Goal: Contribute content: Contribute content

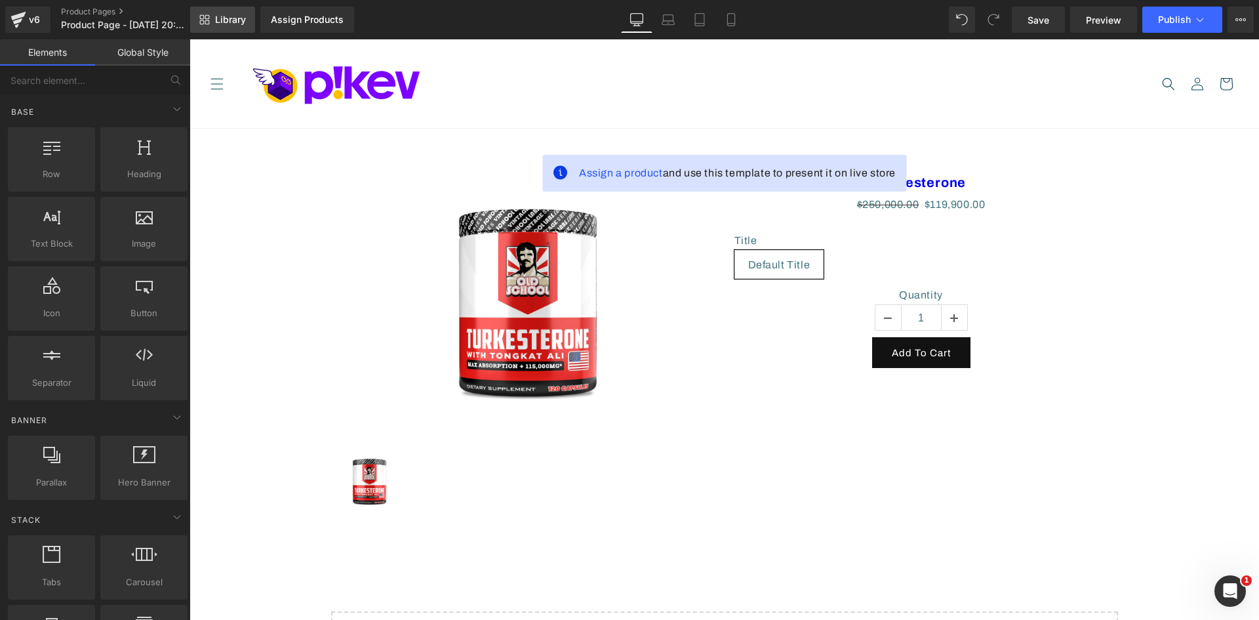
click at [239, 29] on link "Library" at bounding box center [222, 20] width 65 height 26
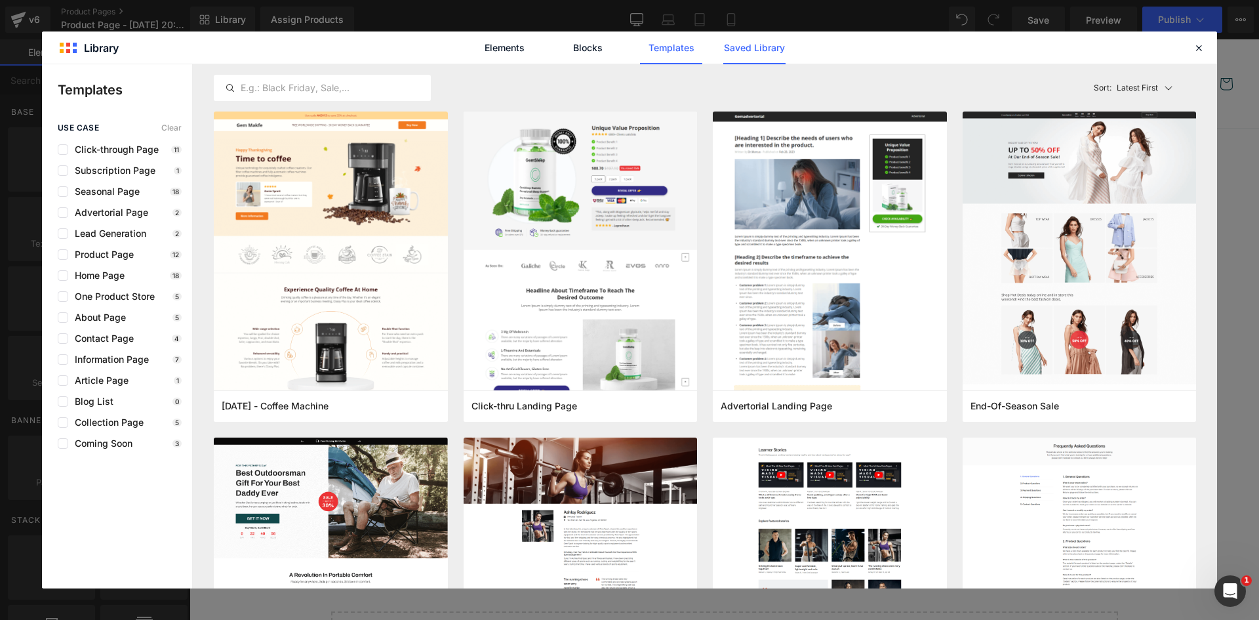
click at [772, 50] on link "Saved Library" at bounding box center [754, 47] width 62 height 33
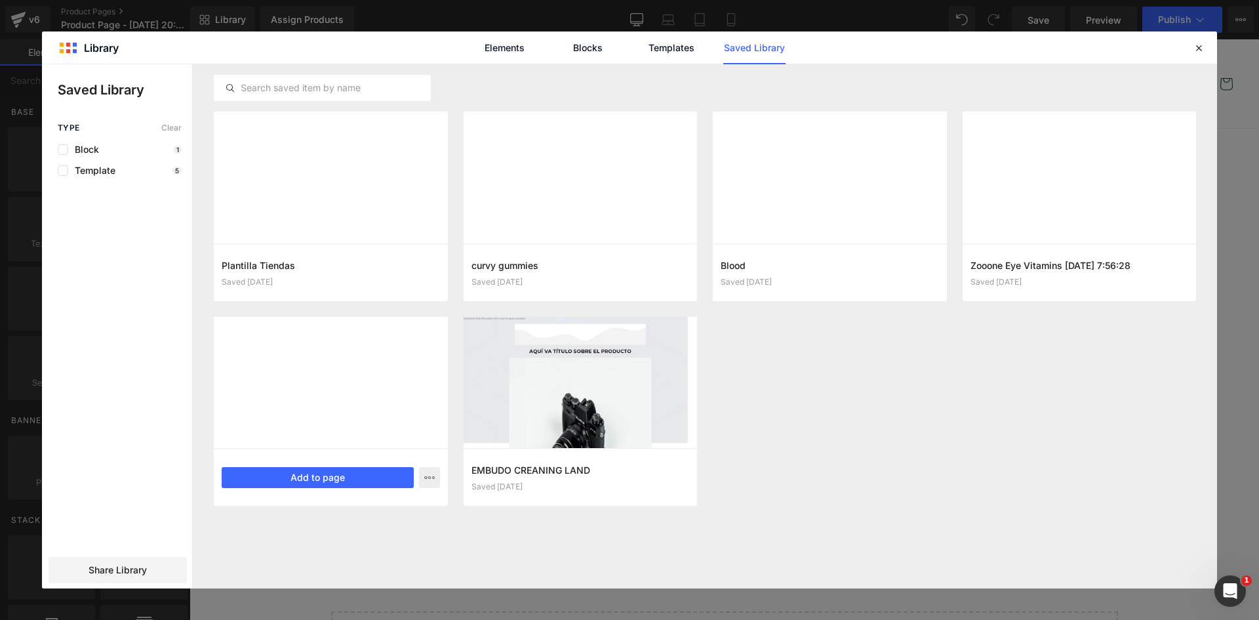
click at [281, 362] on div at bounding box center [331, 383] width 234 height 132
click at [357, 414] on div at bounding box center [331, 383] width 234 height 132
click at [322, 452] on div "CREATINA 2025-04-18 17:48:36 Saved 4 months ago Add to page" at bounding box center [331, 477] width 234 height 58
click at [321, 474] on button "Add to page" at bounding box center [318, 477] width 192 height 21
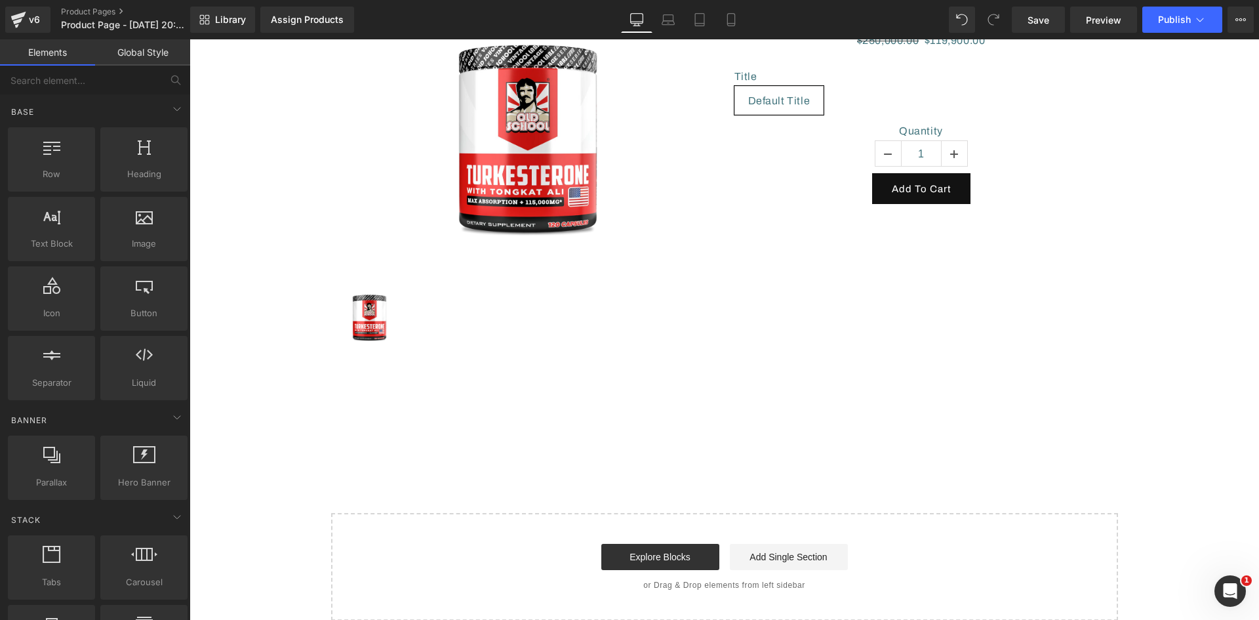
scroll to position [333, 0]
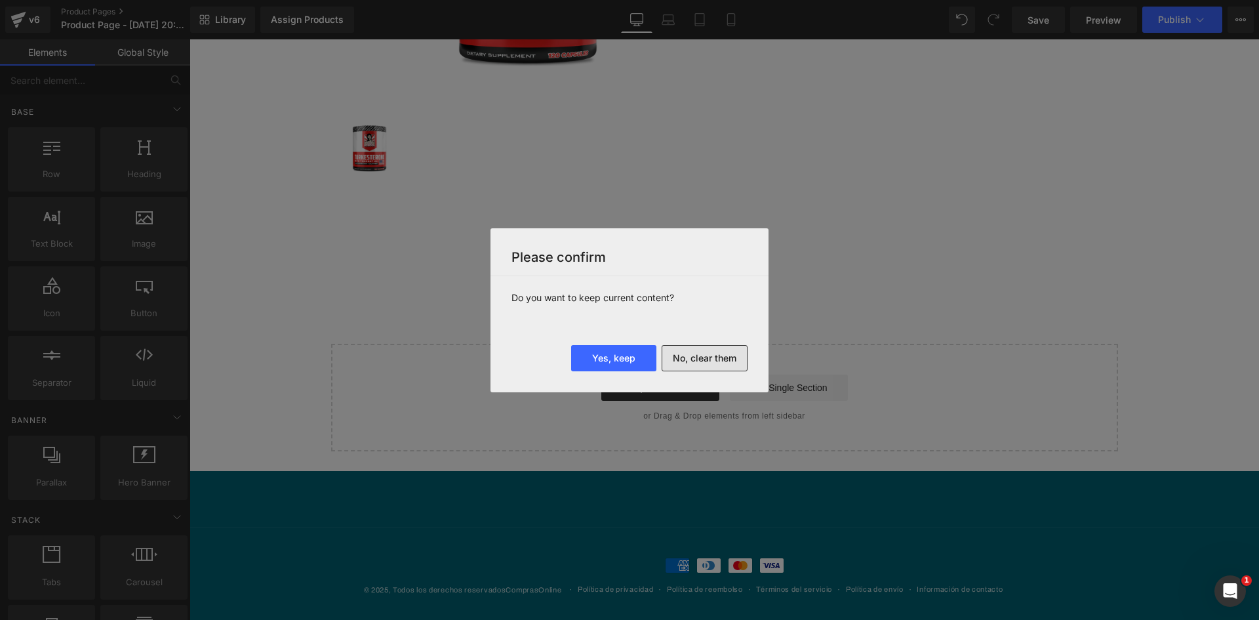
click at [699, 359] on button "No, clear them" at bounding box center [705, 358] width 86 height 26
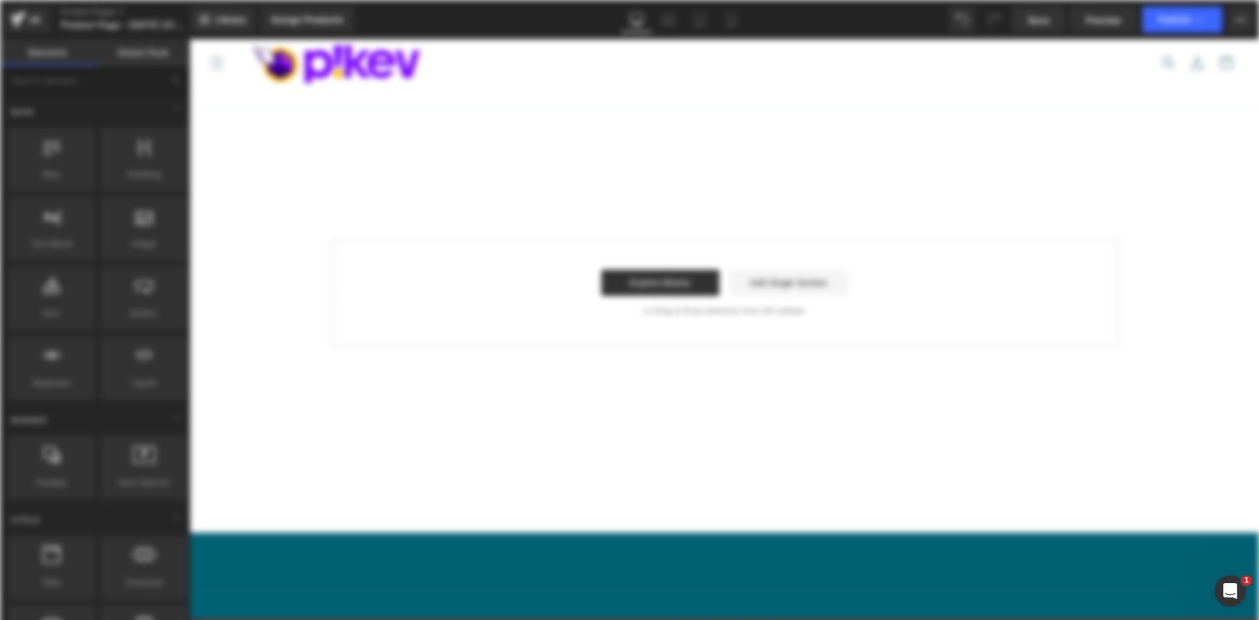
scroll to position [0, 0]
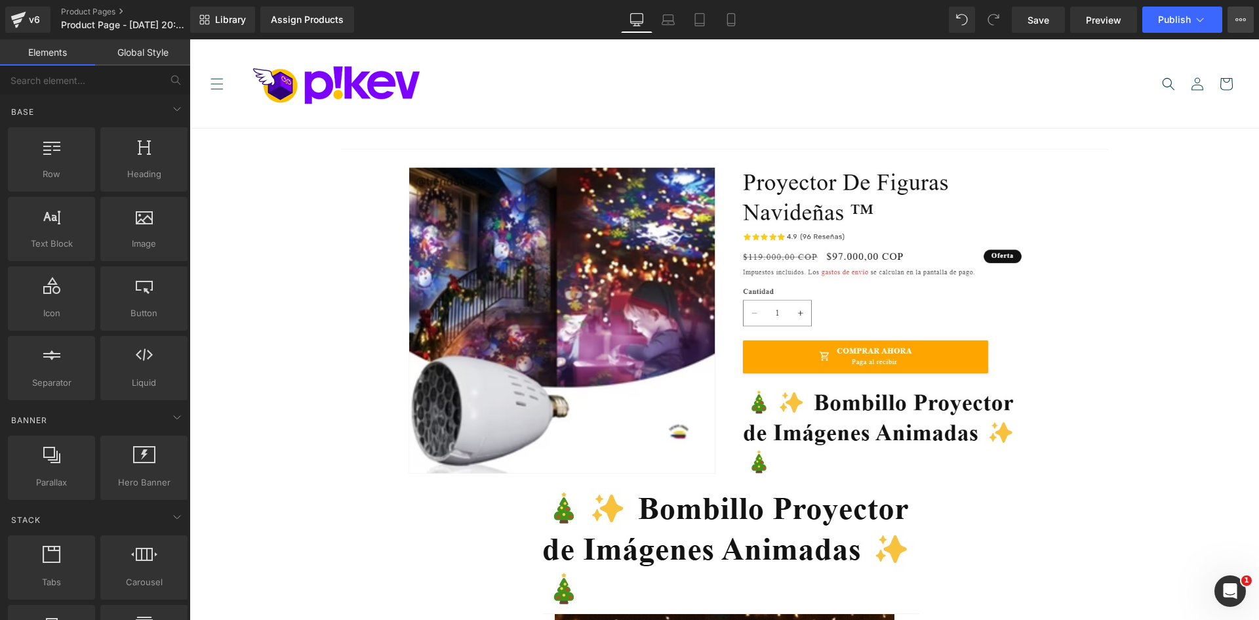
click at [1243, 19] on icon at bounding box center [1240, 19] width 10 height 10
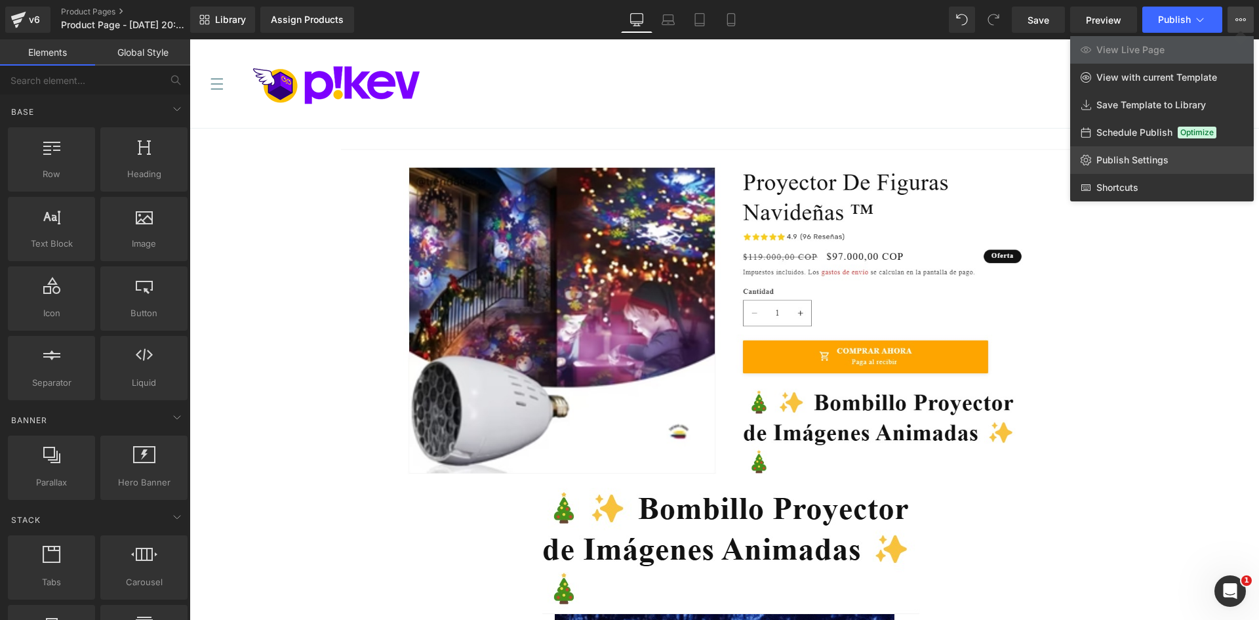
click at [1139, 165] on span "Publish Settings" at bounding box center [1132, 160] width 72 height 12
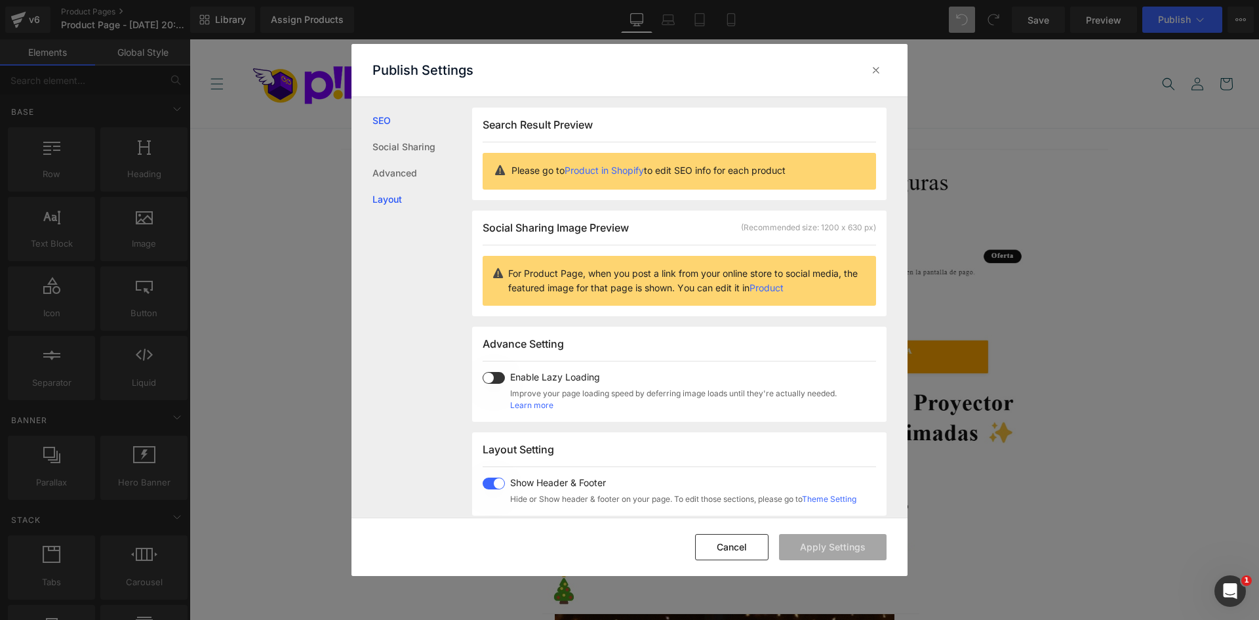
click at [378, 197] on link "Layout" at bounding box center [422, 199] width 100 height 26
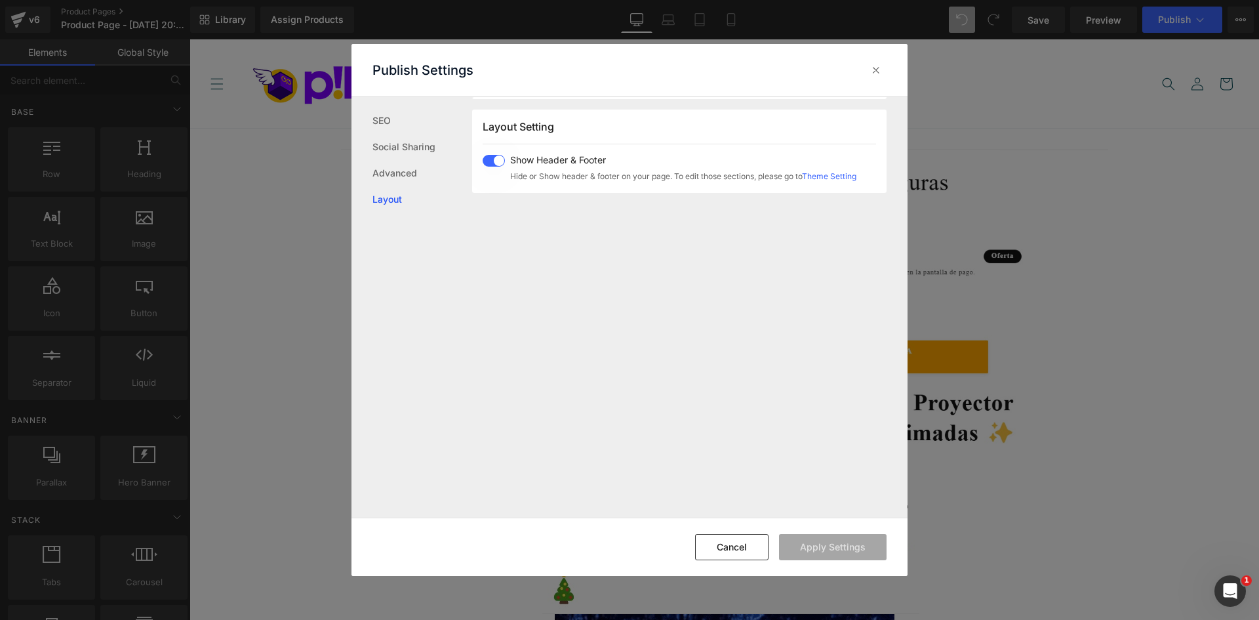
scroll to position [325, 0]
click at [494, 153] on span at bounding box center [494, 159] width 22 height 12
click at [839, 547] on button "Apply Settings" at bounding box center [833, 547] width 108 height 26
drag, startPoint x: 874, startPoint y: 68, endPoint x: 685, endPoint y: 28, distance: 193.5
click at [874, 68] on icon at bounding box center [875, 70] width 13 height 13
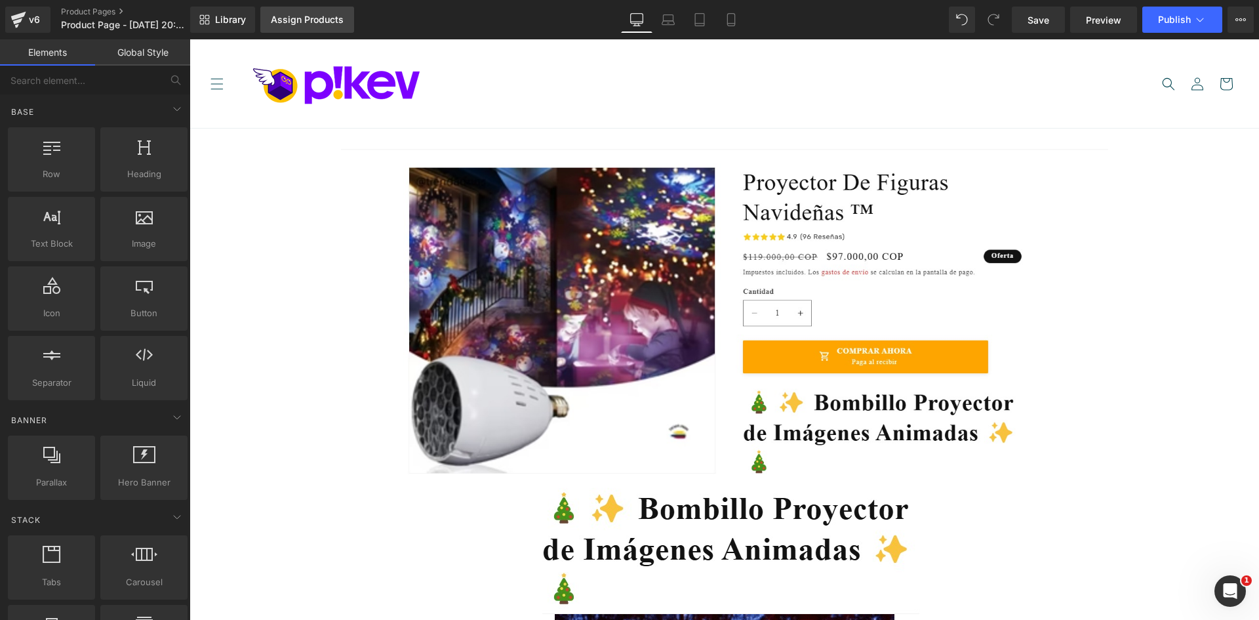
click at [292, 21] on div "Assign Products" at bounding box center [307, 19] width 73 height 10
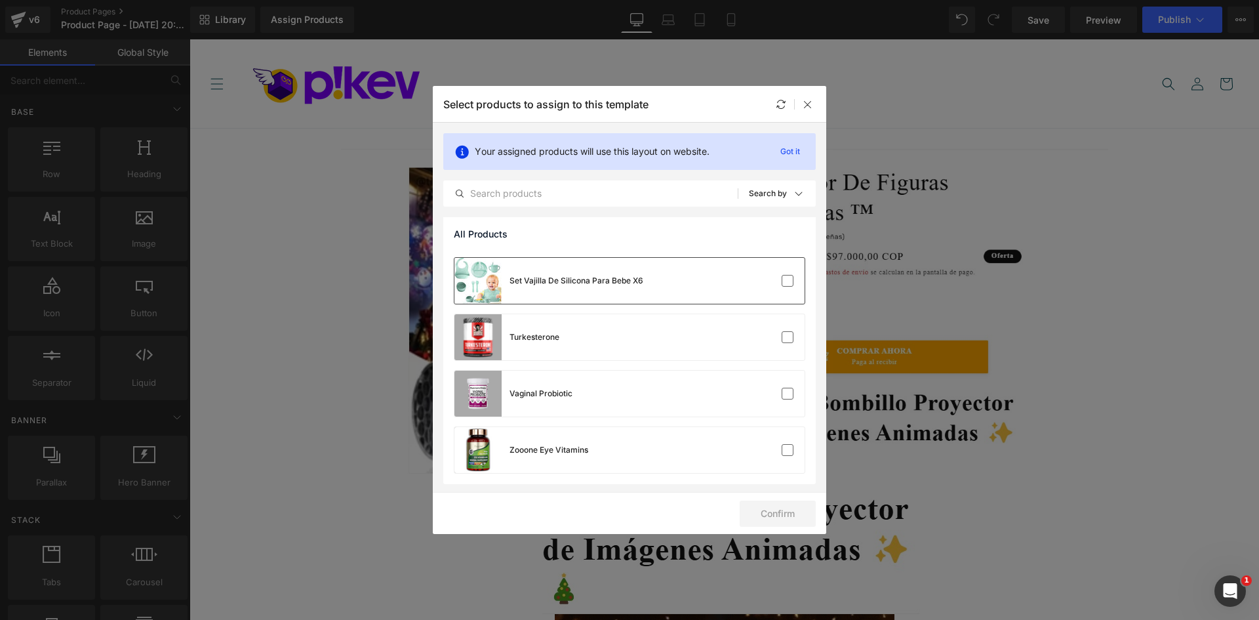
scroll to position [953, 0]
click at [782, 336] on label at bounding box center [788, 337] width 12 height 12
click at [788, 337] on input "checkbox" at bounding box center [788, 337] width 0 height 0
click at [779, 520] on button "Confirm" at bounding box center [778, 513] width 76 height 26
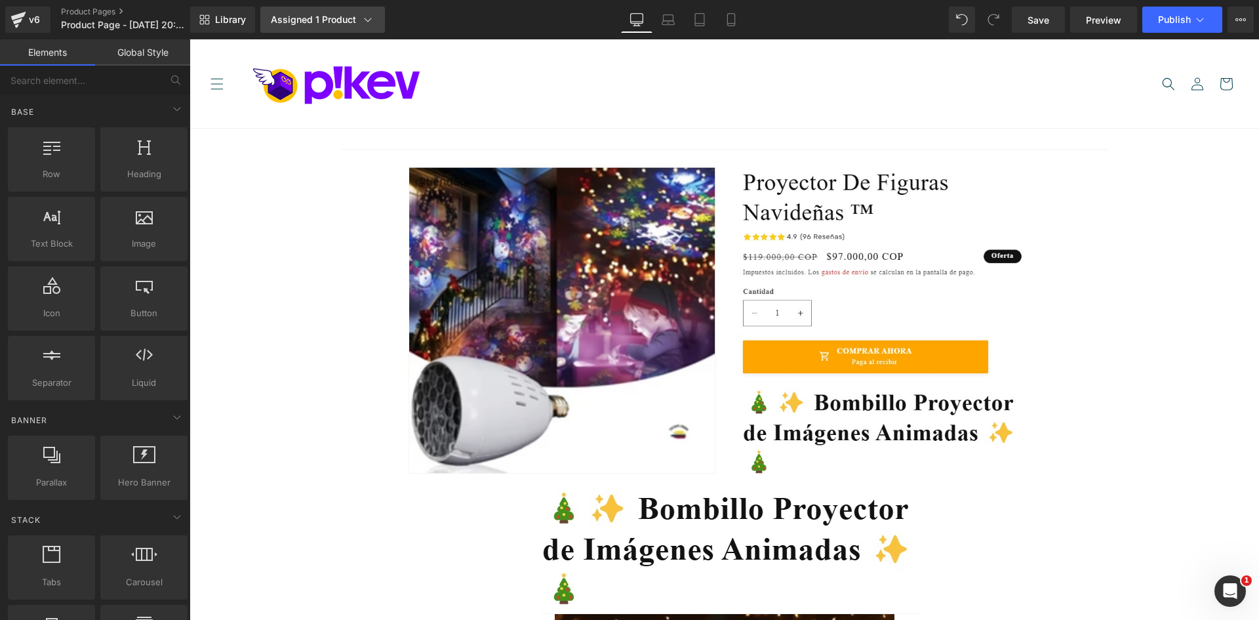
click at [329, 18] on div "Assigned 1 Product" at bounding box center [323, 19] width 104 height 13
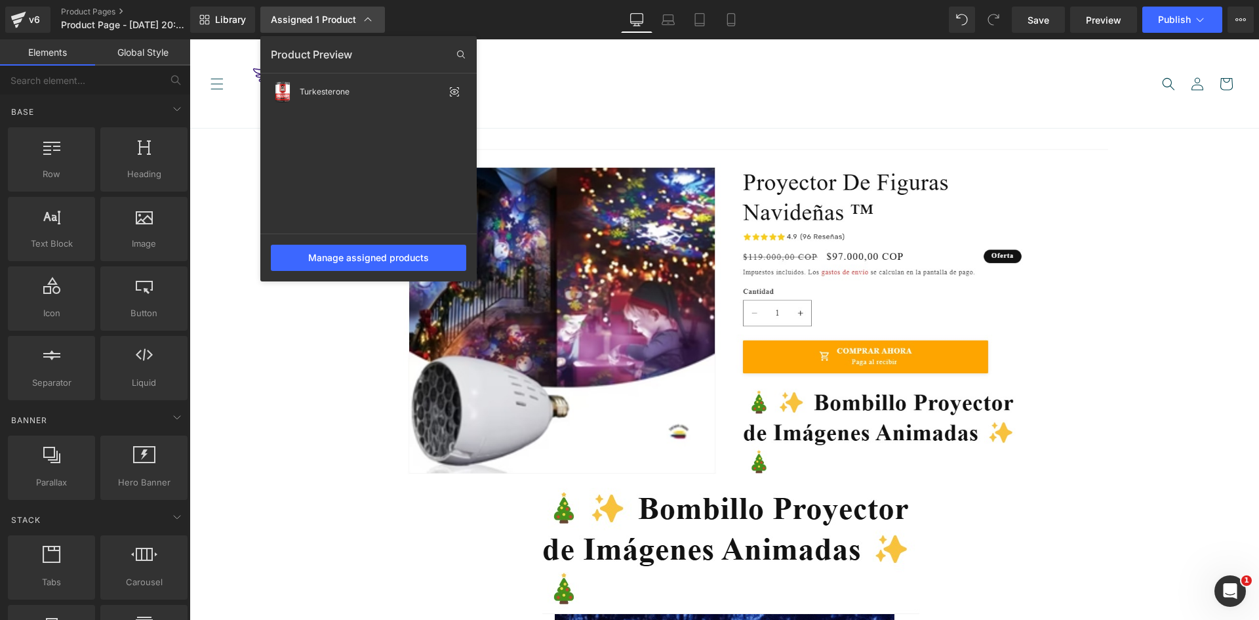
click at [329, 18] on div "Assigned 1 Product" at bounding box center [323, 19] width 104 height 13
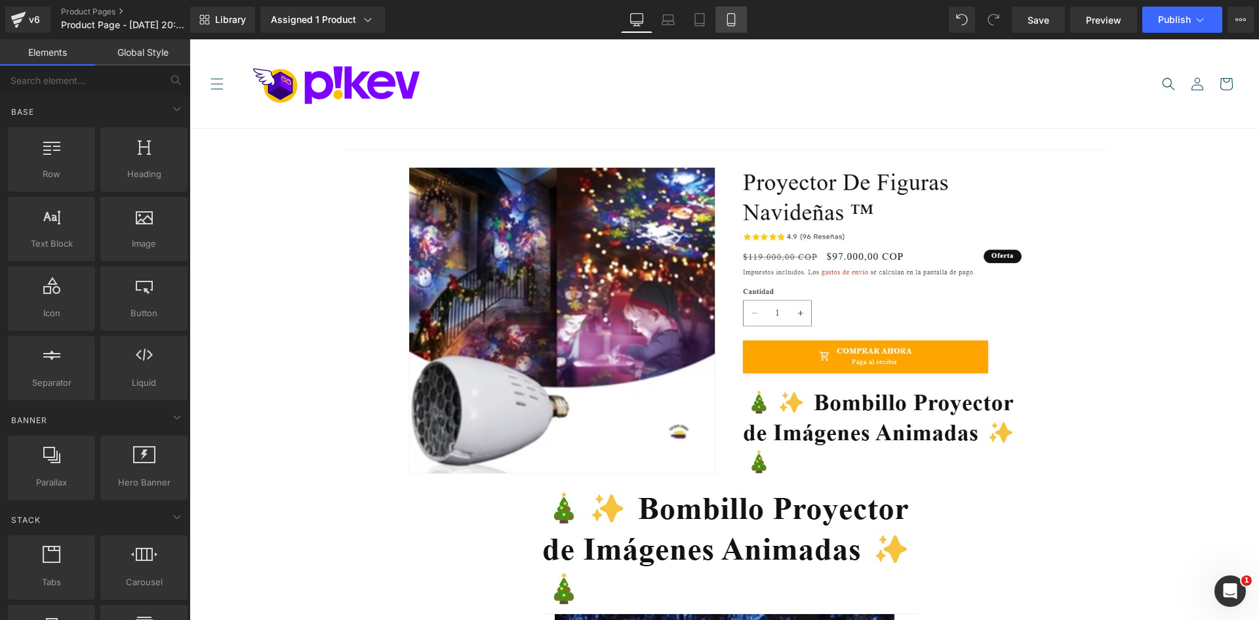
click at [729, 26] on icon at bounding box center [730, 20] width 7 height 12
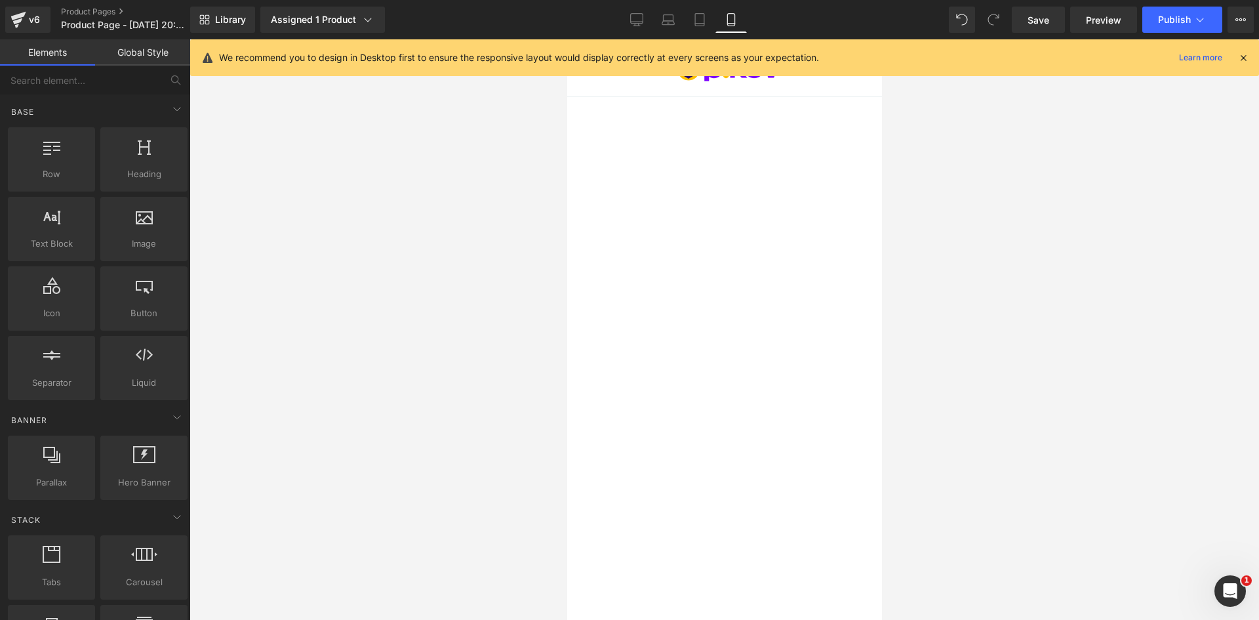
click at [1244, 59] on icon at bounding box center [1243, 58] width 12 height 12
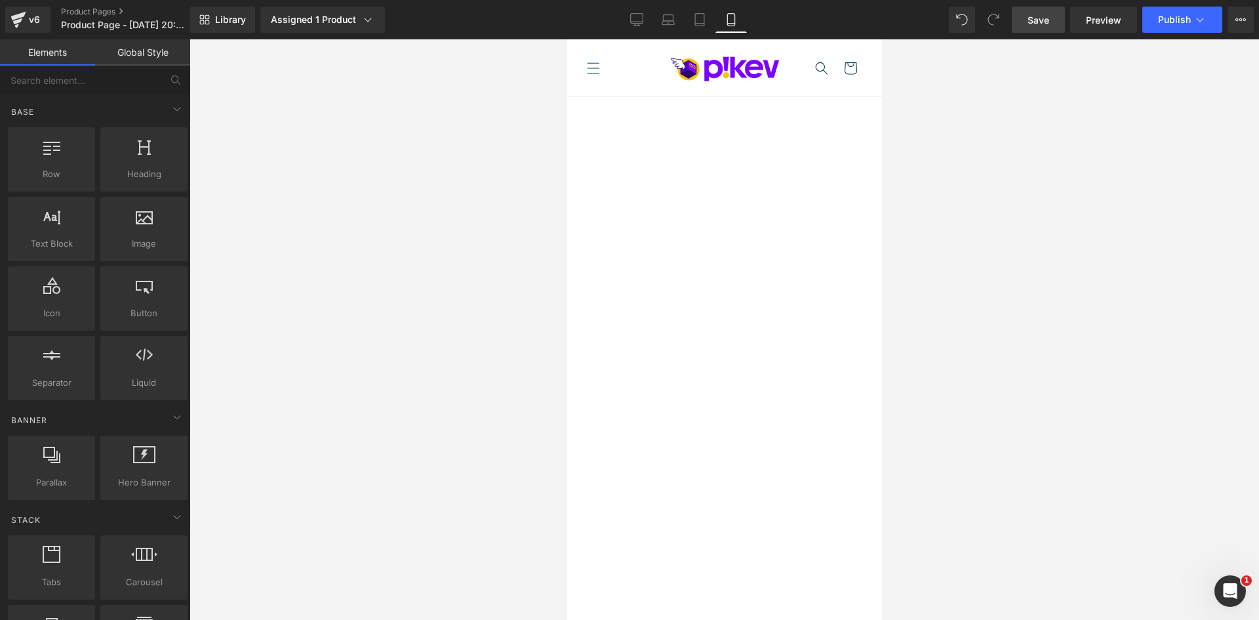
click at [1044, 20] on span "Save" at bounding box center [1038, 20] width 22 height 14
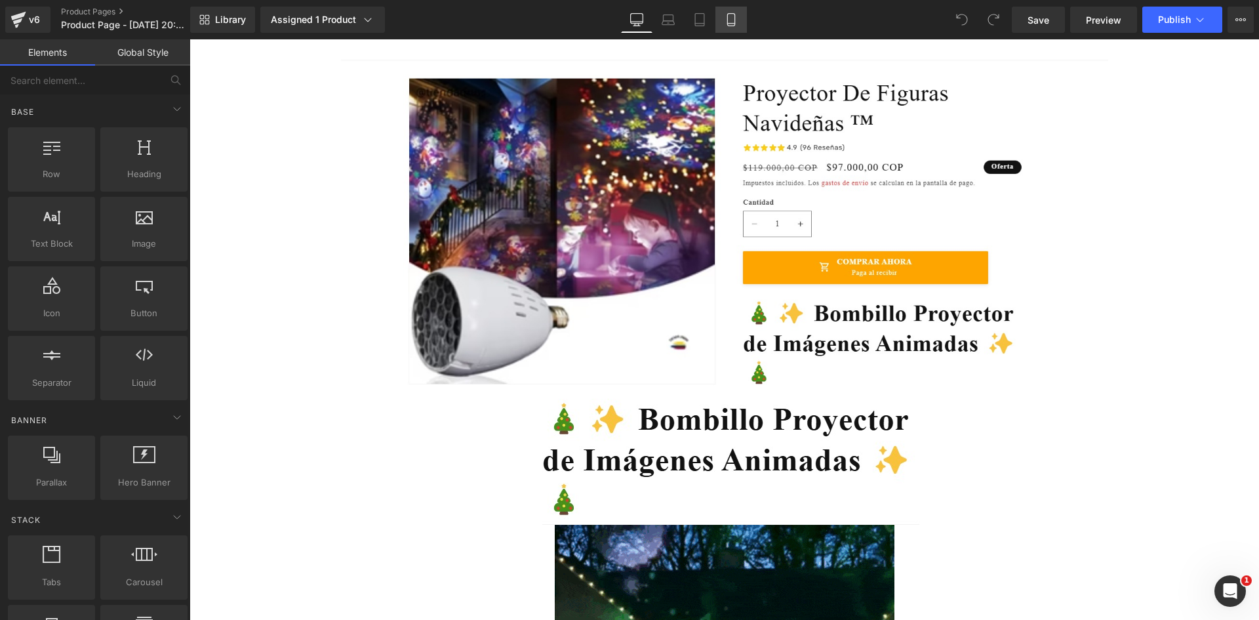
click at [731, 19] on icon at bounding box center [731, 19] width 13 height 13
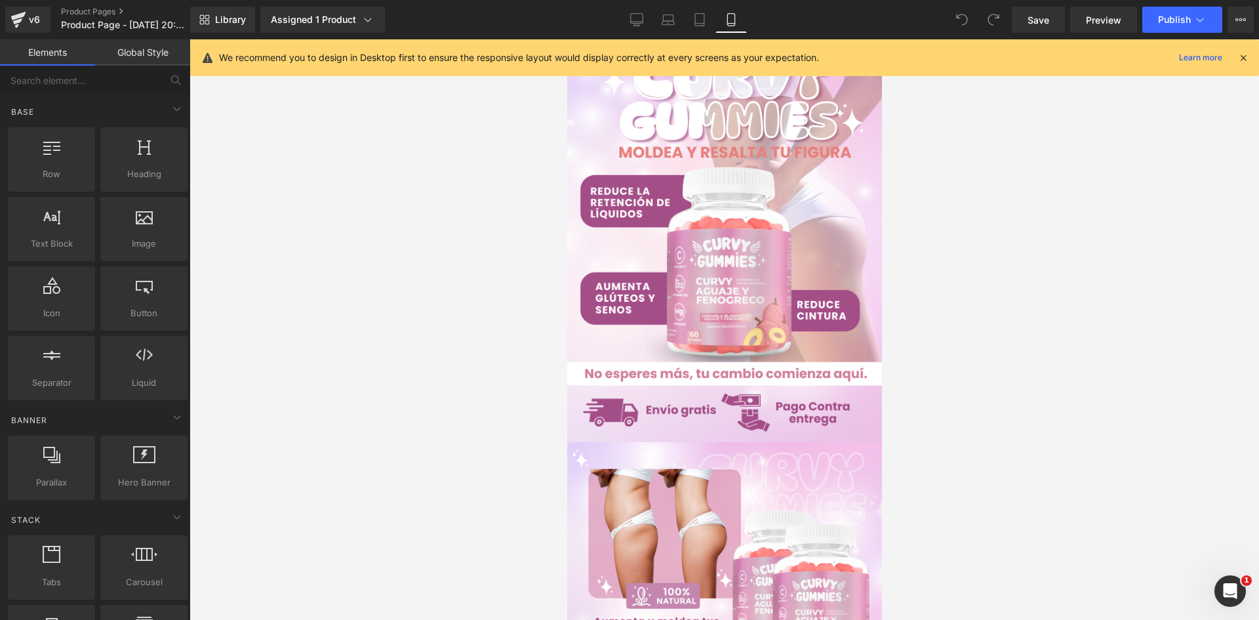
click at [1239, 59] on icon at bounding box center [1243, 58] width 12 height 12
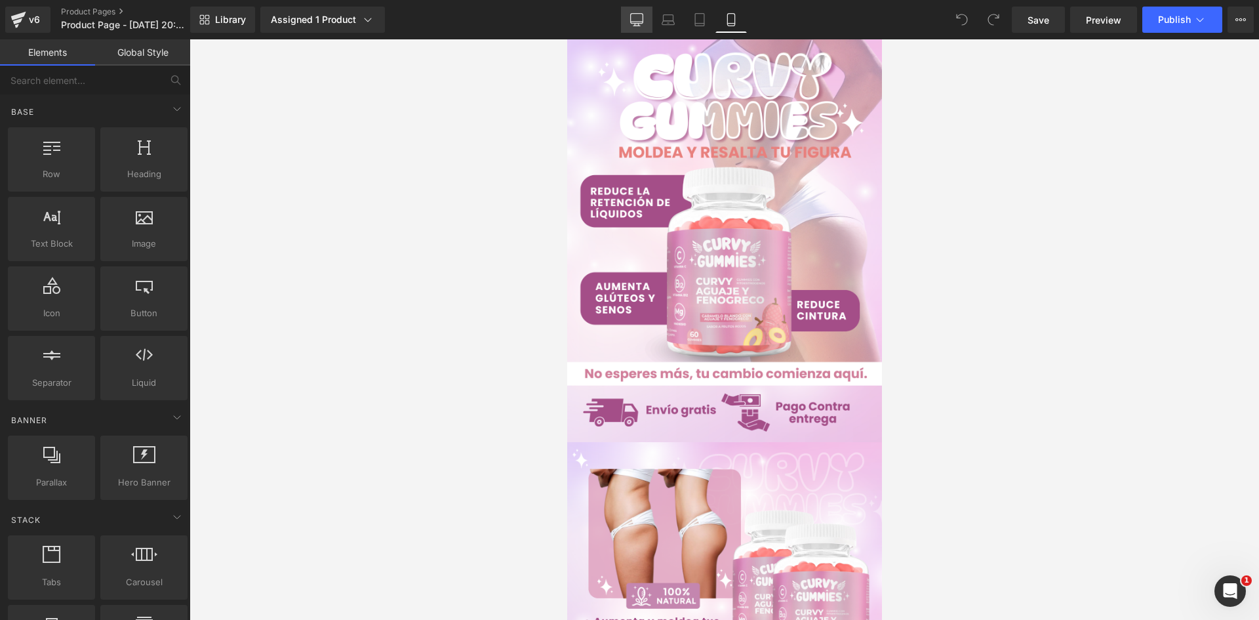
click at [635, 22] on icon at bounding box center [636, 19] width 13 height 13
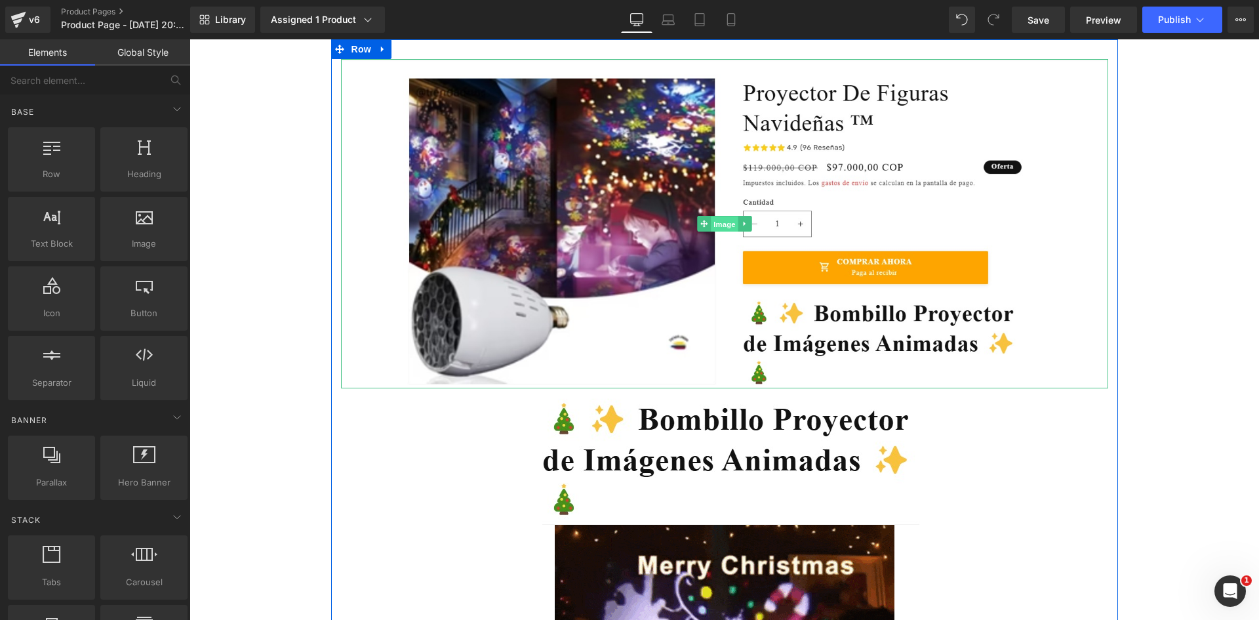
click at [720, 225] on span "Image" at bounding box center [725, 224] width 28 height 16
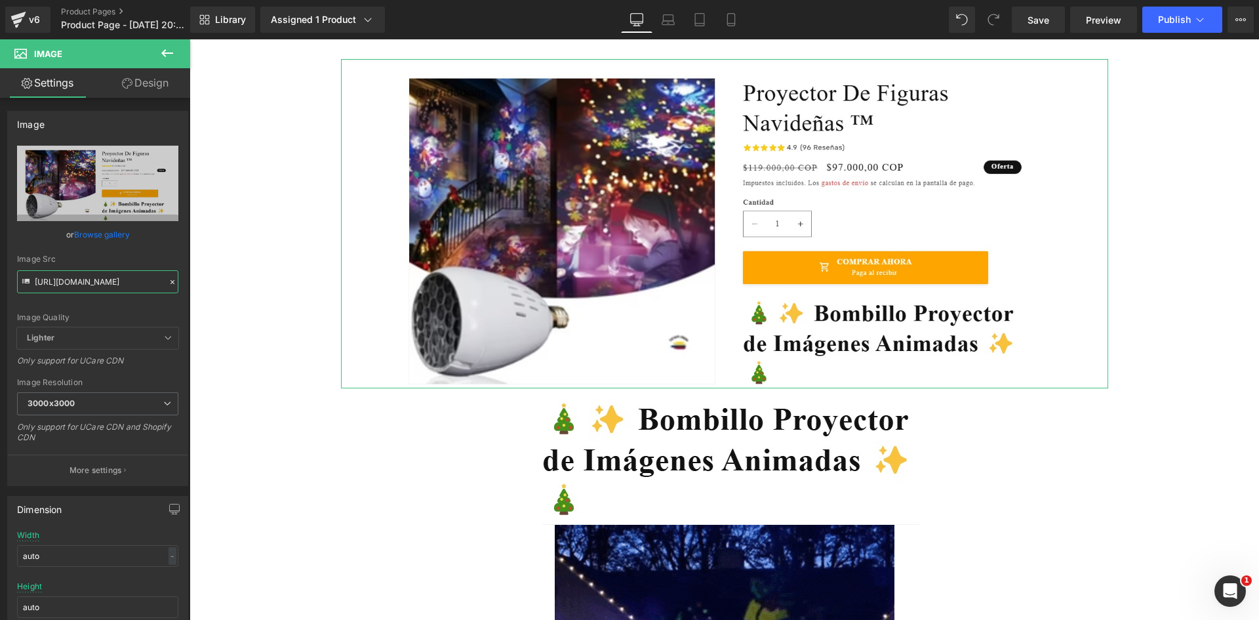
scroll to position [0, 169]
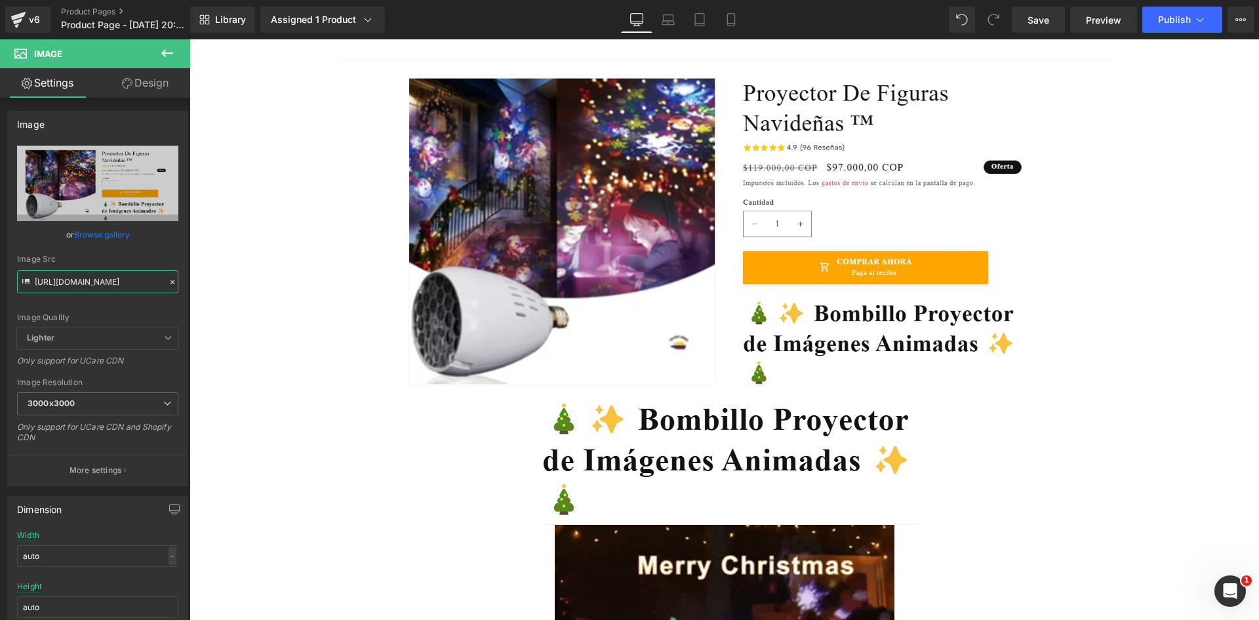
drag, startPoint x: 224, startPoint y: 321, endPoint x: 234, endPoint y: 289, distance: 34.4
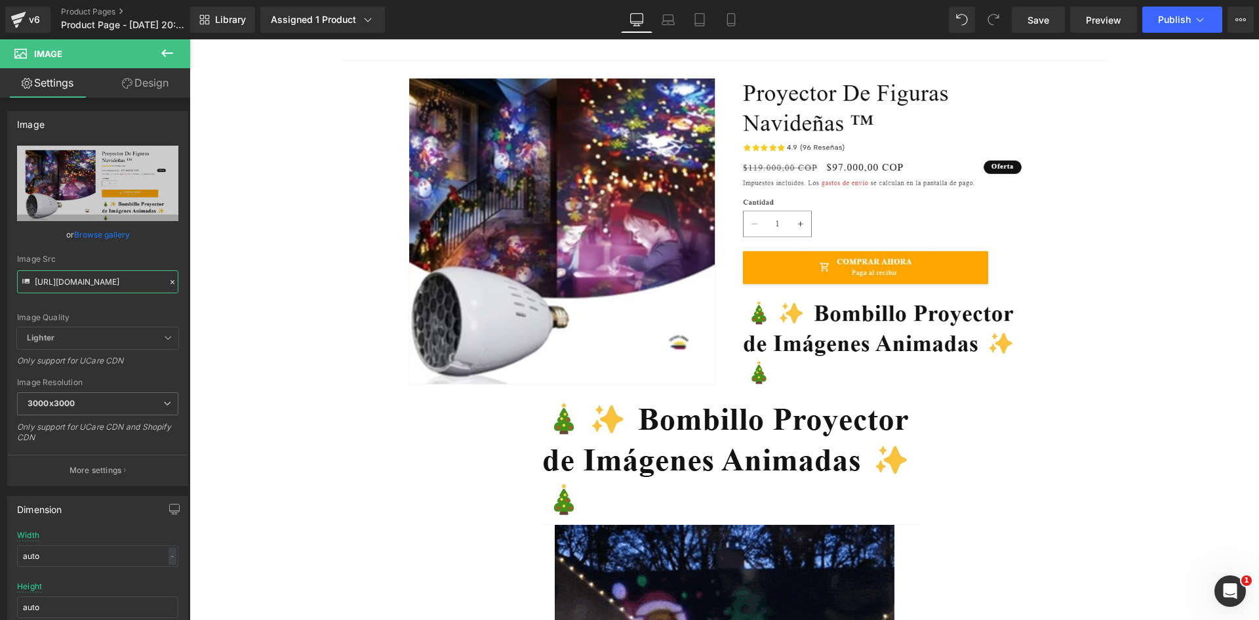
paste input "TMCJdR5V/Whats-App-Image-2025-08-24-at-7-16-34-P"
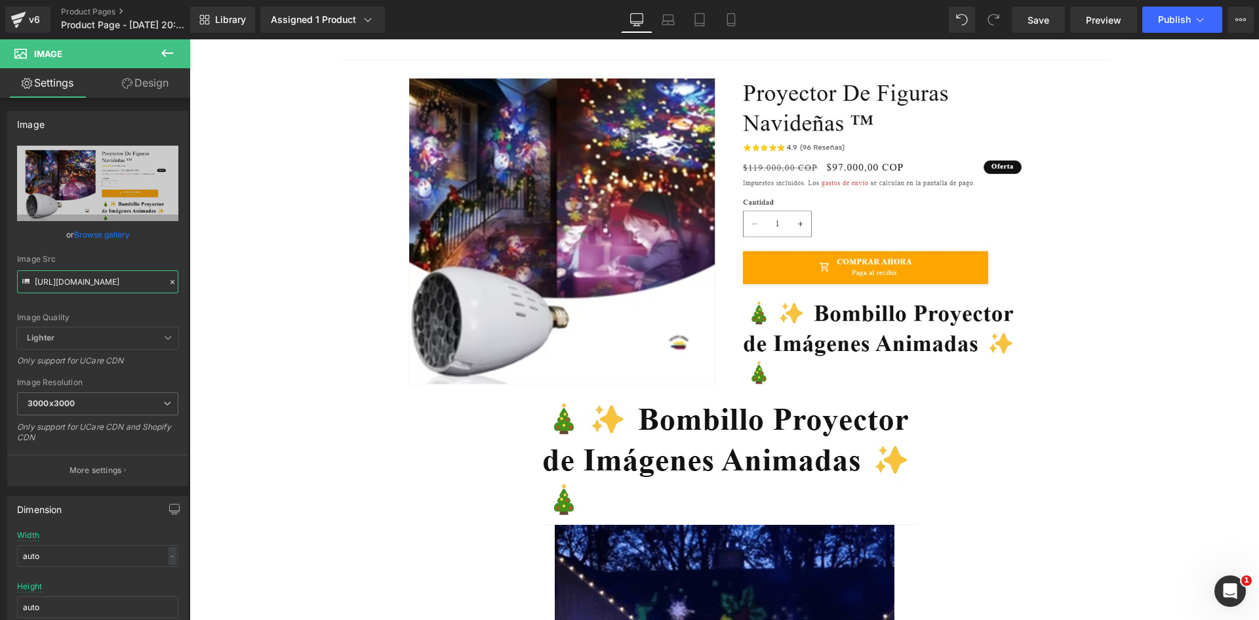
type input "[URL][DOMAIN_NAME]"
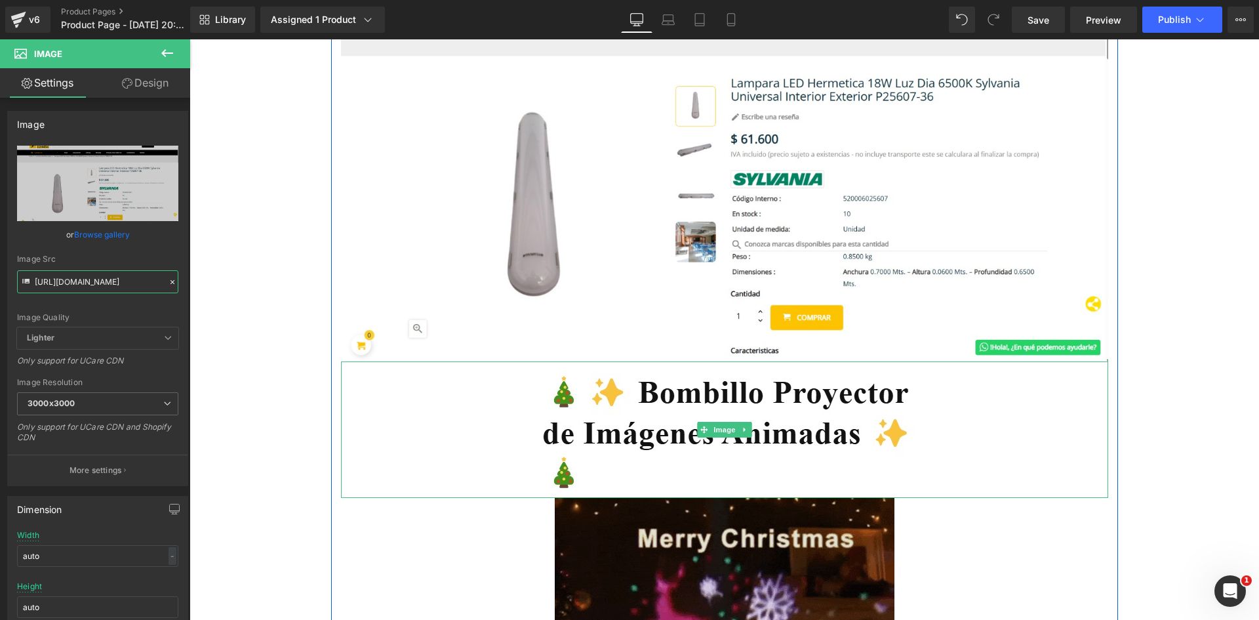
scroll to position [131, 0]
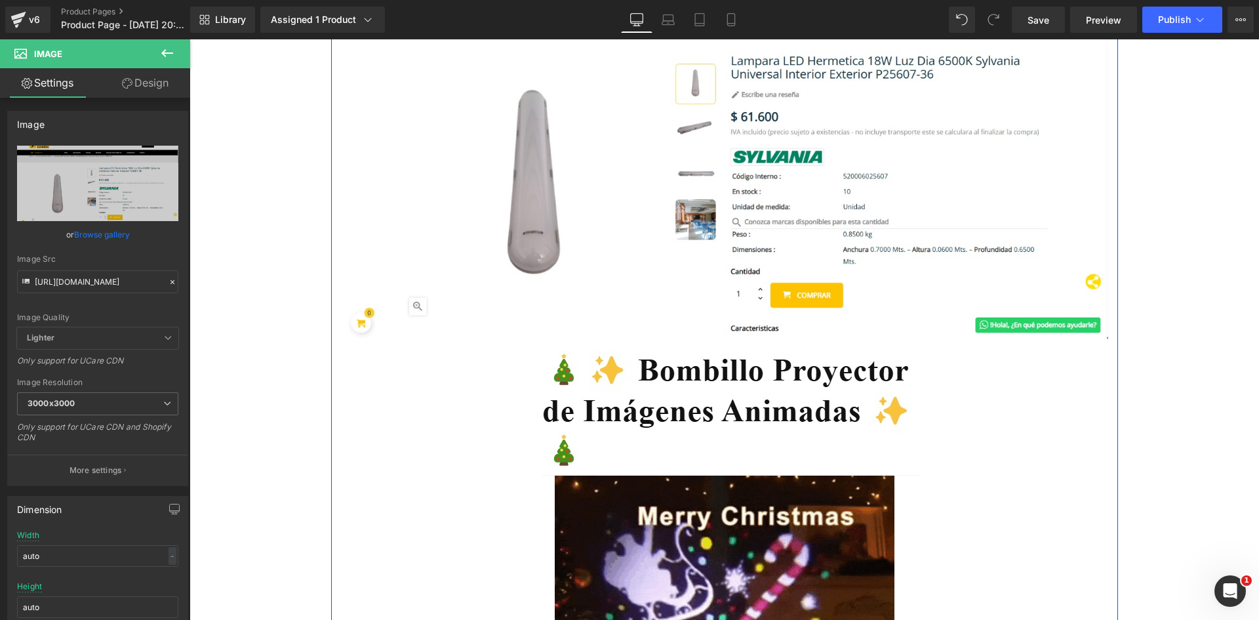
click at [673, 397] on img at bounding box center [724, 407] width 416 height 136
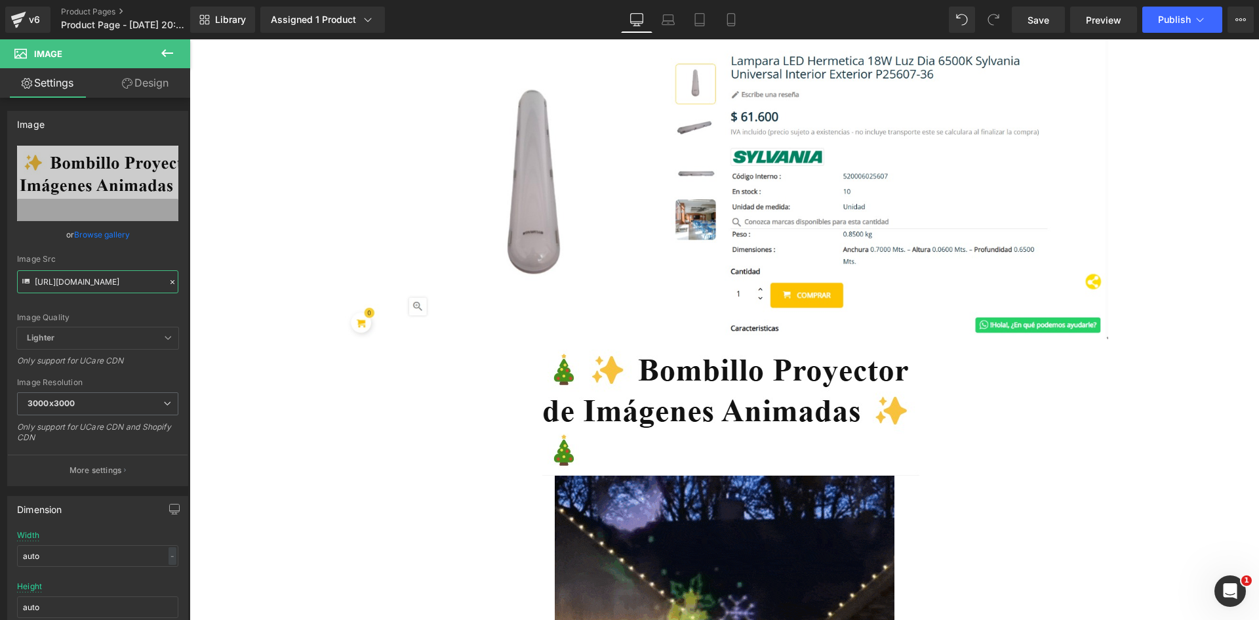
scroll to position [0, 164]
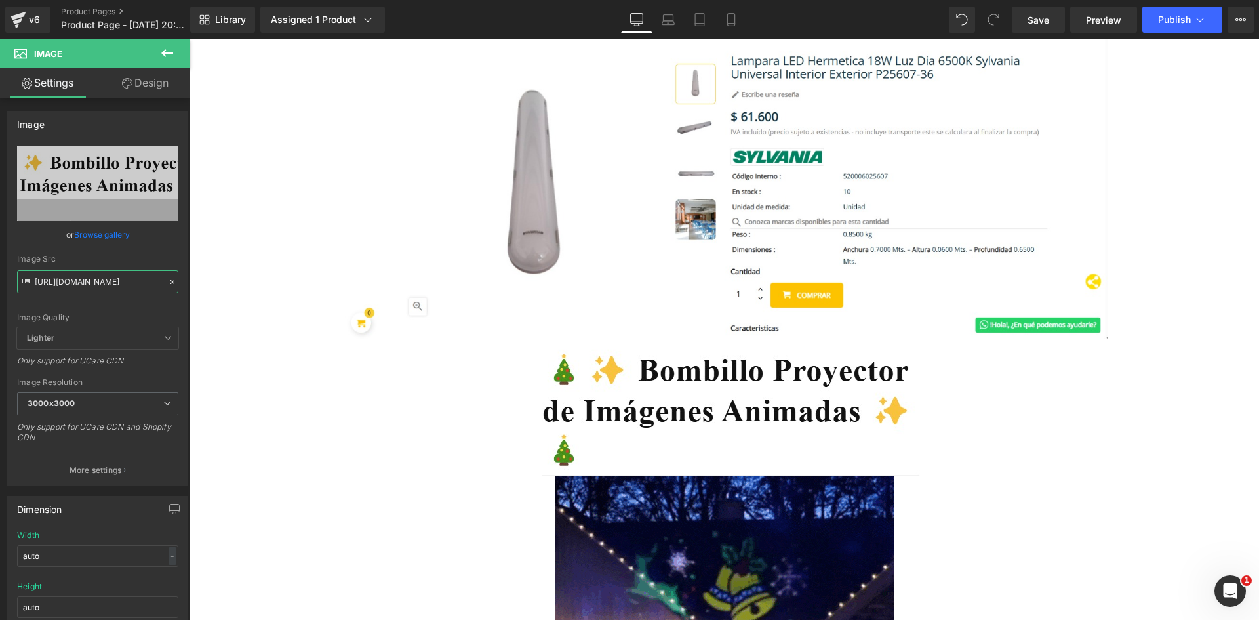
drag, startPoint x: 223, startPoint y: 318, endPoint x: 216, endPoint y: 287, distance: 32.3
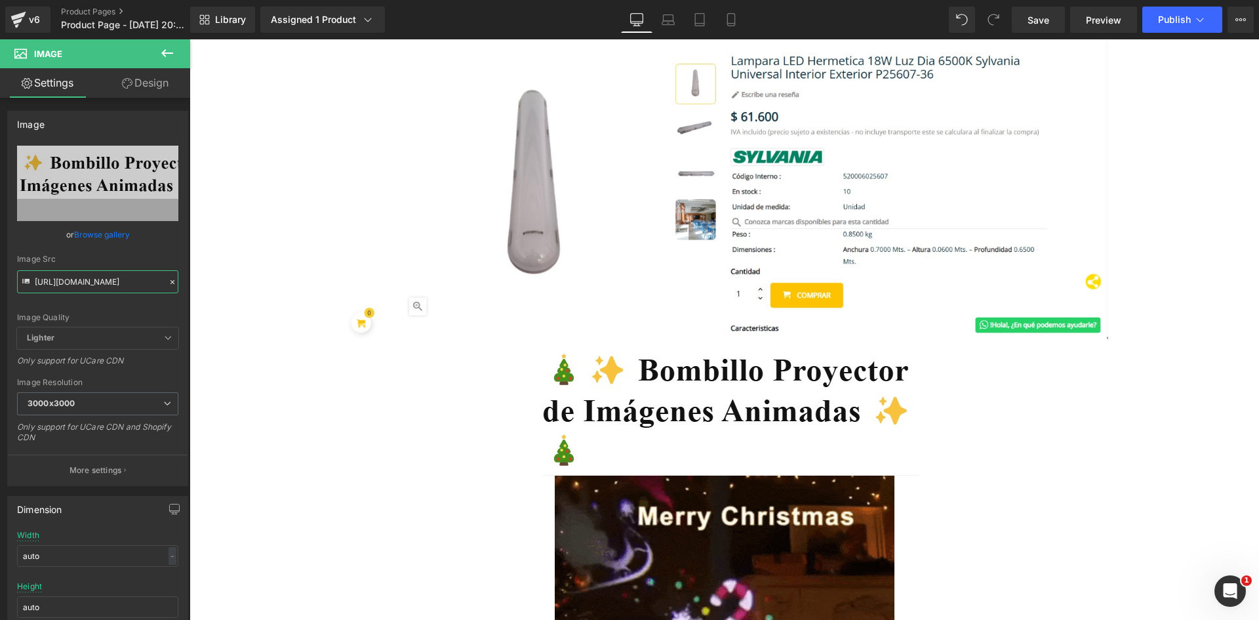
paste input "zTC0Fpb8/Whats-App-Image-2025-07-27-at-5-38-18-P"
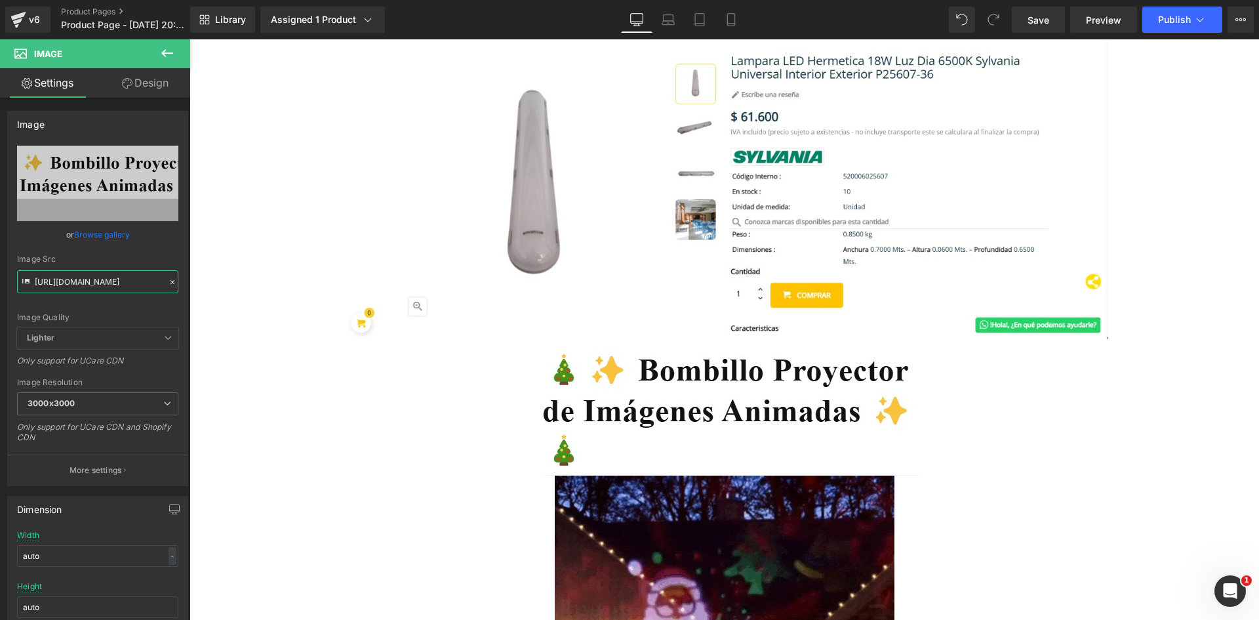
type input "https://i.ibb.co/zTC0Fpb8/Whats-App-Image-2025-07-27-at-5-38-18-PM.jpg"
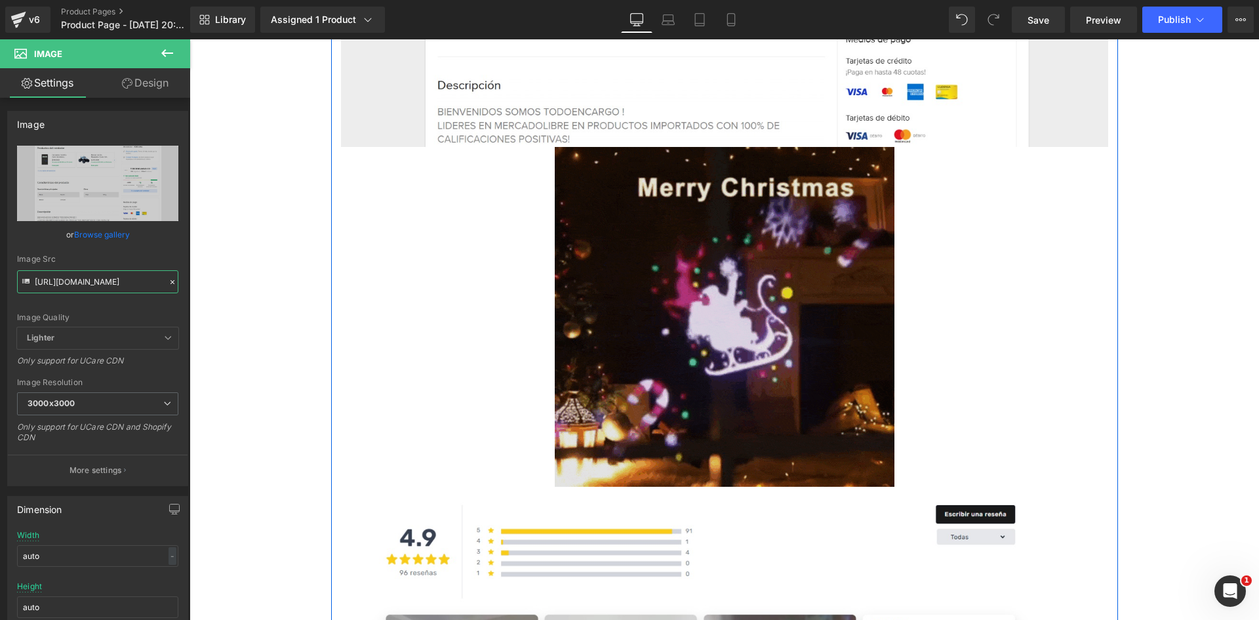
scroll to position [721, 0]
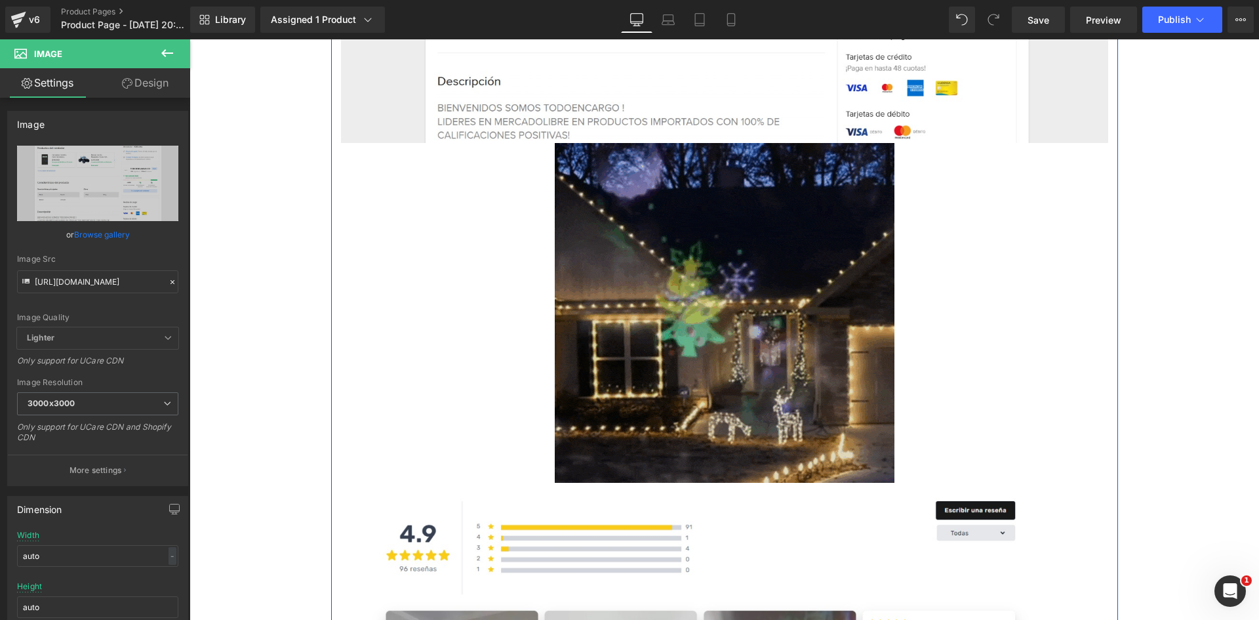
click at [694, 323] on img at bounding box center [725, 313] width 340 height 340
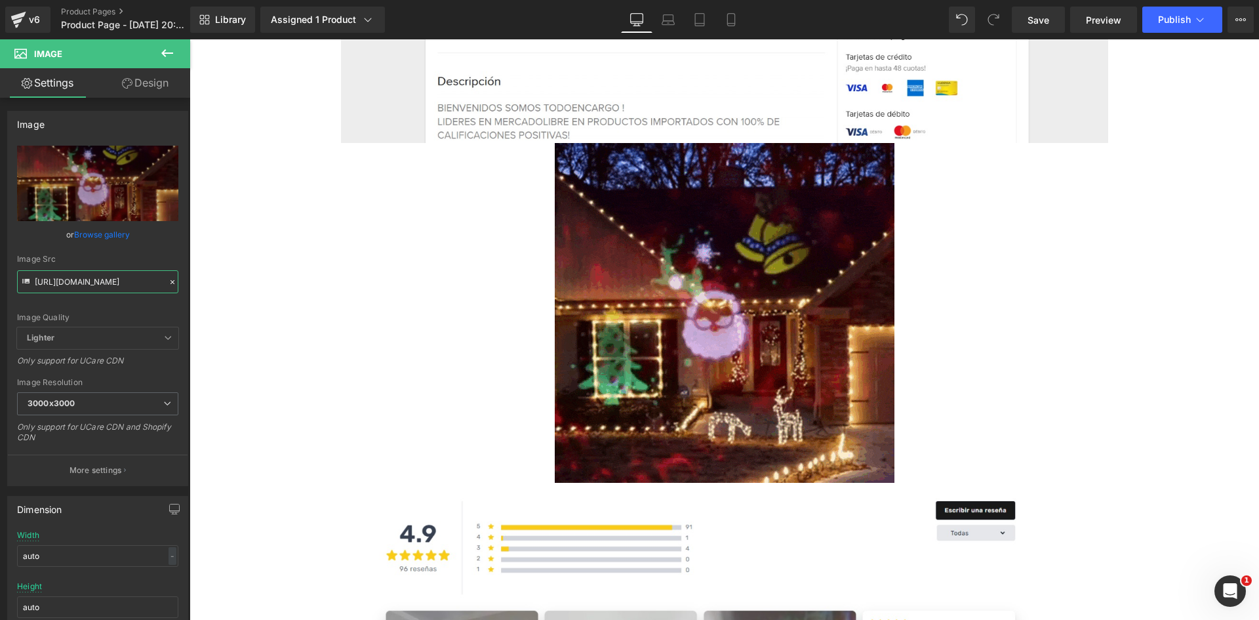
scroll to position [0, 216]
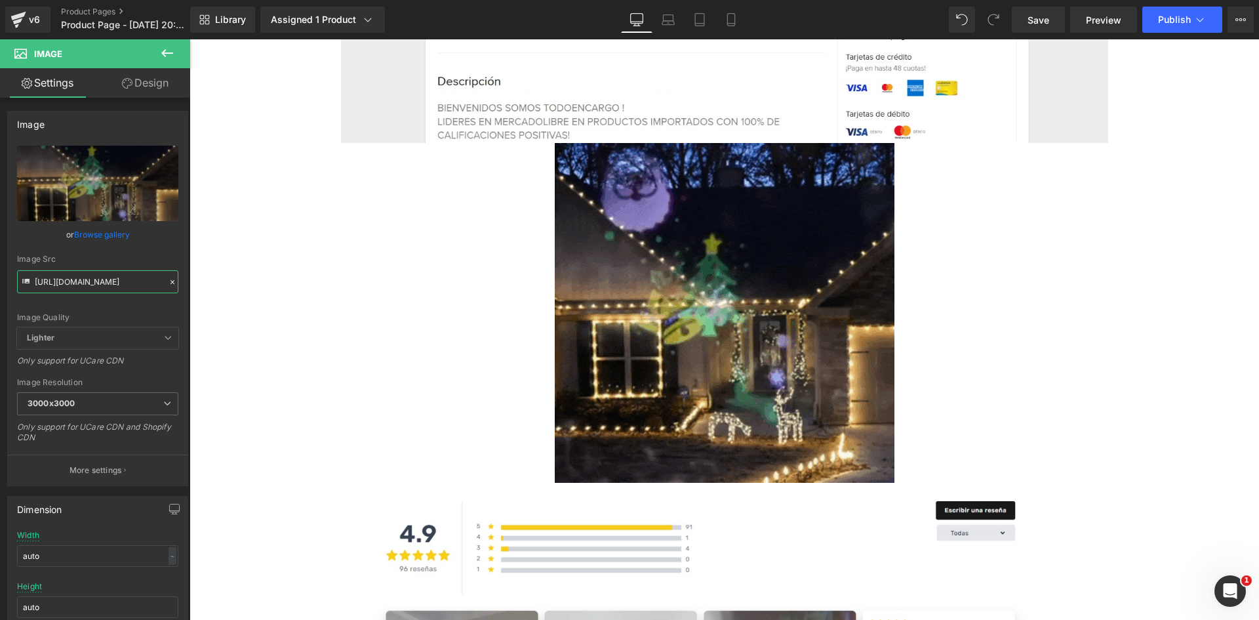
drag, startPoint x: 226, startPoint y: 321, endPoint x: 216, endPoint y: 285, distance: 37.4
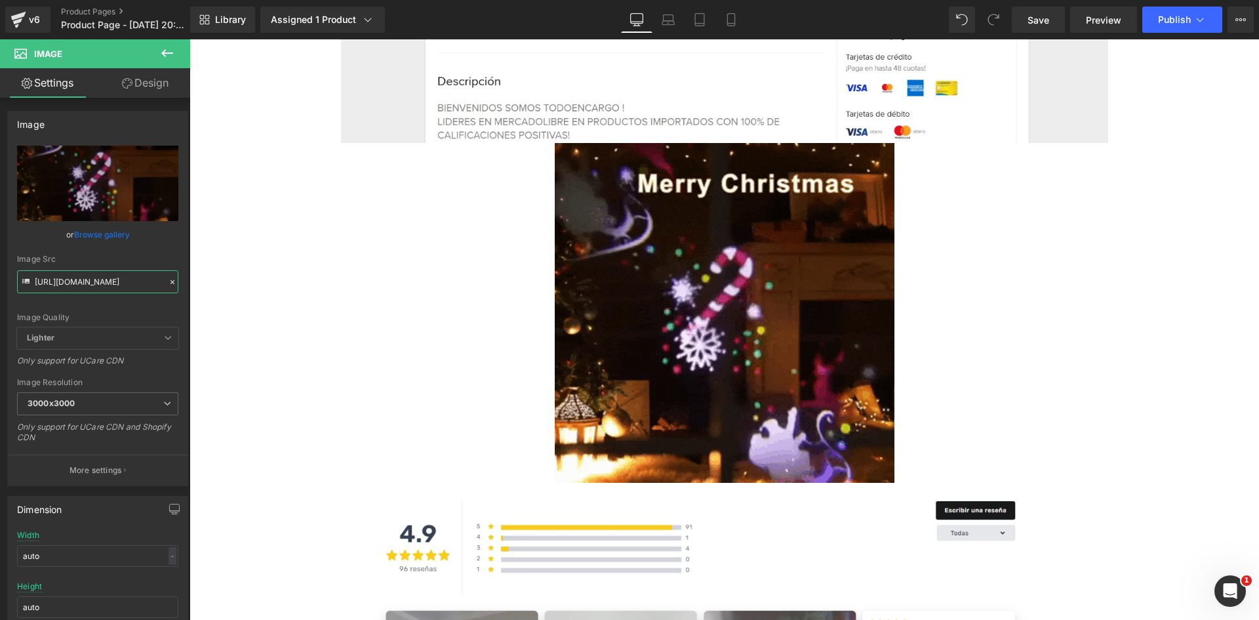
paste input "i.ibb.co/hJnQKDxx/Whats-App-Image-2025-07-27-at-5-38-55-PM.jpg"
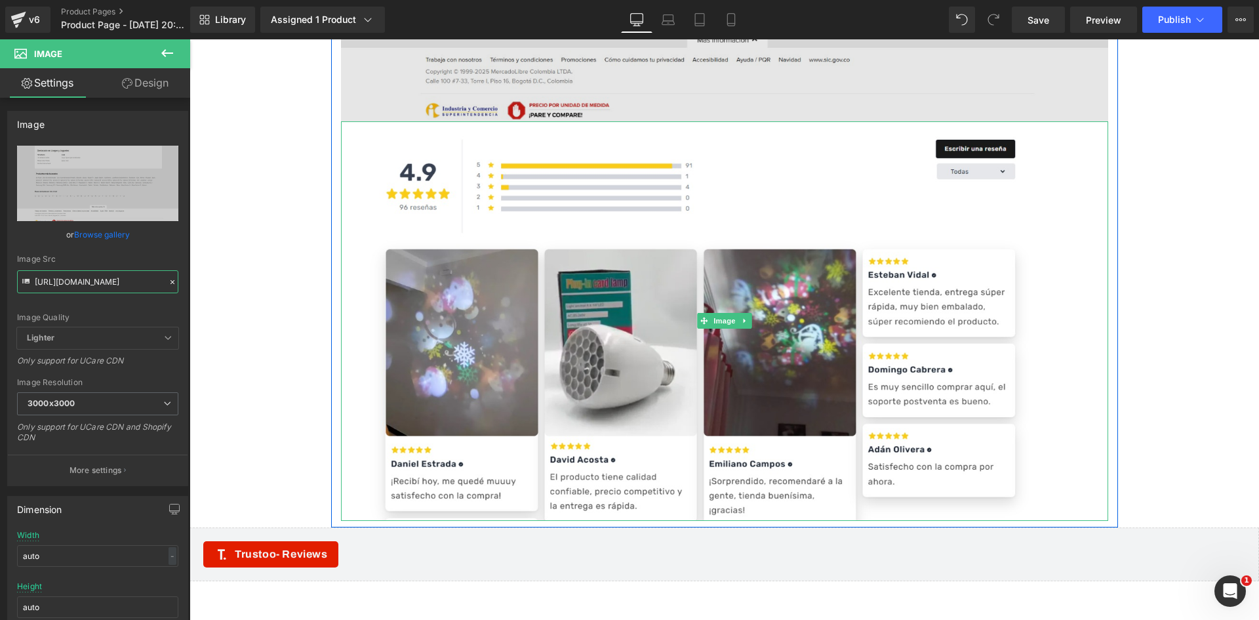
scroll to position [1246, 0]
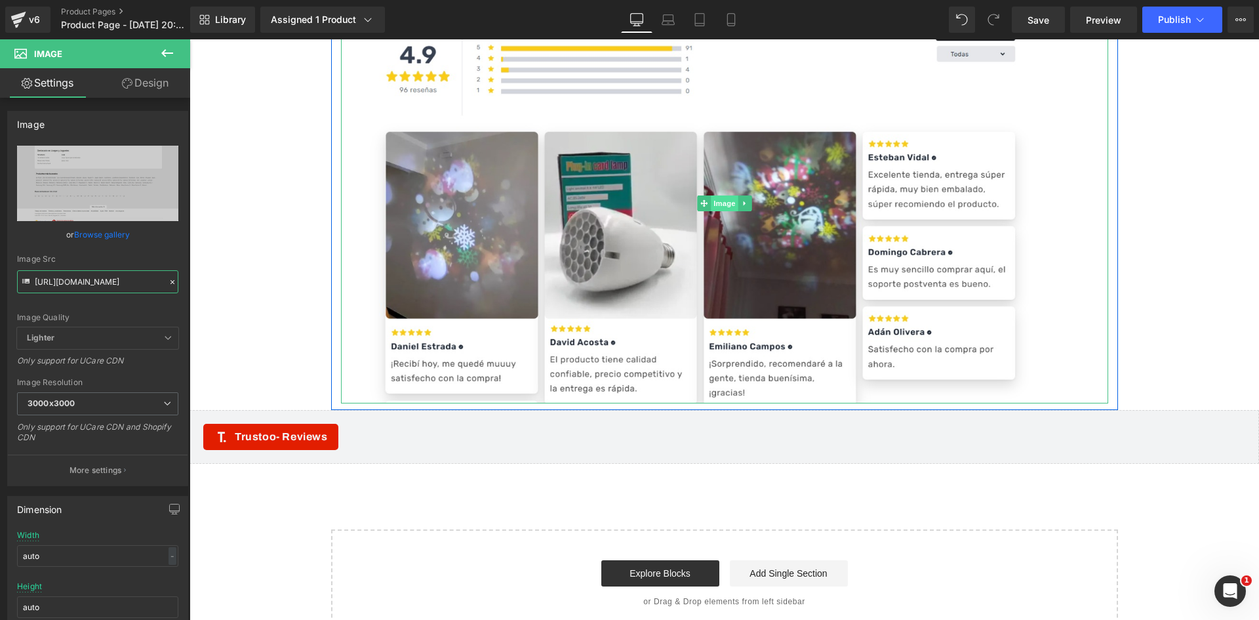
type input "https://i.ibb.co/hJnQKDxx/Whats-App-Image-2025-07-27-at-5-38-55-PM.jpg"
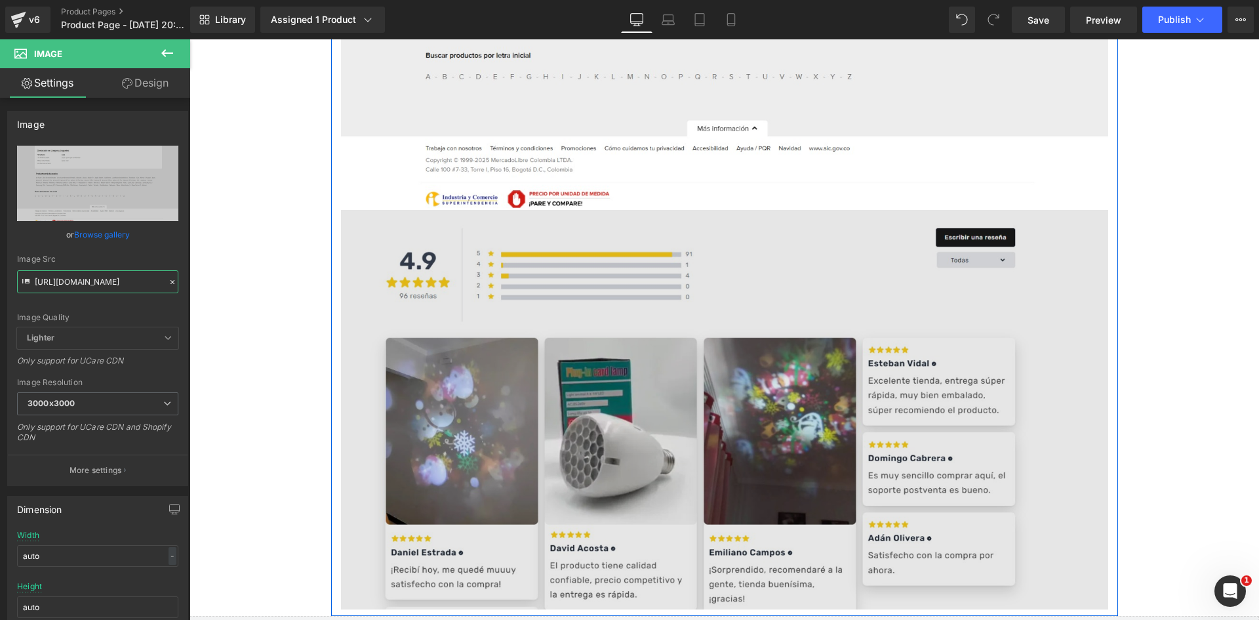
scroll to position [1115, 0]
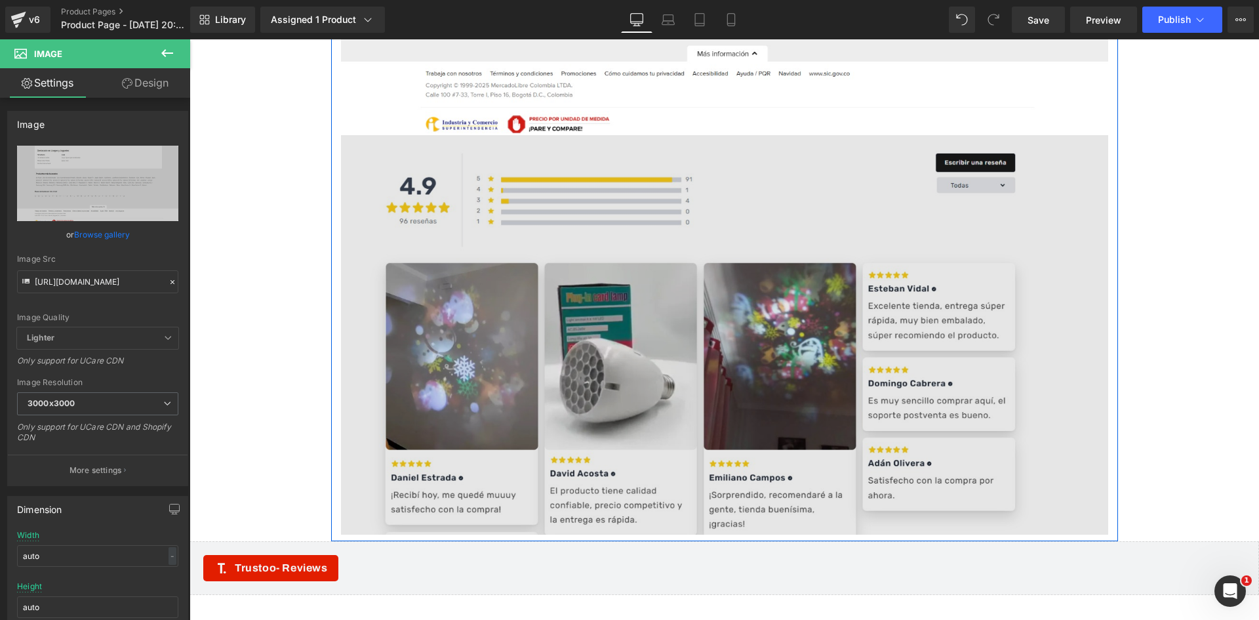
click at [700, 349] on img at bounding box center [724, 334] width 767 height 399
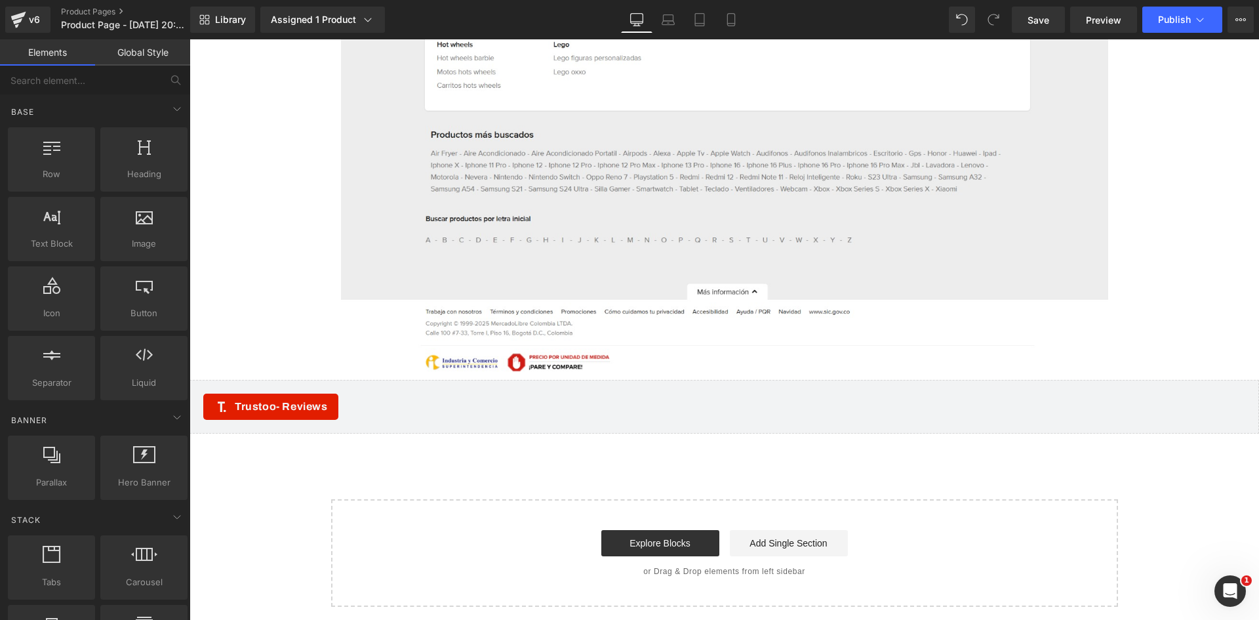
scroll to position [883, 0]
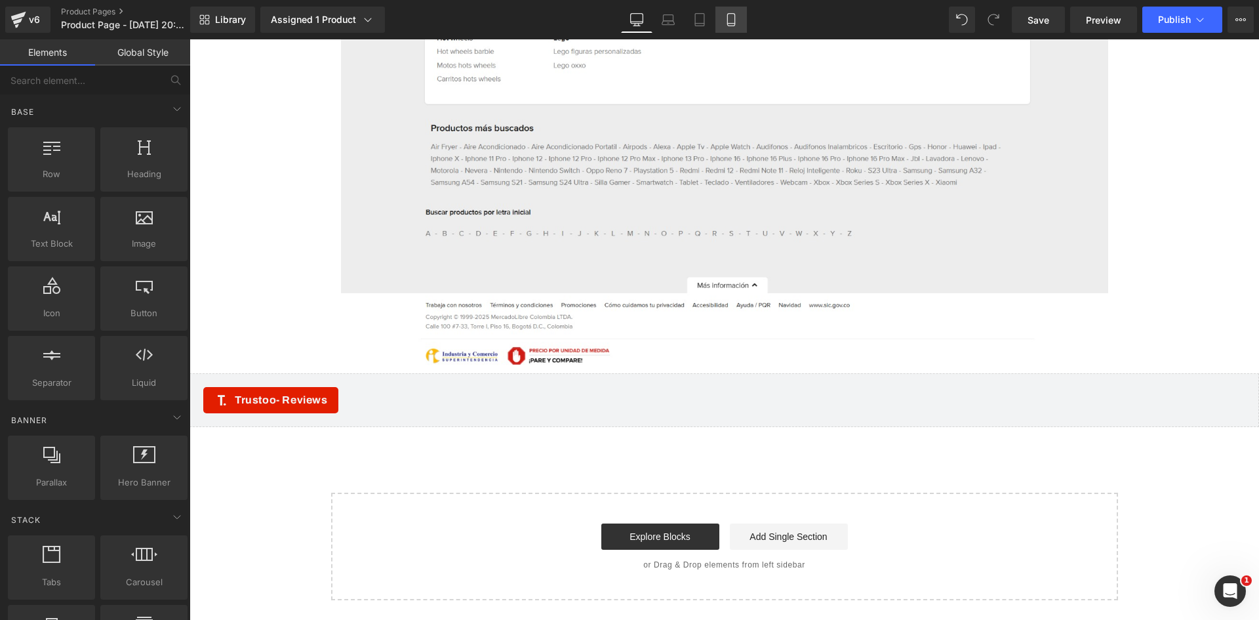
click at [732, 18] on icon at bounding box center [731, 19] width 13 height 13
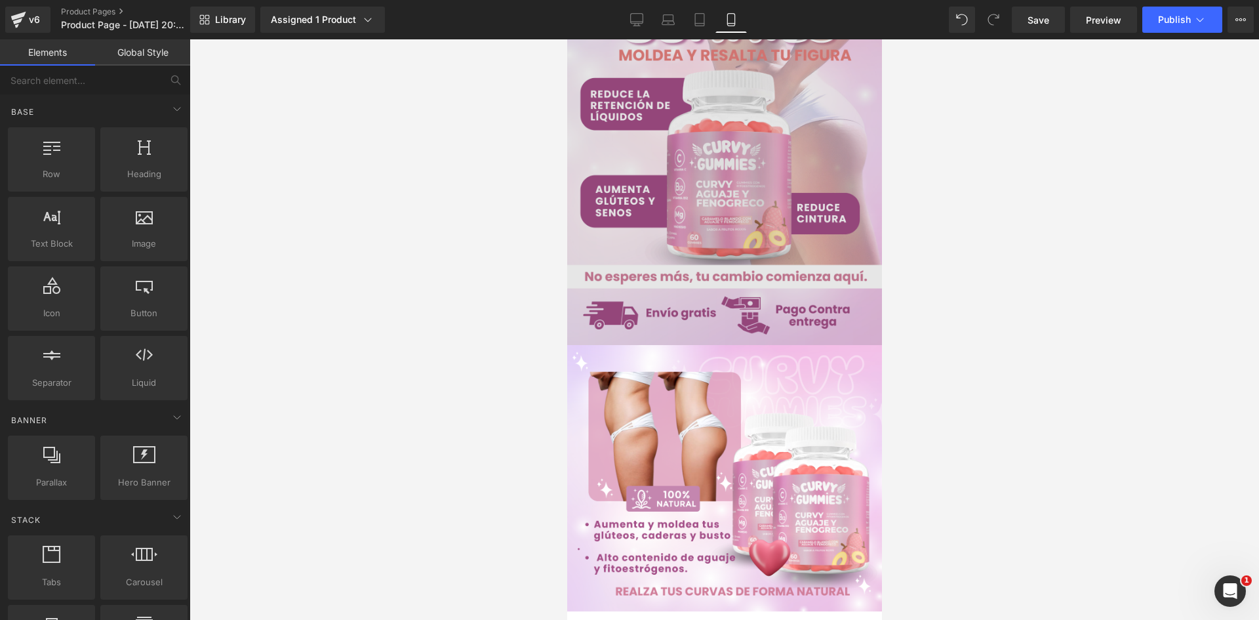
scroll to position [0, 0]
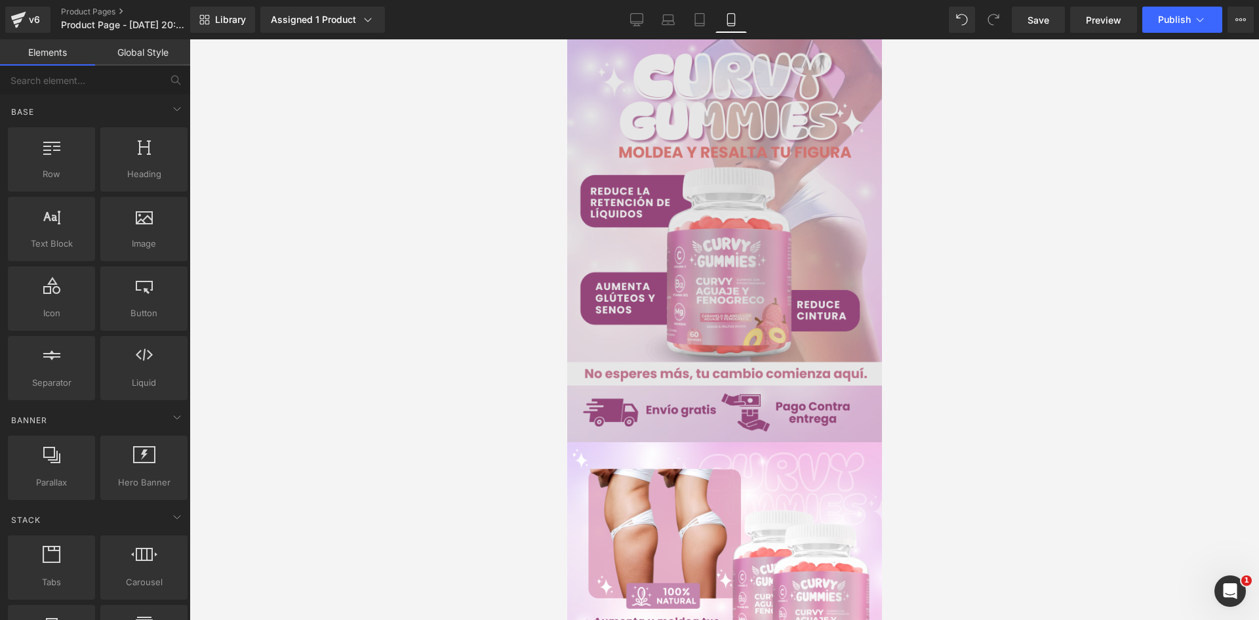
click at [711, 159] on img at bounding box center [724, 240] width 315 height 403
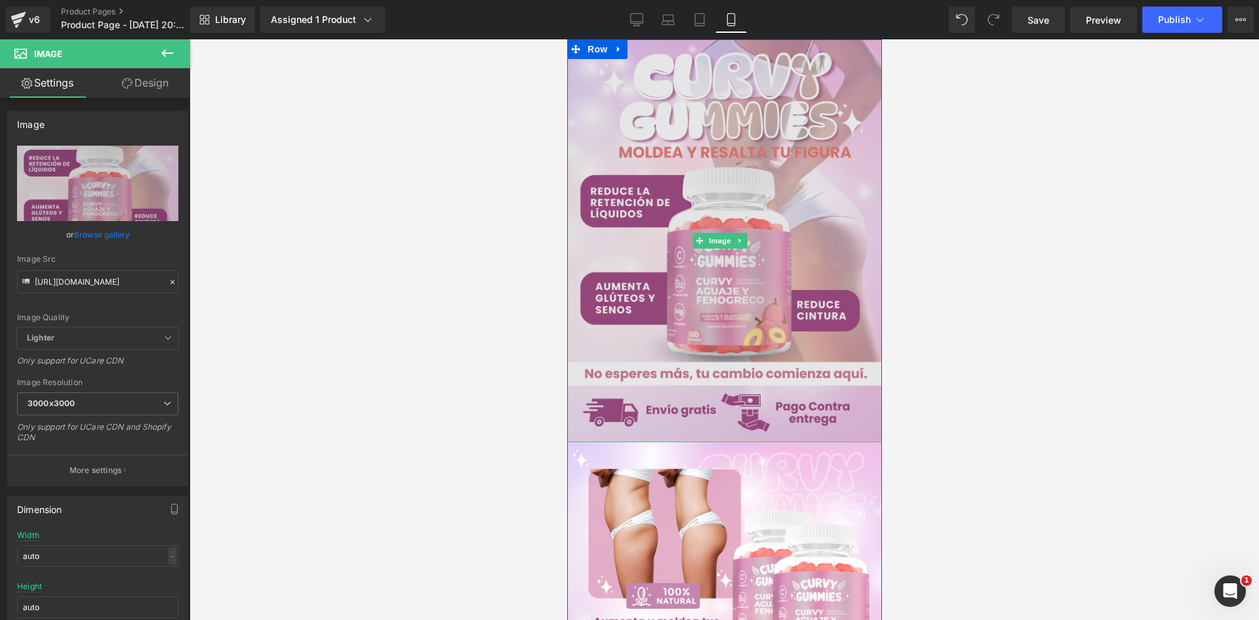
click at [723, 163] on img at bounding box center [724, 240] width 315 height 403
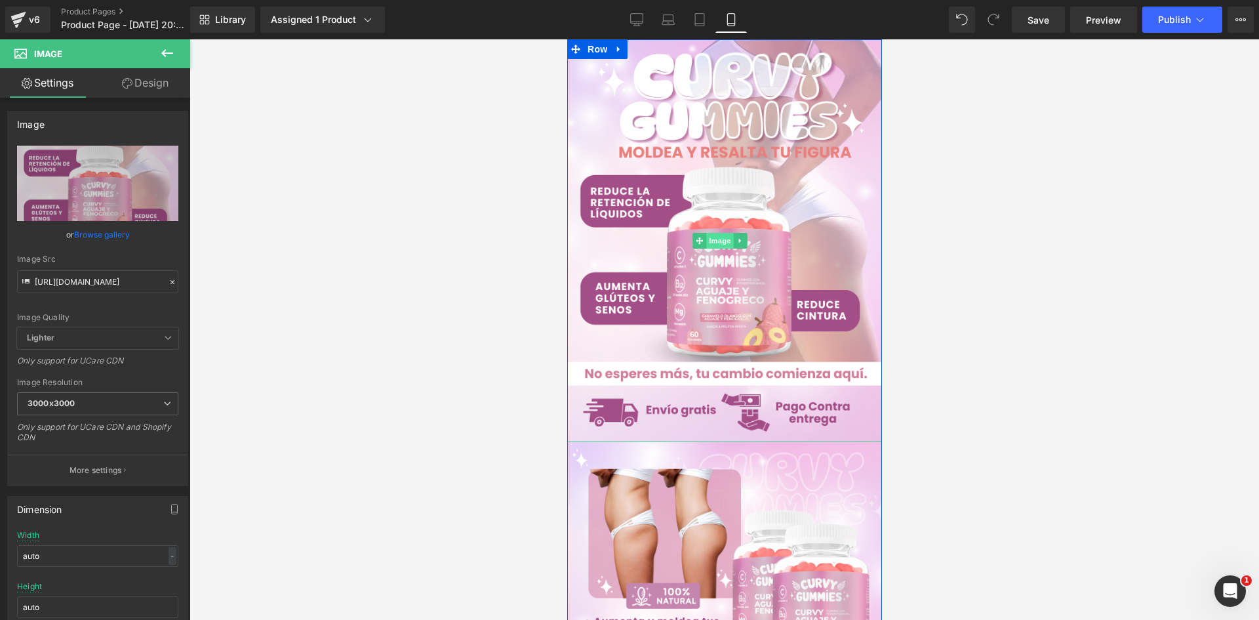
click at [716, 237] on span "Image" at bounding box center [720, 241] width 28 height 16
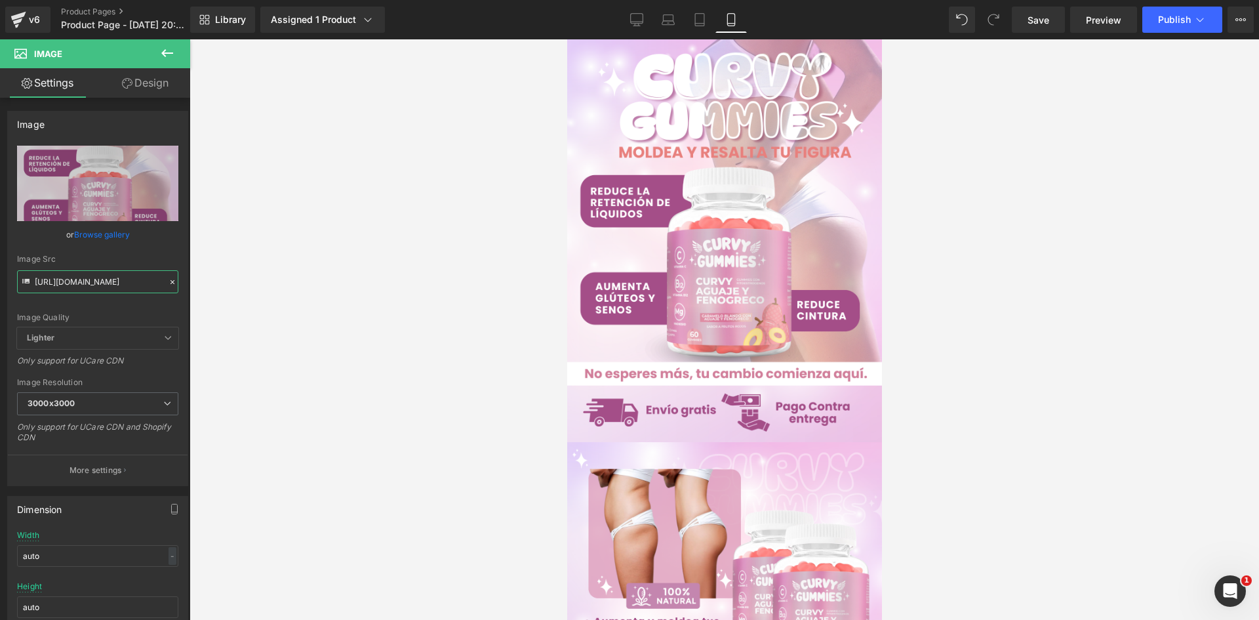
drag, startPoint x: 33, startPoint y: 284, endPoint x: 205, endPoint y: 292, distance: 171.3
click at [205, 292] on div "Image You are previewing how the will restyle your page. You can not edit Eleme…" at bounding box center [629, 321] width 1259 height 642
paste input "bRYSsctr/Pieza-1-3x"
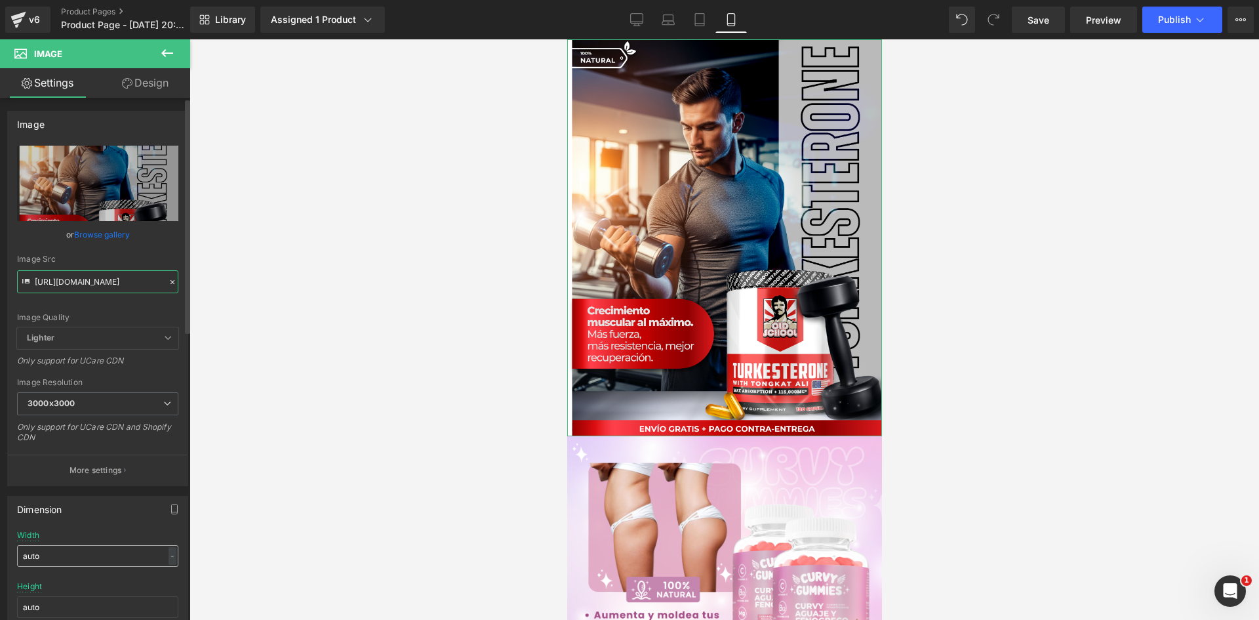
type input "https://i.ibb.co/bRYSsctr/Pieza-1-3x.png"
click at [52, 560] on input "auto" at bounding box center [97, 556] width 161 height 22
click at [155, 79] on link "Design" at bounding box center [145, 83] width 95 height 30
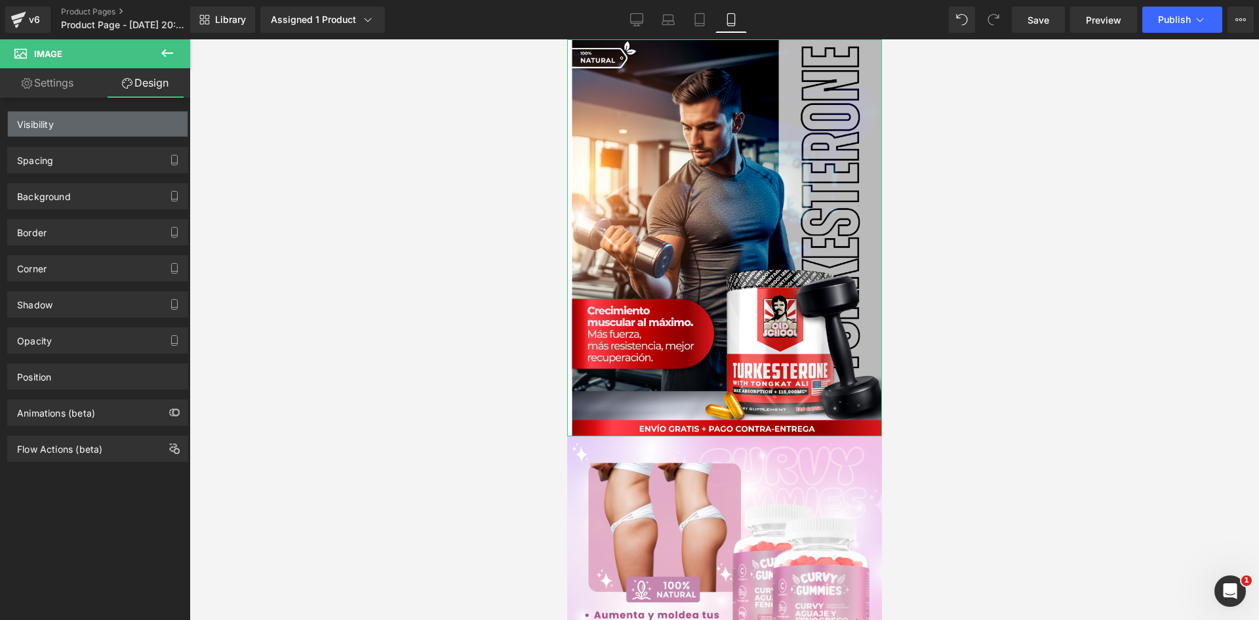
click at [111, 122] on div "Visibility" at bounding box center [98, 123] width 180 height 25
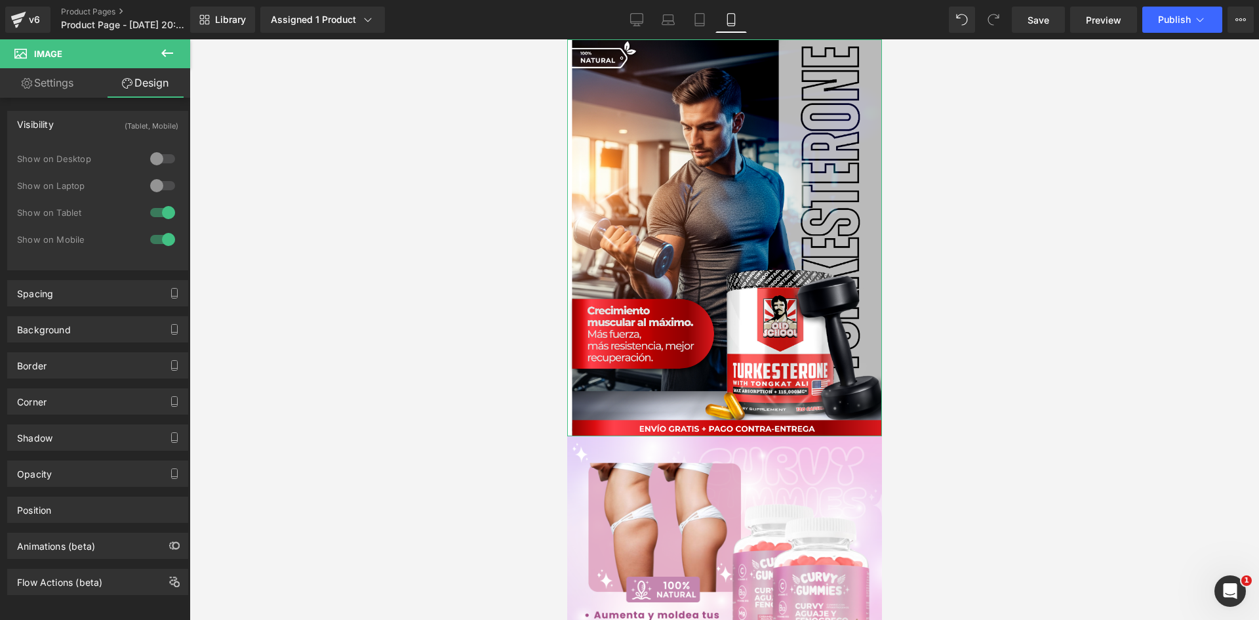
type input "-30"
type input "-15"
type input "0"
type input "-15"
type input "0"
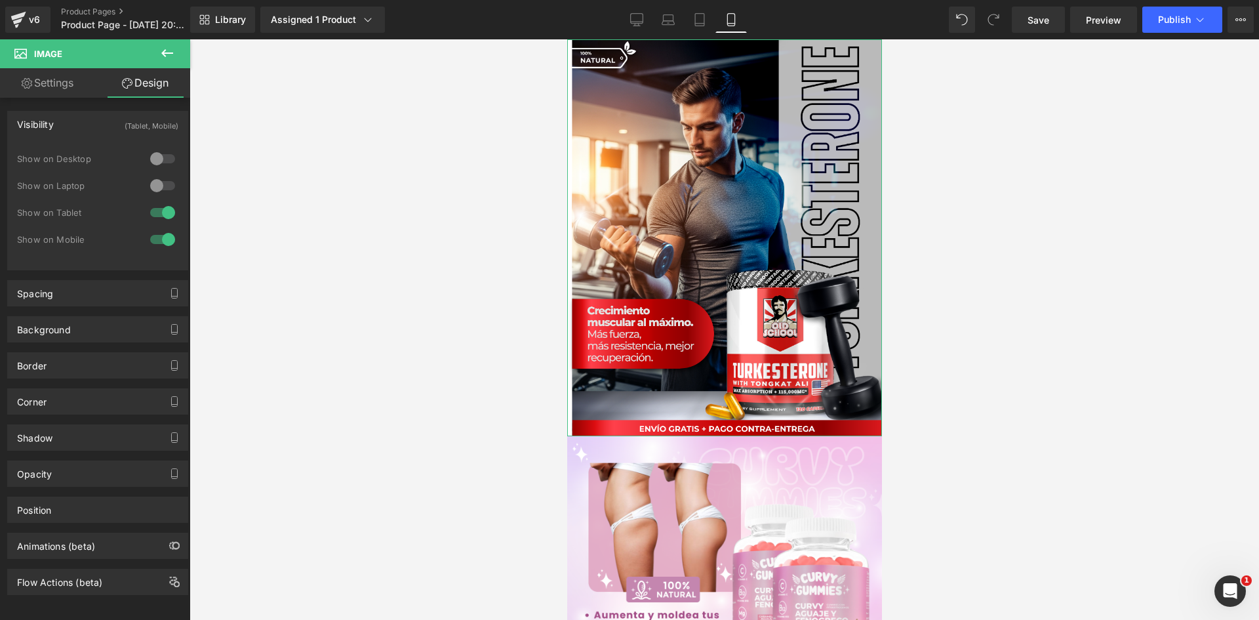
type input "0"
click at [97, 295] on div "Spacing" at bounding box center [98, 293] width 180 height 25
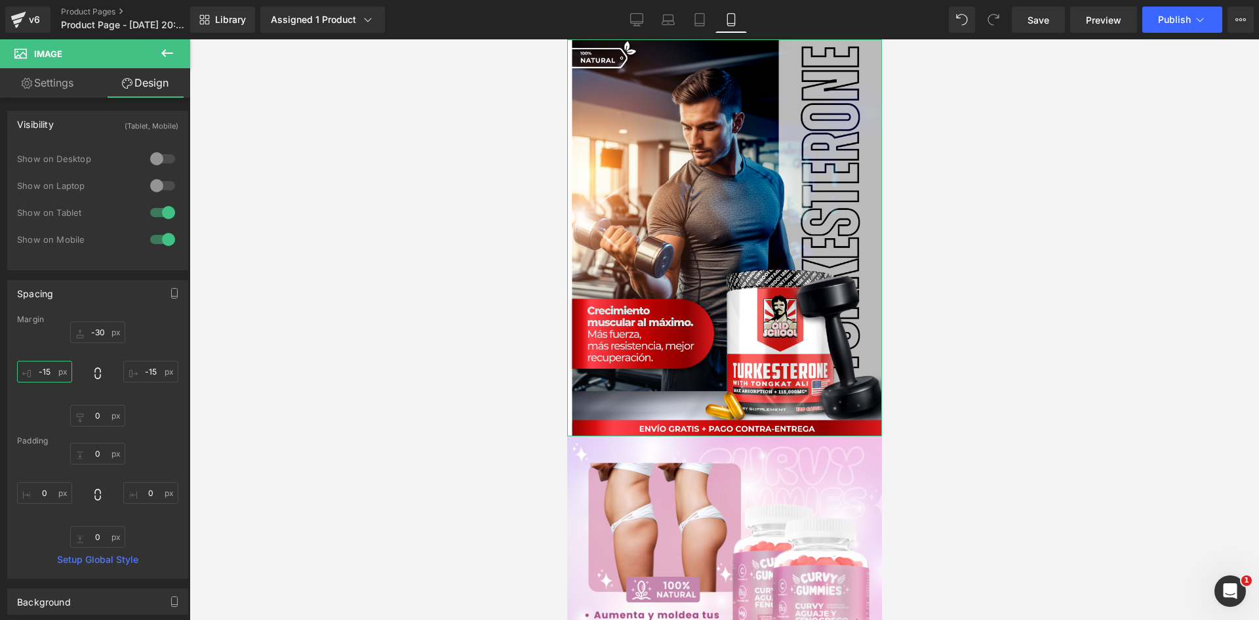
click at [55, 371] on input "-15" at bounding box center [44, 372] width 55 height 22
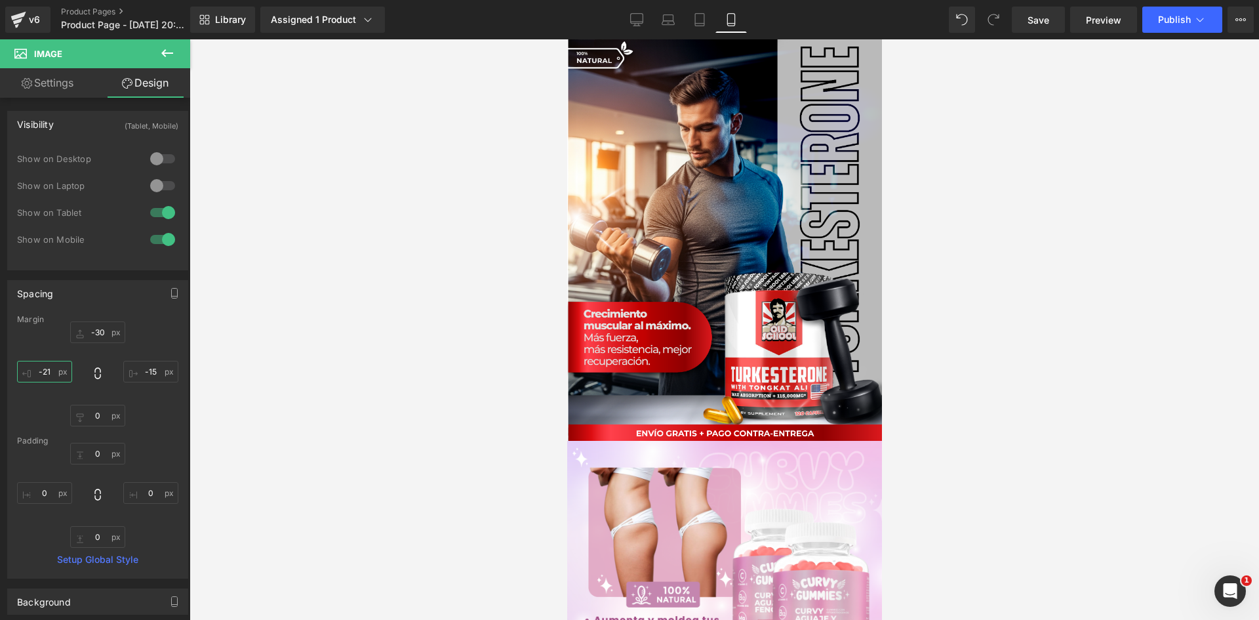
type input "-22"
click at [158, 372] on input "-15" at bounding box center [150, 372] width 55 height 22
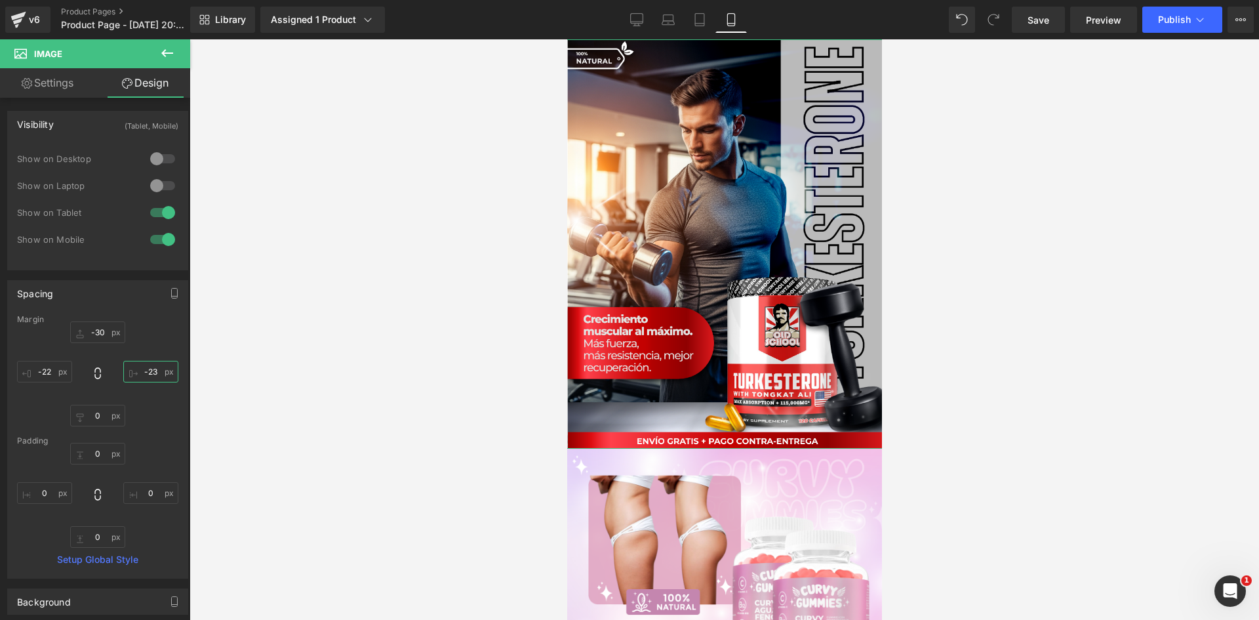
type input "-22"
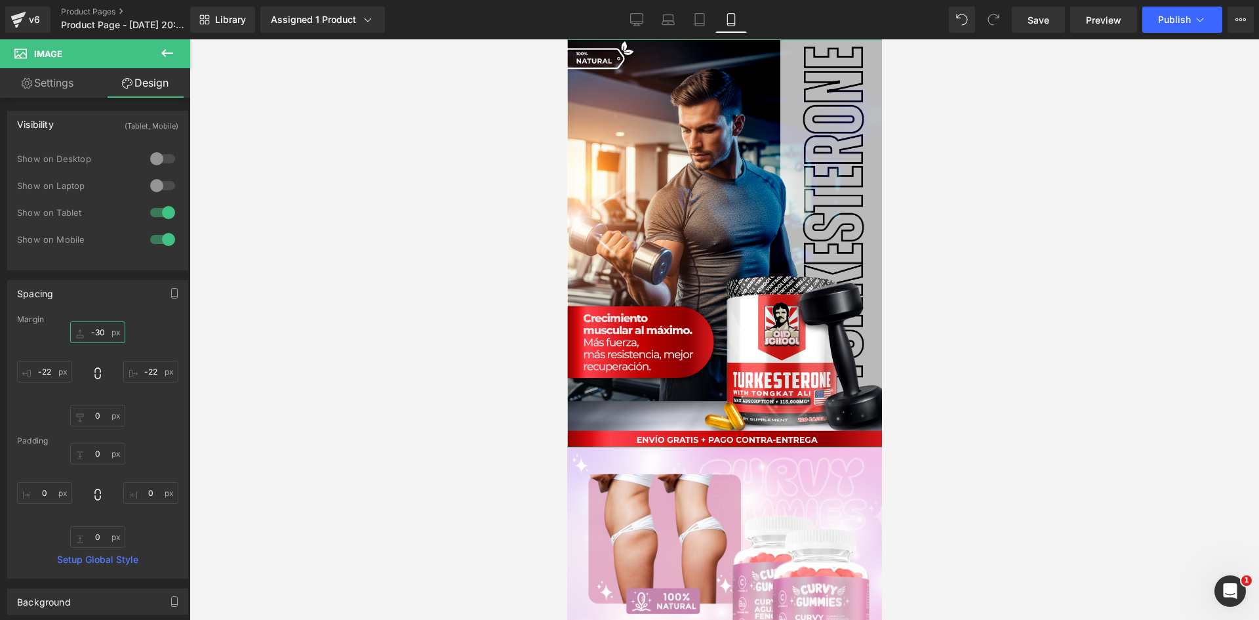
click at [104, 331] on input "-30" at bounding box center [97, 332] width 55 height 22
type input "-30"
click at [721, 572] on span "Image" at bounding box center [720, 580] width 28 height 16
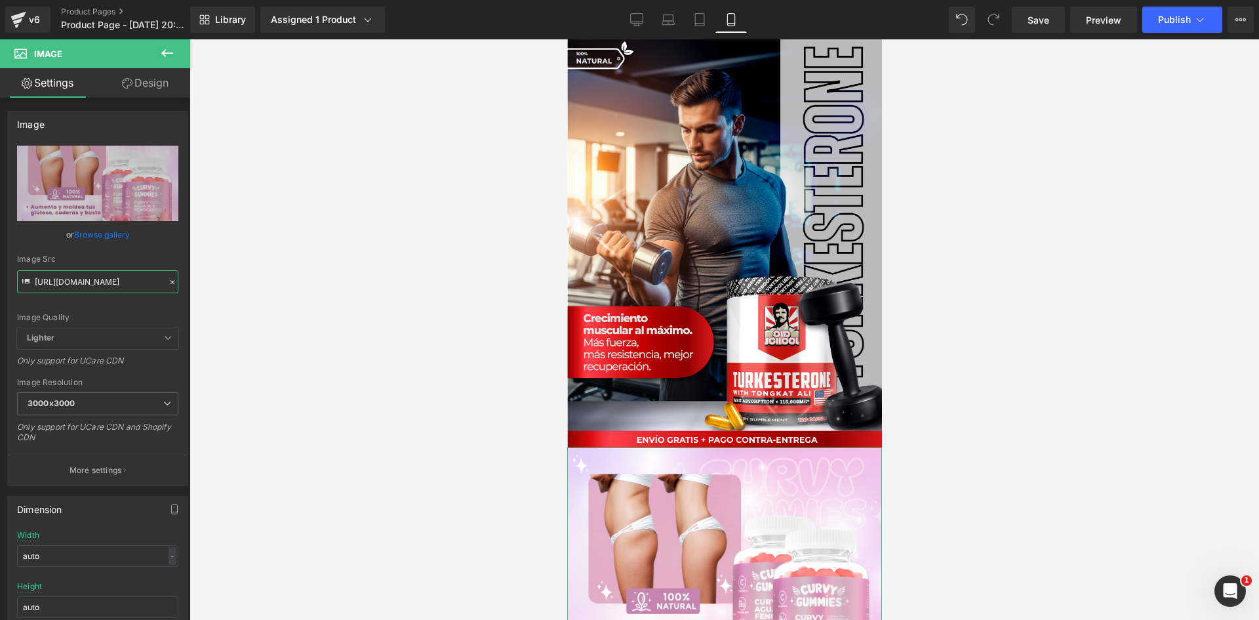
scroll to position [0, 26]
drag, startPoint x: 36, startPoint y: 281, endPoint x: 210, endPoint y: 287, distance: 174.5
click at [210, 287] on div "Image You are previewing how the will restyle your page. You can not edit Eleme…" at bounding box center [629, 321] width 1259 height 642
paste input "4Z2MRmvW/Pieza-4-3x"
type input "https://i.ibb.co/4Z2MRmvW/Pieza-4-3x.png"
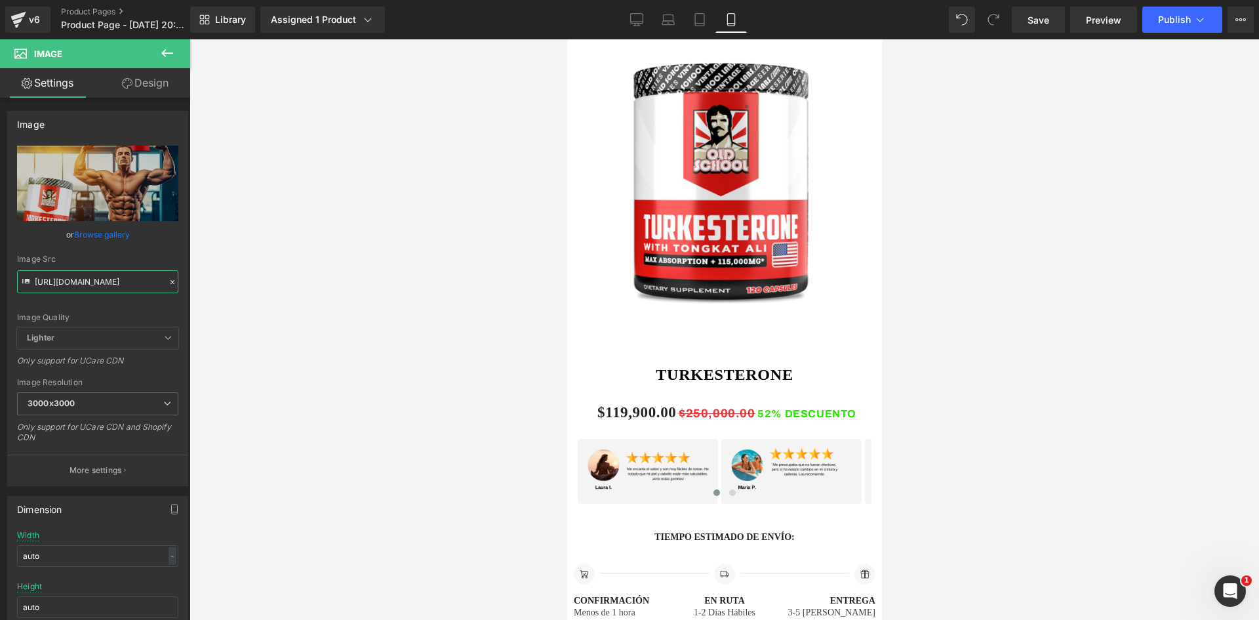
scroll to position [787, 0]
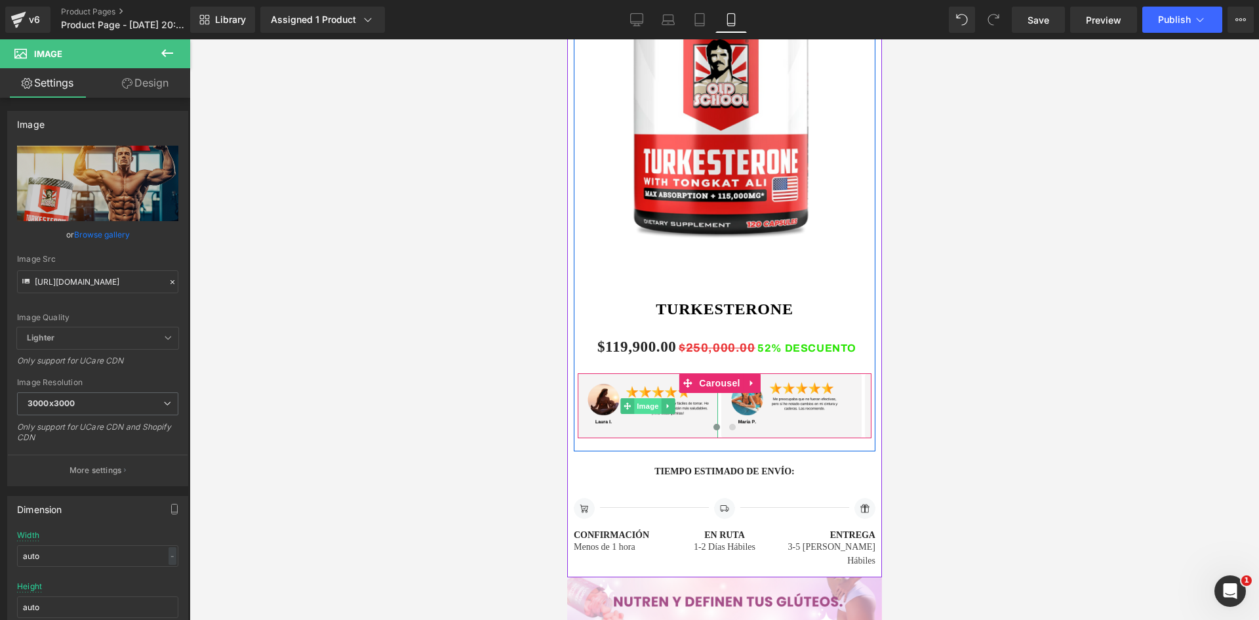
click at [640, 398] on span "Image" at bounding box center [647, 406] width 28 height 16
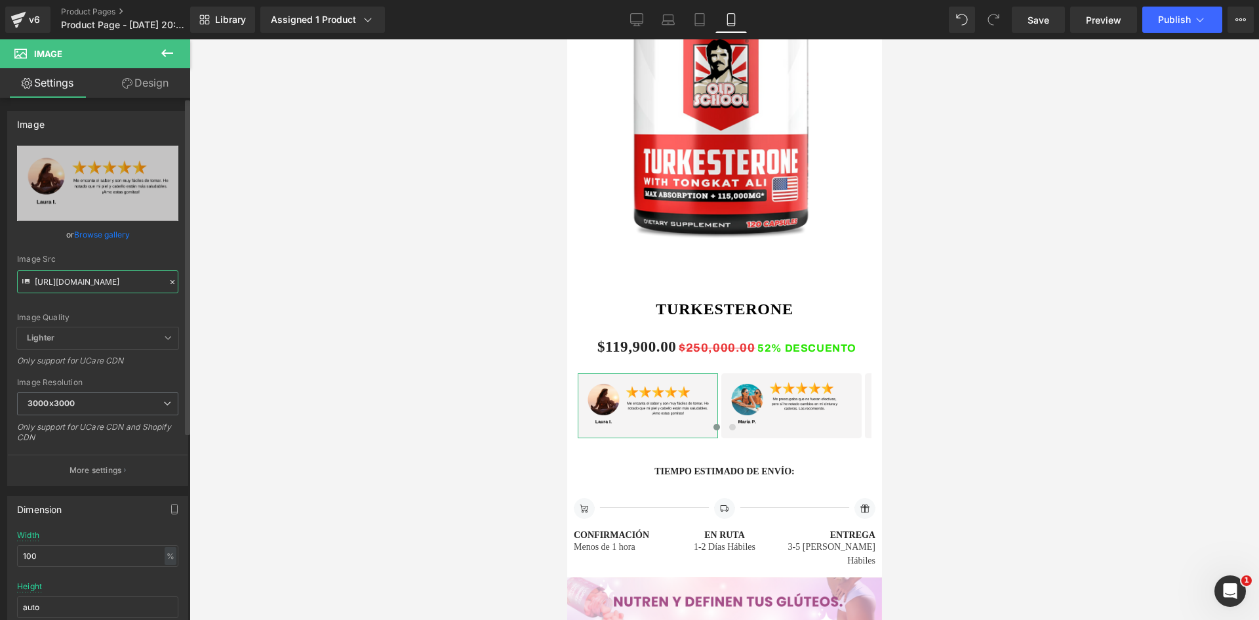
scroll to position [0, 8]
drag, startPoint x: 35, startPoint y: 280, endPoint x: 161, endPoint y: 295, distance: 126.8
click at [161, 295] on div "https://i.ibb.co/6R3TcYpB/11-1.png Replace Image Upload image or Browse gallery…" at bounding box center [98, 316] width 180 height 340
paste input "tPqzQctg/7"
type input "https://i.ibb.co/tPqzQctg/7.png"
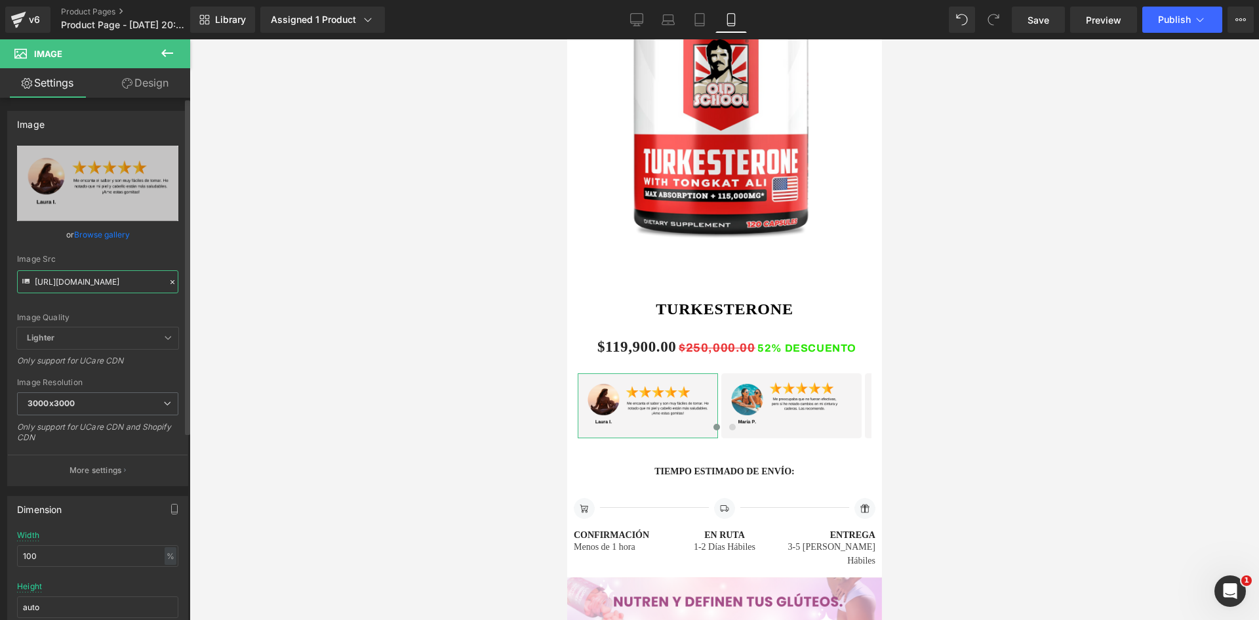
scroll to position [0, 0]
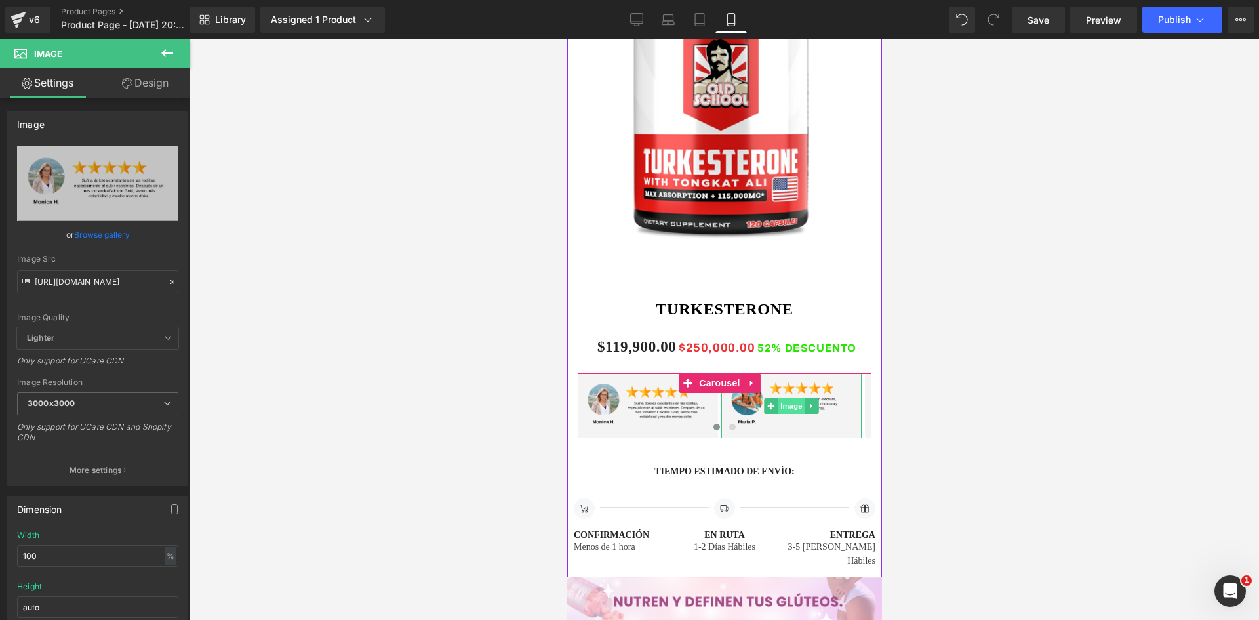
click at [794, 398] on span "Image" at bounding box center [791, 406] width 28 height 16
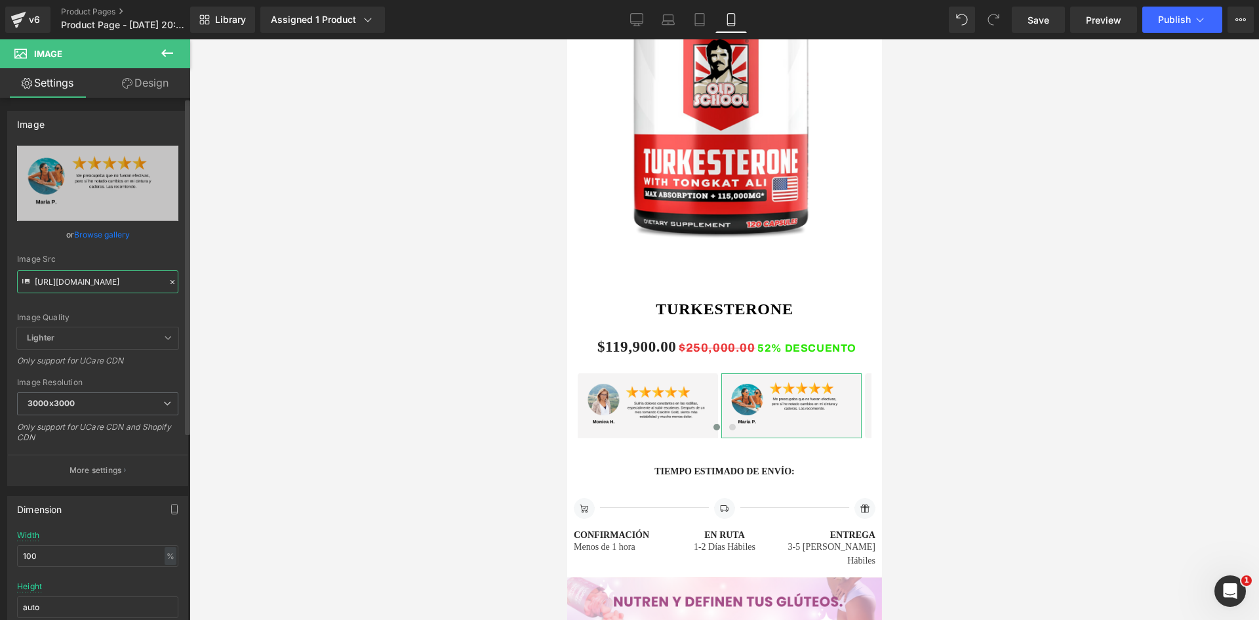
scroll to position [0, 10]
drag, startPoint x: 35, startPoint y: 281, endPoint x: 180, endPoint y: 295, distance: 145.6
click at [180, 295] on div "https://i.ibb.co/7tFGXW6n/11-3.png Replace Image Upload image or Browse gallery…" at bounding box center [98, 316] width 180 height 340
paste input "660wT1g/8"
type input "https://i.ibb.co/660wT1g/8.png"
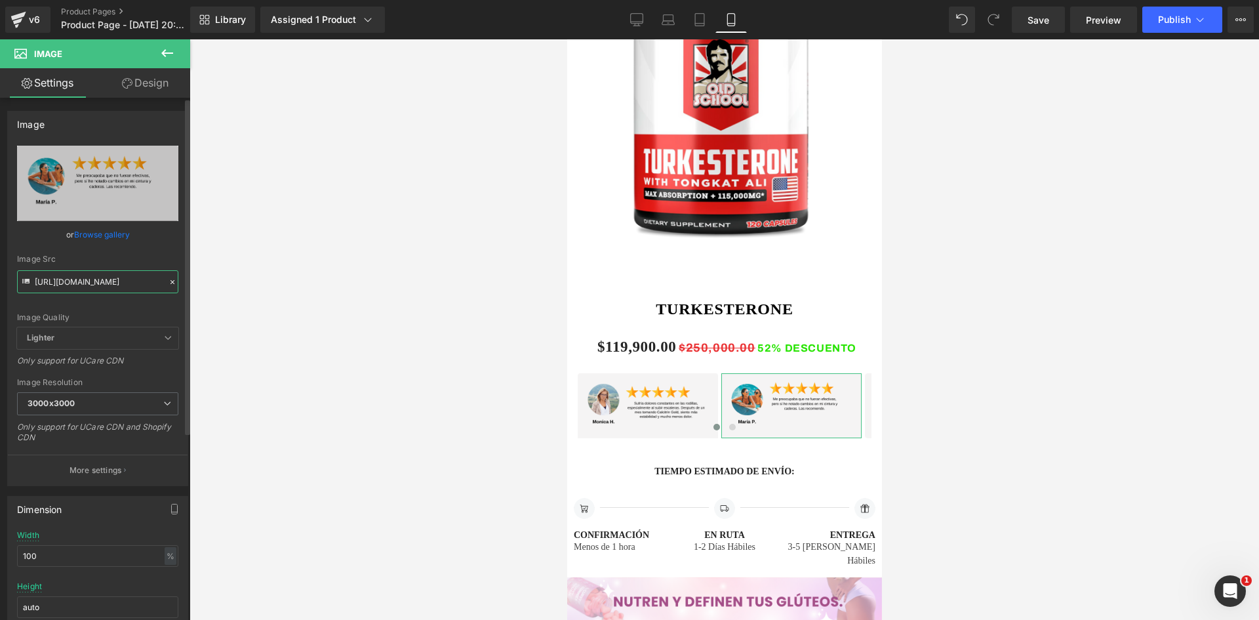
scroll to position [0, 0]
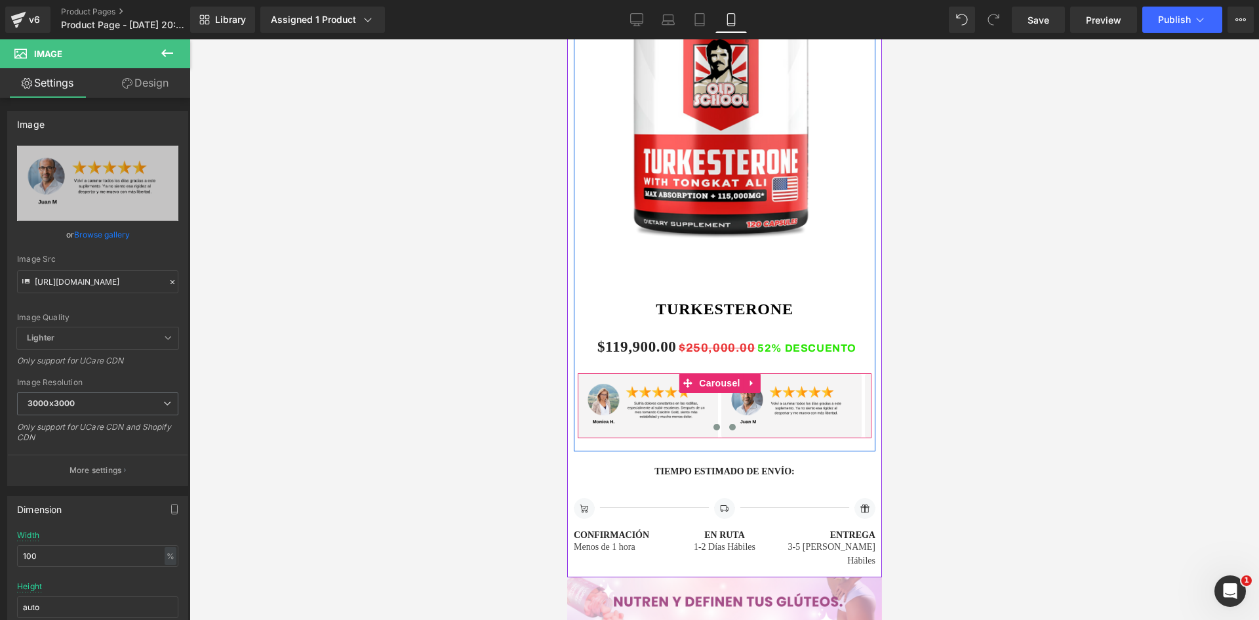
click at [728, 424] on span at bounding box center [731, 427] width 7 height 7
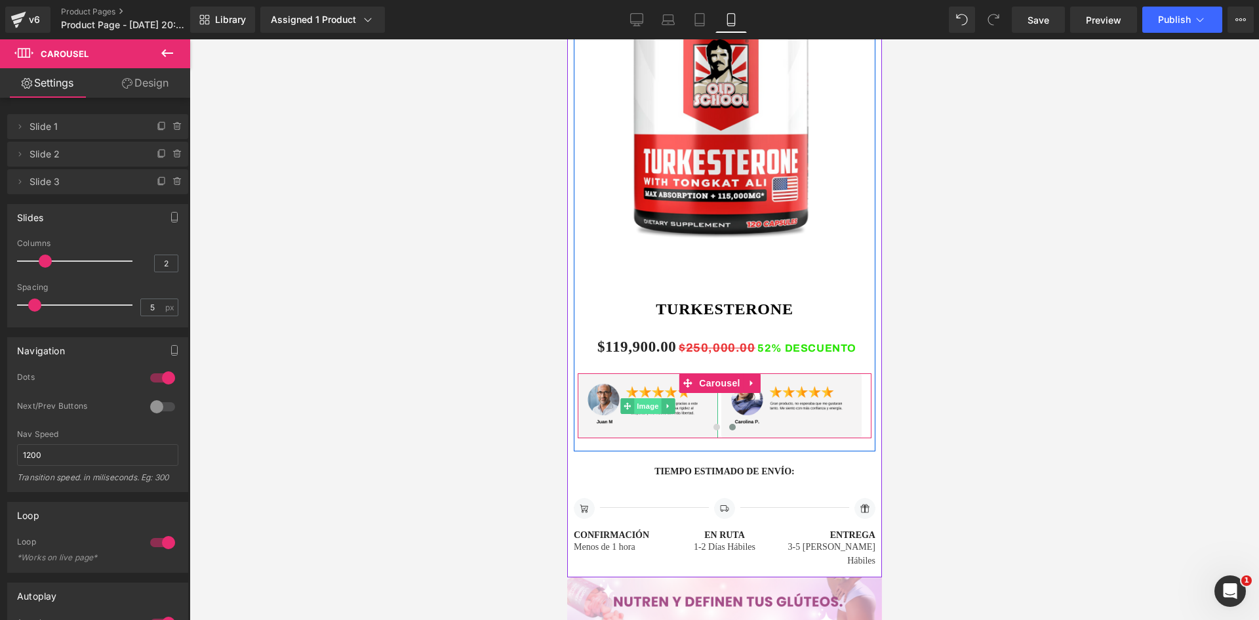
click at [647, 398] on span "Image" at bounding box center [647, 406] width 28 height 16
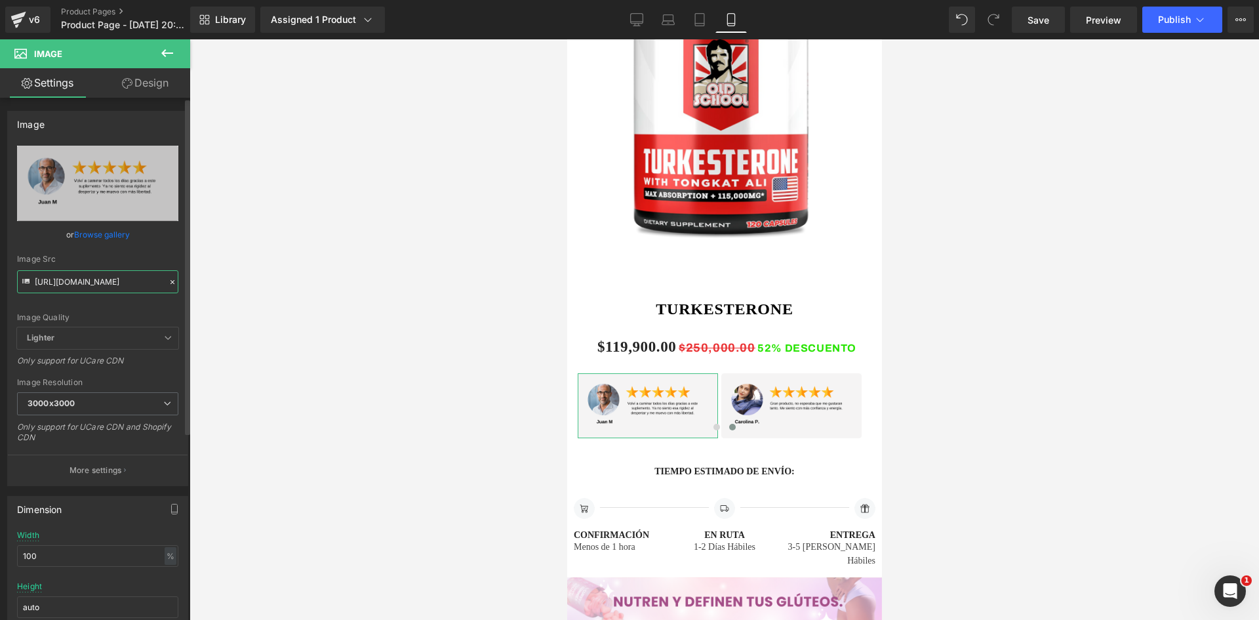
drag, startPoint x: 34, startPoint y: 279, endPoint x: 171, endPoint y: 292, distance: 137.7
click at [171, 292] on input "https://i.ibb.co/660wT1g/8.png" at bounding box center [97, 281] width 161 height 23
type input "https://i.ibb.co/cKYMcn0L/9.pngg"
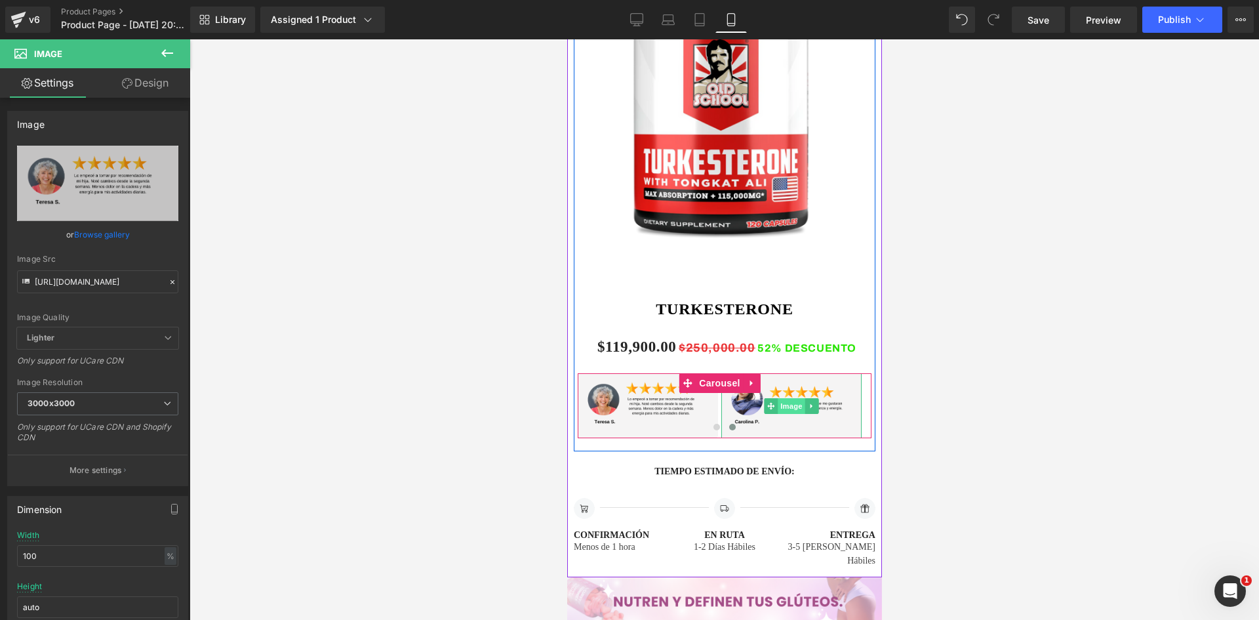
click at [791, 398] on span "Image" at bounding box center [791, 406] width 28 height 16
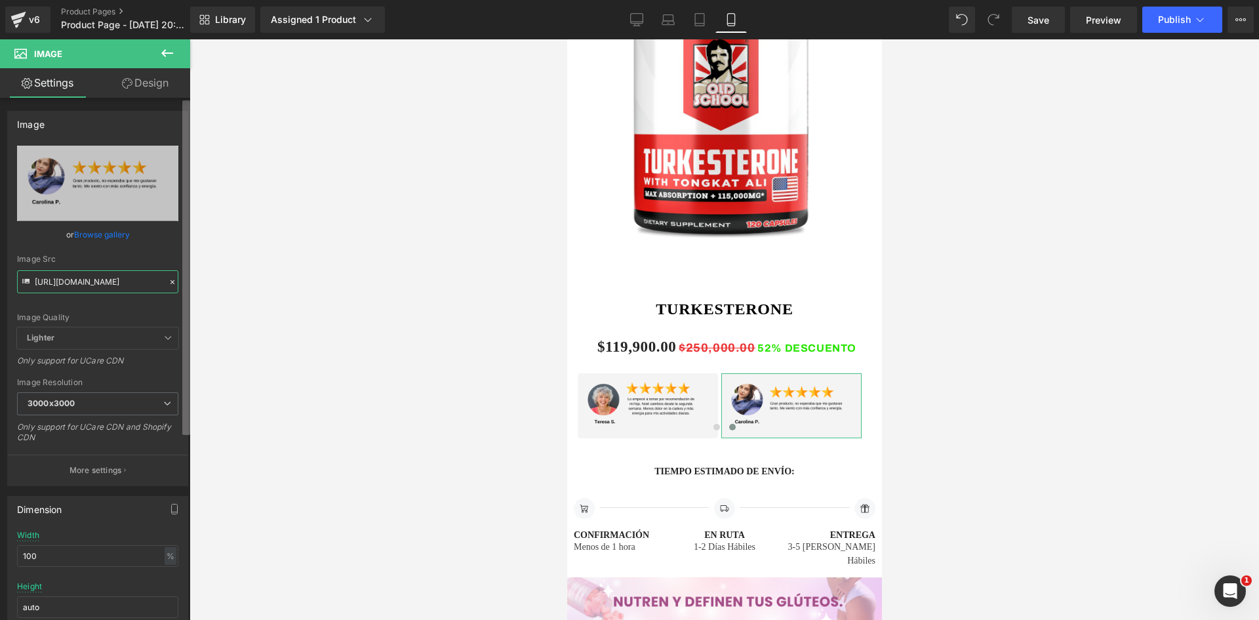
scroll to position [0, 5]
drag, startPoint x: 33, startPoint y: 281, endPoint x: 187, endPoint y: 292, distance: 153.8
click at [187, 292] on div "Image https://i.ibb.co/3mcZj7rx/11-2.png Replace Image Upload image or Browse g…" at bounding box center [95, 362] width 190 height 528
paste input "zVfPrLyh/10"
type input "https://i.ibb.co/zVfPrLyh/10.png"
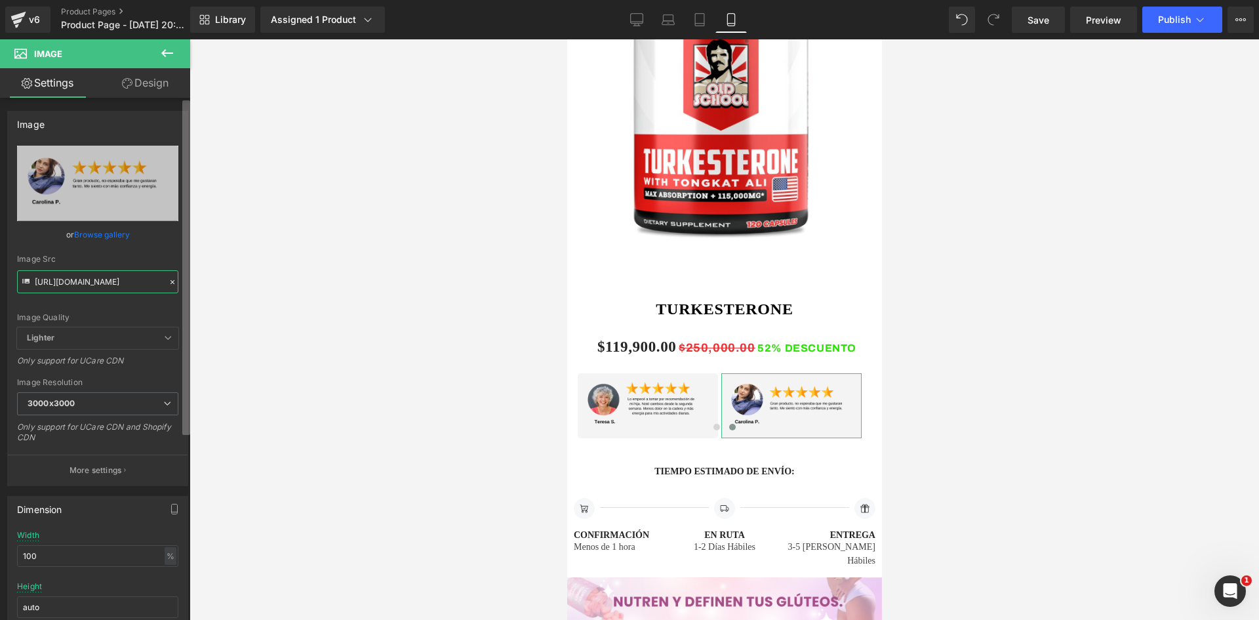
scroll to position [0, 0]
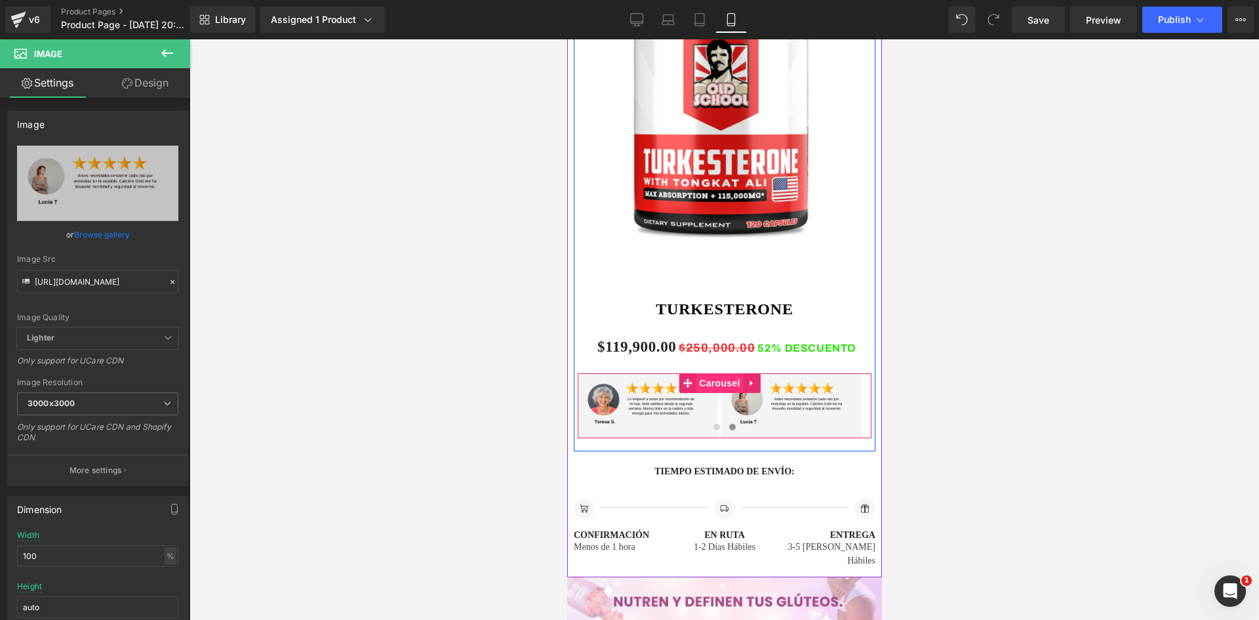
click at [710, 373] on span "Carousel" at bounding box center [718, 383] width 47 height 20
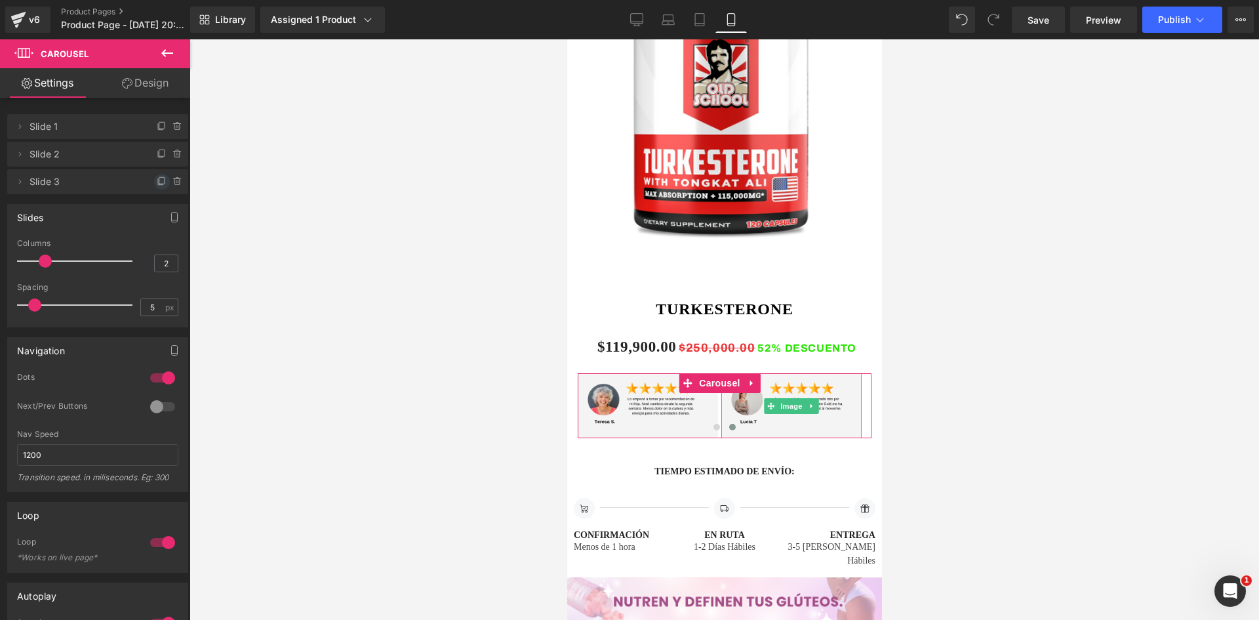
click at [157, 182] on icon at bounding box center [162, 181] width 10 height 10
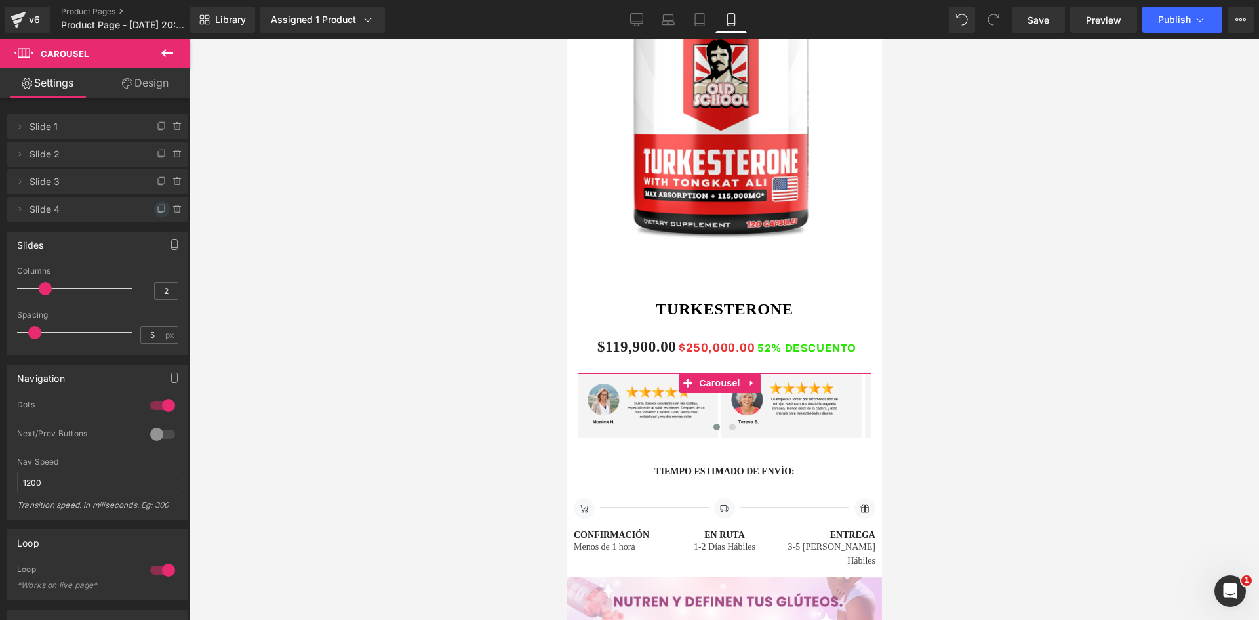
click at [157, 210] on icon at bounding box center [162, 209] width 10 height 10
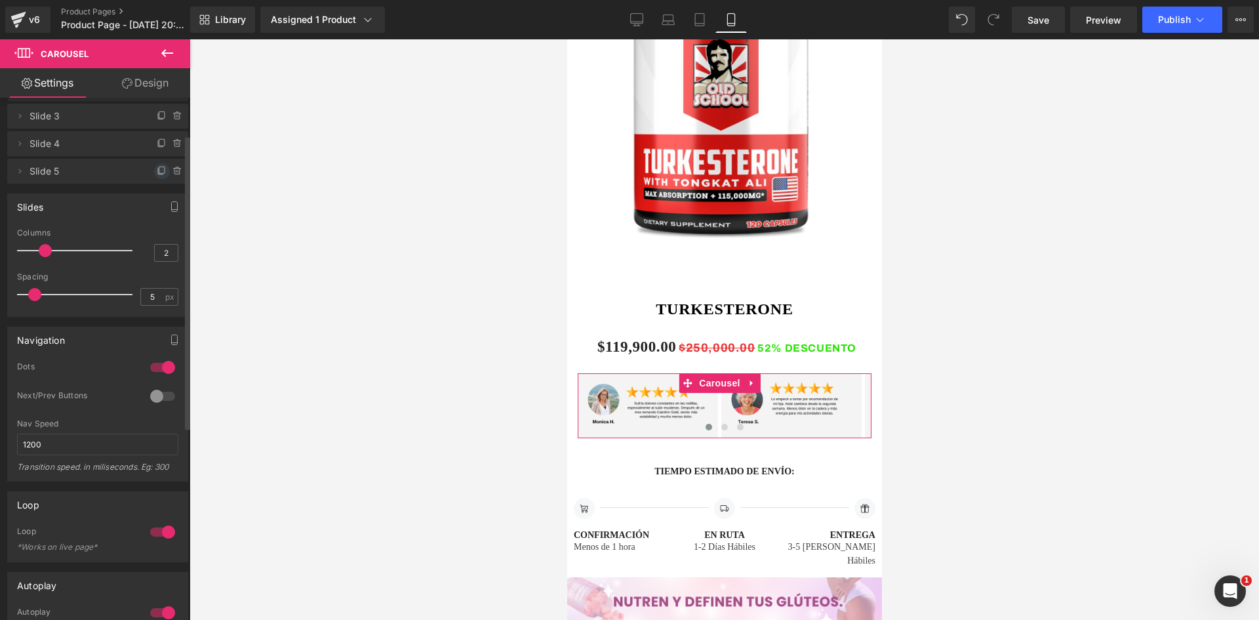
click at [157, 170] on icon at bounding box center [162, 171] width 10 height 10
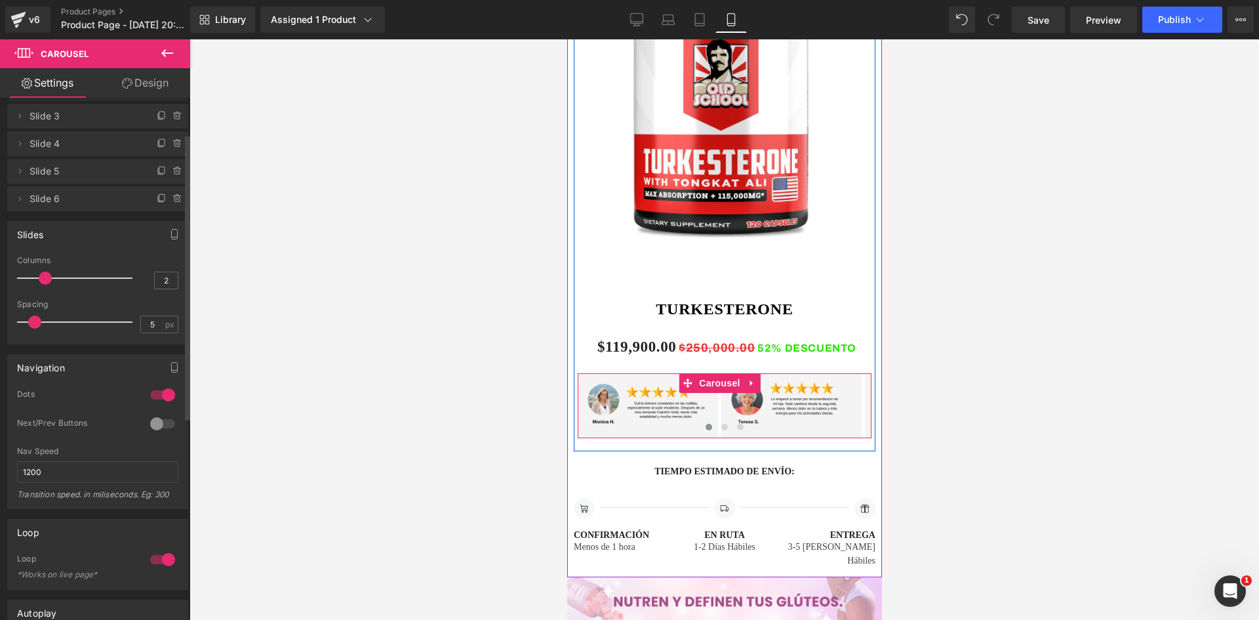
click at [705, 424] on span at bounding box center [708, 427] width 7 height 7
click at [721, 424] on span at bounding box center [724, 427] width 7 height 7
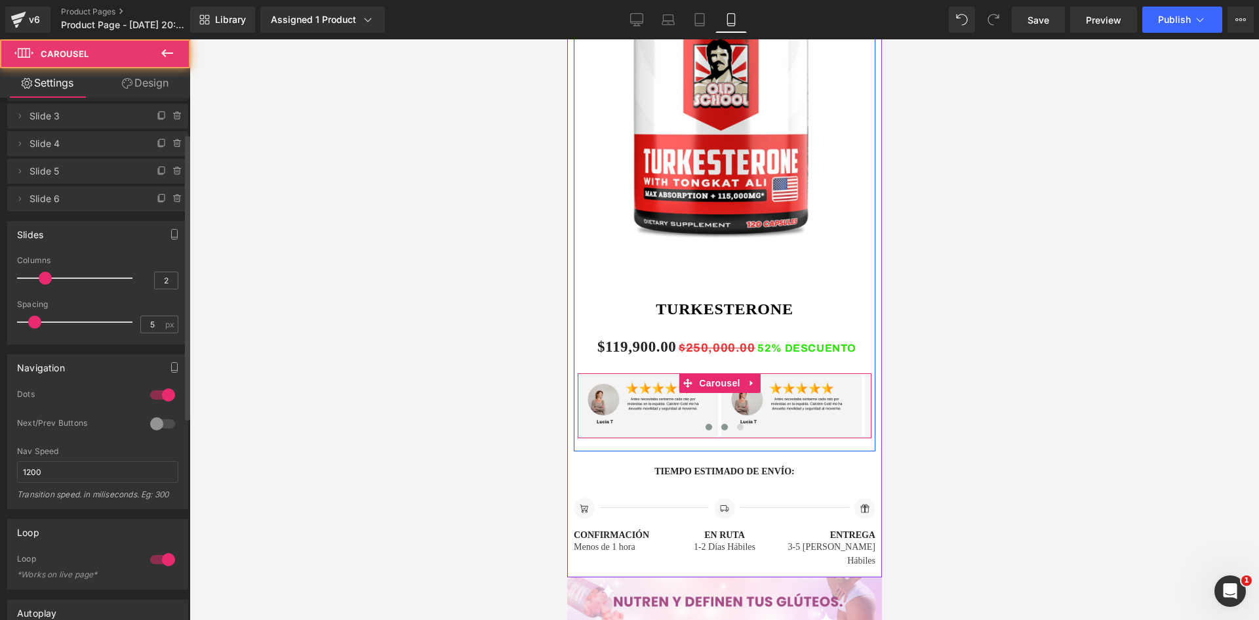
click at [705, 424] on span at bounding box center [708, 427] width 7 height 7
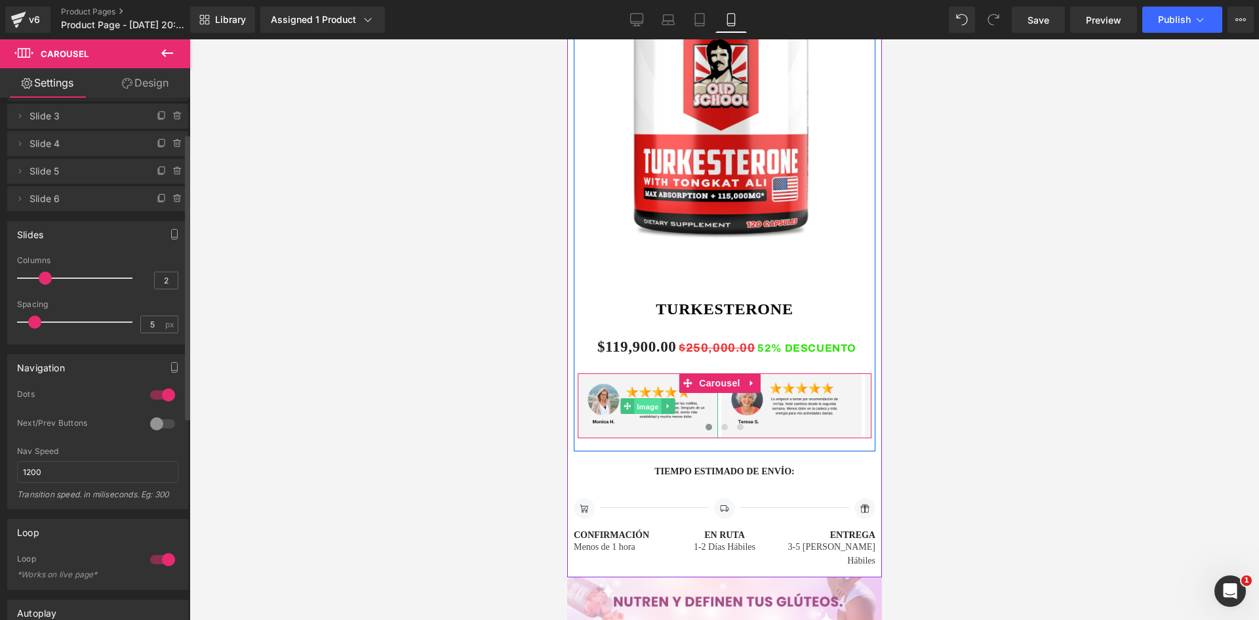
click at [644, 399] on span "Image" at bounding box center [647, 407] width 28 height 16
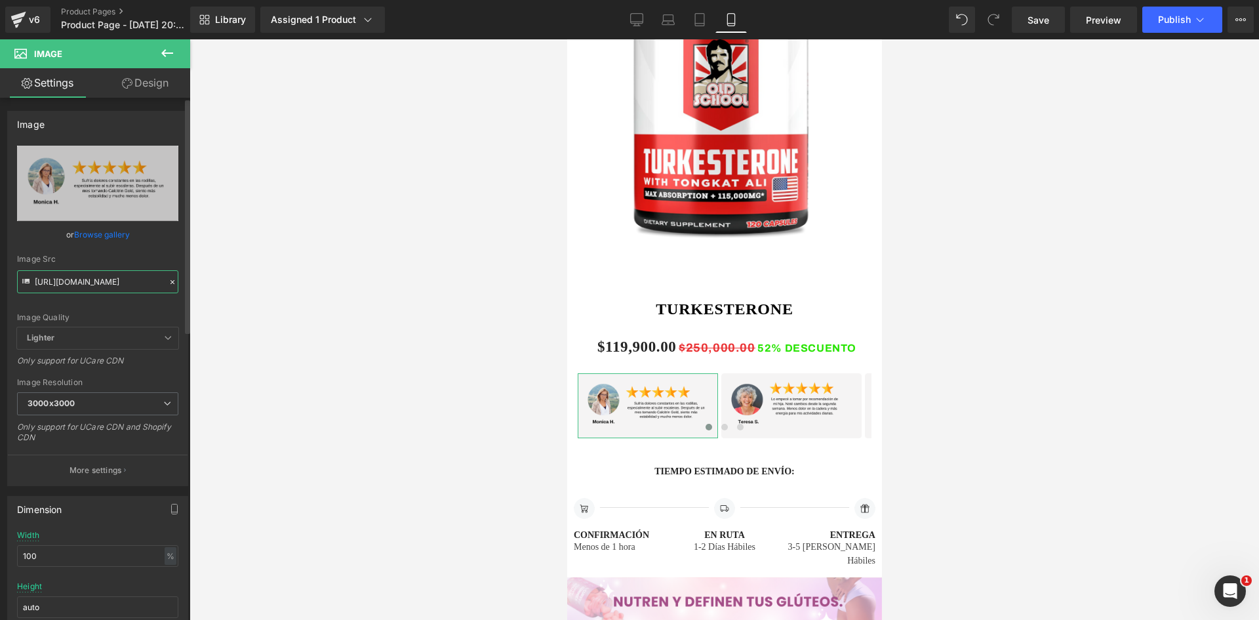
drag, startPoint x: 35, startPoint y: 281, endPoint x: 163, endPoint y: 282, distance: 128.5
click at [163, 282] on div "Image Src https://i.ibb.co/tPqzQctg/7.png" at bounding box center [97, 273] width 161 height 39
drag, startPoint x: 35, startPoint y: 283, endPoint x: 158, endPoint y: 286, distance: 122.7
click at [158, 286] on input "https://i.ibb.co/660wT1g/8.png" at bounding box center [97, 281] width 161 height 23
paste input "tPqzQctg/7"
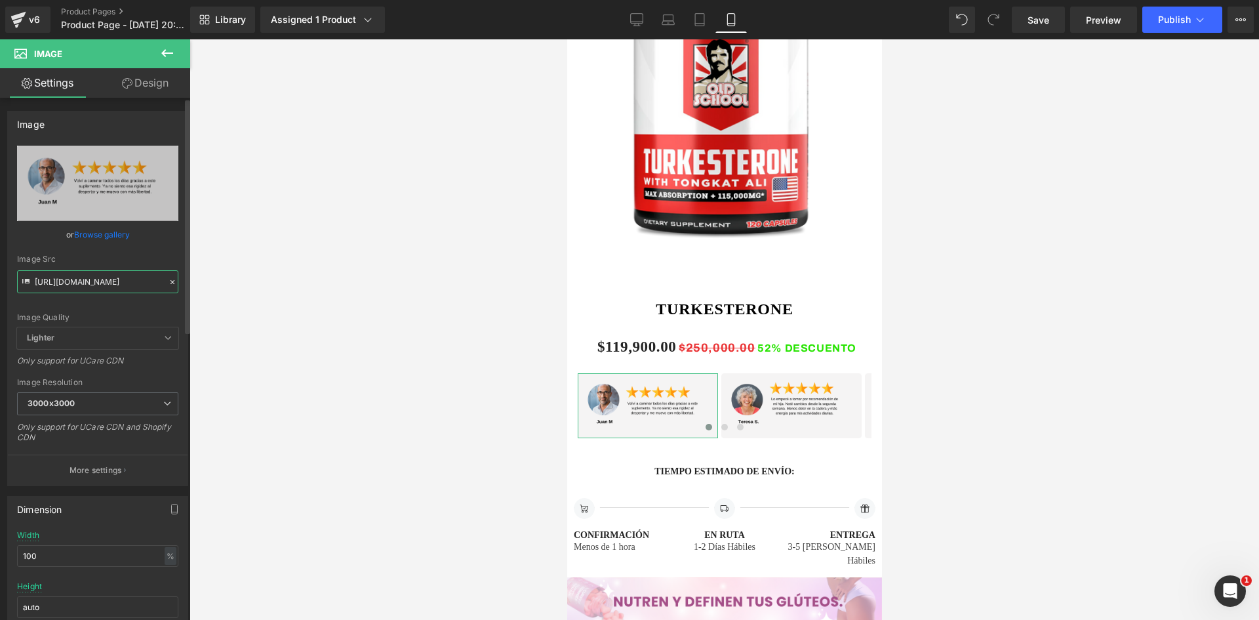
type input "https://i.ibb.co/tPqzQctg/7.png"
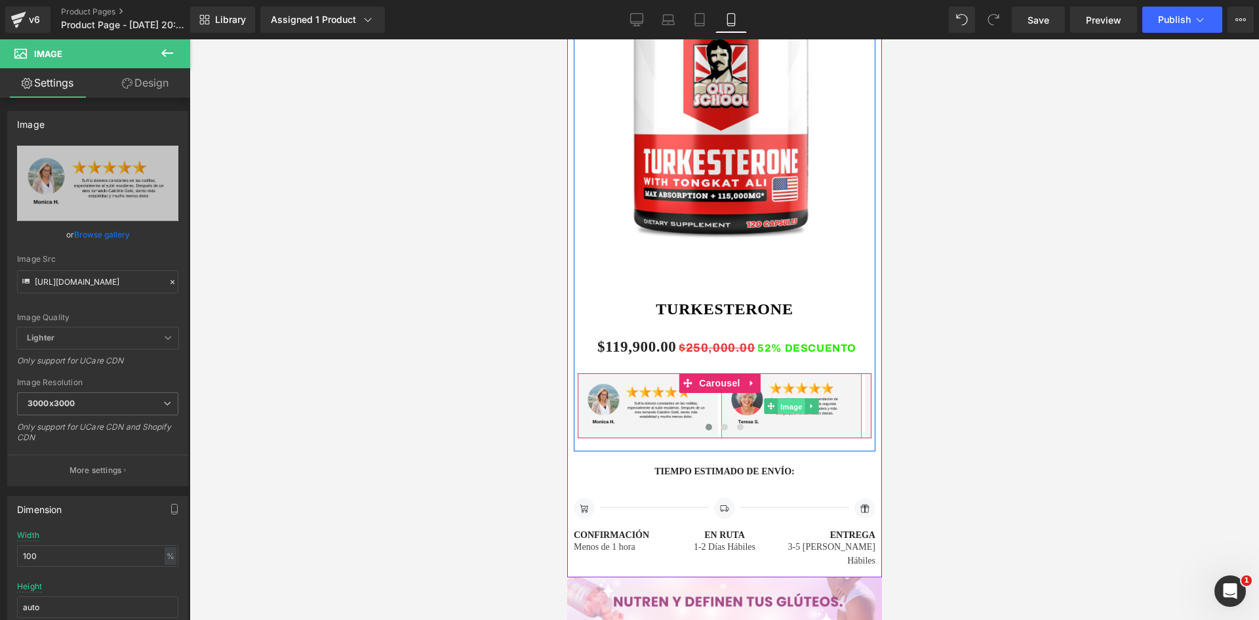
click at [787, 399] on span "Image" at bounding box center [791, 407] width 28 height 16
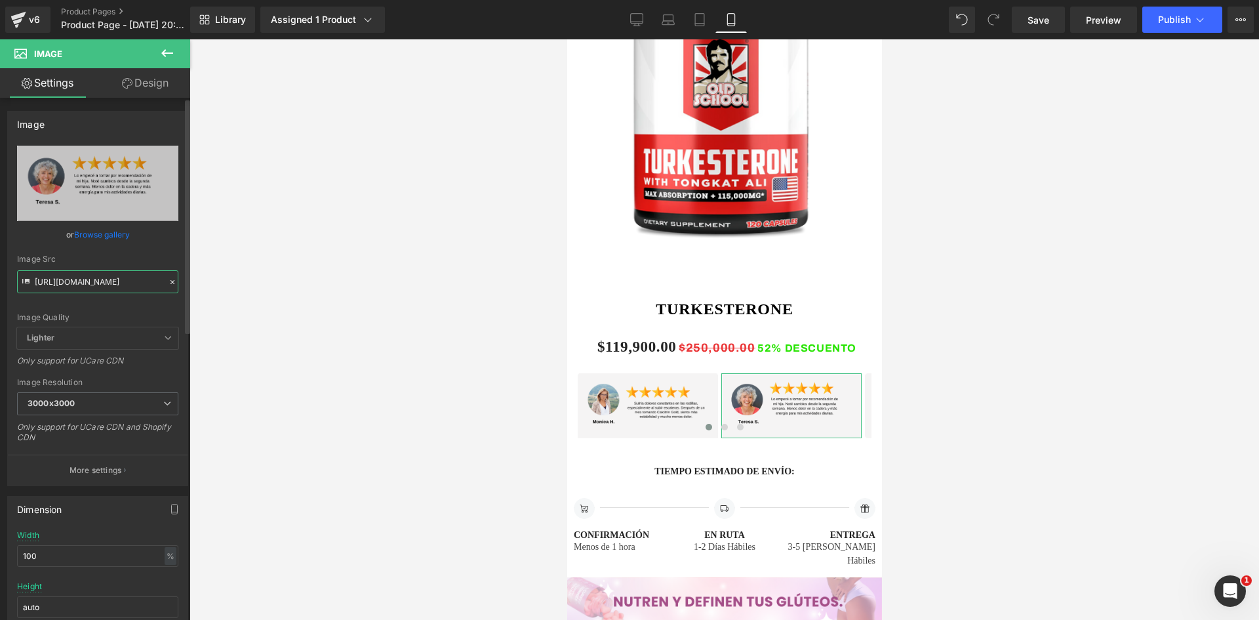
scroll to position [0, 6]
drag, startPoint x: 34, startPoint y: 281, endPoint x: 161, endPoint y: 279, distance: 127.2
click at [161, 279] on div "Image Src https://i.ibb.co/cKYMcn0L/9.pngg" at bounding box center [97, 273] width 161 height 39
paste input "660wT1g/8.pn"
type input "https://i.ibb.co/660wT1g/8.png"
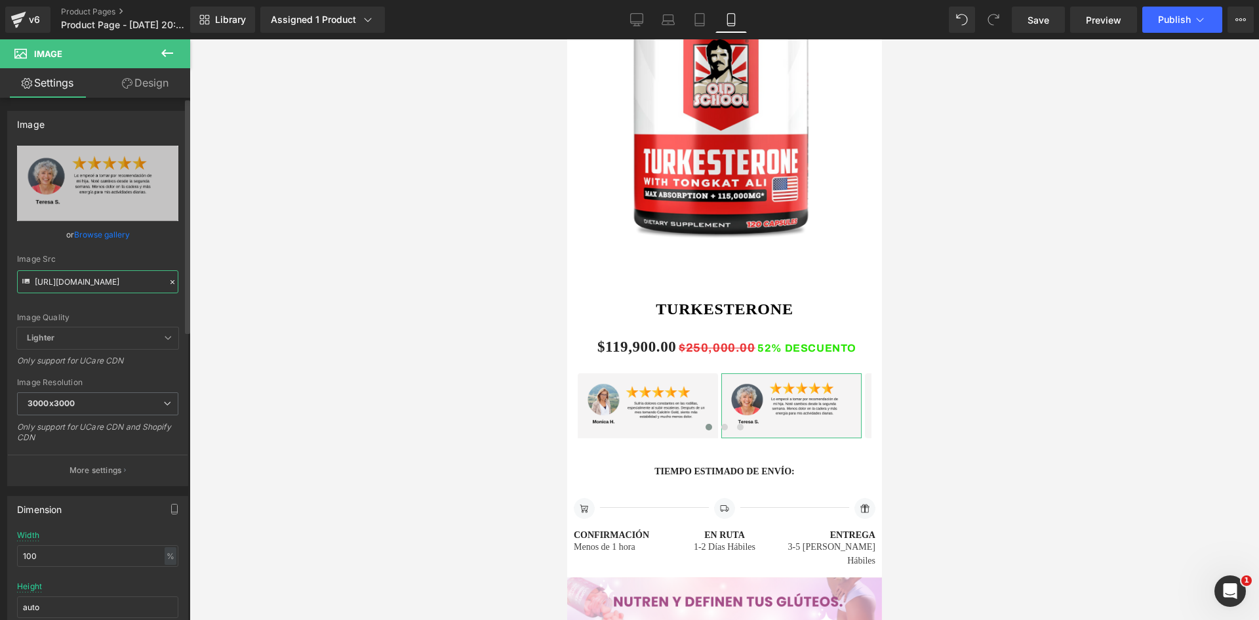
scroll to position [0, 0]
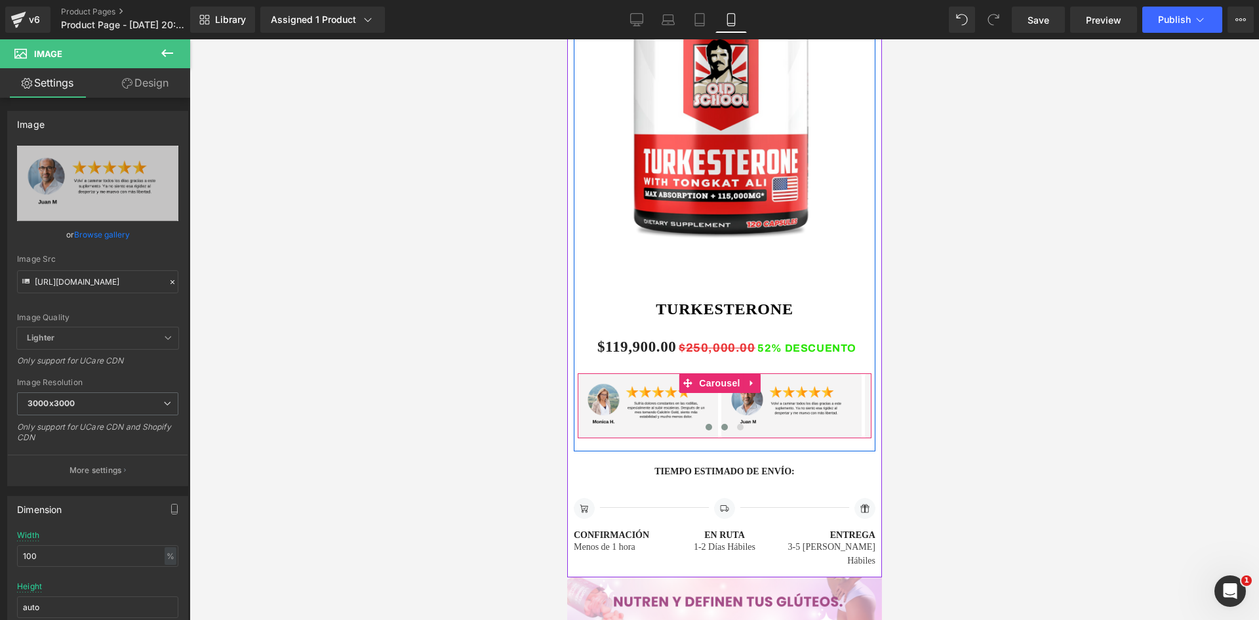
click at [721, 424] on span at bounding box center [724, 427] width 7 height 7
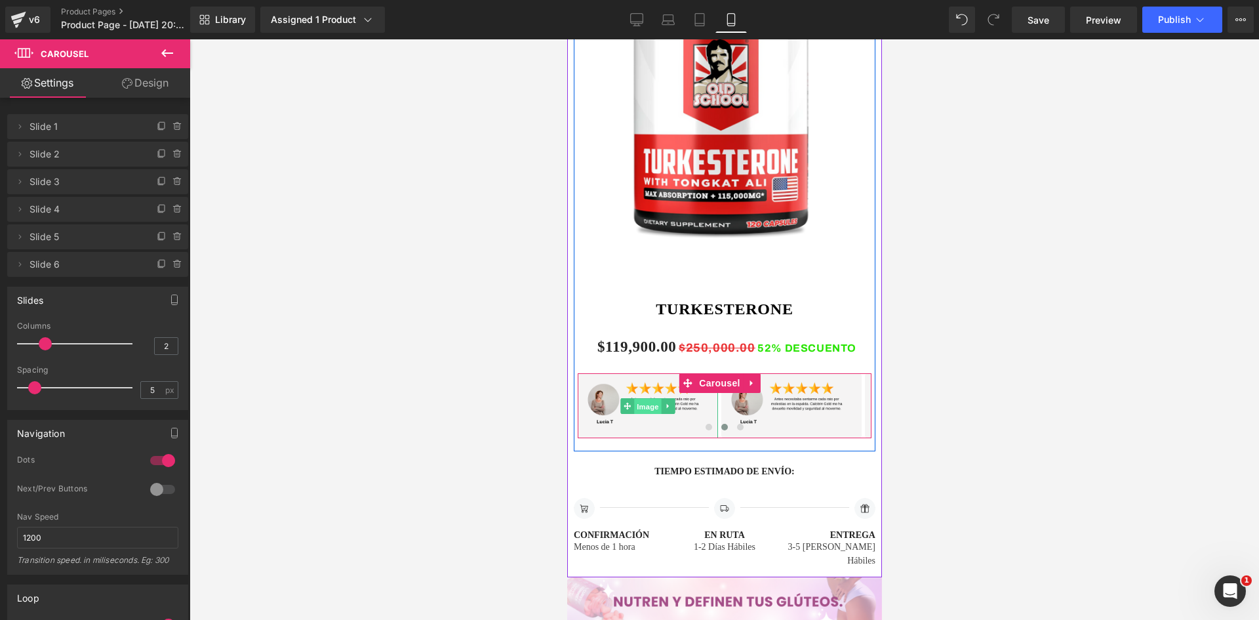
click at [648, 399] on span "Image" at bounding box center [647, 407] width 28 height 16
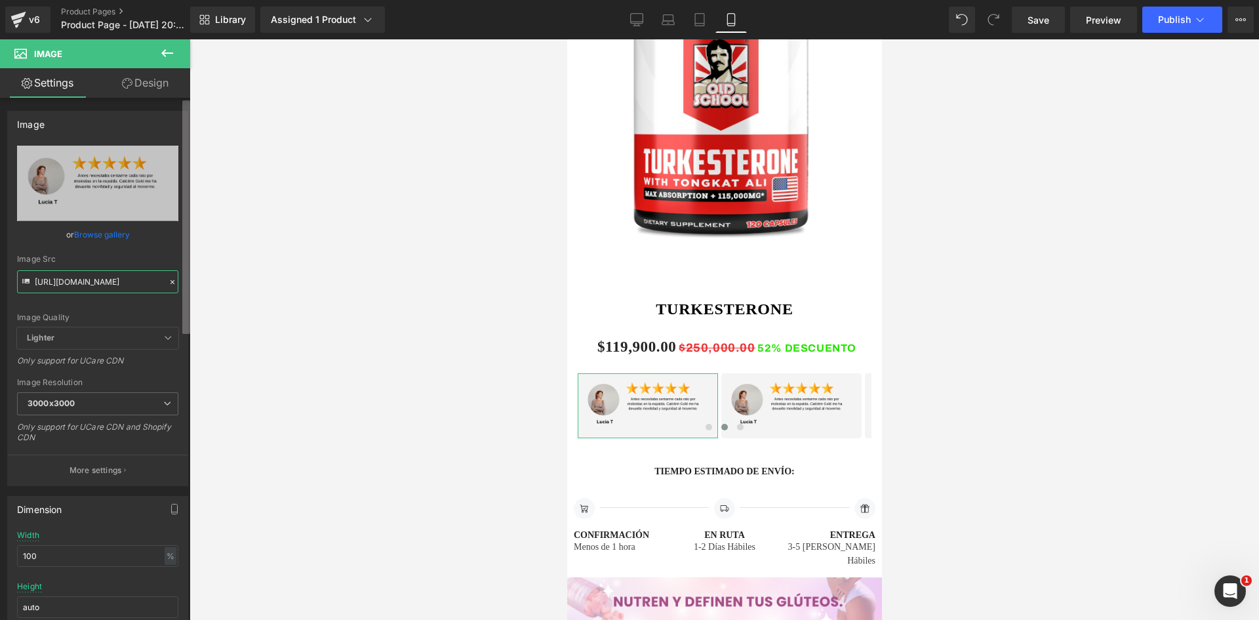
drag, startPoint x: 34, startPoint y: 281, endPoint x: 189, endPoint y: 284, distance: 154.8
click at [189, 284] on div "Image https://i.ibb.co/zVfPrLyh/10.png Replace Image Upload image or Browse gal…" at bounding box center [95, 362] width 190 height 528
type input "https://i.ibb.co/cKYMcn0L/9.pngg"
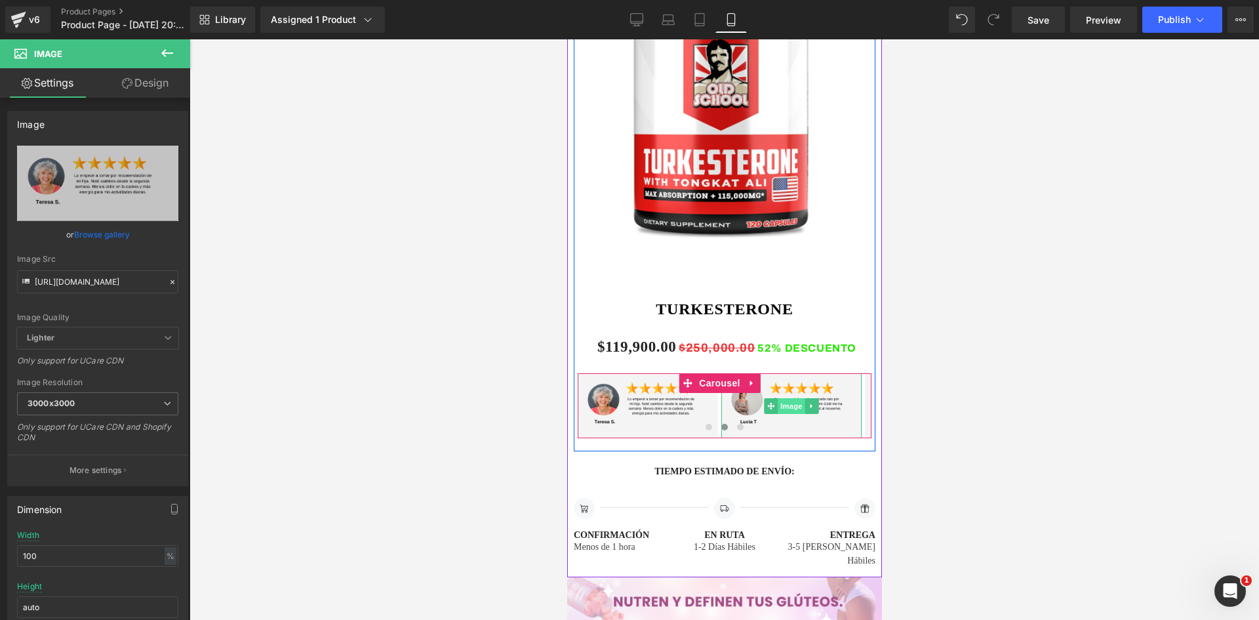
click at [786, 398] on span "Image" at bounding box center [791, 406] width 28 height 16
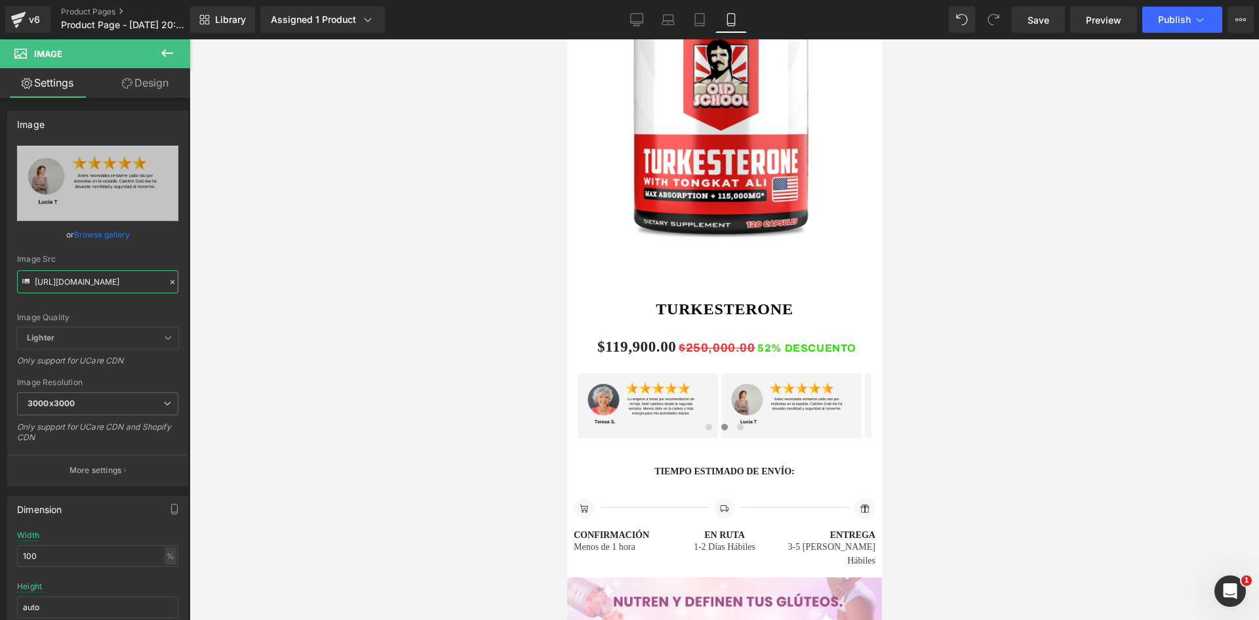
drag, startPoint x: 34, startPoint y: 280, endPoint x: 208, endPoint y: 294, distance: 174.4
click at [208, 294] on div "Image You are previewing how the will restyle your page. You can not edit Eleme…" at bounding box center [629, 321] width 1259 height 642
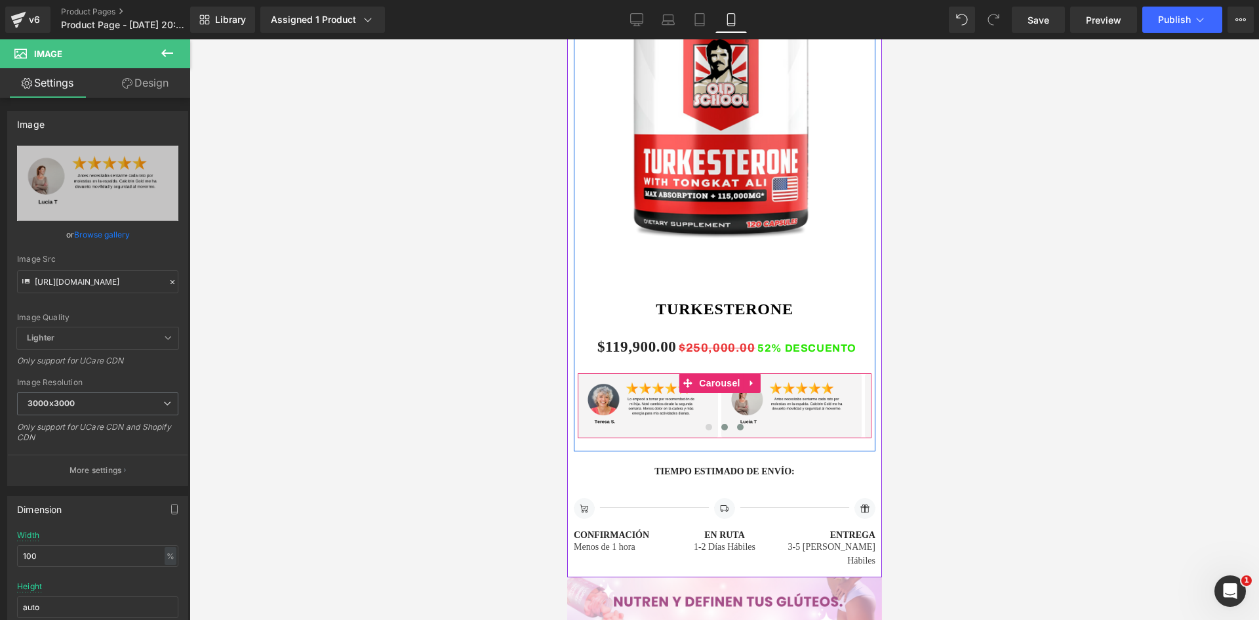
click at [736, 424] on span at bounding box center [739, 427] width 7 height 7
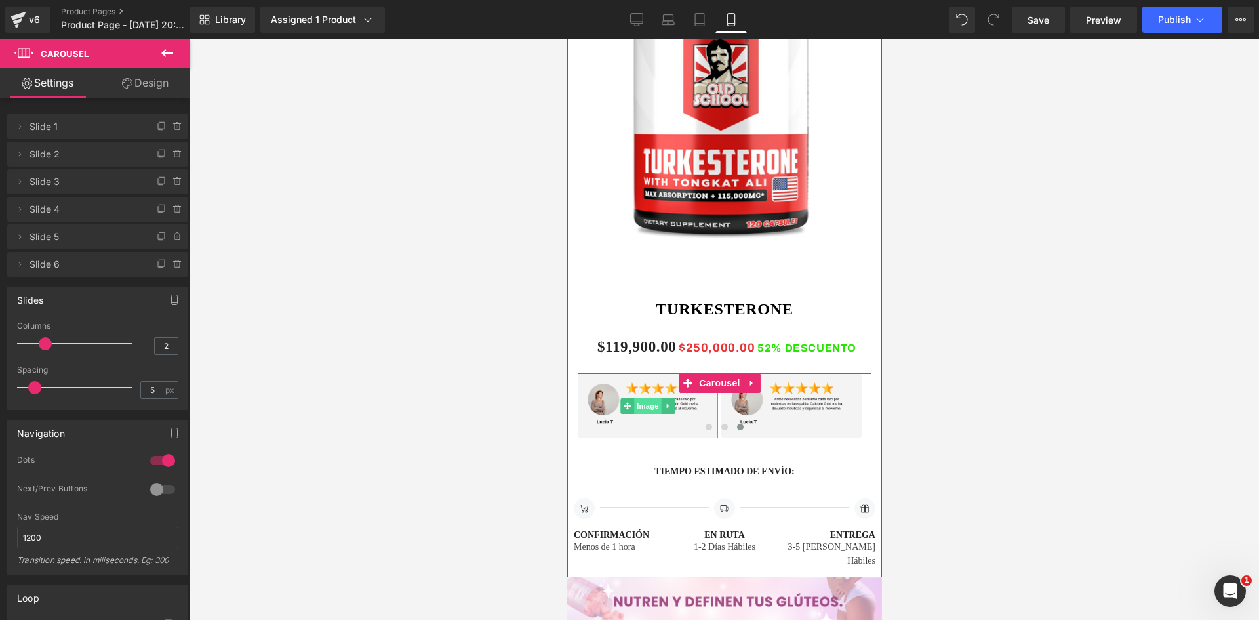
click at [641, 398] on span "Image" at bounding box center [647, 406] width 28 height 16
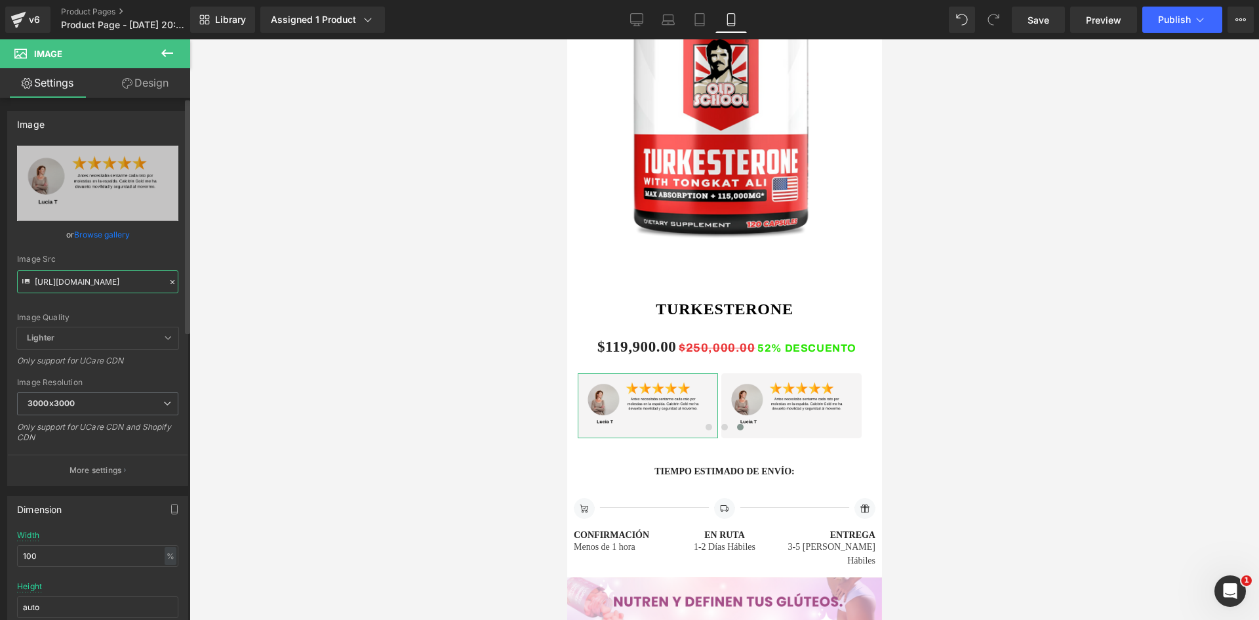
drag, startPoint x: 35, startPoint y: 281, endPoint x: 159, endPoint y: 283, distance: 124.6
click at [159, 283] on input "https://i.ibb.co/zVfPrLyh/10.png" at bounding box center [97, 281] width 161 height 23
type input "https://i.ibb.co/GgJnLFV/11.png"
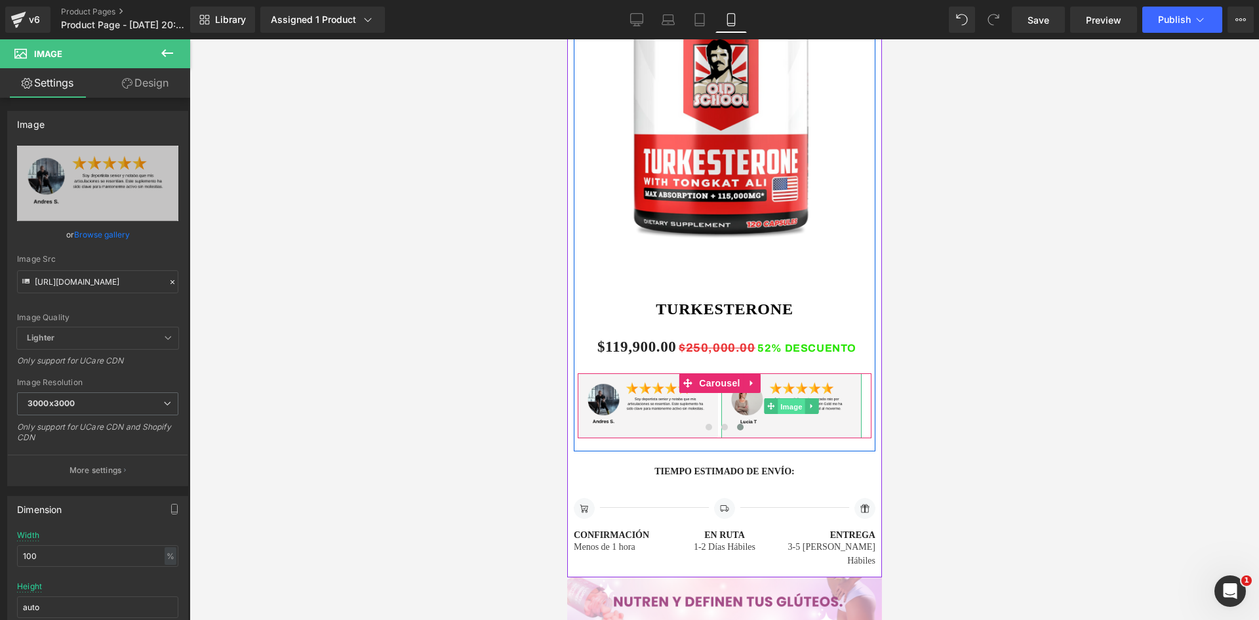
click at [791, 399] on span "Image" at bounding box center [791, 407] width 28 height 16
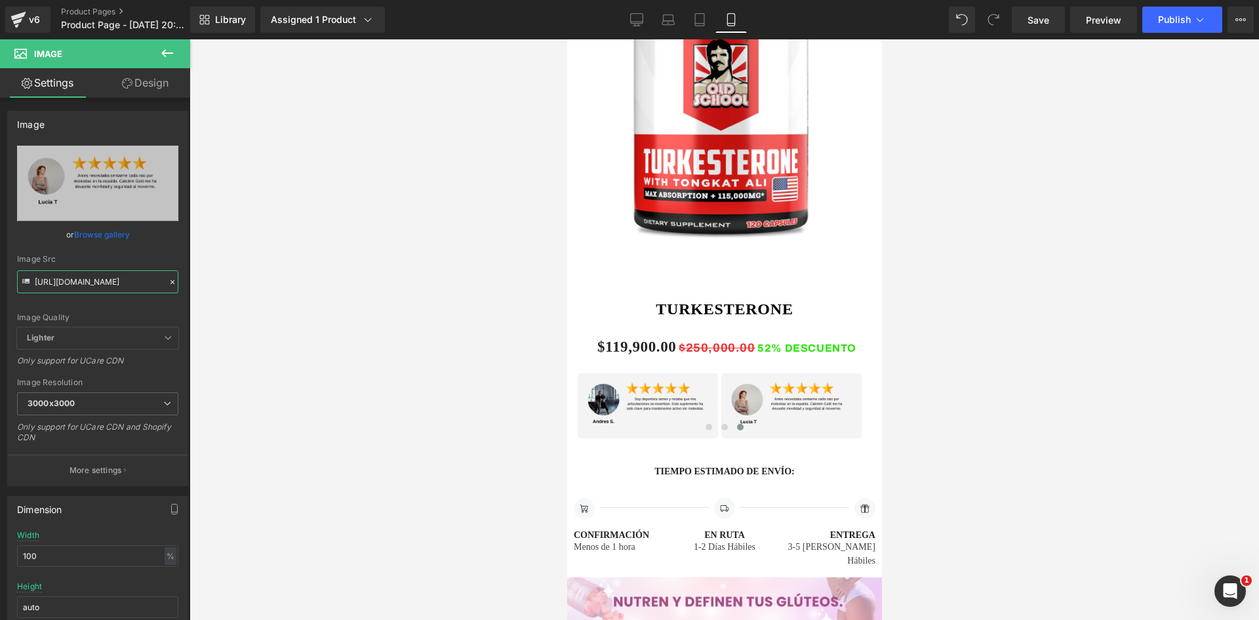
drag, startPoint x: 35, startPoint y: 281, endPoint x: 210, endPoint y: 292, distance: 175.4
click at [210, 292] on div "Image You are previewing how the will restyle your page. You can not edit Eleme…" at bounding box center [629, 321] width 1259 height 642
paste input "yB8WQwK7/12"
type input "https://i.ibb.co/yB8WQwK7/12.png"
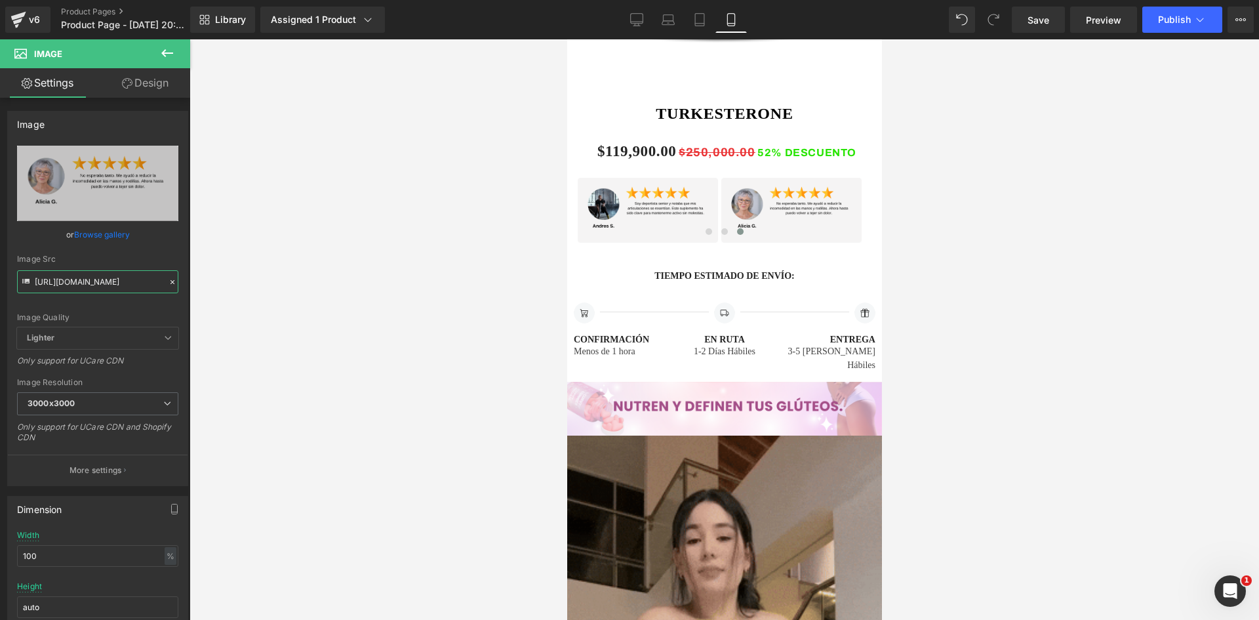
scroll to position [984, 0]
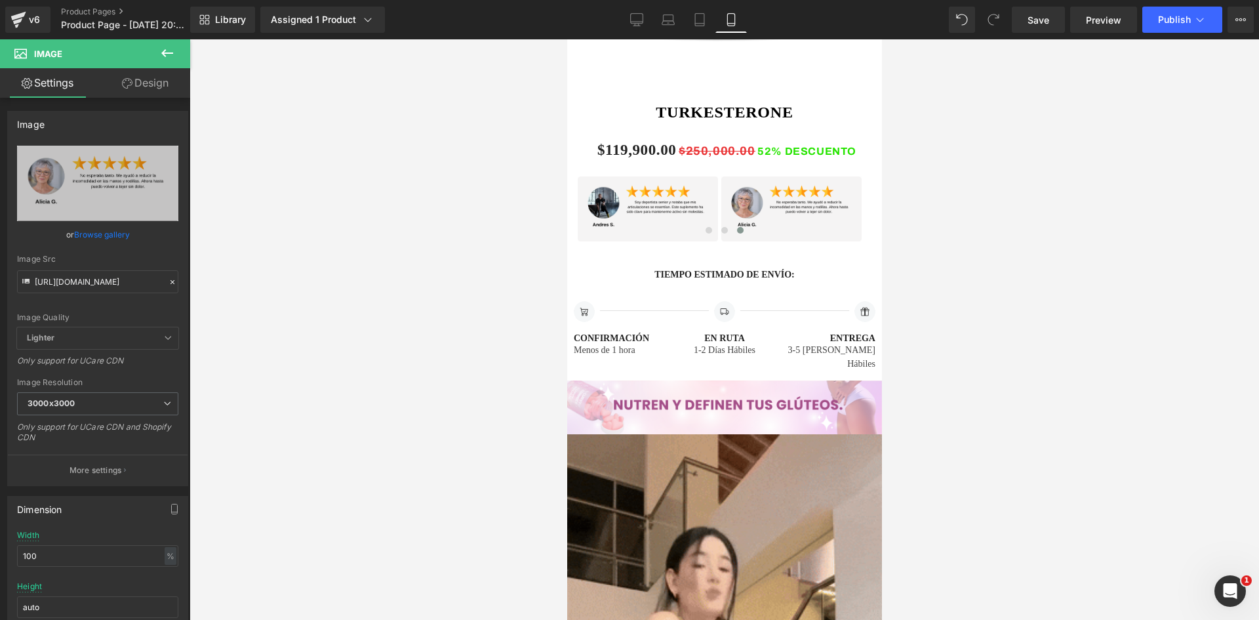
click at [715, 380] on div "Image" at bounding box center [724, 407] width 315 height 54
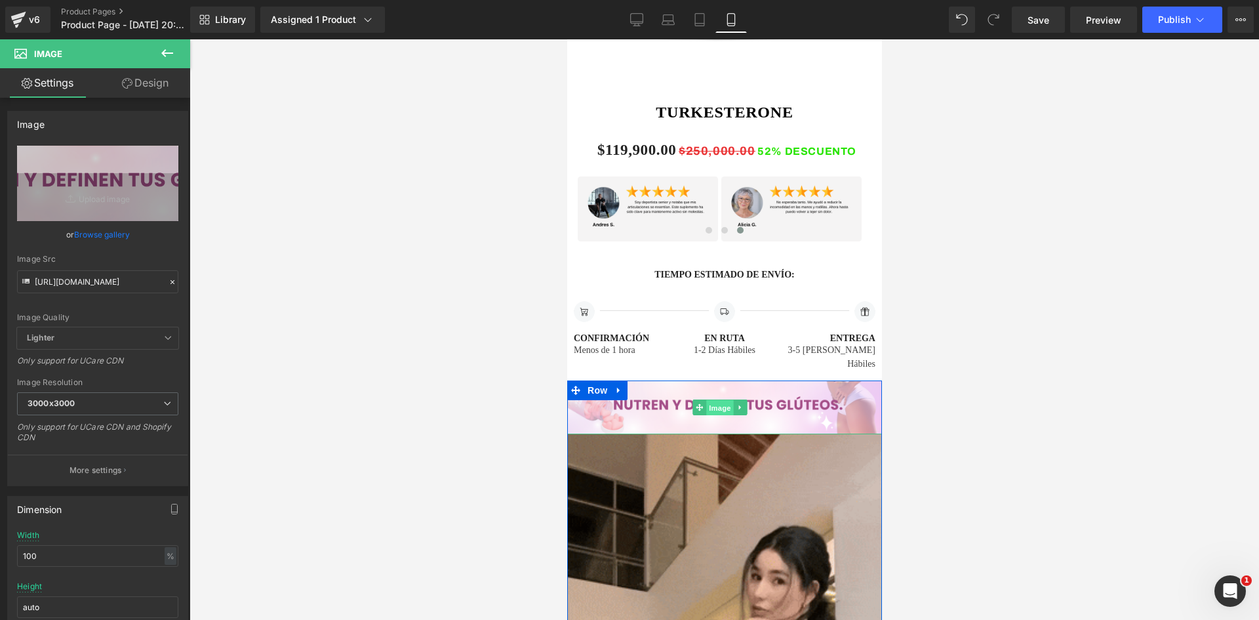
click at [725, 400] on span "Image" at bounding box center [720, 408] width 28 height 16
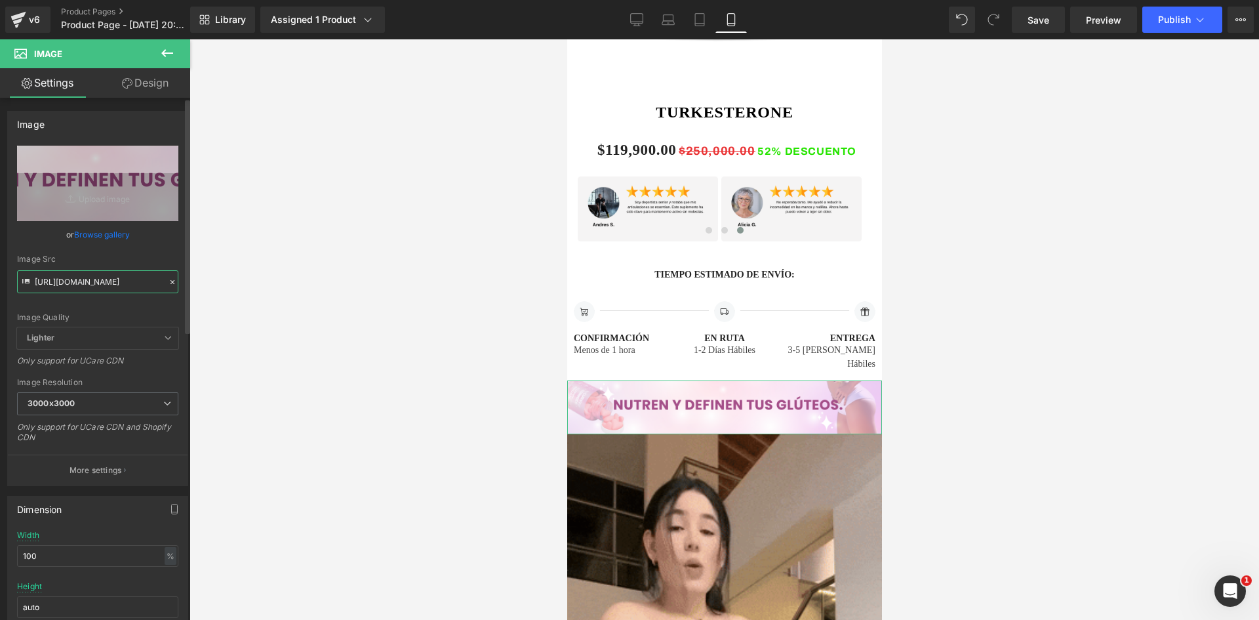
scroll to position [0, 23]
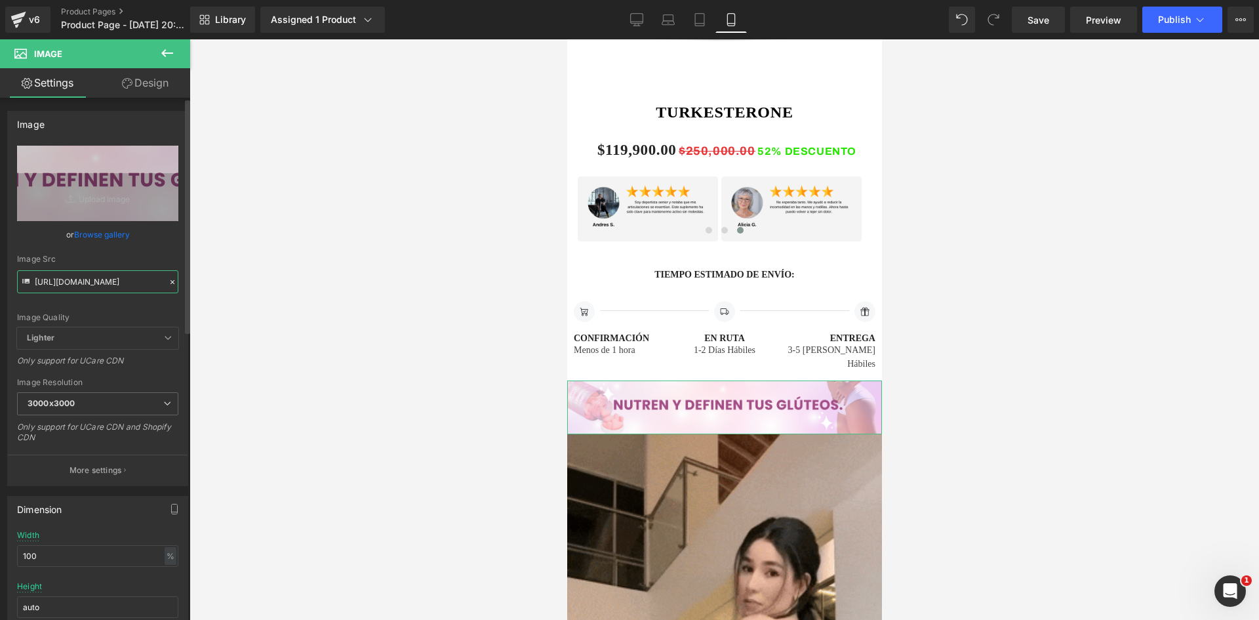
drag, startPoint x: 35, startPoint y: 279, endPoint x: 180, endPoint y: 289, distance: 145.9
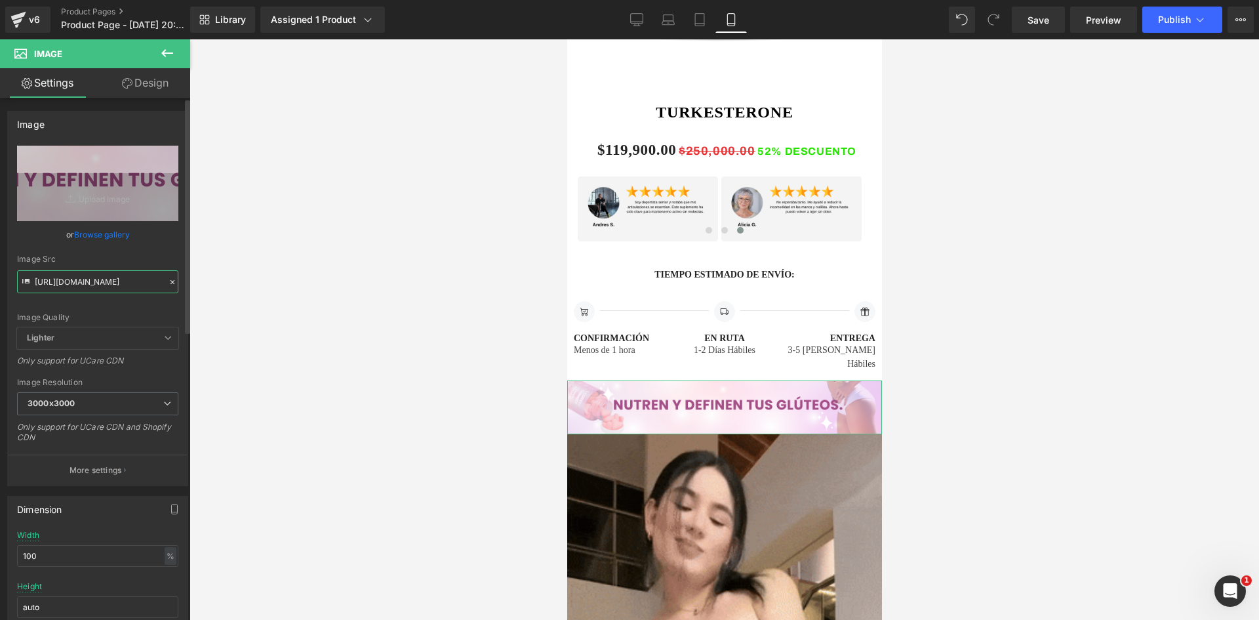
click at [180, 289] on div "https://i.ibb.co/qLP8YB42/raw4-4.png Replace Image Upload image or Browse galle…" at bounding box center [98, 316] width 180 height 340
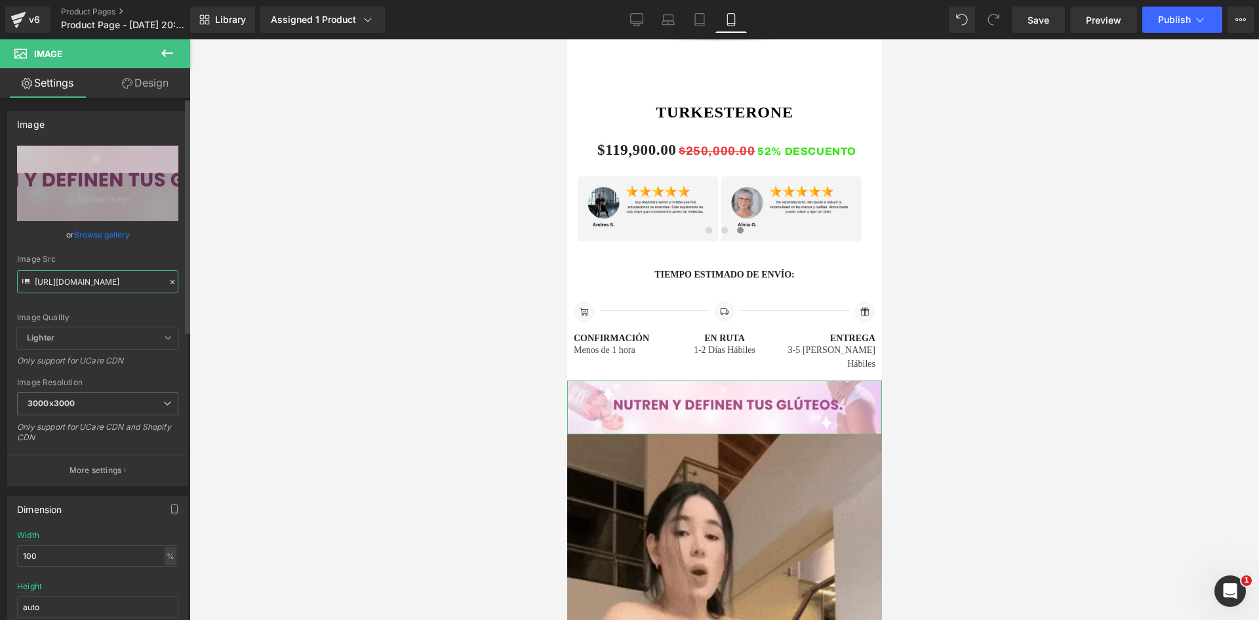
paste input "5hrc2rtB/Pieza-3-3x"
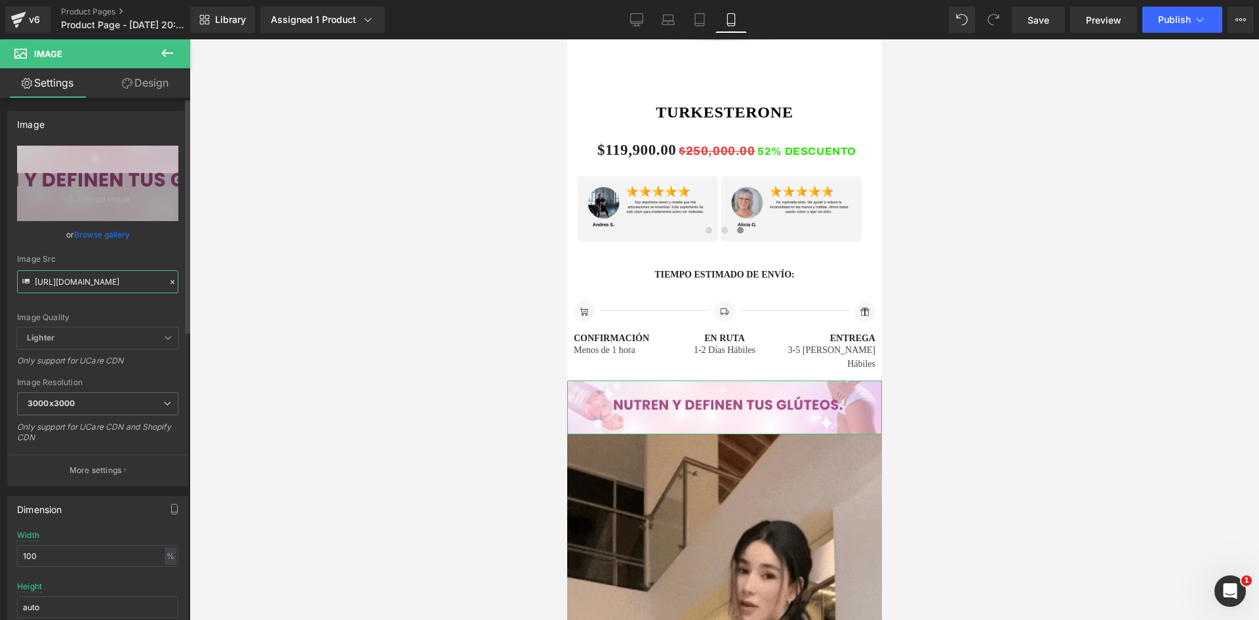
type input "https://i.ibb.co/5hrc2rtB/Pieza-3-3x.png"
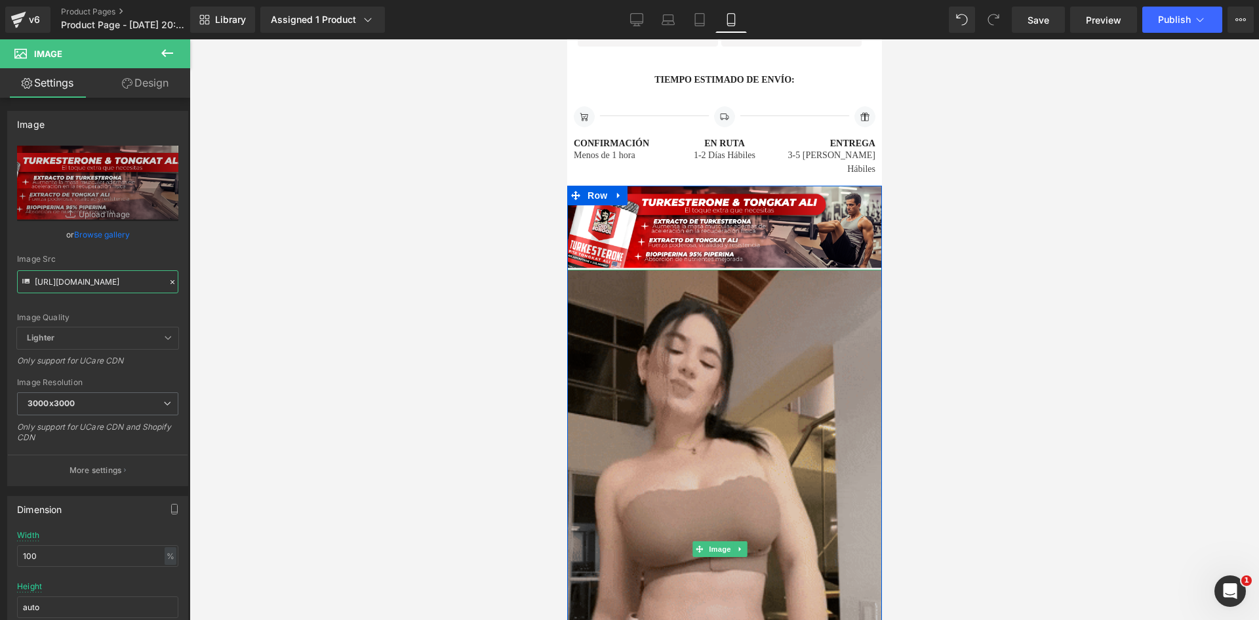
scroll to position [1180, 0]
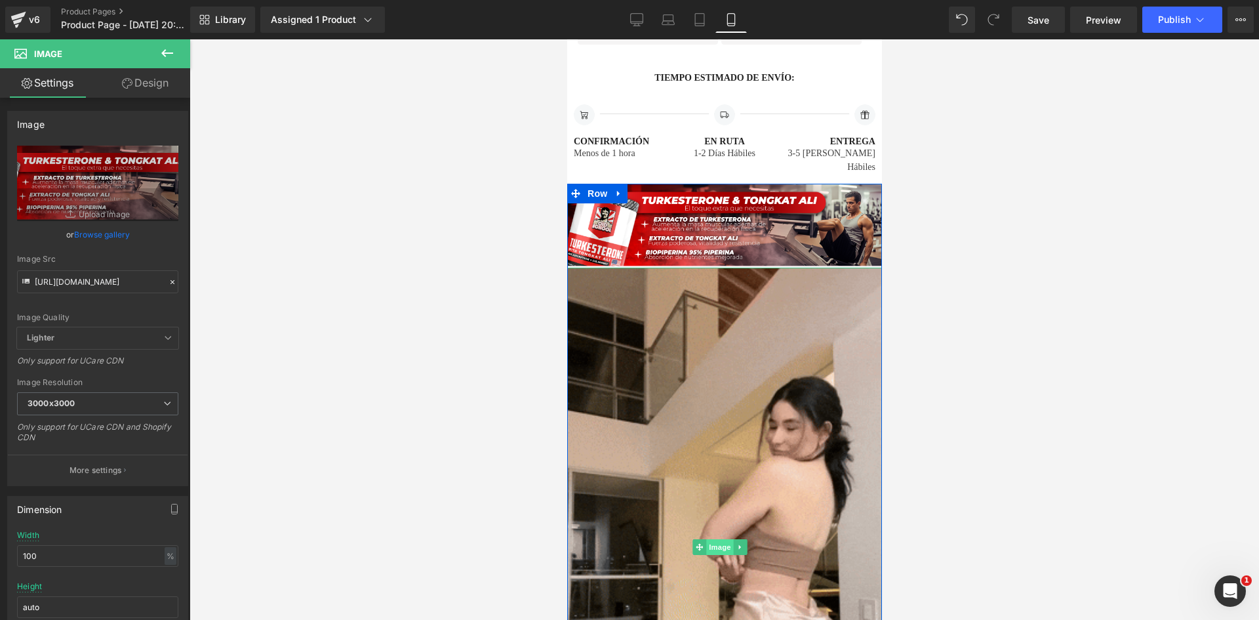
click at [725, 539] on span "Image" at bounding box center [720, 547] width 28 height 16
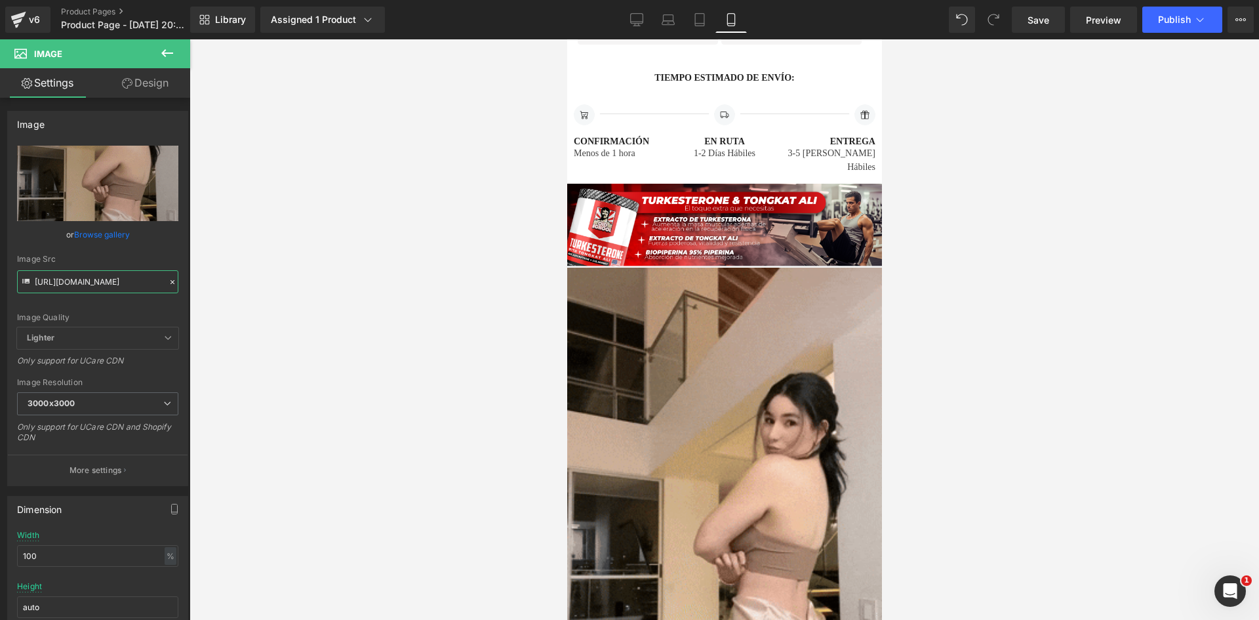
scroll to position [0, 671]
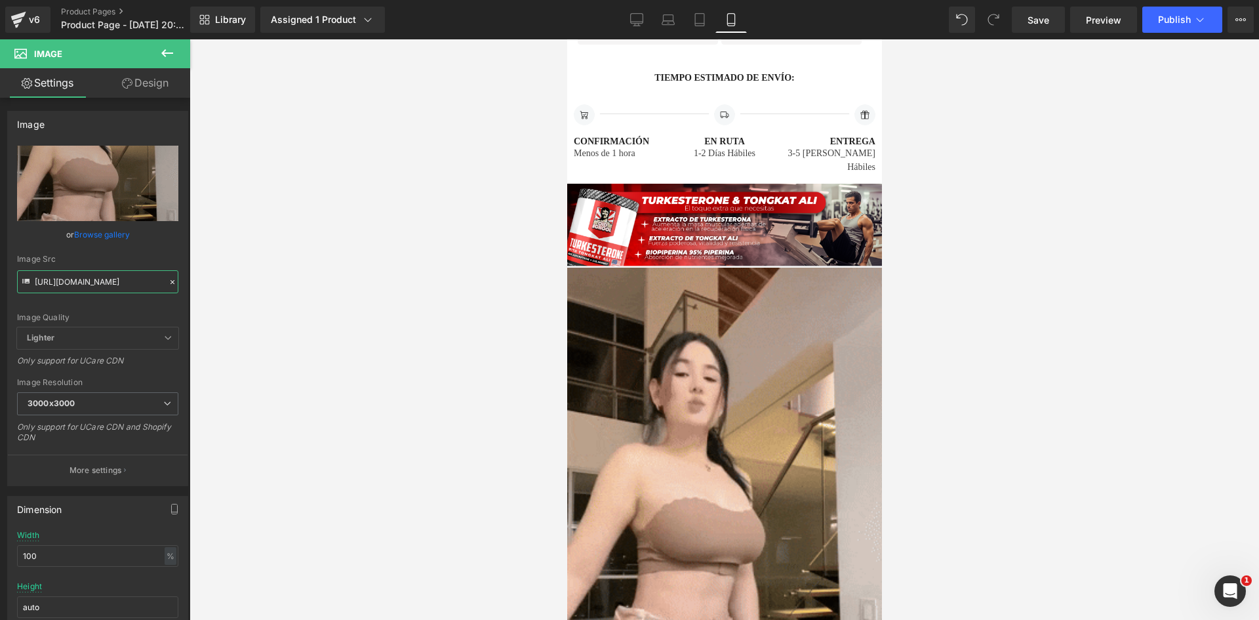
drag, startPoint x: 33, startPoint y: 282, endPoint x: 192, endPoint y: 294, distance: 159.2
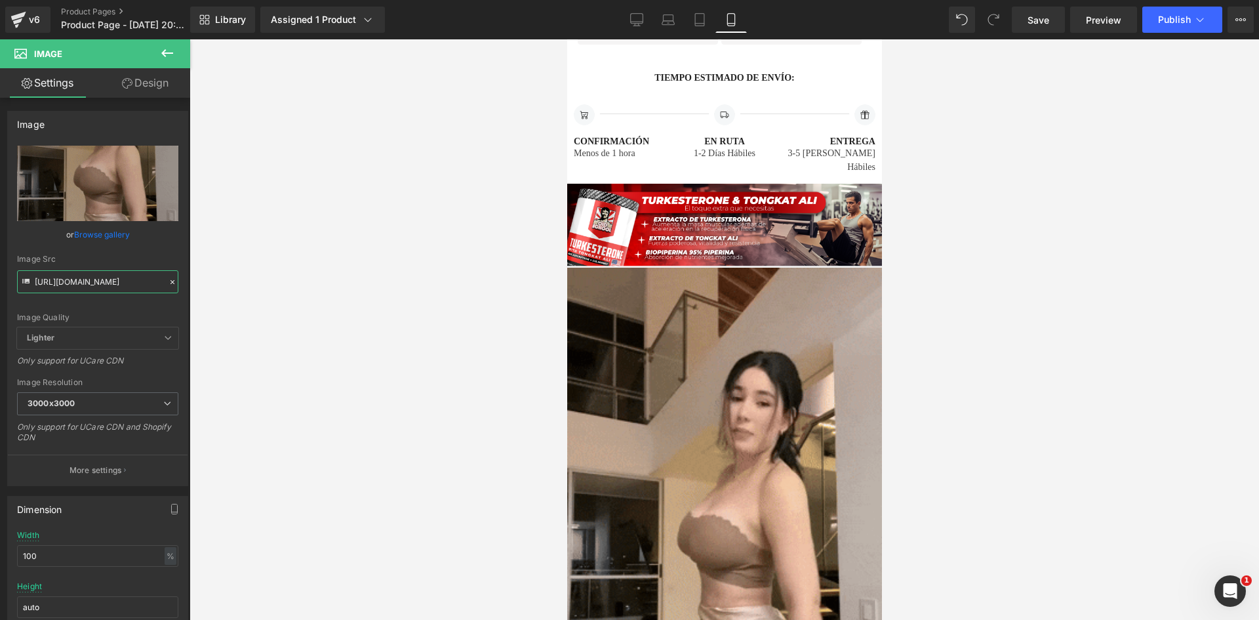
click at [192, 294] on div "Image You are previewing how the will restyle your page. You can not edit Eleme…" at bounding box center [629, 321] width 1259 height 642
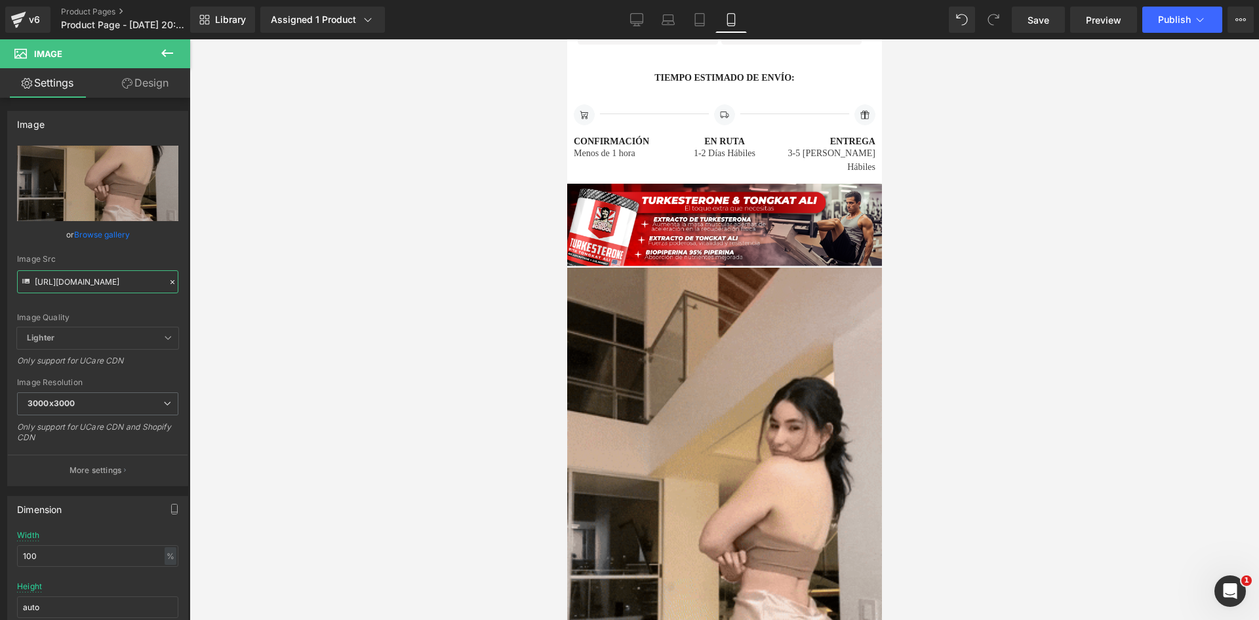
paste input "2.giphy.com/media/v1.Y2lkPTc5MGI3NjExOWE5cjYzc2NpZ3kxaGN1bmtmaTg4dGlxeGc1dTg3az…"
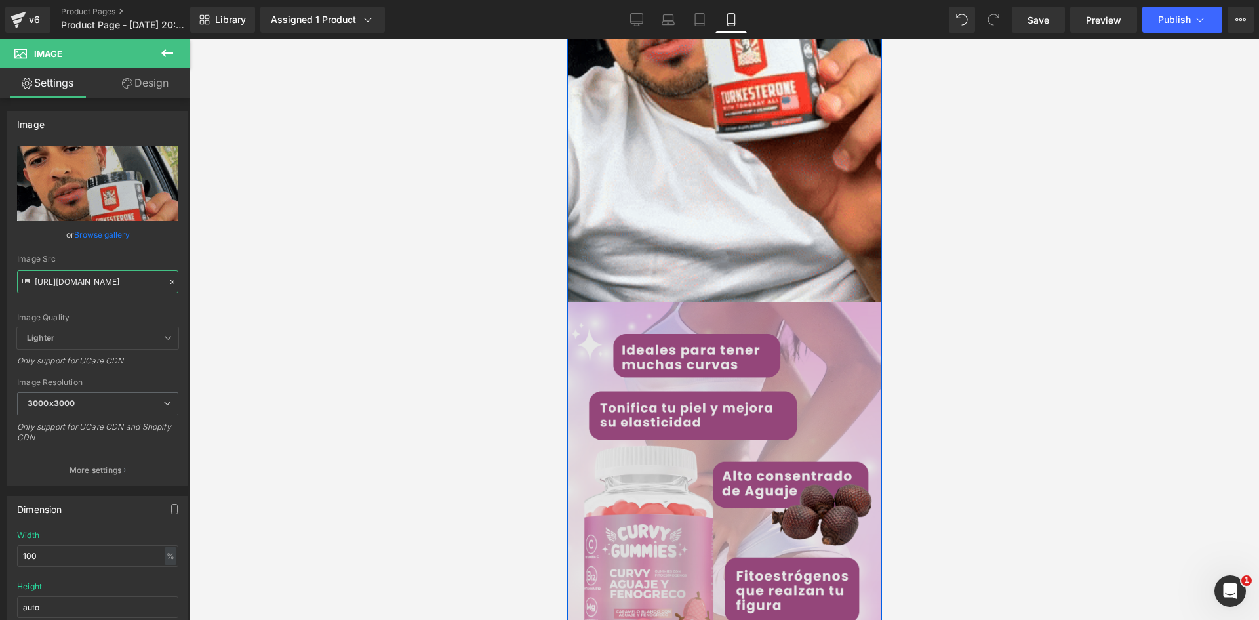
scroll to position [1836, 0]
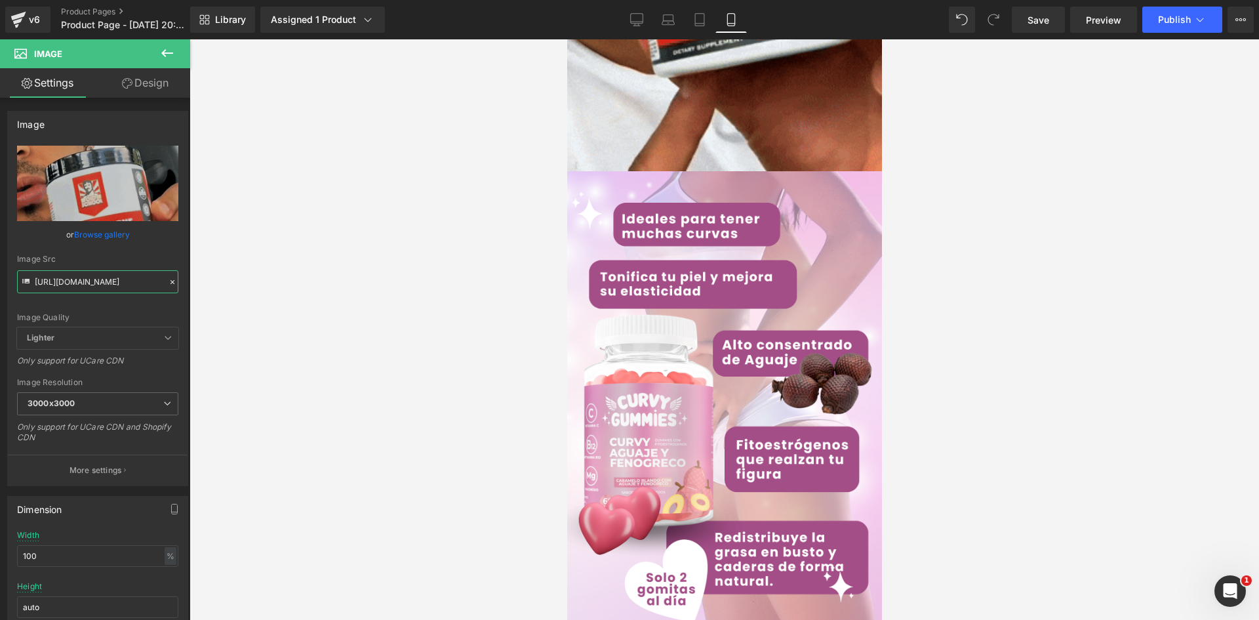
type input "https://media2.giphy.com/media/v1.Y2lkPTc5MGI3NjExOWE5cjYzc2NpZ3kxaGN1bmtmaTg4d…"
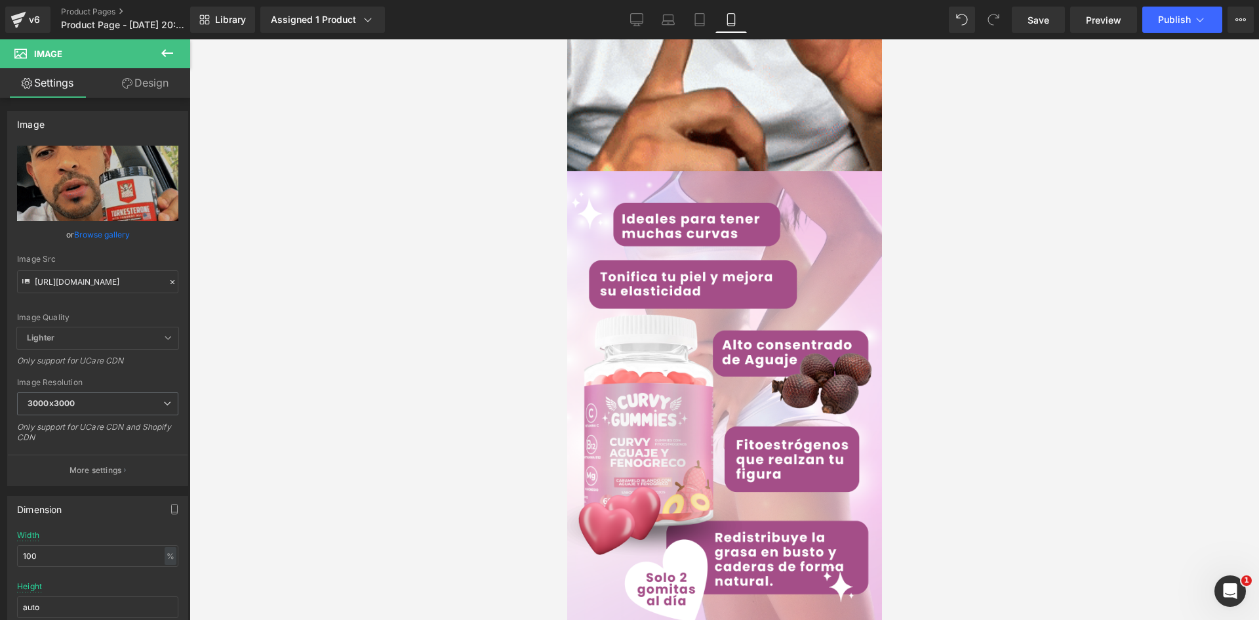
scroll to position [0, 0]
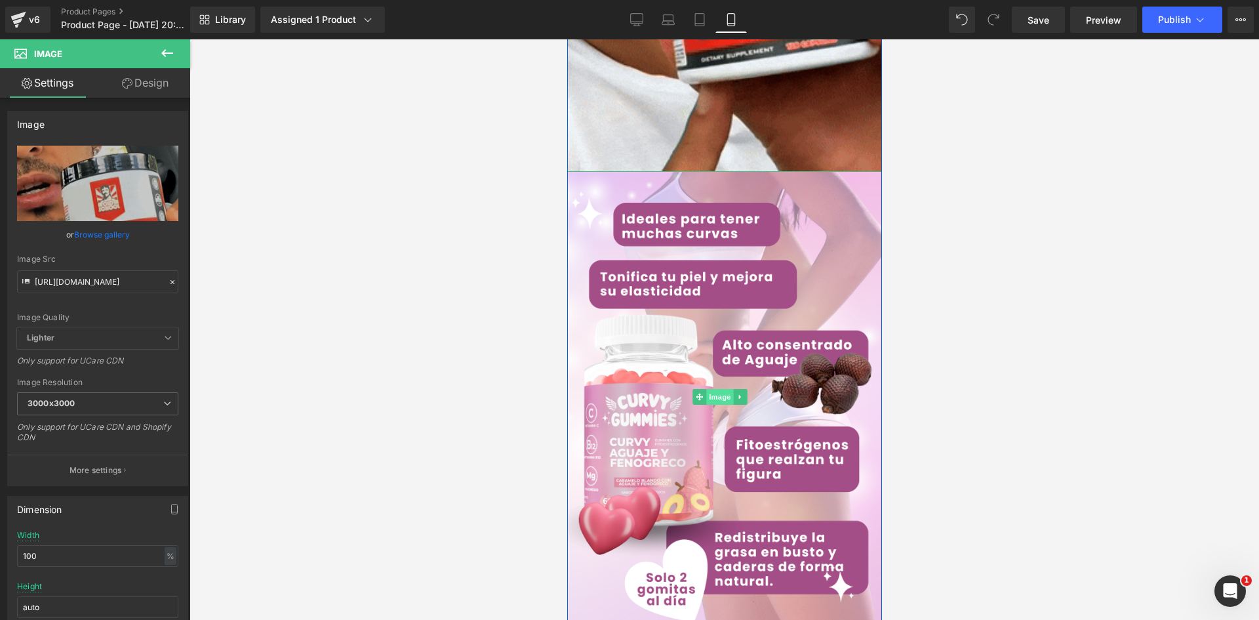
click at [725, 389] on span "Image" at bounding box center [720, 397] width 28 height 16
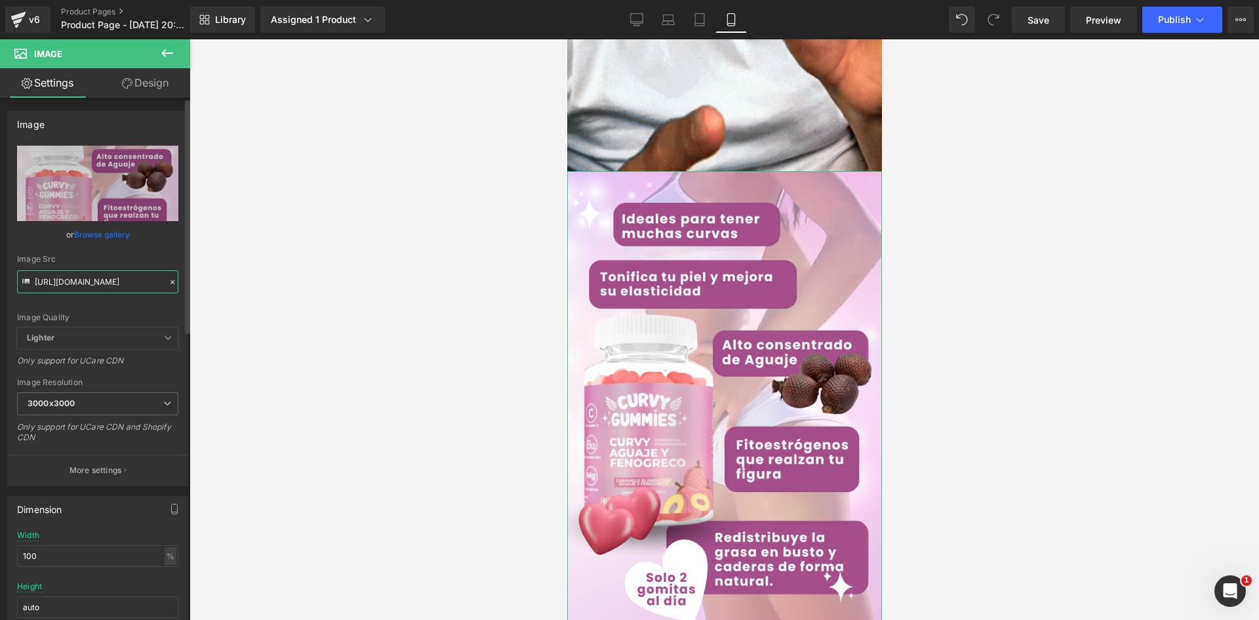
scroll to position [0, 25]
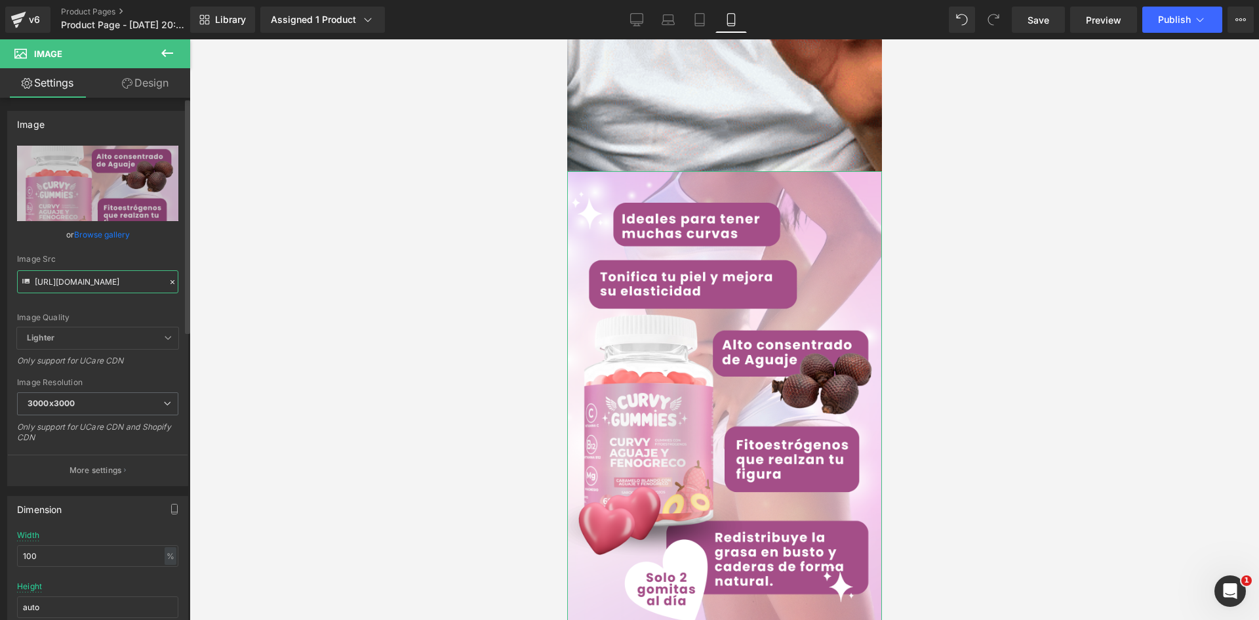
drag, startPoint x: 35, startPoint y: 284, endPoint x: 170, endPoint y: 297, distance: 135.7
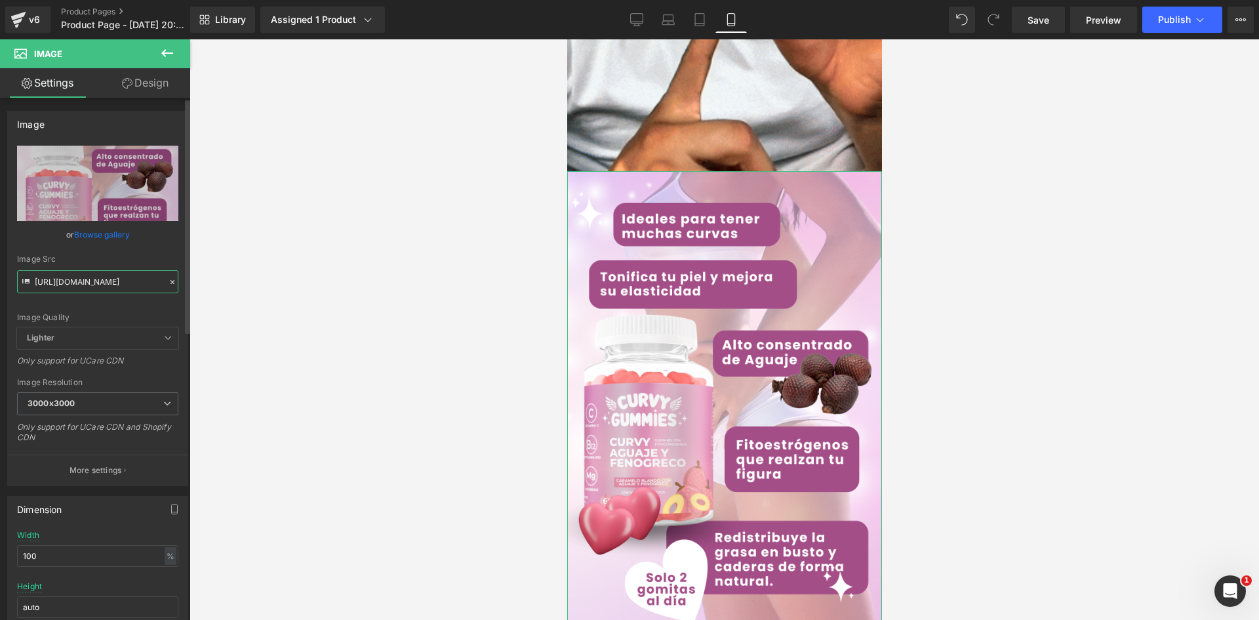
click at [170, 297] on div "https://i.ibb.co/4g5q6RKK/raw-6-7.png Replace Image Upload image or Browse gall…" at bounding box center [98, 316] width 180 height 340
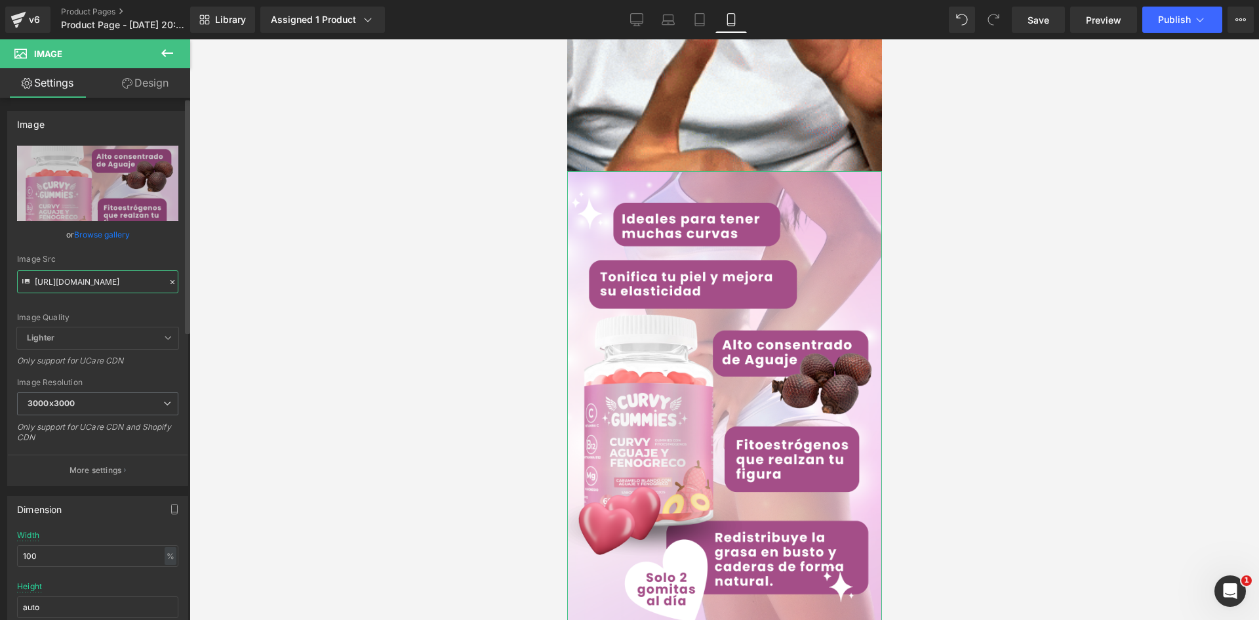
paste input "dsLNmGtV/Pieza-6-3x"
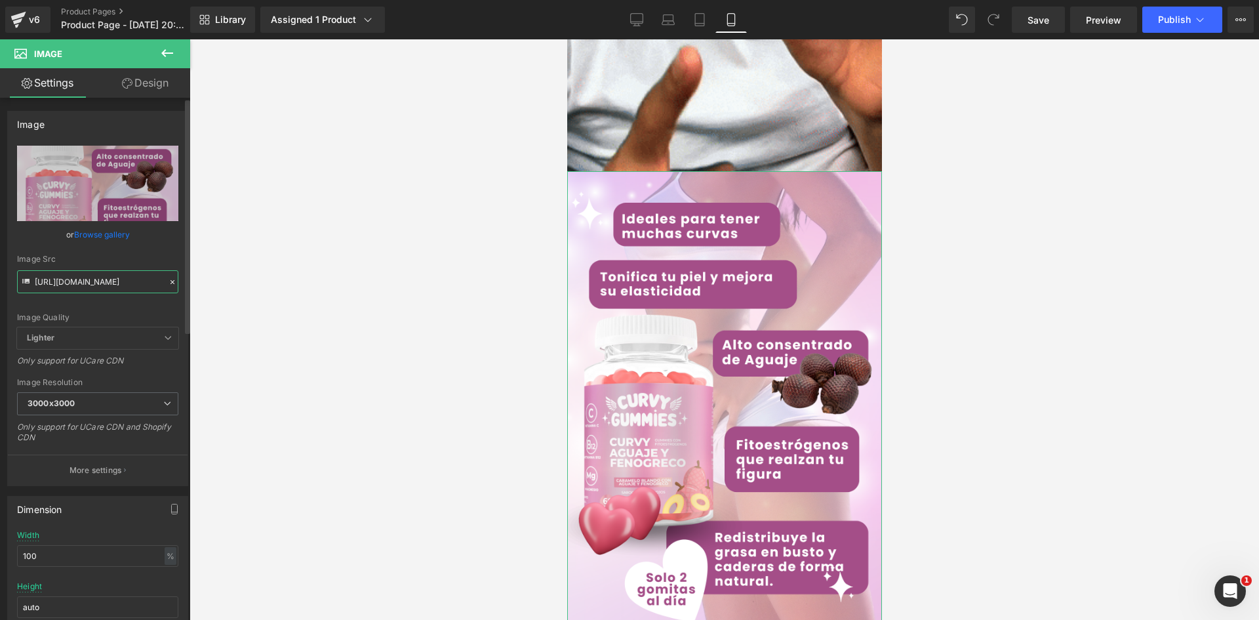
type input "https://i.ibb.co/dsLNmGtV/Pieza-6-3x.png"
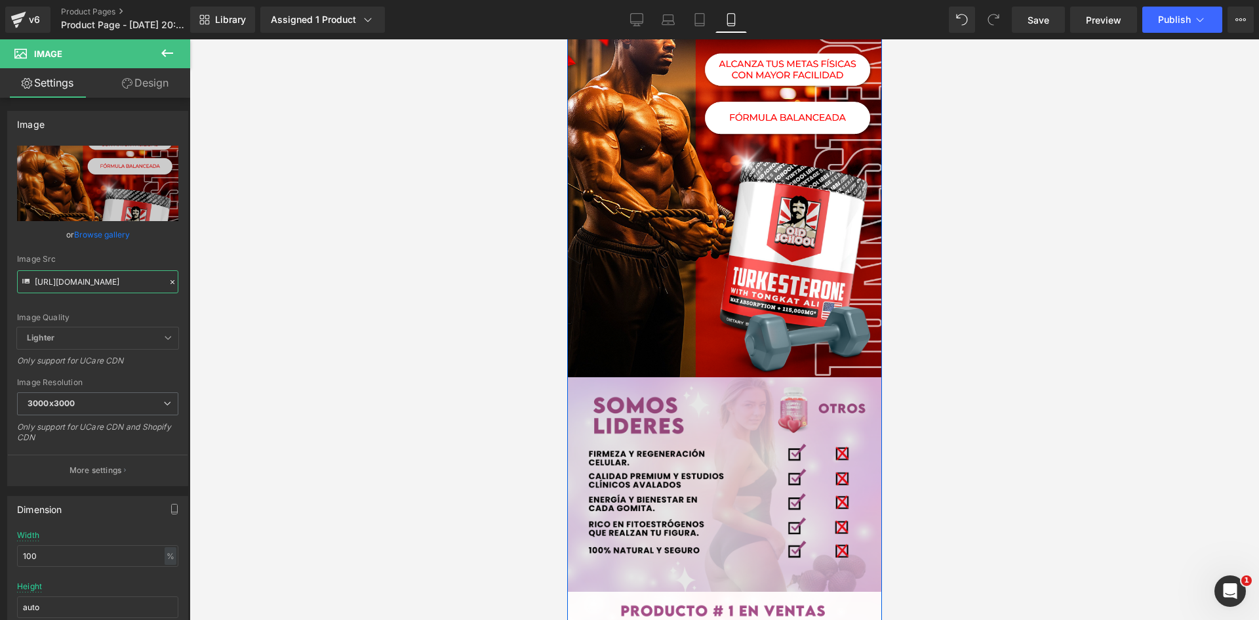
scroll to position [2098, 0]
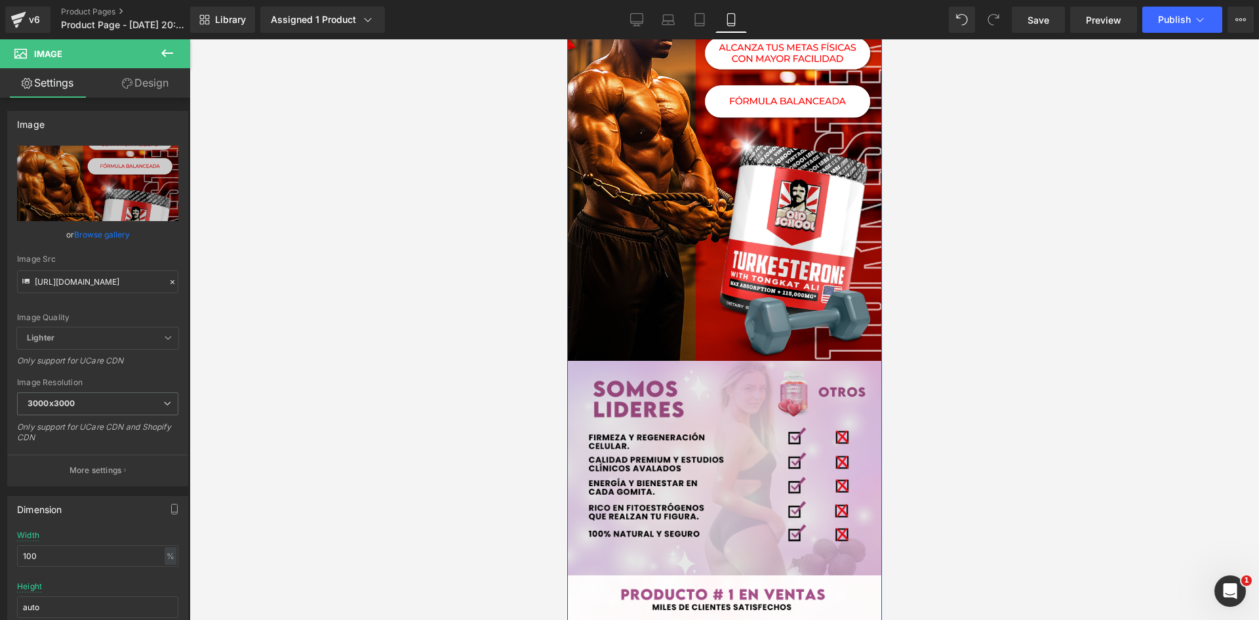
click at [688, 378] on img at bounding box center [724, 468] width 315 height 214
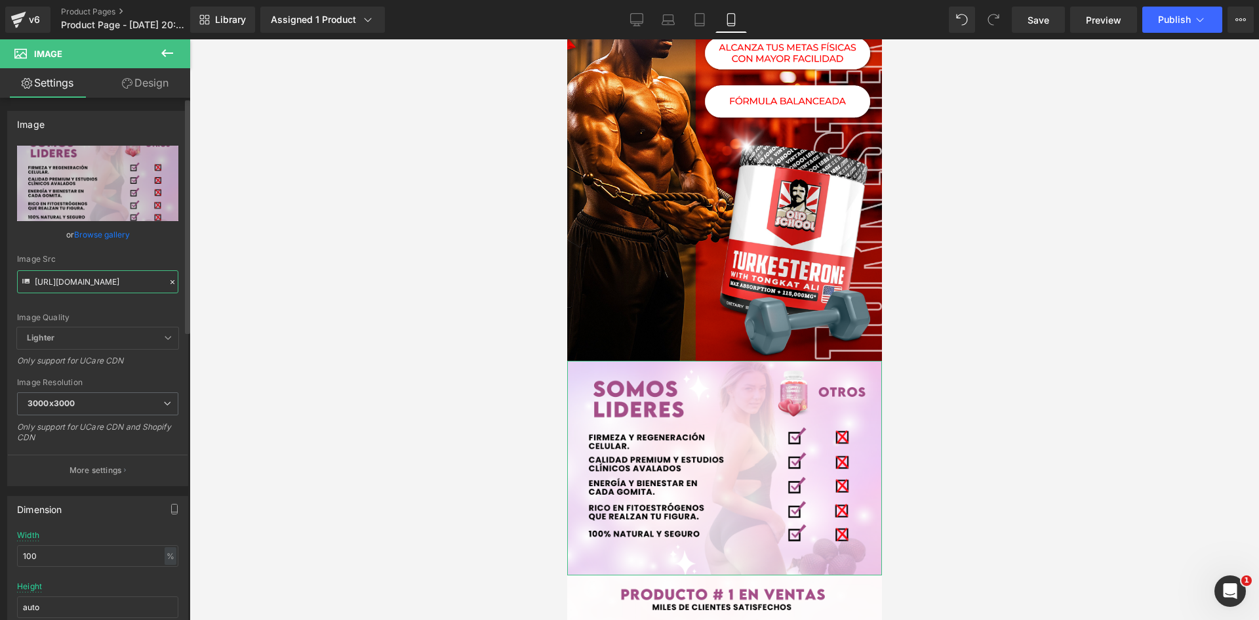
scroll to position [0, 28]
drag, startPoint x: 35, startPoint y: 279, endPoint x: 157, endPoint y: 275, distance: 122.0
click at [157, 275] on input "https://i.ibb.co/MkS42kNK/raw-7-5.png" at bounding box center [97, 281] width 161 height 23
paste input "1JpvH2Cy/Pieza-7-3x"
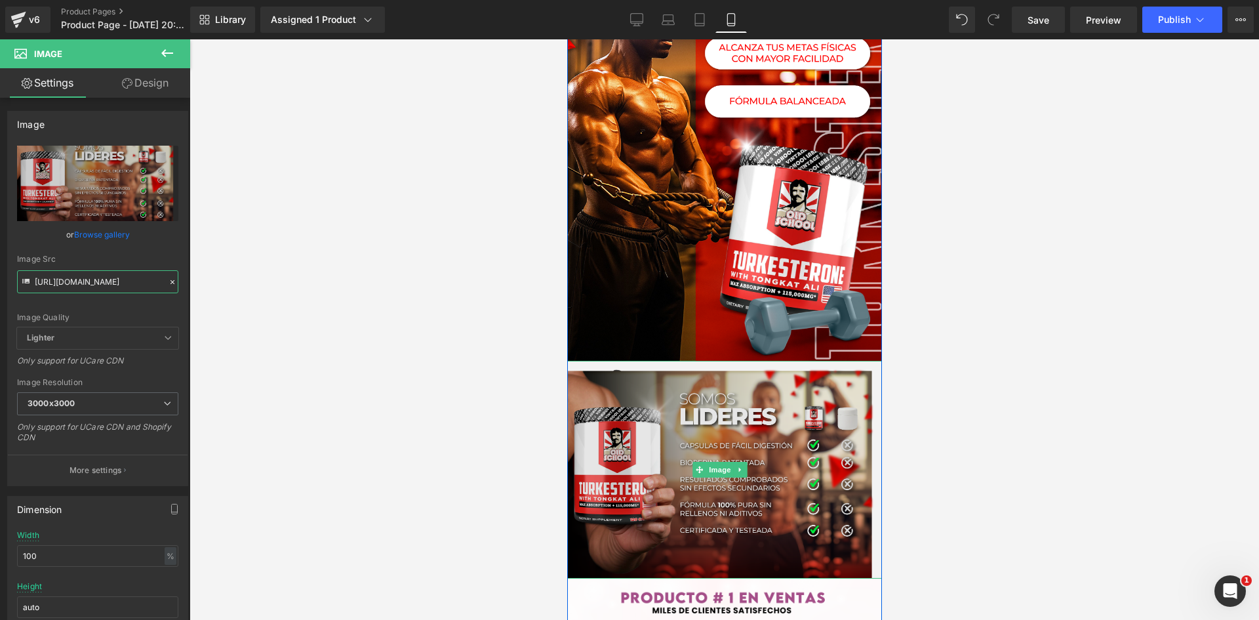
type input "https://i.ibb.co/1JpvH2Cy/Pieza-7-3x.png"
click at [675, 361] on img at bounding box center [724, 470] width 315 height 218
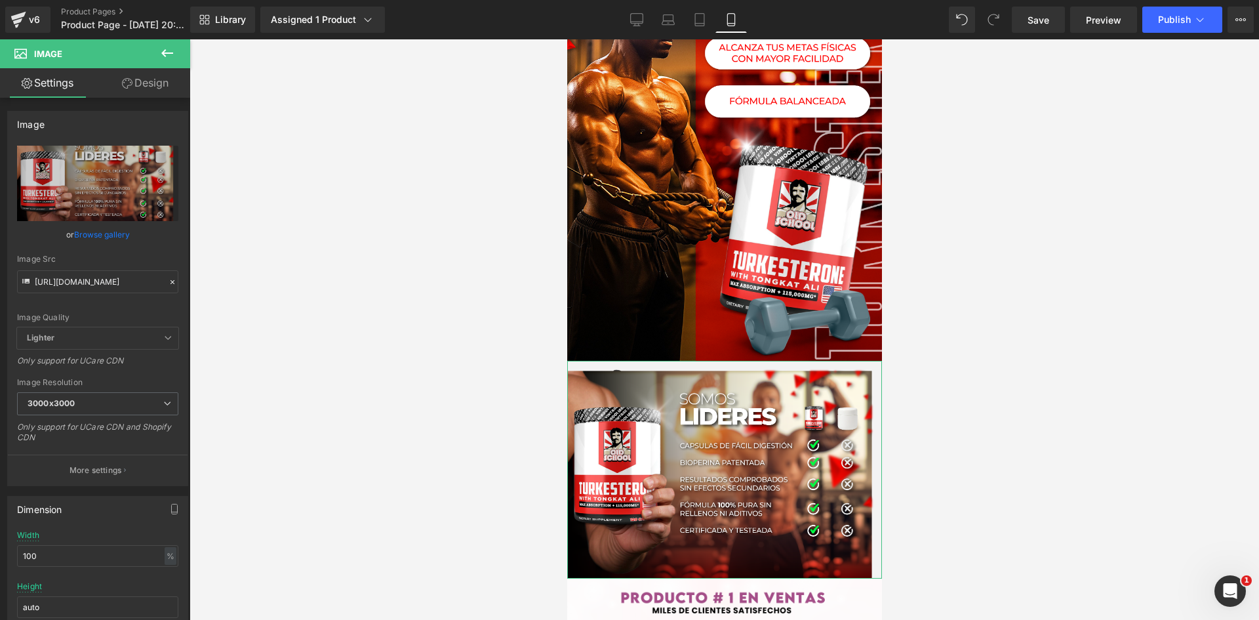
click at [140, 85] on link "Design" at bounding box center [145, 83] width 95 height 30
click at [0, 0] on div "Spacing" at bounding box center [0, 0] width 0 height 0
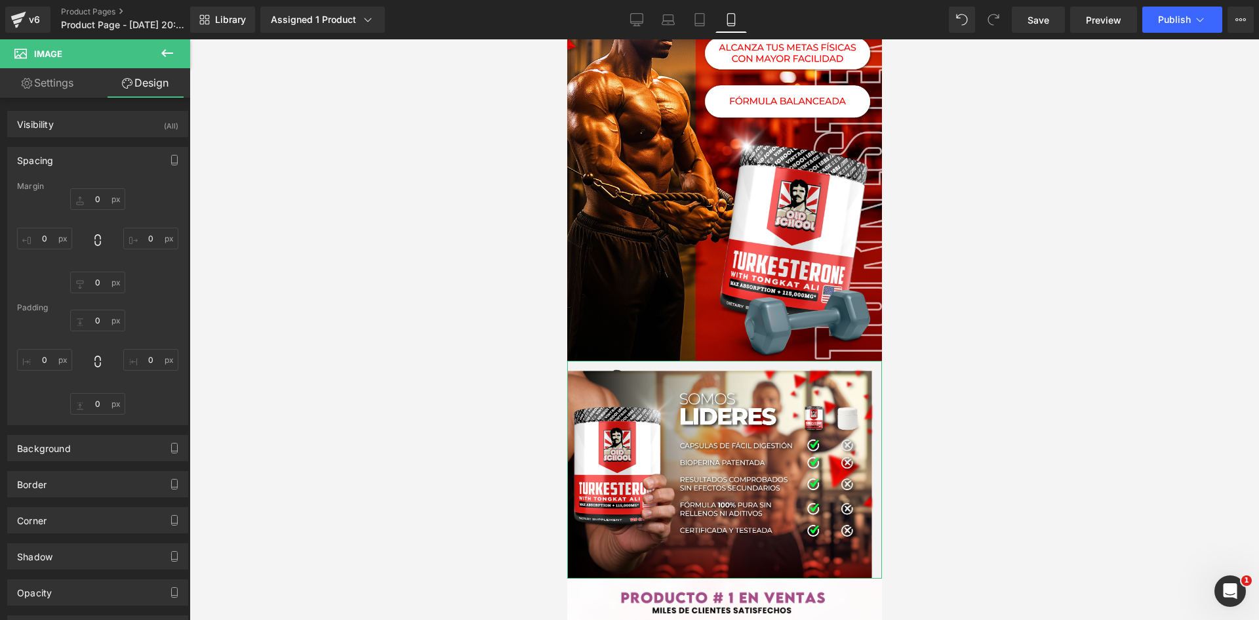
type input "0"
type input "-15"
type input "0"
type input "-15"
type input "0"
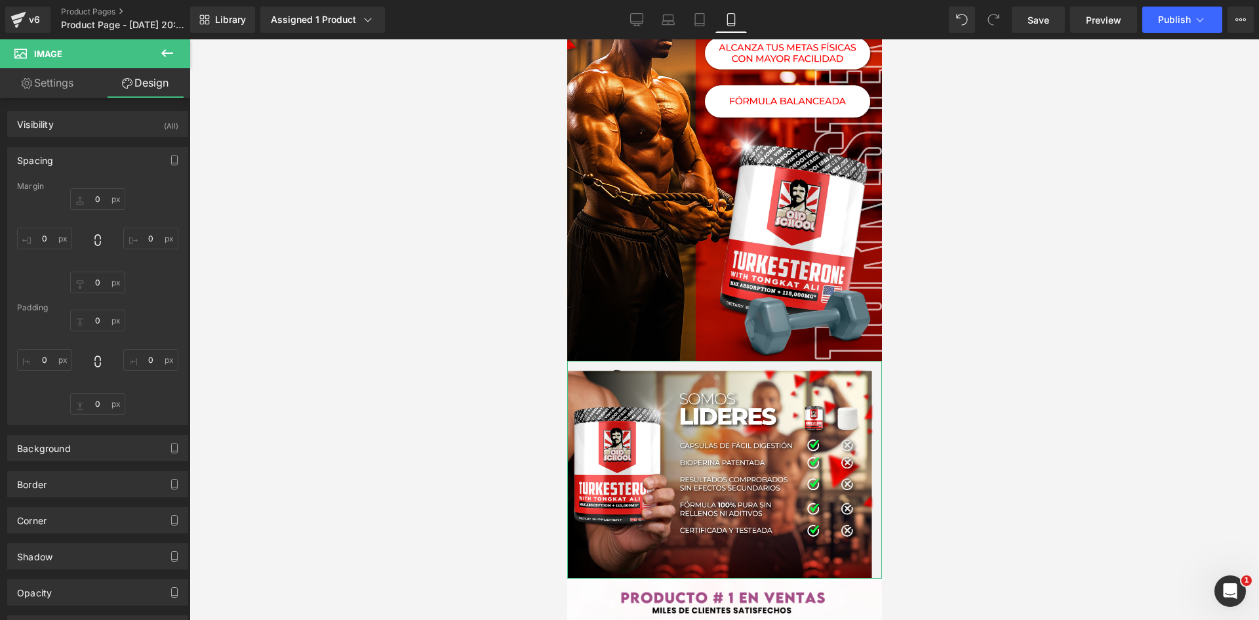
type input "0"
click at [93, 197] on input "0" at bounding box center [97, 199] width 55 height 22
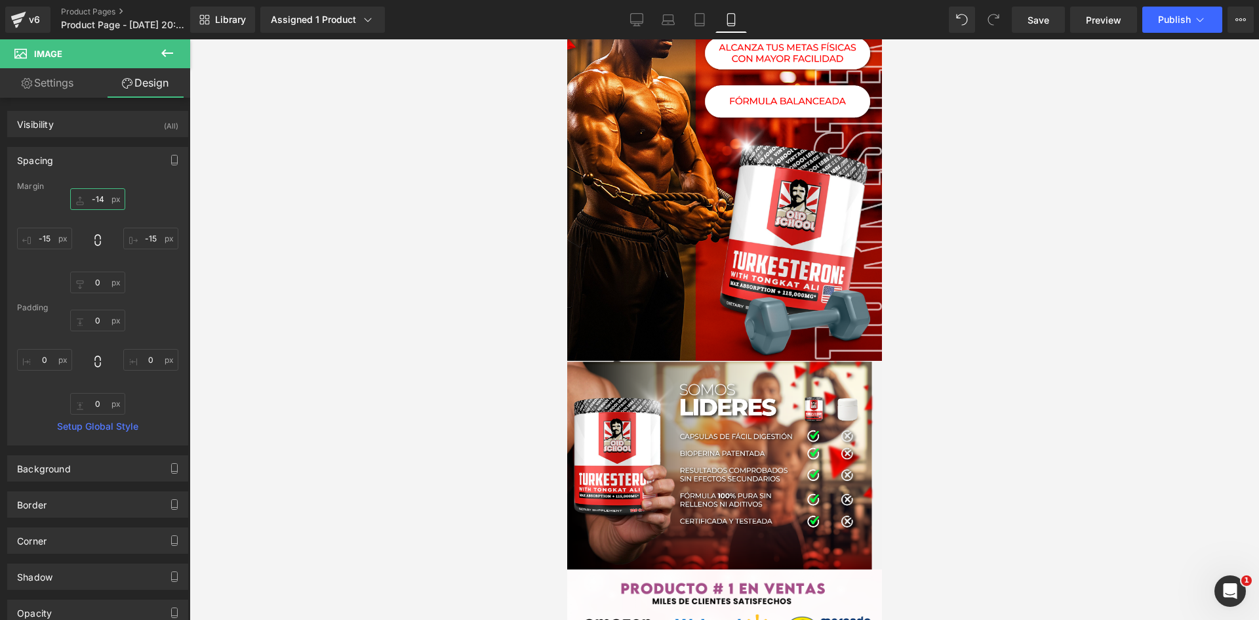
type input "-15"
click at [152, 237] on input "-15" at bounding box center [150, 239] width 55 height 22
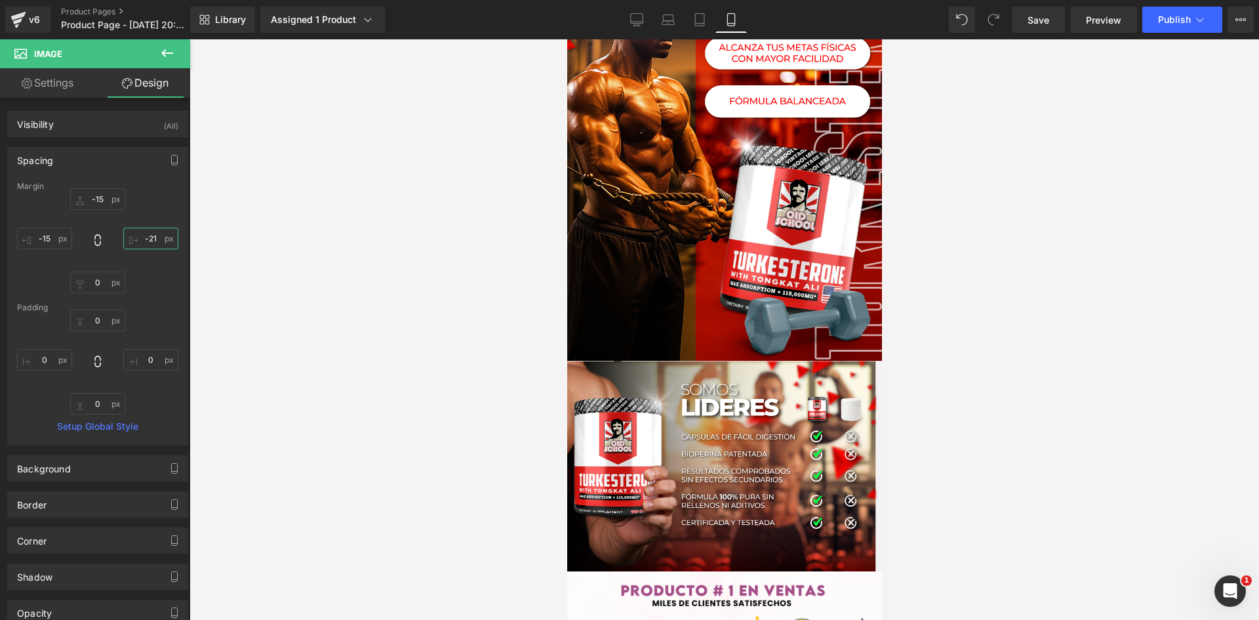
type input "-22"
click at [47, 235] on input "-15" at bounding box center [44, 239] width 55 height 22
type input "-15"
click at [149, 239] on input "-22" at bounding box center [150, 239] width 55 height 22
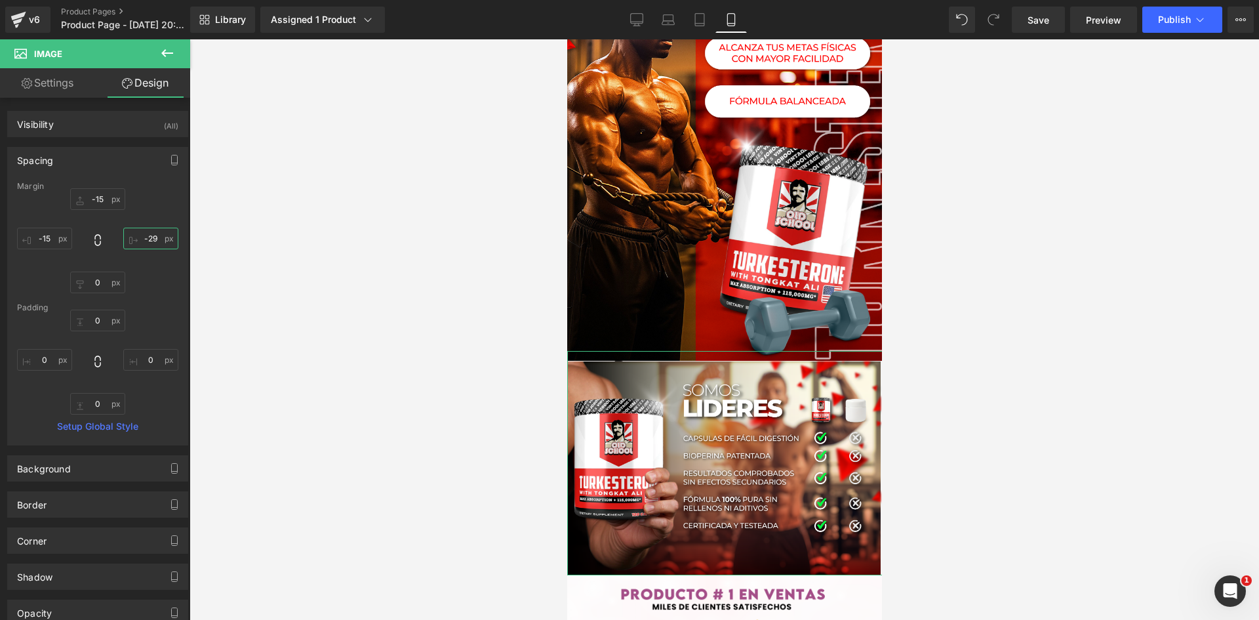
type input "-30"
click at [102, 197] on input "-15" at bounding box center [97, 199] width 55 height 22
type input "-16"
click at [313, 202] on div at bounding box center [723, 329] width 1069 height 580
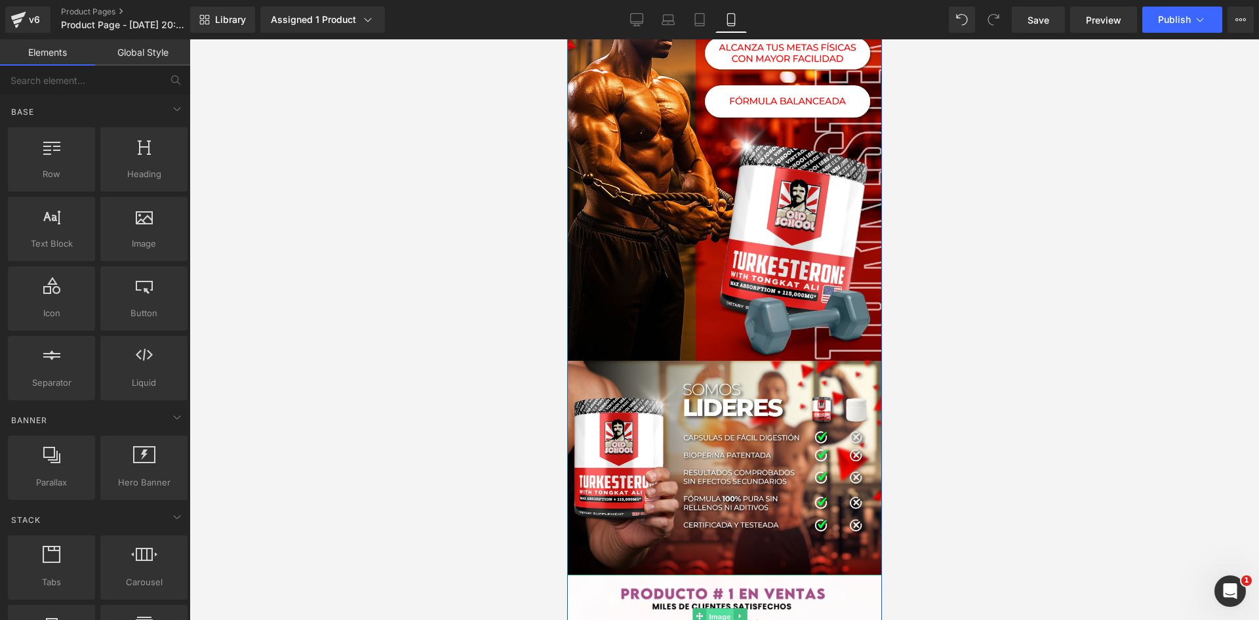
click at [732, 608] on span "Image" at bounding box center [720, 616] width 28 height 16
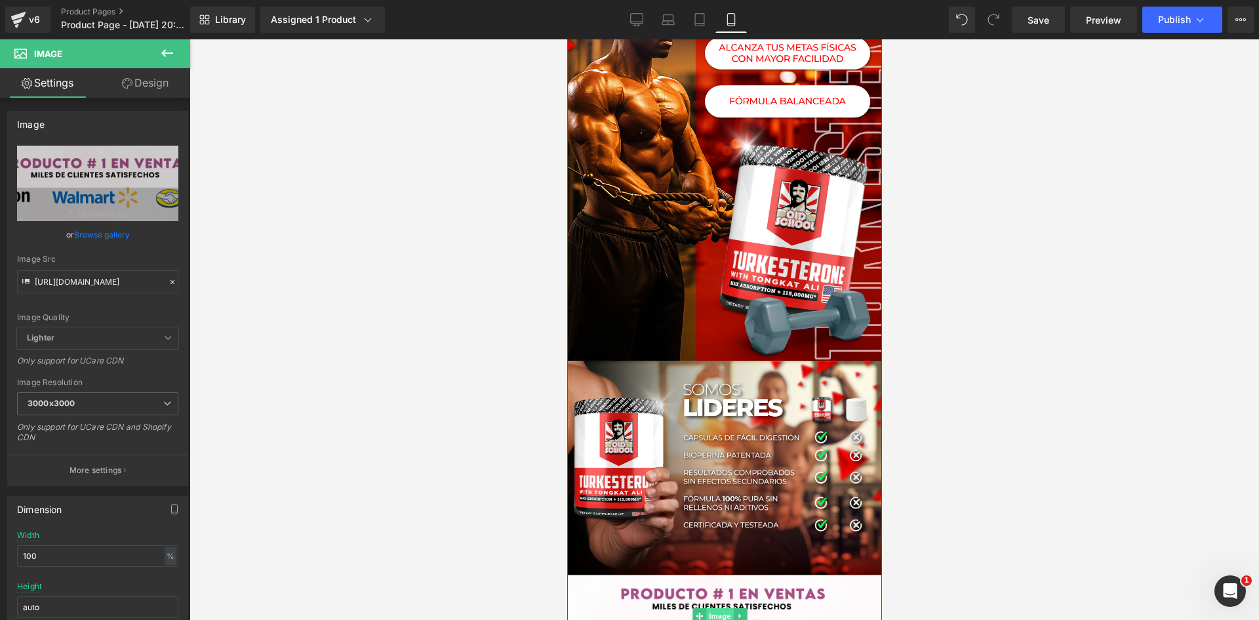
click at [721, 608] on span "Image" at bounding box center [720, 616] width 28 height 16
drag, startPoint x: 35, startPoint y: 281, endPoint x: 231, endPoint y: 294, distance: 196.5
click at [231, 294] on div "Image You are previewing how the will restyle your page. You can not edit Eleme…" at bounding box center [629, 321] width 1259 height 642
paste input "hxNN79gF/raw-amazon"
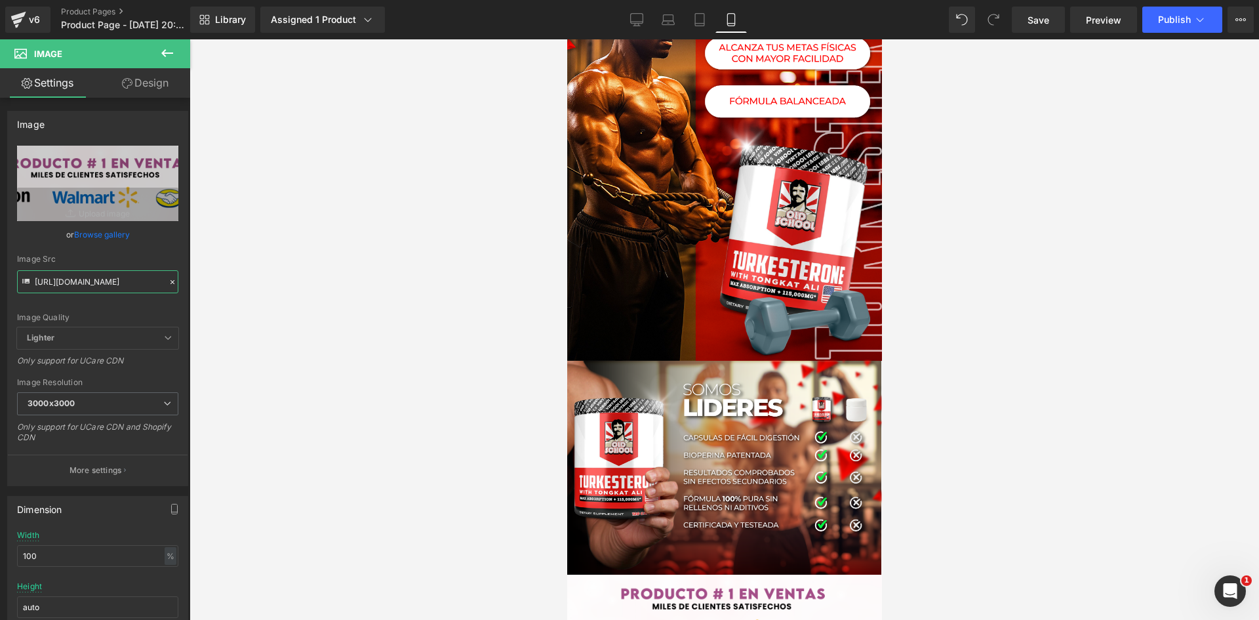
type input "https://i.ibb.co/hxNN79gF/raw-amazon.png"
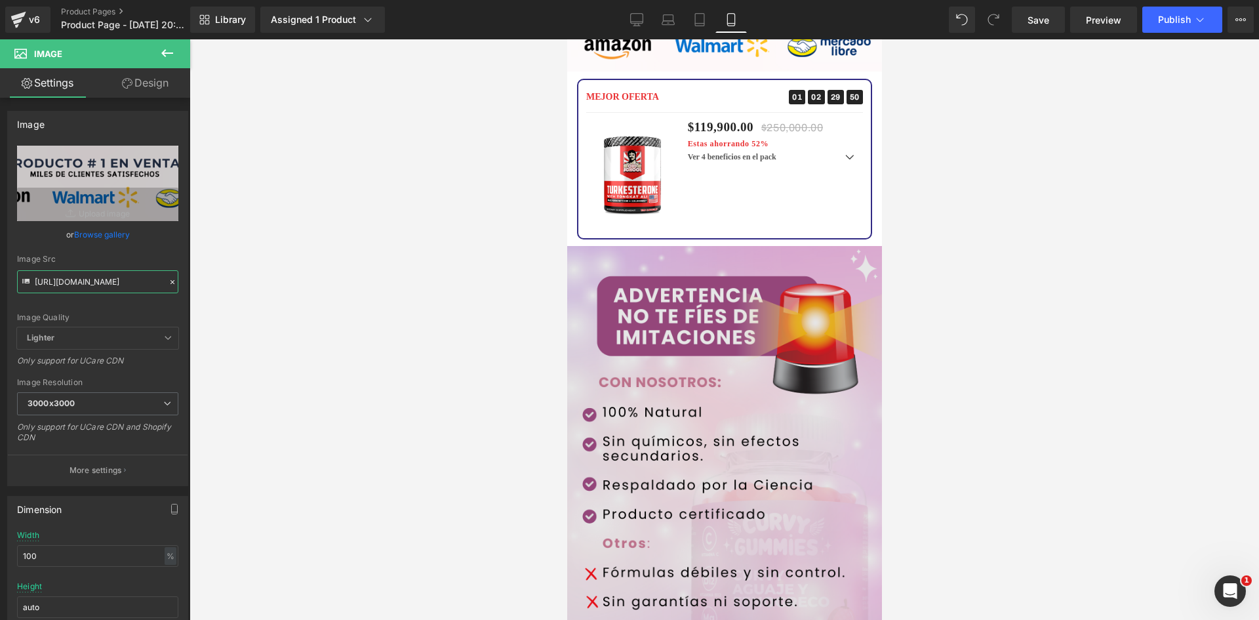
scroll to position [2688, 0]
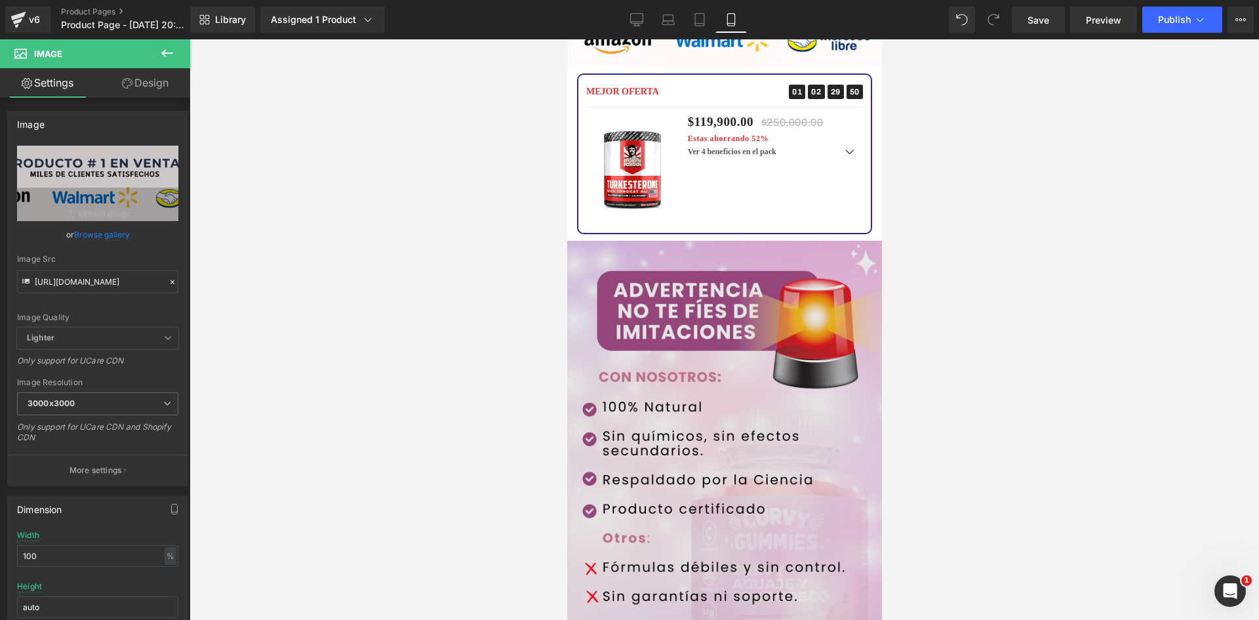
click at [694, 379] on div "Image" at bounding box center [724, 462] width 315 height 443
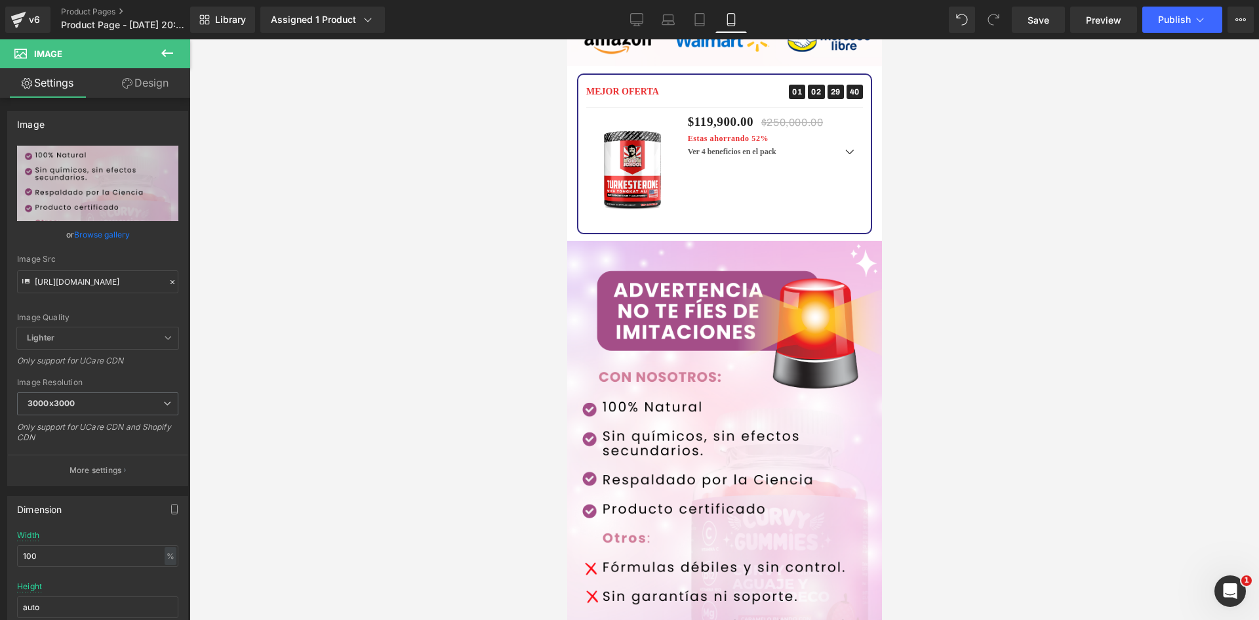
click at [421, 269] on div at bounding box center [723, 329] width 1069 height 580
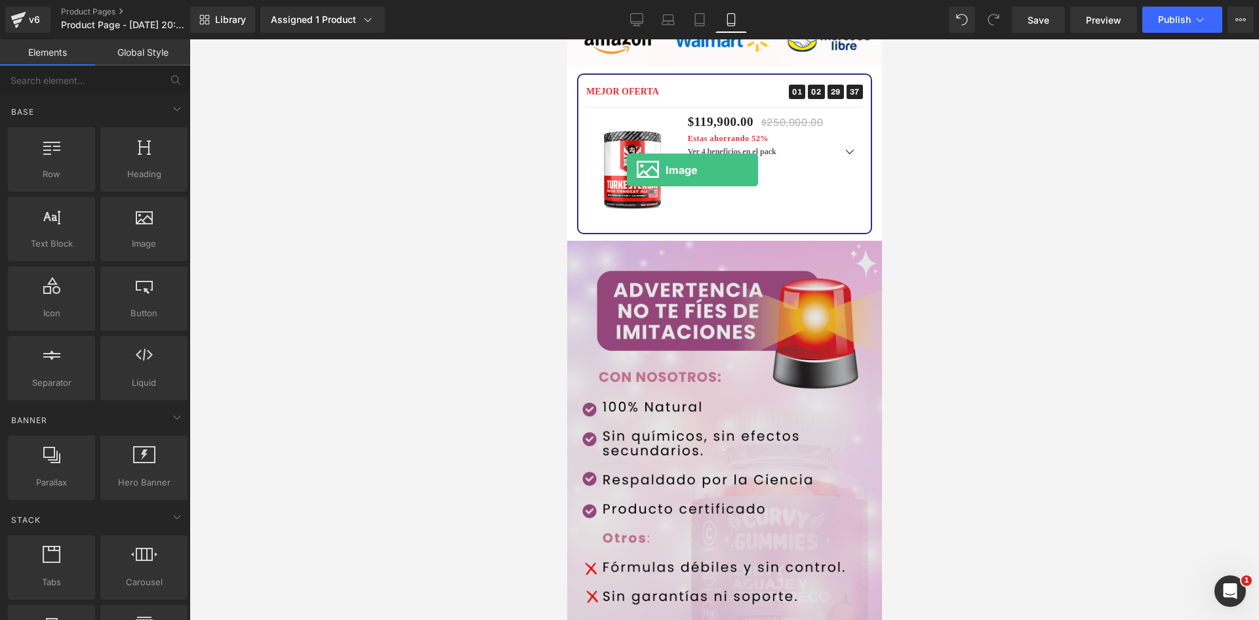
drag, startPoint x: 704, startPoint y: 274, endPoint x: 626, endPoint y: 170, distance: 129.8
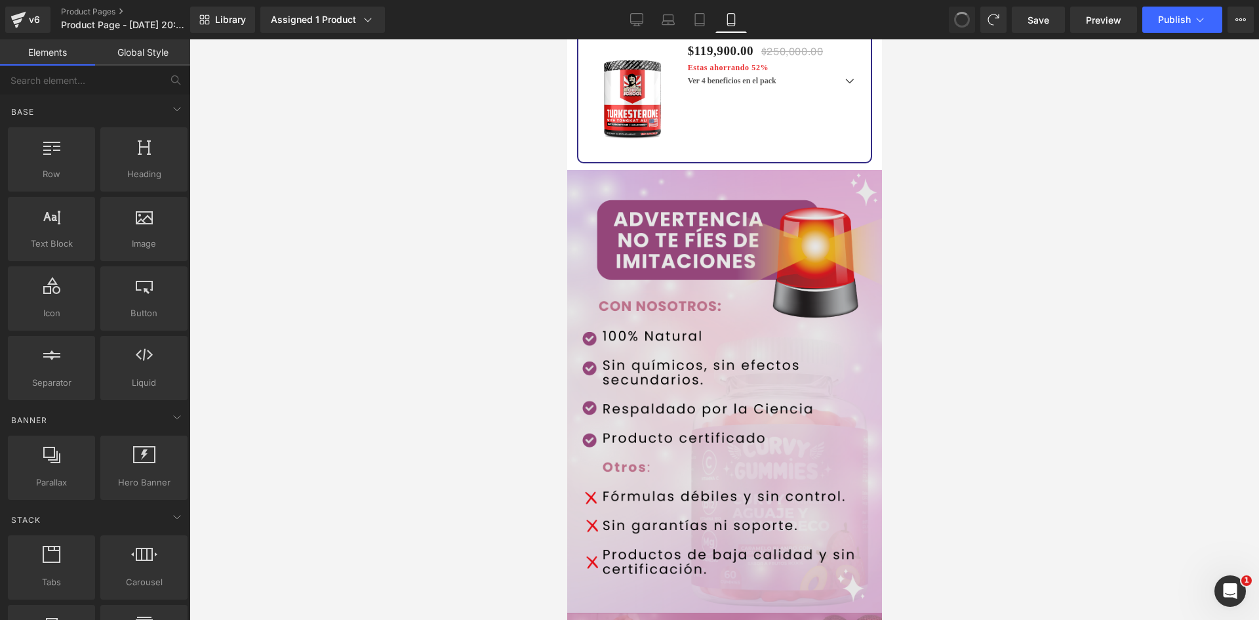
scroll to position [2557, 0]
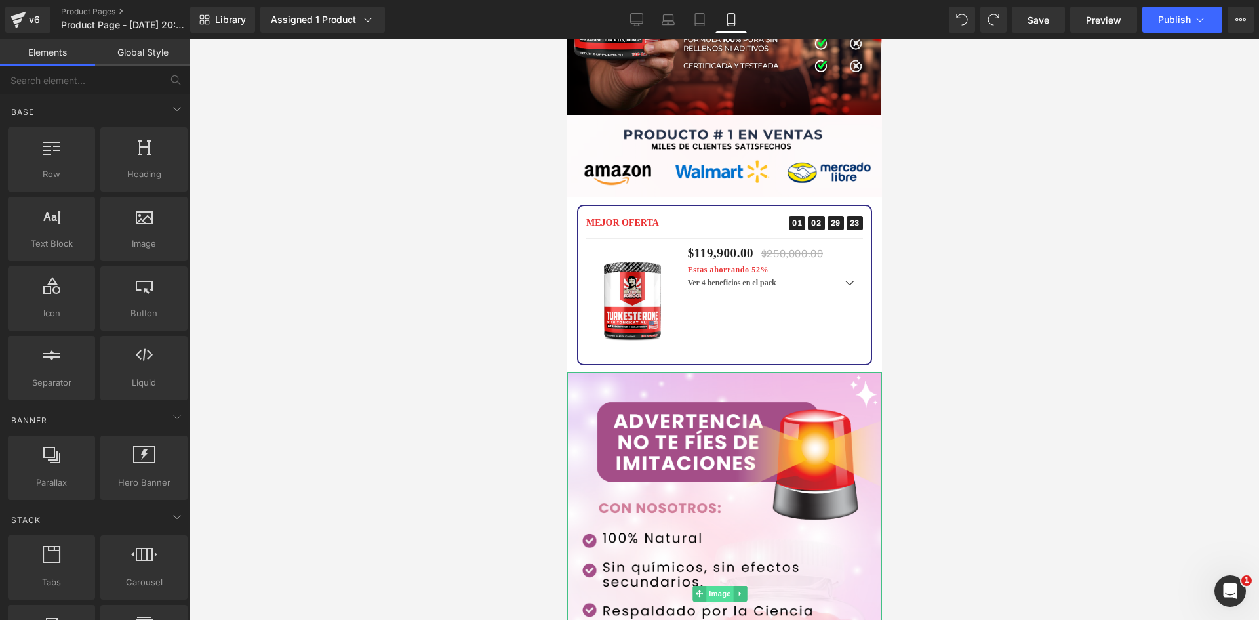
click at [715, 586] on span "Image" at bounding box center [720, 594] width 28 height 16
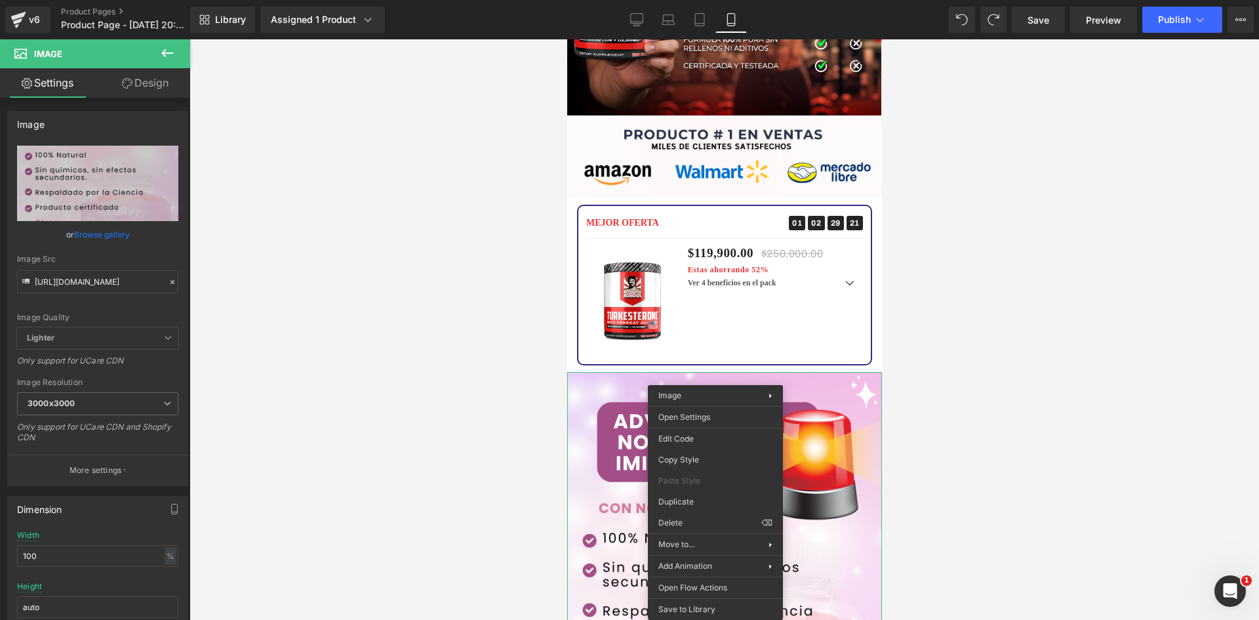
drag, startPoint x: 1292, startPoint y: 559, endPoint x: 726, endPoint y: 520, distance: 567.2
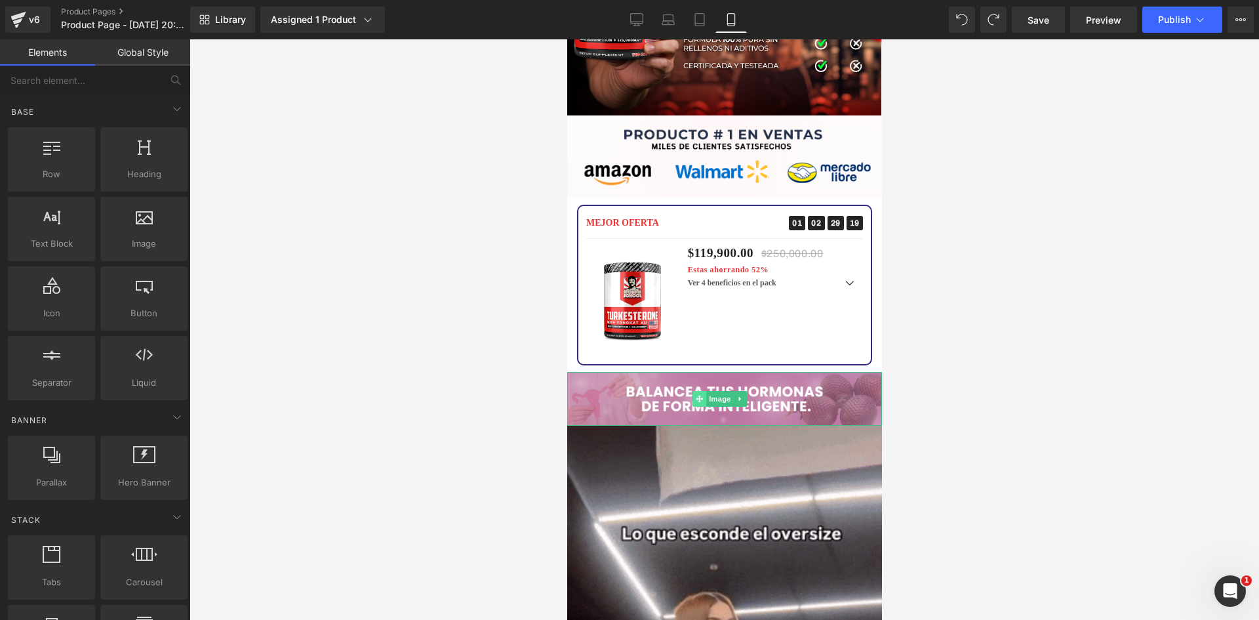
click at [704, 391] on span at bounding box center [699, 399] width 14 height 16
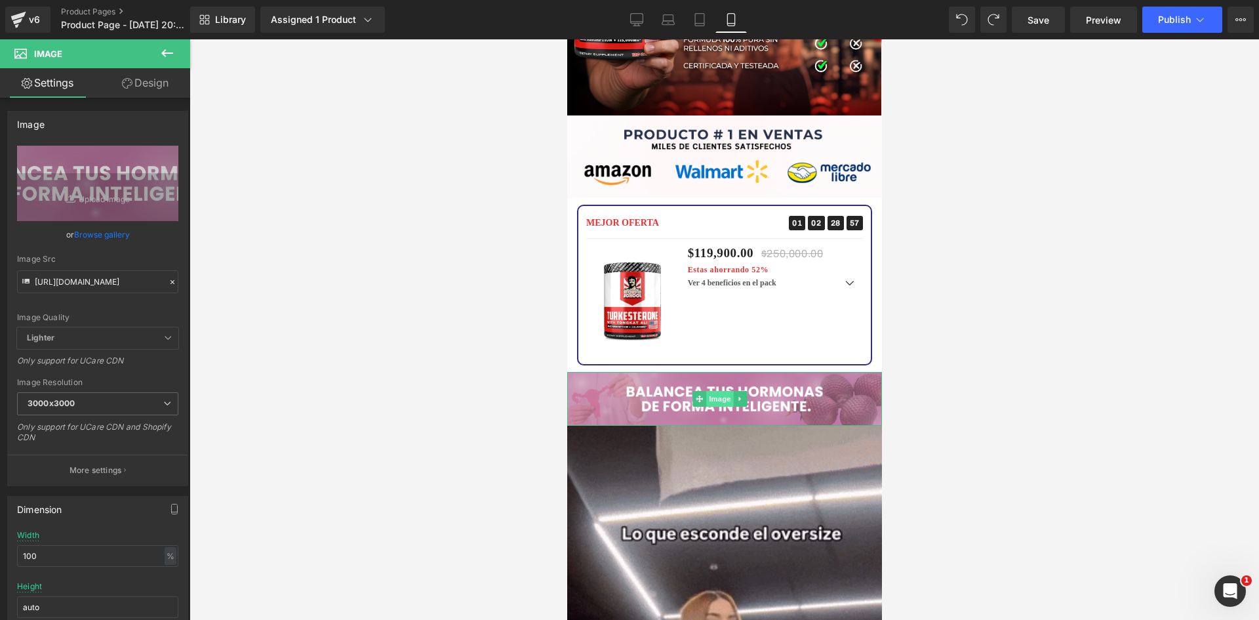
click at [717, 391] on span "Image" at bounding box center [720, 399] width 28 height 16
drag, startPoint x: 33, startPoint y: 281, endPoint x: 178, endPoint y: 283, distance: 144.9
click at [178, 283] on div "https://i.ibb.co/kVsPQqRL/raw-9-4.png Replace Image Upload image or Browse gall…" at bounding box center [98, 316] width 180 height 340
paste input "b5mKCttz/Pieza-5-3x"
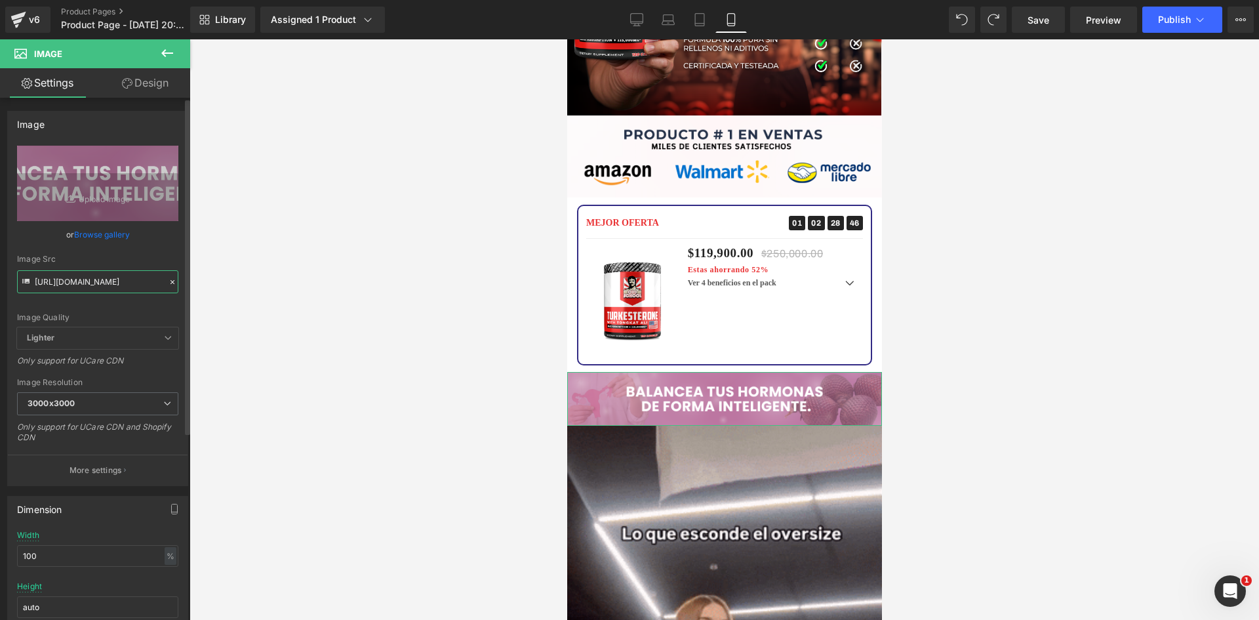
type input "[URL][DOMAIN_NAME]"
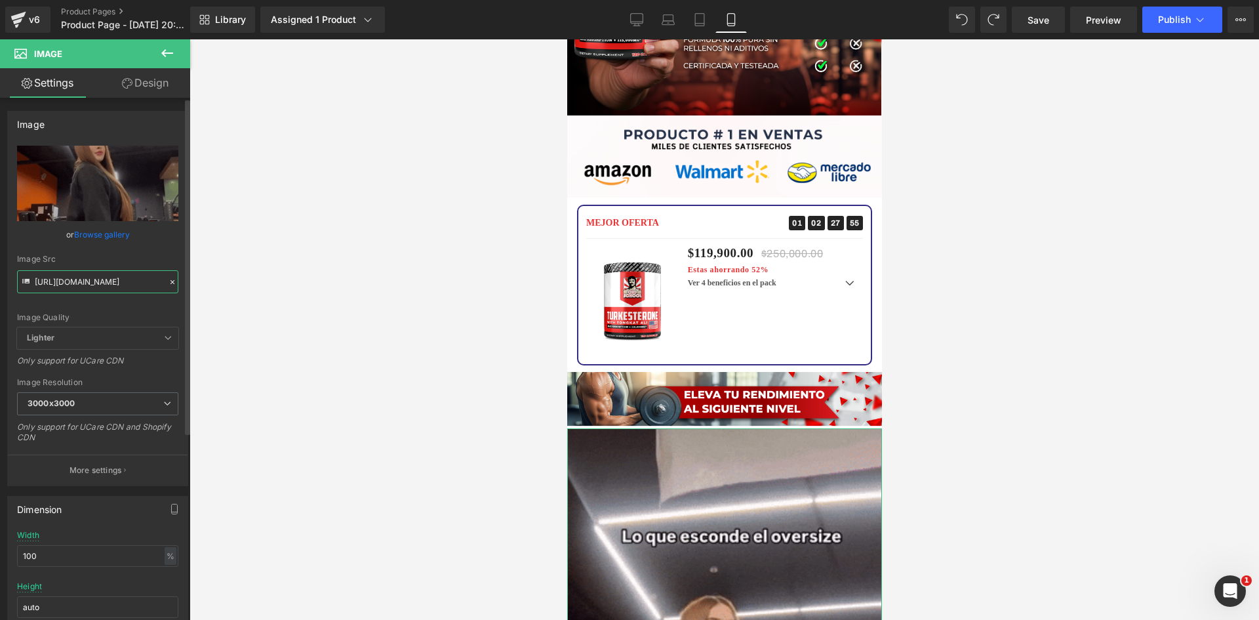
scroll to position [0, 647]
drag, startPoint x: 35, startPoint y: 278, endPoint x: 175, endPoint y: 285, distance: 140.5
click at [175, 285] on div "https://media3.giphy.com/media/v1.Y2lkPTc5MGI3NjExajdxdmlnanl3cTBxcWdjNnB5bndsZ…" at bounding box center [98, 316] width 180 height 340
paste input "0.giphy.com/media/v1.Y2lkPTc5MGI3NjExYjA4aHRnN29kd3FoMWpvajhhOGg4NnZjZzF5bXh0eW…"
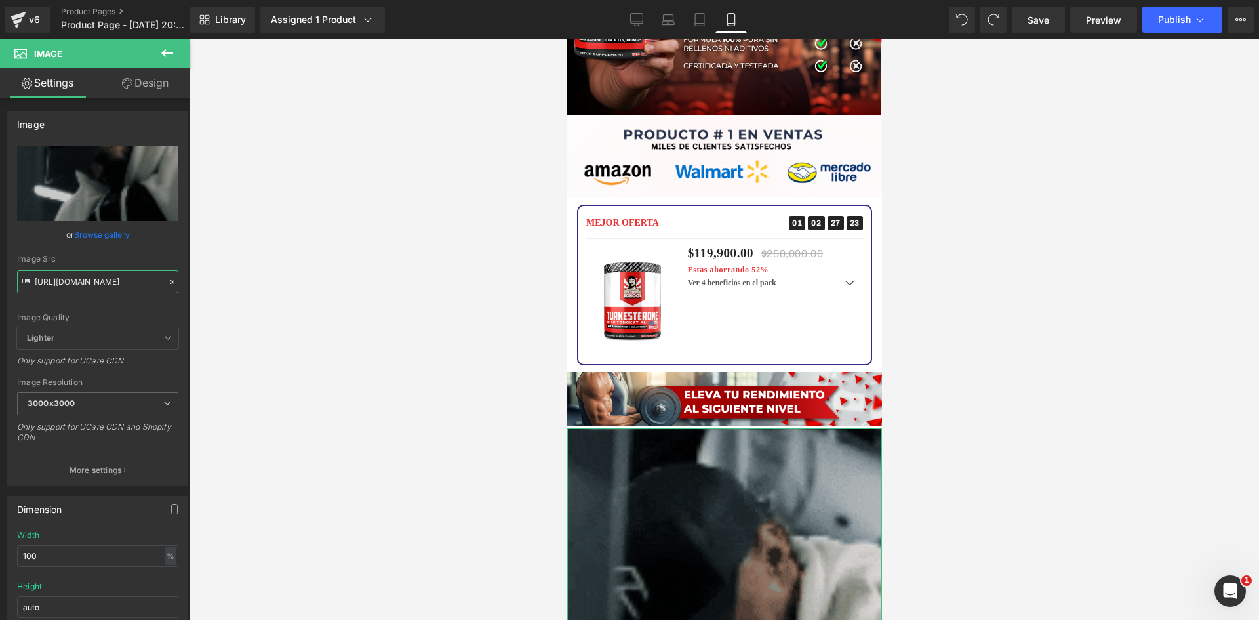
type input "[URL][DOMAIN_NAME]"
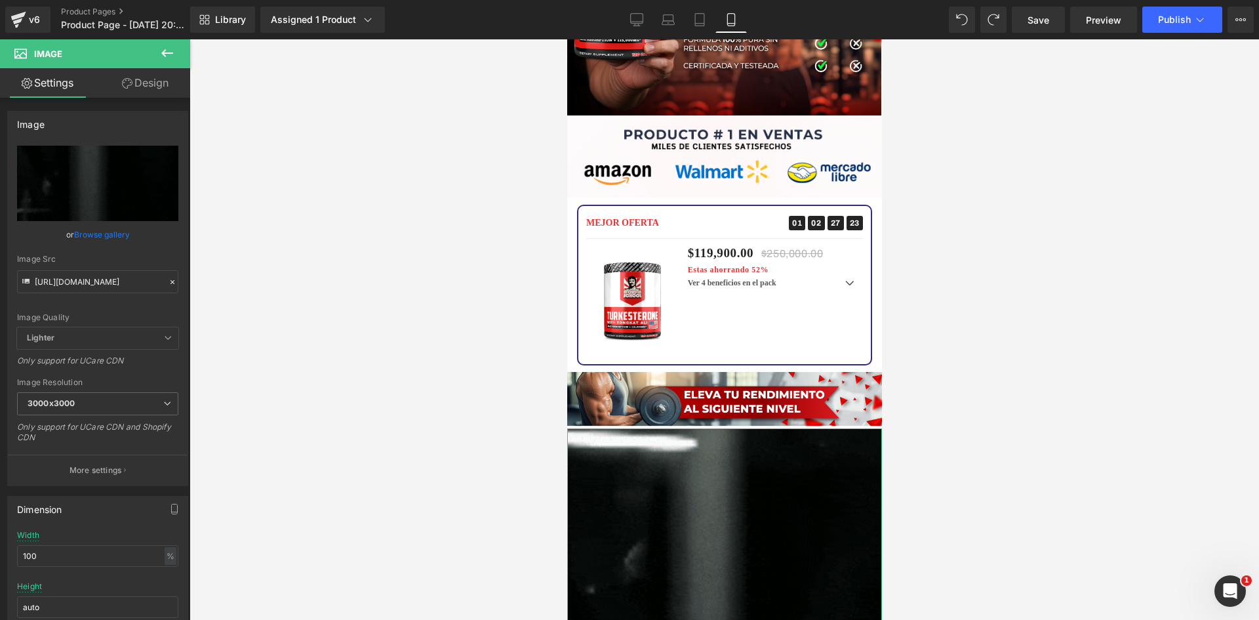
click at [140, 88] on link "Design" at bounding box center [145, 83] width 95 height 30
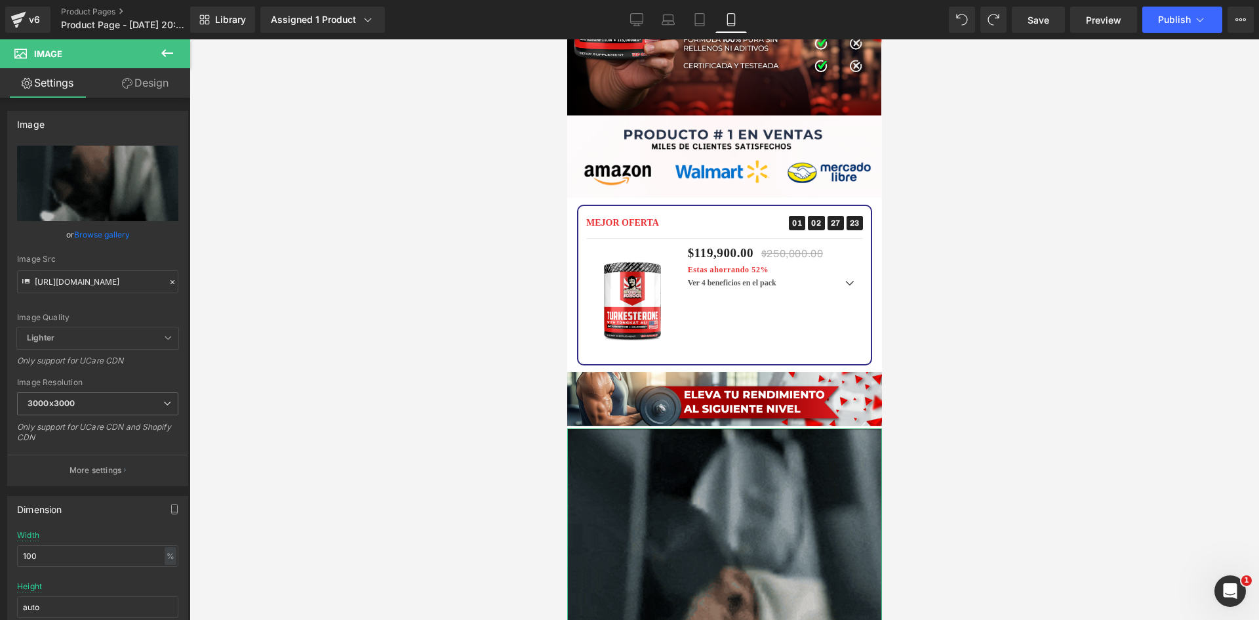
scroll to position [0, 0]
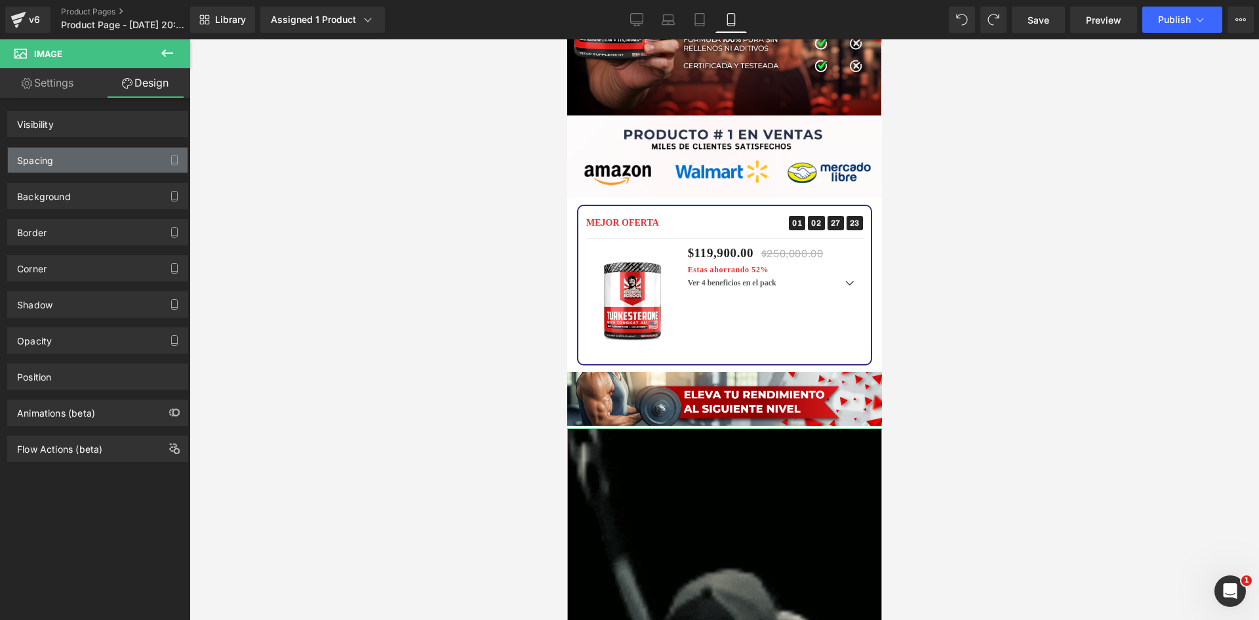
click at [125, 163] on div "Spacing" at bounding box center [98, 160] width 180 height 25
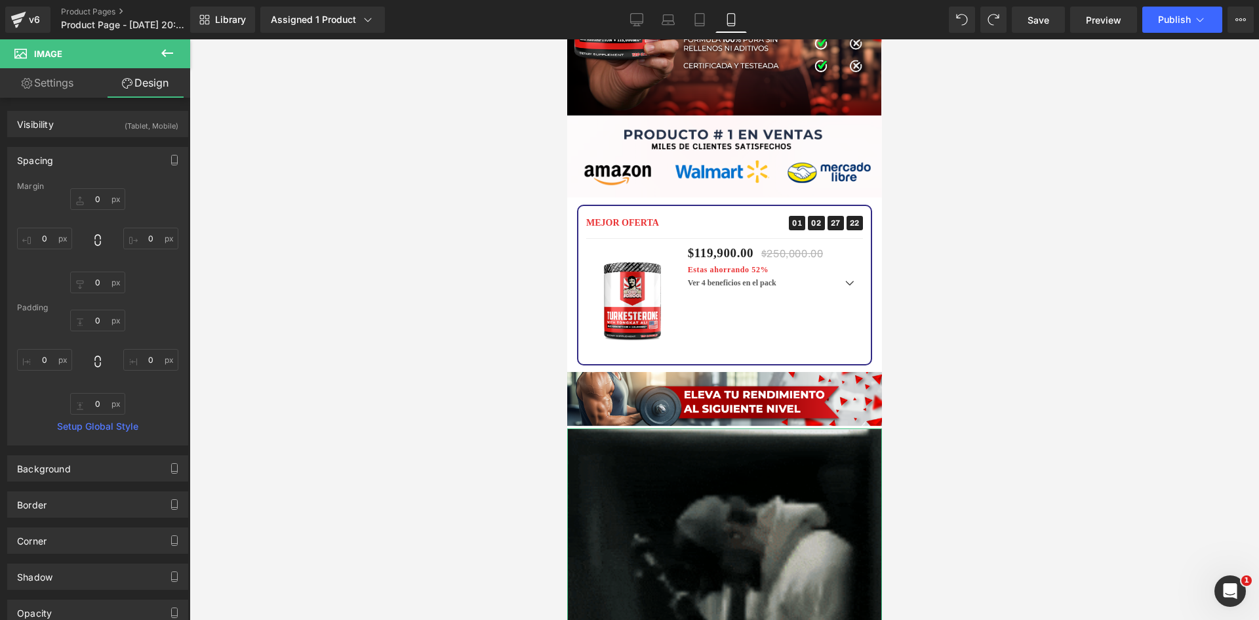
type input "0"
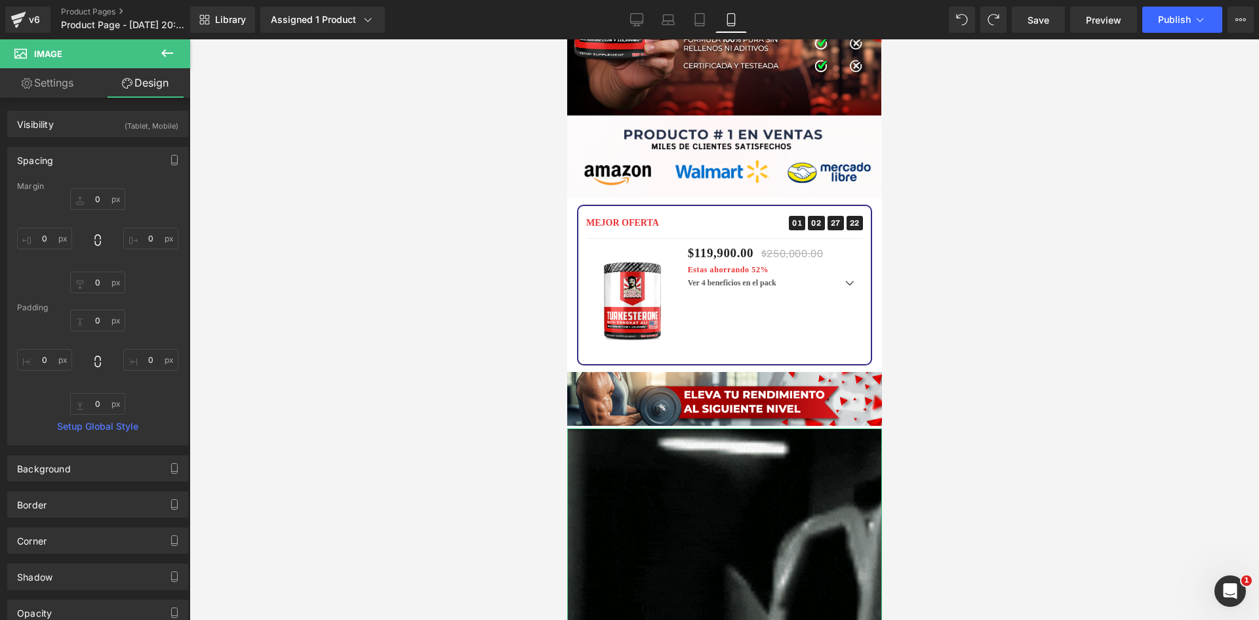
type input "0"
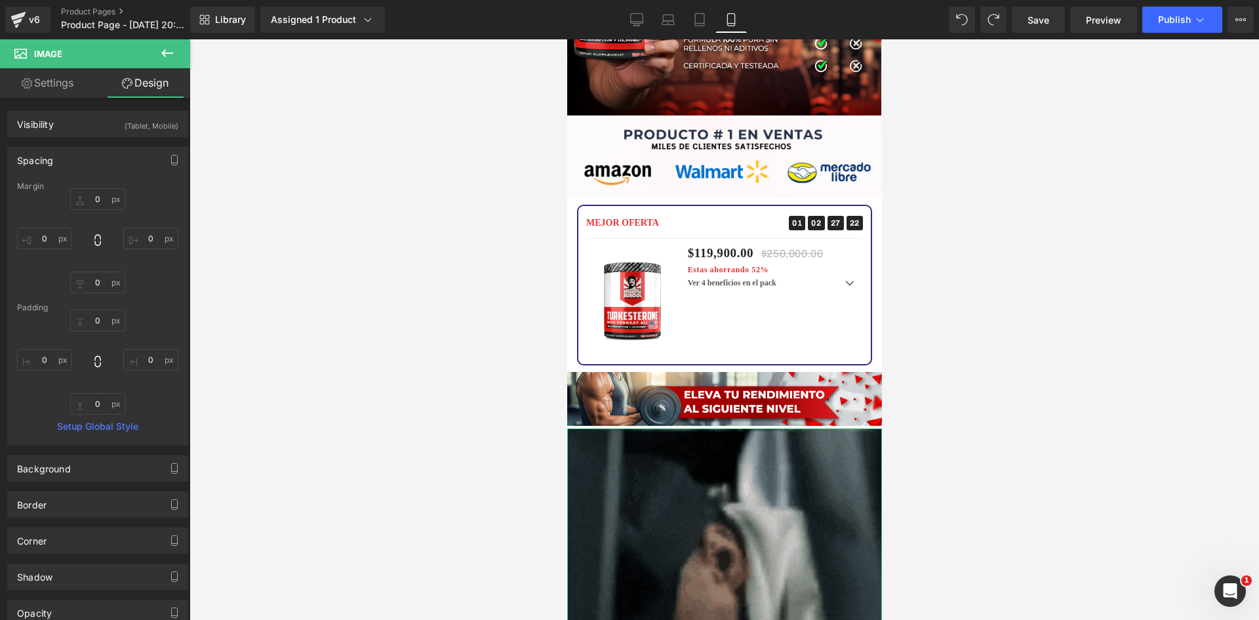
type input "0"
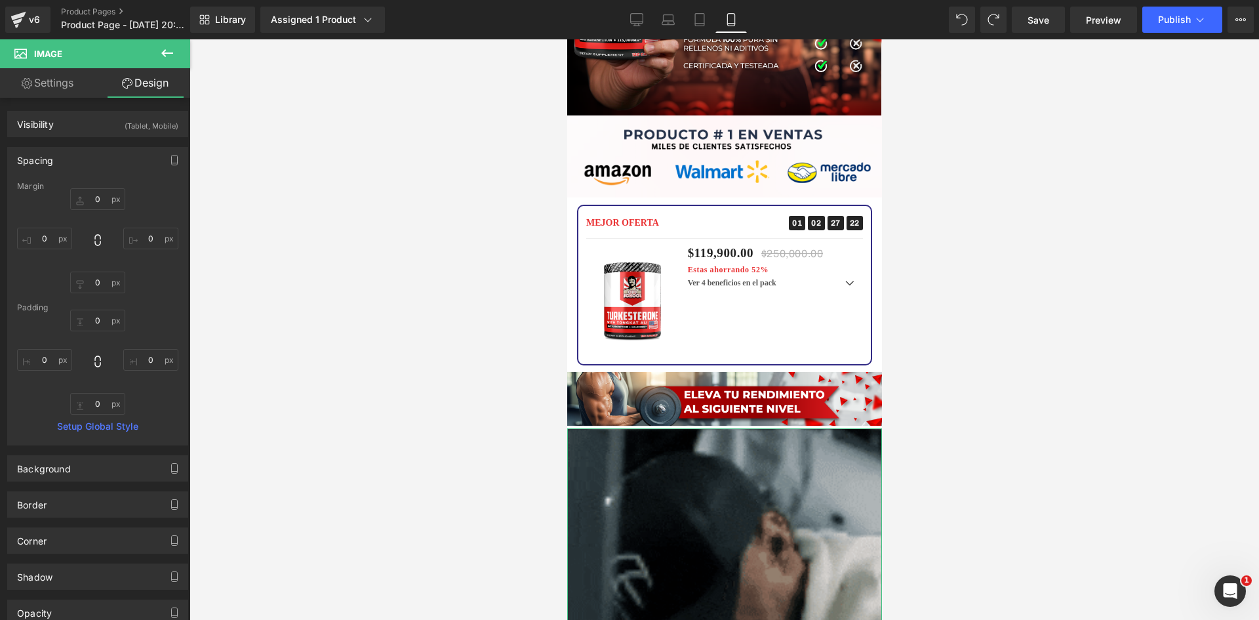
type input "0"
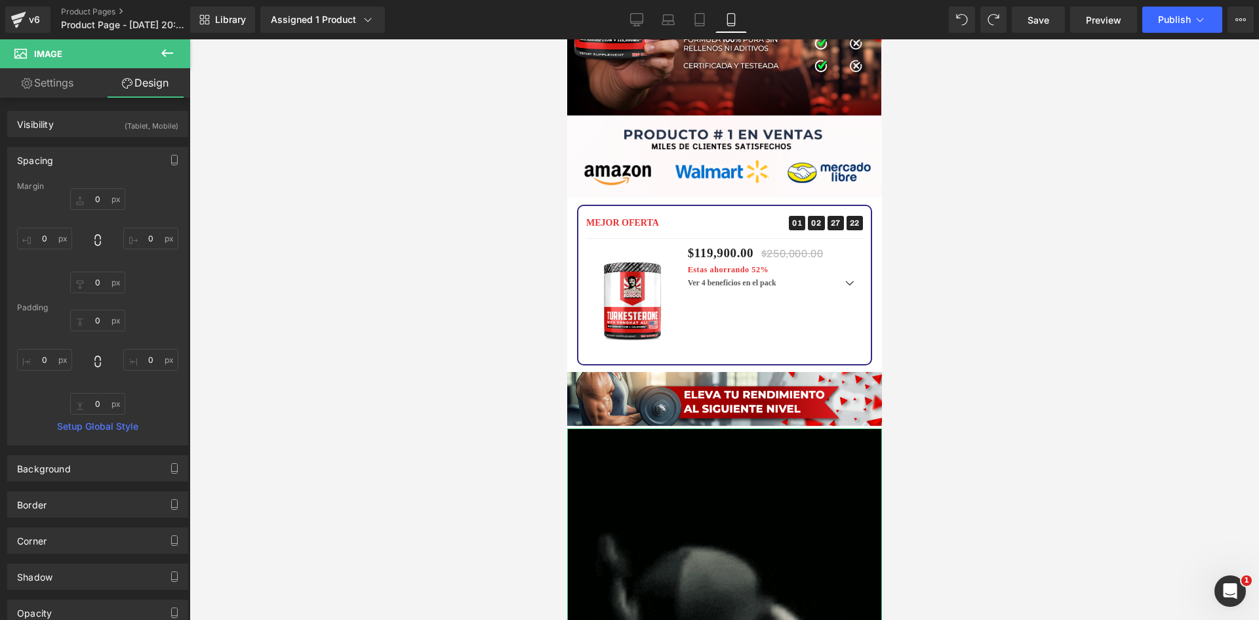
type input "0"
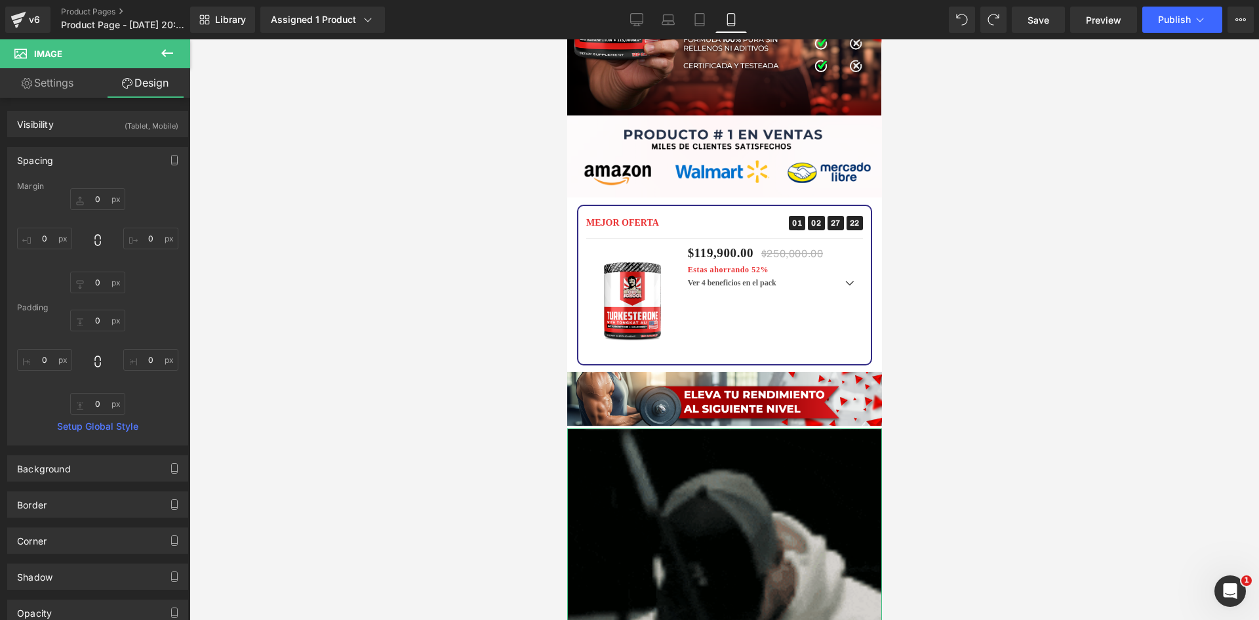
type input "0"
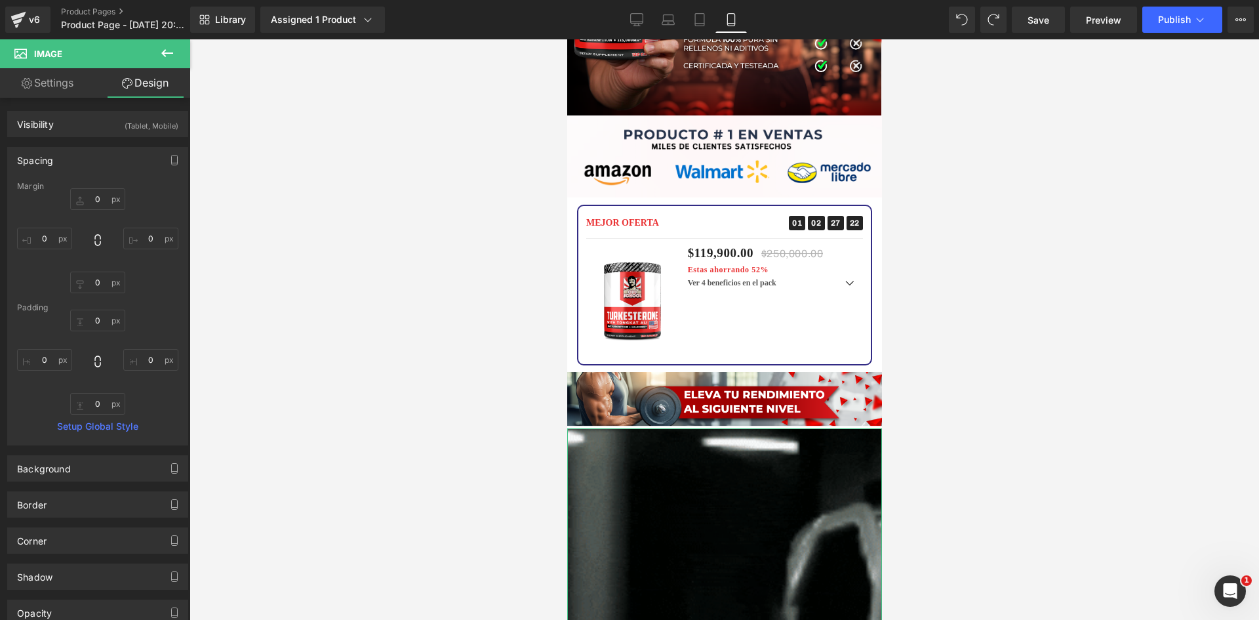
type input "0"
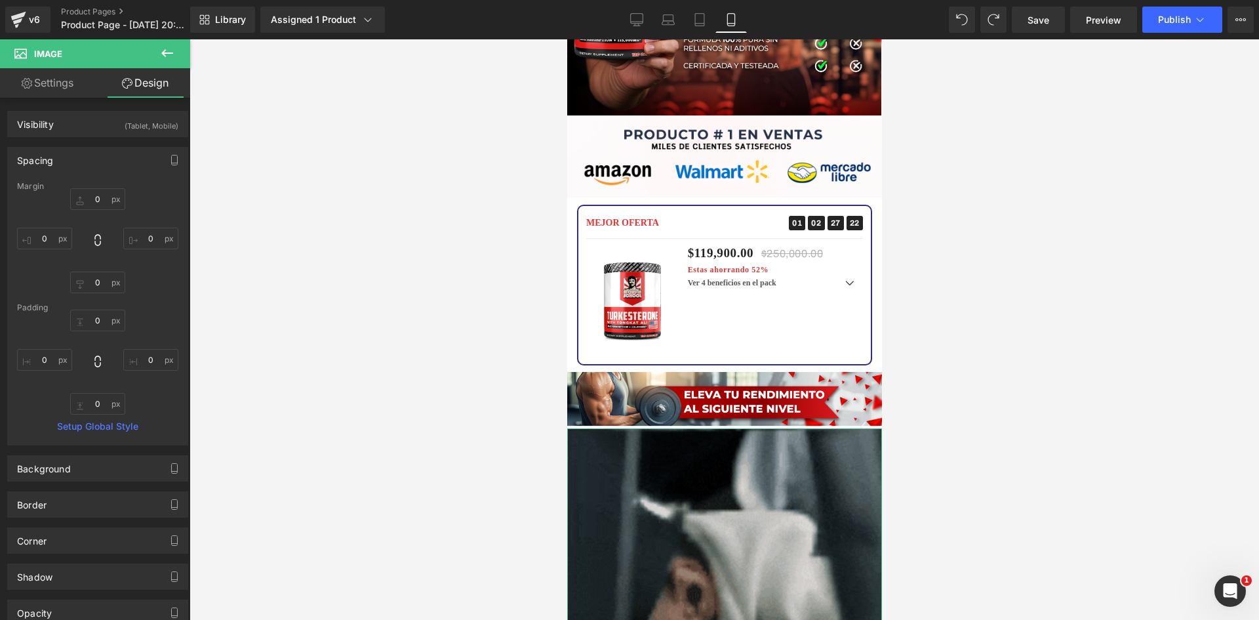
type input "0"
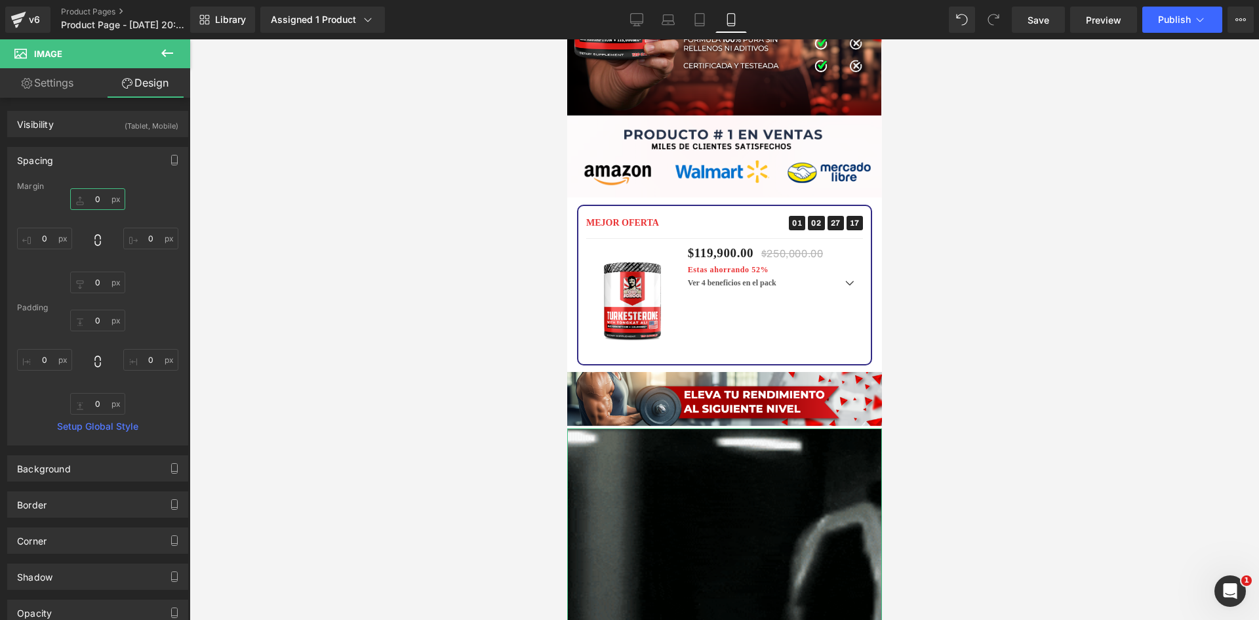
click at [96, 197] on input "0" at bounding box center [97, 199] width 55 height 22
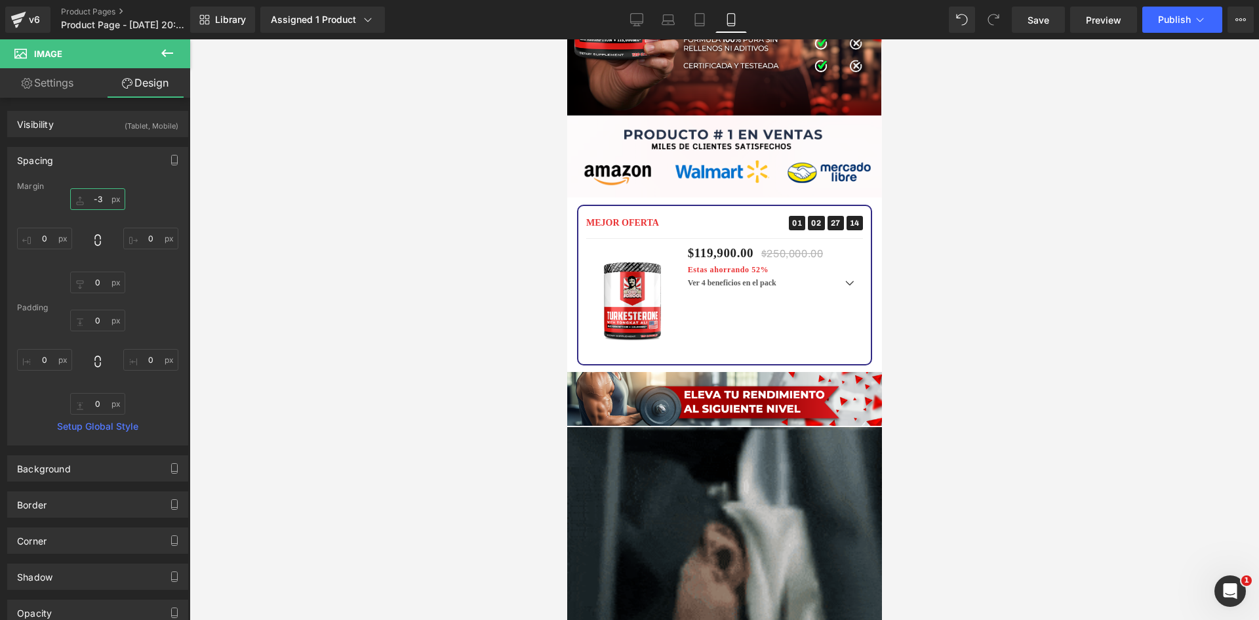
type input "-4"
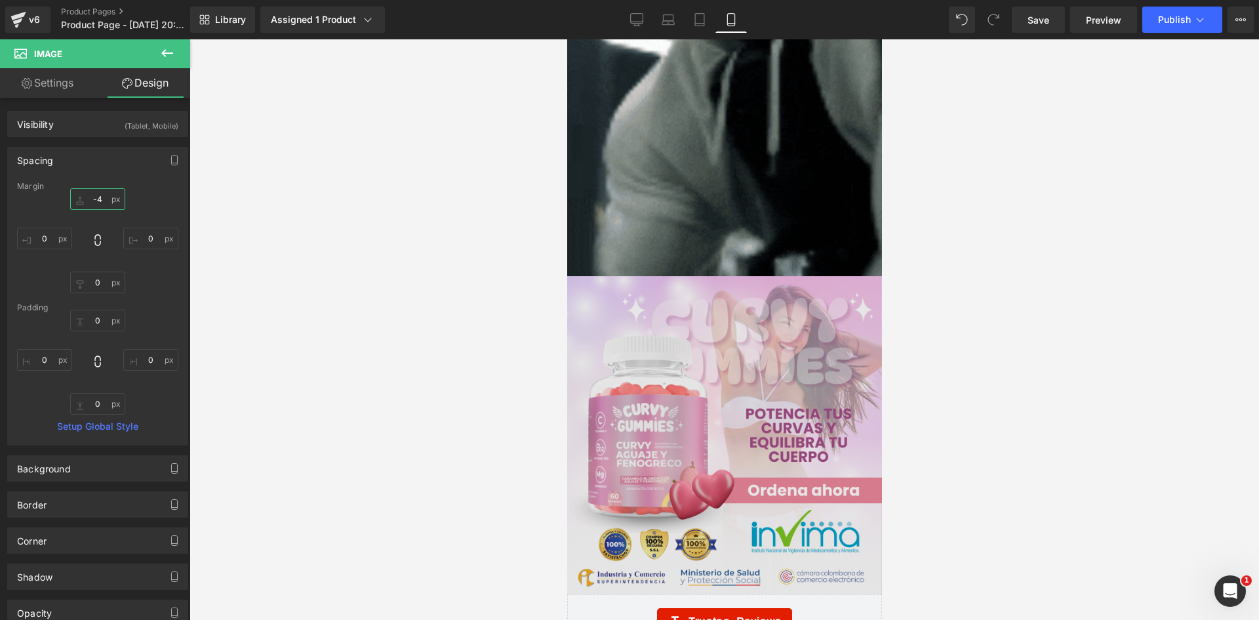
scroll to position [3279, 0]
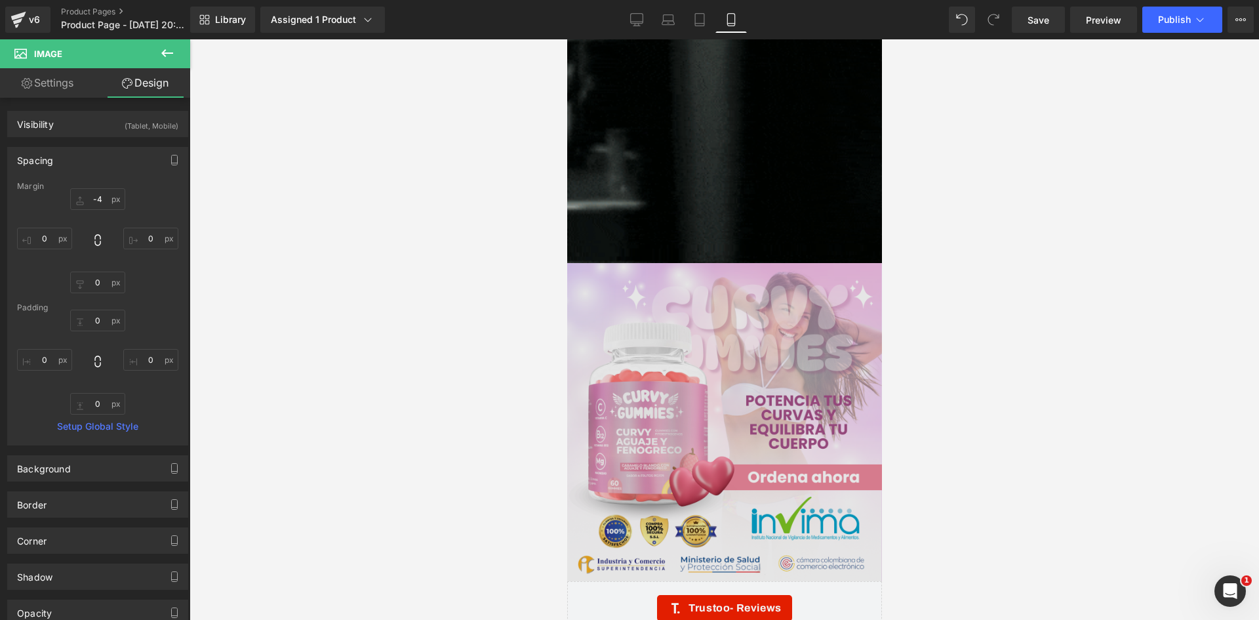
click at [723, 341] on img at bounding box center [724, 421] width 315 height 317
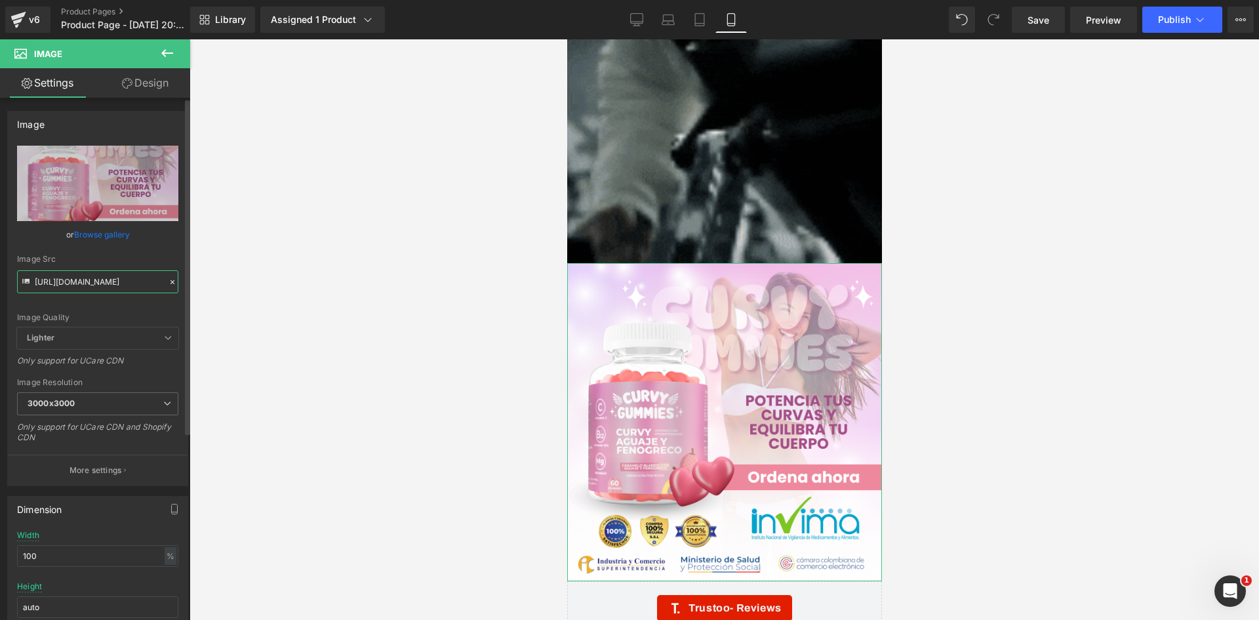
scroll to position [0, 20]
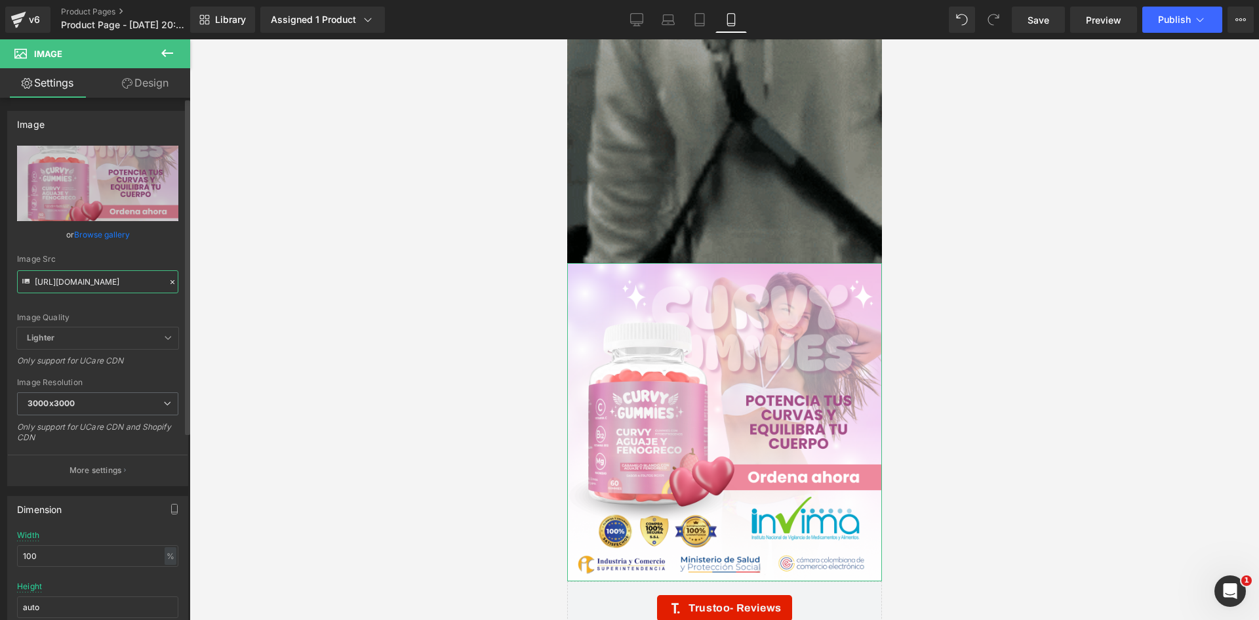
drag, startPoint x: 35, startPoint y: 280, endPoint x: 179, endPoint y: 292, distance: 144.8
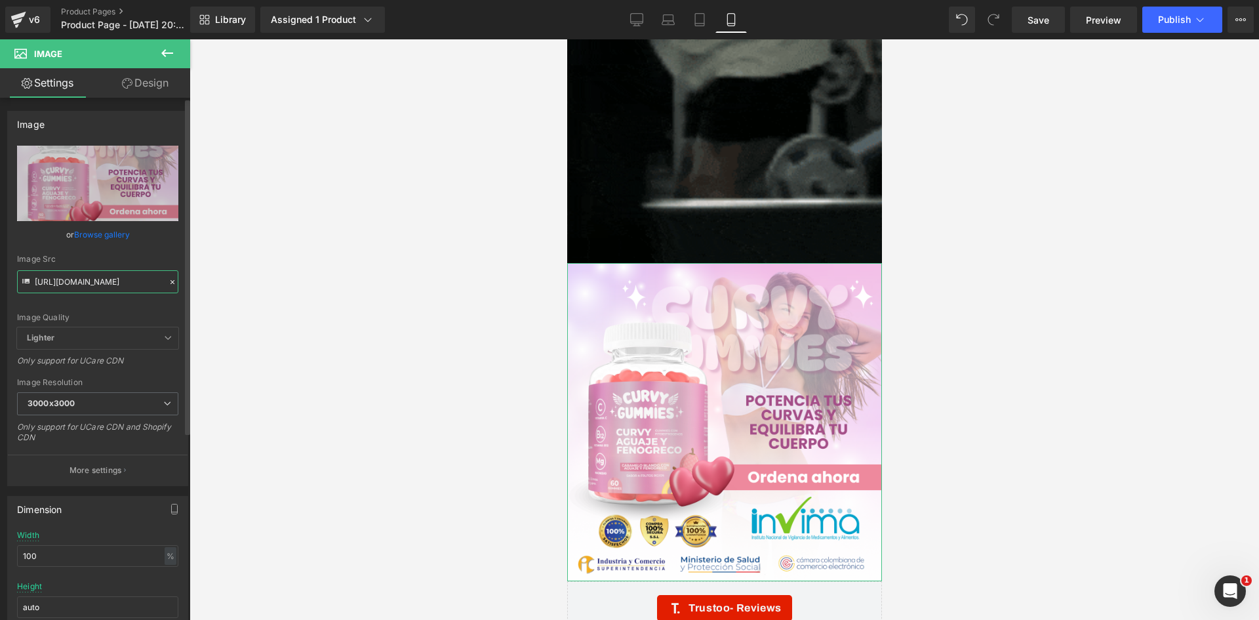
click at [179, 292] on div "https://i.ibb.co/tpLDjZg9/raw10-4.png Replace Image Upload image or Browse gall…" at bounding box center [98, 316] width 180 height 340
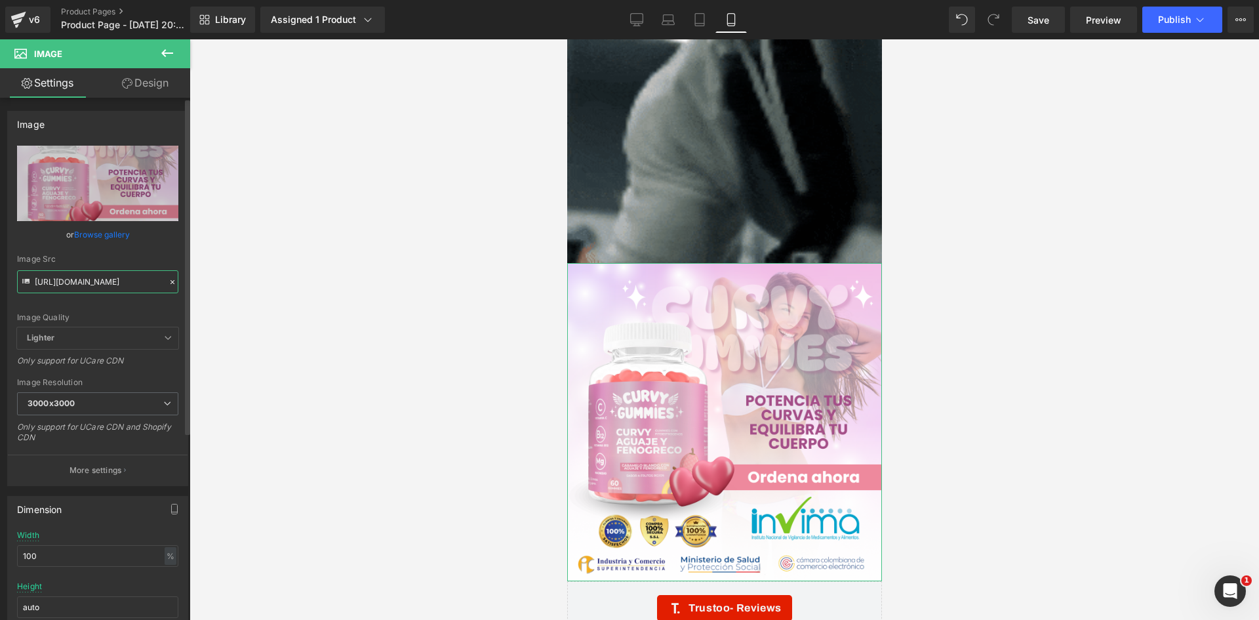
paste input "LdKNff0F/Pieza-2-3x"
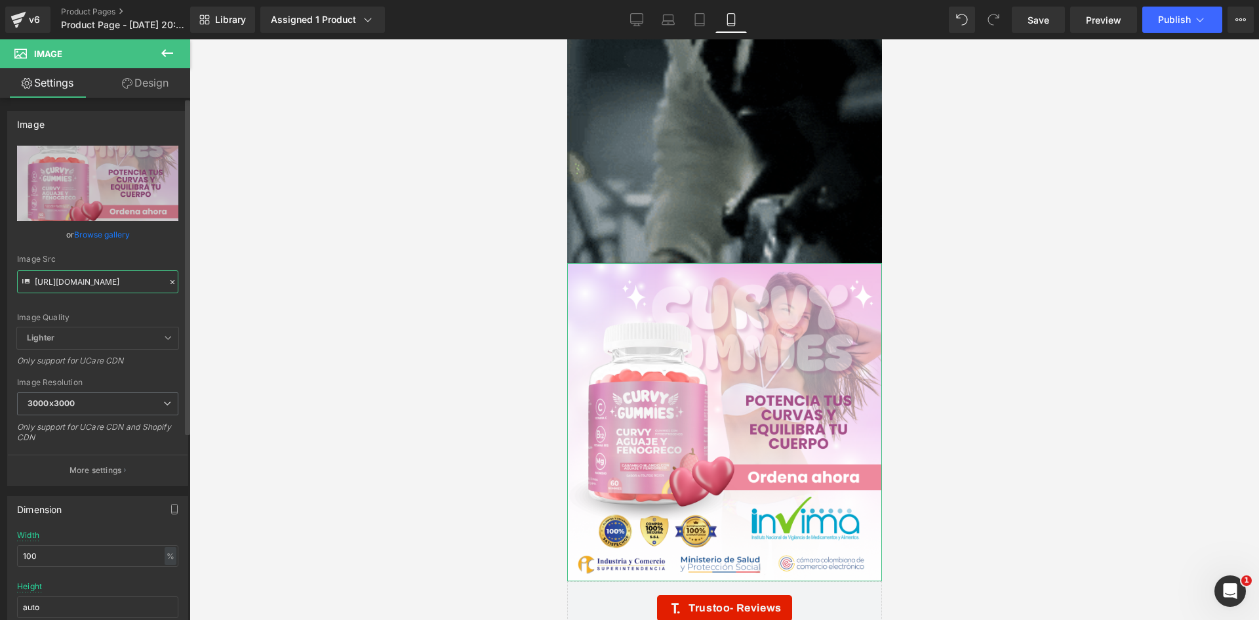
type input "[URL][DOMAIN_NAME]"
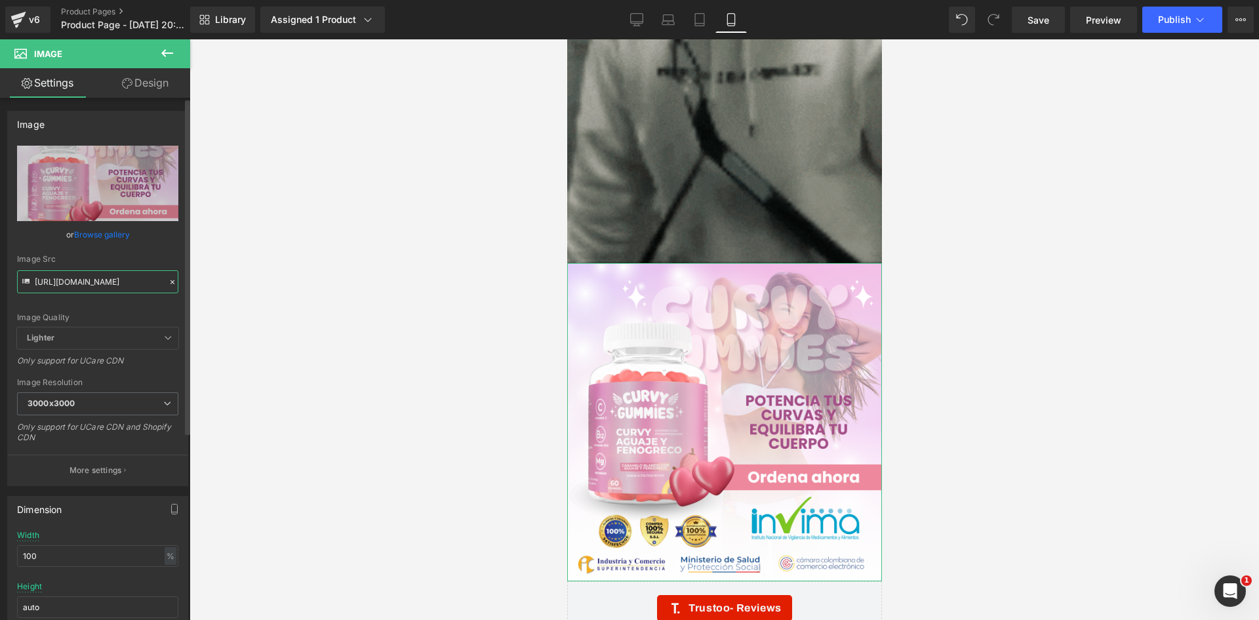
scroll to position [0, 32]
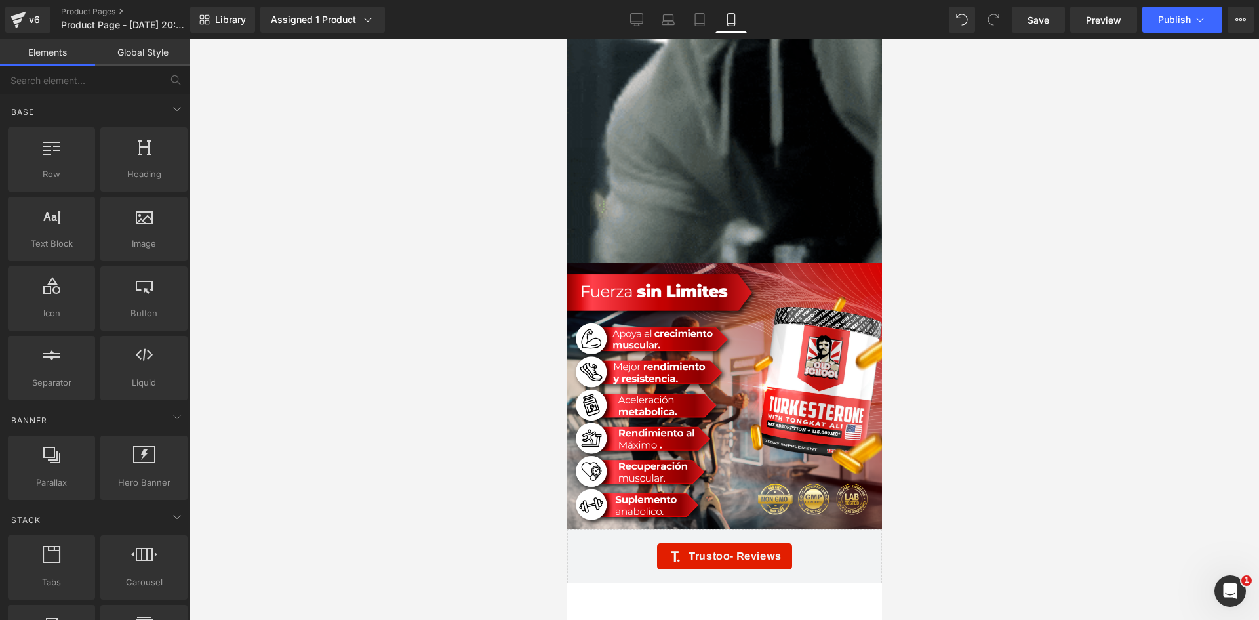
scroll to position [0, 0]
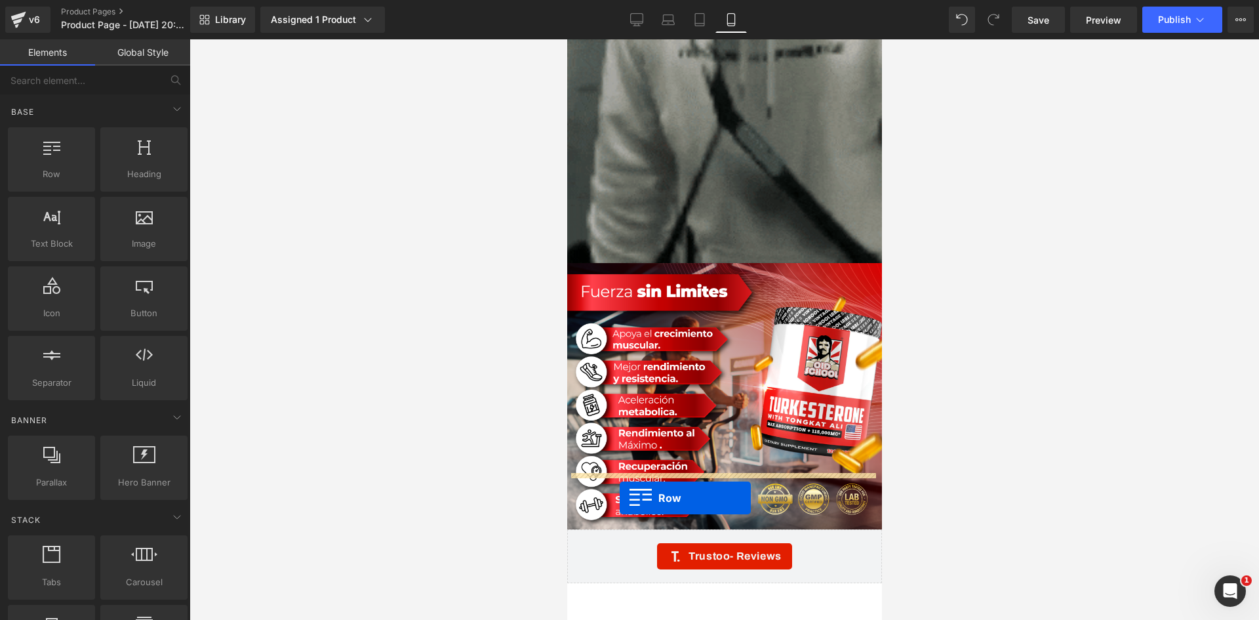
drag, startPoint x: 617, startPoint y: 195, endPoint x: 619, endPoint y: 497, distance: 302.3
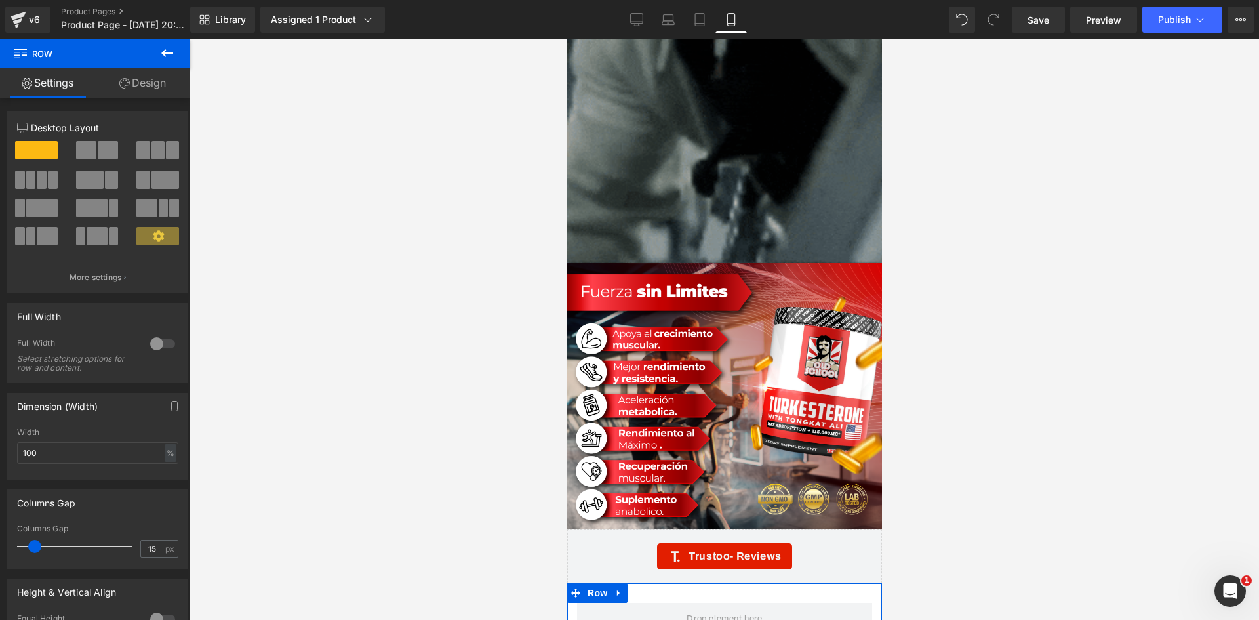
click at [157, 344] on div at bounding box center [162, 343] width 31 height 21
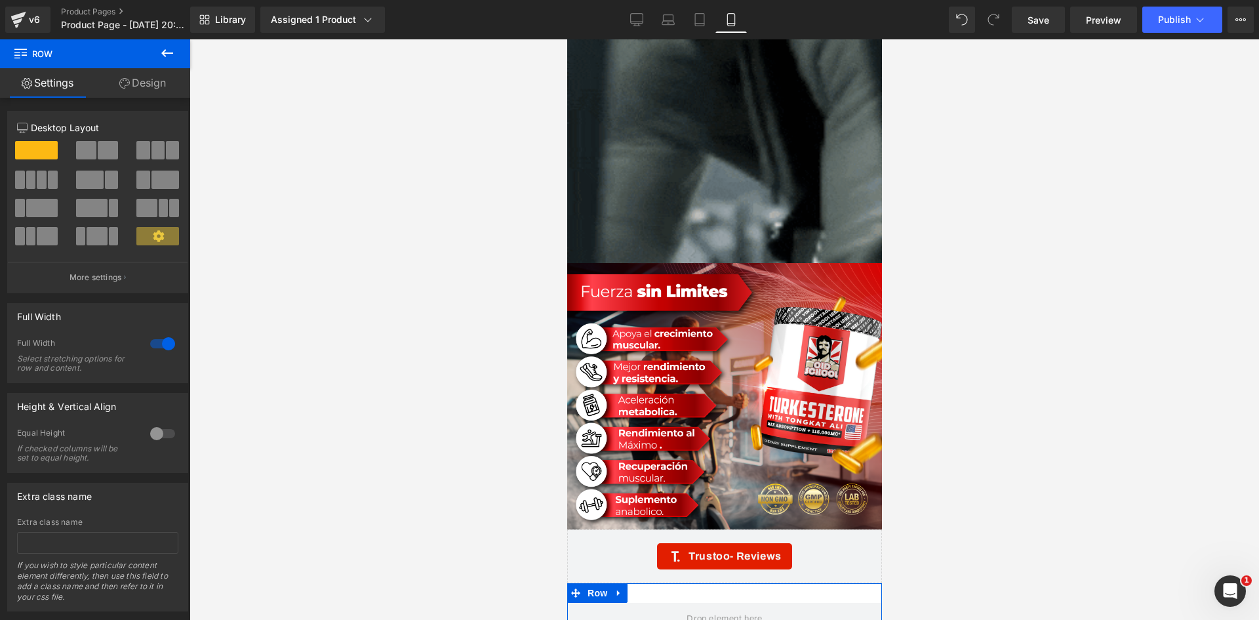
click at [140, 83] on link "Design" at bounding box center [142, 83] width 95 height 30
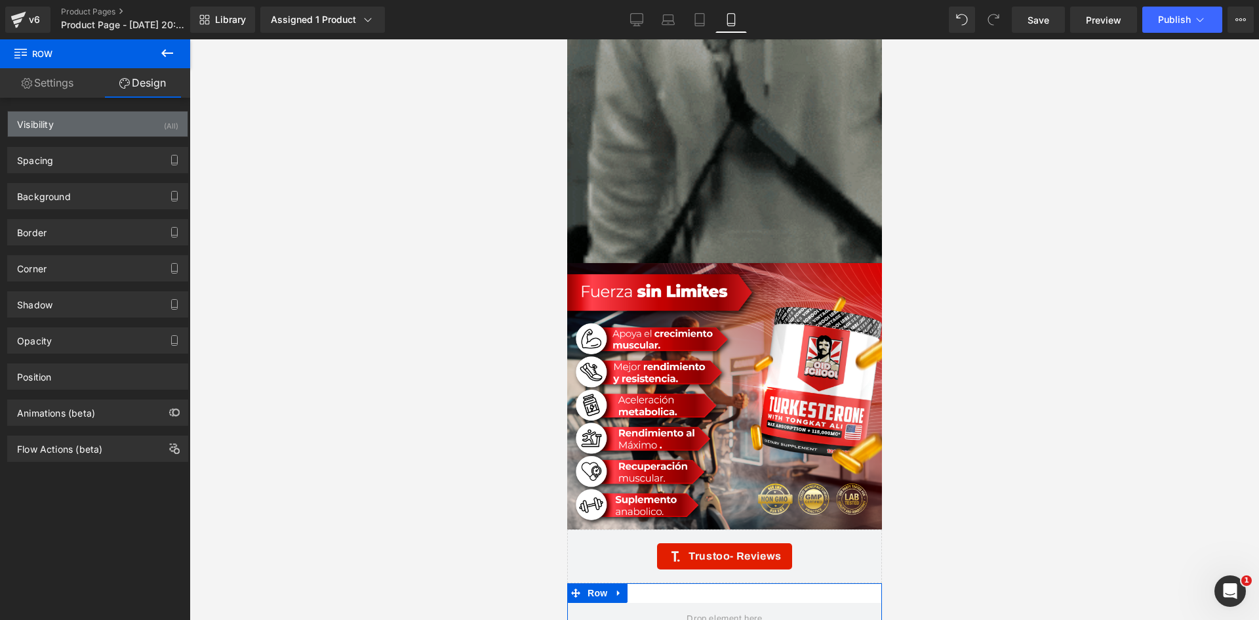
click at [129, 127] on div "Visibility (All)" at bounding box center [98, 123] width 180 height 25
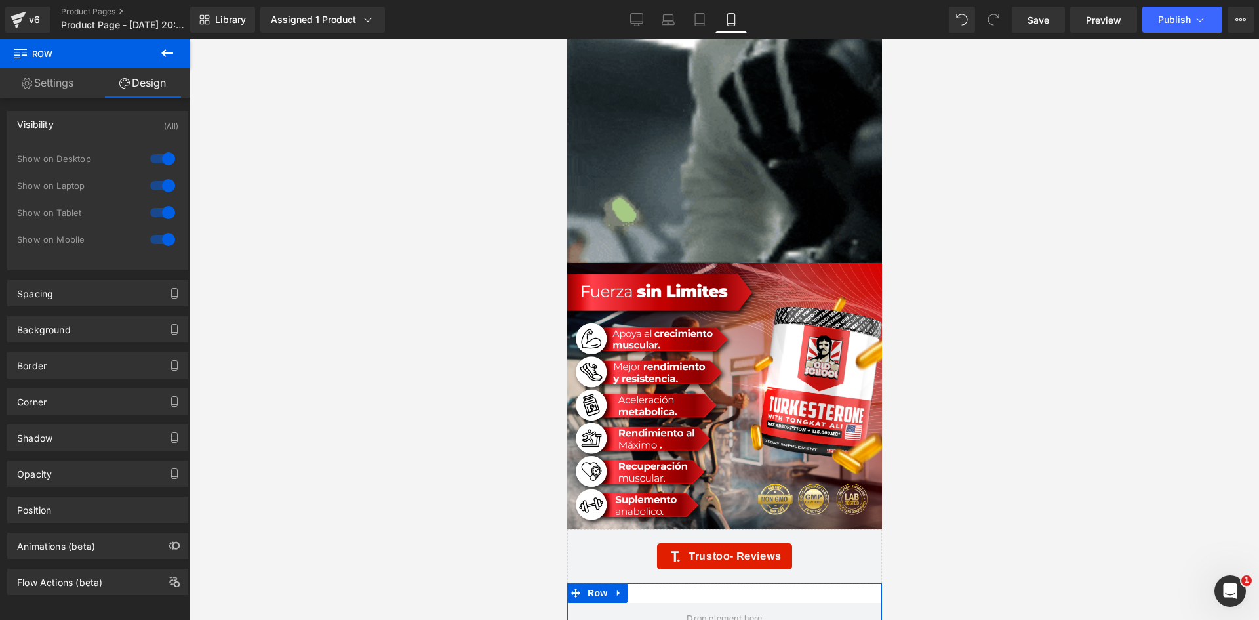
click at [160, 160] on div at bounding box center [162, 158] width 31 height 21
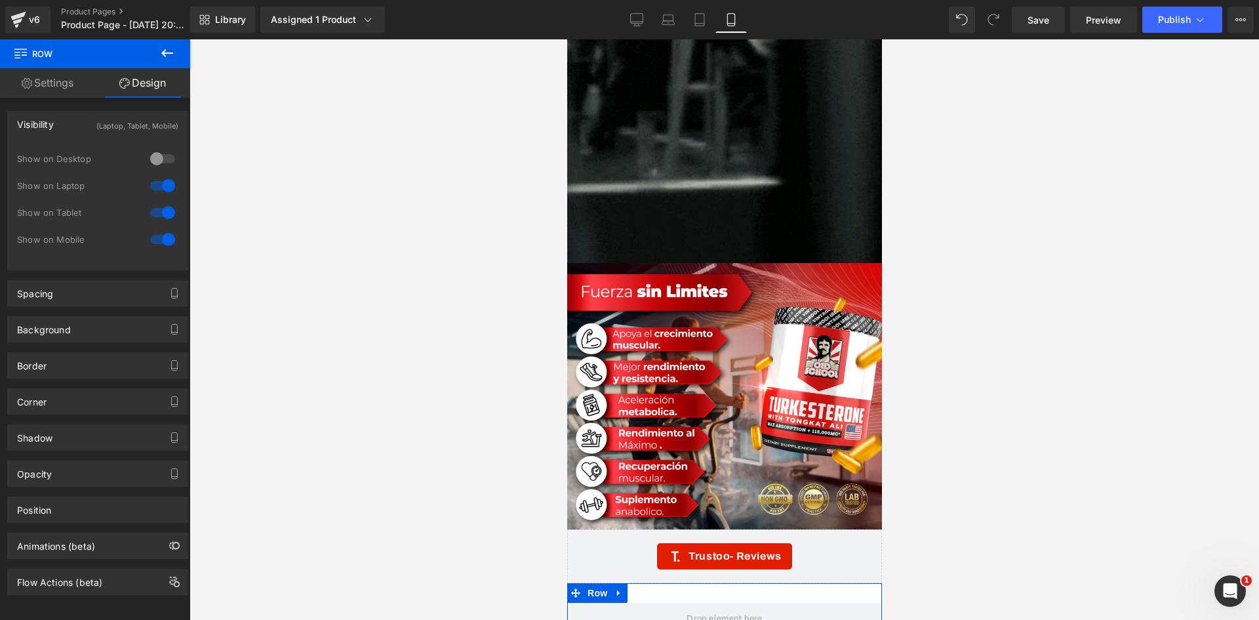
click at [156, 183] on div at bounding box center [162, 185] width 31 height 21
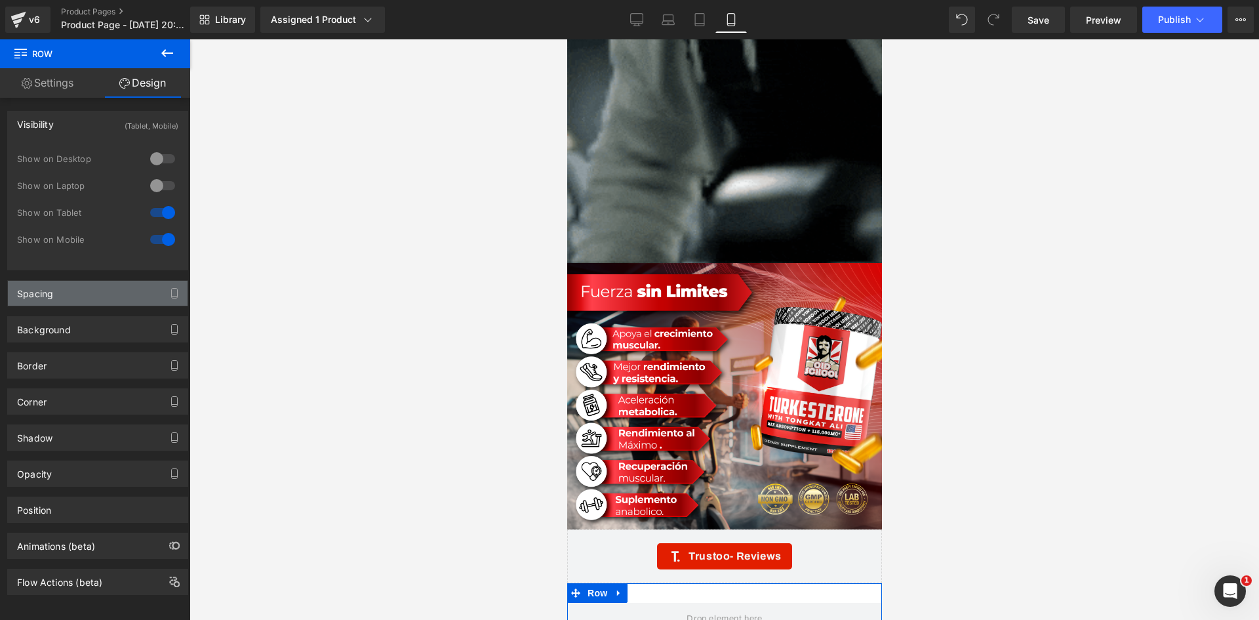
click at [137, 298] on div "Spacing" at bounding box center [98, 293] width 180 height 25
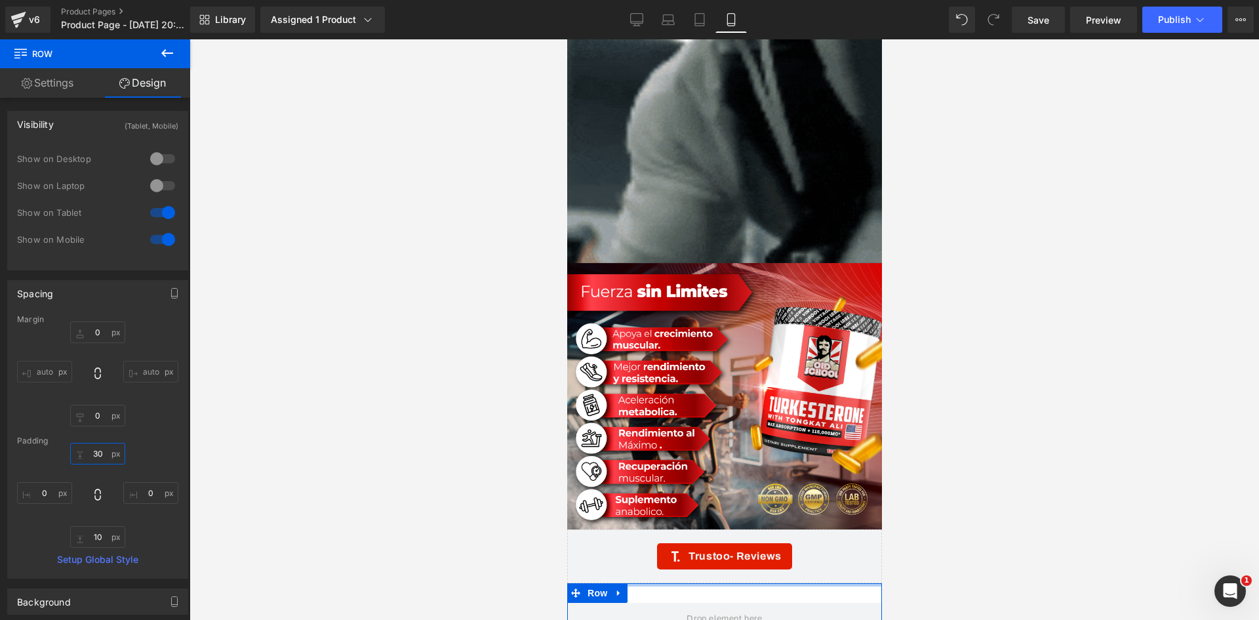
click at [108, 454] on input "30" at bounding box center [97, 454] width 55 height 22
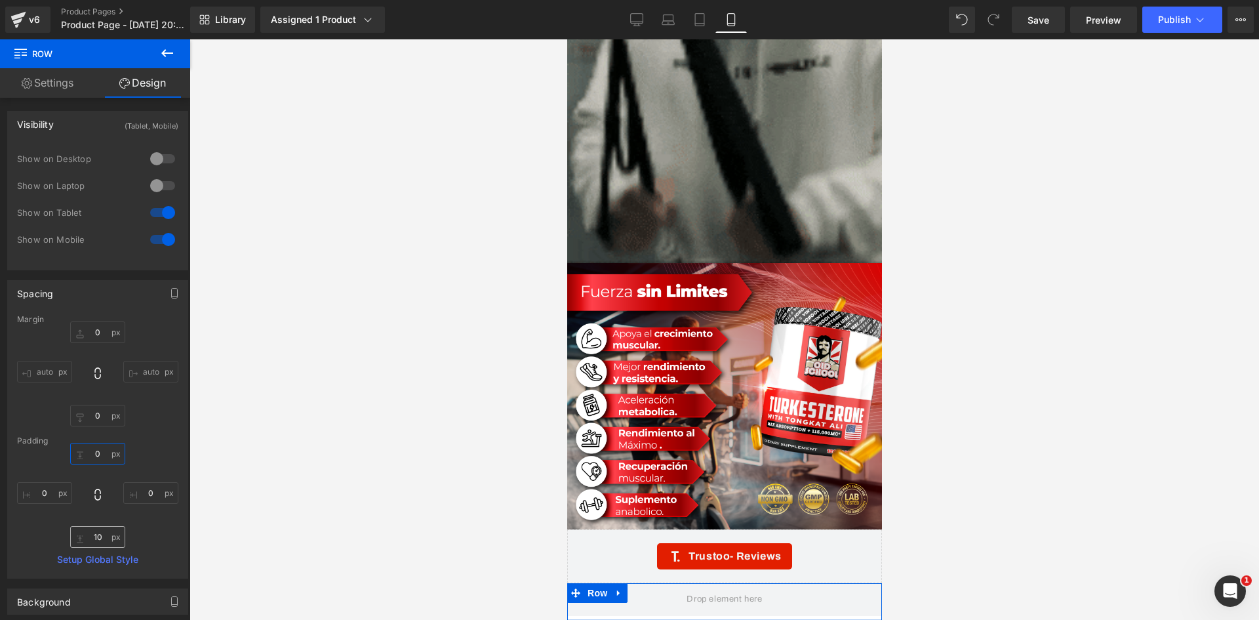
type input "0"
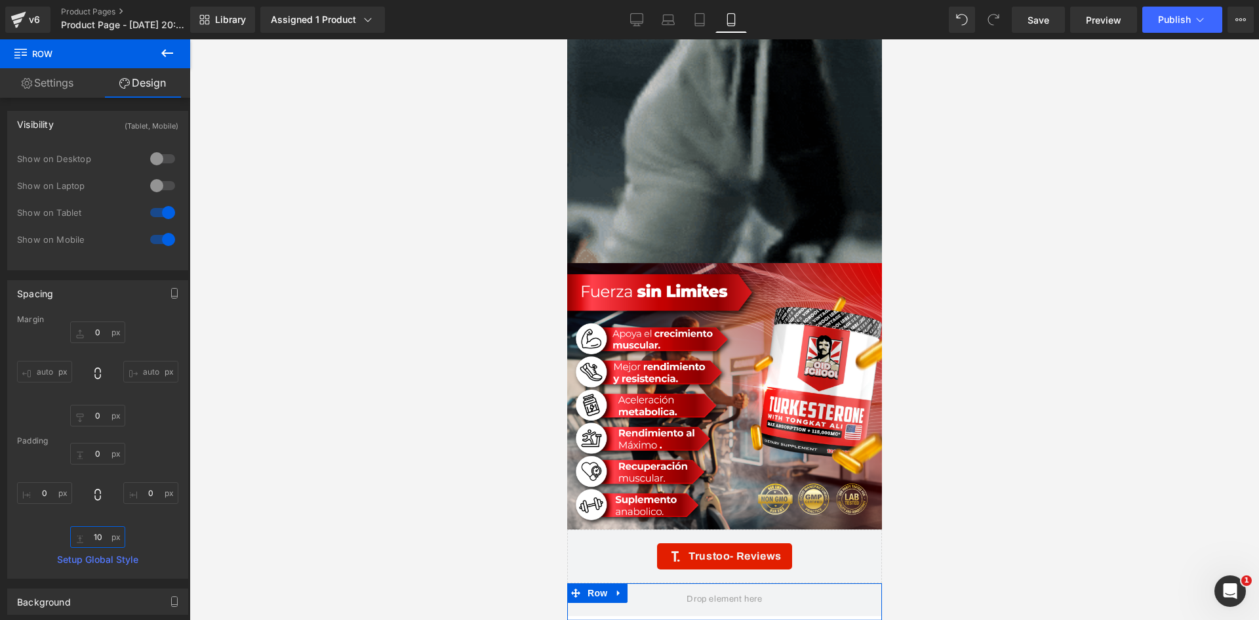
click at [106, 545] on input "10" at bounding box center [97, 537] width 55 height 22
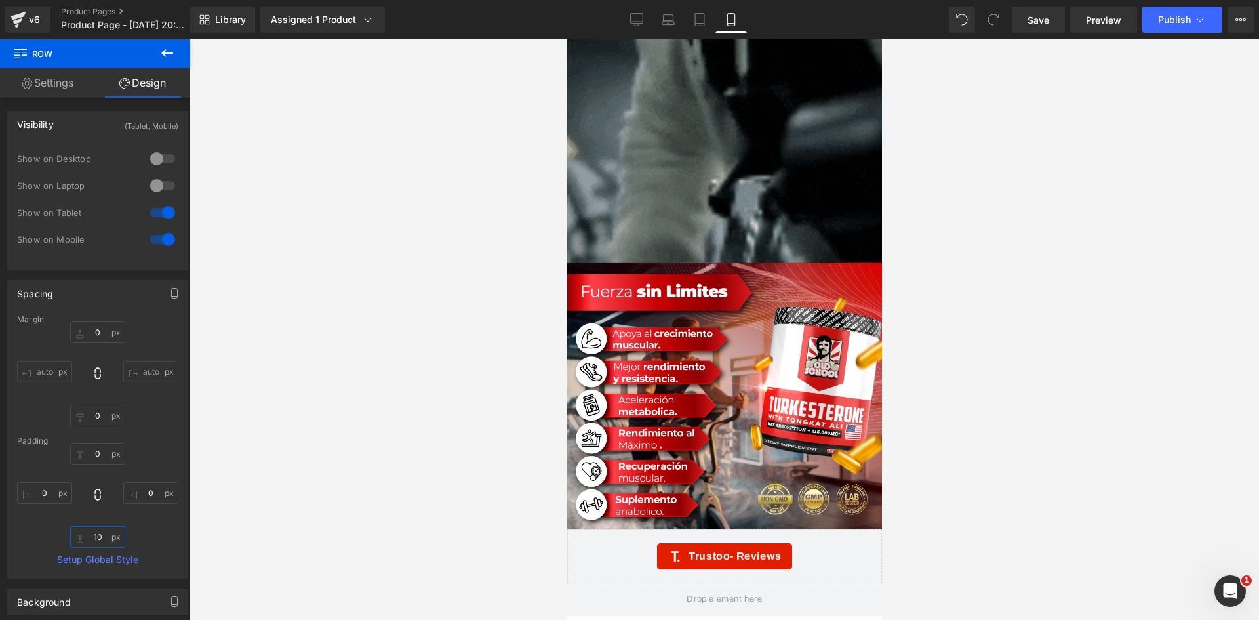
type input "0"
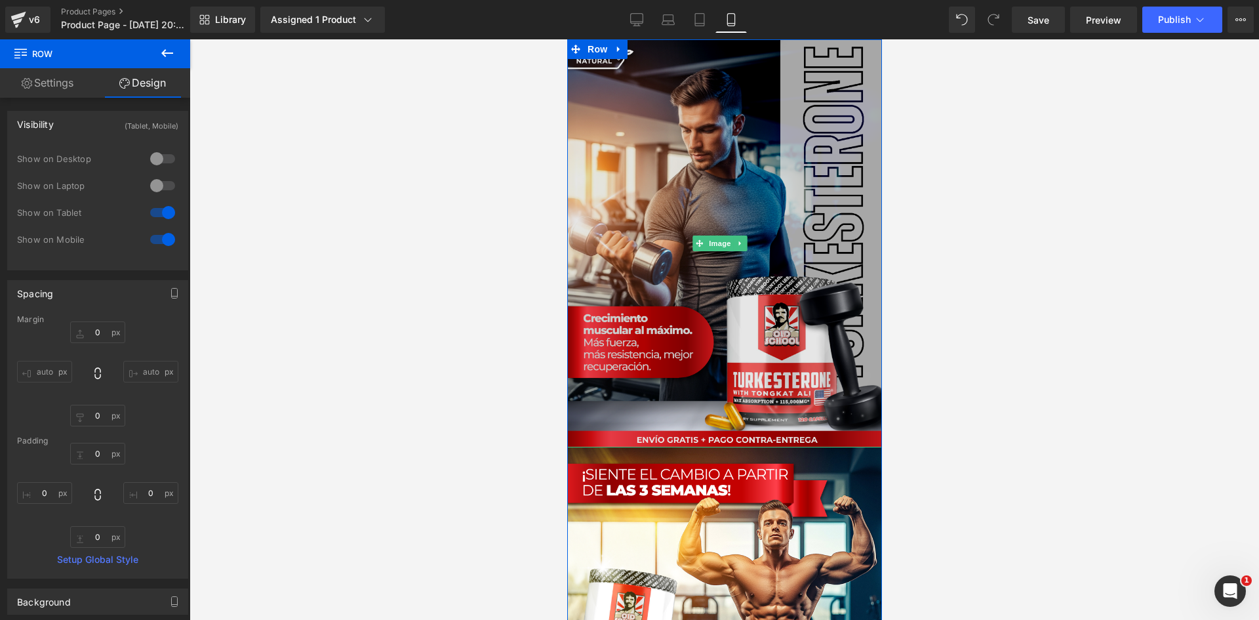
drag, startPoint x: 697, startPoint y: 203, endPoint x: 749, endPoint y: 196, distance: 52.2
click at [698, 203] on img at bounding box center [724, 243] width 324 height 408
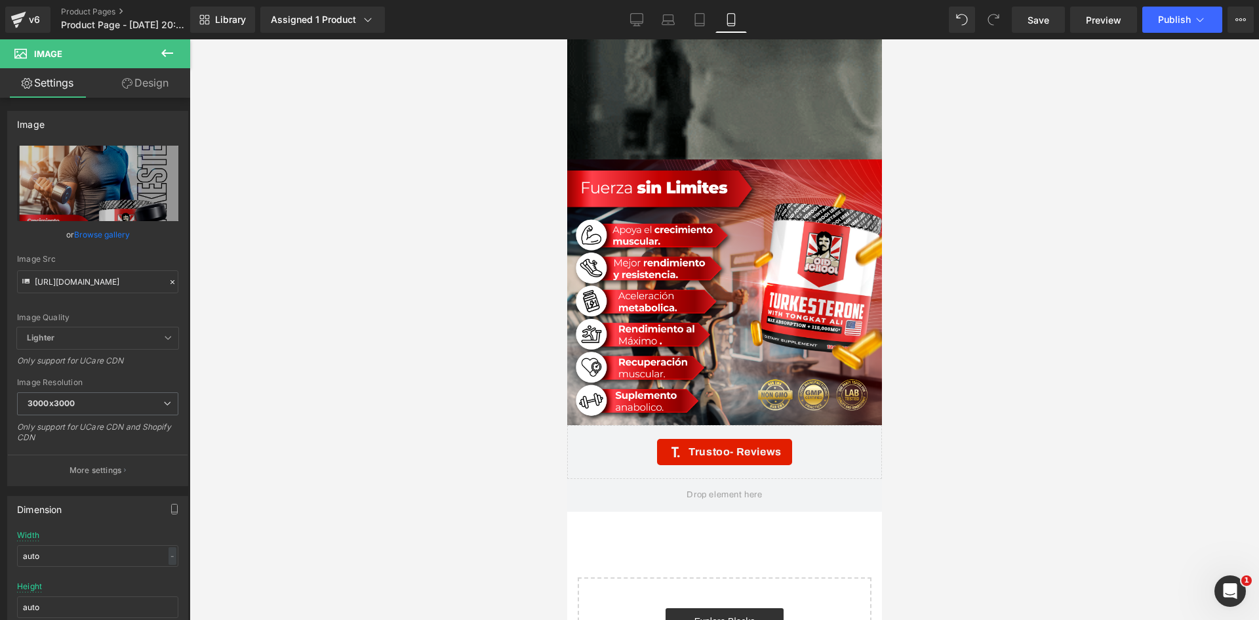
scroll to position [3031, 0]
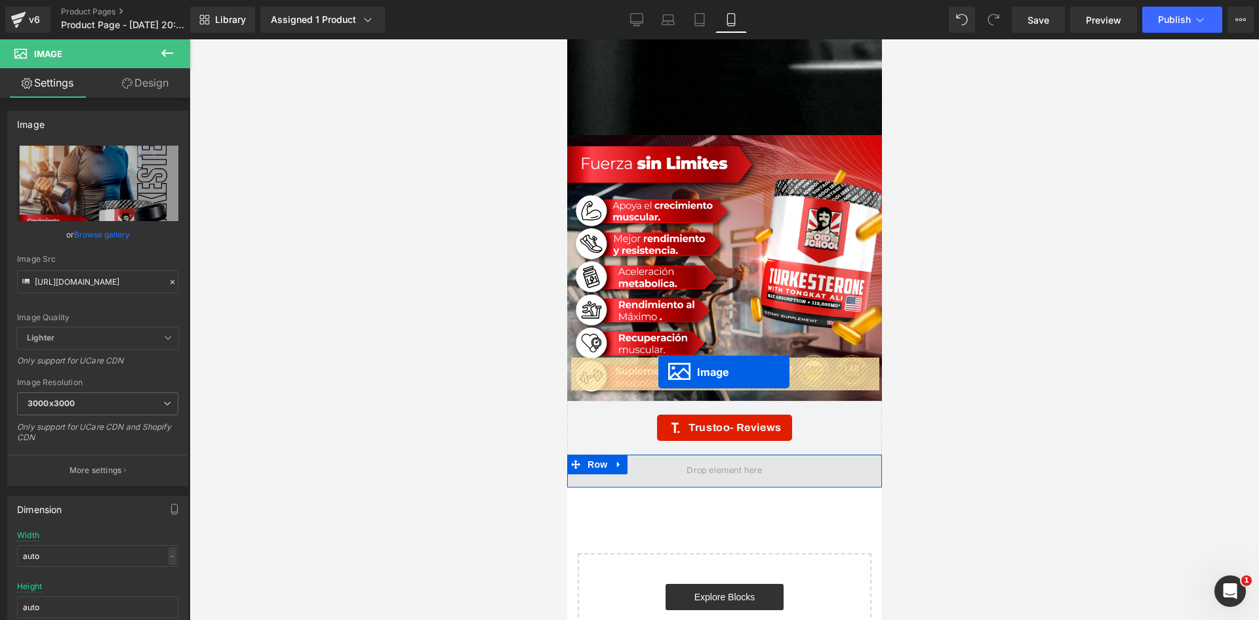
drag, startPoint x: 720, startPoint y: 237, endPoint x: 658, endPoint y: 372, distance: 148.7
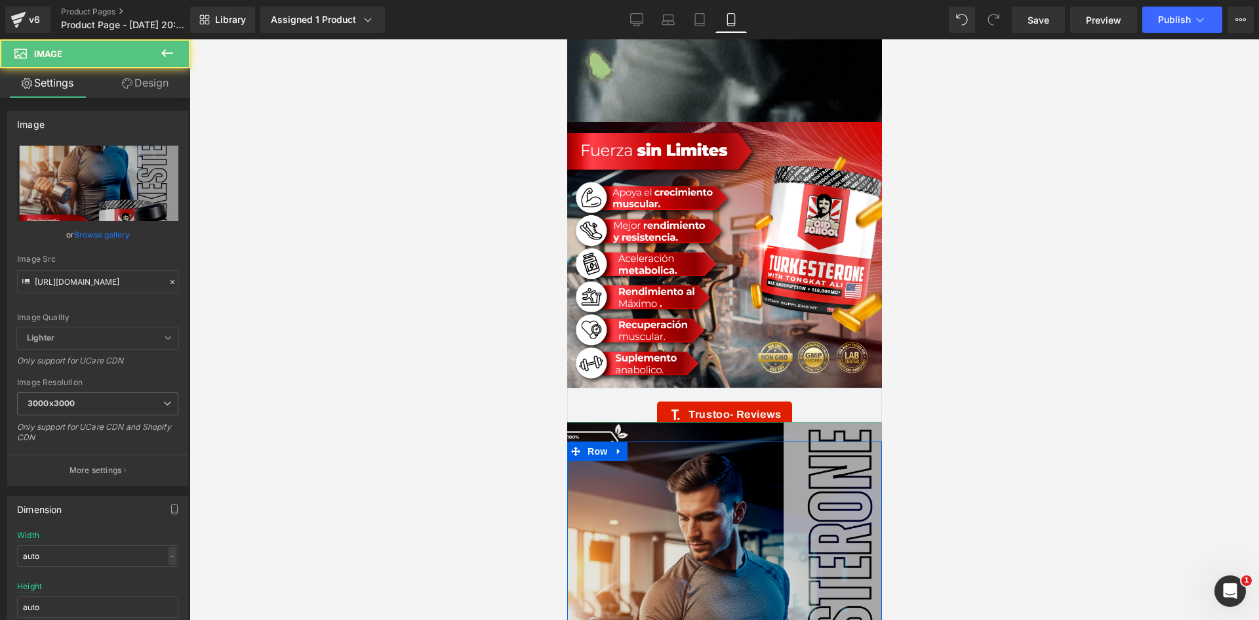
scroll to position [3018, 0]
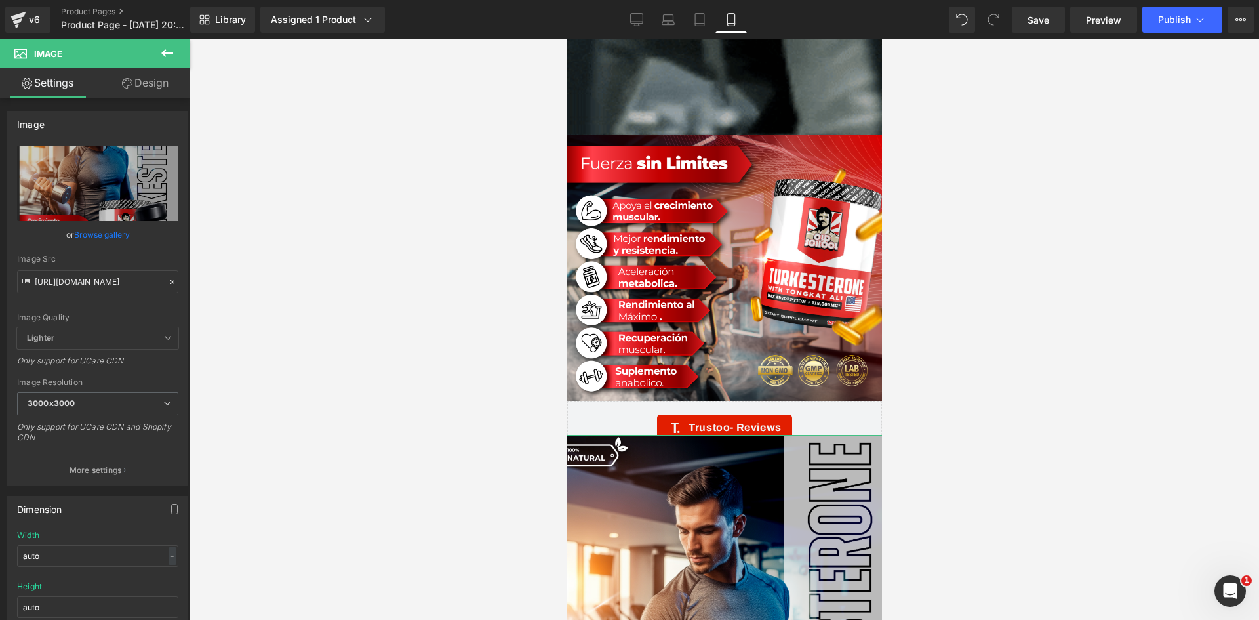
click at [133, 79] on link "Design" at bounding box center [145, 83] width 95 height 30
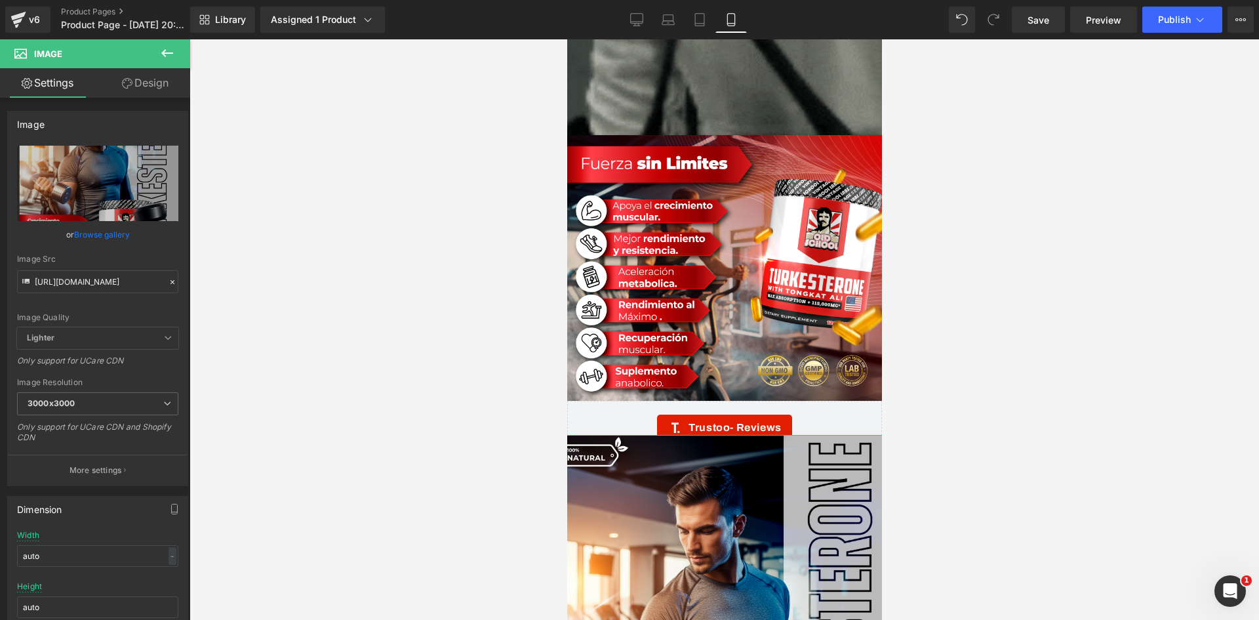
click at [0, 0] on div "Spacing Margin Padding" at bounding box center [0, 0] width 0 height 0
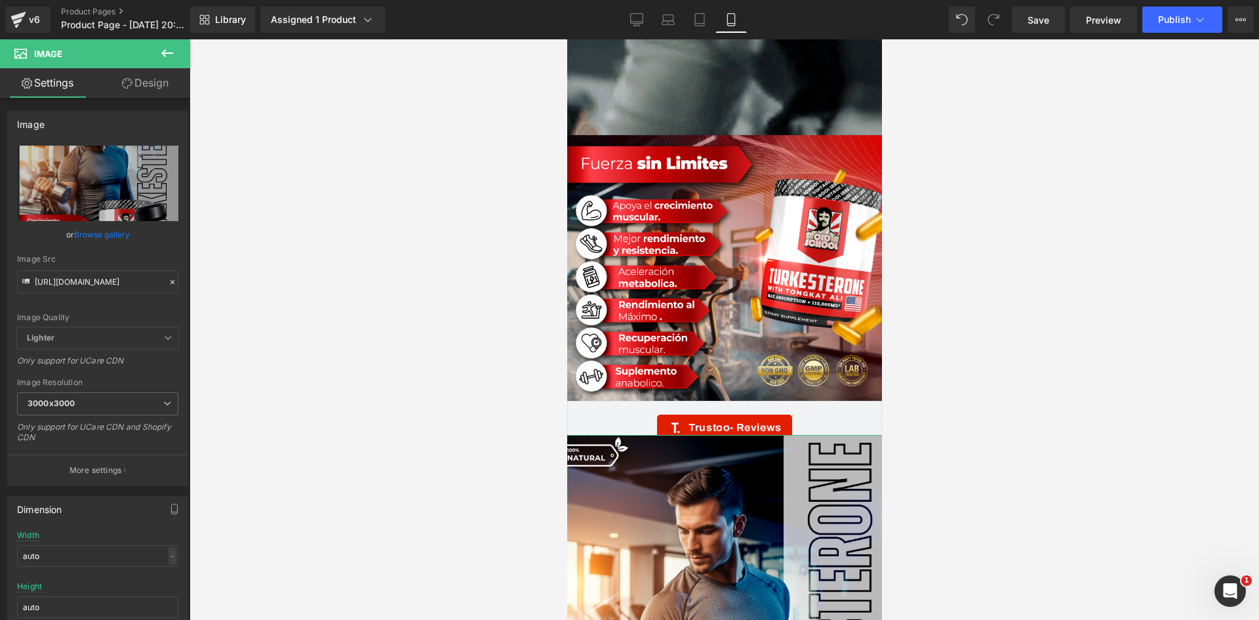
click at [0, 0] on div "Spacing" at bounding box center [0, 0] width 0 height 0
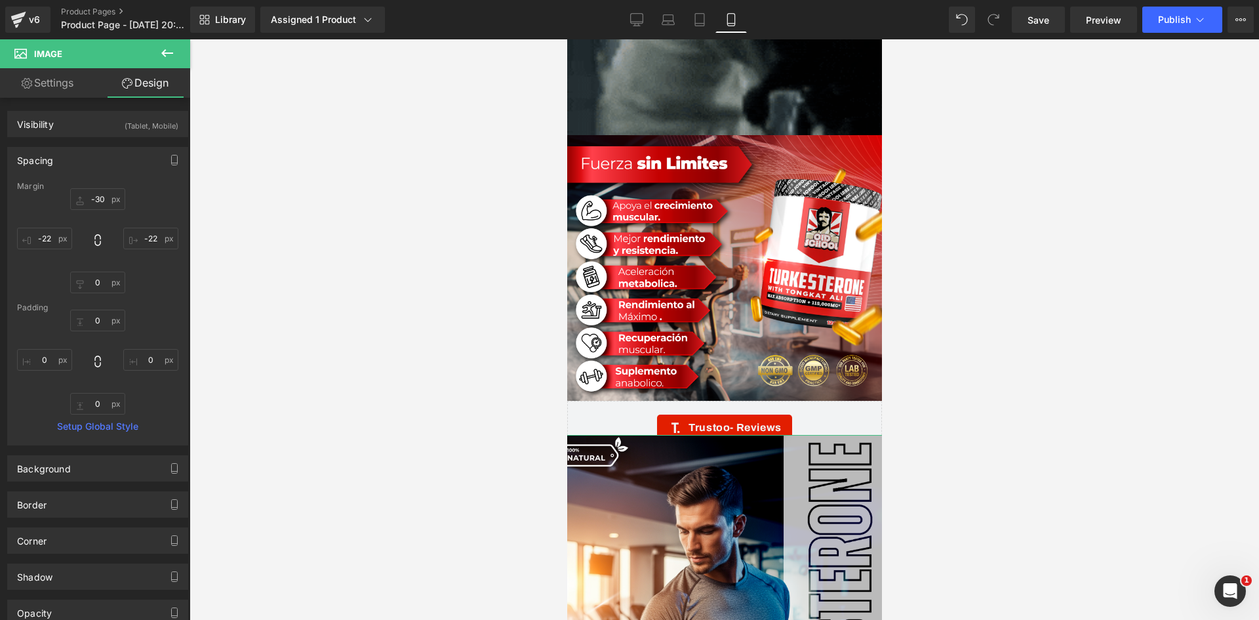
type input "-30"
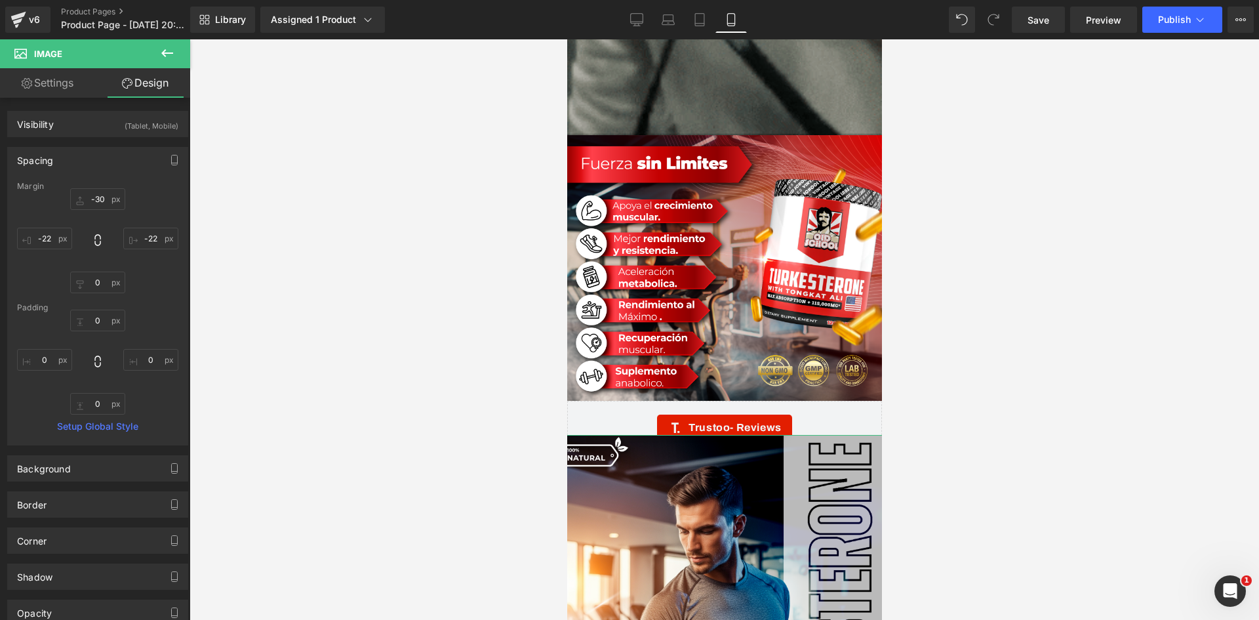
type input "-22"
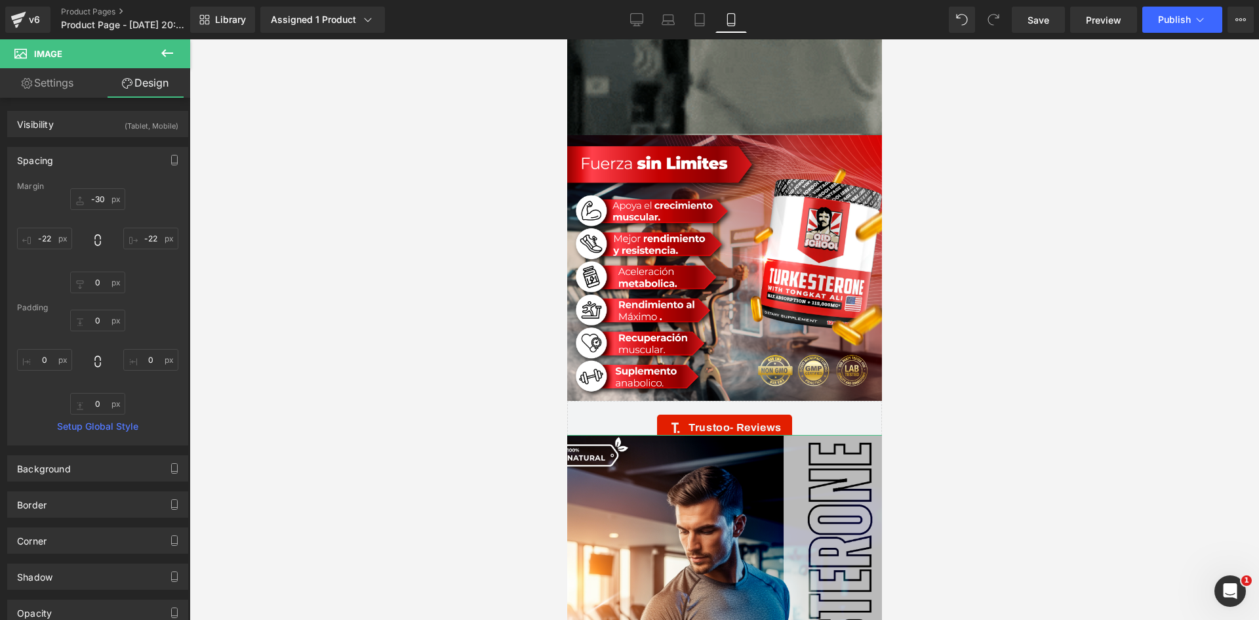
type input "0"
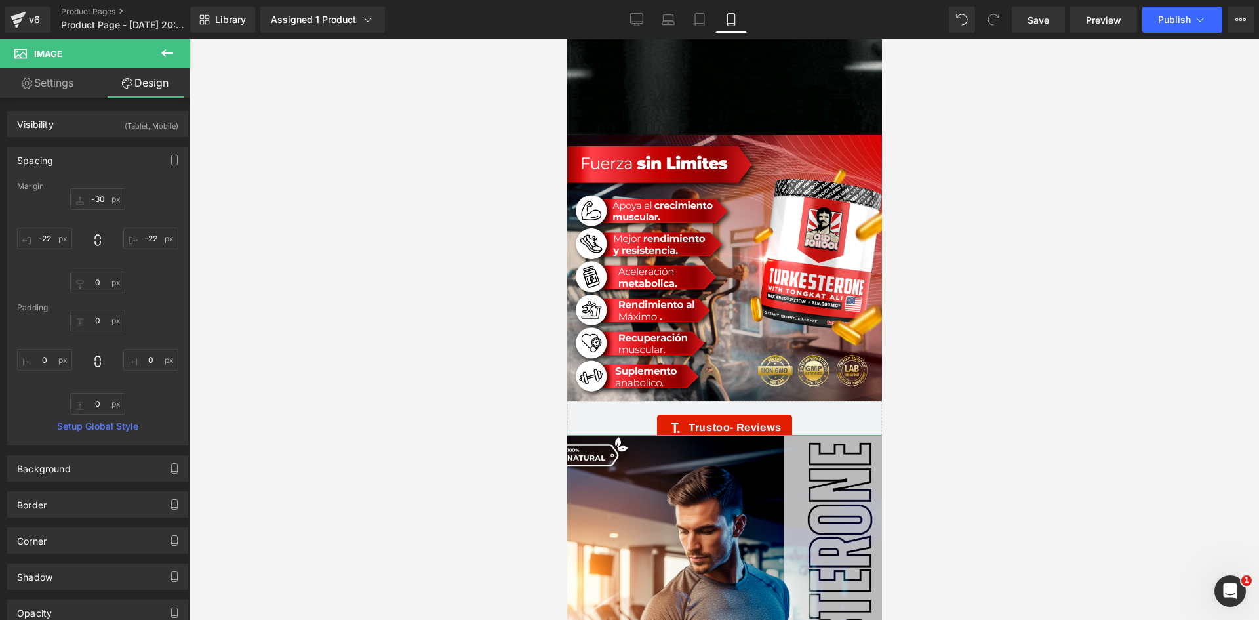
type input "-22"
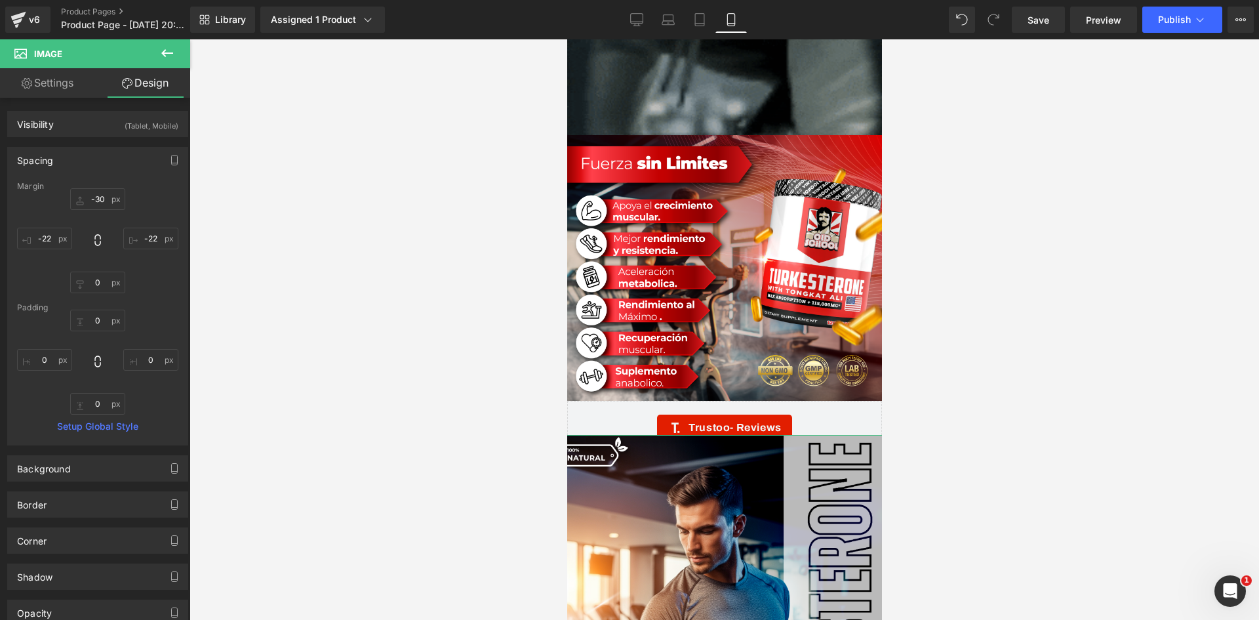
type input "0"
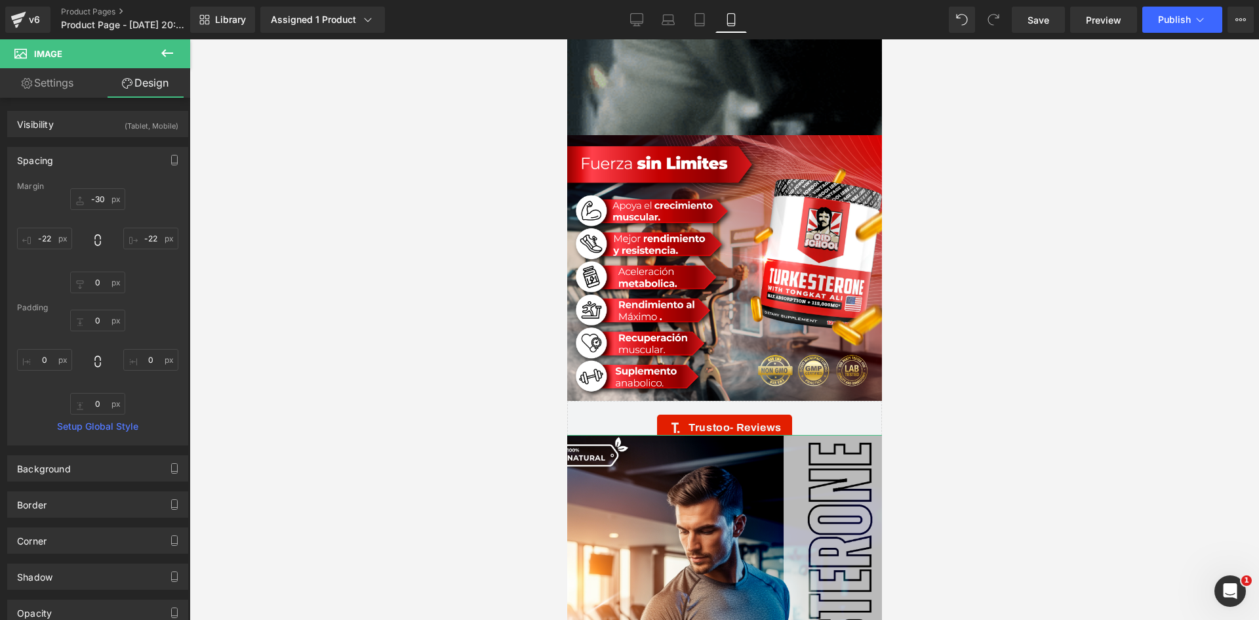
type input "0"
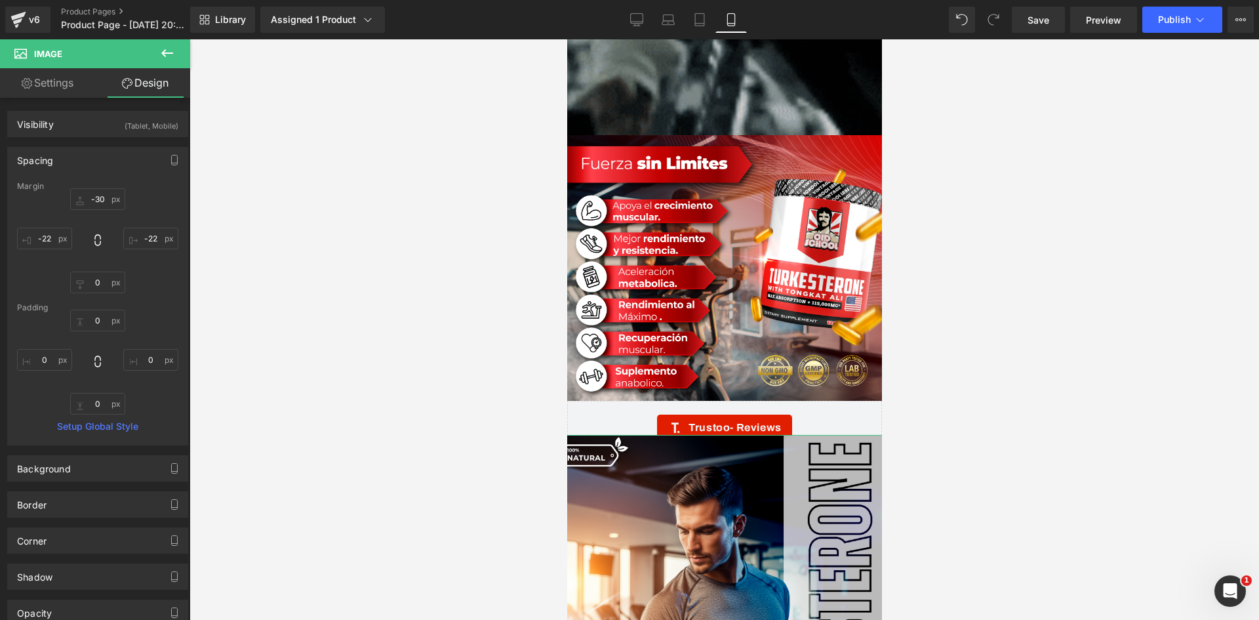
type input "0"
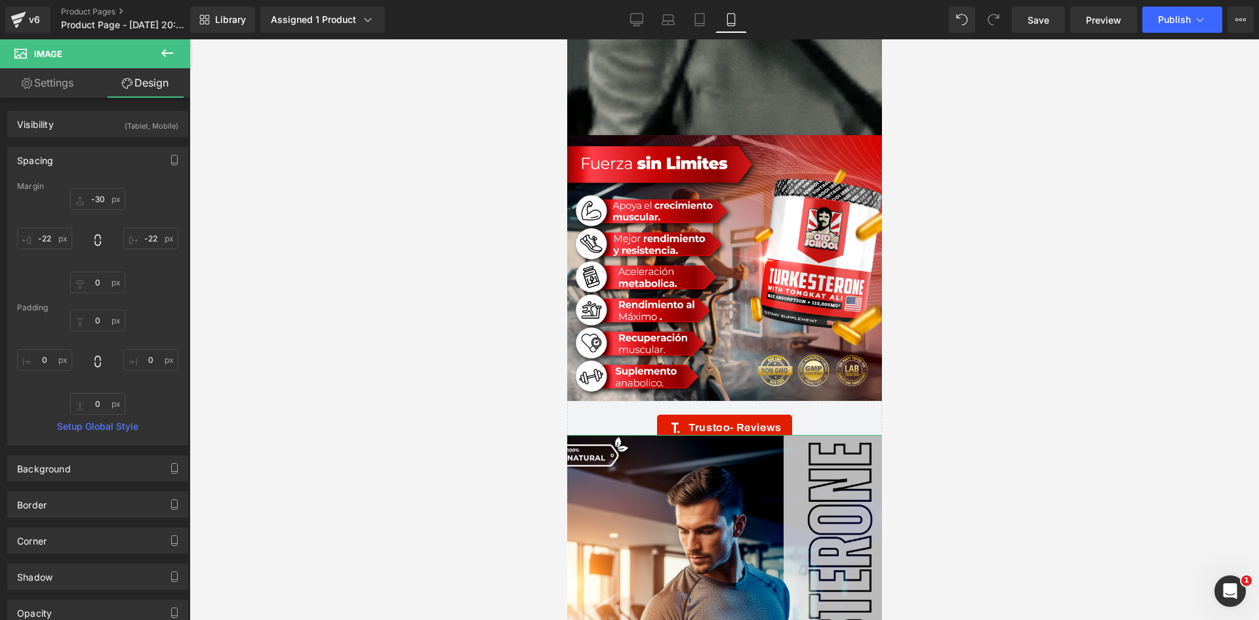
type input "0"
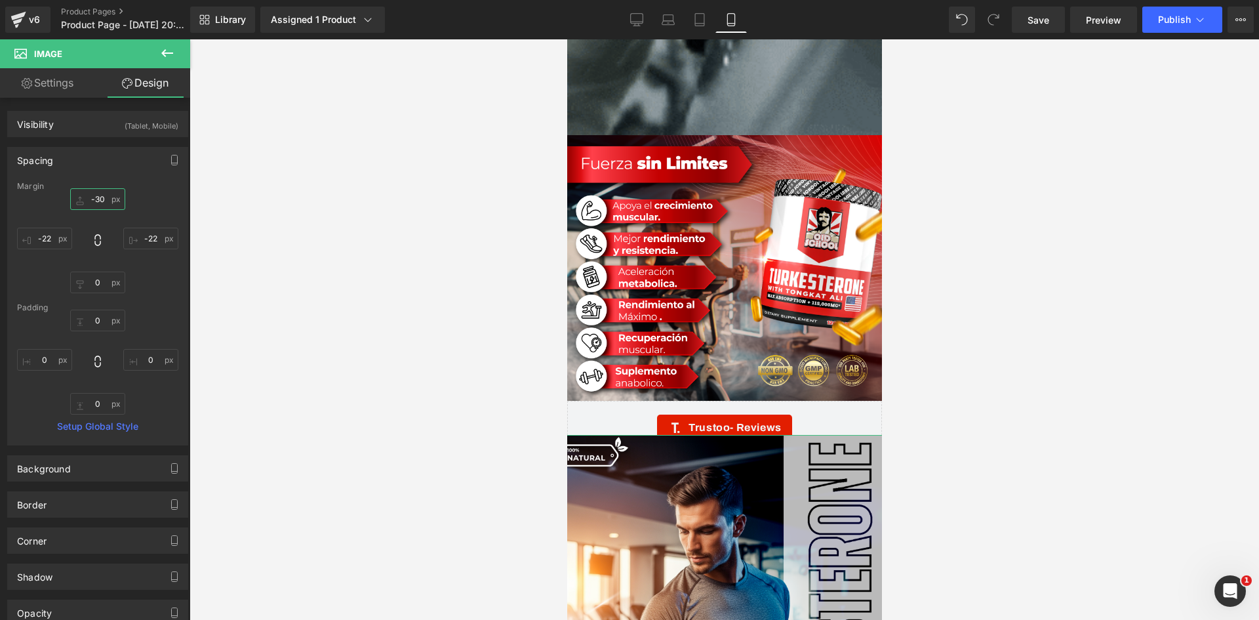
click at [104, 197] on input "-30" at bounding box center [97, 199] width 55 height 22
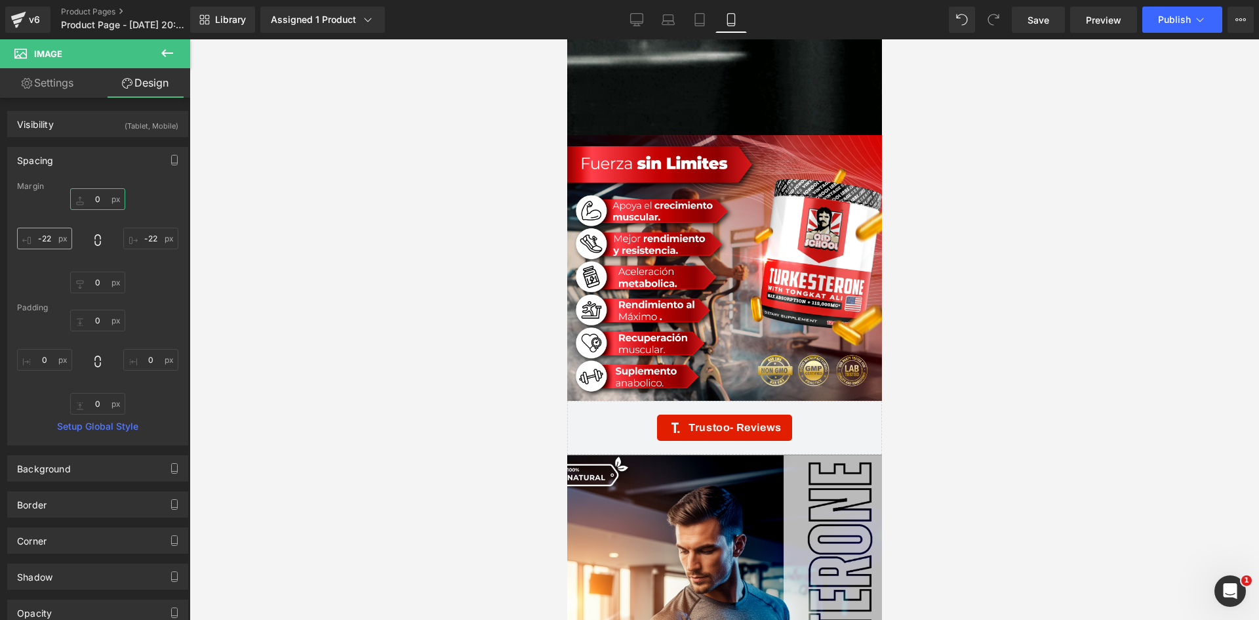
type input "0"
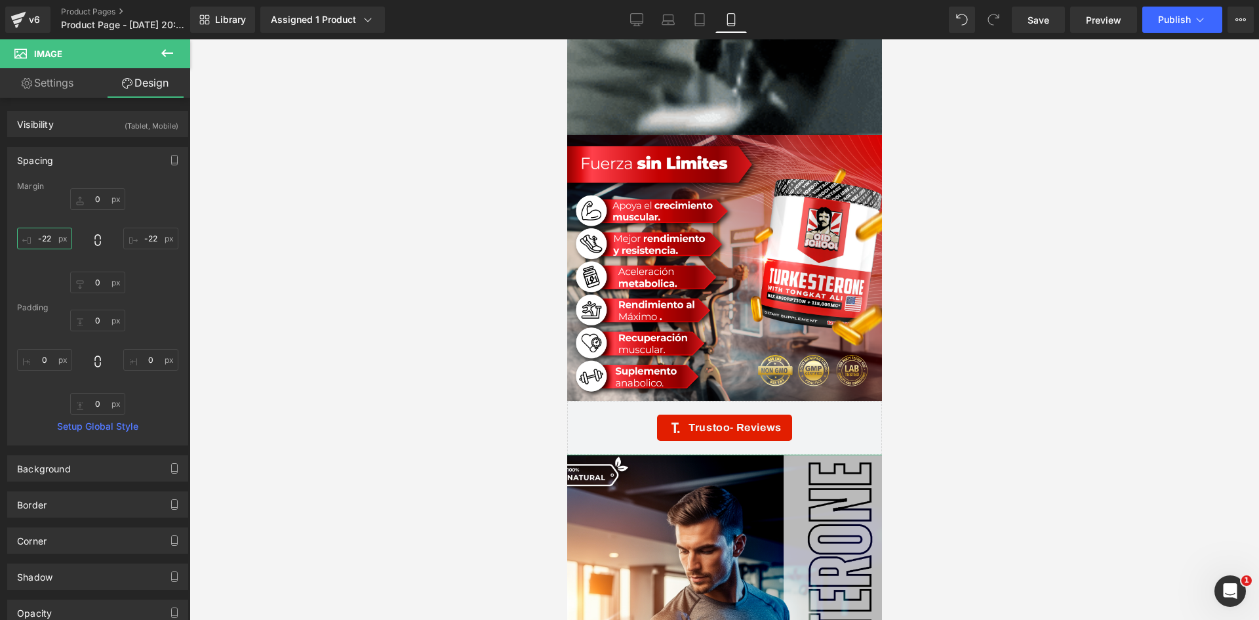
click at [58, 242] on input "-22" at bounding box center [44, 239] width 55 height 22
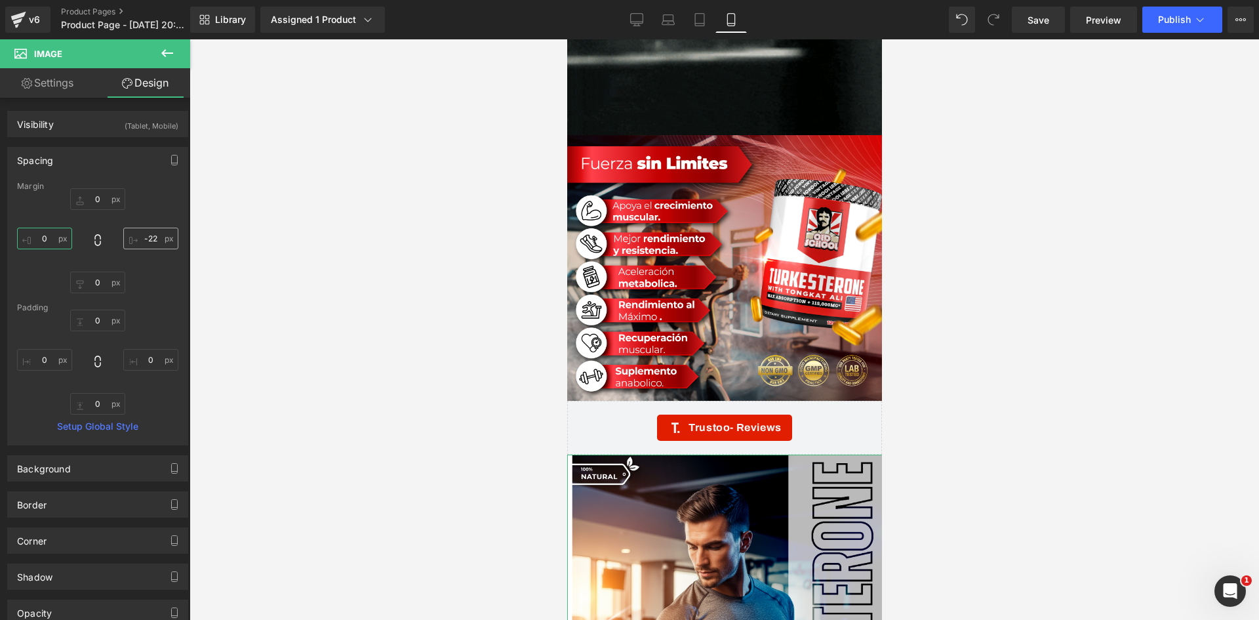
type input "0"
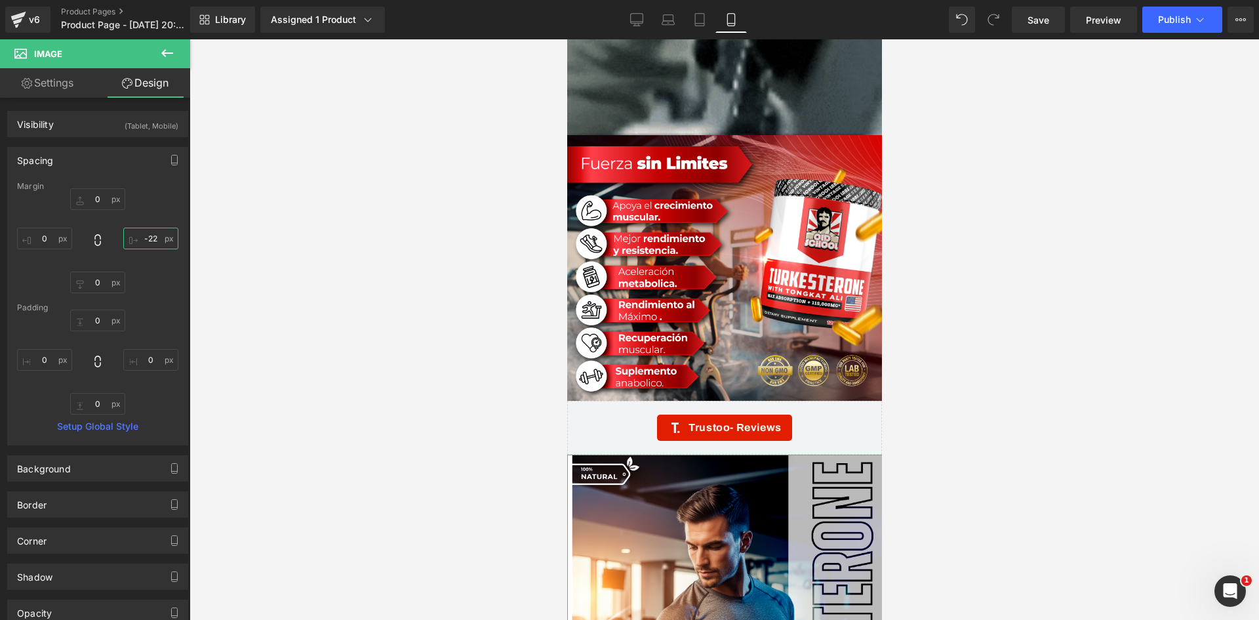
click at [157, 243] on input "-22" at bounding box center [150, 239] width 55 height 22
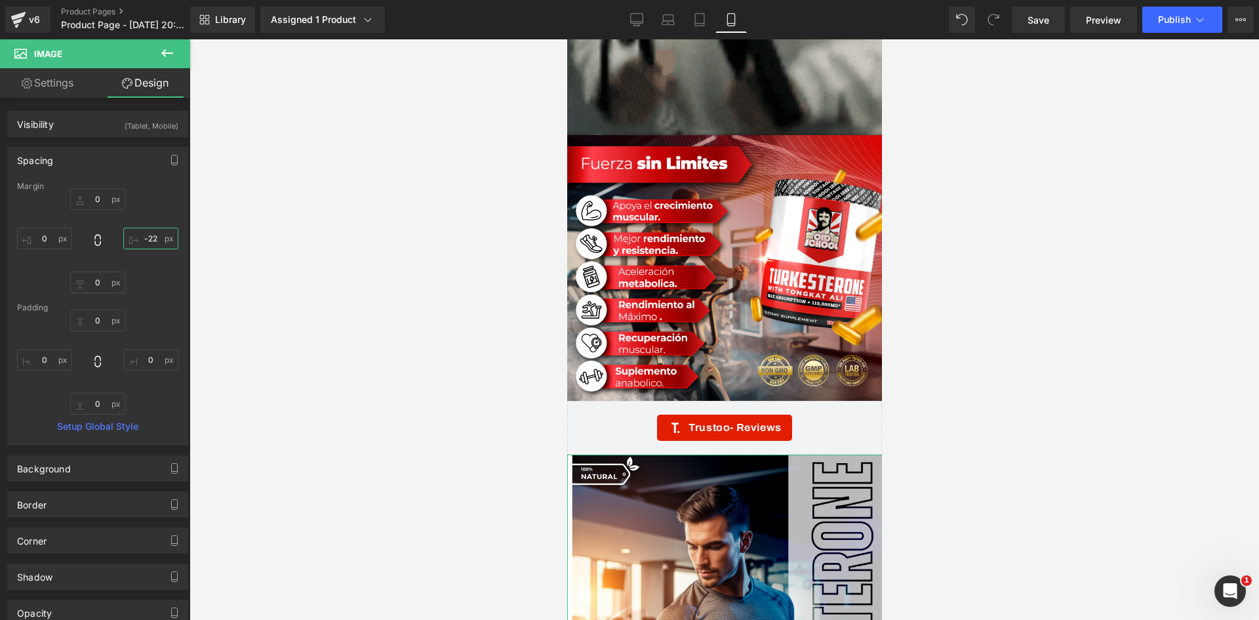
type input "0"
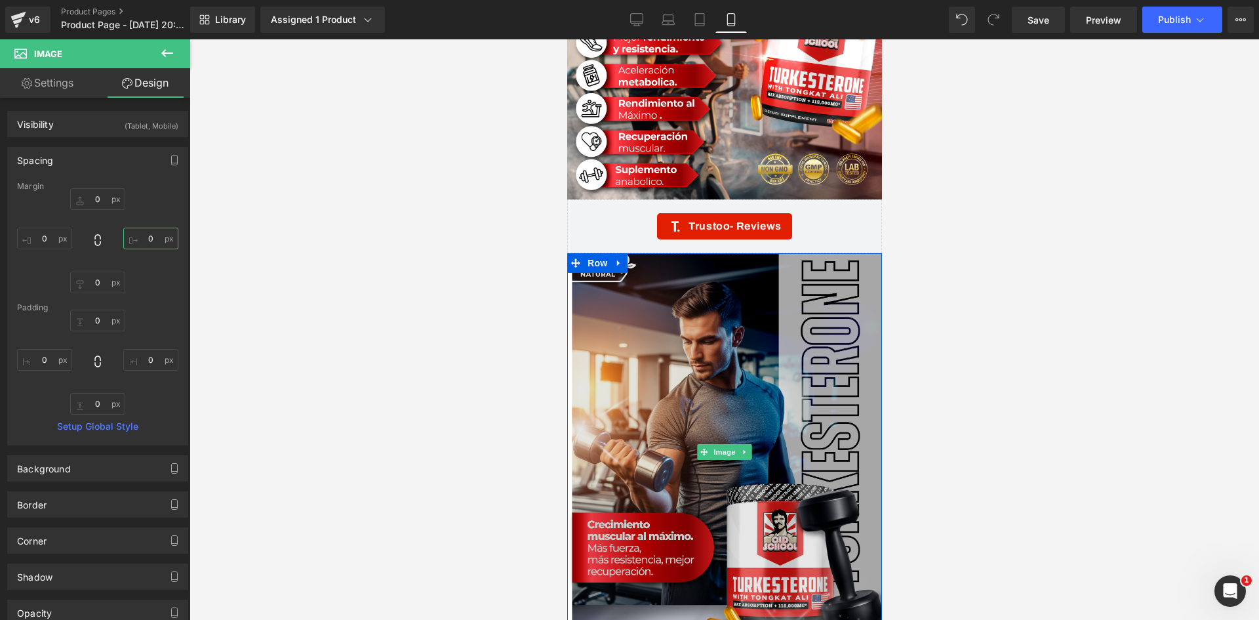
scroll to position [3346, 0]
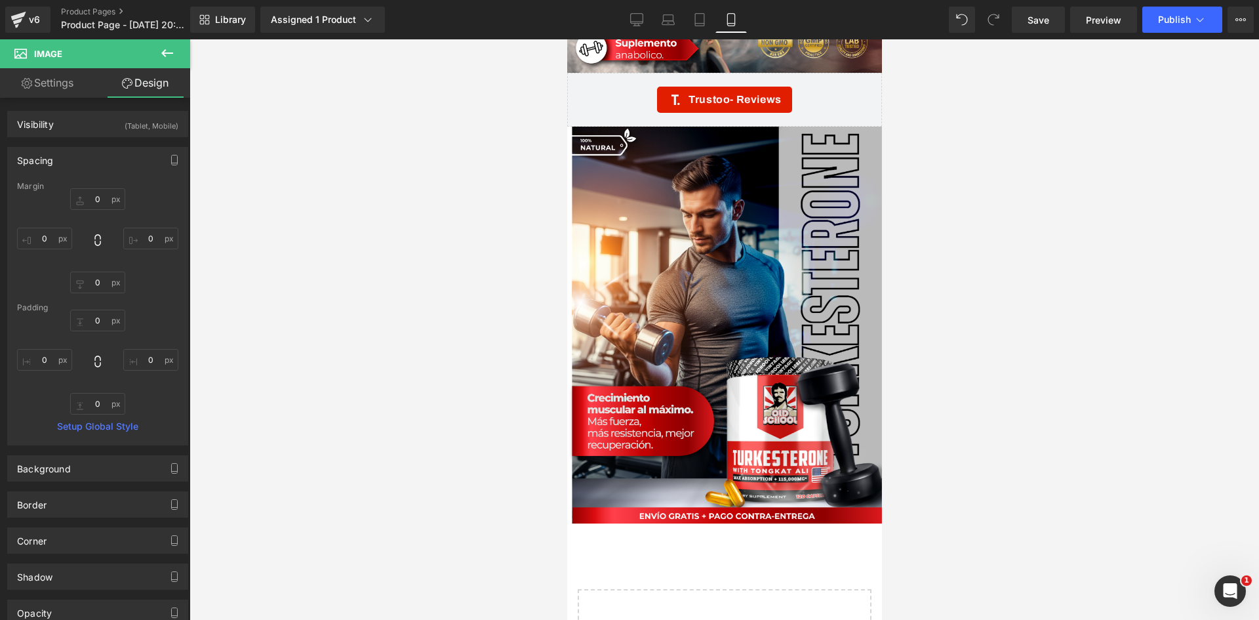
click at [465, 359] on div at bounding box center [723, 329] width 1069 height 580
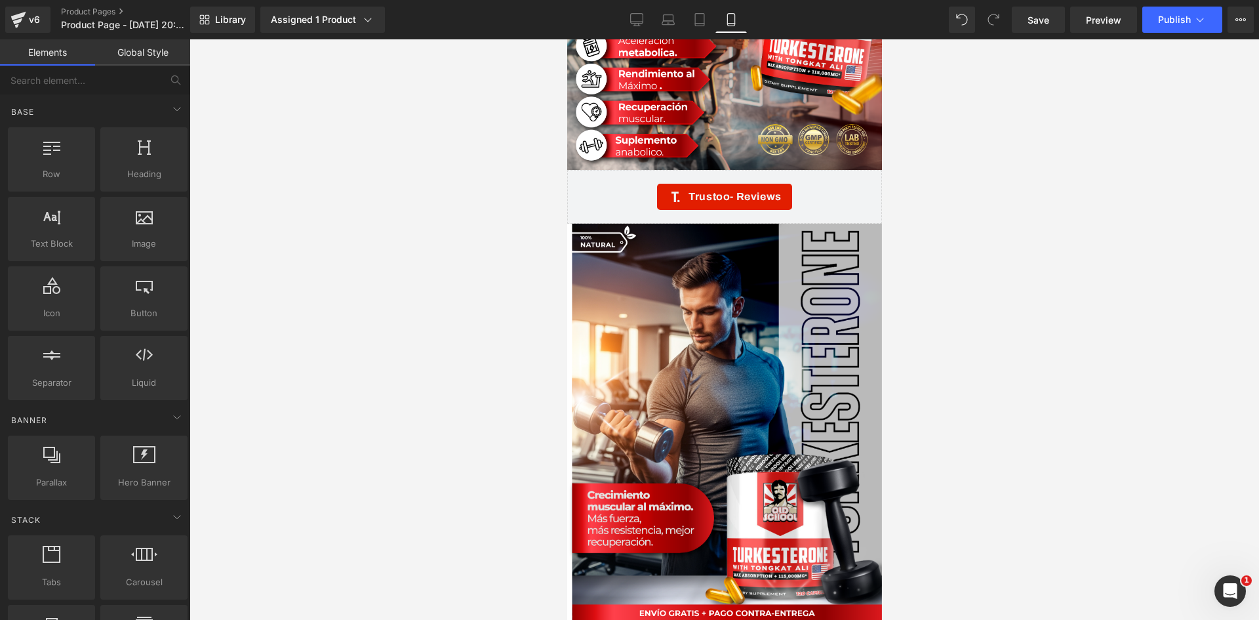
scroll to position [3157, 0]
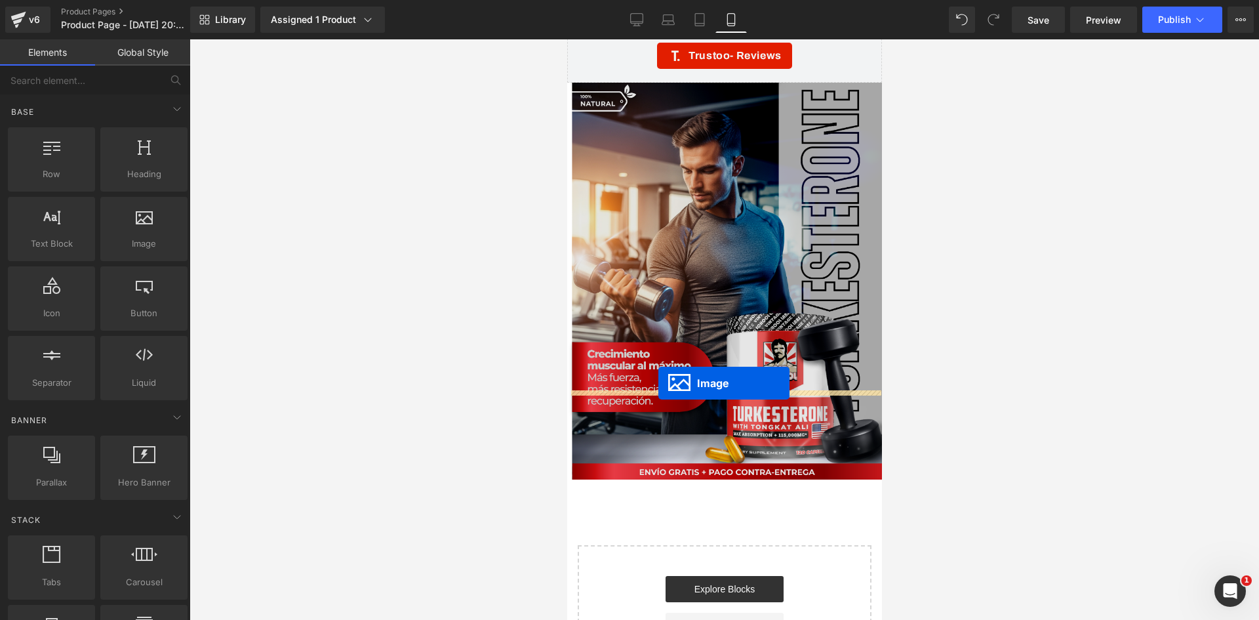
drag, startPoint x: 718, startPoint y: 188, endPoint x: 658, endPoint y: 383, distance: 203.9
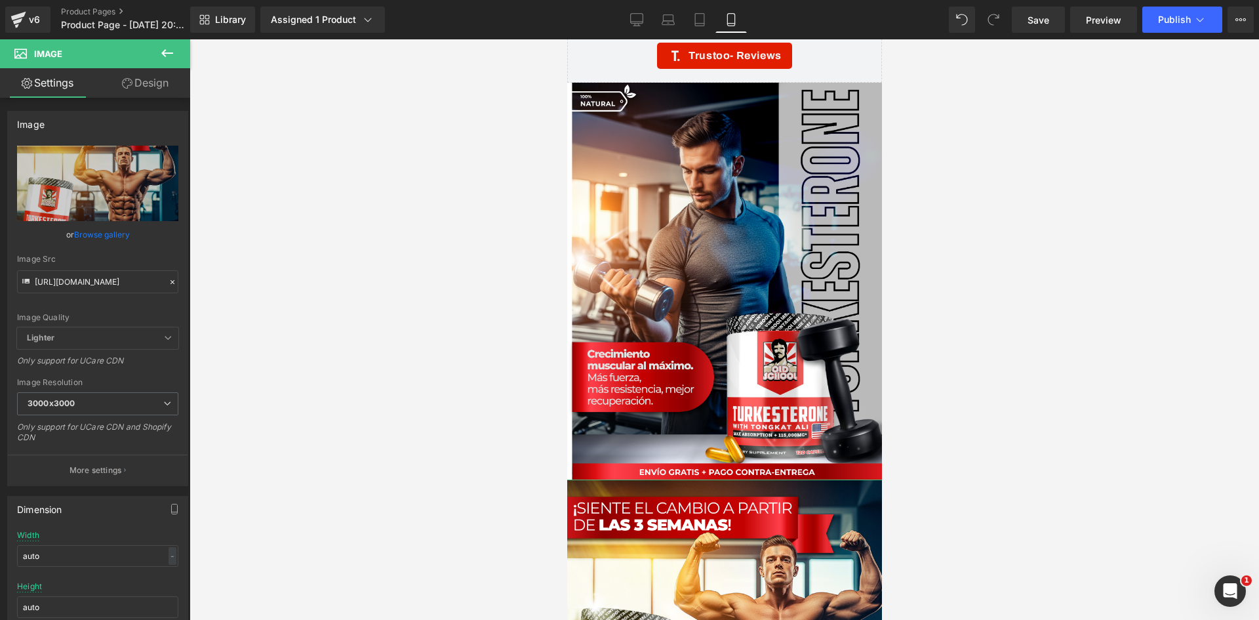
click at [135, 81] on link "Design" at bounding box center [145, 83] width 95 height 30
click at [0, 0] on div "Spacing" at bounding box center [0, 0] width 0 height 0
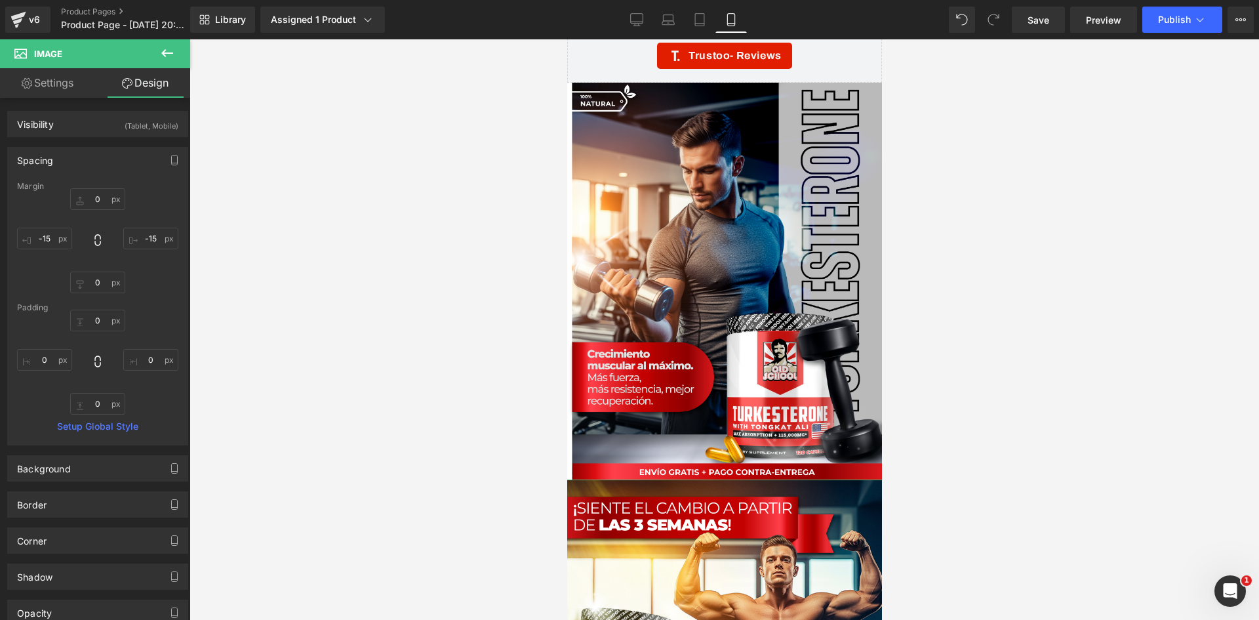
type input "0"
type input "-15"
type input "0"
type input "-15"
type input "0"
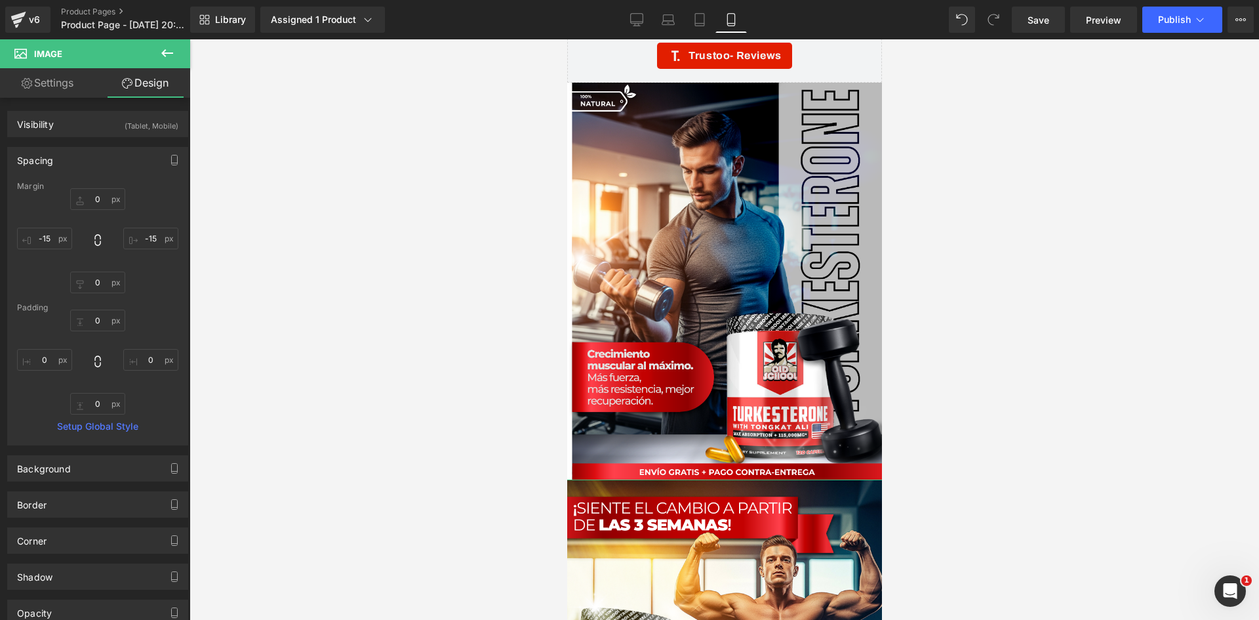
type input "0"
click at [37, 235] on input "-15" at bounding box center [44, 239] width 55 height 22
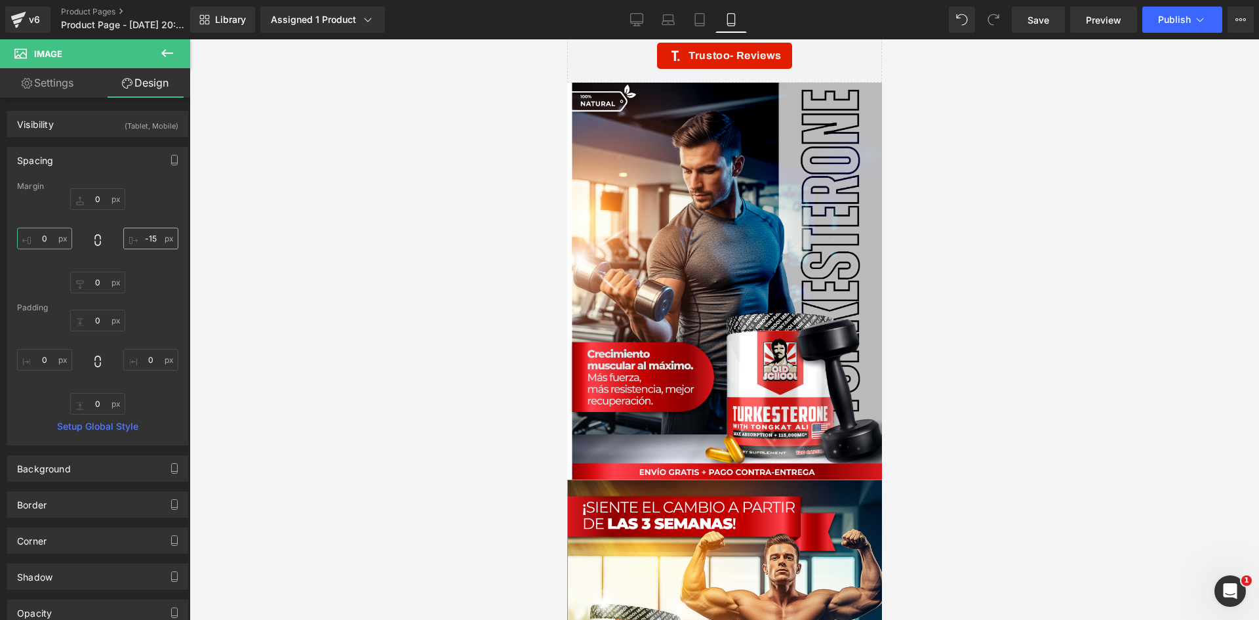
type input "0"
click at [146, 240] on input "-15" at bounding box center [150, 239] width 55 height 22
type input "0"
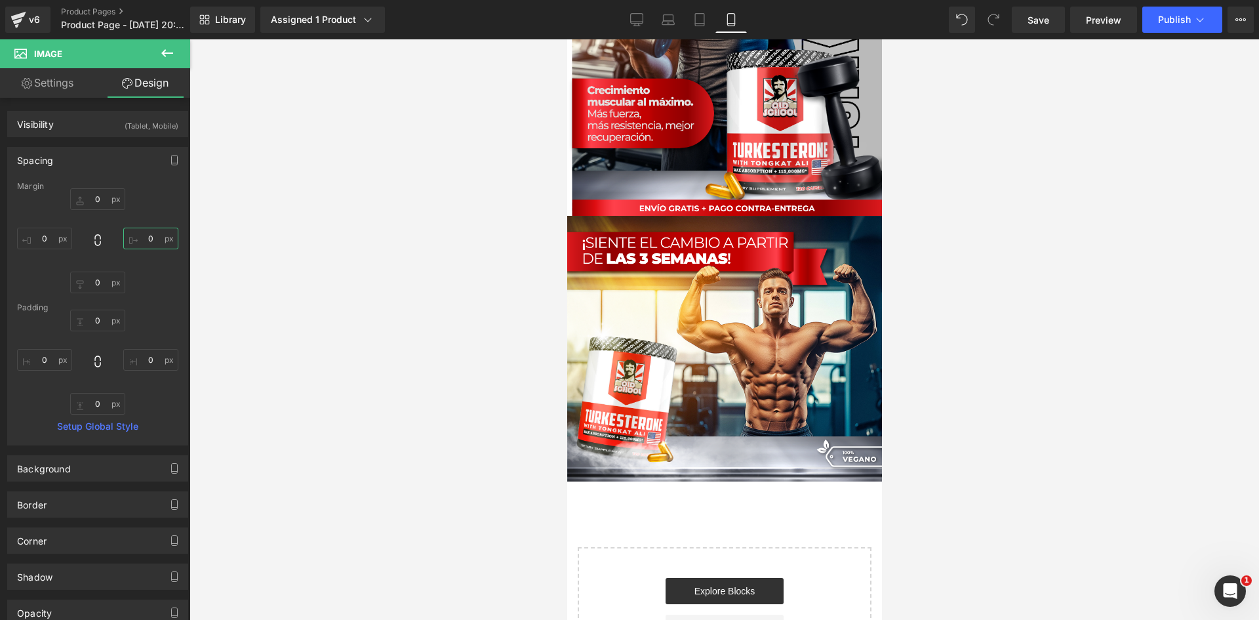
scroll to position [3423, 0]
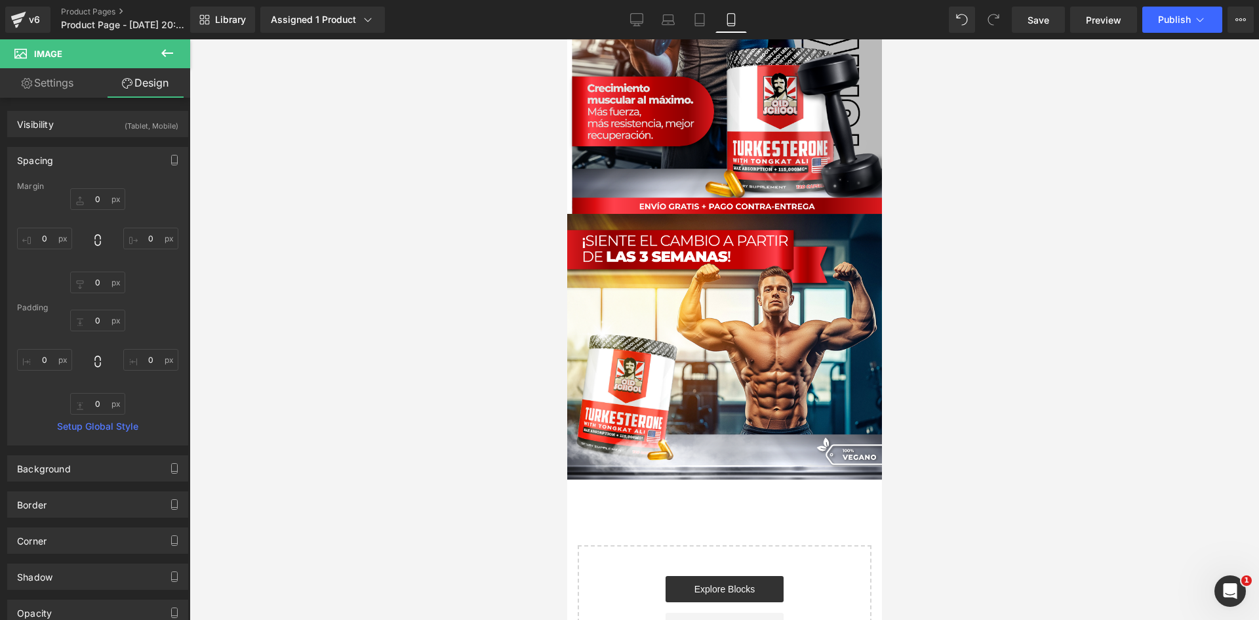
drag, startPoint x: 643, startPoint y: 409, endPoint x: 650, endPoint y: 416, distance: 10.2
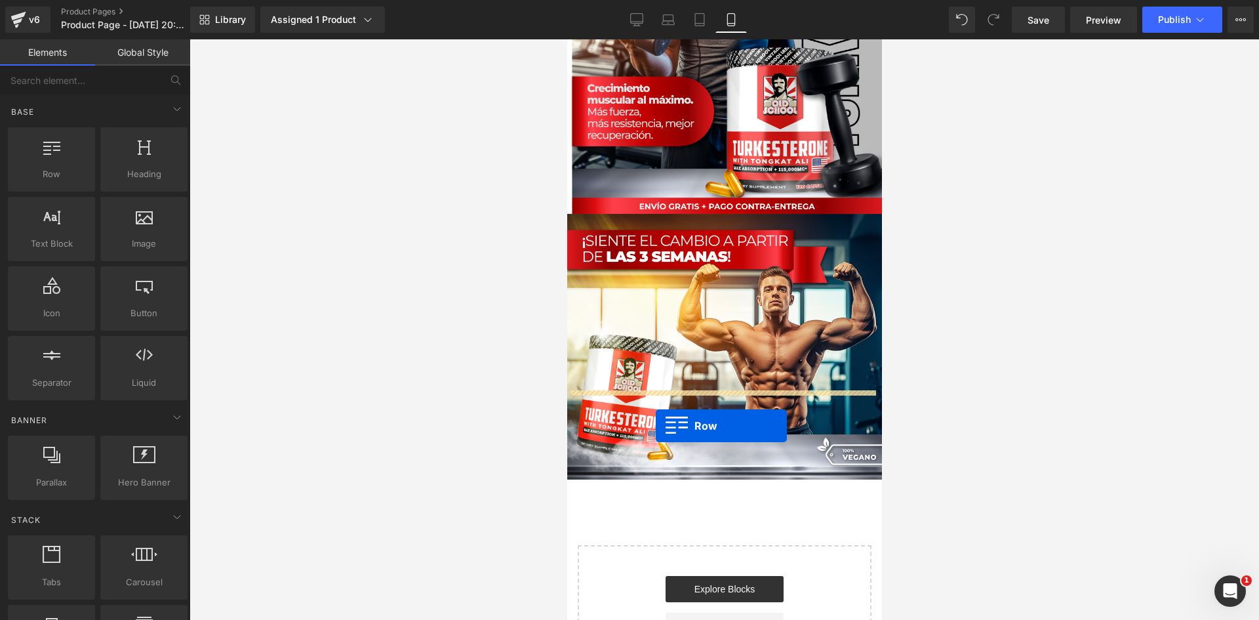
drag, startPoint x: 636, startPoint y: 205, endPoint x: 655, endPoint y: 426, distance: 221.1
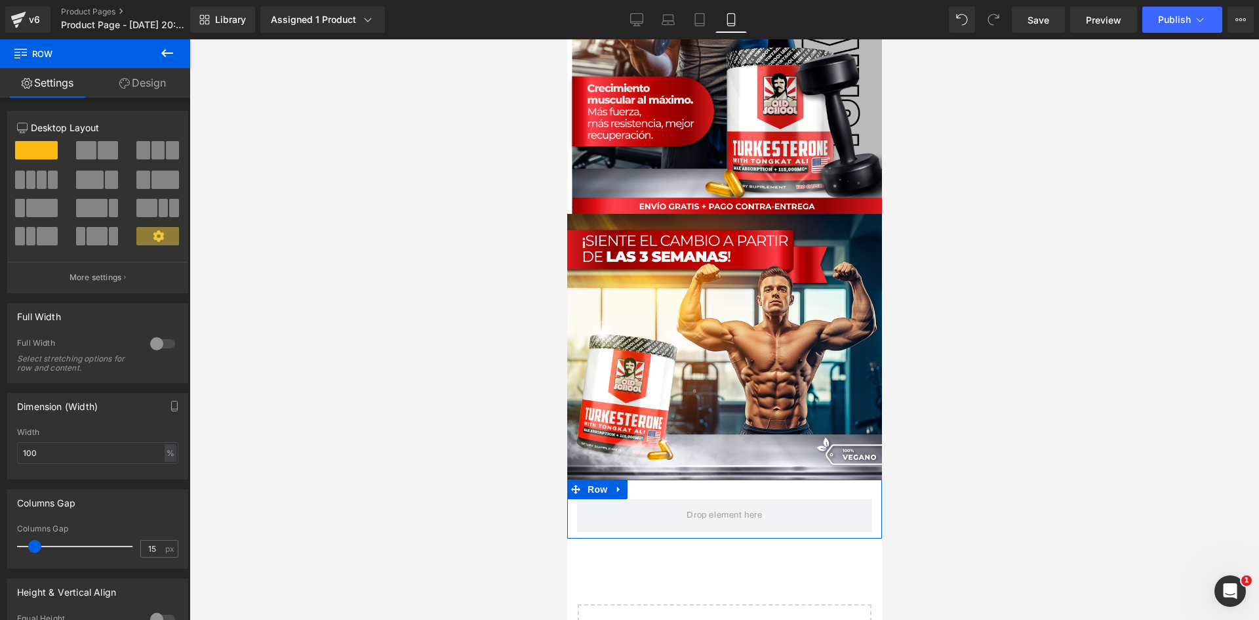
drag, startPoint x: 159, startPoint y: 336, endPoint x: 329, endPoint y: 338, distance: 169.8
click at [159, 337] on div at bounding box center [162, 343] width 31 height 21
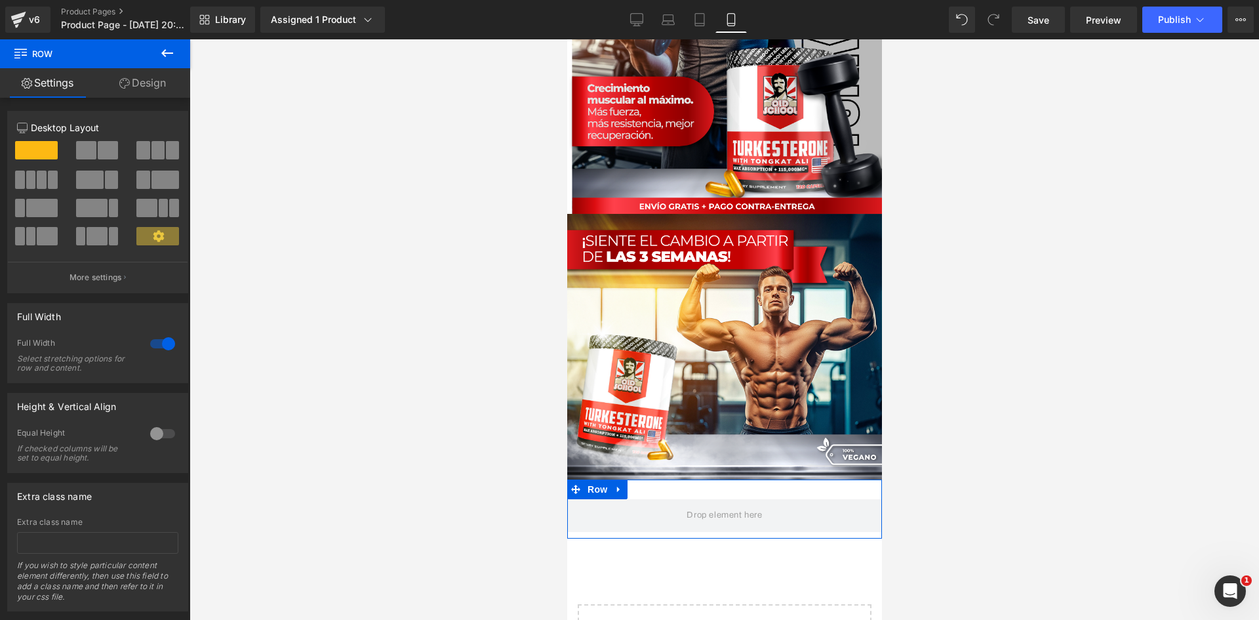
click at [152, 83] on link "Design" at bounding box center [142, 83] width 95 height 30
click at [0, 0] on div "Visibility" at bounding box center [0, 0] width 0 height 0
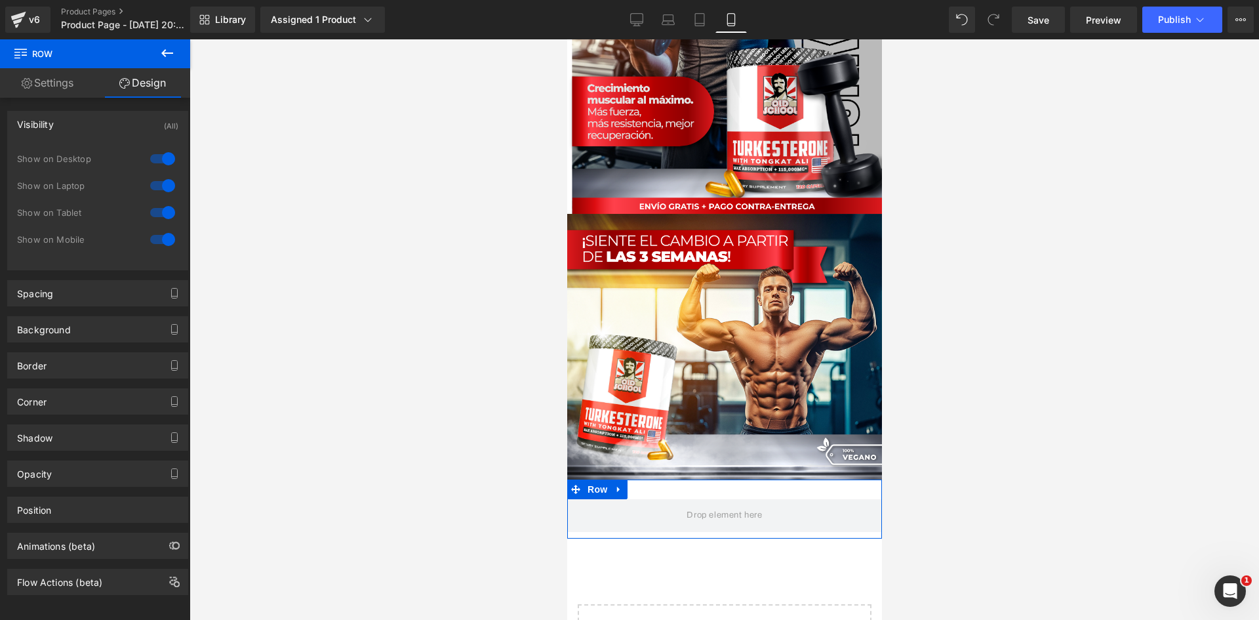
click at [163, 159] on div at bounding box center [162, 158] width 31 height 21
click at [163, 192] on div at bounding box center [162, 185] width 31 height 21
click at [121, 289] on div "Spacing" at bounding box center [98, 293] width 180 height 25
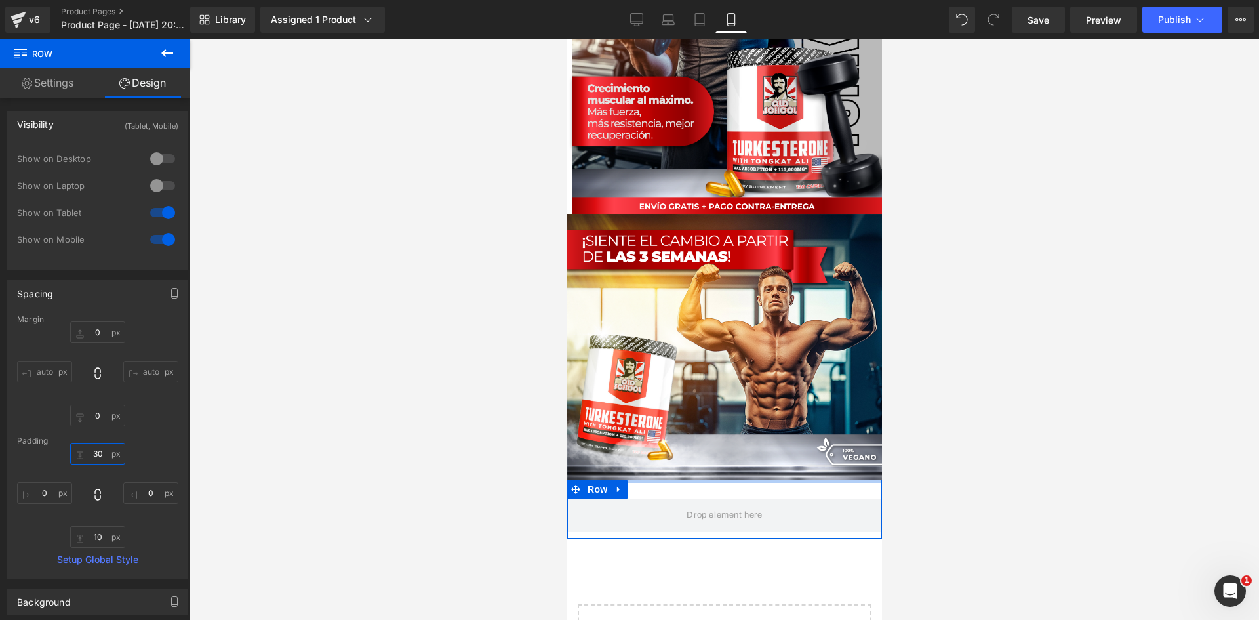
click at [104, 455] on input "30" at bounding box center [97, 454] width 55 height 22
type input "0"
drag, startPoint x: 103, startPoint y: 537, endPoint x: 110, endPoint y: 536, distance: 6.7
click at [104, 537] on input "10" at bounding box center [97, 537] width 55 height 22
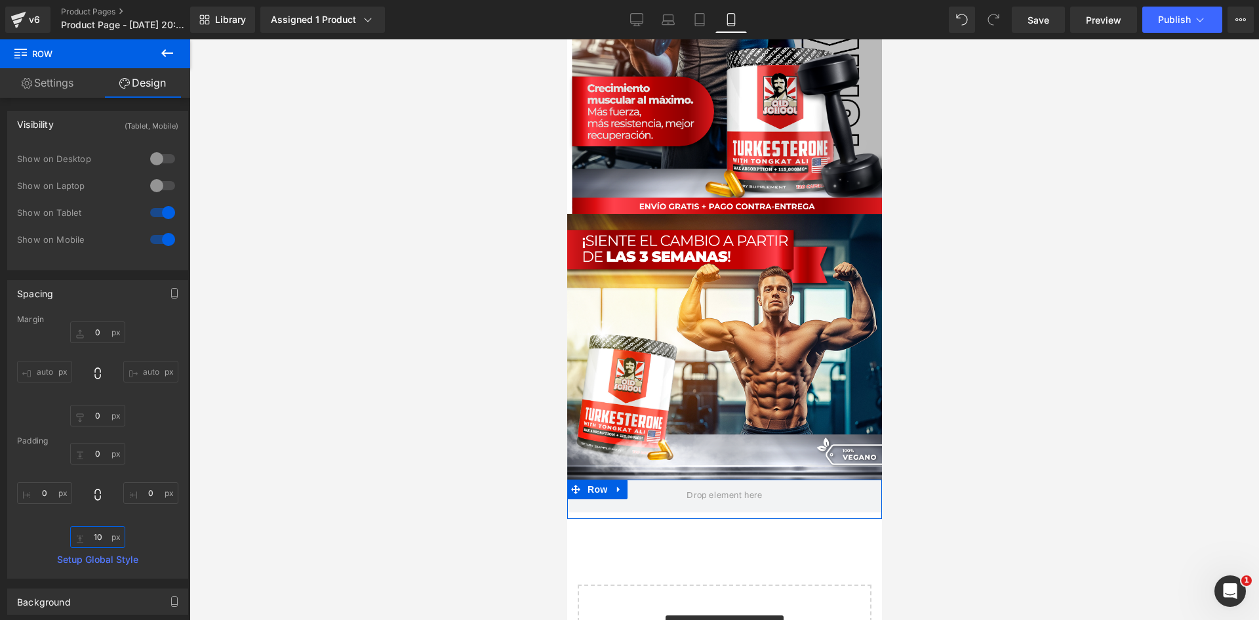
type input "0"
click at [681, 485] on span at bounding box center [723, 496] width 85 height 22
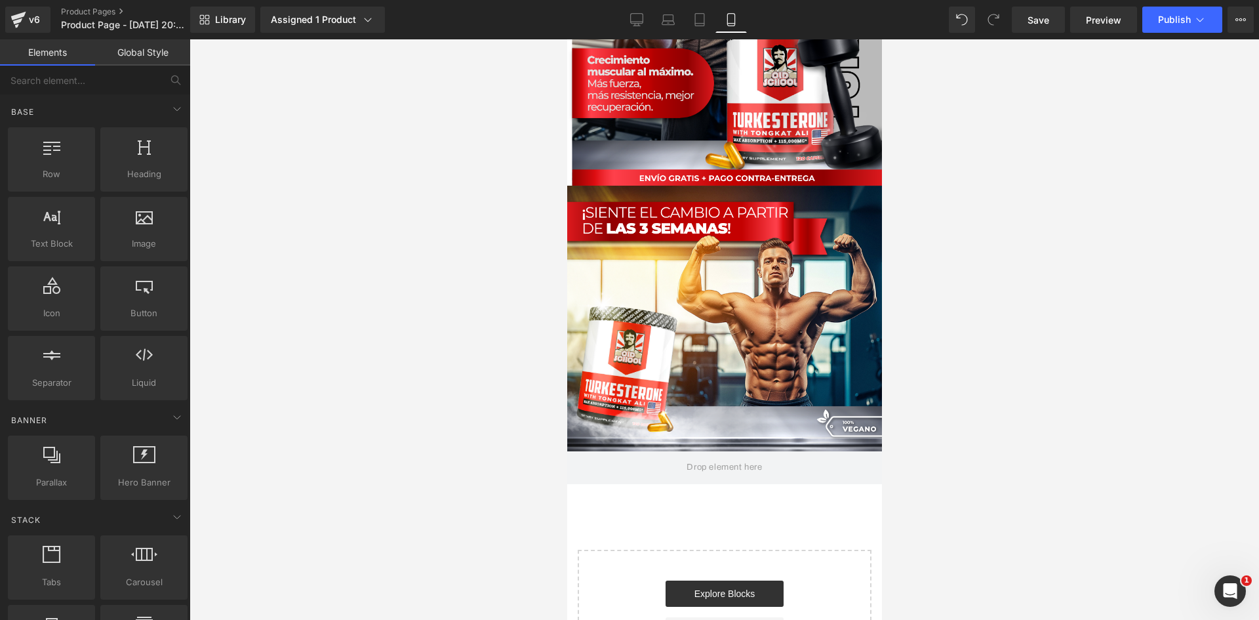
scroll to position [2858, 0]
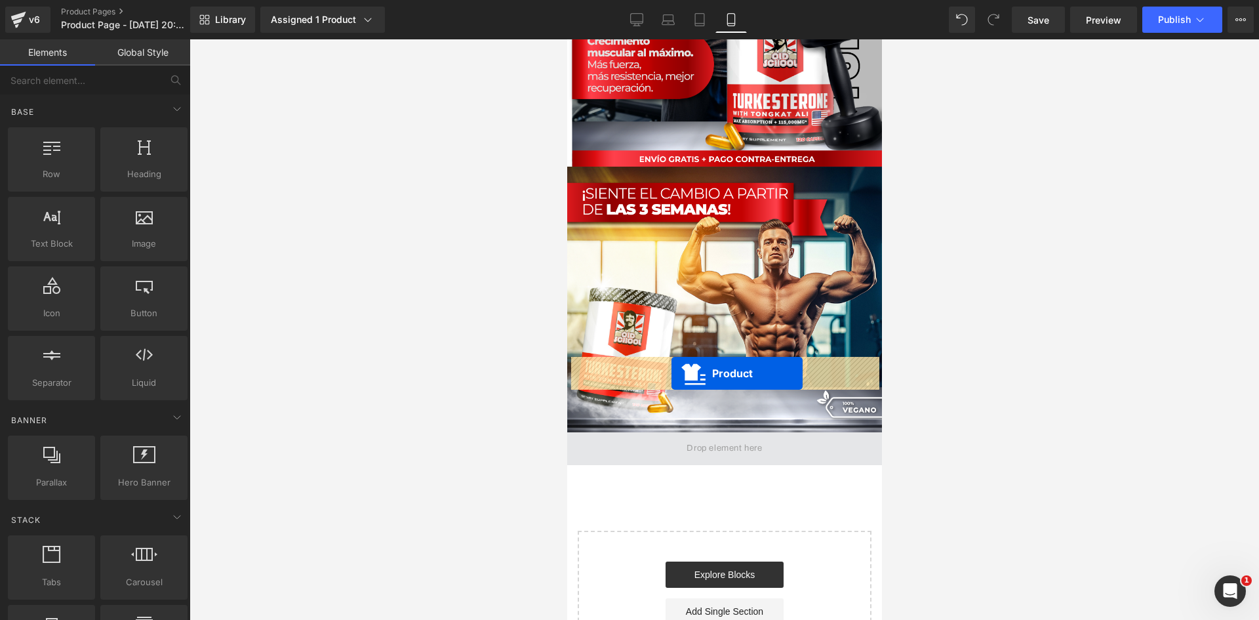
drag, startPoint x: 668, startPoint y: 108, endPoint x: 671, endPoint y: 373, distance: 264.9
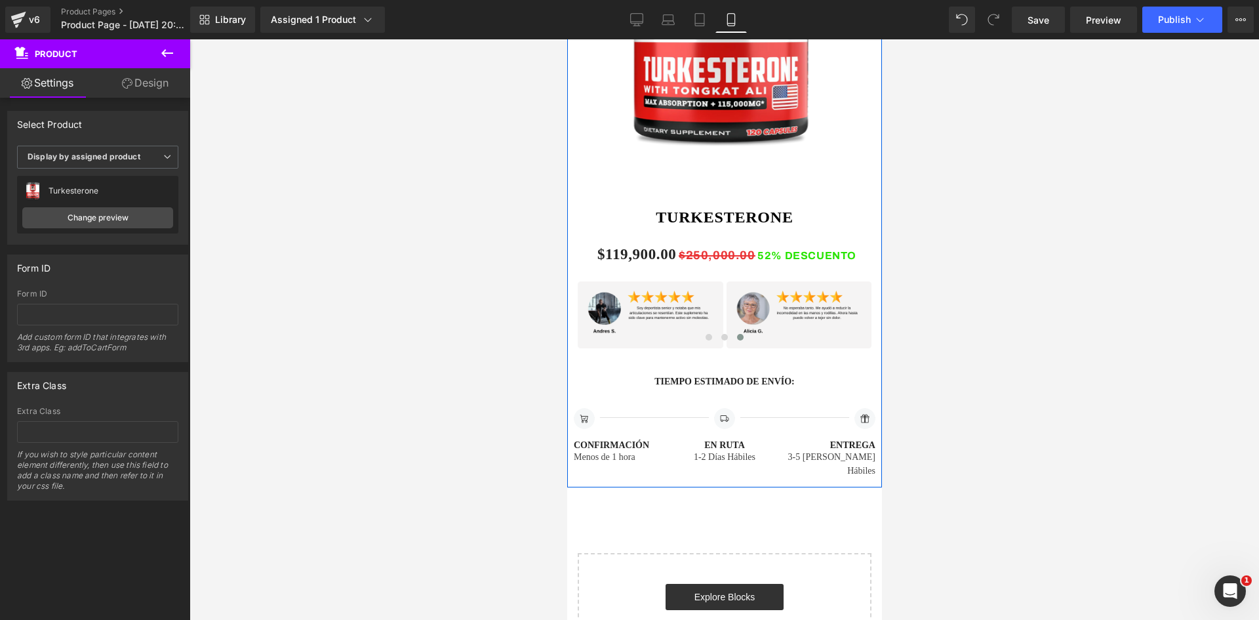
scroll to position [3425, 0]
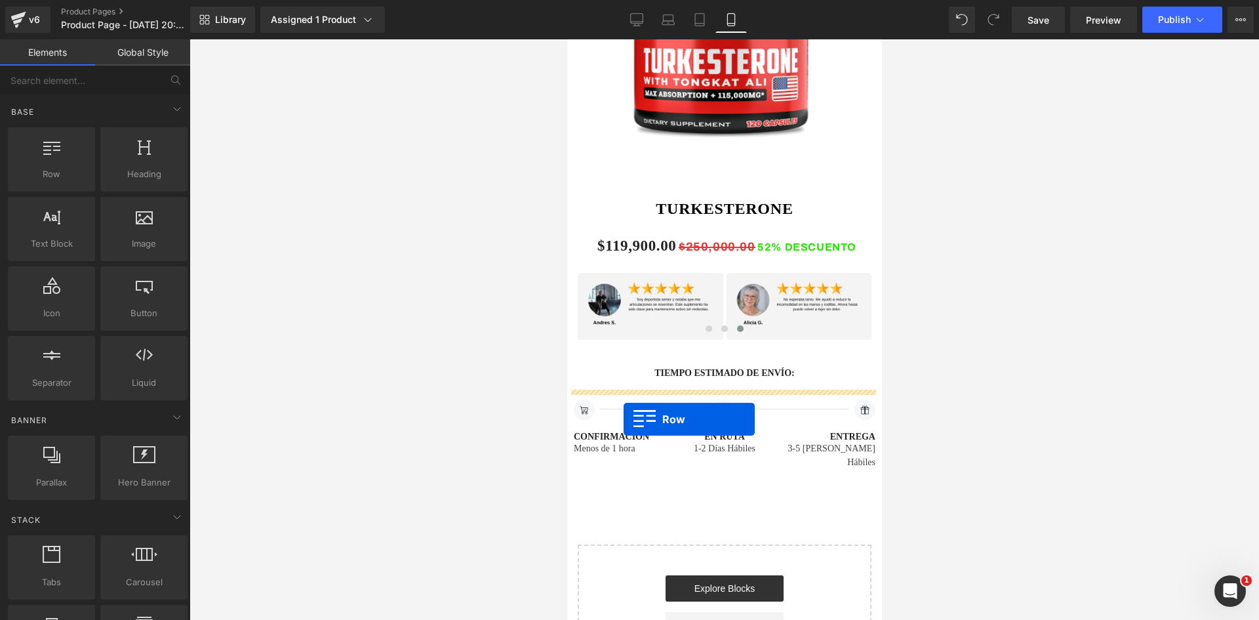
drag, startPoint x: 618, startPoint y: 210, endPoint x: 623, endPoint y: 418, distance: 208.6
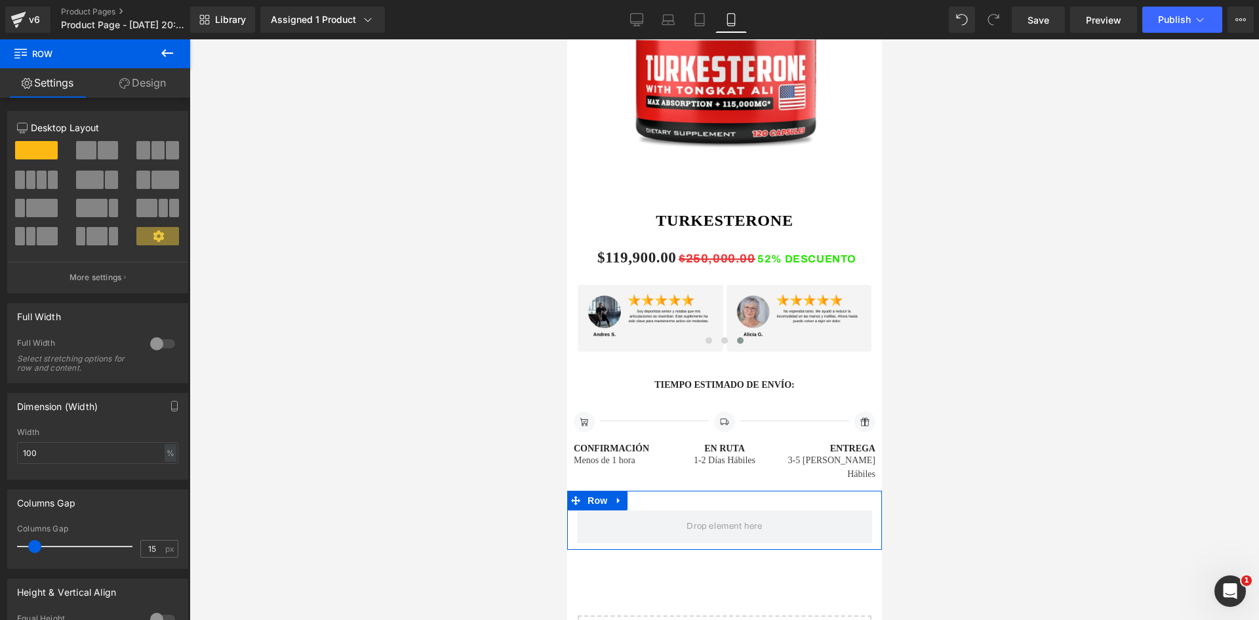
click at [154, 340] on div at bounding box center [162, 343] width 31 height 21
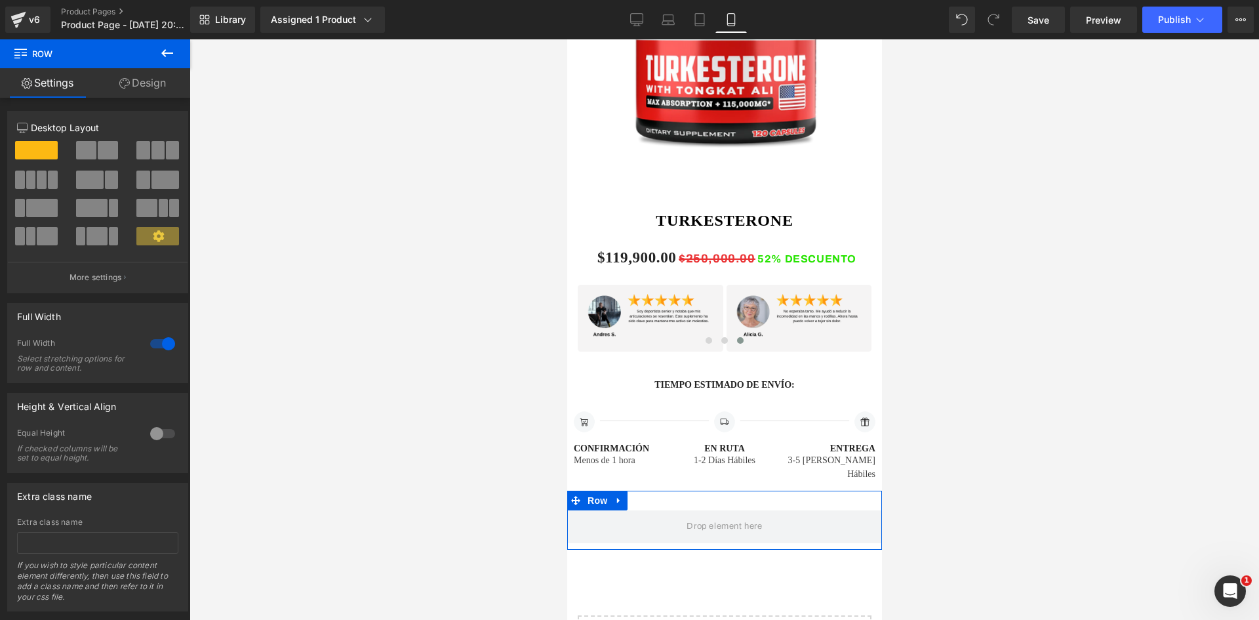
click at [132, 80] on link "Design" at bounding box center [142, 83] width 95 height 30
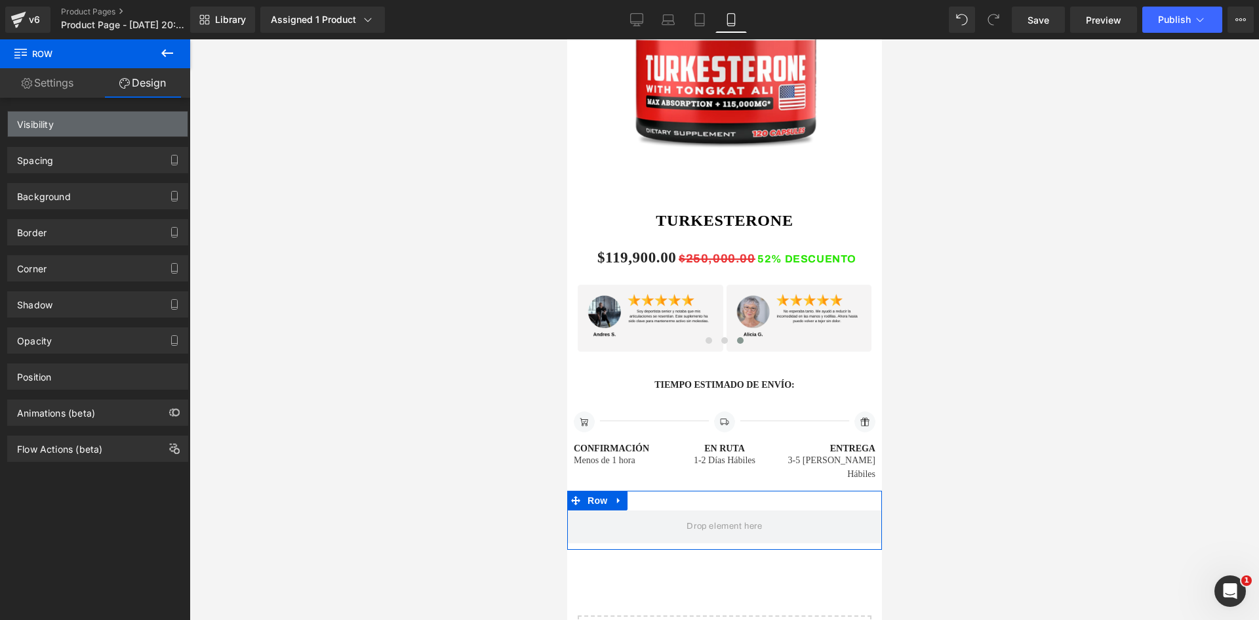
click at [141, 130] on div "Visibility" at bounding box center [98, 123] width 180 height 25
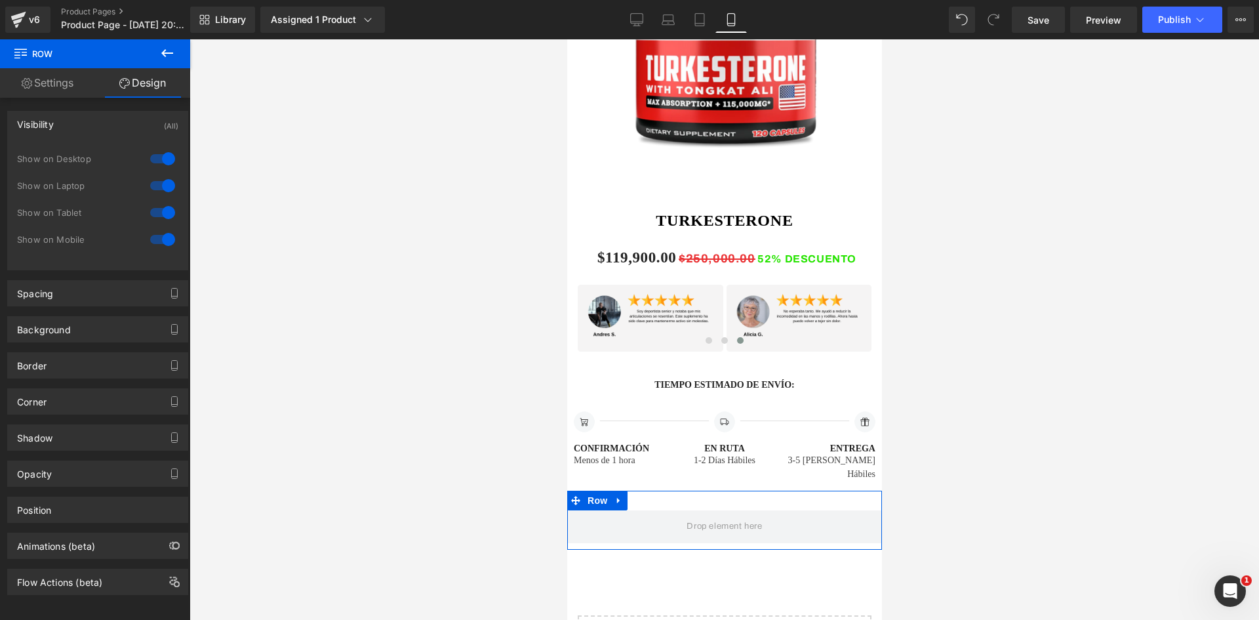
click at [153, 153] on div at bounding box center [162, 158] width 31 height 21
click at [159, 184] on div at bounding box center [162, 185] width 31 height 21
click at [102, 301] on div "Spacing" at bounding box center [98, 293] width 180 height 25
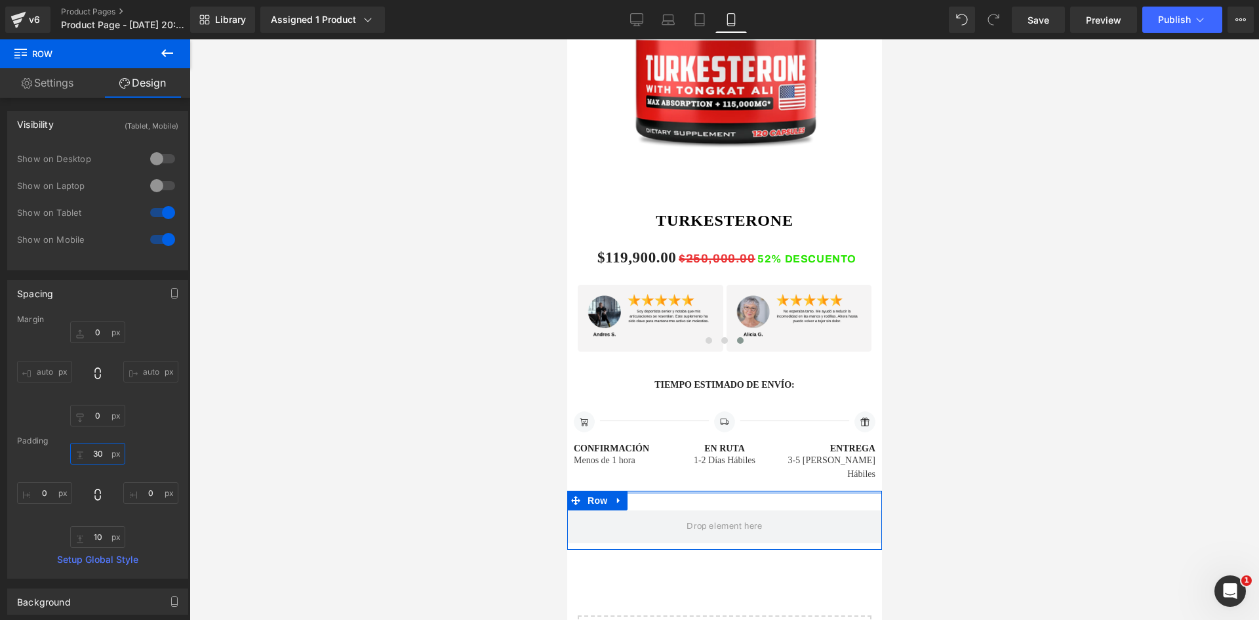
click at [98, 451] on input "30" at bounding box center [97, 454] width 55 height 22
type input "0"
click at [98, 538] on input "10" at bounding box center [97, 537] width 55 height 22
type input "0"
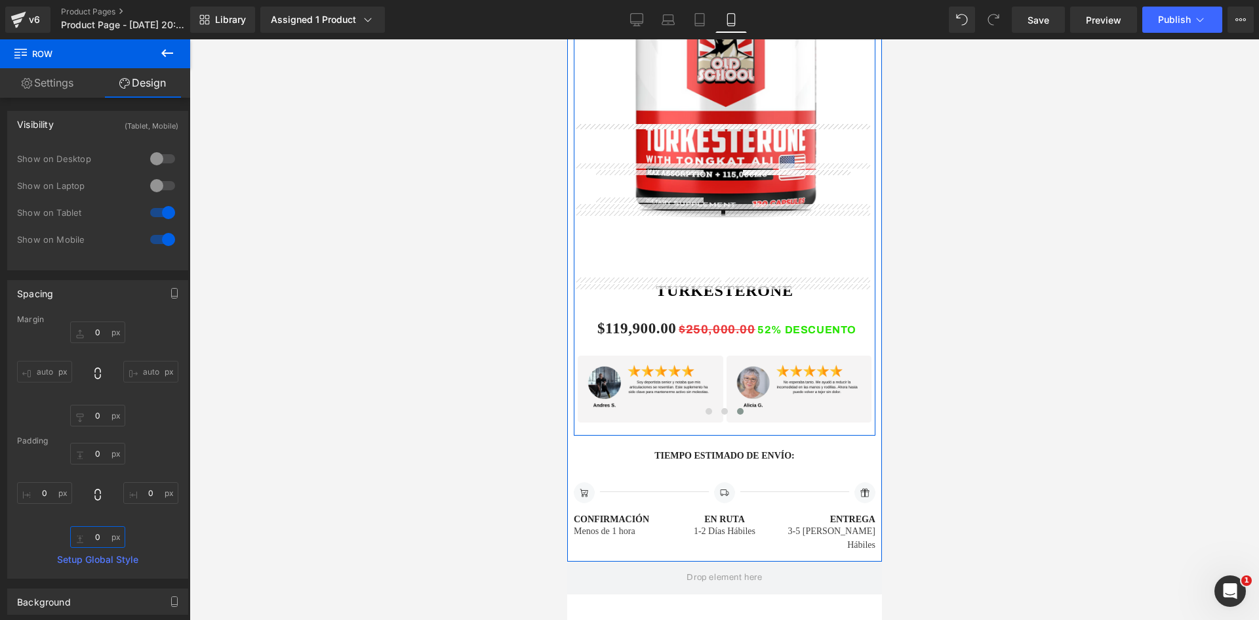
scroll to position [3422, 0]
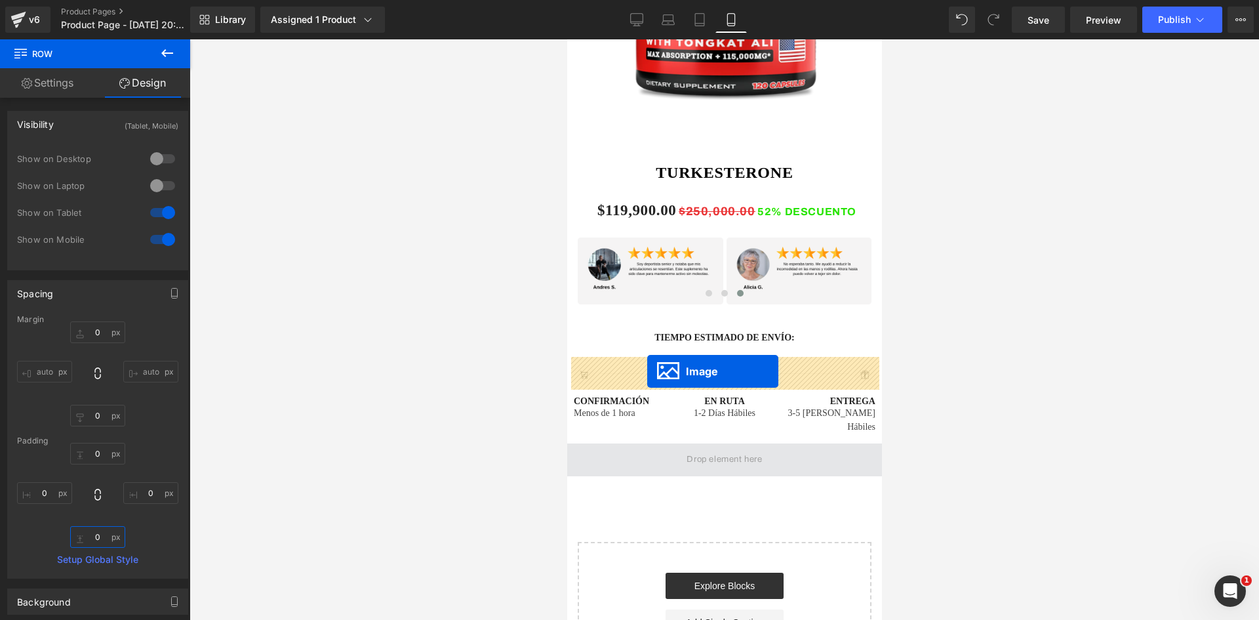
drag, startPoint x: 711, startPoint y: 138, endPoint x: 647, endPoint y: 371, distance: 242.3
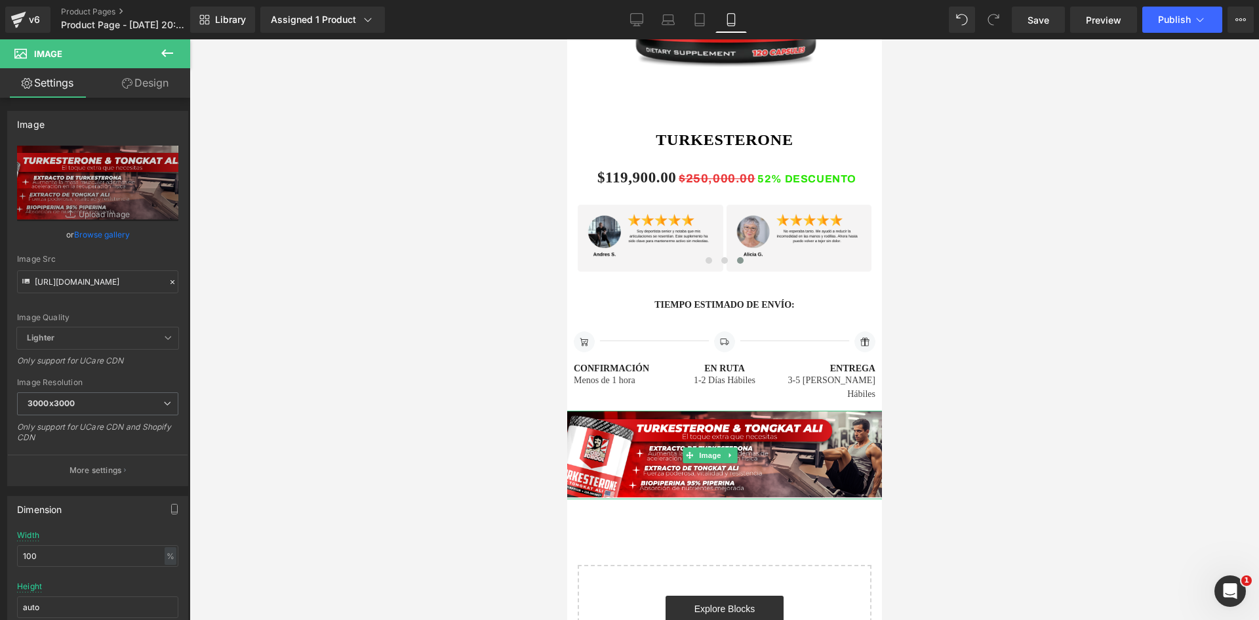
scroll to position [3389, 0]
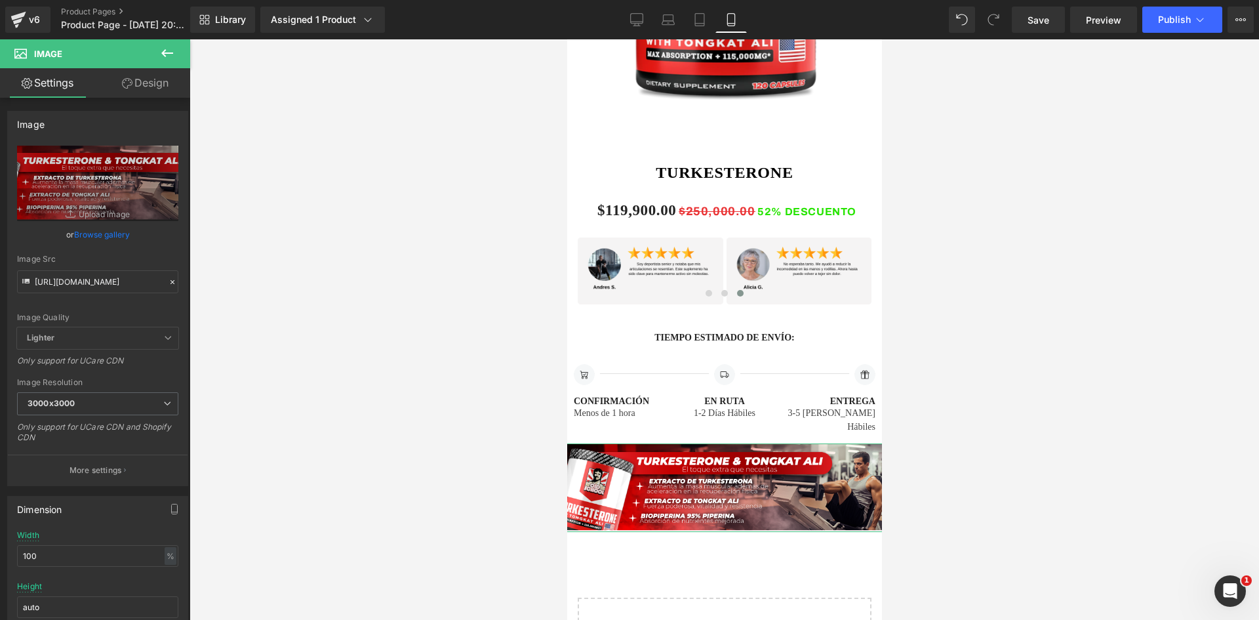
click at [132, 79] on link "Design" at bounding box center [145, 83] width 95 height 30
click at [0, 0] on div "Spacing" at bounding box center [0, 0] width 0 height 0
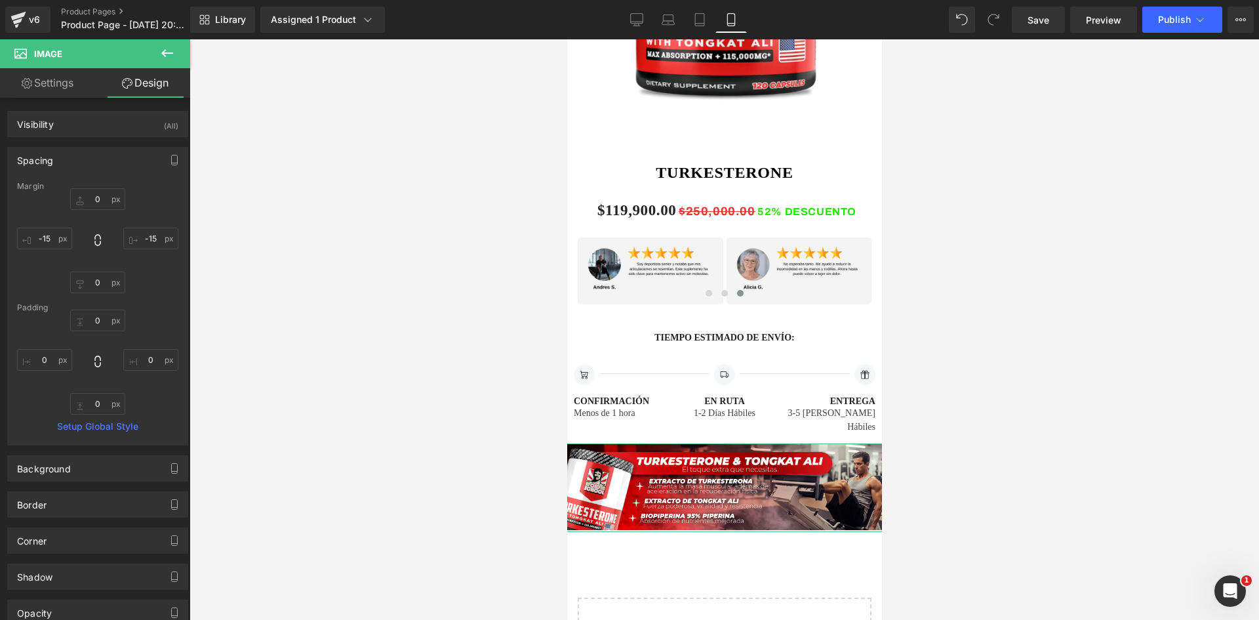
type input "0"
type input "-15"
type input "0"
type input "-15"
type input "0"
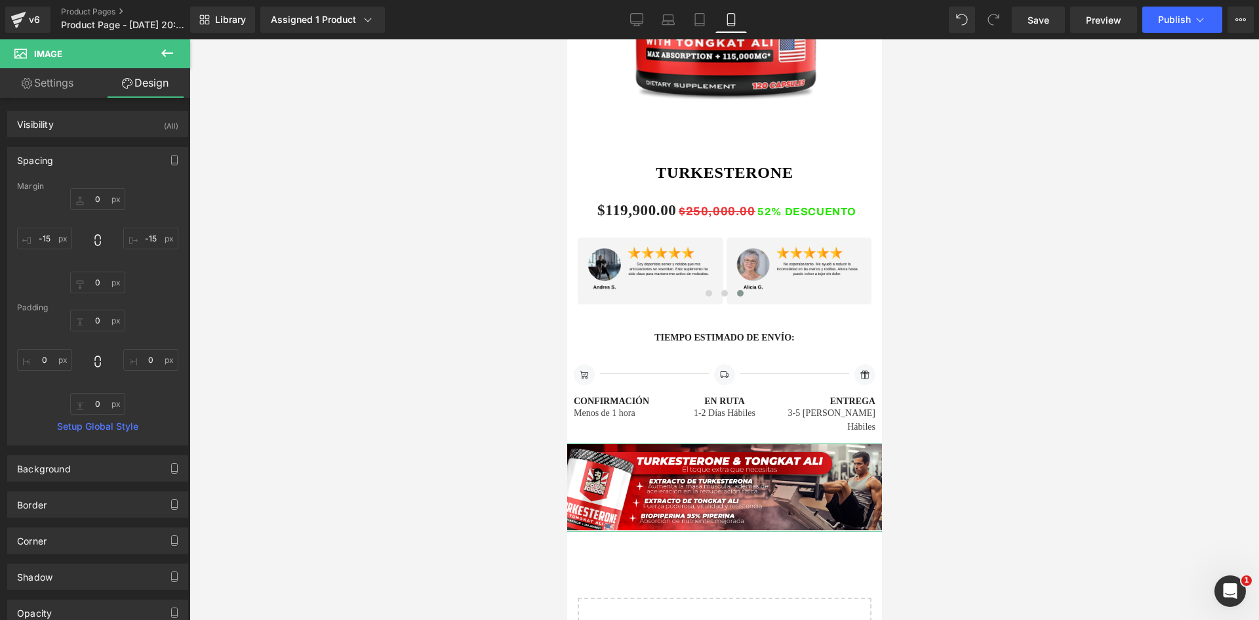
type input "0"
click at [50, 241] on input "-15" at bounding box center [44, 239] width 55 height 22
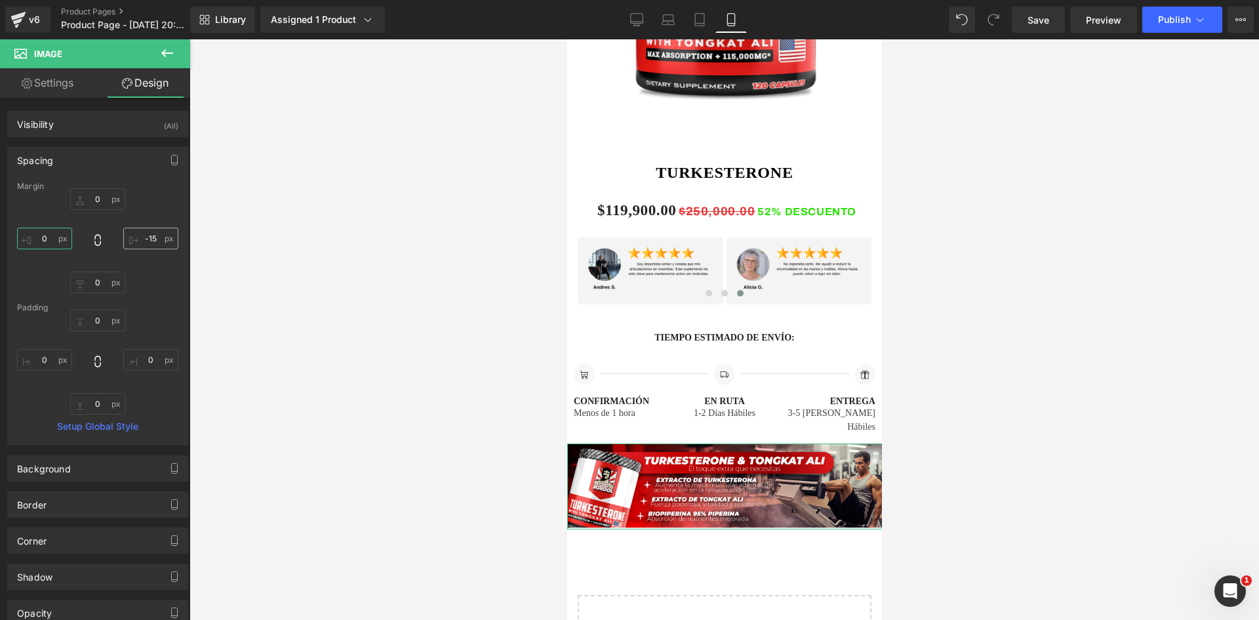
type input "0"
click at [147, 237] on input "-15" at bounding box center [150, 239] width 55 height 22
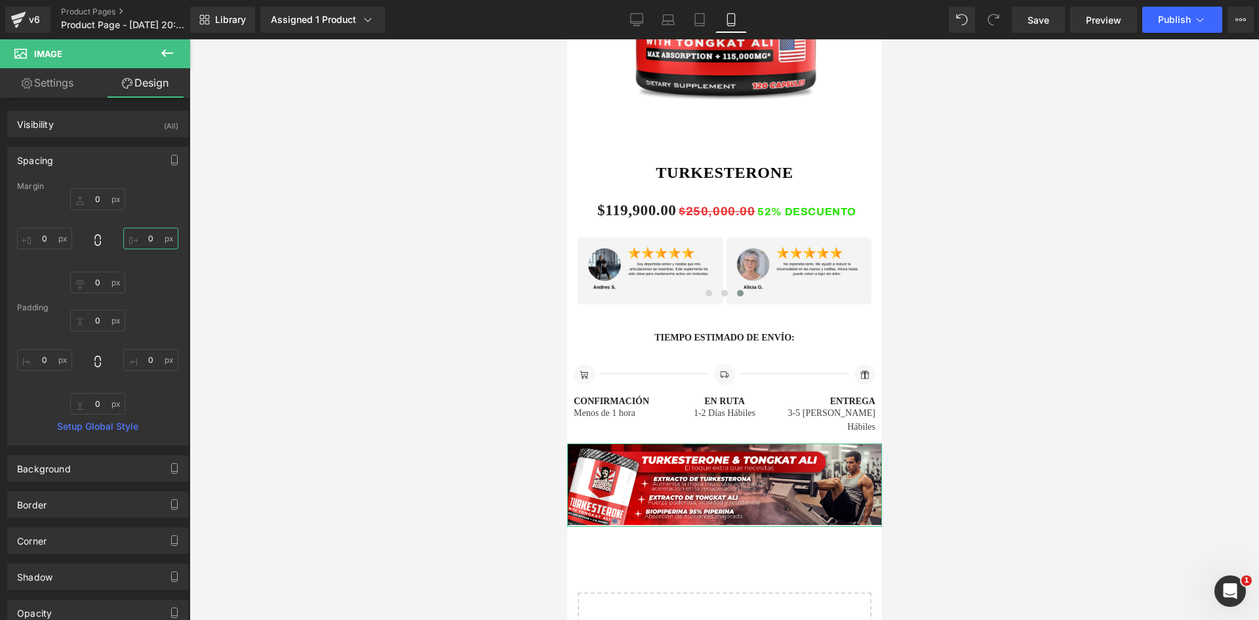
type input "0"
click at [137, 86] on link "Design" at bounding box center [145, 83] width 95 height 30
click at [58, 86] on link "Settings" at bounding box center [47, 83] width 95 height 30
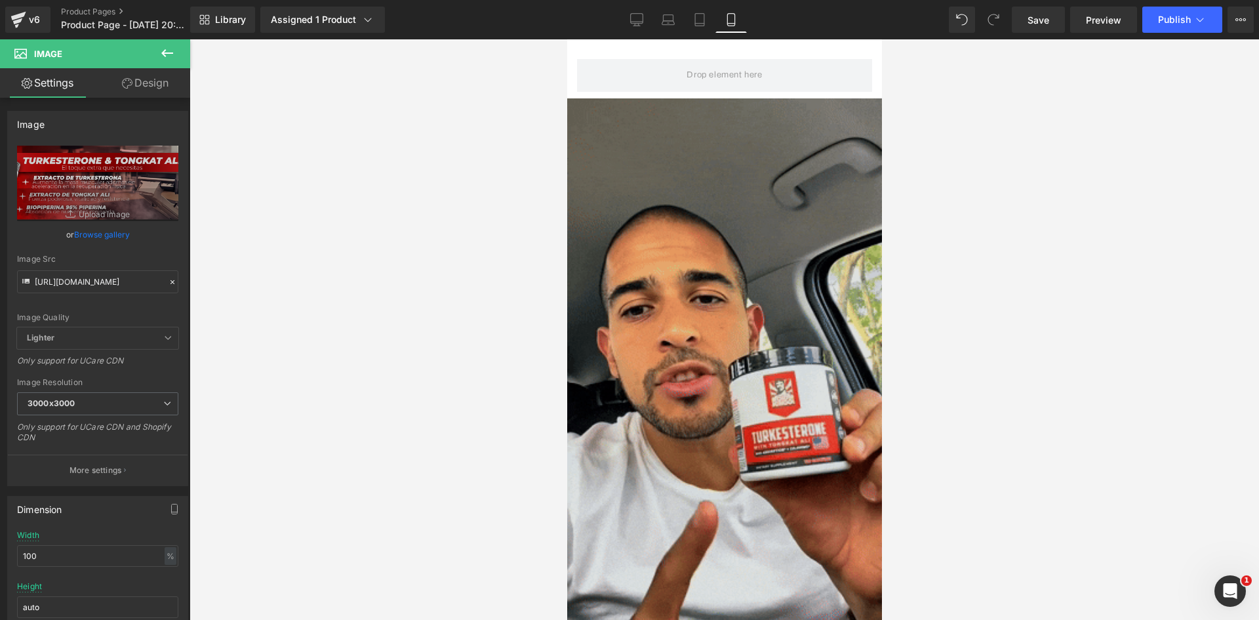
scroll to position [66, 0]
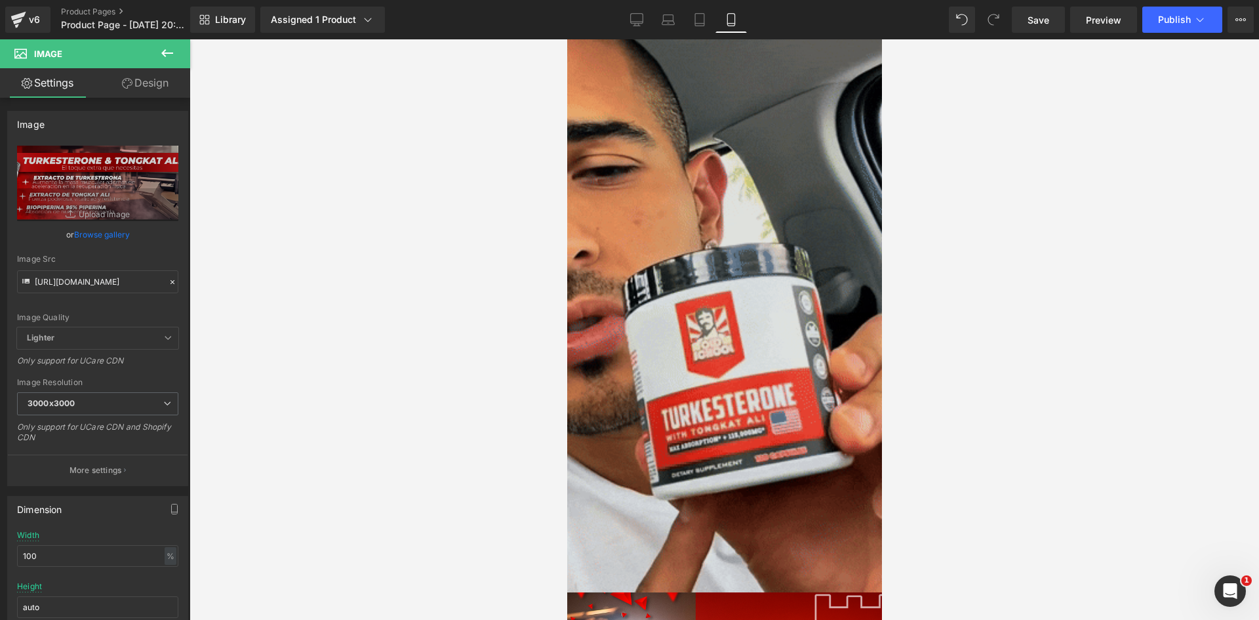
click at [719, 316] on img at bounding box center [724, 312] width 315 height 559
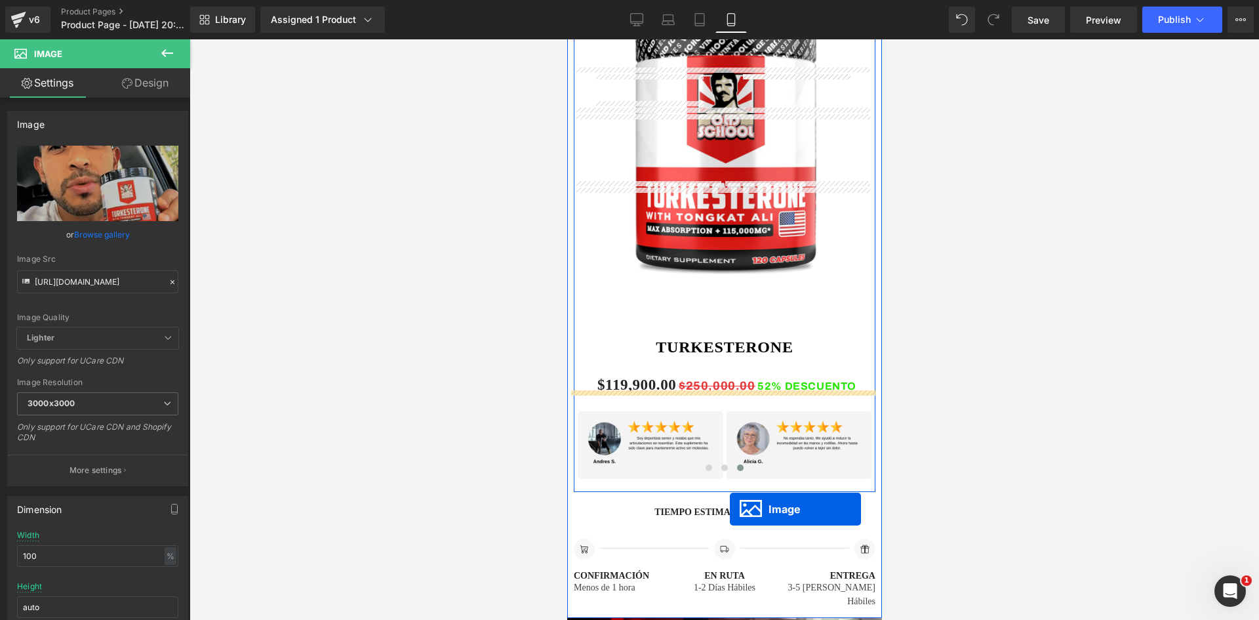
scroll to position [2930, 0]
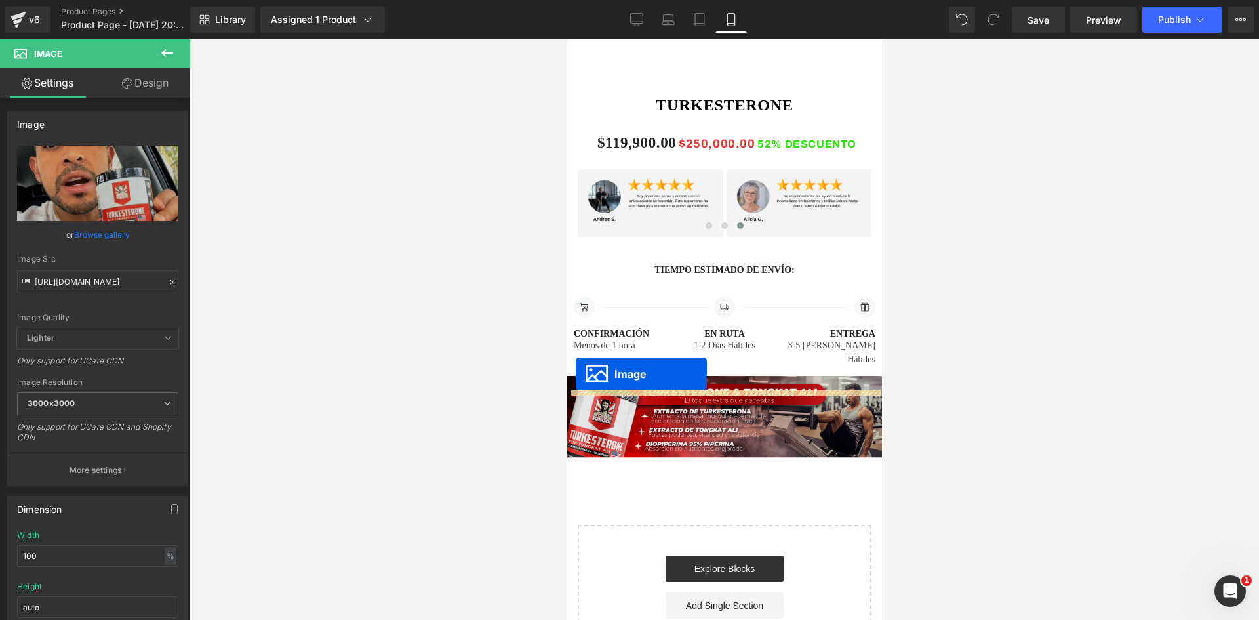
drag, startPoint x: 698, startPoint y: 302, endPoint x: 575, endPoint y: 374, distance: 142.8
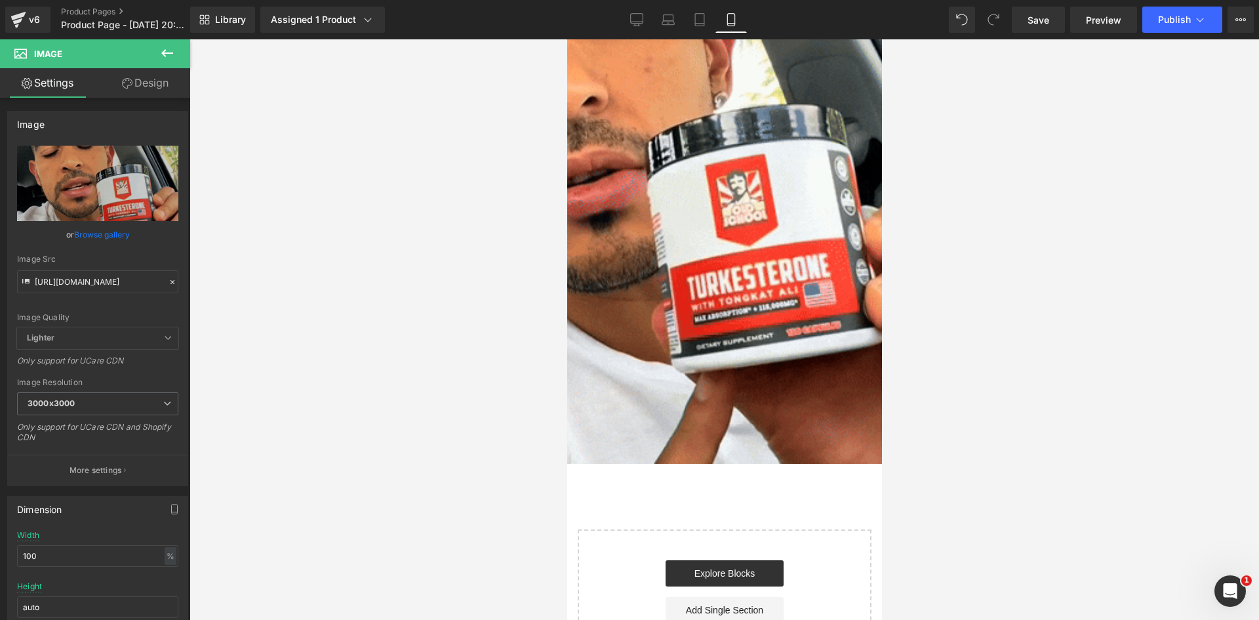
scroll to position [3225, 0]
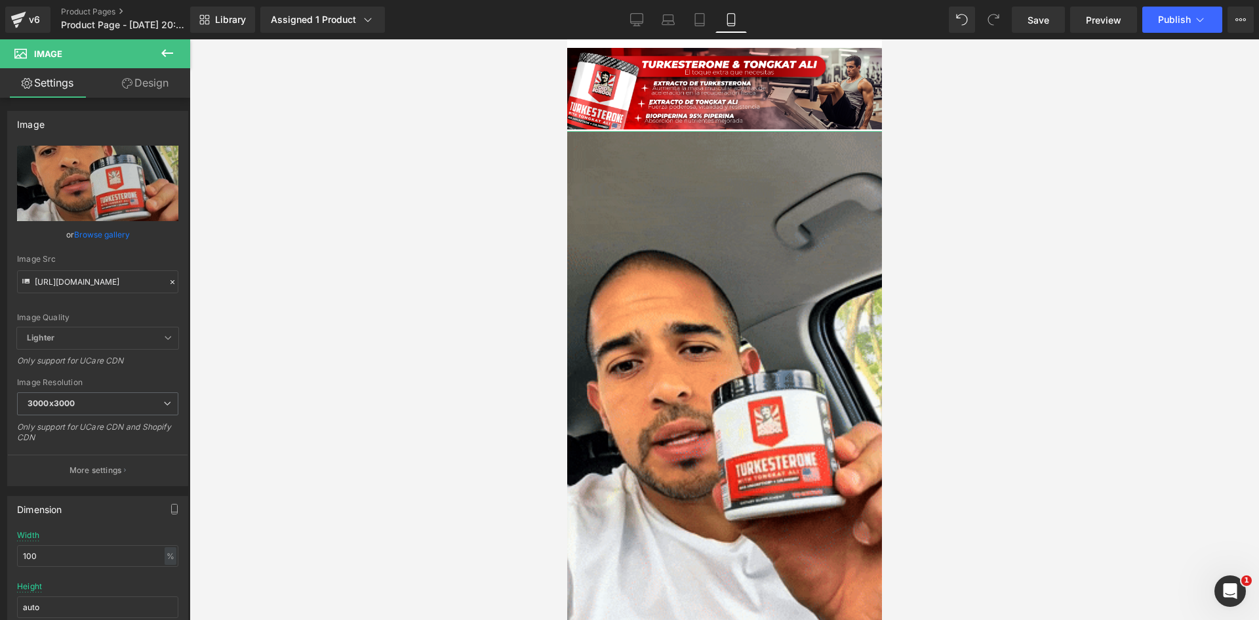
click at [156, 83] on link "Design" at bounding box center [145, 83] width 95 height 30
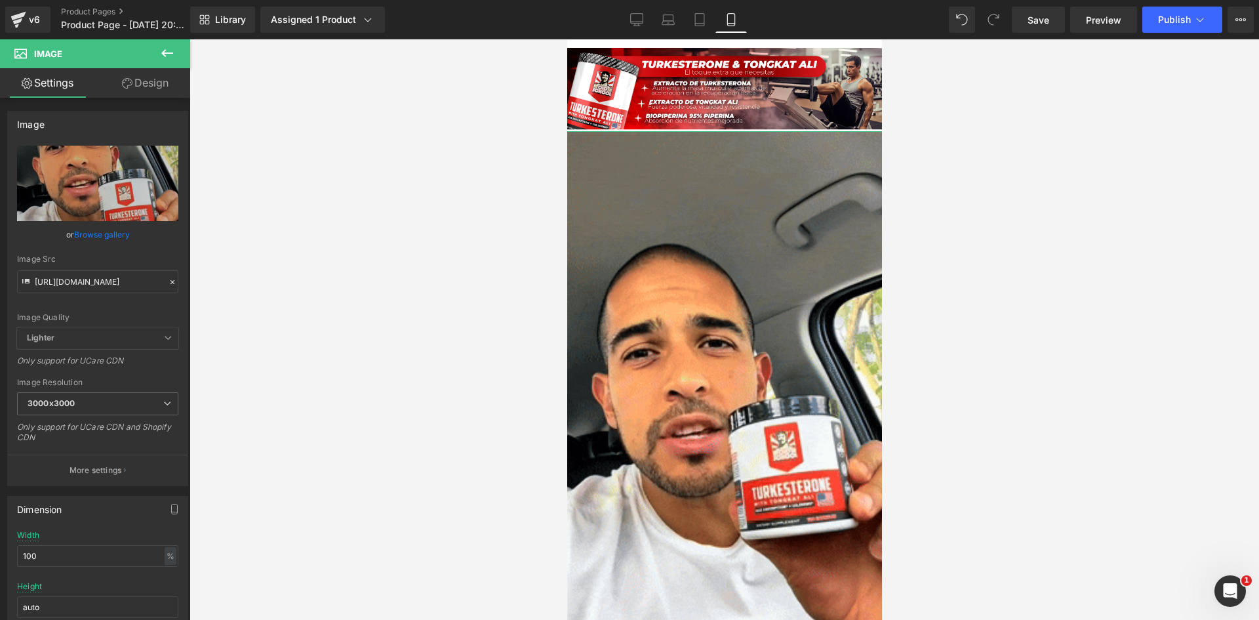
click at [0, 0] on div "Spacing" at bounding box center [0, 0] width 0 height 0
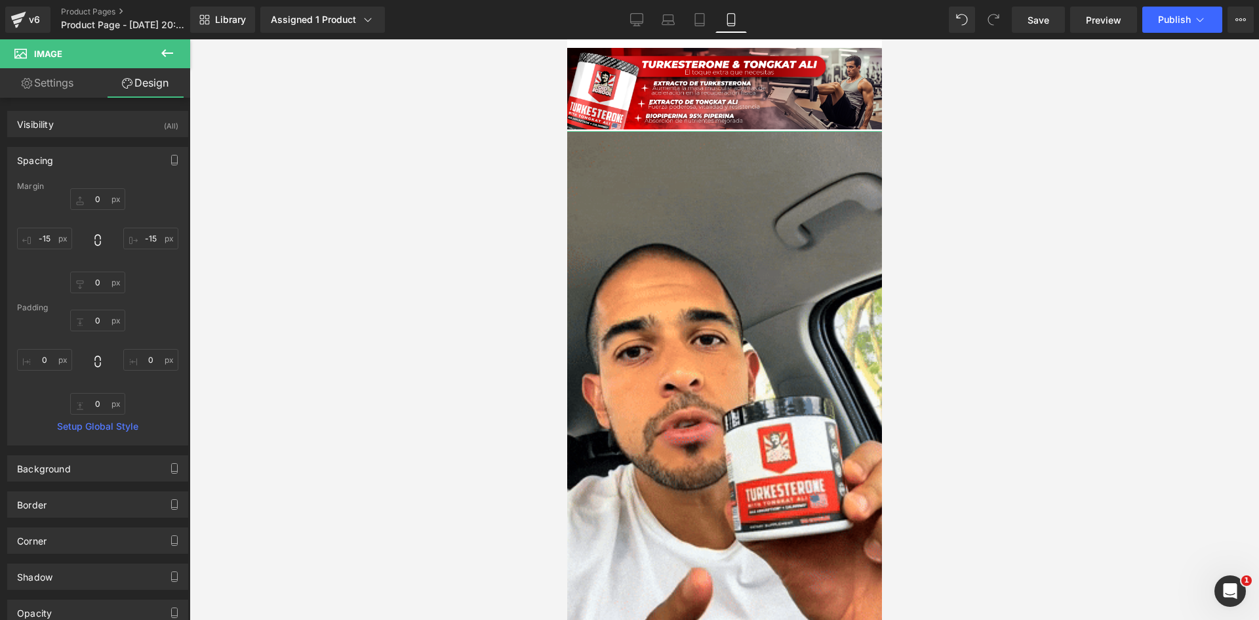
type input "0"
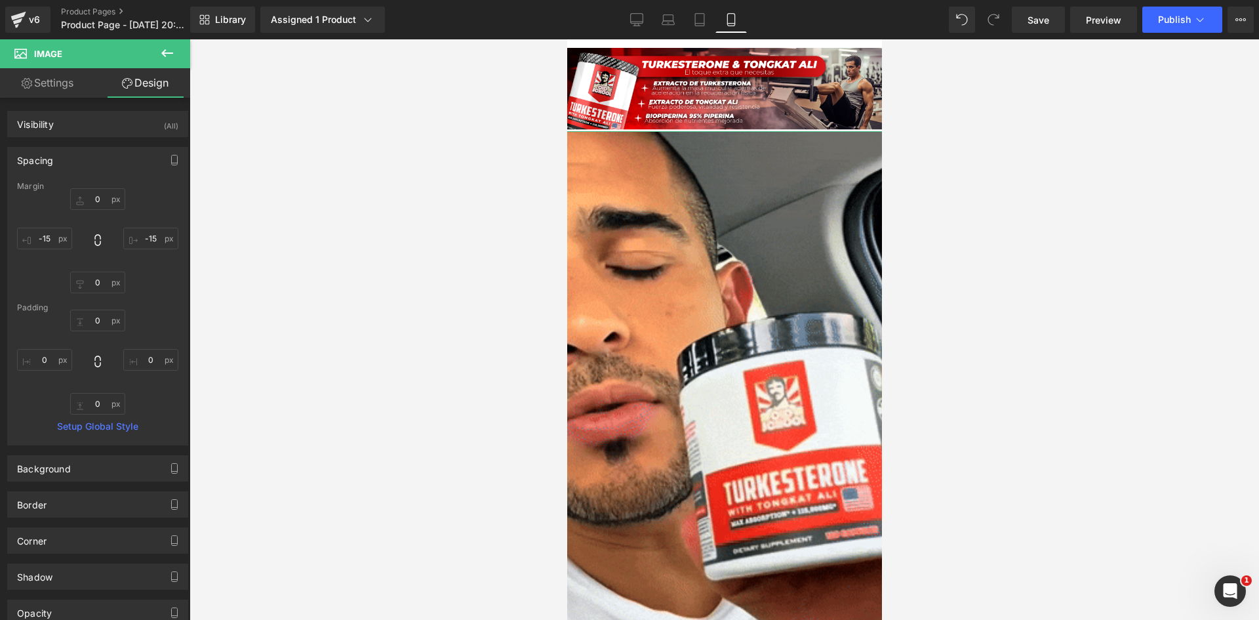
type input "-15"
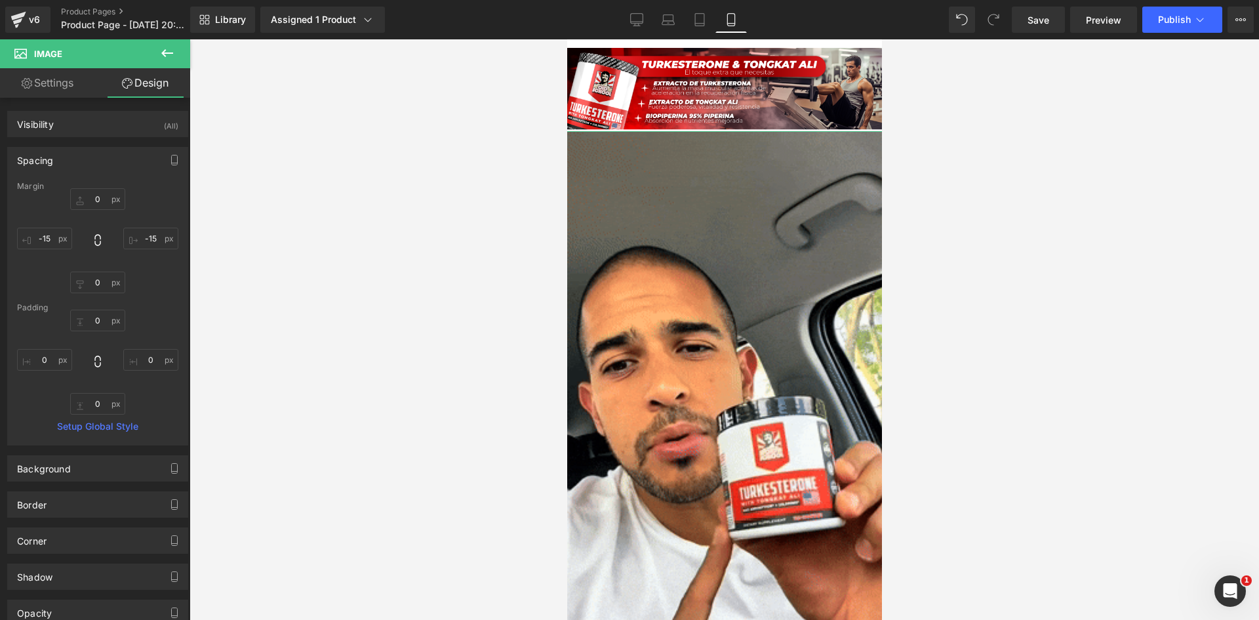
type input "0"
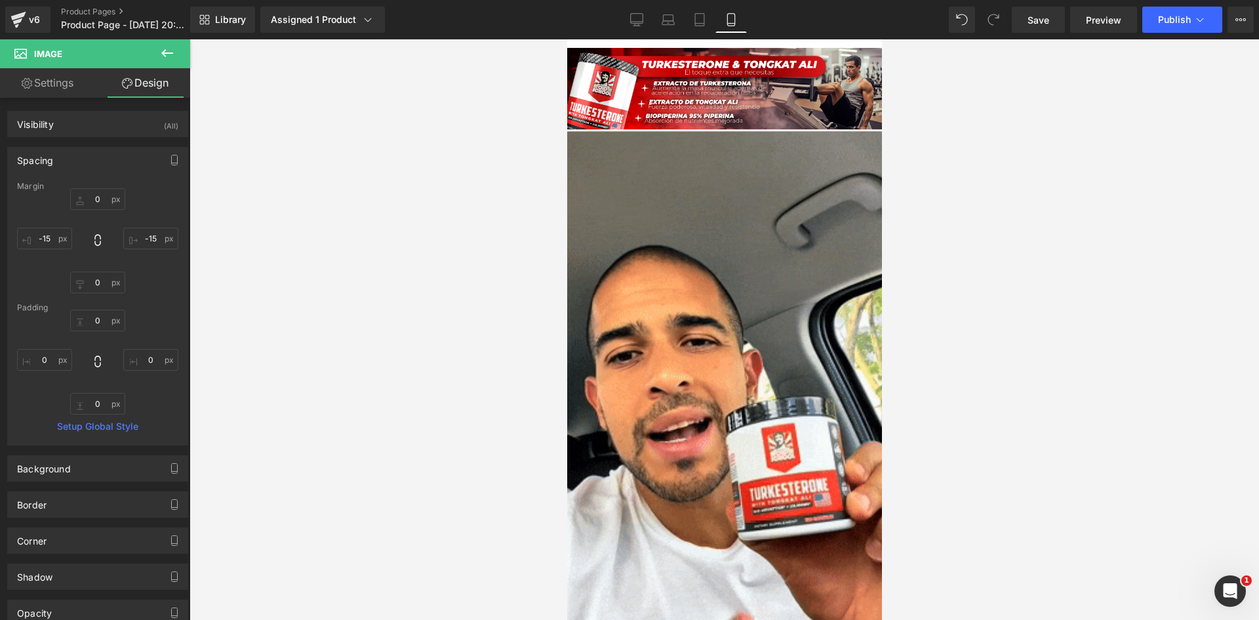
type input "-15"
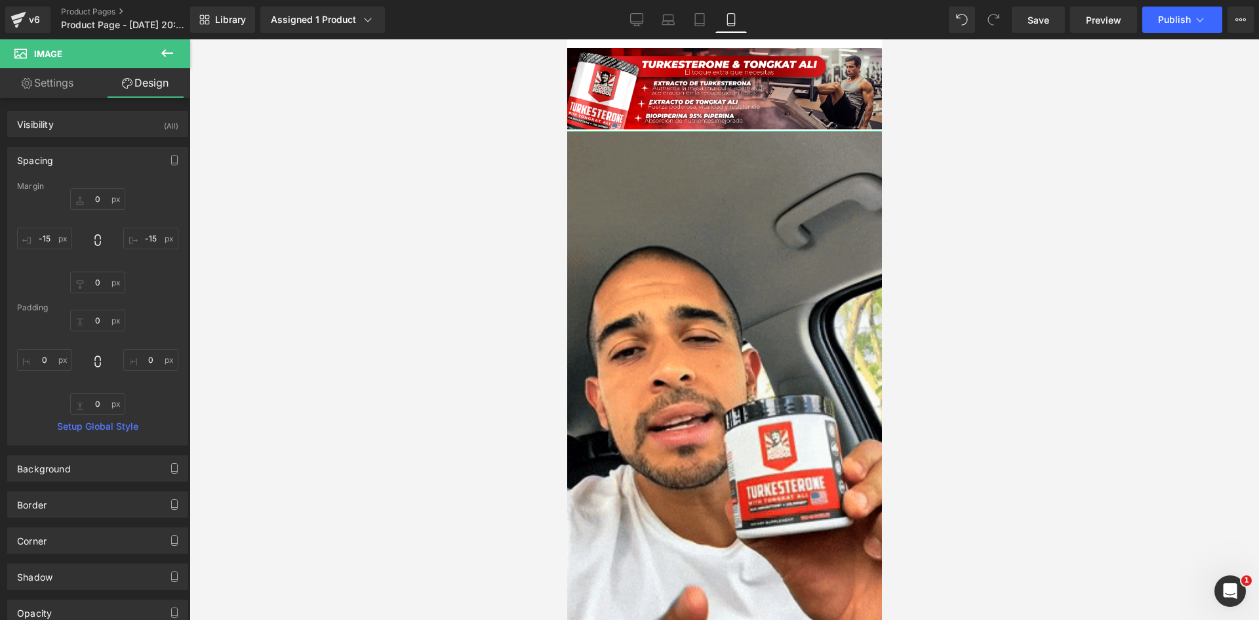
type input "0"
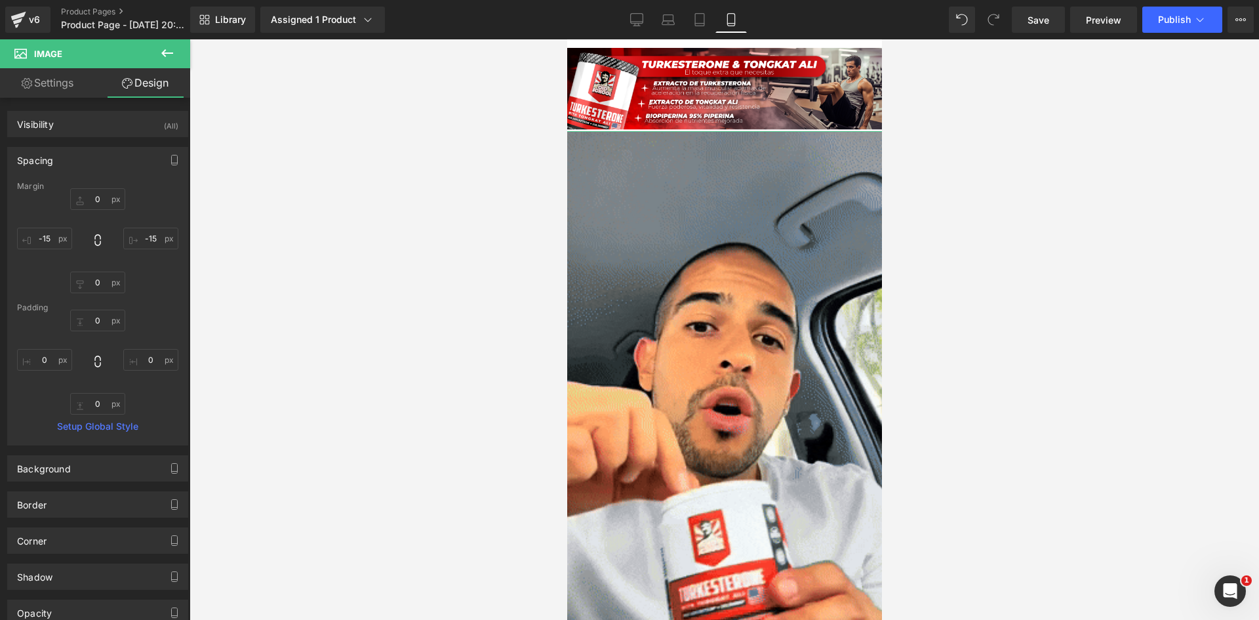
type input "0"
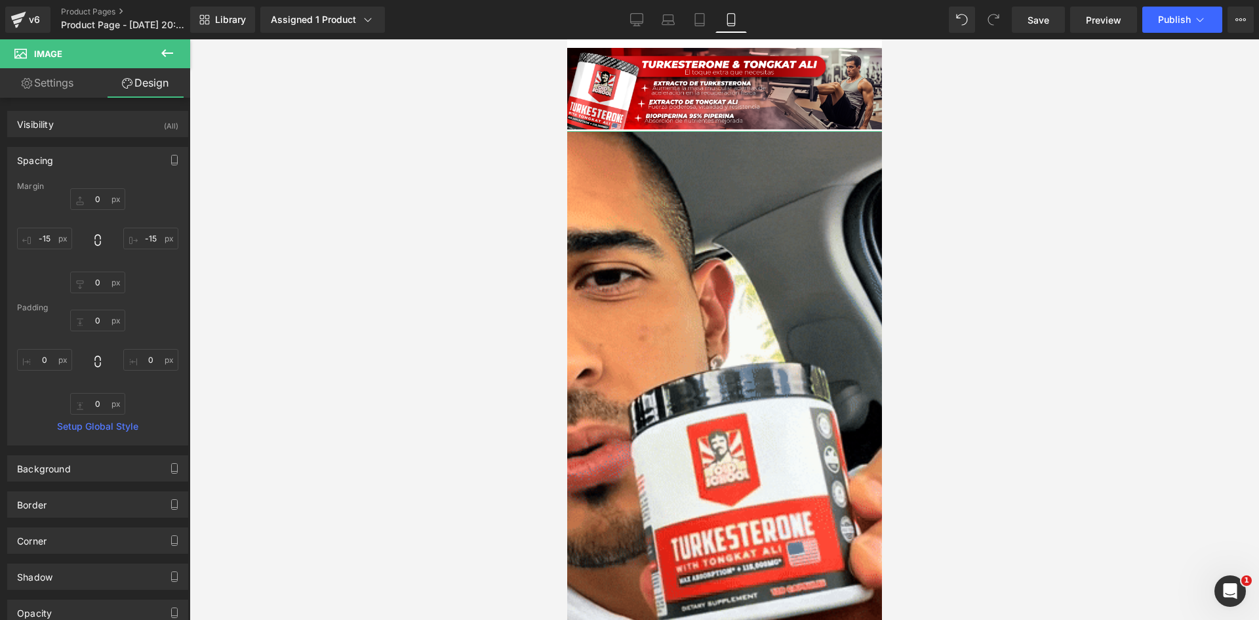
type input "0"
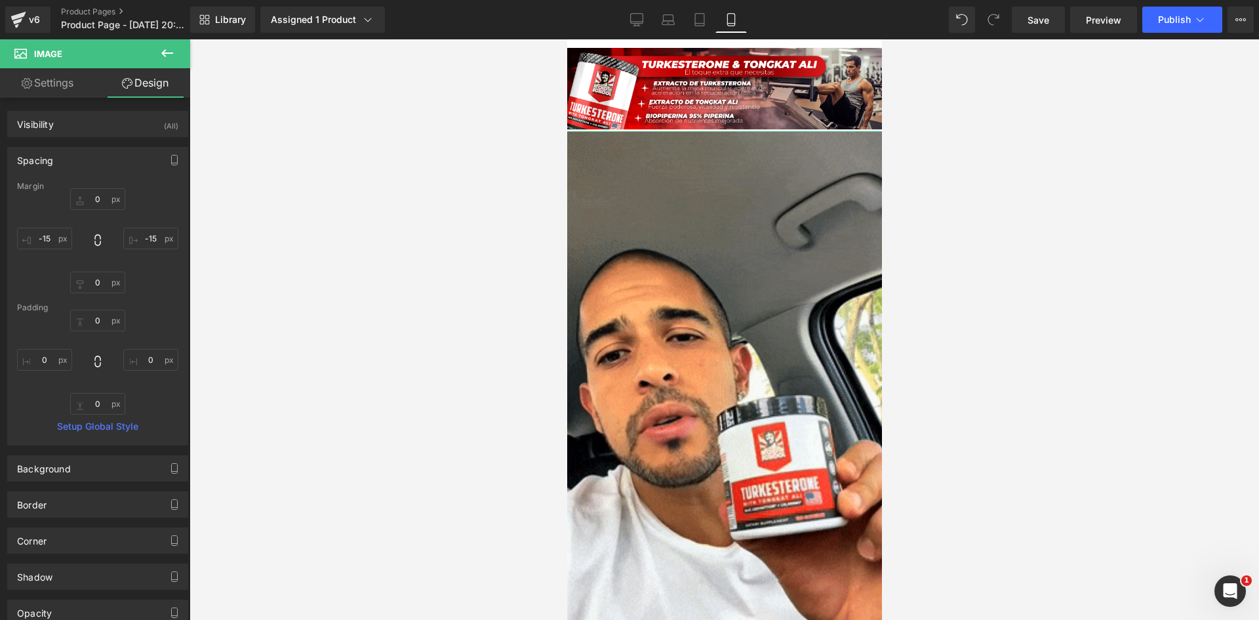
type input "0"
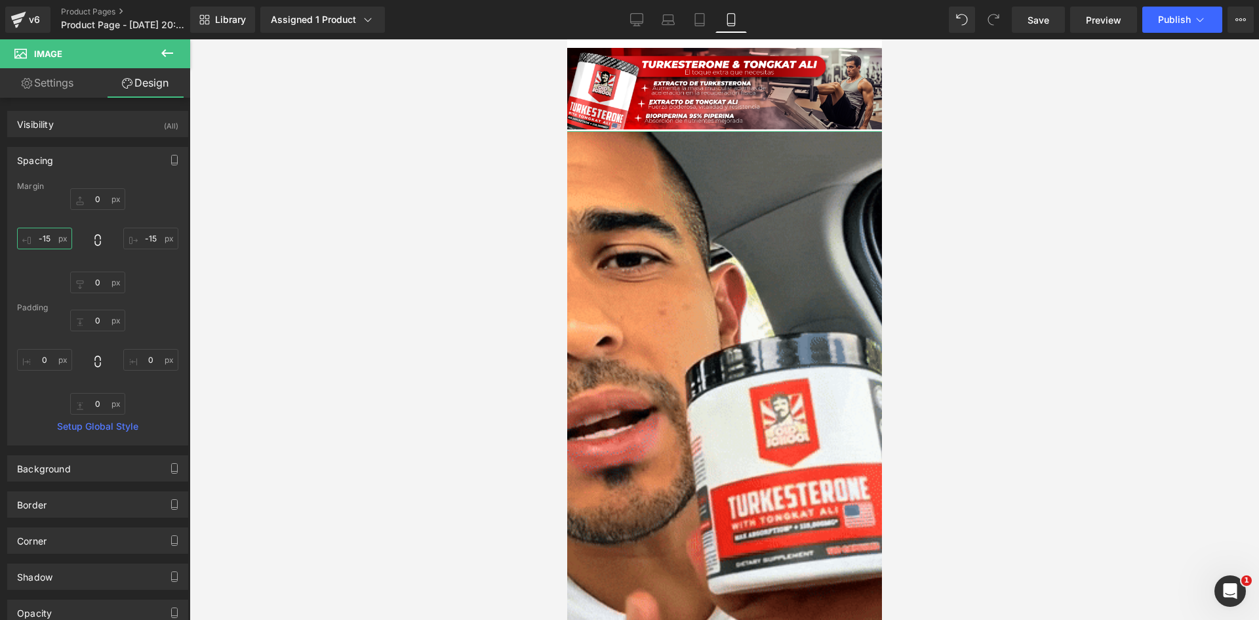
click at [51, 239] on input "-15" at bounding box center [44, 239] width 55 height 22
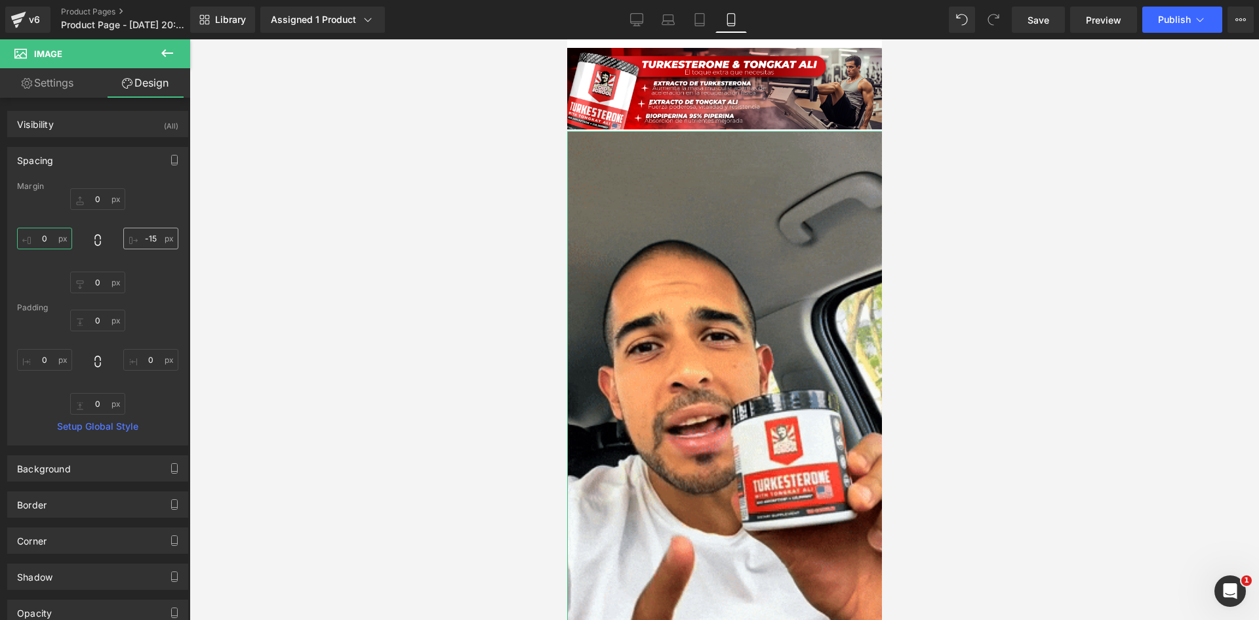
type input "0"
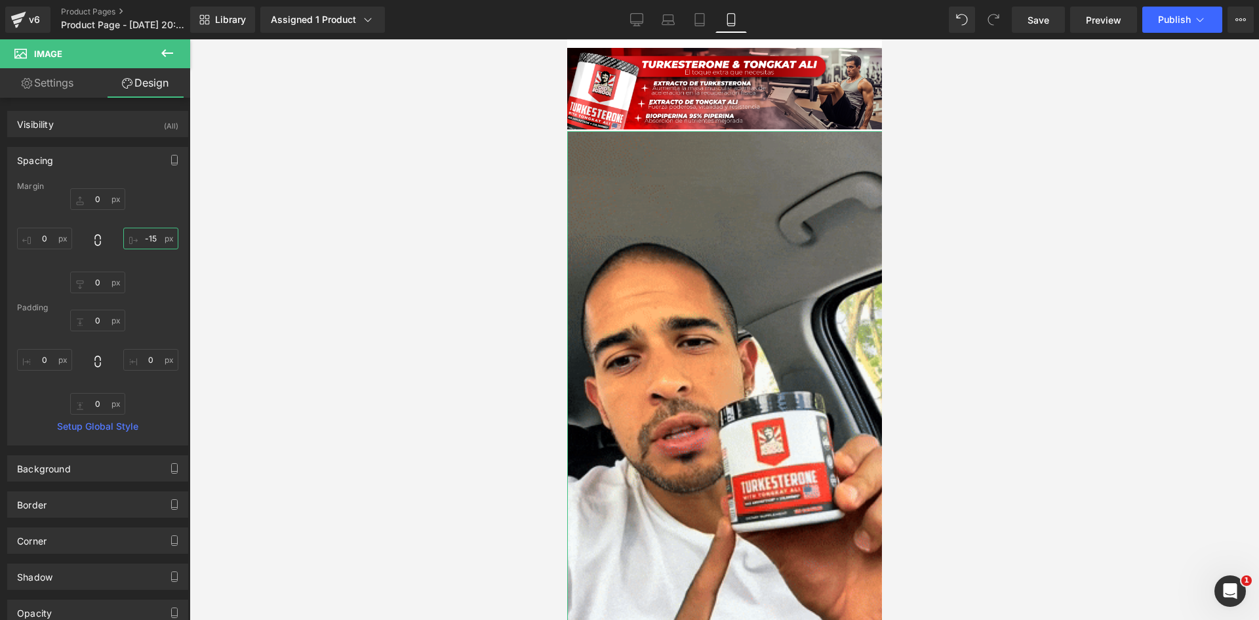
click at [149, 237] on input "-15" at bounding box center [150, 239] width 55 height 22
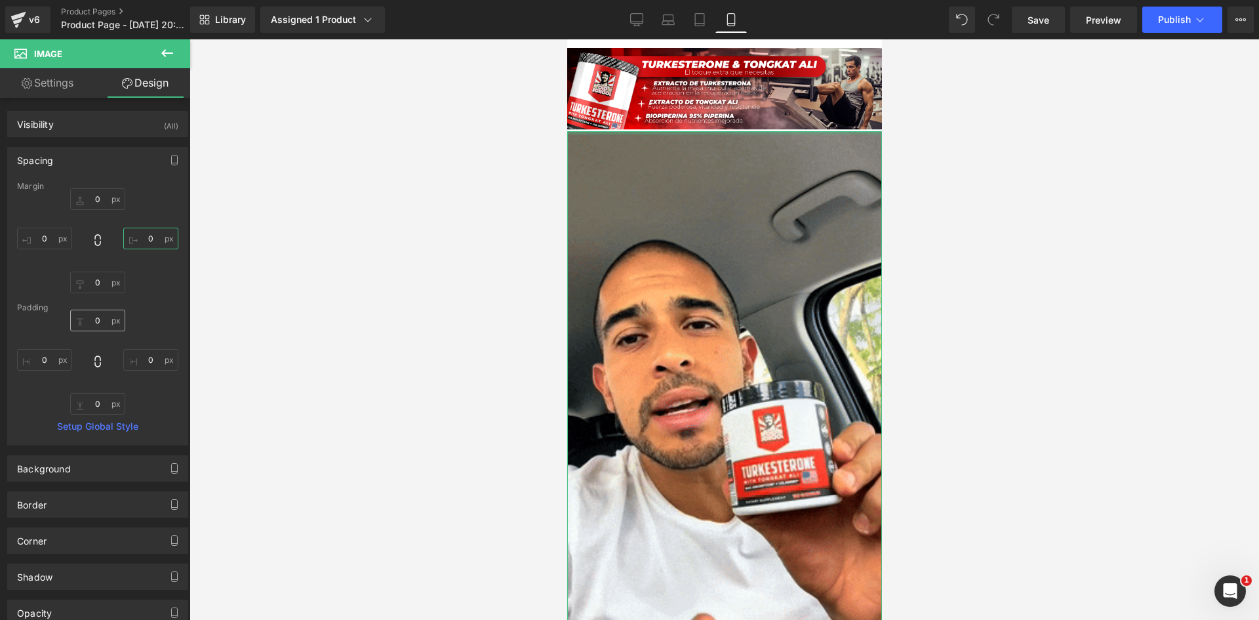
type input "0"
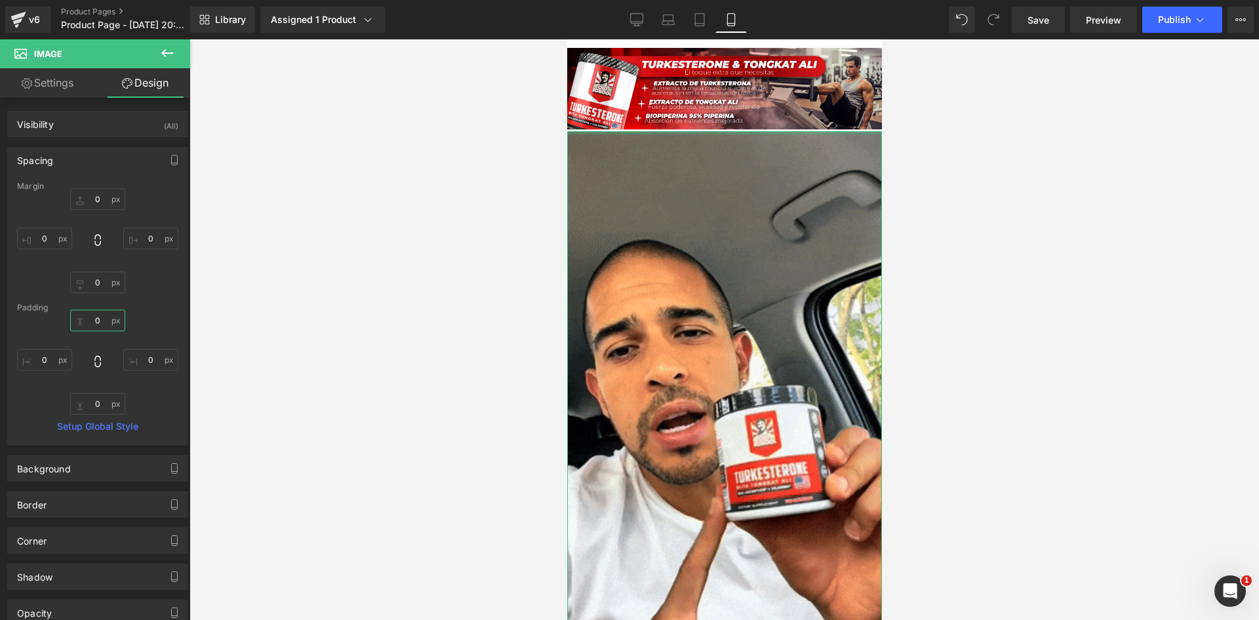
click at [99, 320] on input "0" at bounding box center [97, 320] width 55 height 22
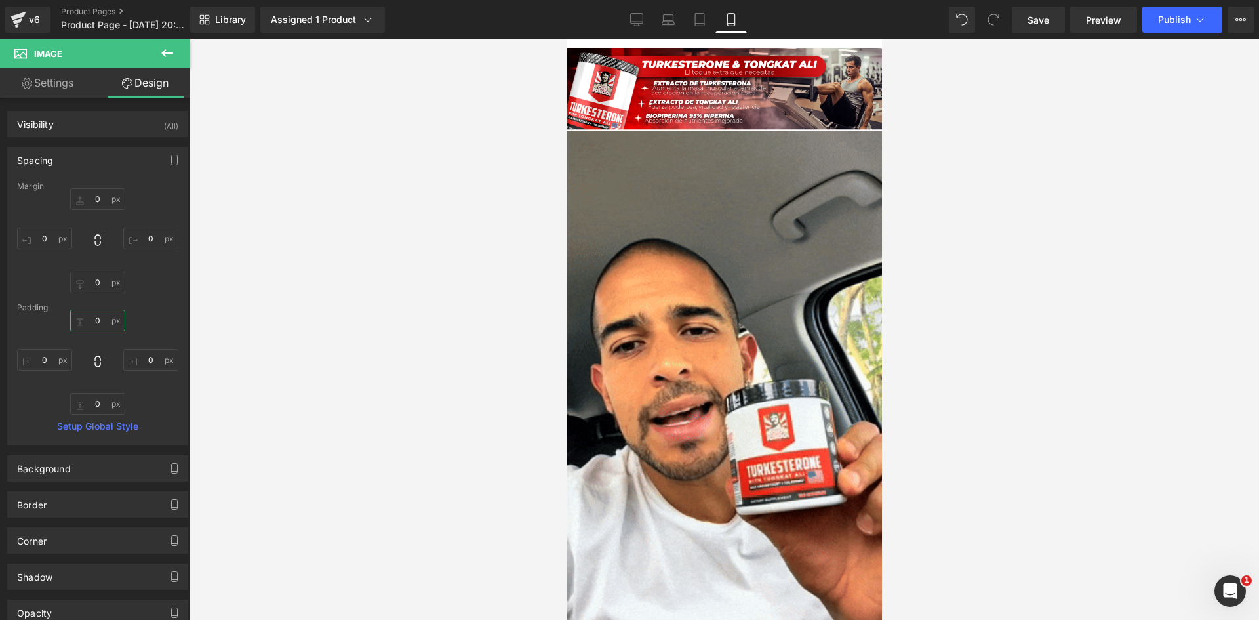
type input "0-"
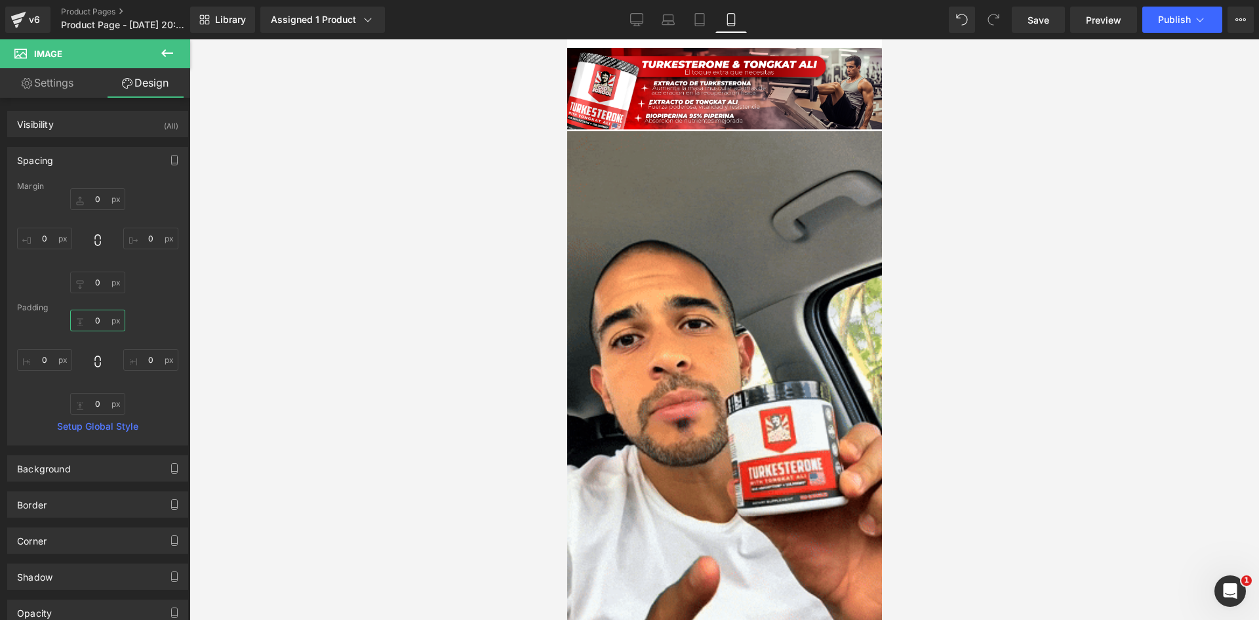
type input "1"
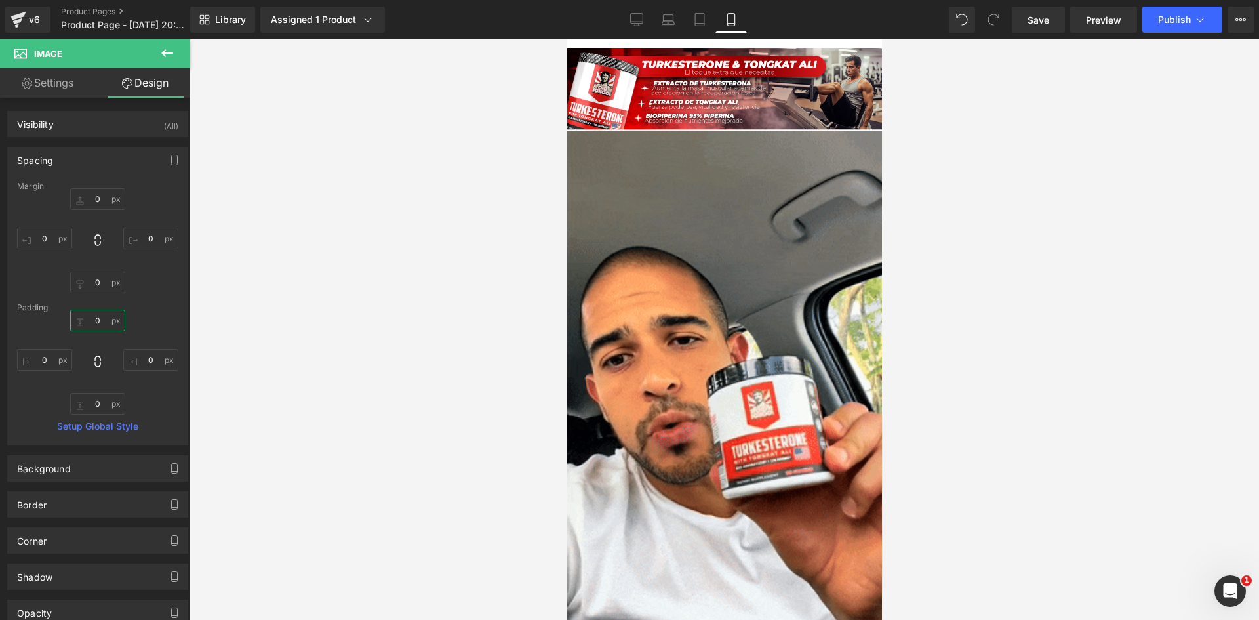
type input "0"
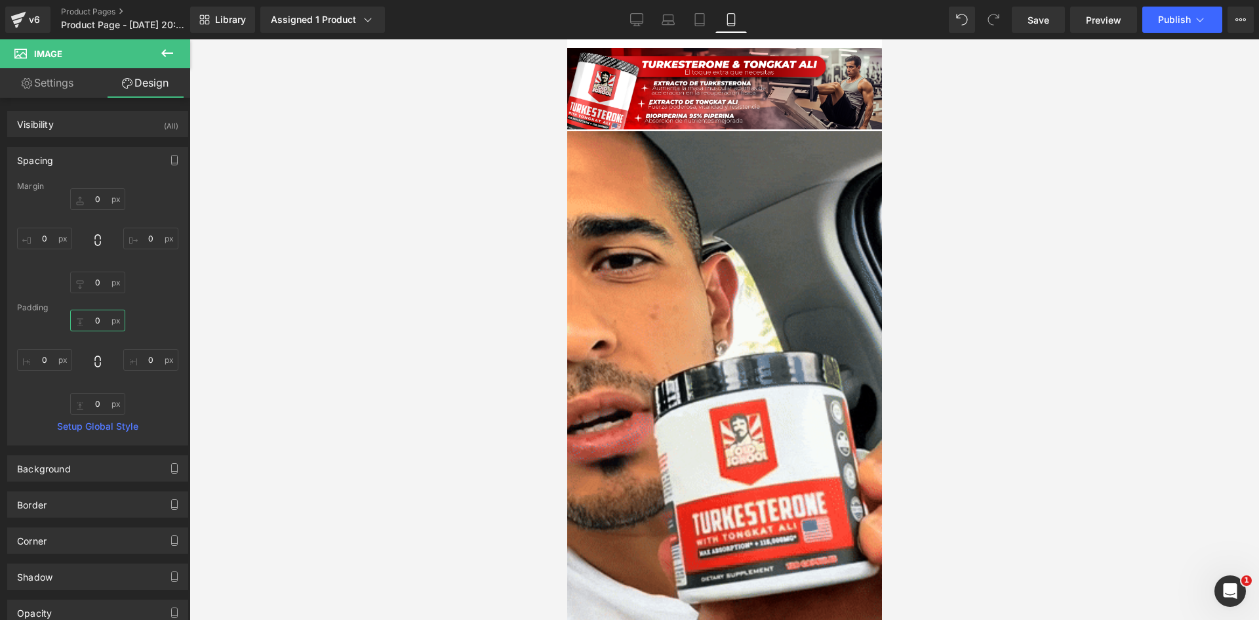
type input "0-"
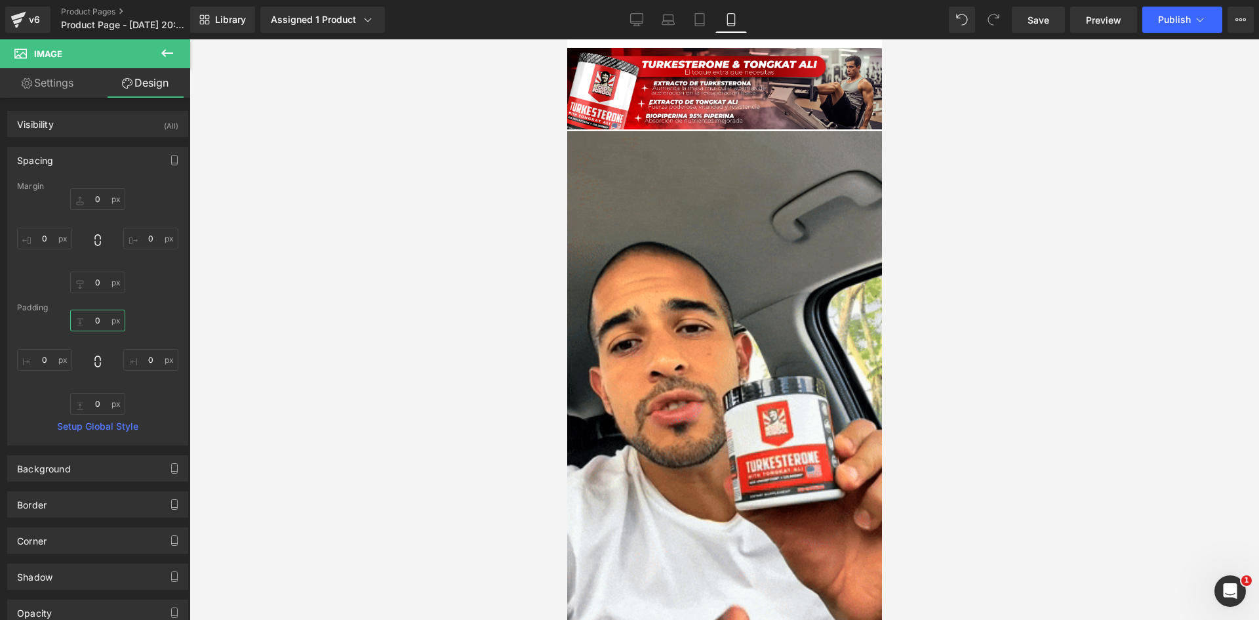
type input "4"
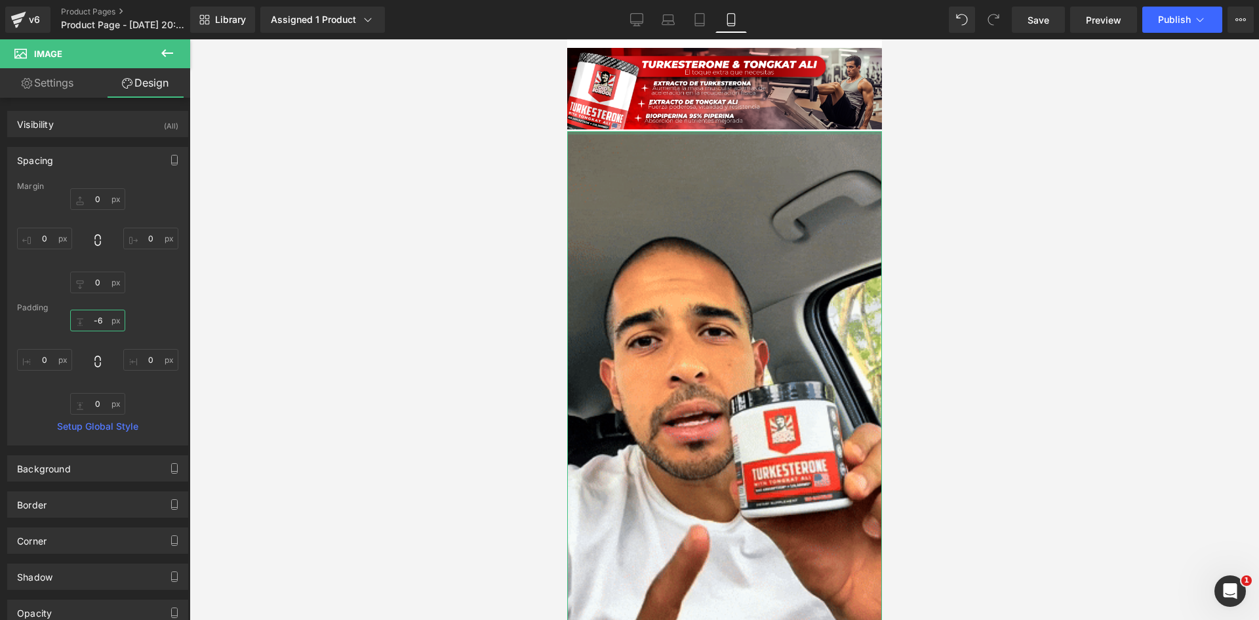
type input "-"
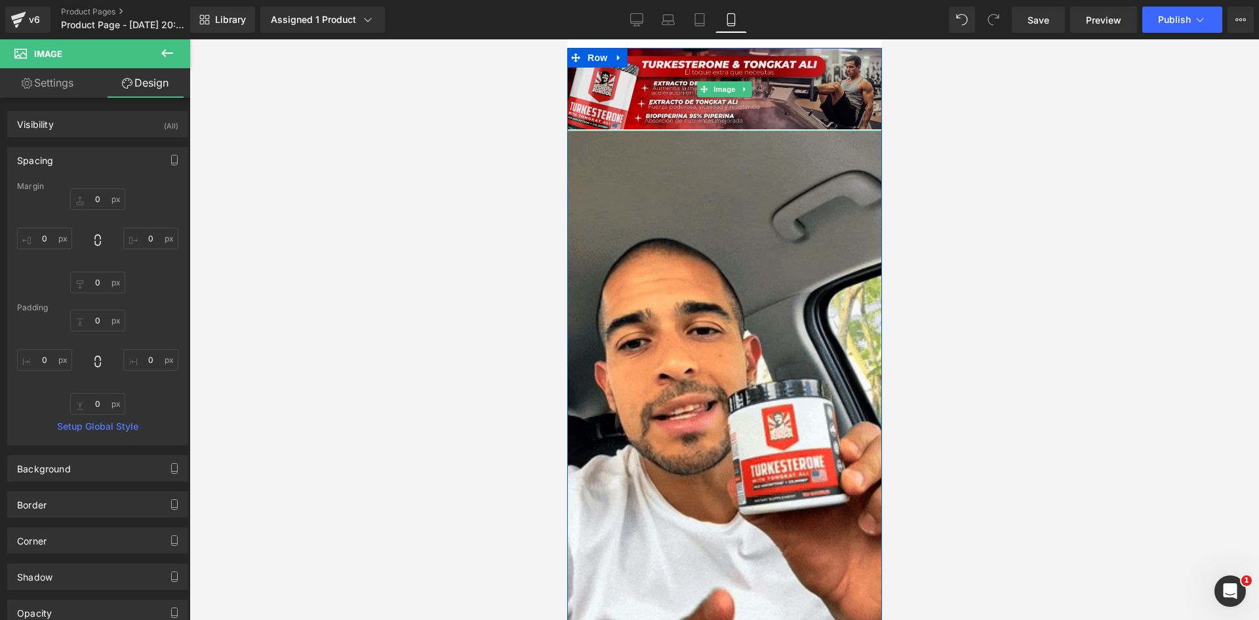
click at [734, 50] on img at bounding box center [724, 89] width 315 height 83
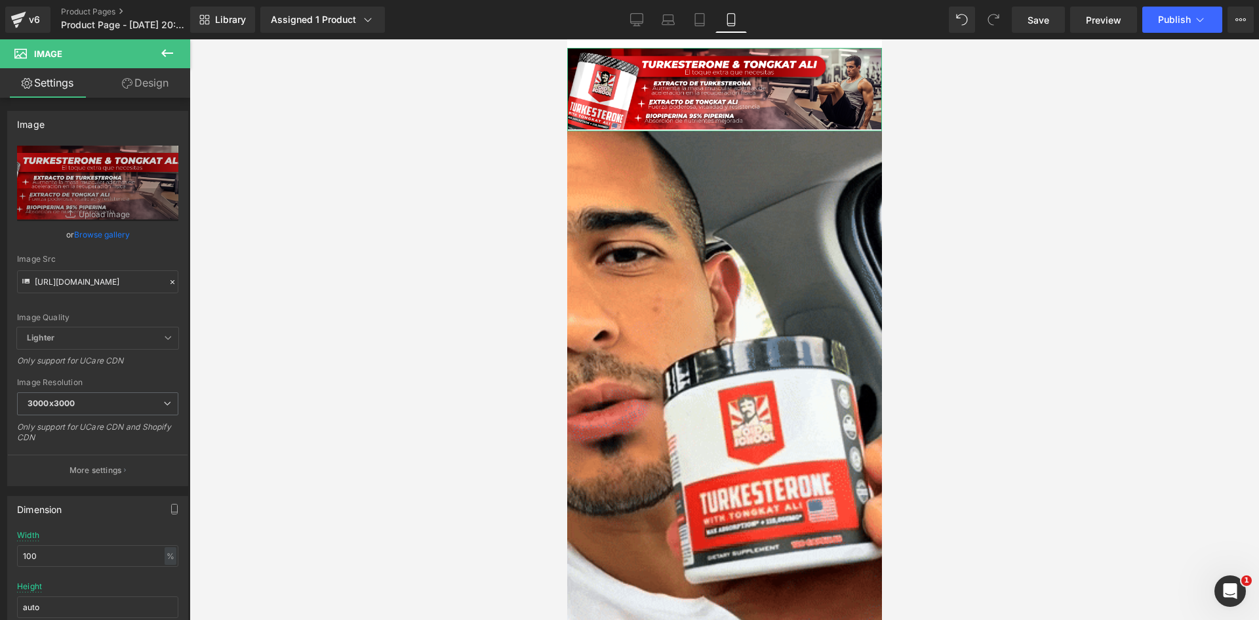
click at [138, 81] on link "Design" at bounding box center [145, 83] width 95 height 30
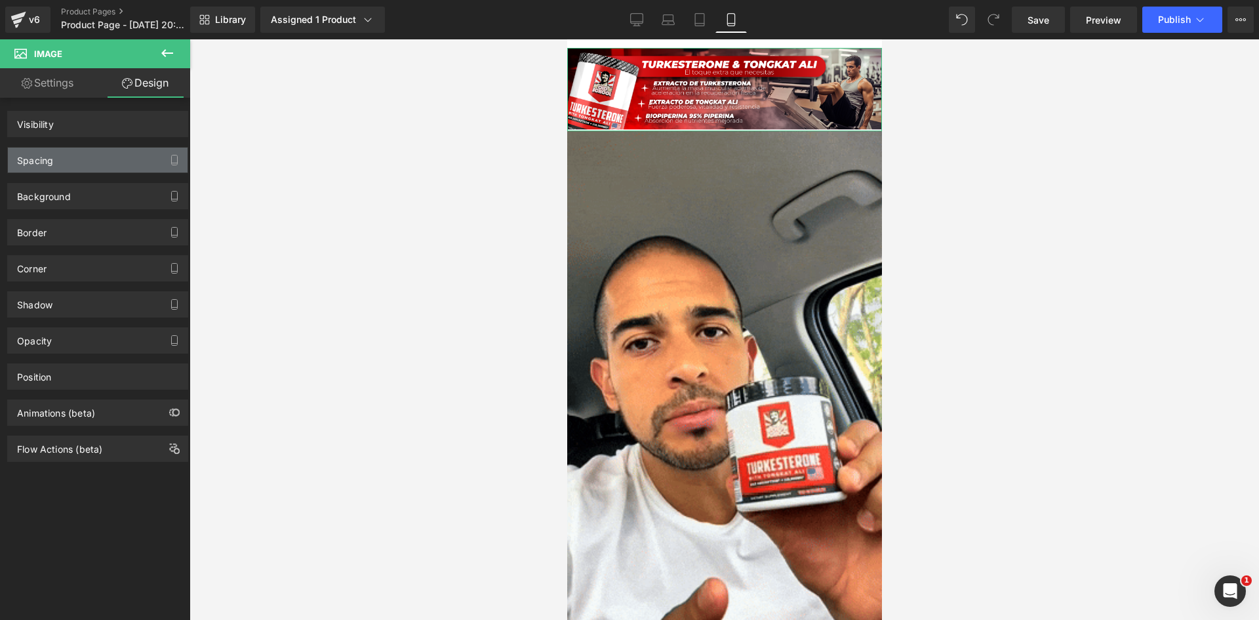
click at [104, 161] on div "Spacing" at bounding box center [98, 160] width 180 height 25
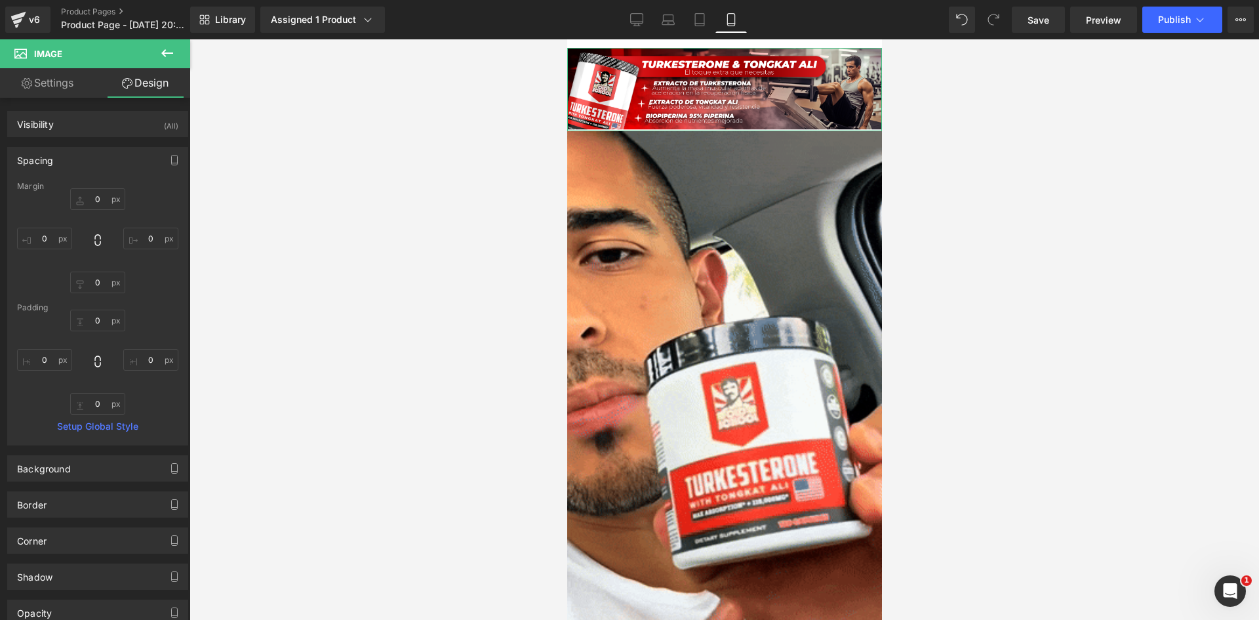
type input "0"
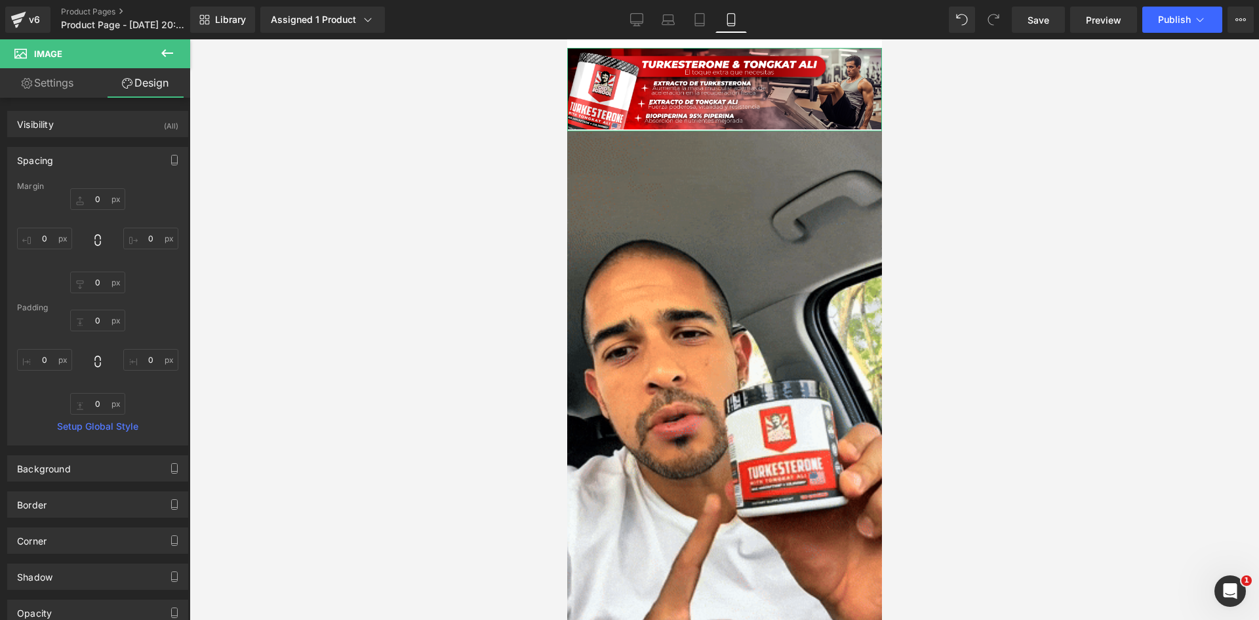
type input "0"
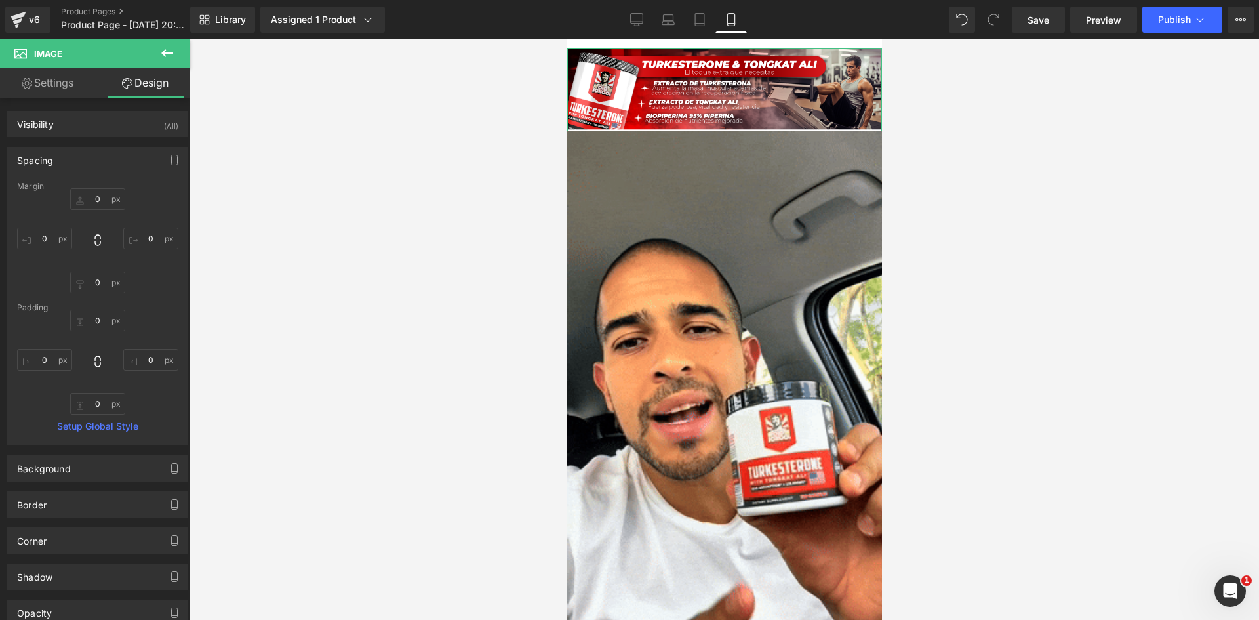
type input "0"
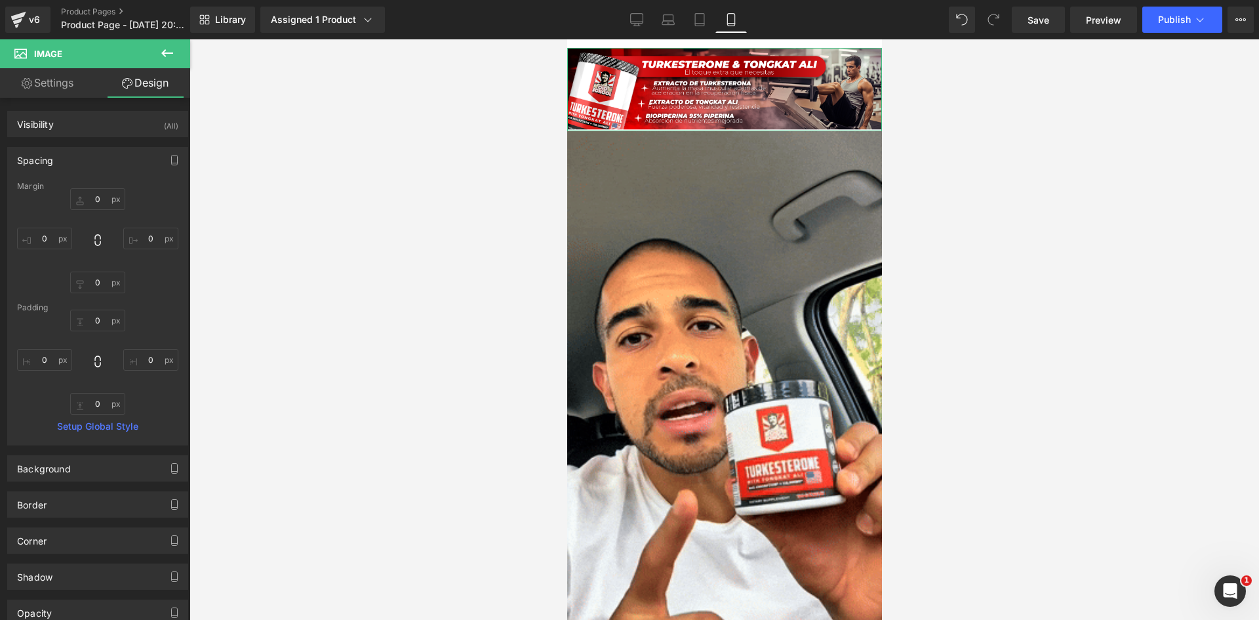
type input "0"
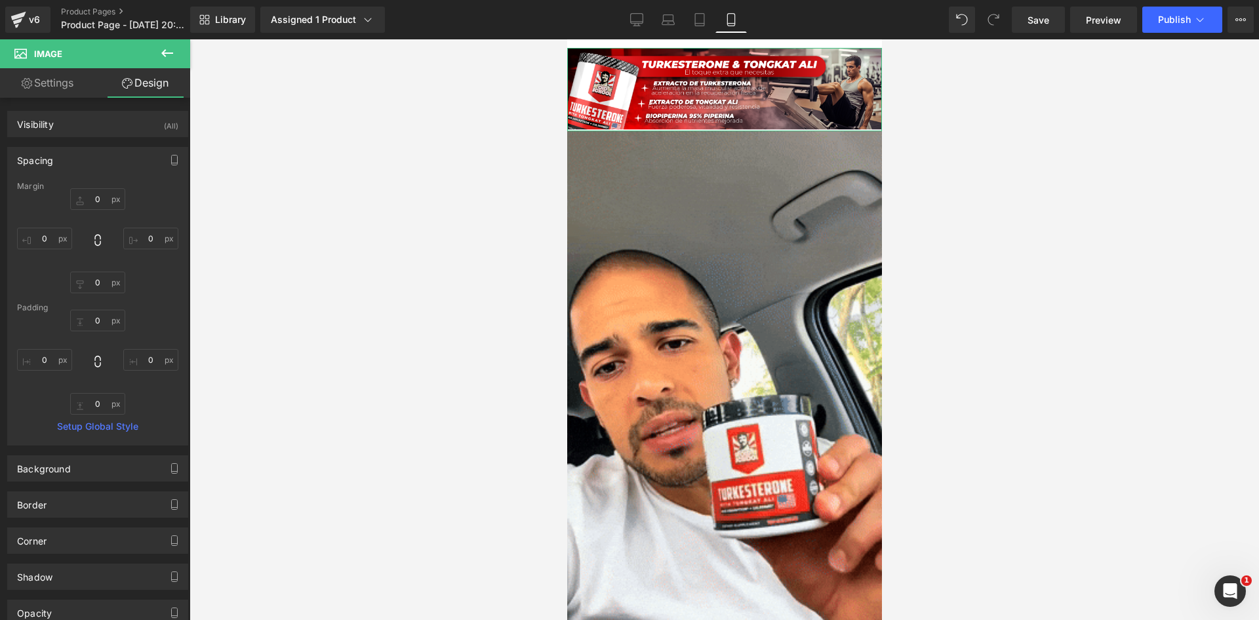
type input "0"
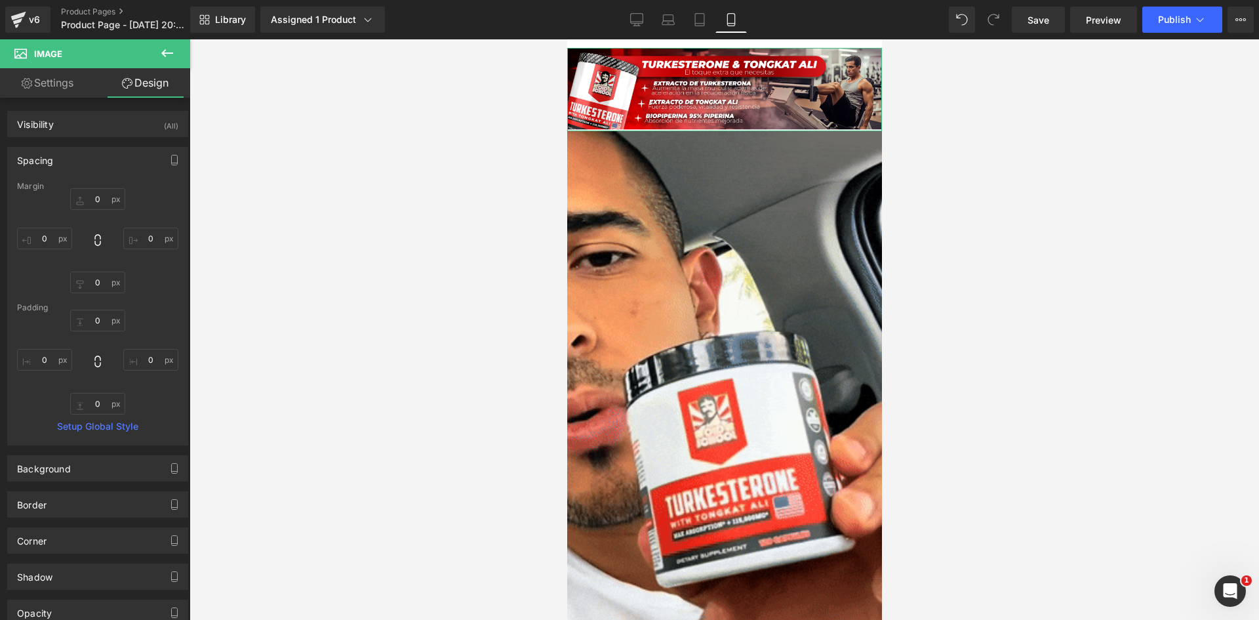
type input "0"
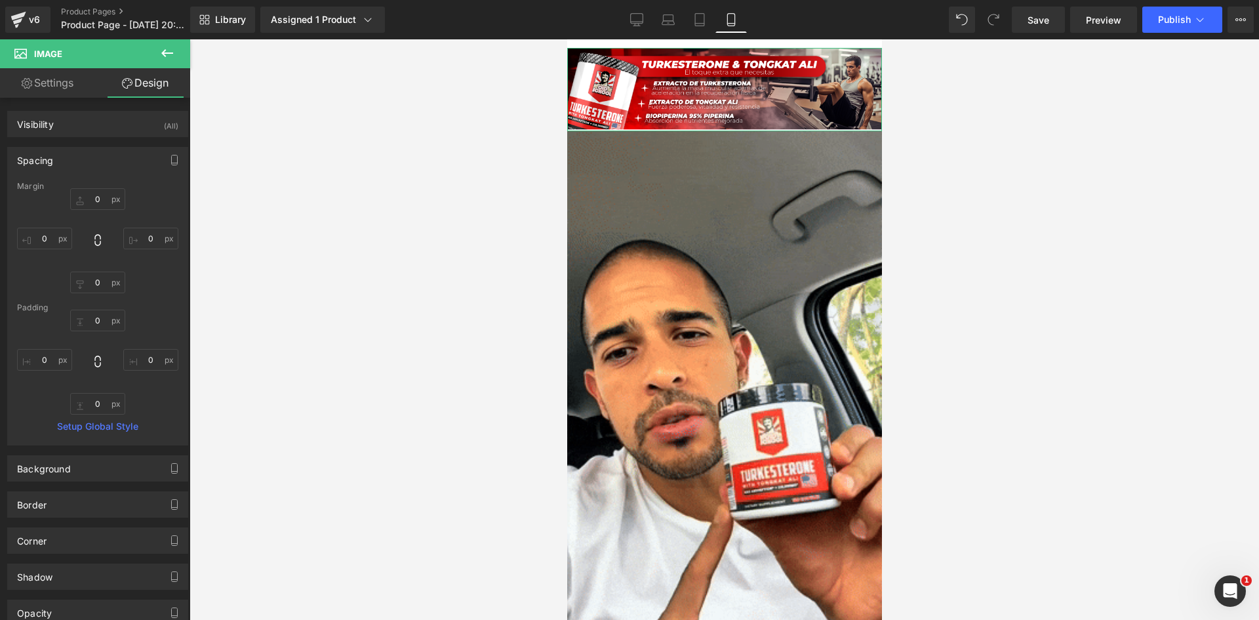
type input "0"
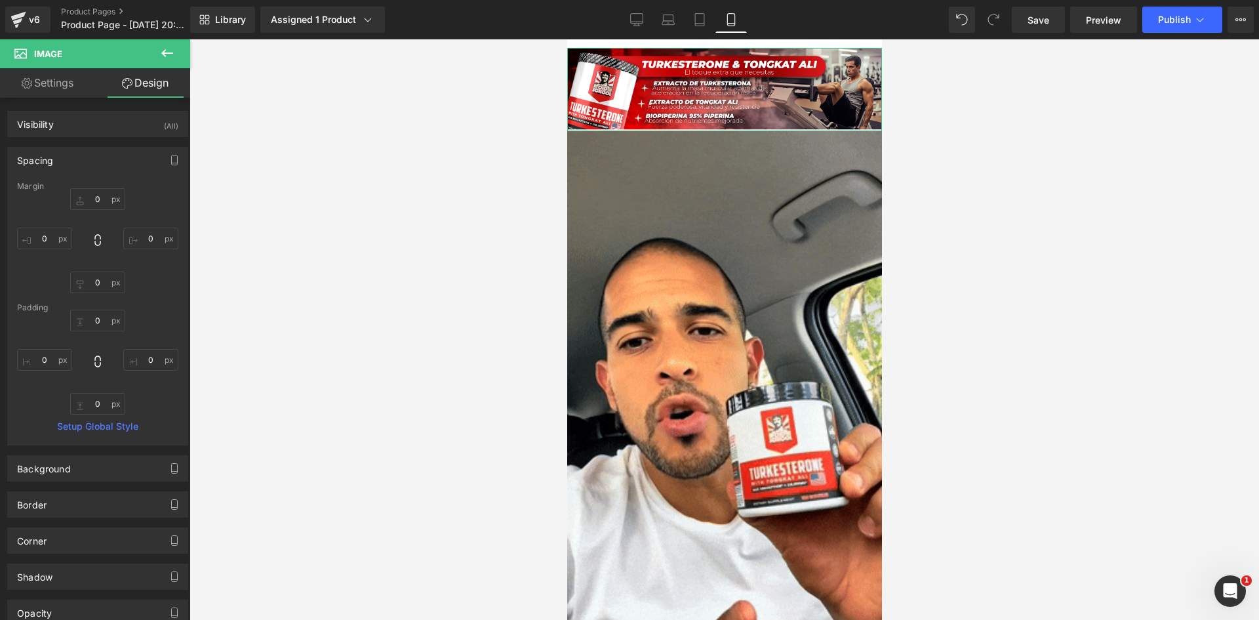
type input "0"
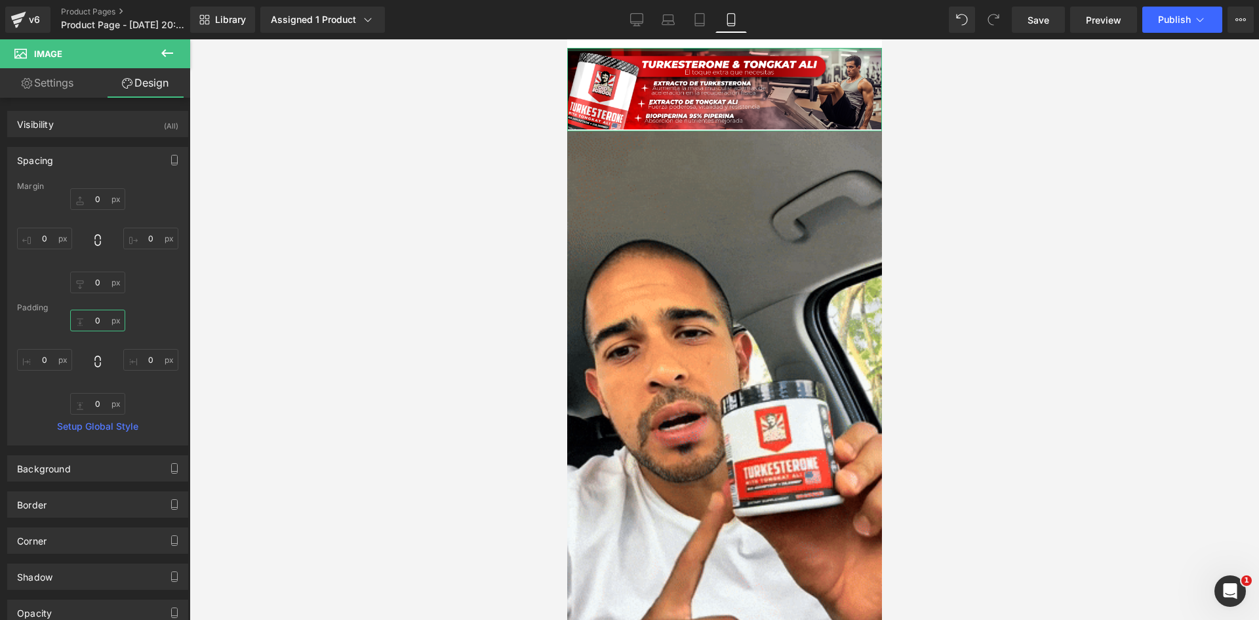
click at [94, 321] on input "0" at bounding box center [97, 320] width 55 height 22
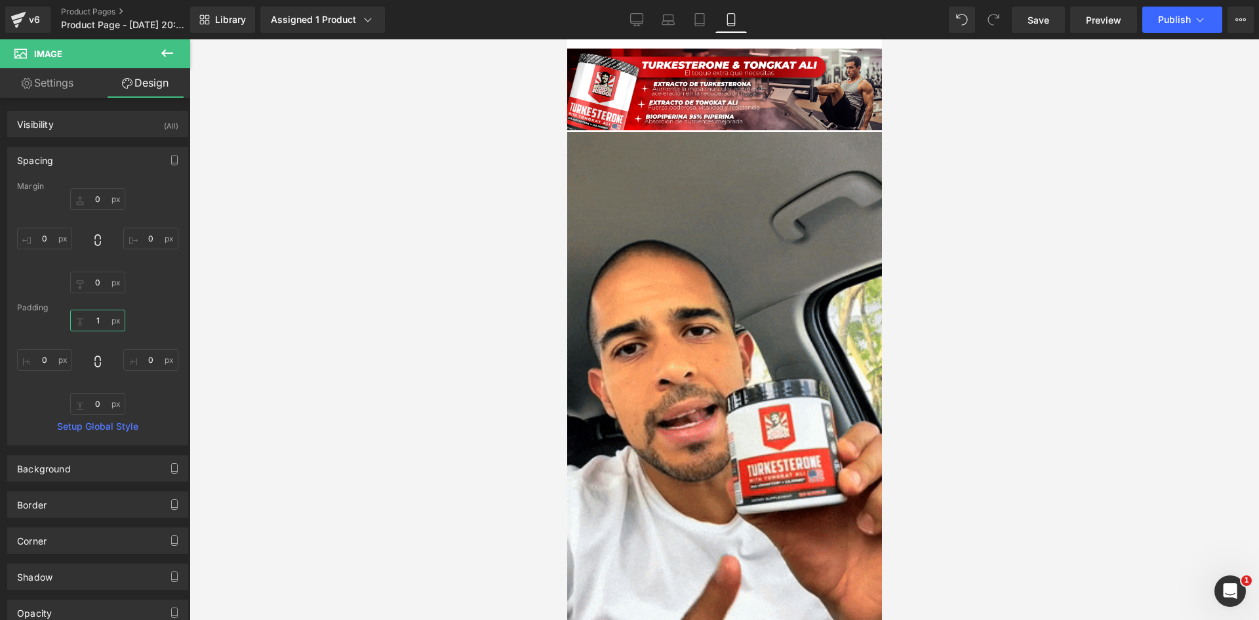
type input "0"
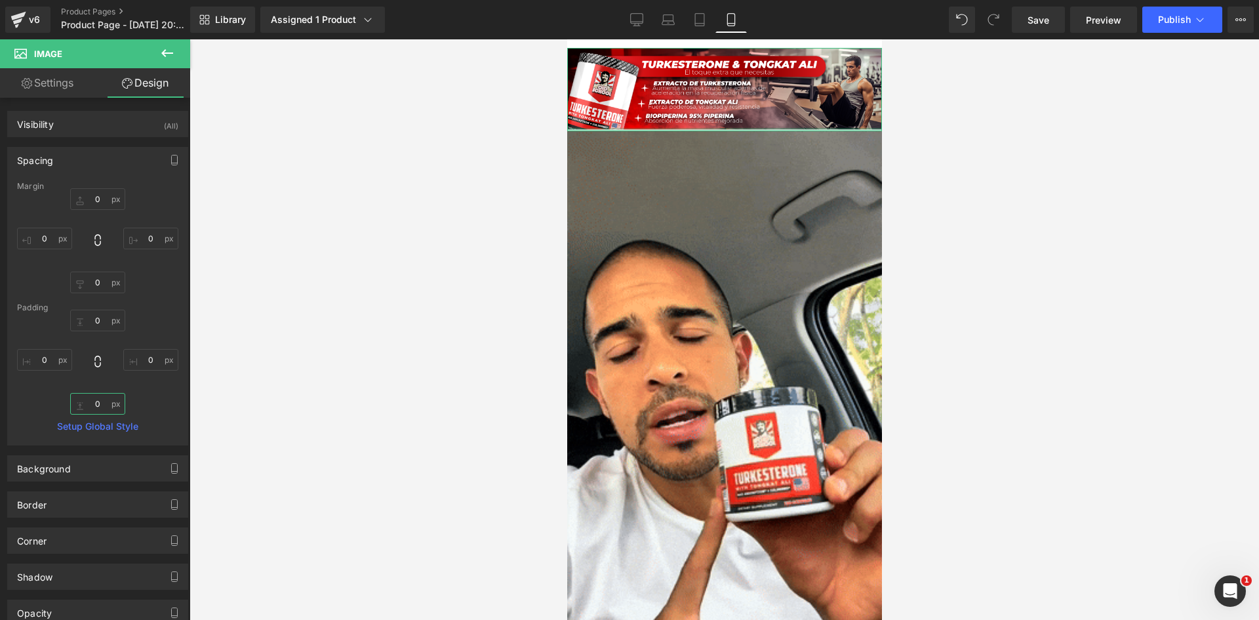
click at [100, 406] on input "0" at bounding box center [97, 404] width 55 height 22
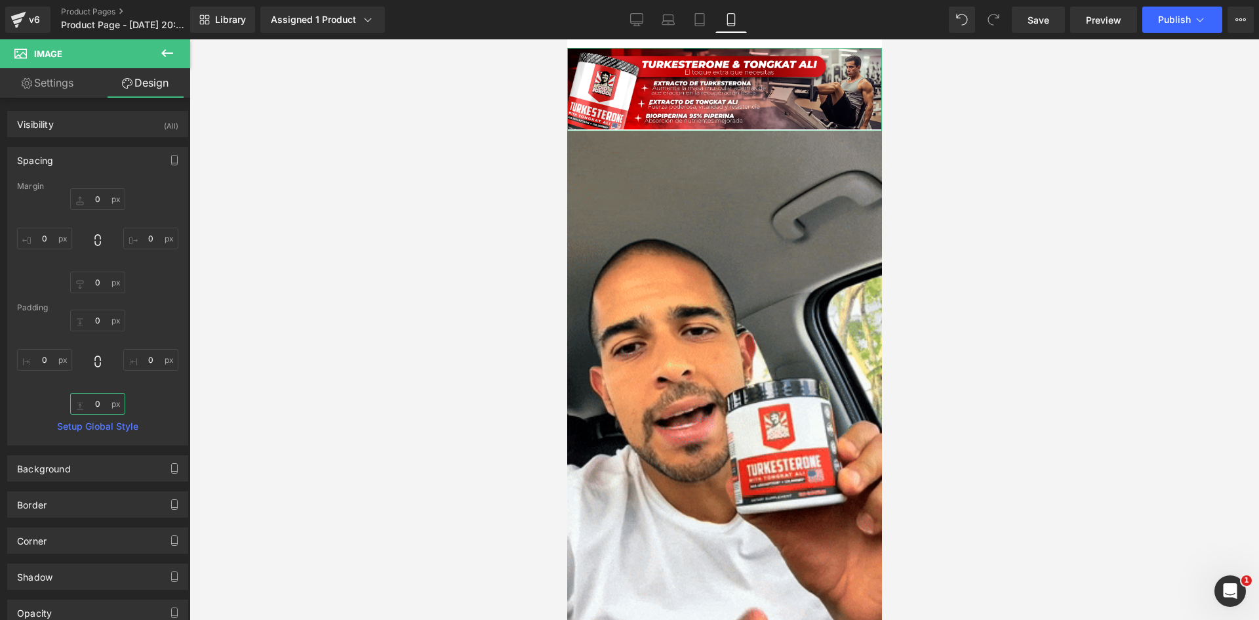
type input "0"
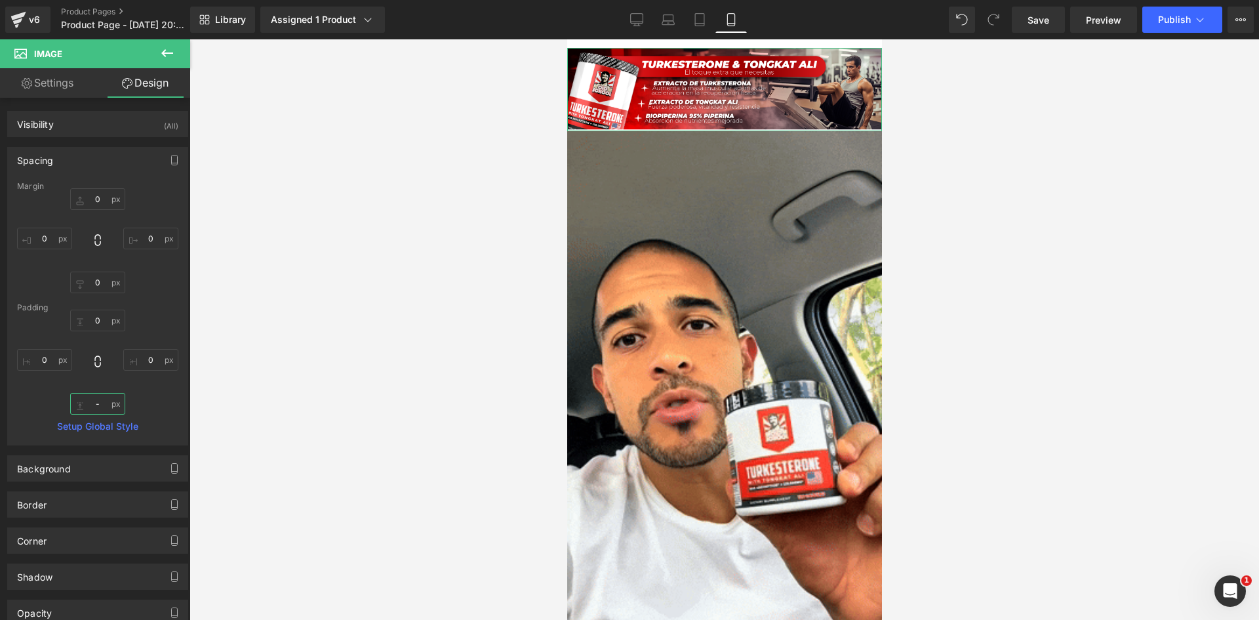
type input "-6"
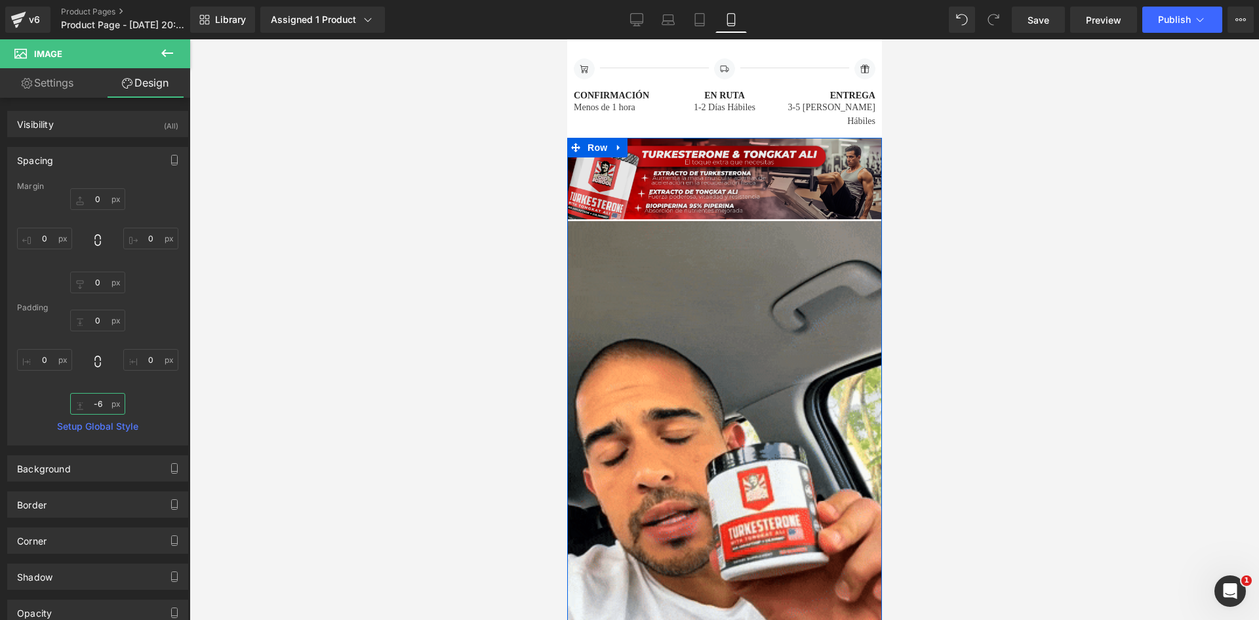
scroll to position [3029, 0]
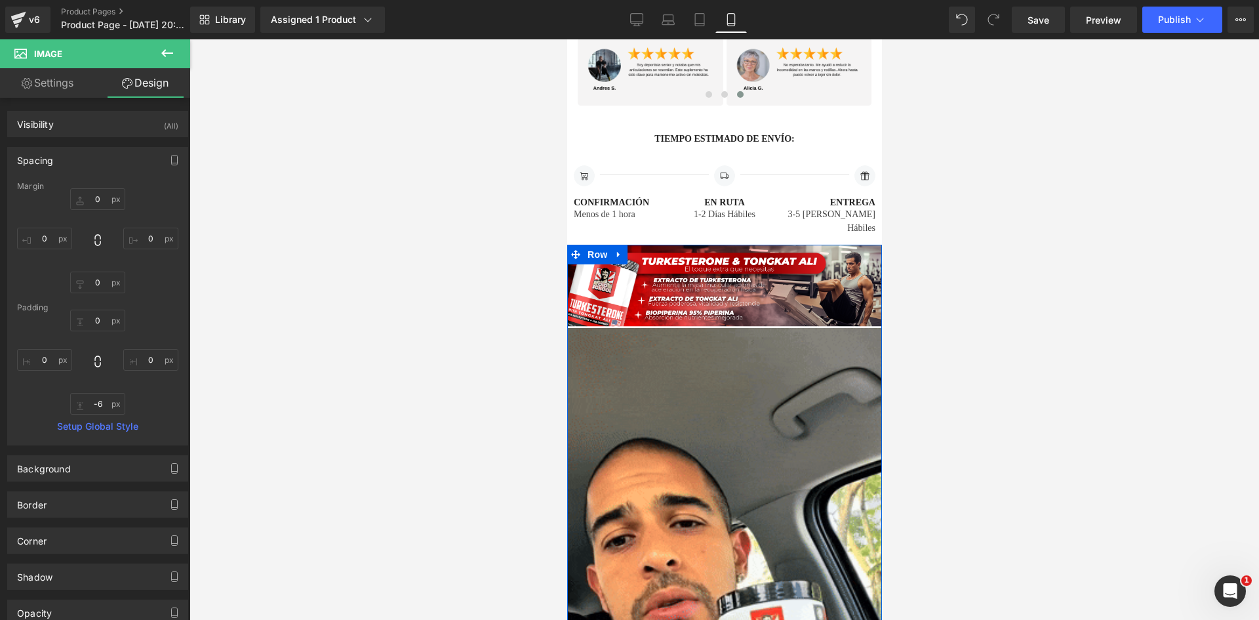
drag, startPoint x: 706, startPoint y: 218, endPoint x: 692, endPoint y: 211, distance: 16.1
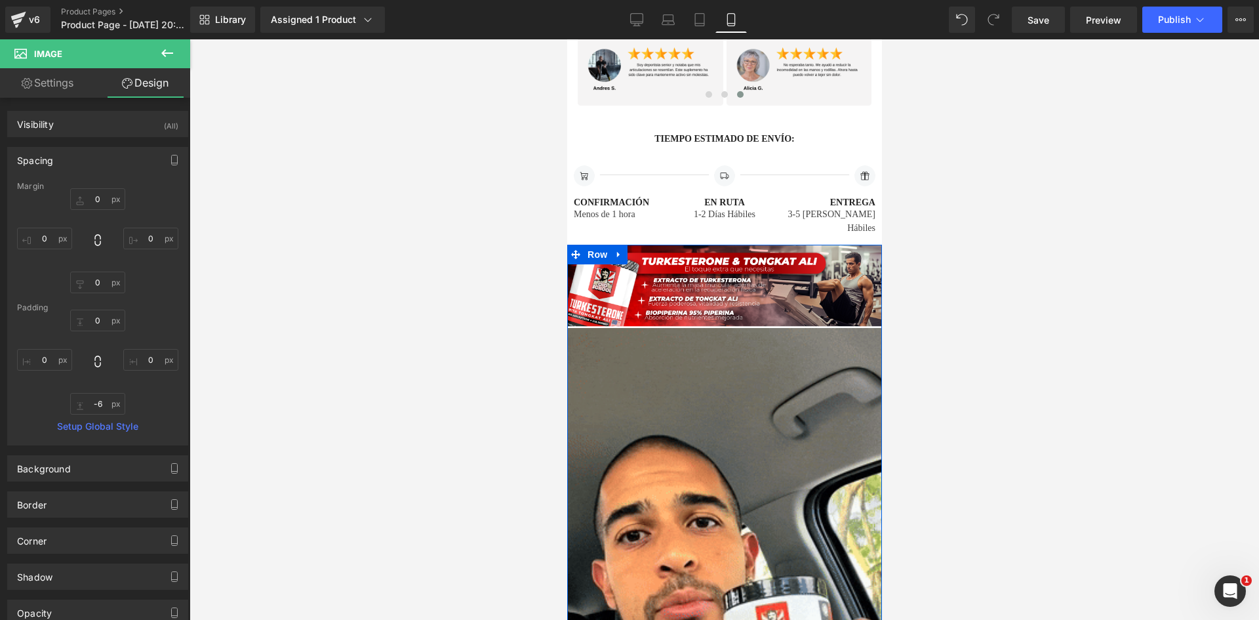
click at [706, 245] on div "Image" at bounding box center [724, 286] width 315 height 83
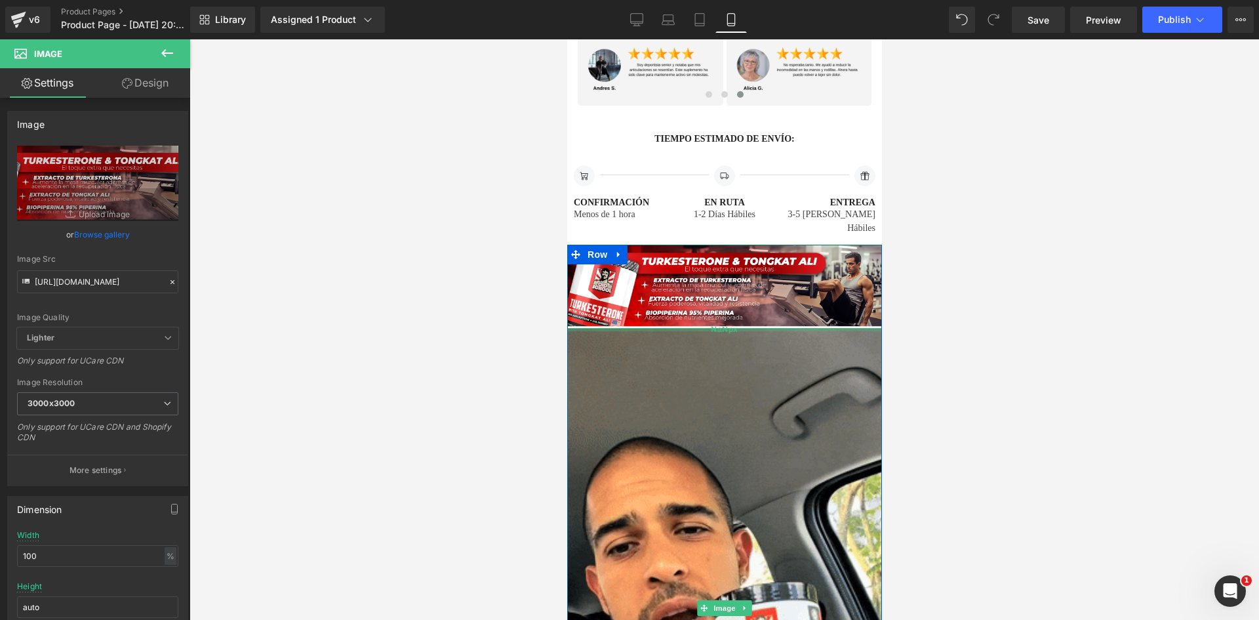
click at [680, 255] on div "Image Image NaNpx" at bounding box center [724, 566] width 315 height 643
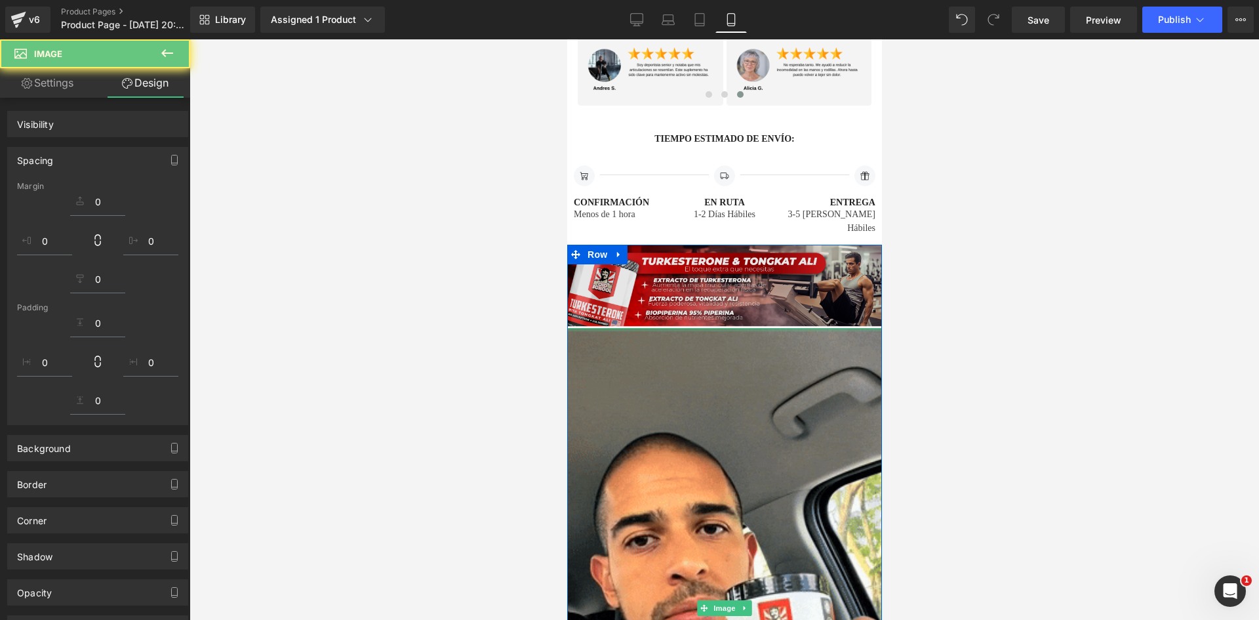
click at [719, 245] on div "Image" at bounding box center [724, 286] width 315 height 83
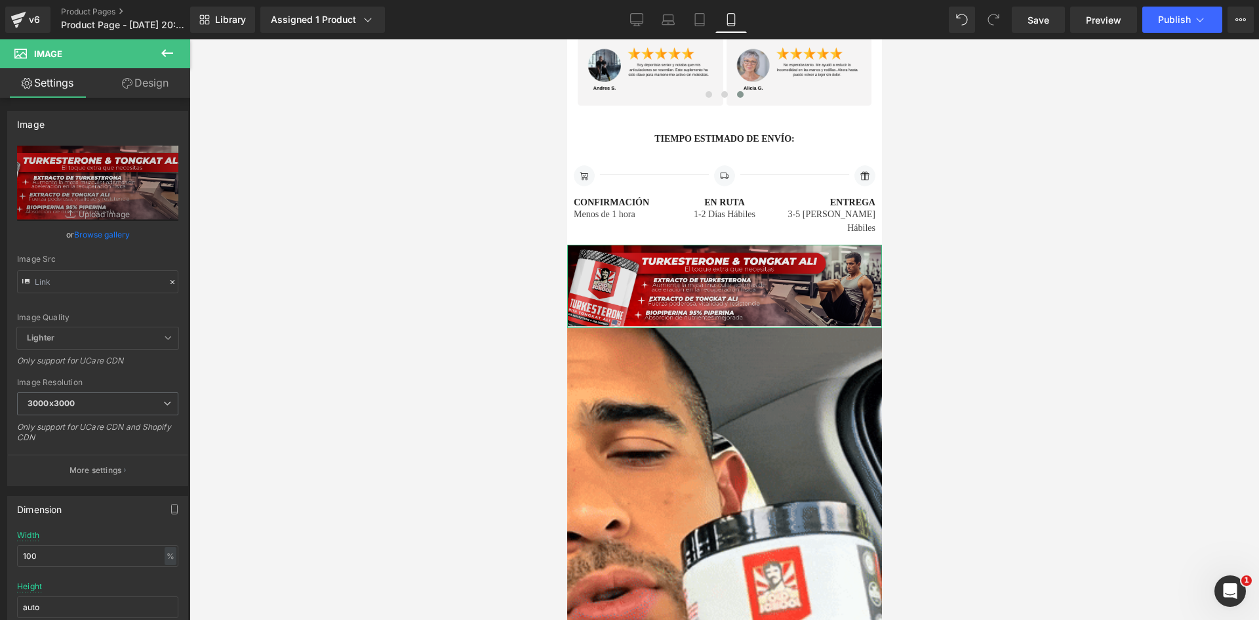
type input "https://i.ibb.co/5hrc2rtB/Pieza-3-3x.png"
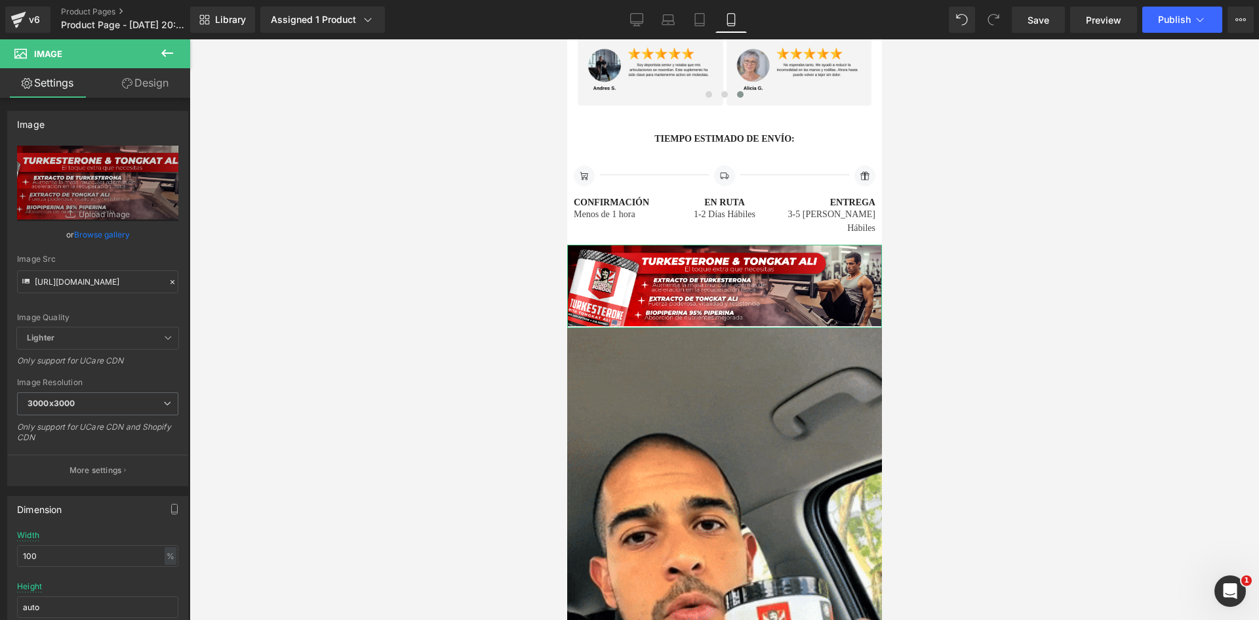
click at [153, 81] on link "Design" at bounding box center [145, 83] width 95 height 30
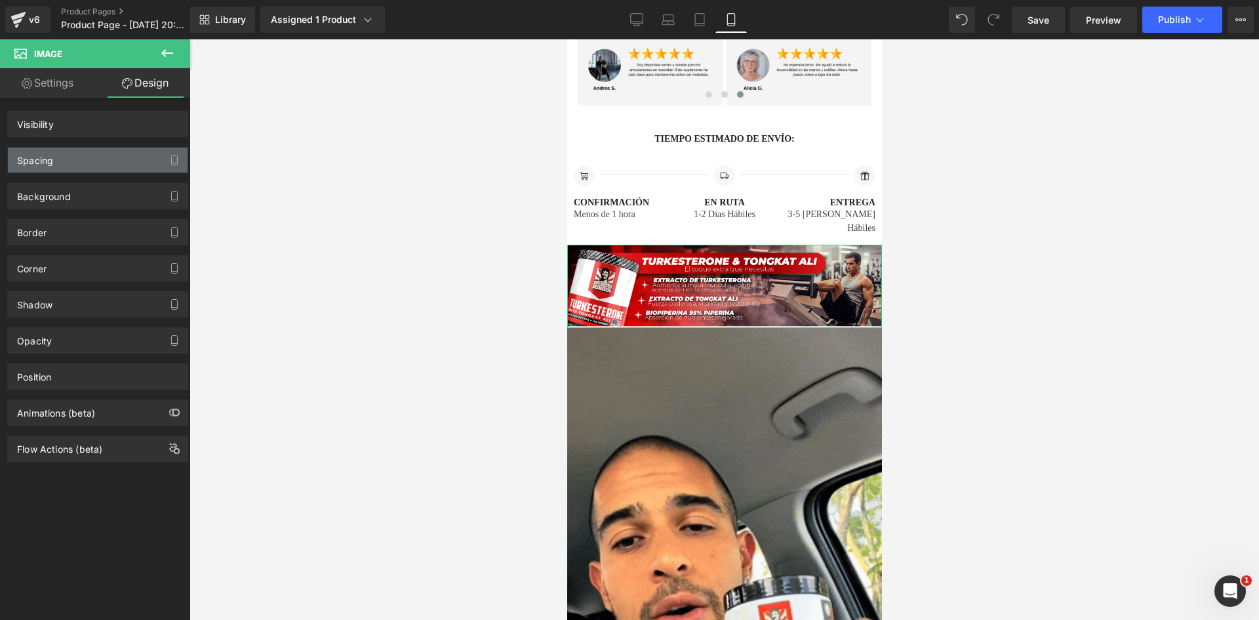
click at [123, 158] on div "Spacing" at bounding box center [98, 160] width 180 height 25
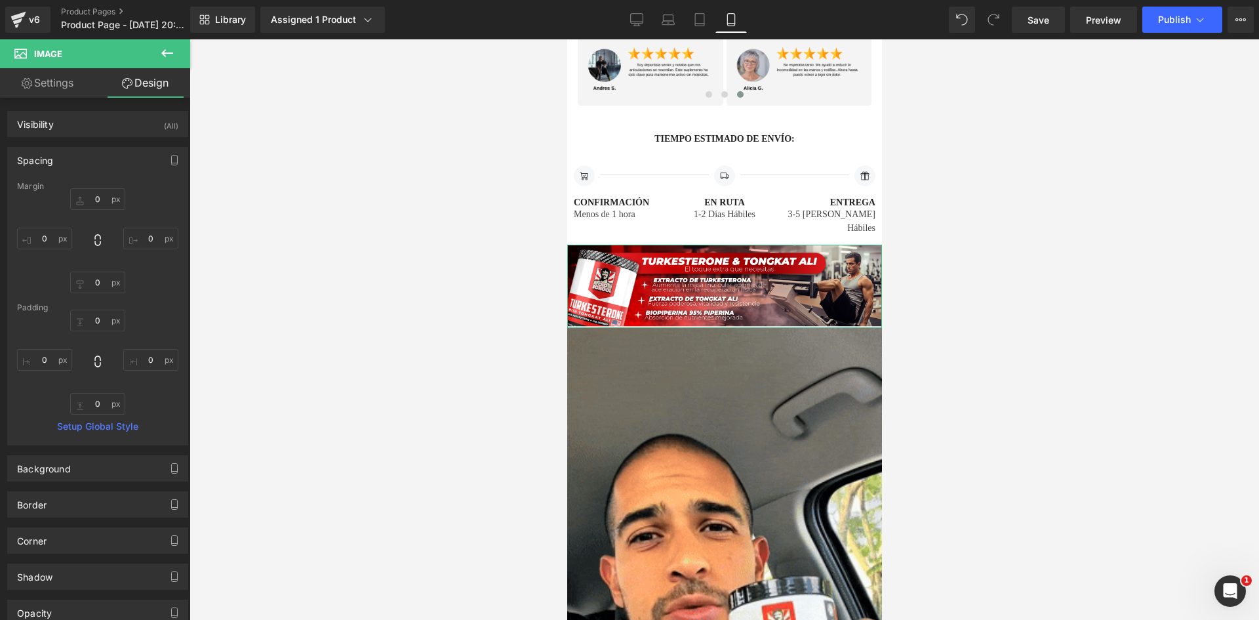
type input "0"
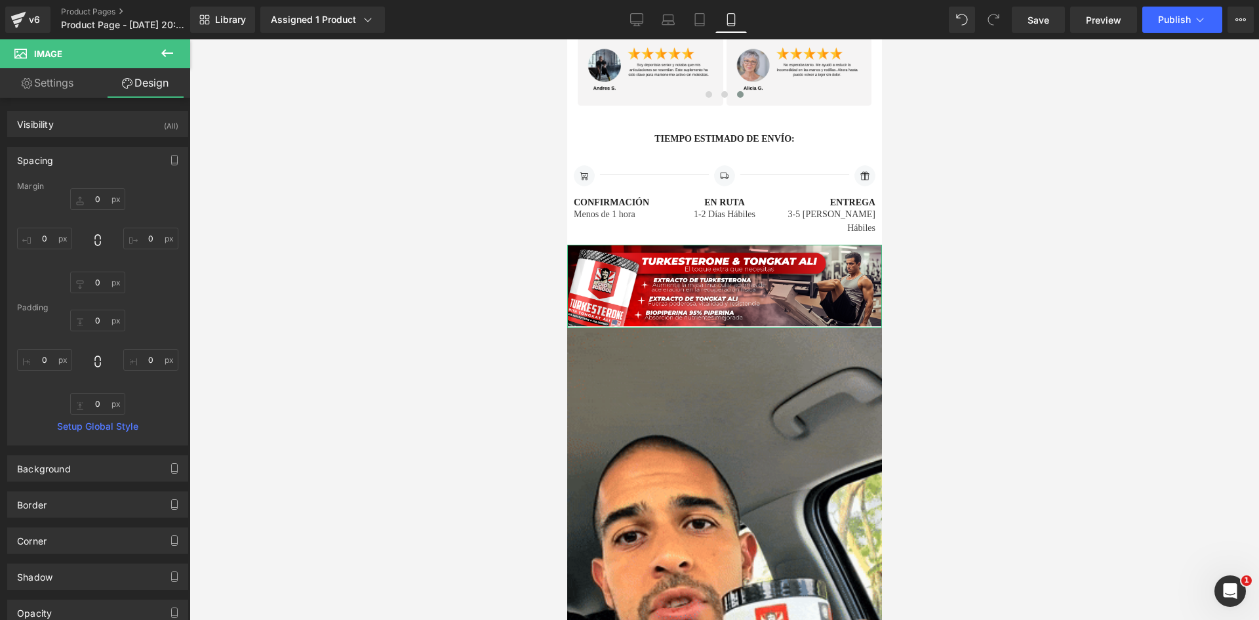
type input "0"
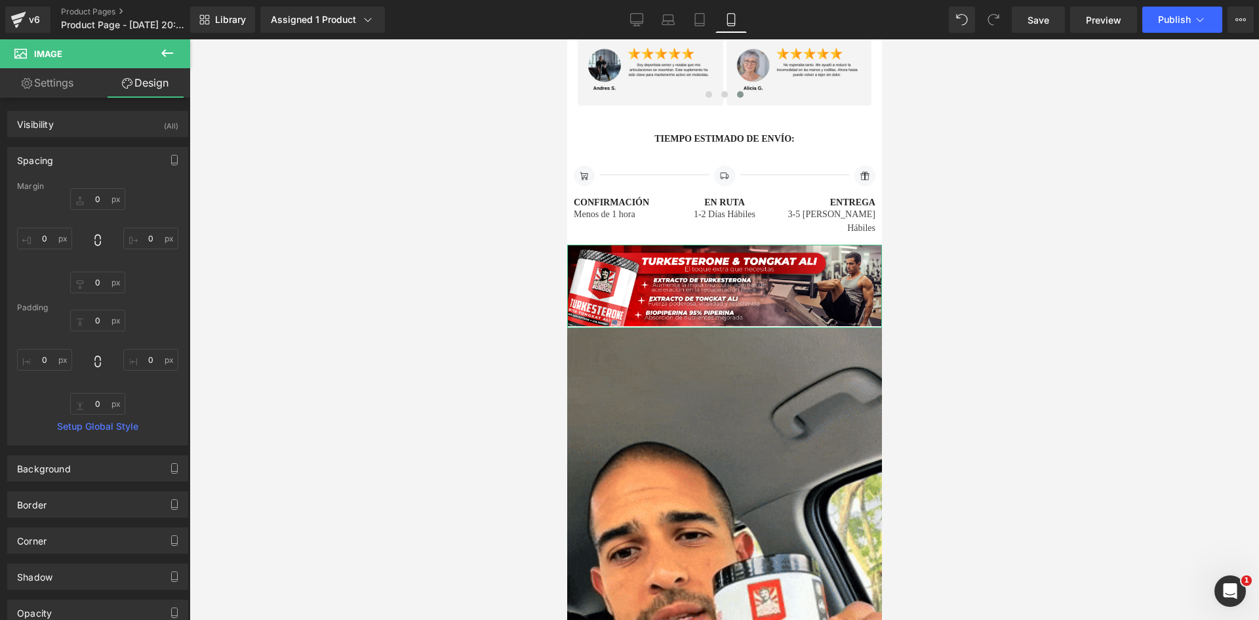
type input "0"
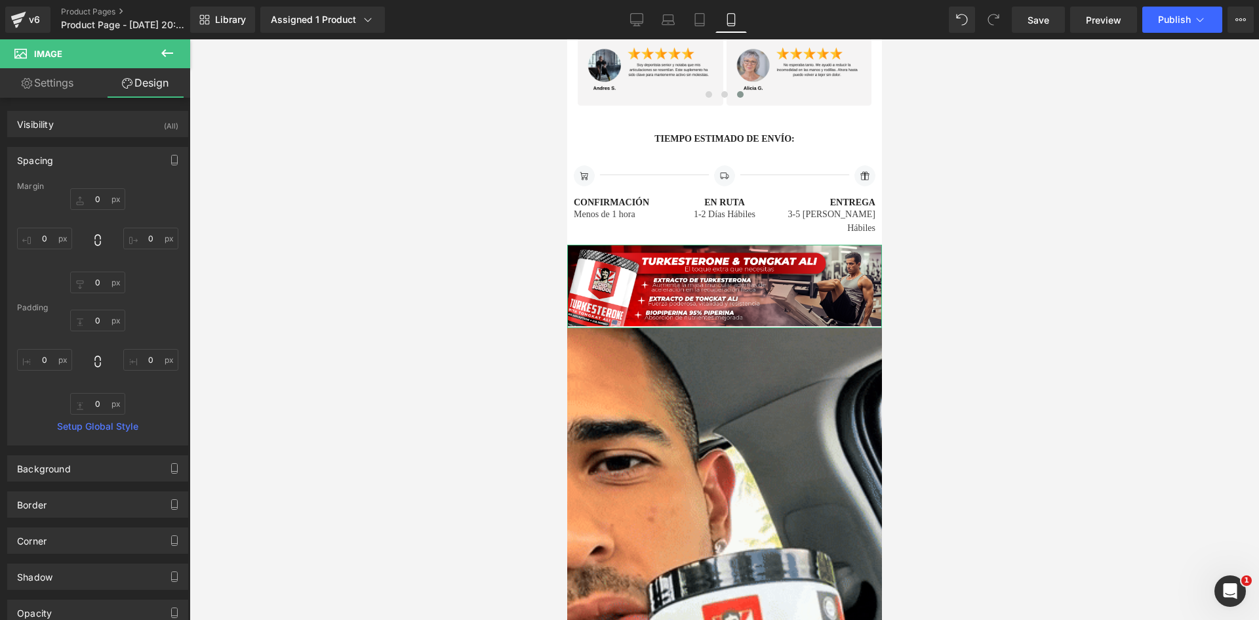
type input "0"
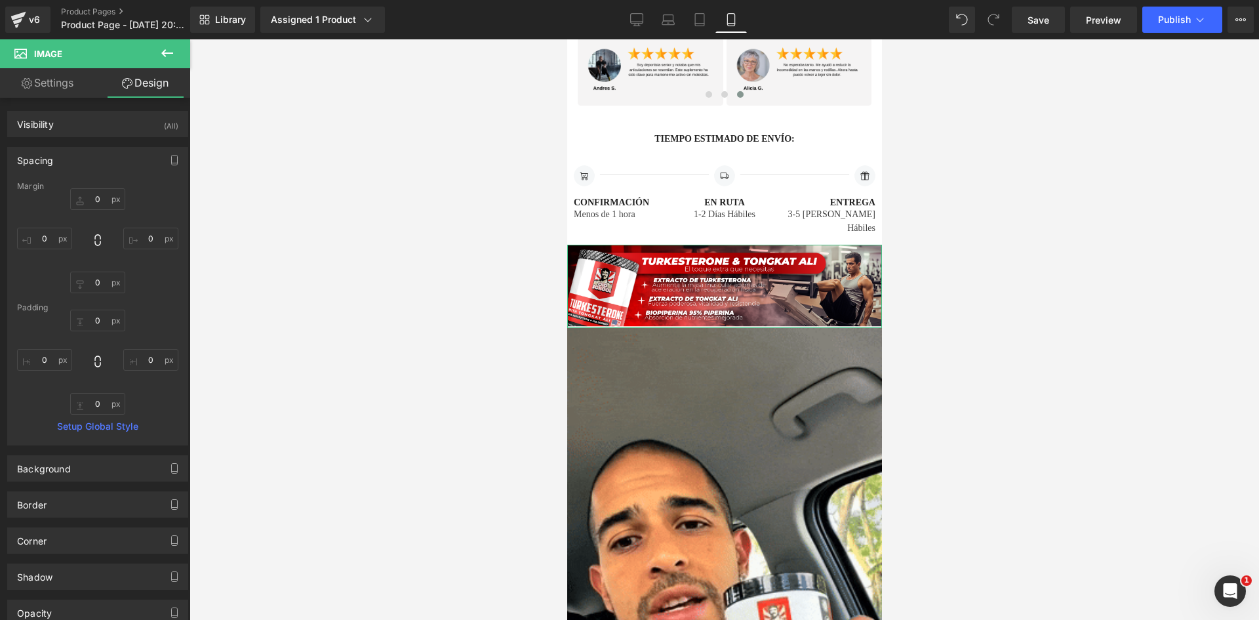
type input "0"
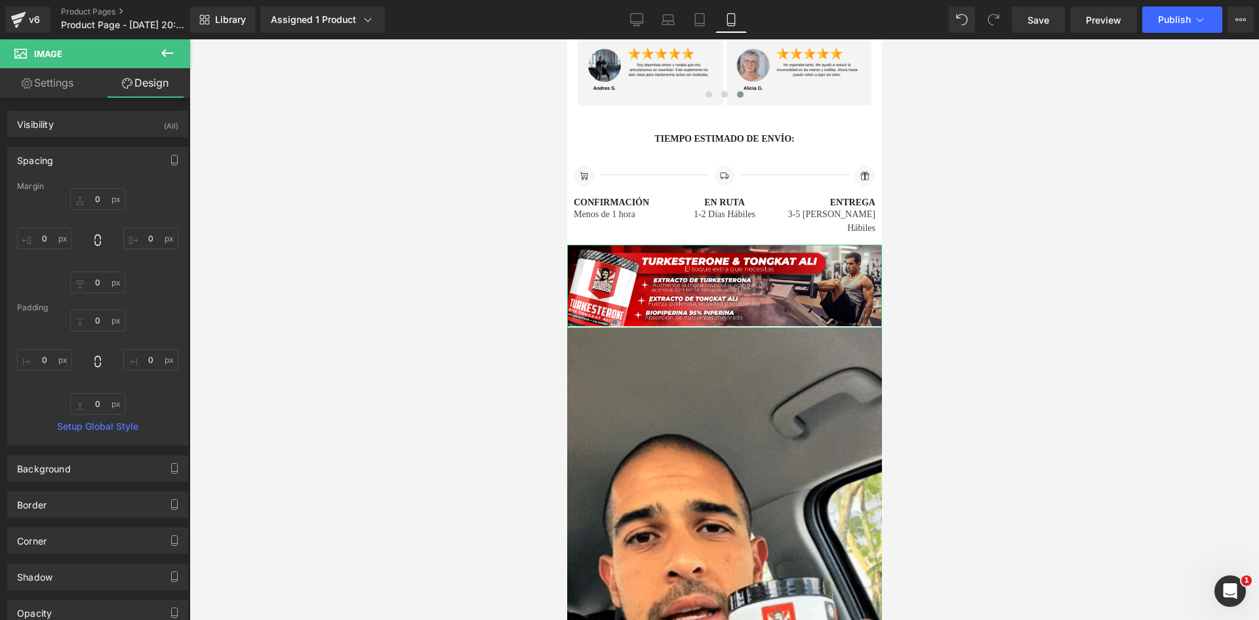
type input "0"
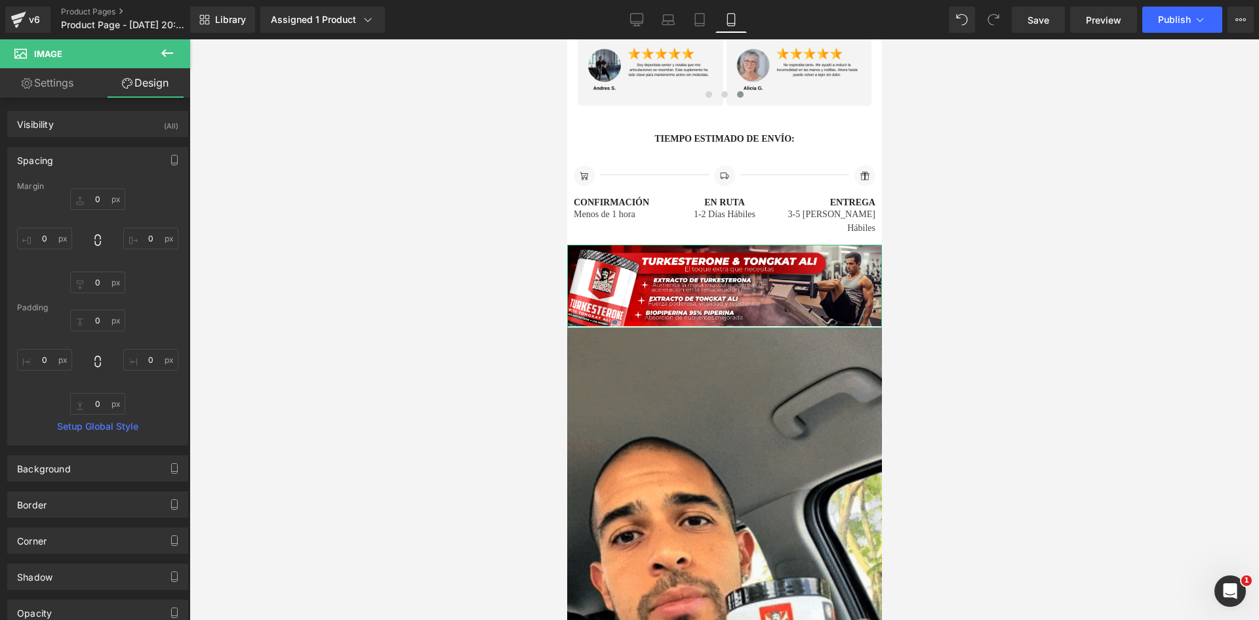
type input "0"
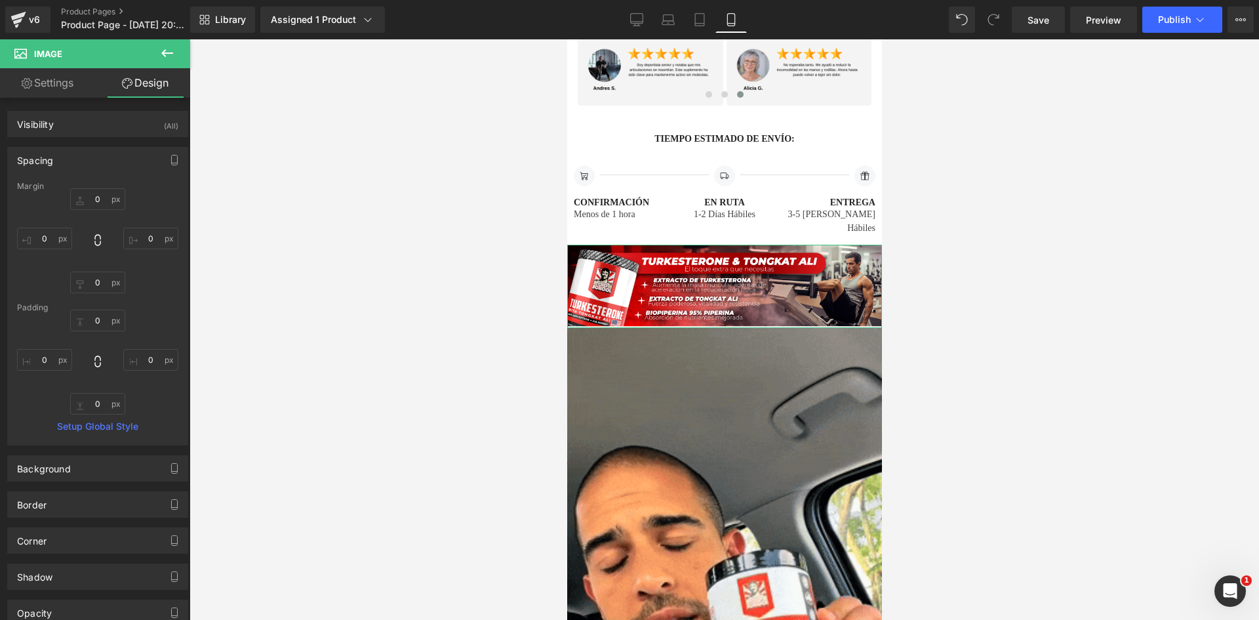
type input "0"
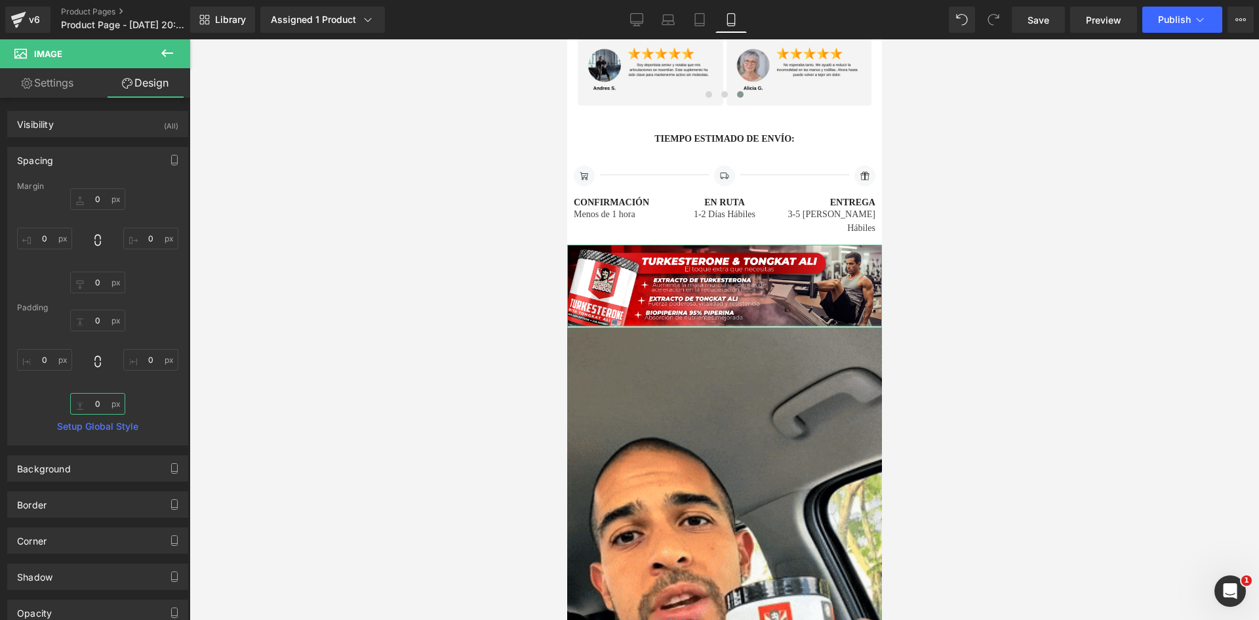
click at [98, 405] on input "0" at bounding box center [97, 404] width 55 height 22
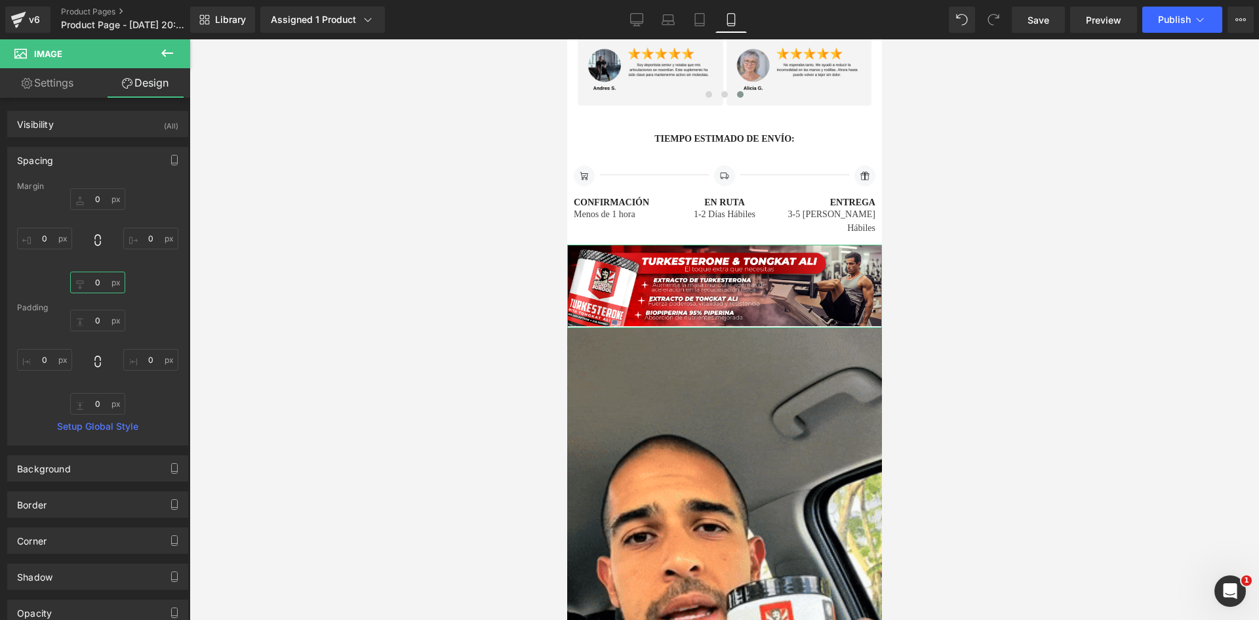
click at [97, 279] on input "0" at bounding box center [97, 282] width 55 height 22
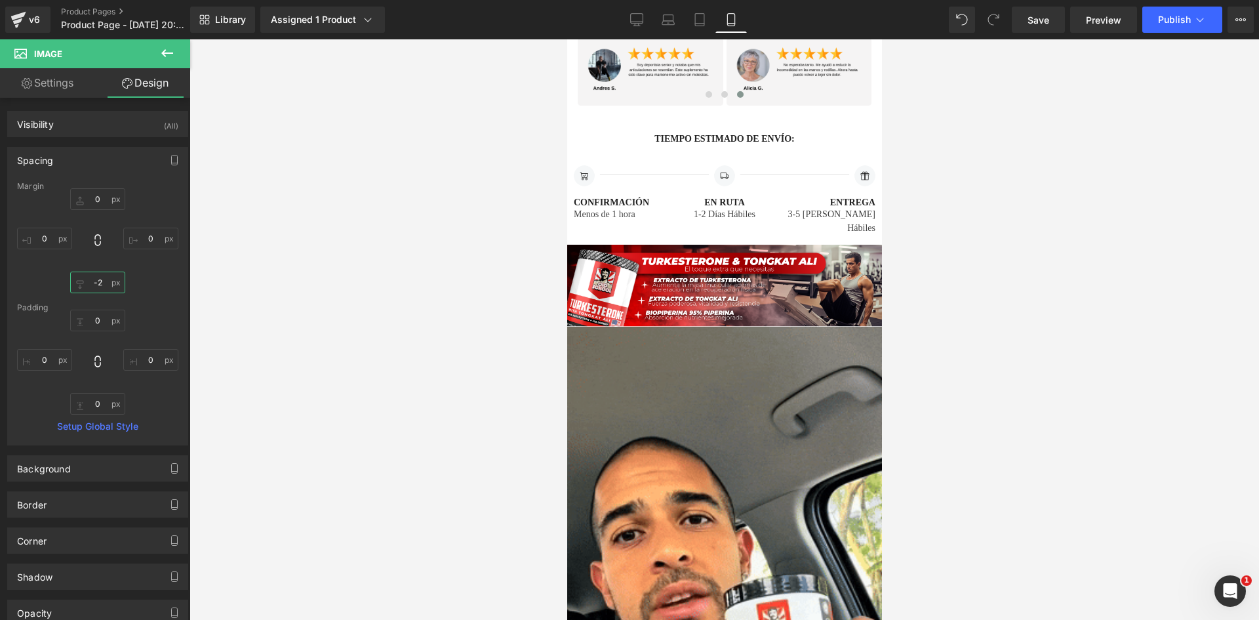
type input "-3"
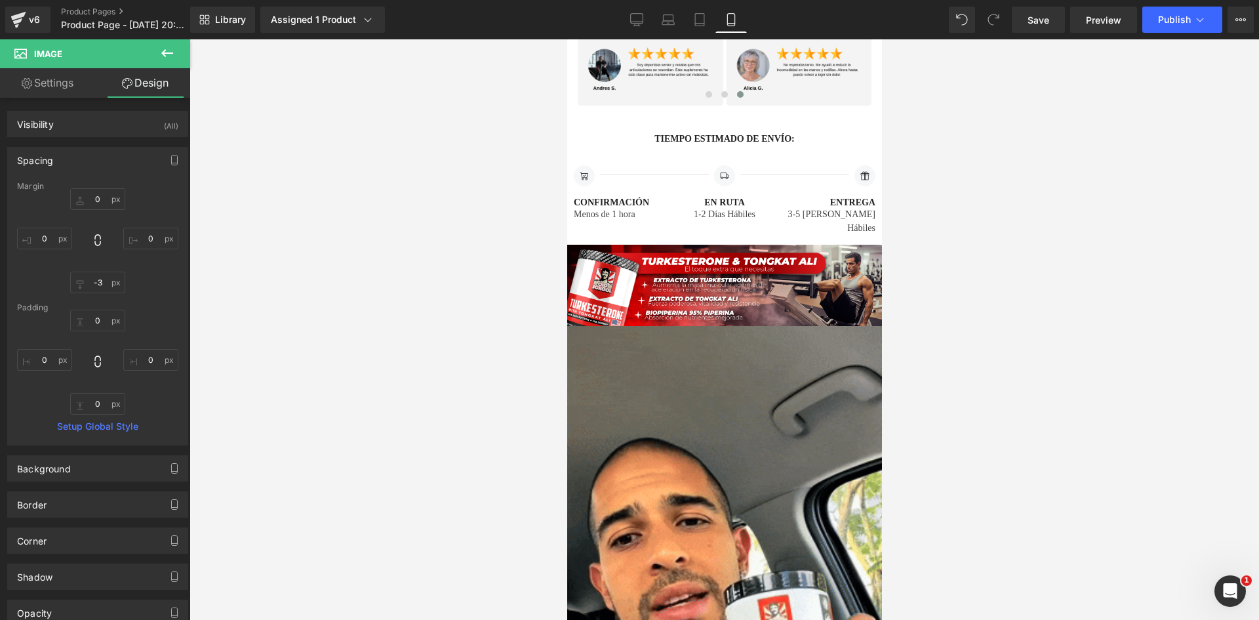
click at [450, 345] on div at bounding box center [723, 329] width 1069 height 580
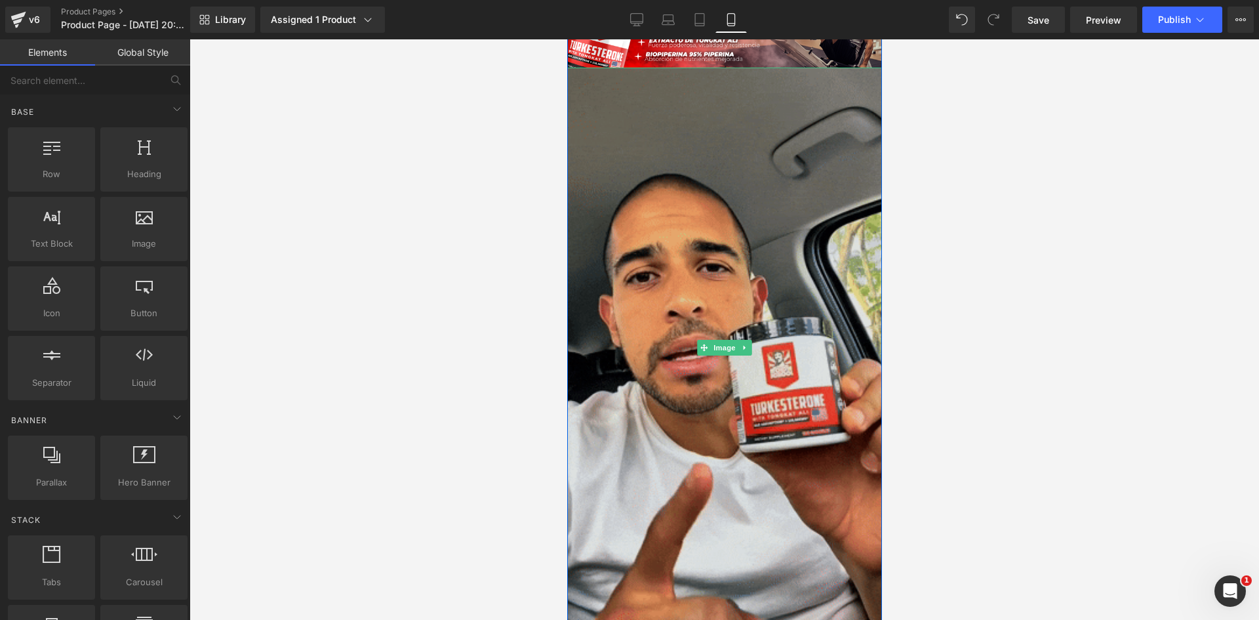
scroll to position [3357, 0]
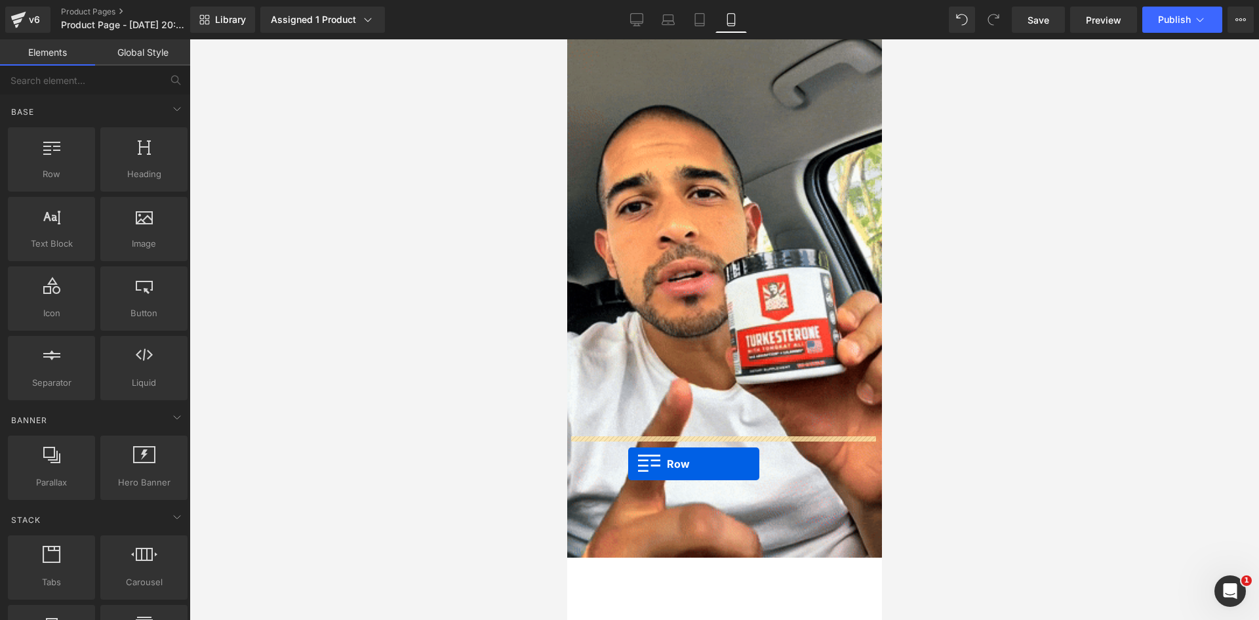
scroll to position [3409, 0]
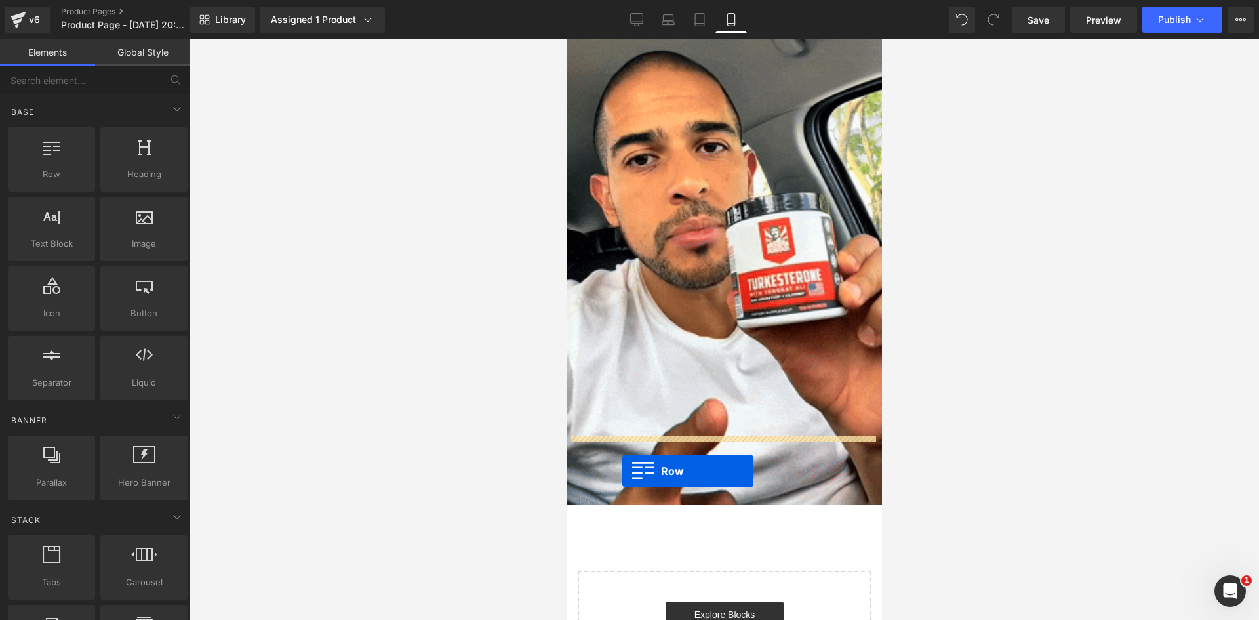
drag, startPoint x: 608, startPoint y: 211, endPoint x: 622, endPoint y: 471, distance: 260.0
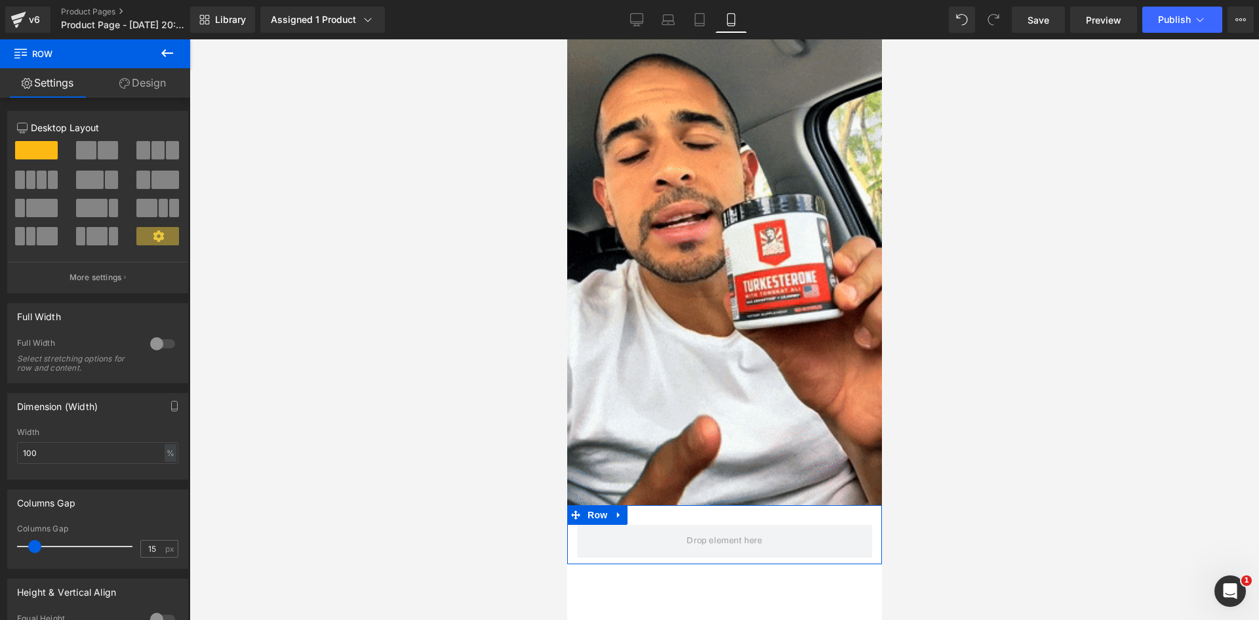
click at [165, 338] on div at bounding box center [162, 343] width 31 height 21
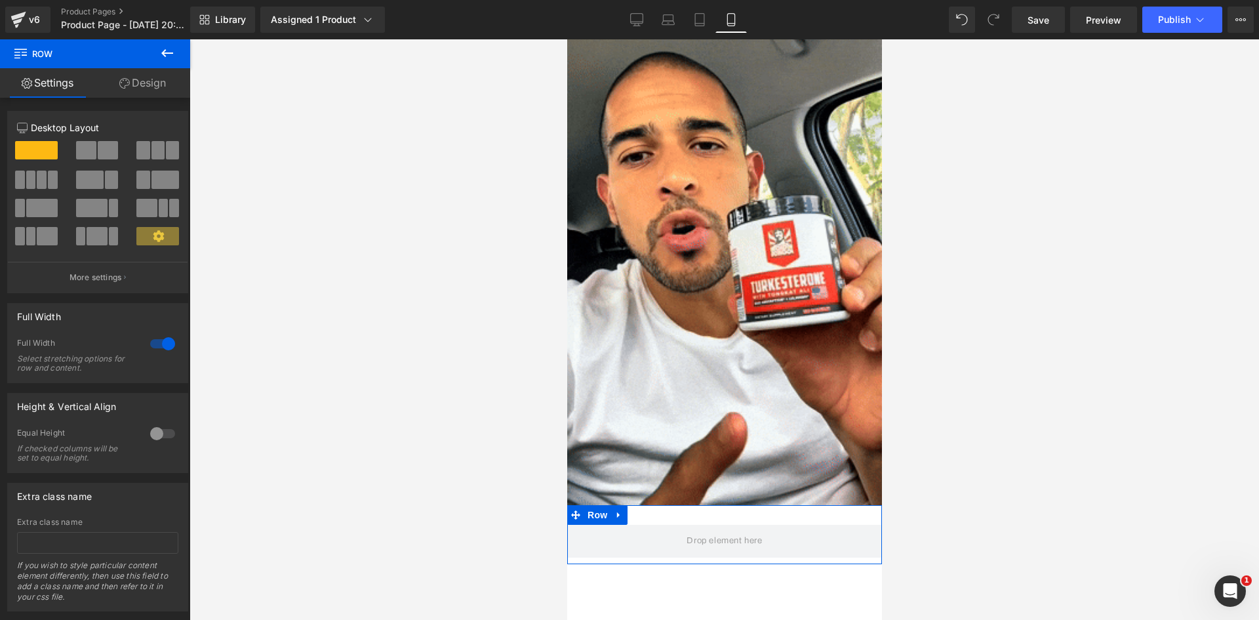
click at [153, 83] on link "Design" at bounding box center [142, 83] width 95 height 30
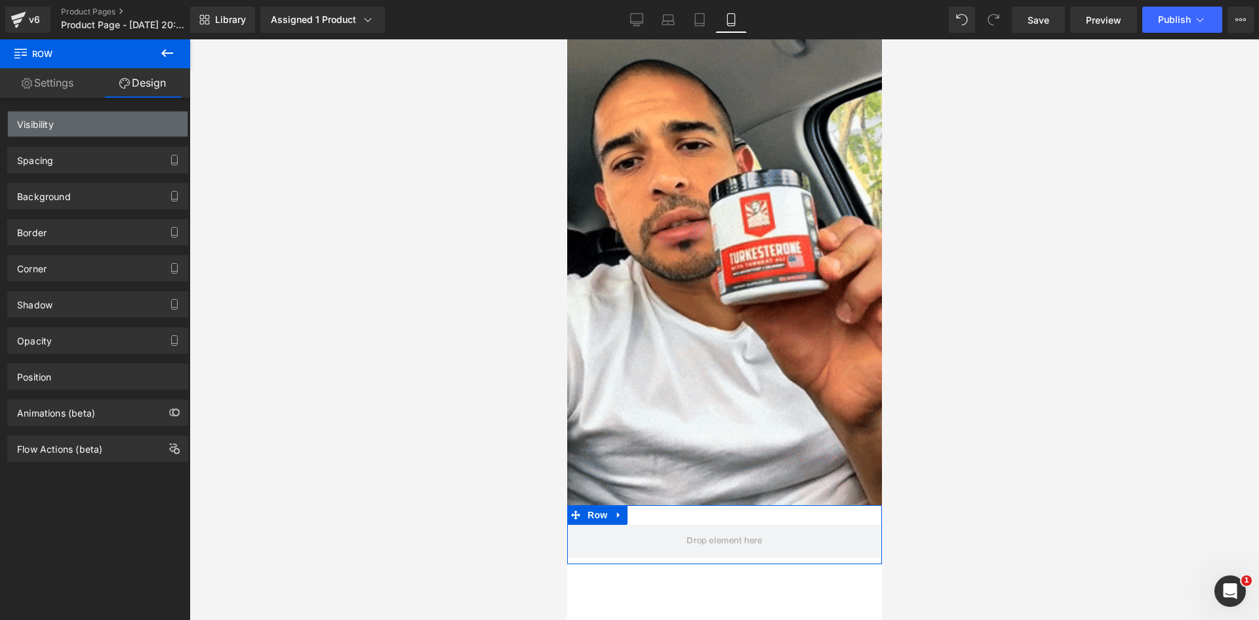
click at [141, 125] on div "Visibility" at bounding box center [98, 123] width 180 height 25
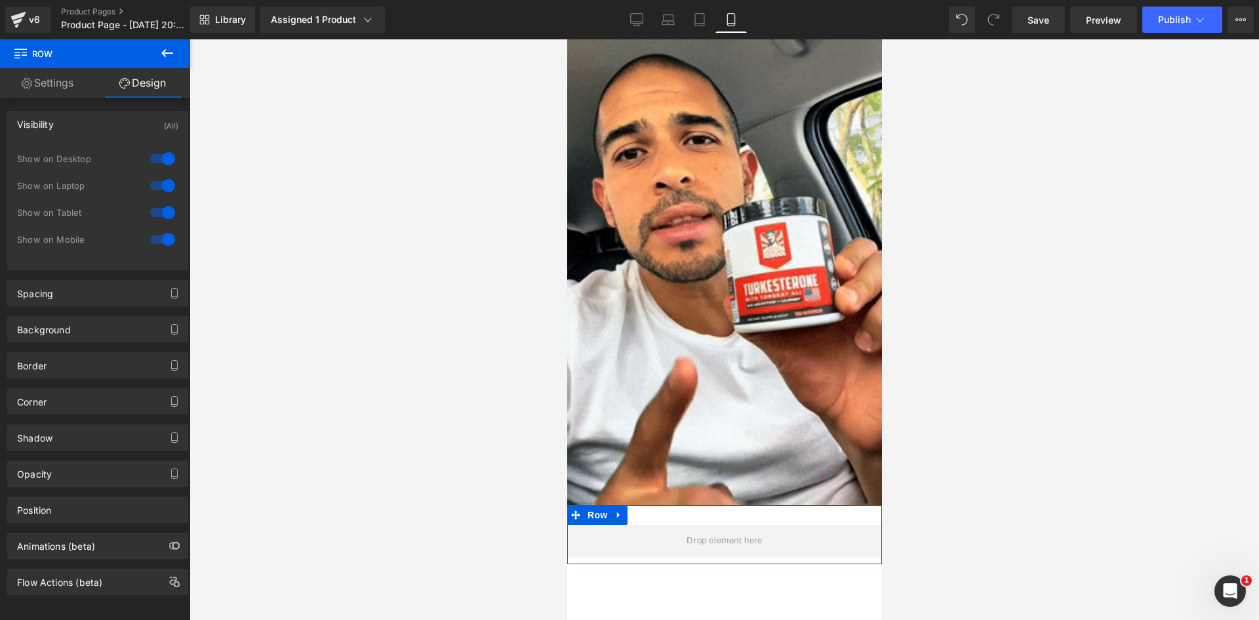
click at [147, 155] on div at bounding box center [162, 158] width 31 height 21
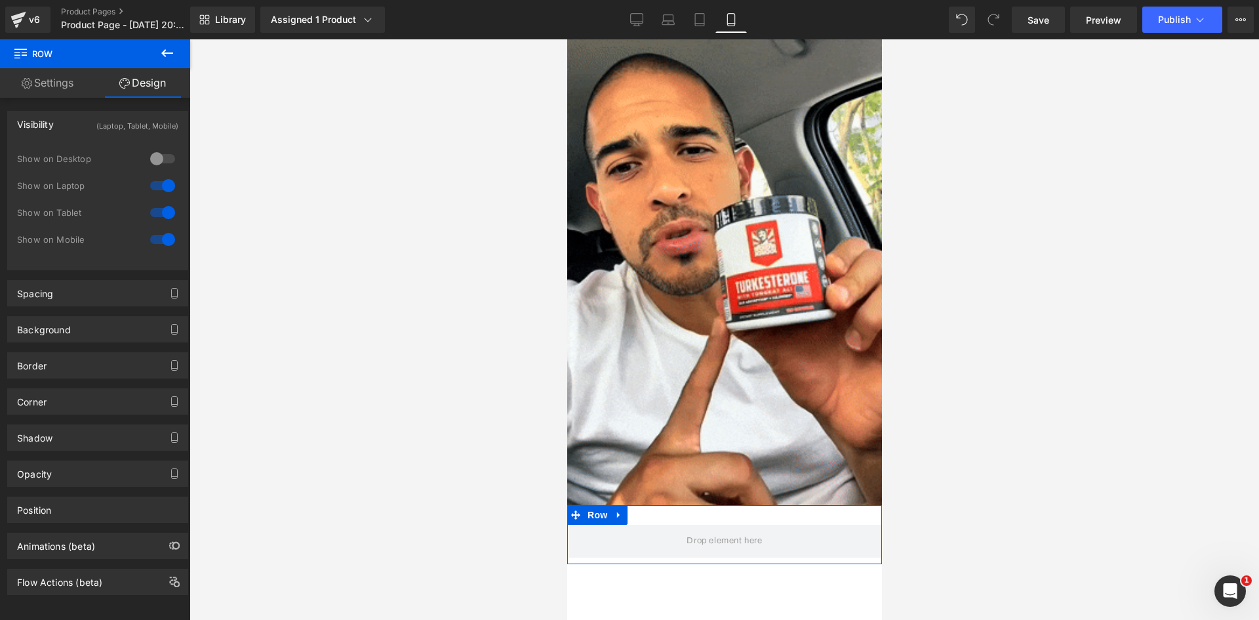
click at [153, 183] on div at bounding box center [162, 185] width 31 height 21
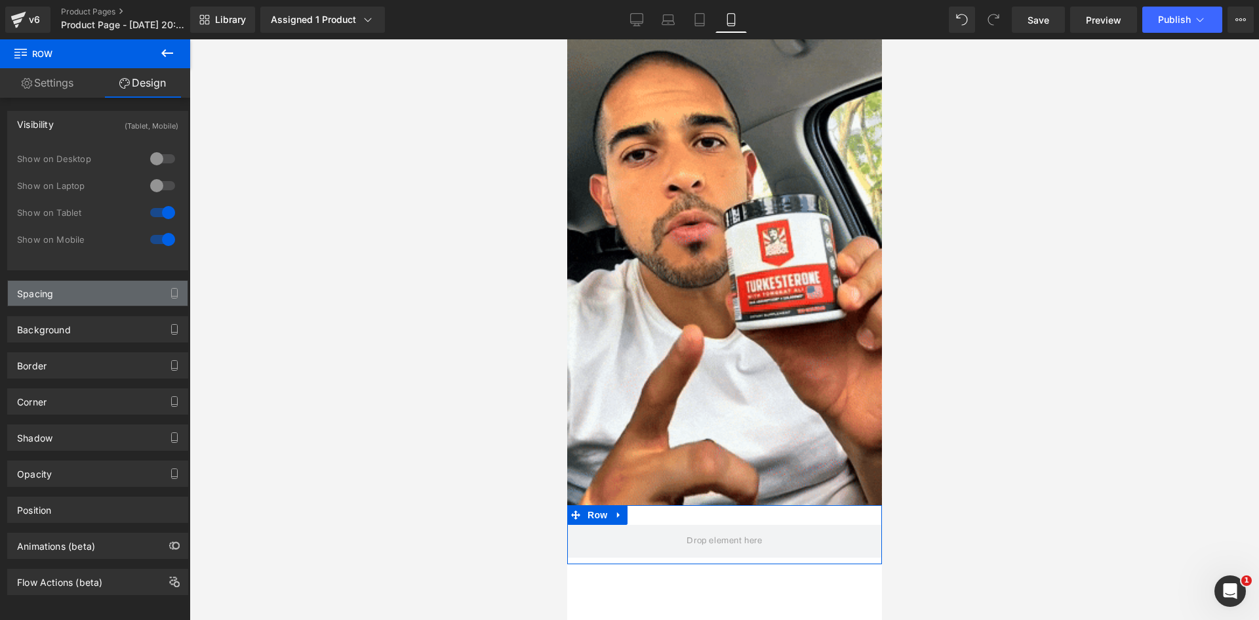
click at [133, 297] on div "Spacing" at bounding box center [98, 293] width 180 height 25
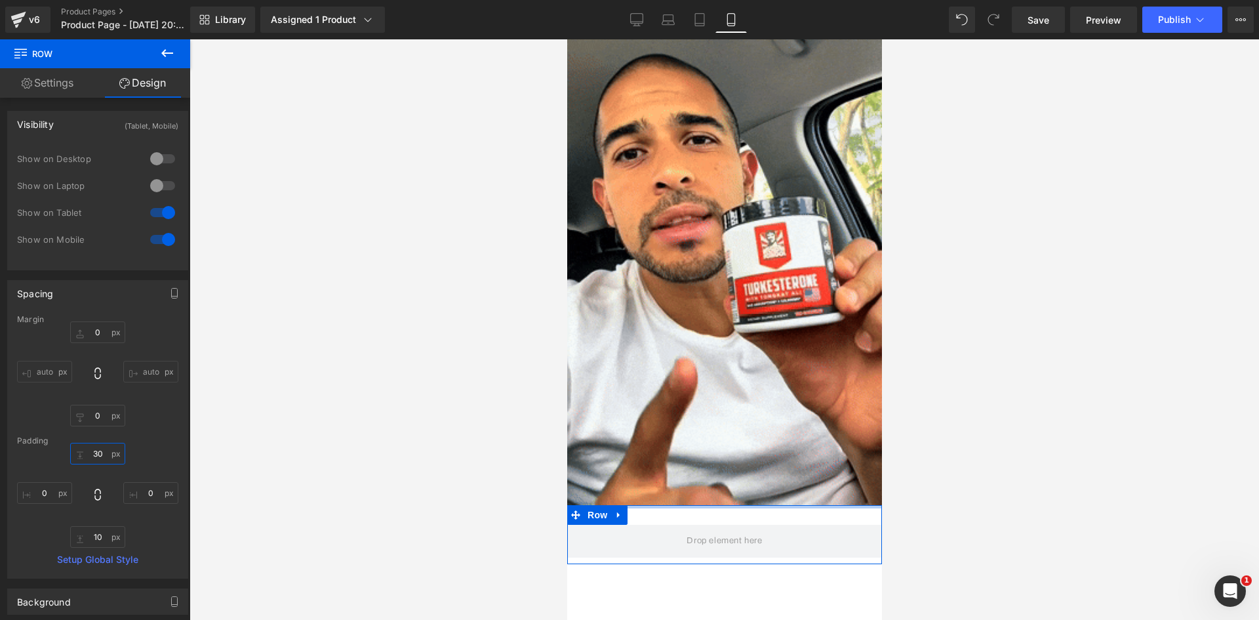
click at [90, 454] on input "30" at bounding box center [97, 454] width 55 height 22
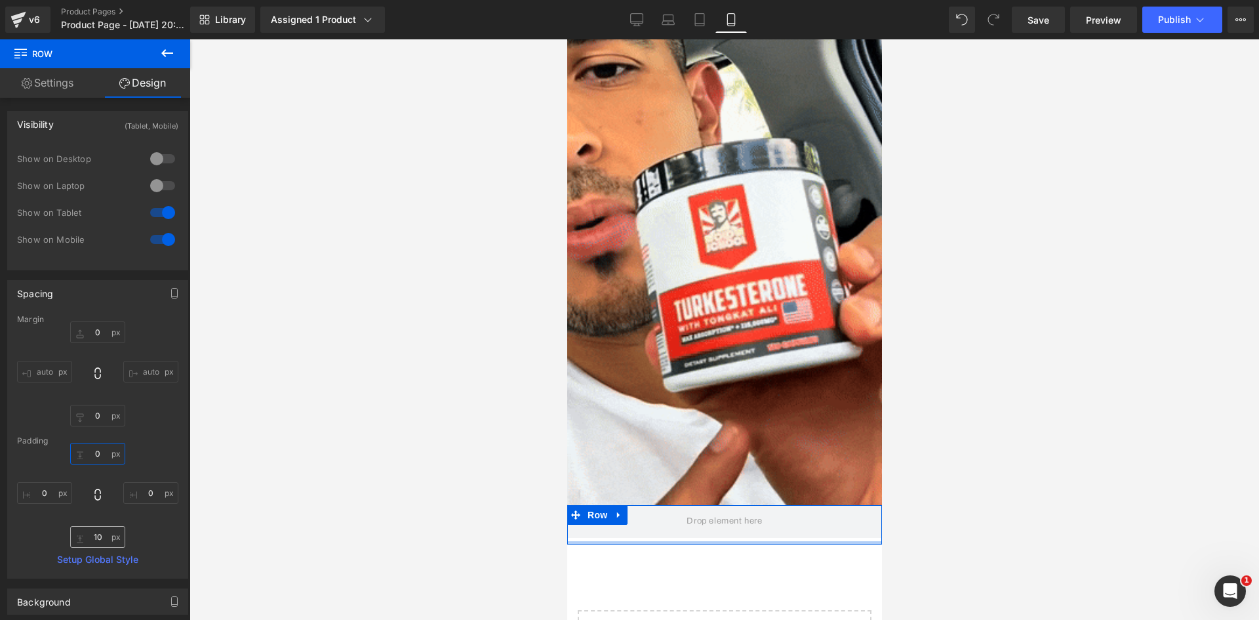
type input "0"
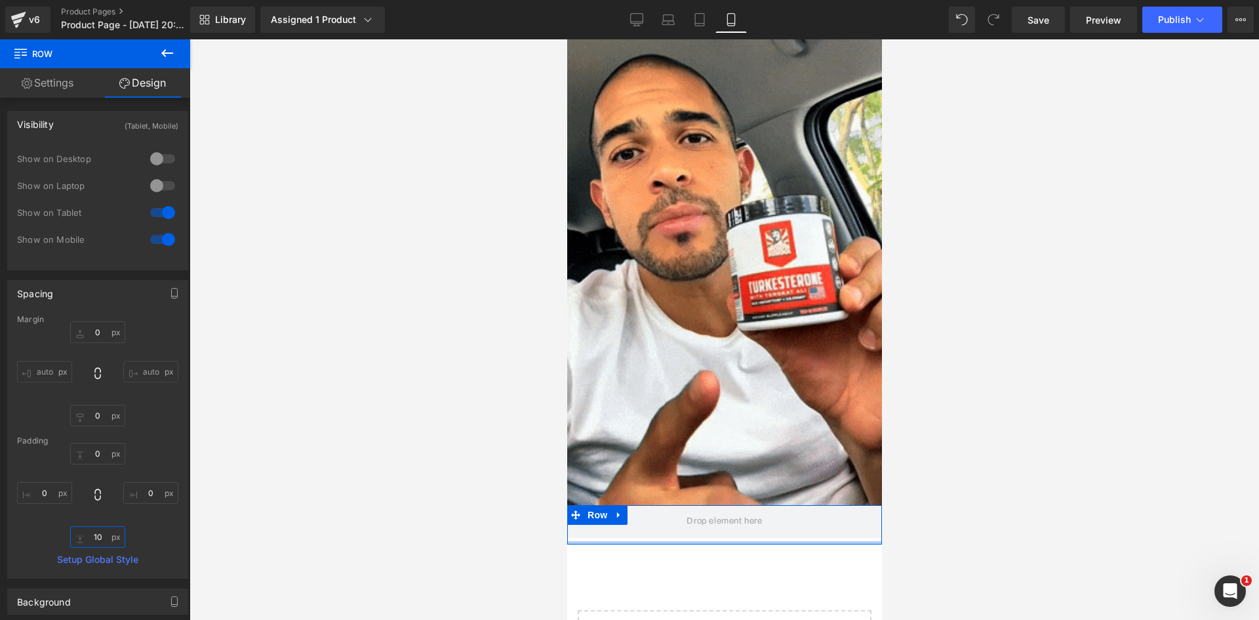
click at [101, 538] on input "10" at bounding box center [97, 537] width 55 height 22
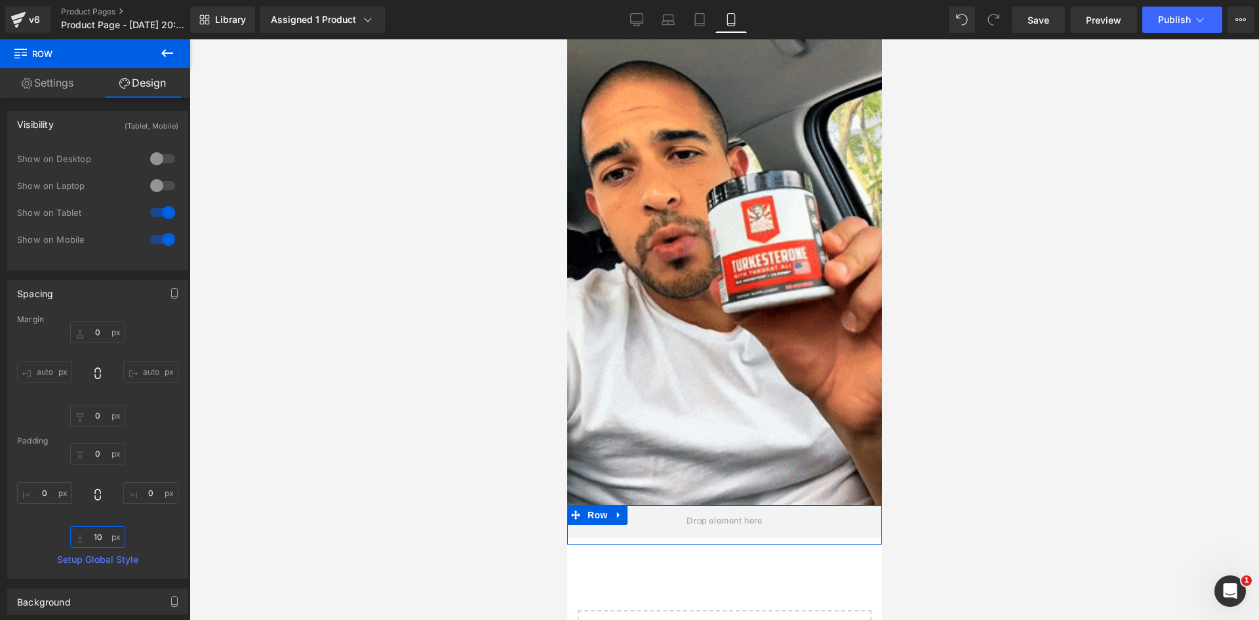
type input "0"
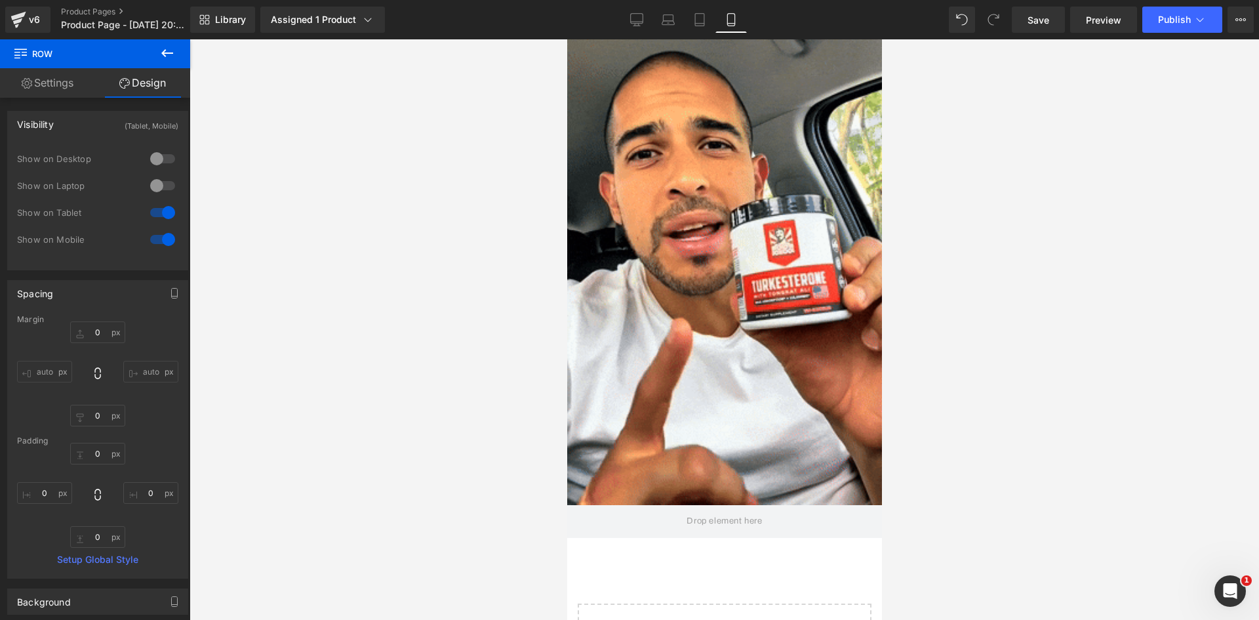
click at [549, 472] on div at bounding box center [723, 329] width 1069 height 580
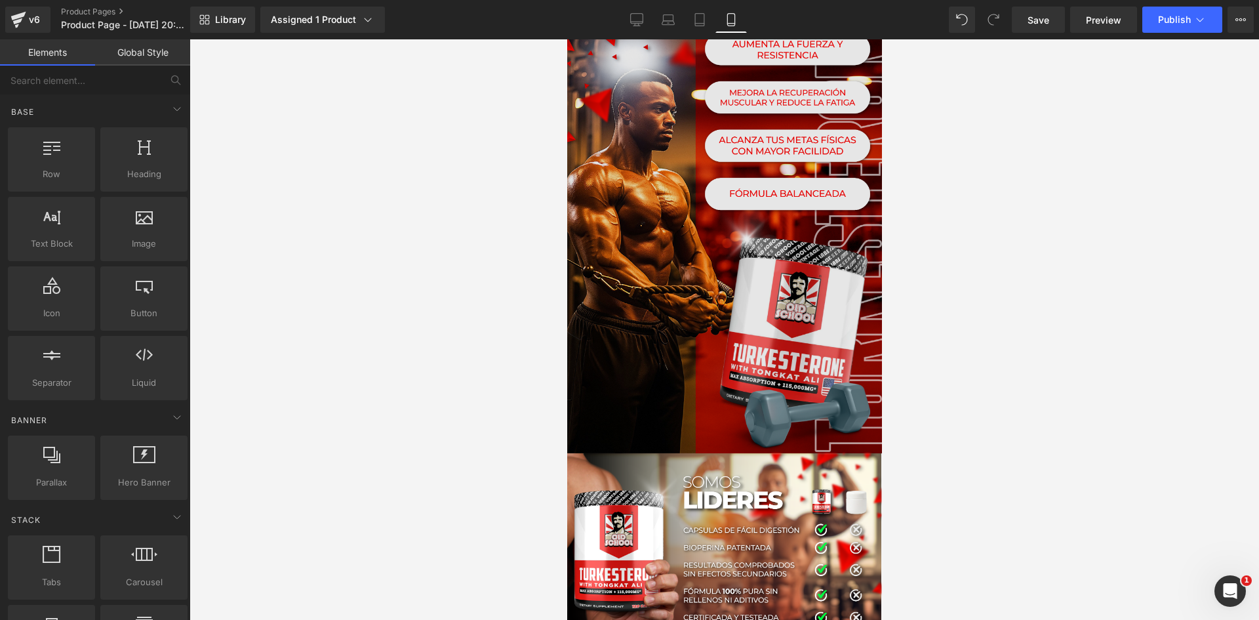
scroll to position [0, 0]
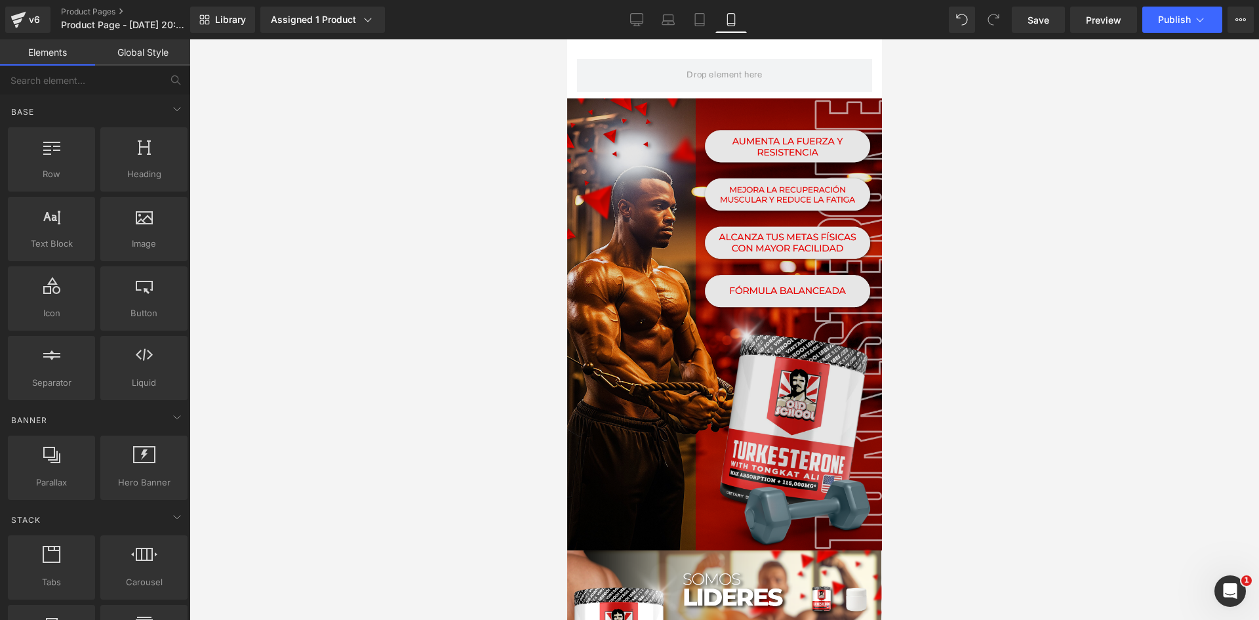
drag, startPoint x: 719, startPoint y: 285, endPoint x: 714, endPoint y: 302, distance: 17.2
click at [719, 286] on img at bounding box center [724, 324] width 315 height 452
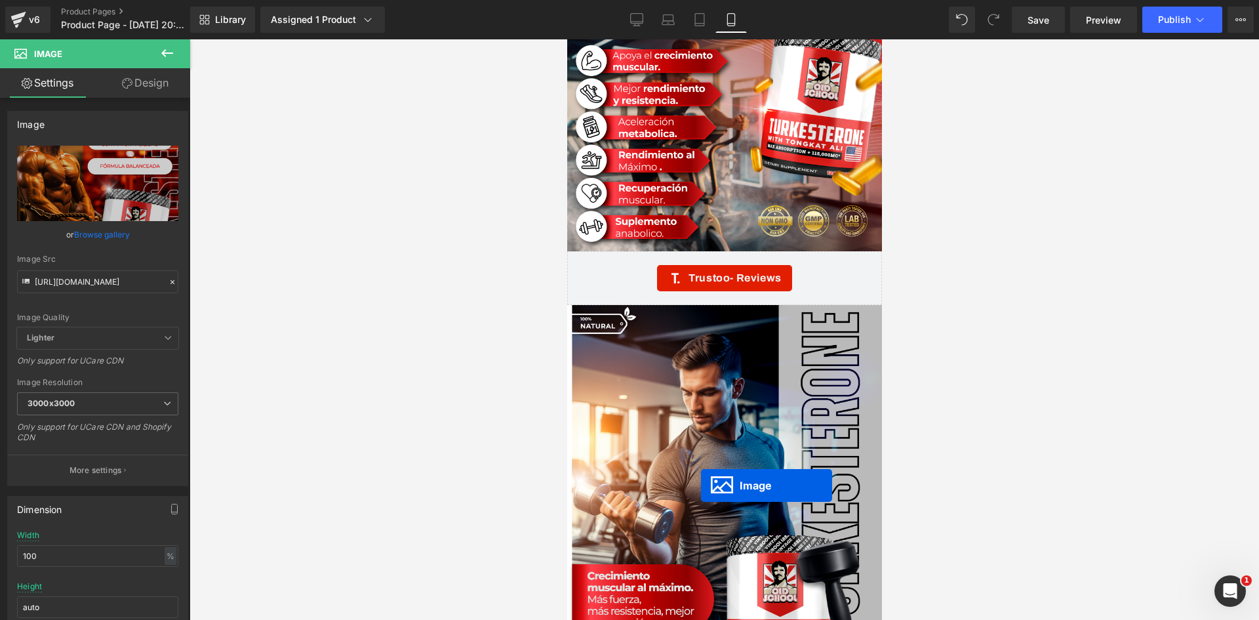
scroll to position [2496, 0]
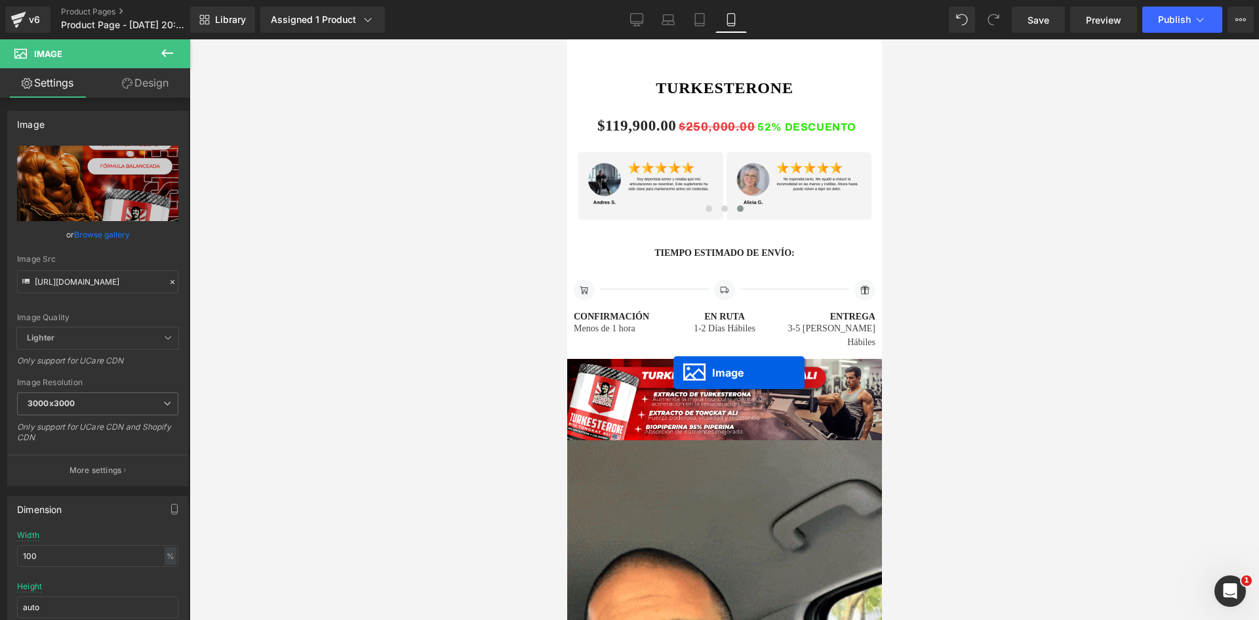
drag, startPoint x: 714, startPoint y: 315, endPoint x: 673, endPoint y: 372, distance: 71.0
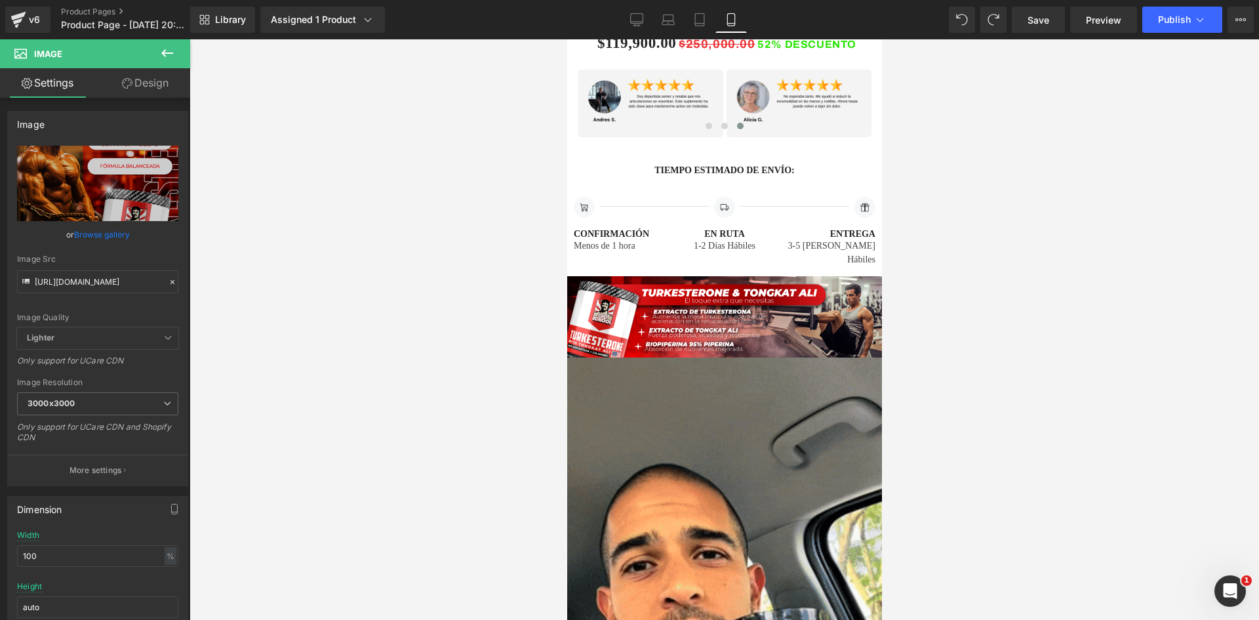
scroll to position [0, 0]
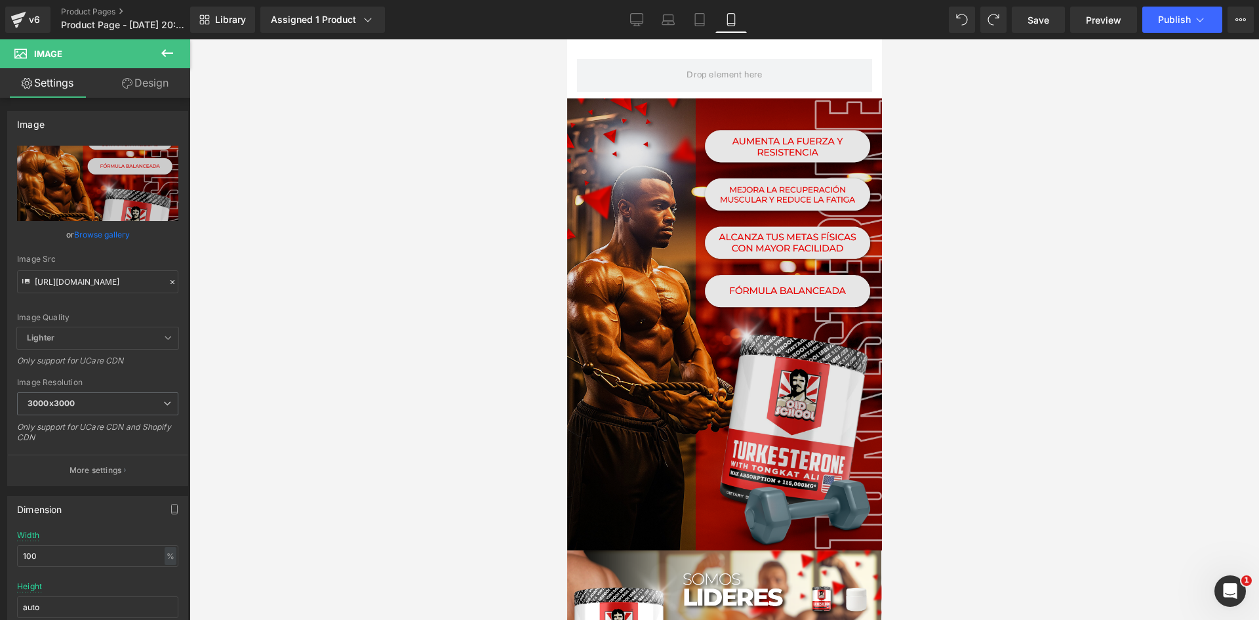
click at [702, 285] on img at bounding box center [724, 324] width 315 height 452
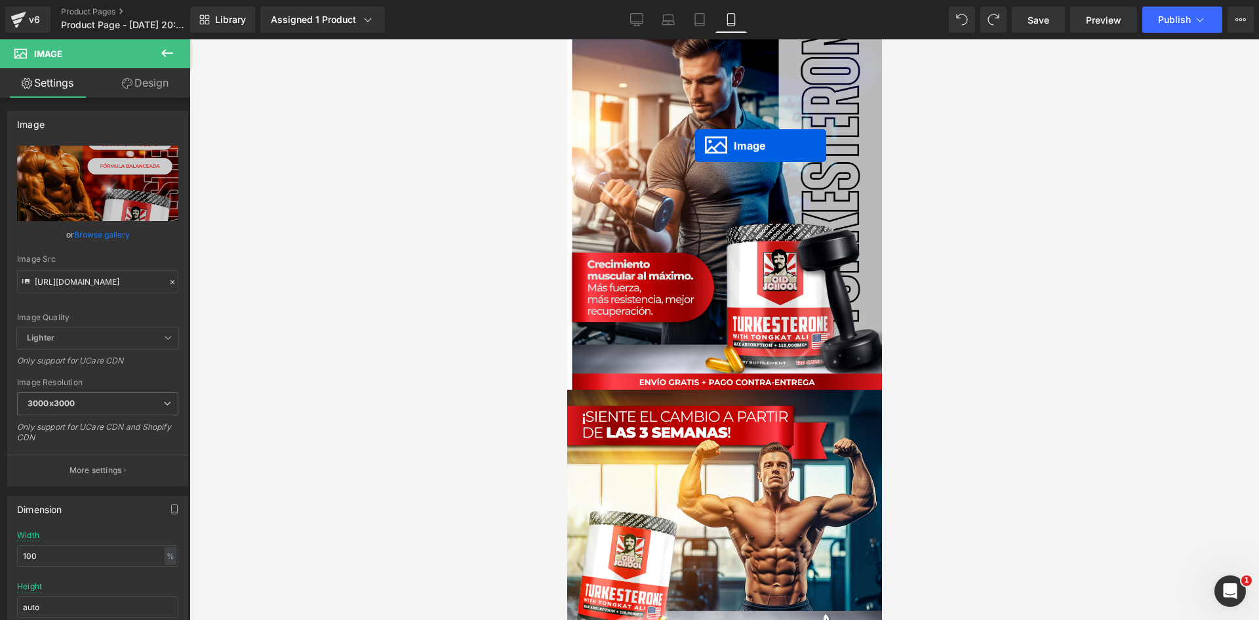
scroll to position [3083, 0]
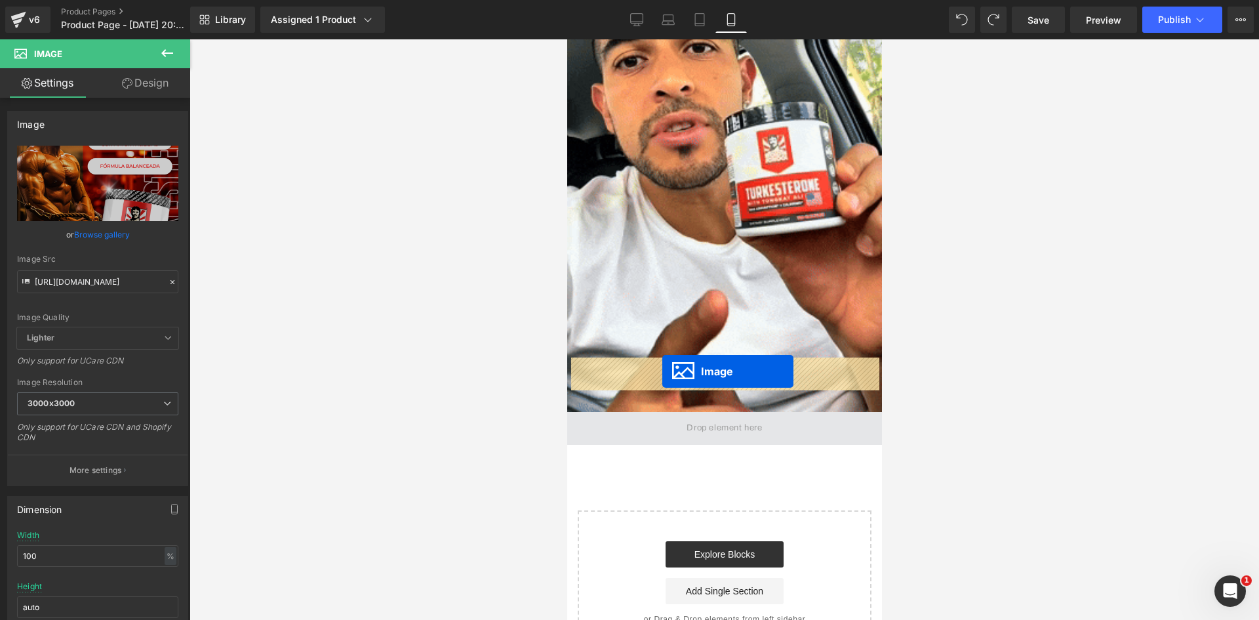
drag, startPoint x: 712, startPoint y: 317, endPoint x: 662, endPoint y: 371, distance: 73.8
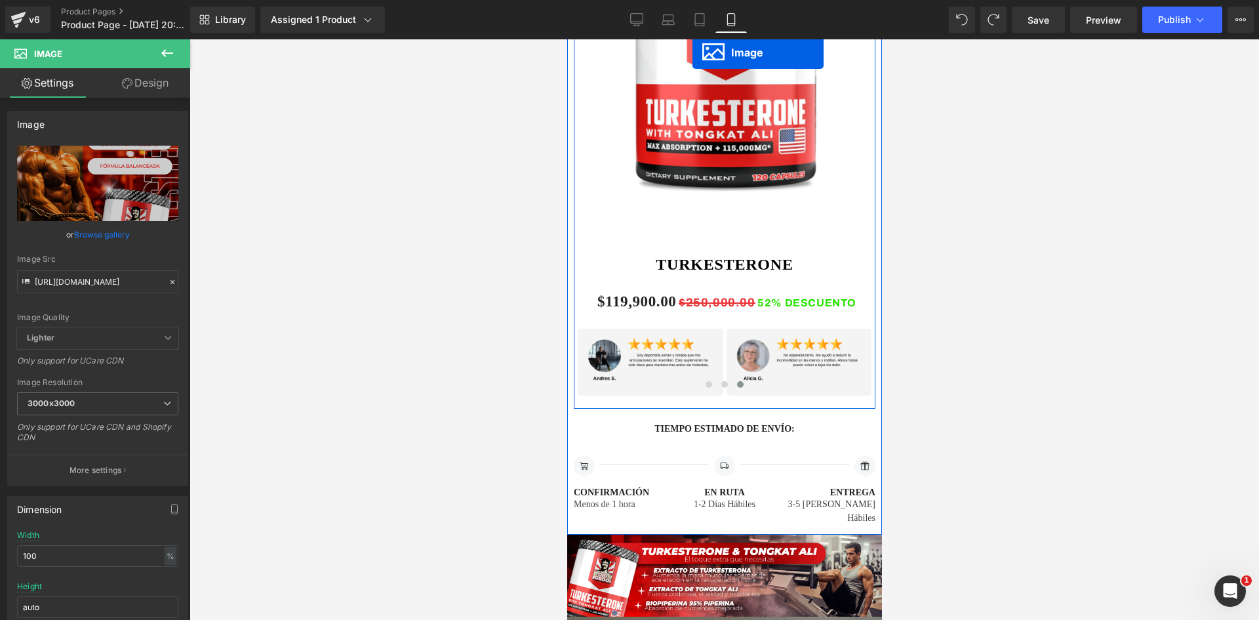
scroll to position [3313, 0]
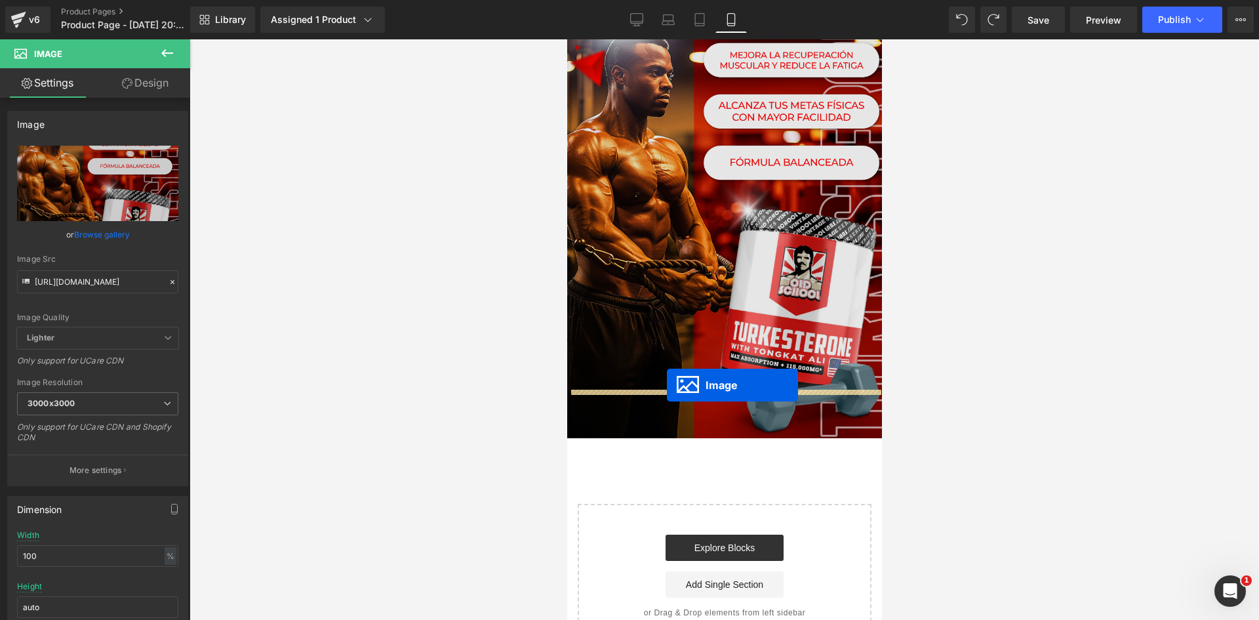
drag, startPoint x: 704, startPoint y: 195, endPoint x: 666, endPoint y: 385, distance: 193.1
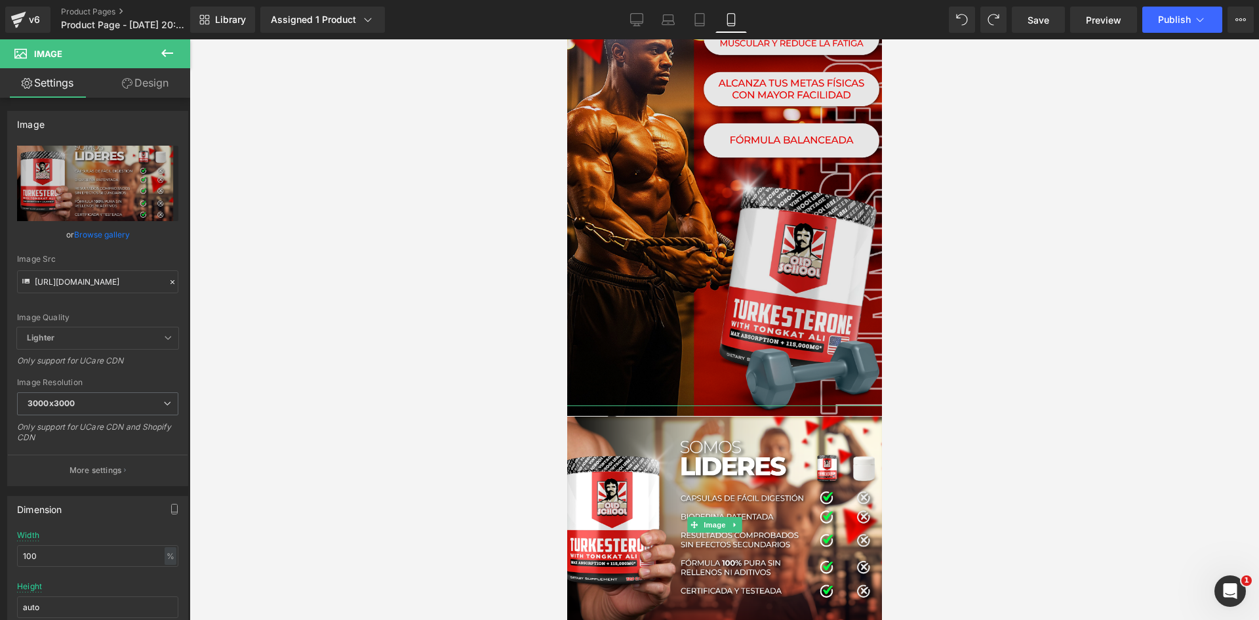
scroll to position [3290, 0]
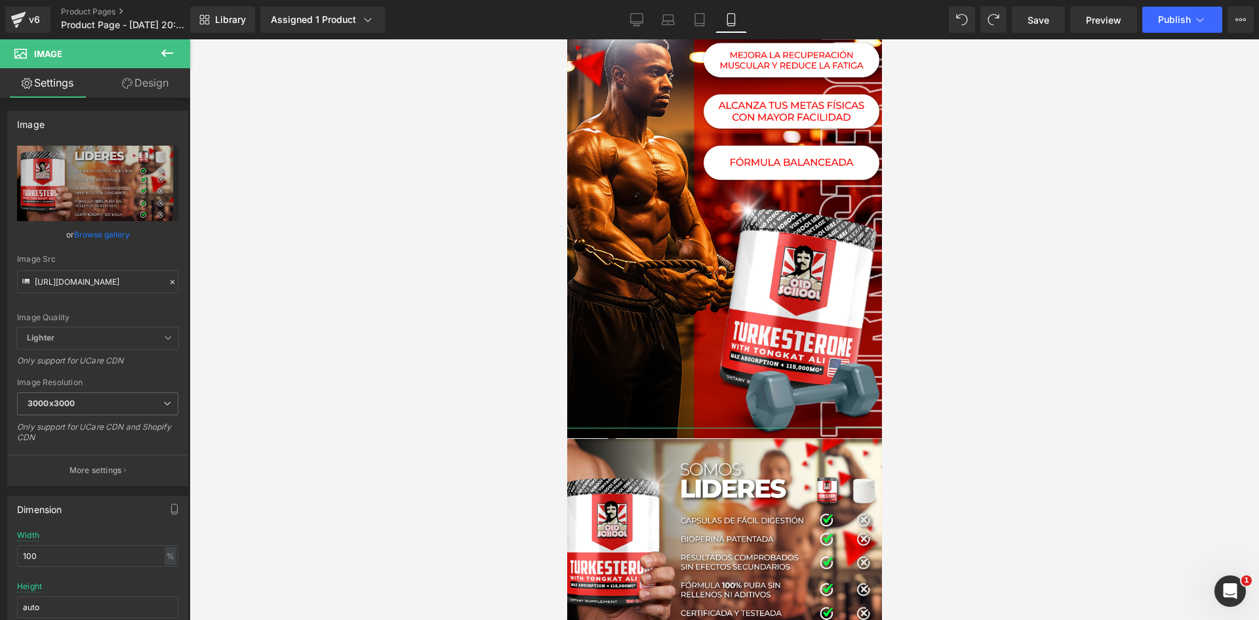
click at [138, 83] on link "Design" at bounding box center [145, 83] width 95 height 30
click at [0, 0] on div "Spacing" at bounding box center [0, 0] width 0 height 0
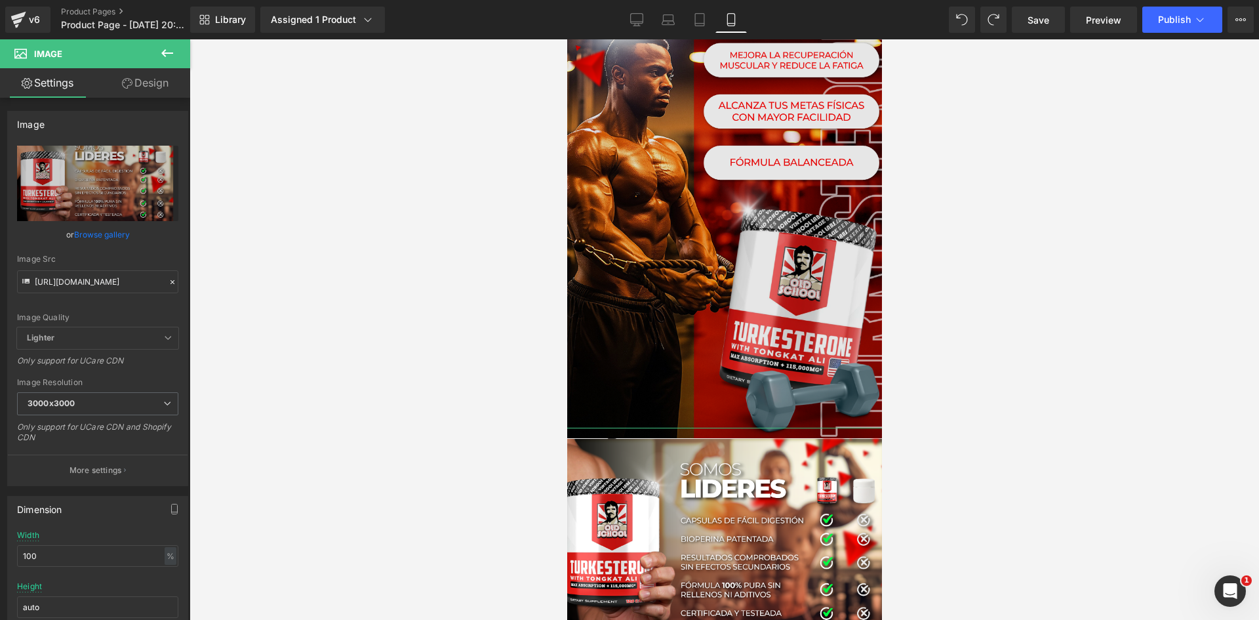
click at [694, 184] on img at bounding box center [724, 198] width 334 height 480
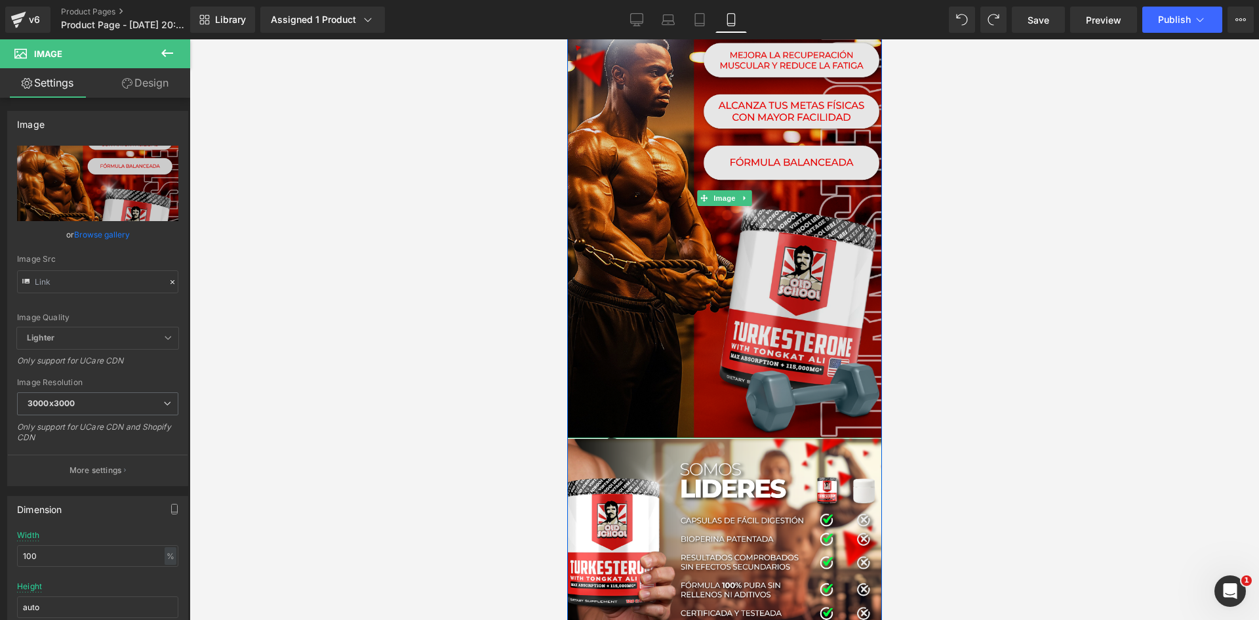
type input "https://i.ibb.co/dsLNmGtV/Pieza-6-3x.png"
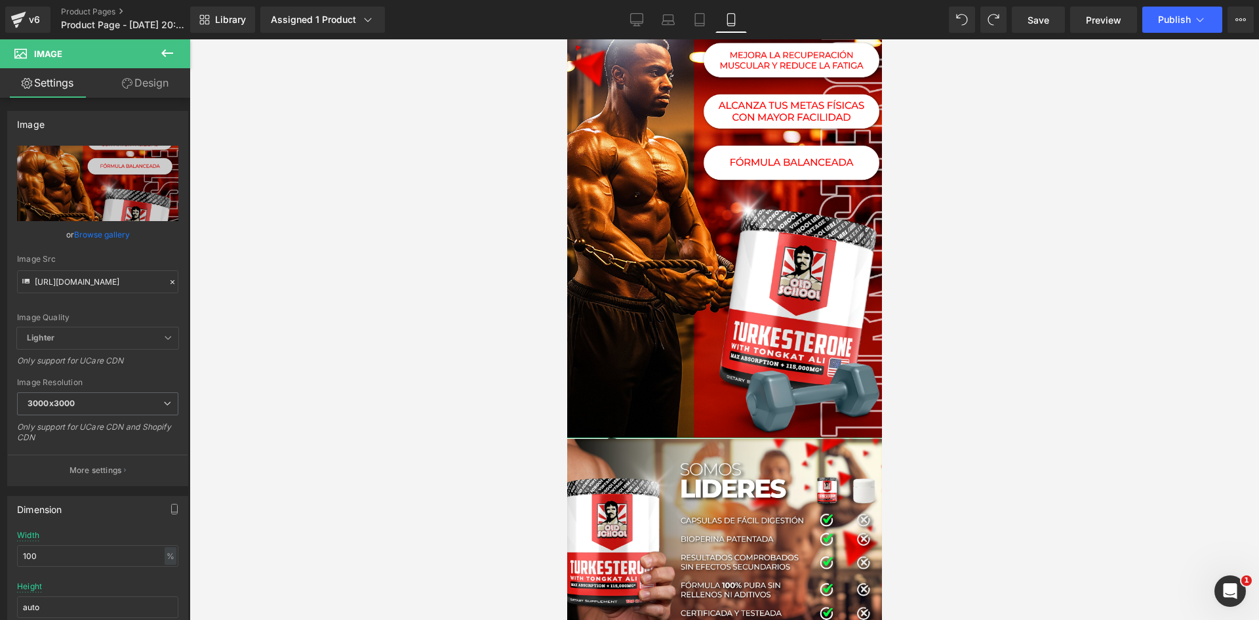
click at [145, 77] on link "Design" at bounding box center [145, 83] width 95 height 30
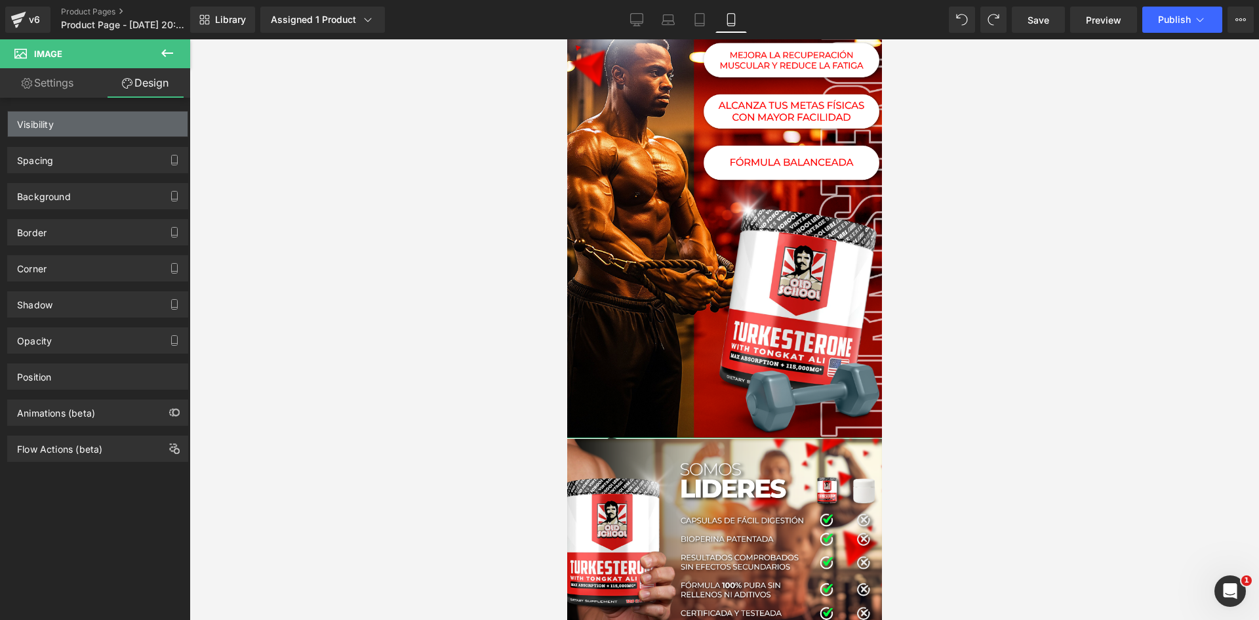
click at [90, 124] on div "Visibility" at bounding box center [98, 123] width 180 height 25
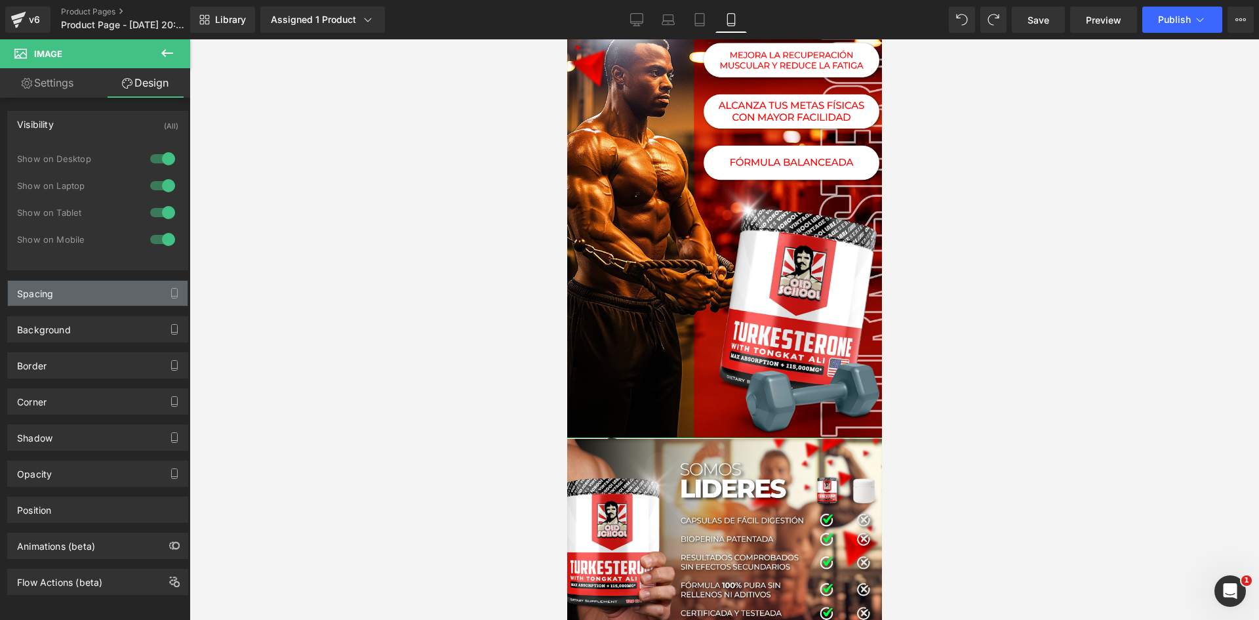
click at [104, 296] on div "Spacing" at bounding box center [98, 293] width 180 height 25
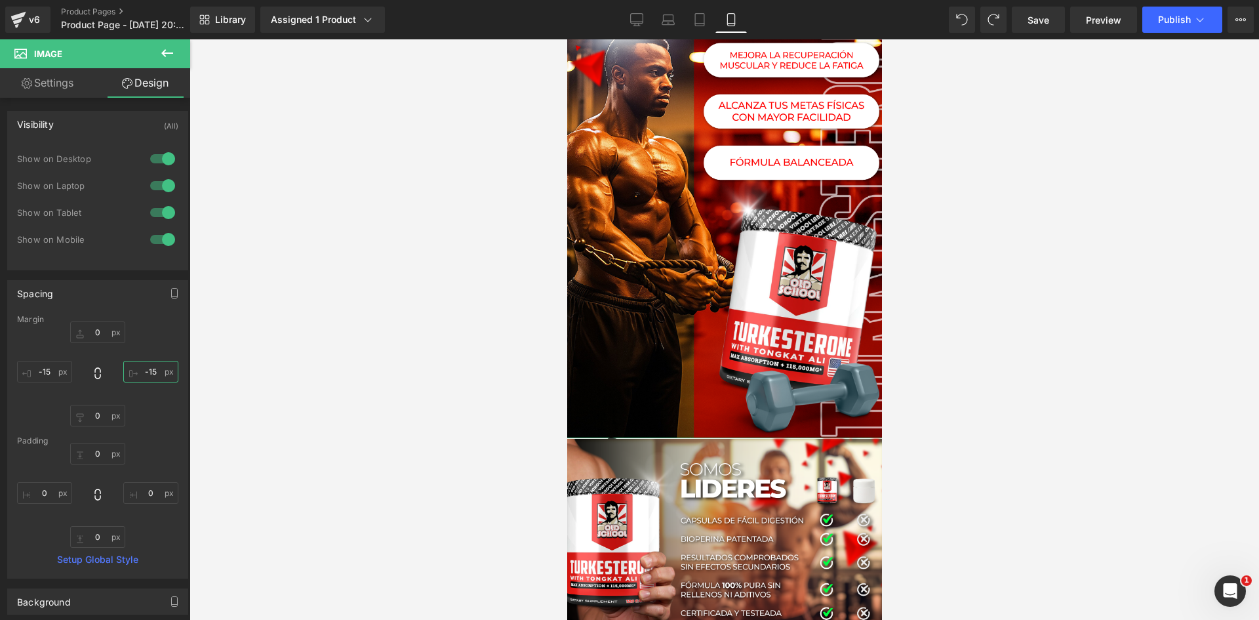
click at [153, 374] on input "-15" at bounding box center [150, 372] width 55 height 22
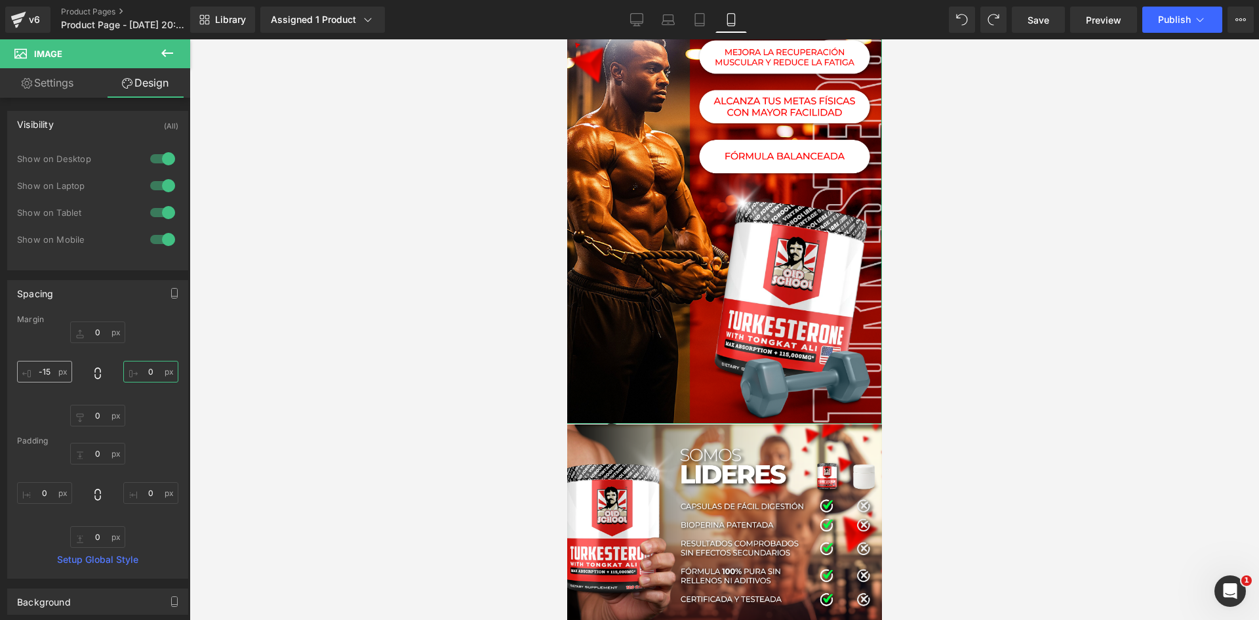
type input "0"
click at [54, 375] on input "-15" at bounding box center [44, 372] width 55 height 22
type input "0"
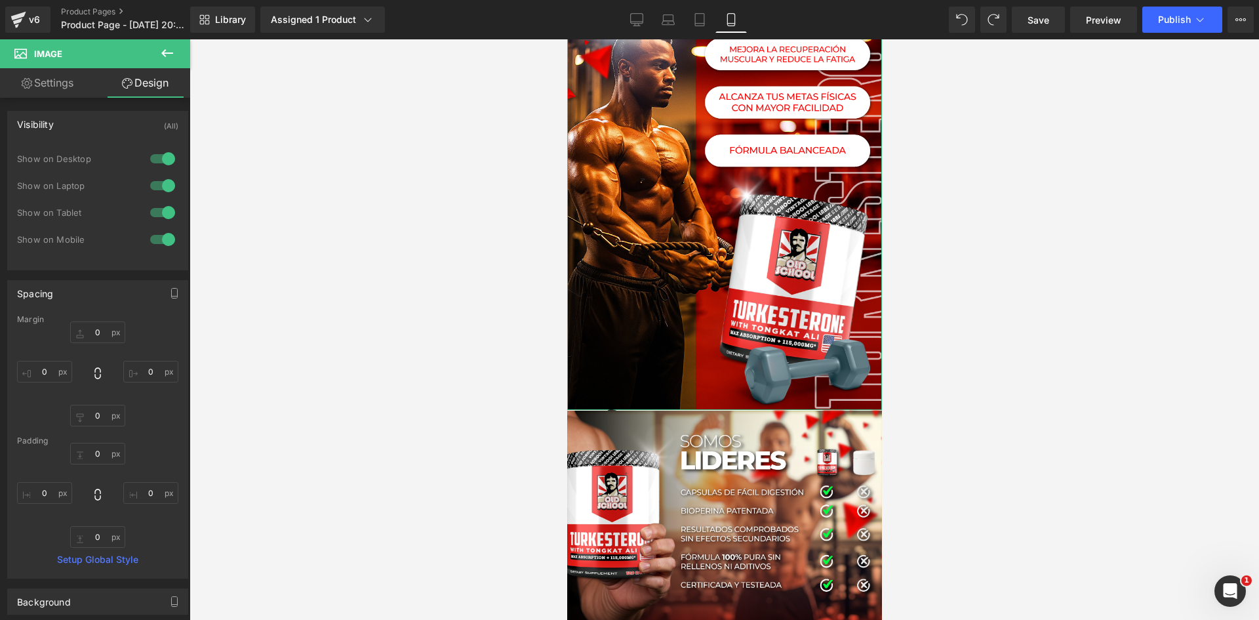
drag, startPoint x: 54, startPoint y: 85, endPoint x: 125, endPoint y: 115, distance: 76.1
click at [54, 85] on link "Settings" at bounding box center [47, 83] width 95 height 30
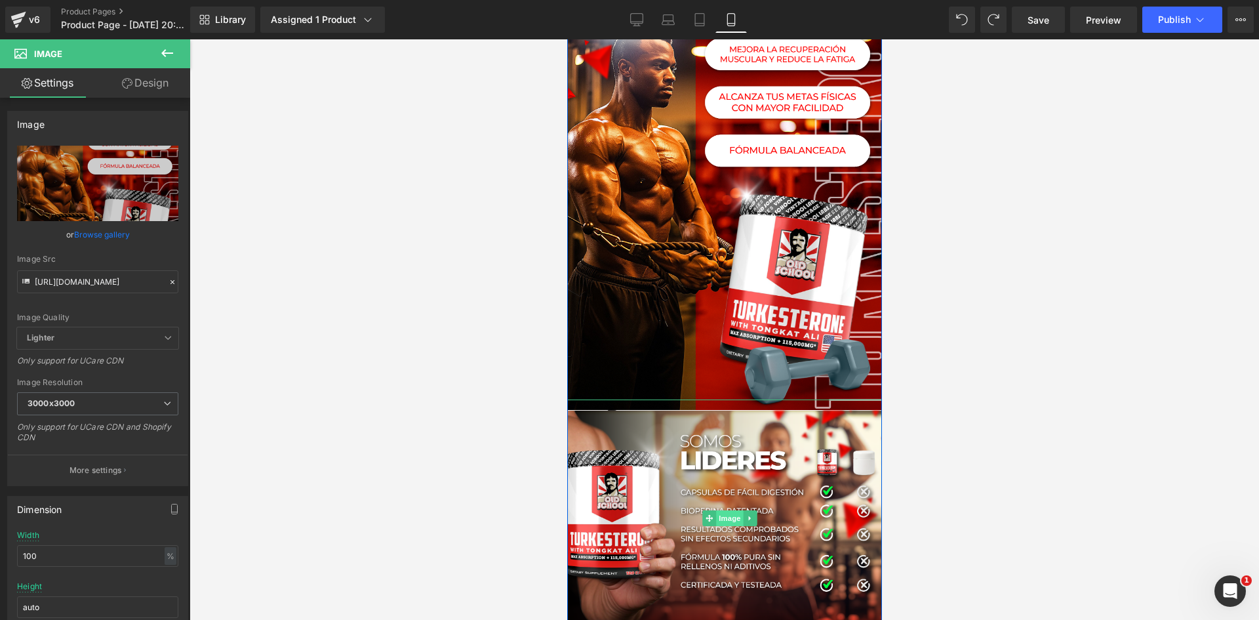
click at [721, 510] on span "Image" at bounding box center [729, 518] width 28 height 16
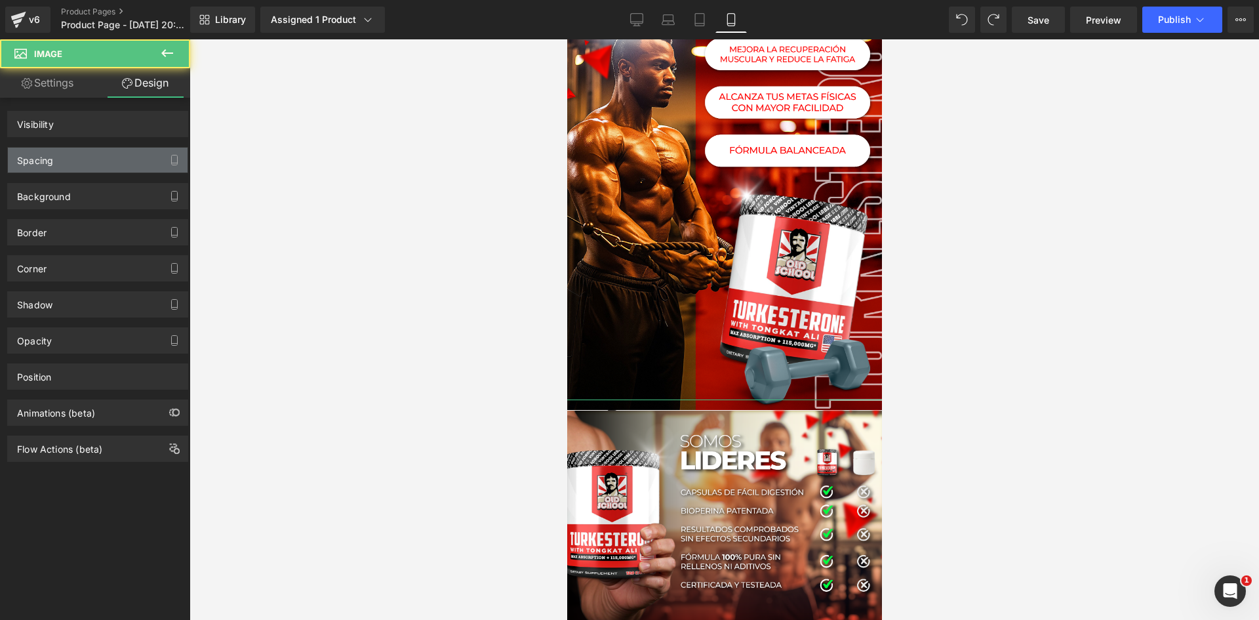
click at [119, 159] on div "Spacing" at bounding box center [98, 160] width 180 height 25
click at [120, 159] on div "Spacing" at bounding box center [98, 160] width 180 height 25
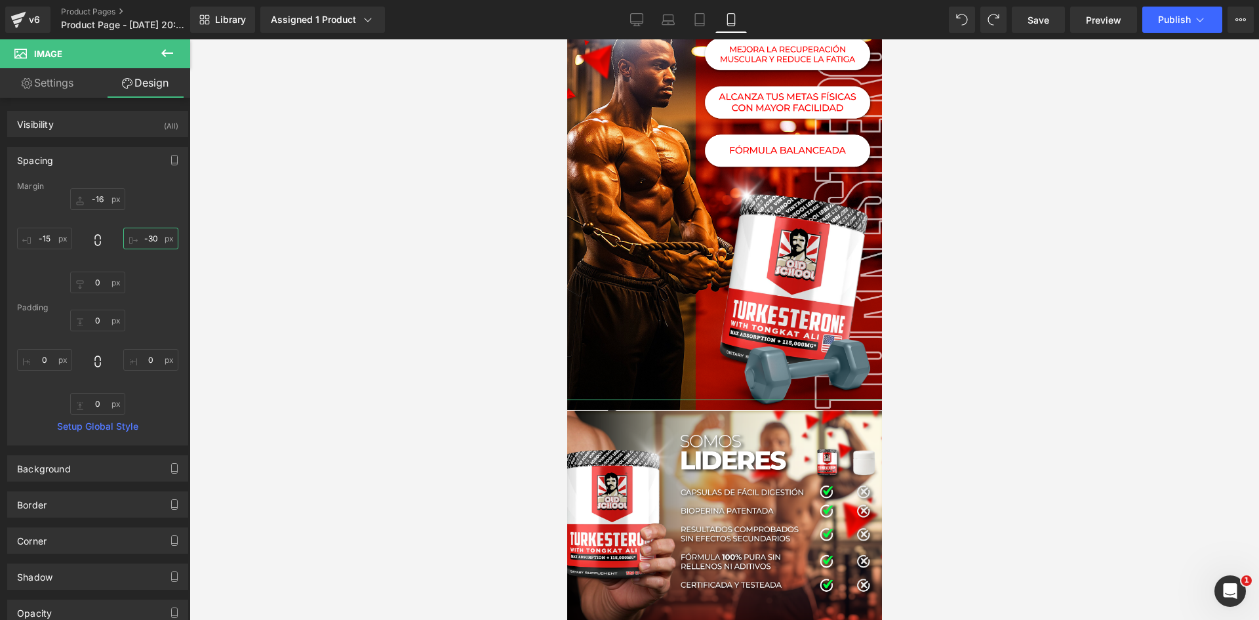
click at [149, 235] on input "-30" at bounding box center [150, 239] width 55 height 22
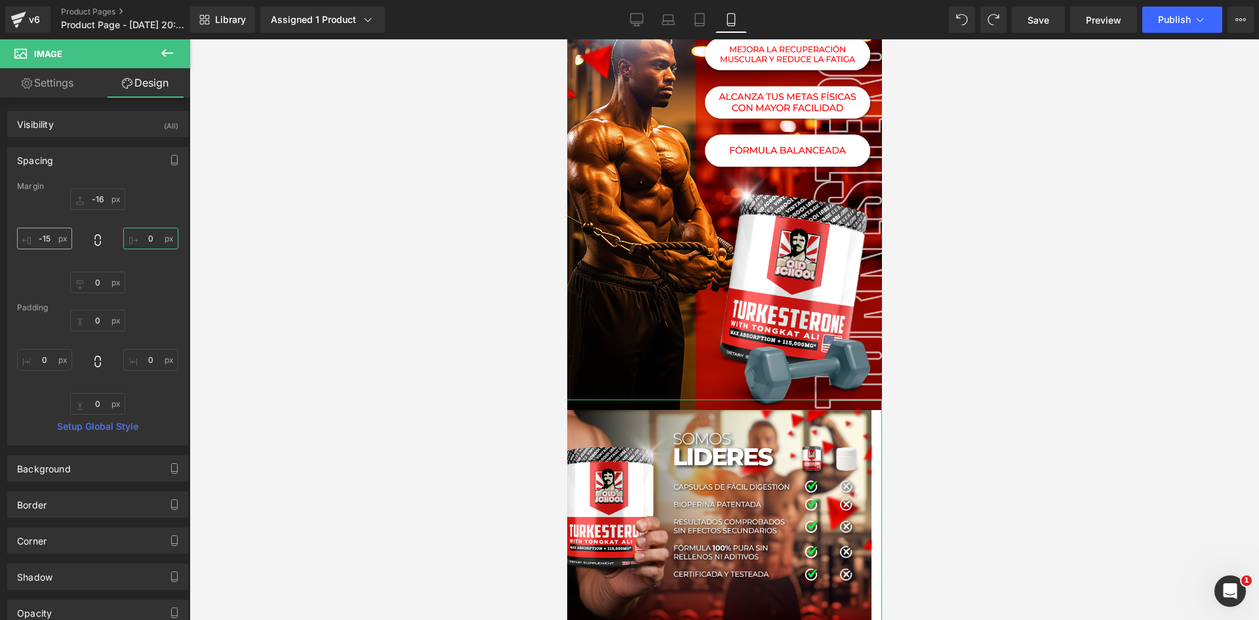
type input "0"
click at [54, 241] on input "-15" at bounding box center [44, 239] width 55 height 22
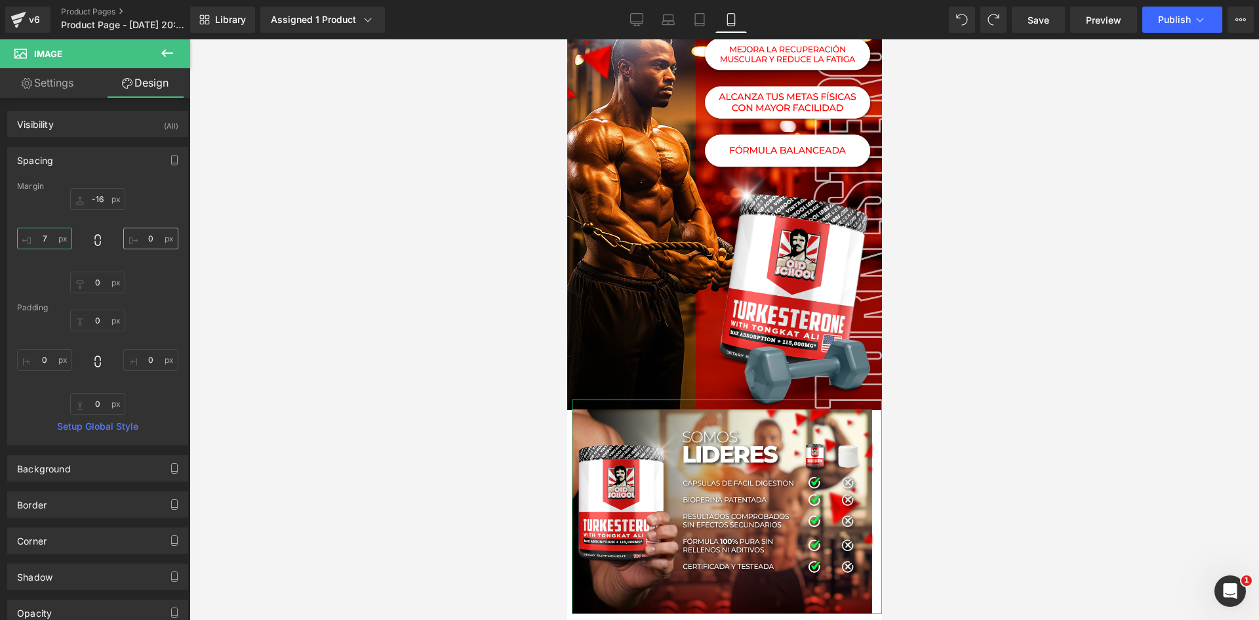
type input "7"
click at [144, 235] on input "0" at bounding box center [150, 239] width 55 height 22
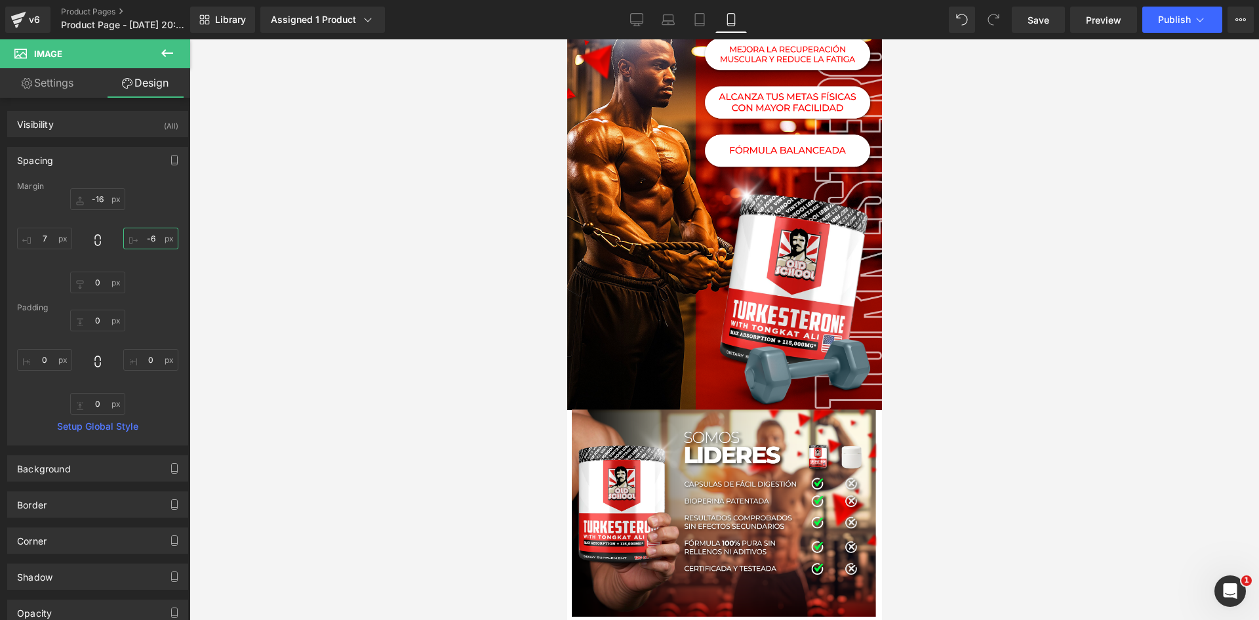
type input "-7"
click at [100, 199] on input "-16" at bounding box center [97, 199] width 55 height 22
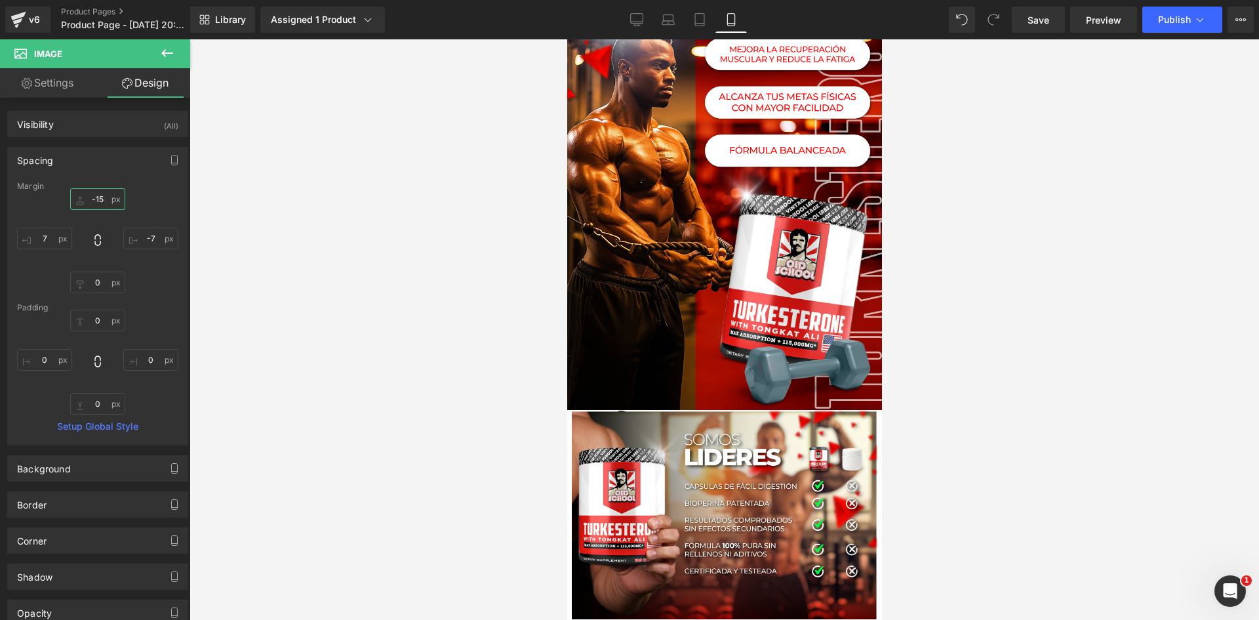
type input "-16"
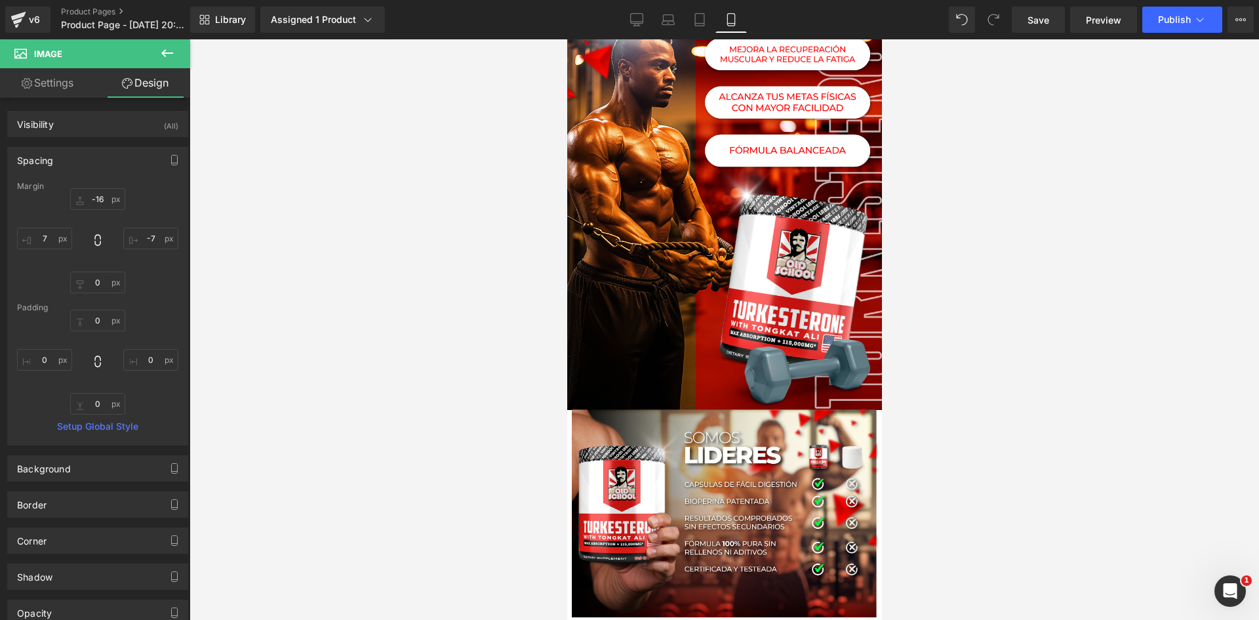
click at [346, 241] on div at bounding box center [723, 329] width 1069 height 580
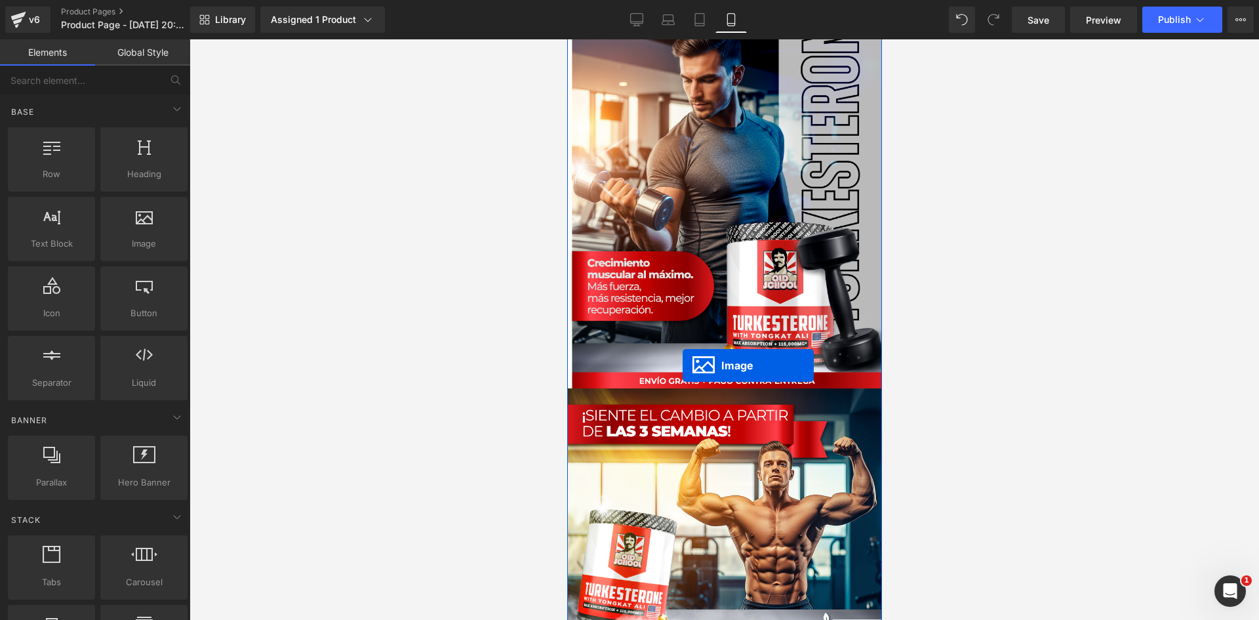
scroll to position [3423, 0]
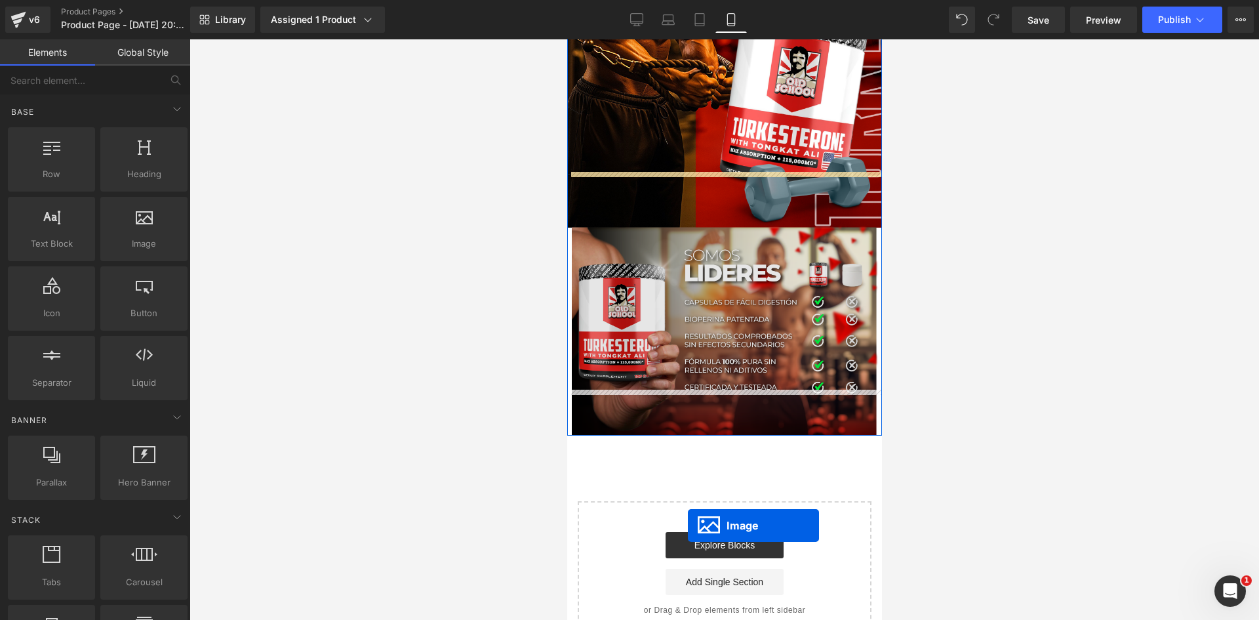
drag, startPoint x: 699, startPoint y: 137, endPoint x: 629, endPoint y: 386, distance: 258.7
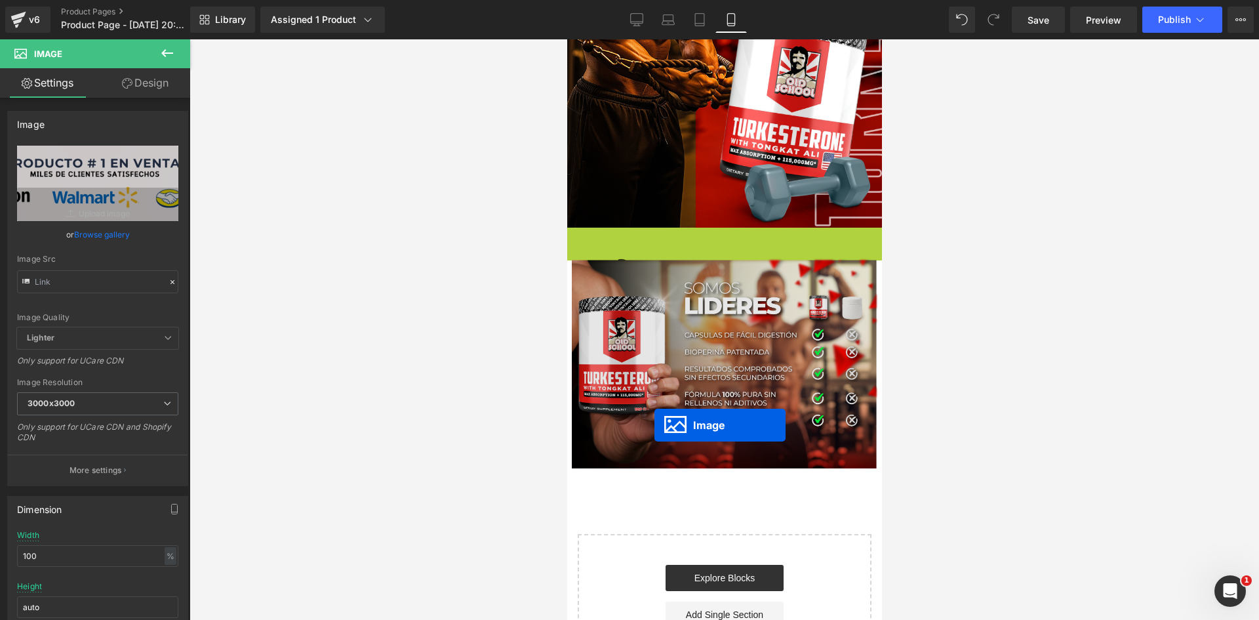
type input "https://i.ibb.co/hxNN79gF/raw-amazon.png"
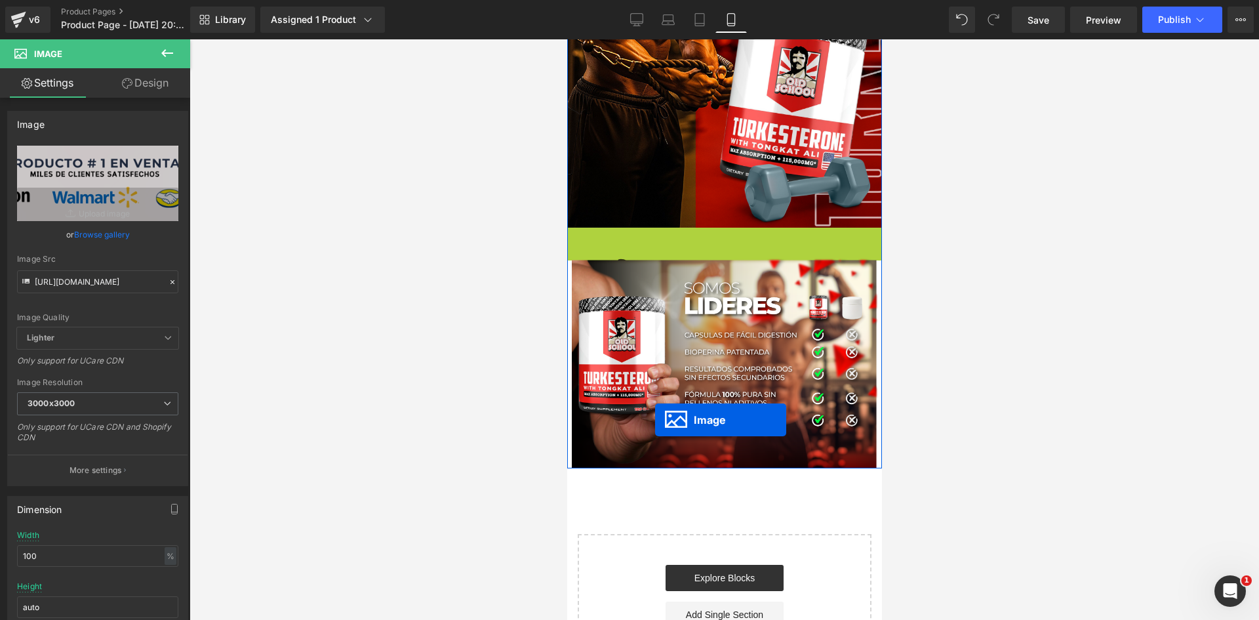
drag, startPoint x: 683, startPoint y: 224, endPoint x: 644, endPoint y: 437, distance: 216.1
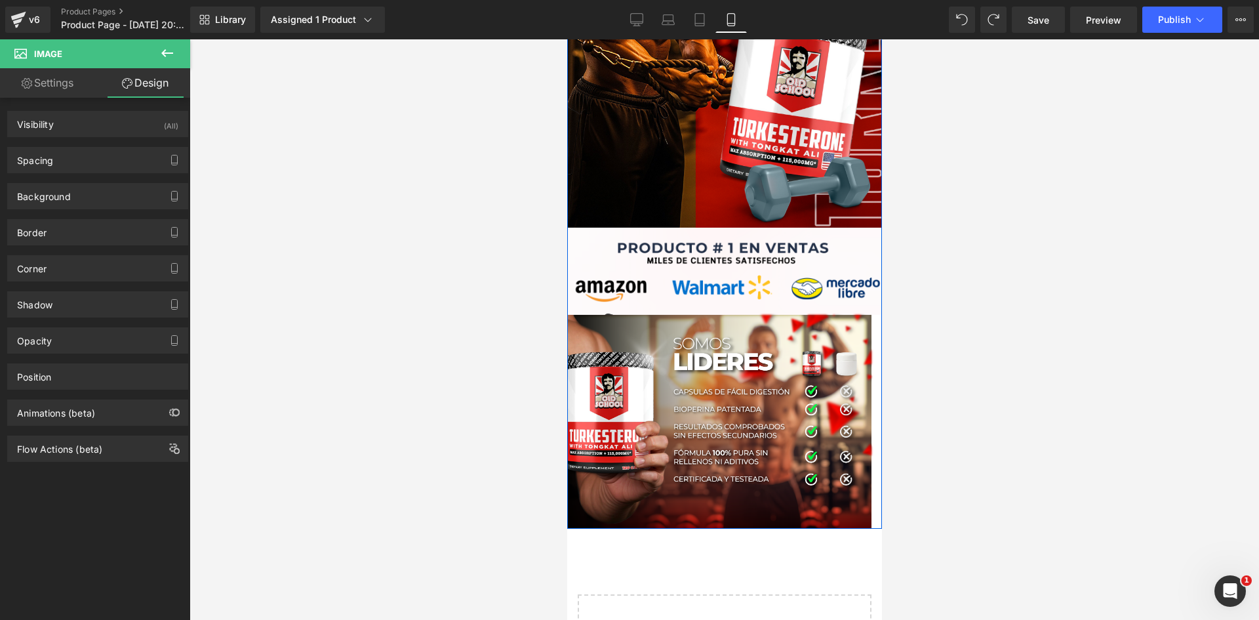
scroll to position [3030, 0]
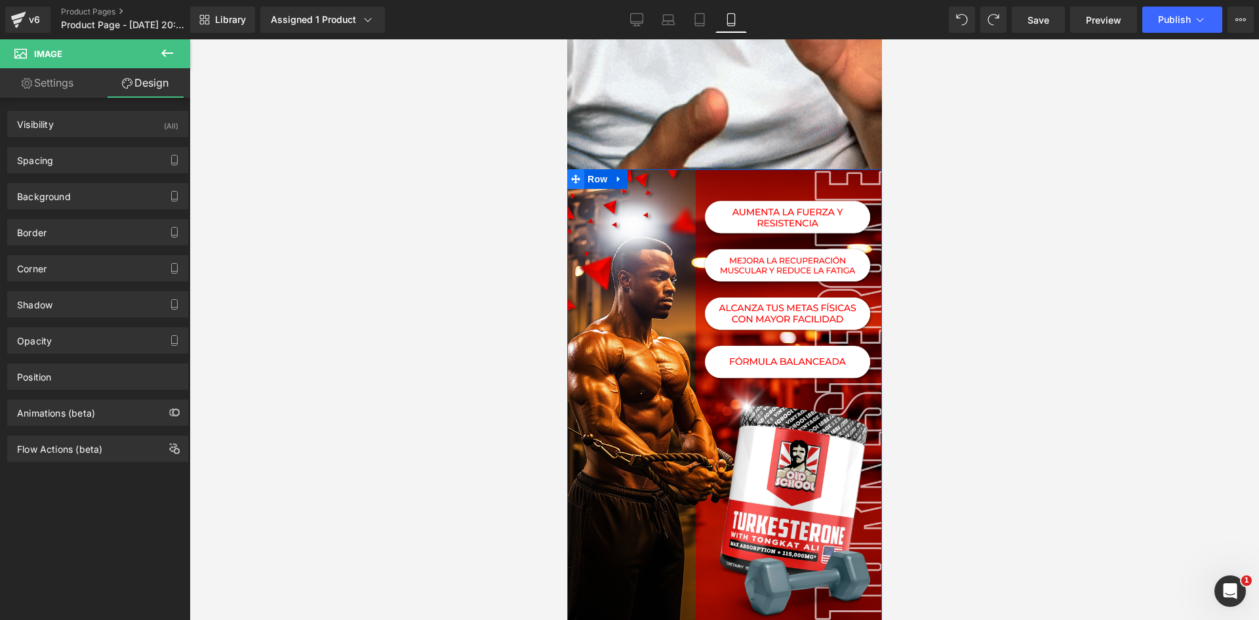
click at [572, 174] on icon at bounding box center [574, 178] width 9 height 9
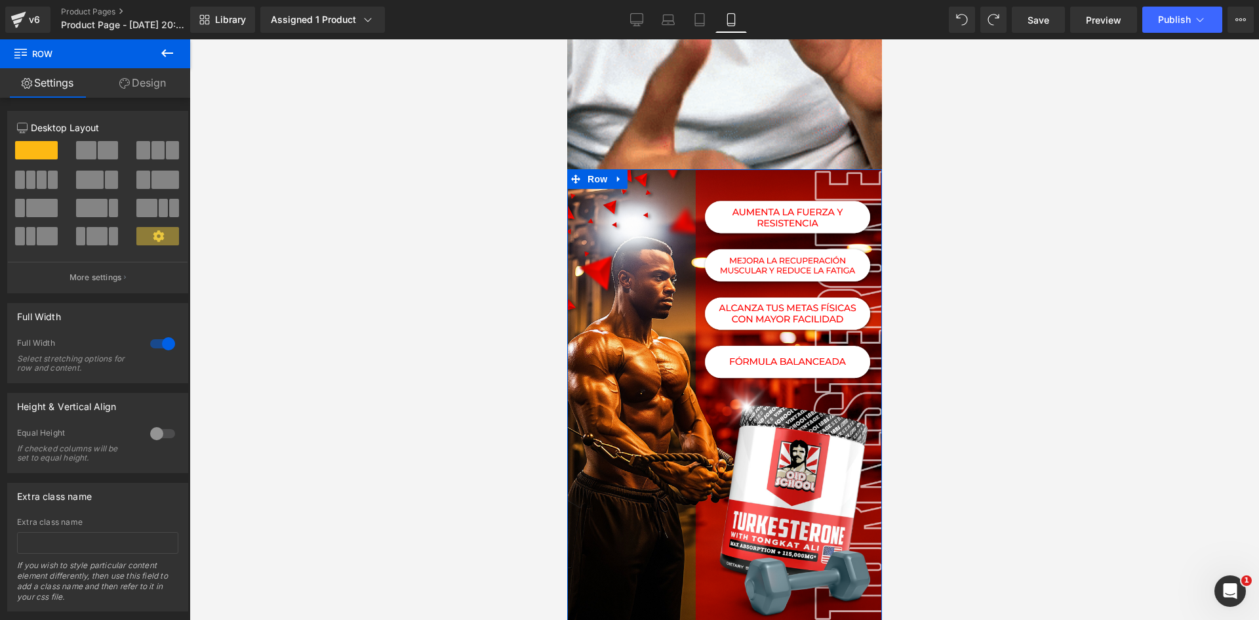
click at [142, 81] on link "Design" at bounding box center [142, 83] width 95 height 30
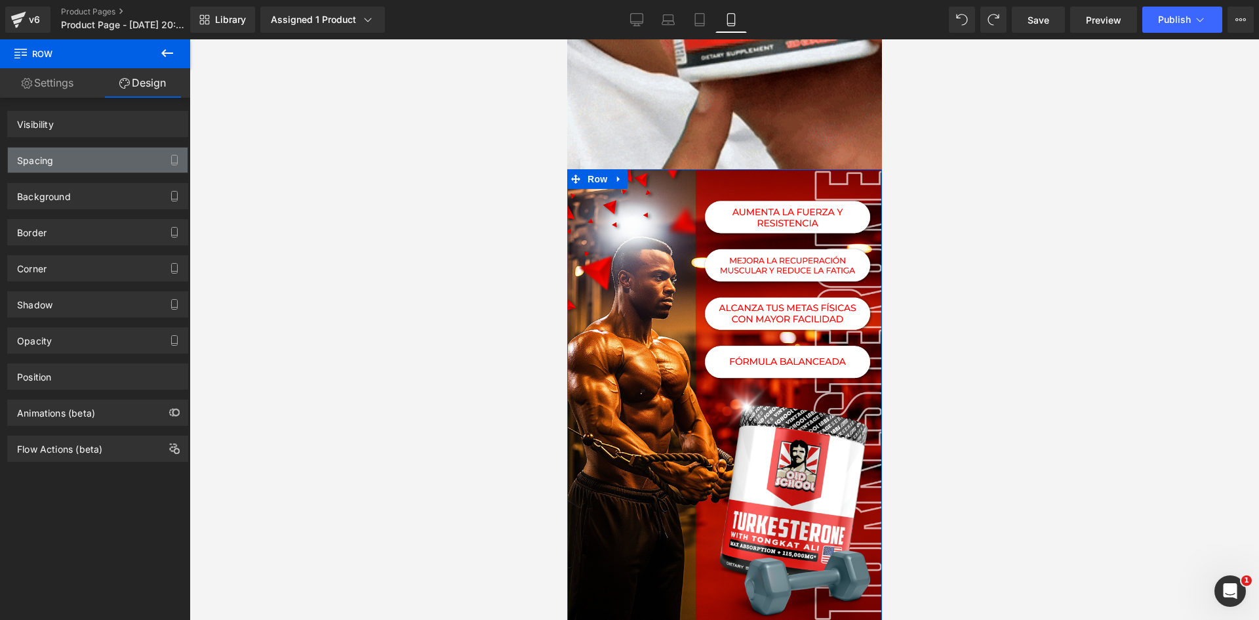
click at [68, 162] on div "Spacing" at bounding box center [98, 160] width 180 height 25
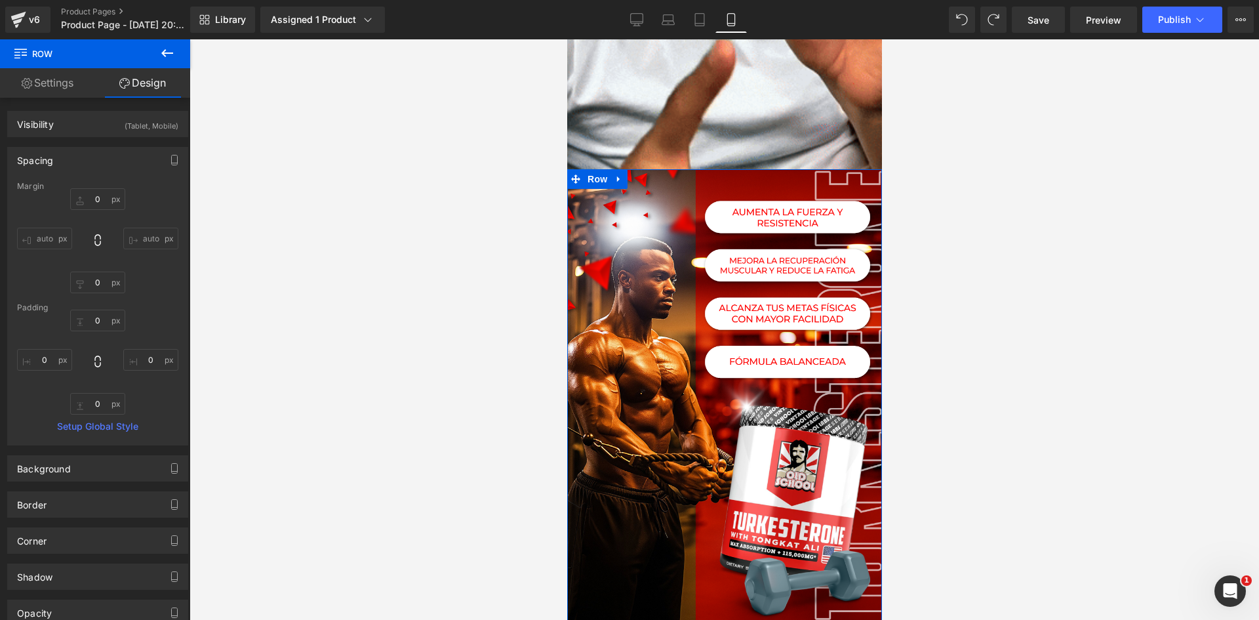
type input "0"
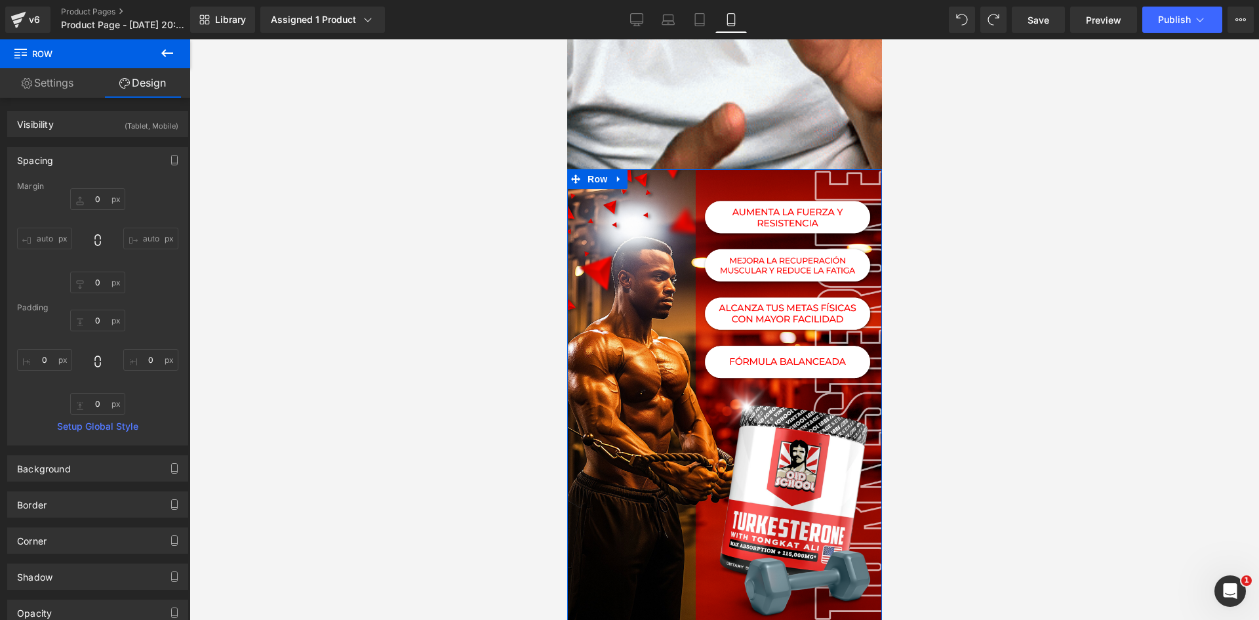
type input "0"
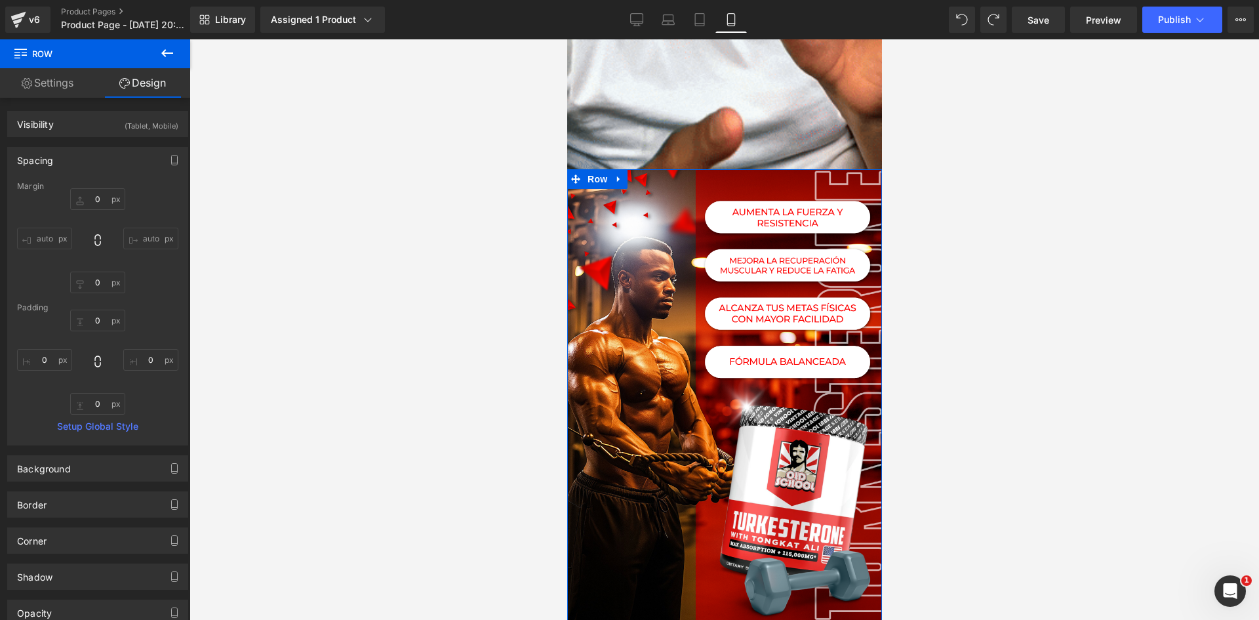
type input "0"
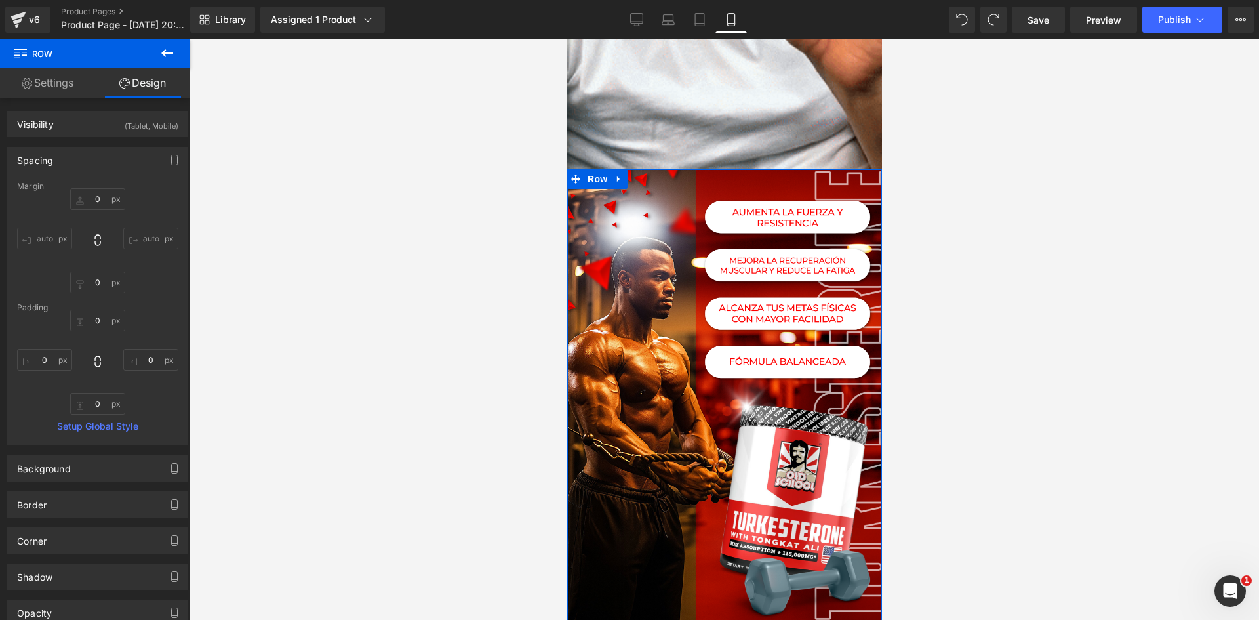
type input "0"
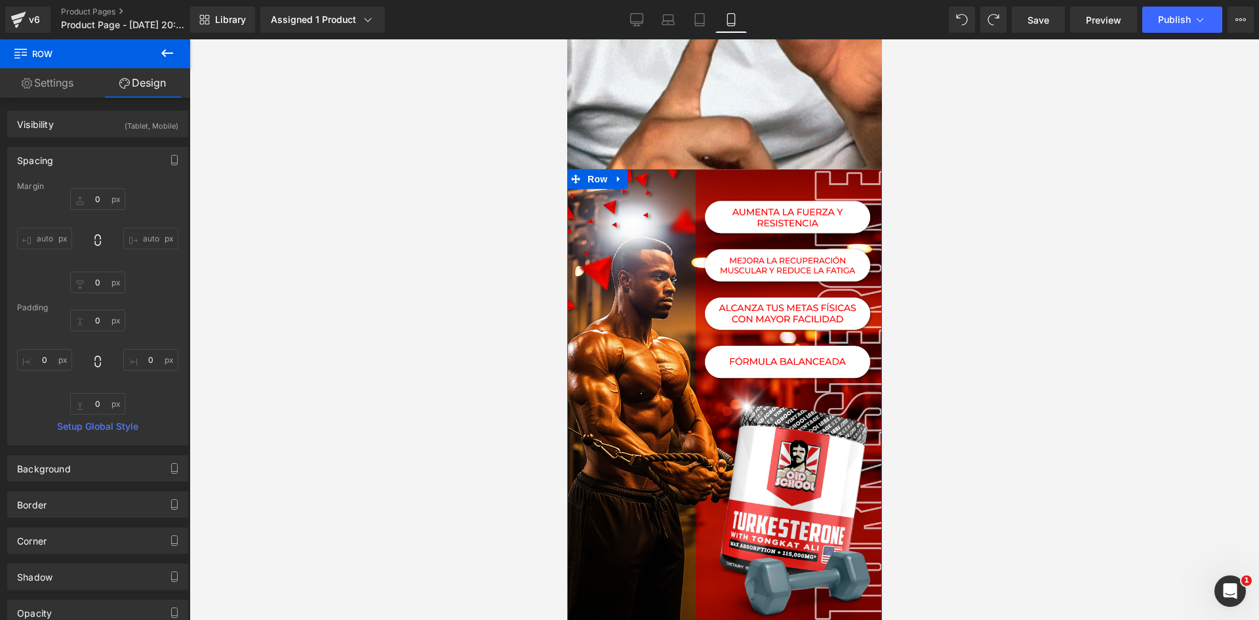
type input "0"
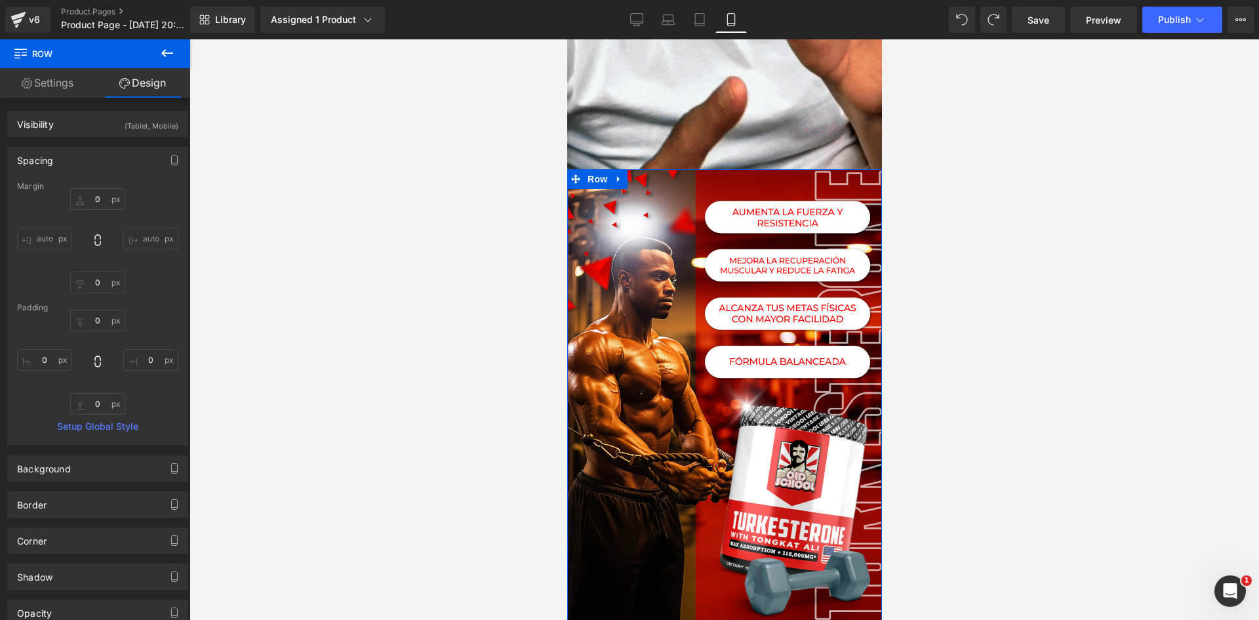
type input "0"
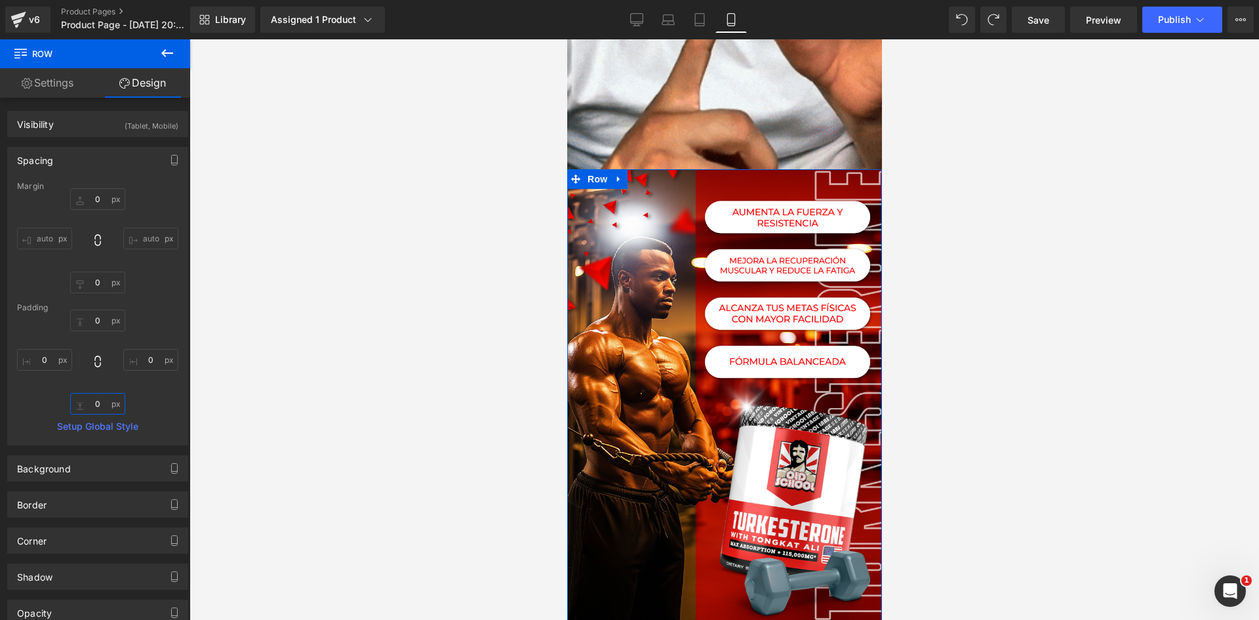
click at [99, 403] on input "0" at bounding box center [97, 404] width 55 height 22
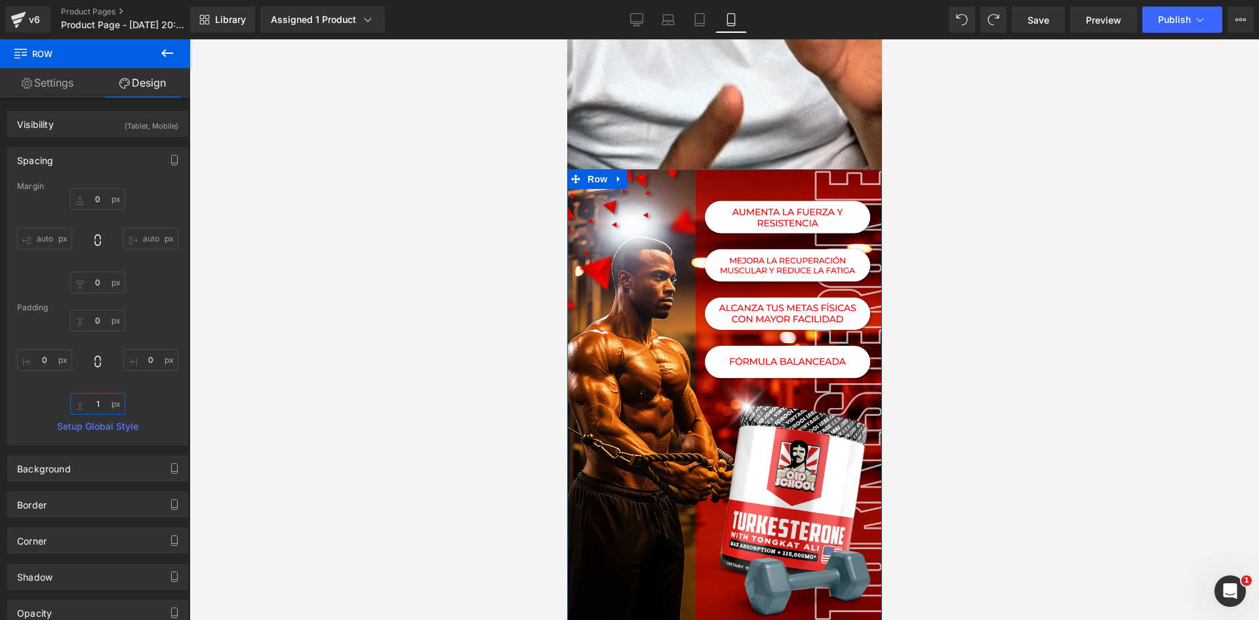
type input "10"
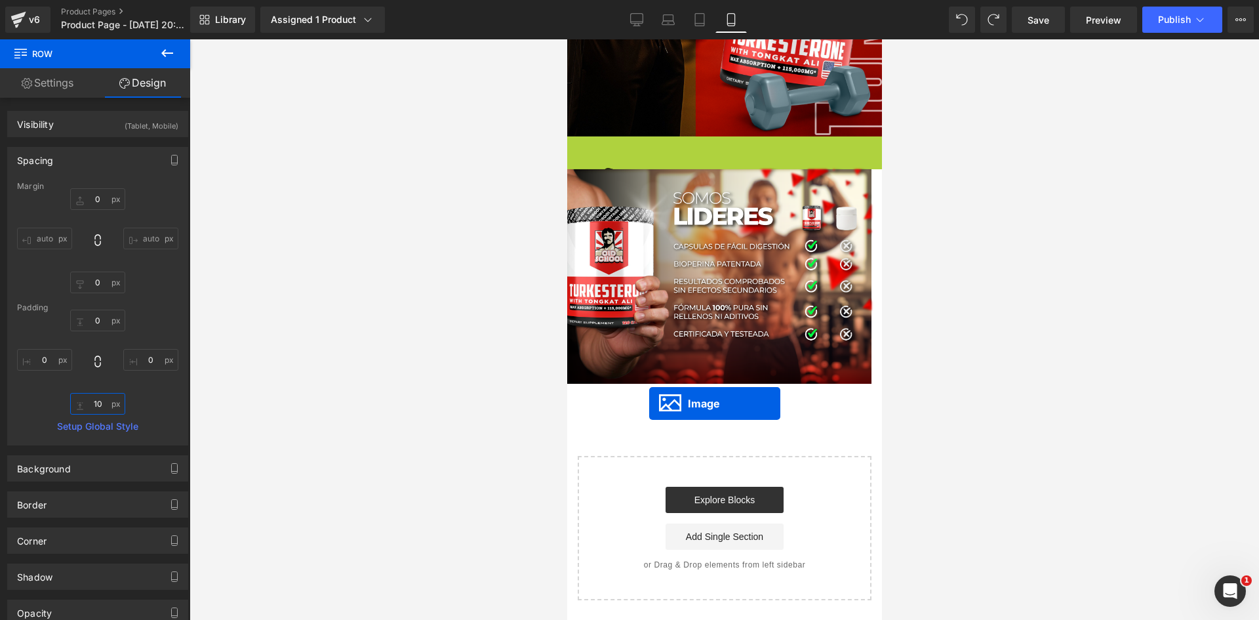
scroll to position [3469, 0]
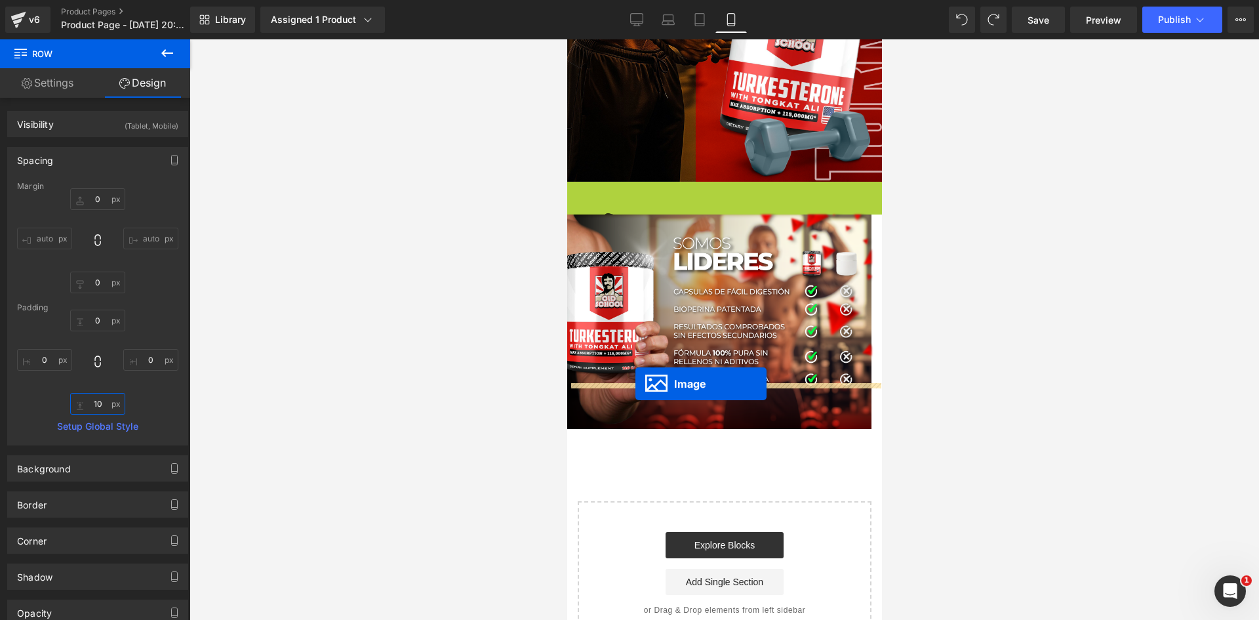
drag, startPoint x: 698, startPoint y: 126, endPoint x: 635, endPoint y: 384, distance: 265.4
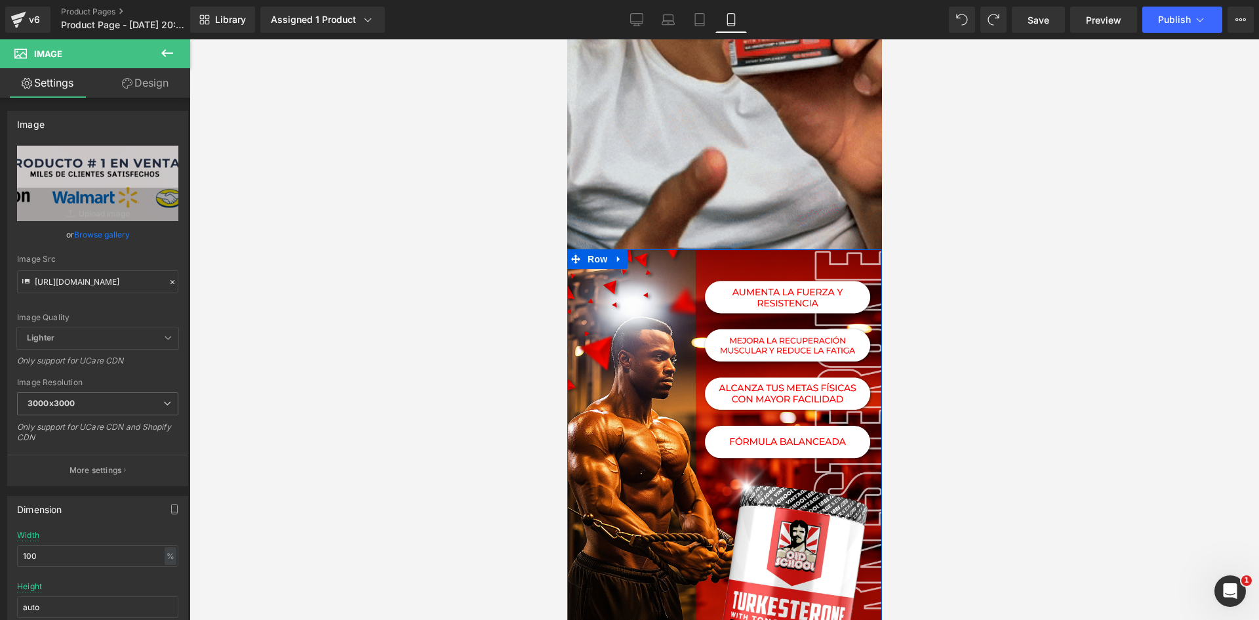
scroll to position [2933, 0]
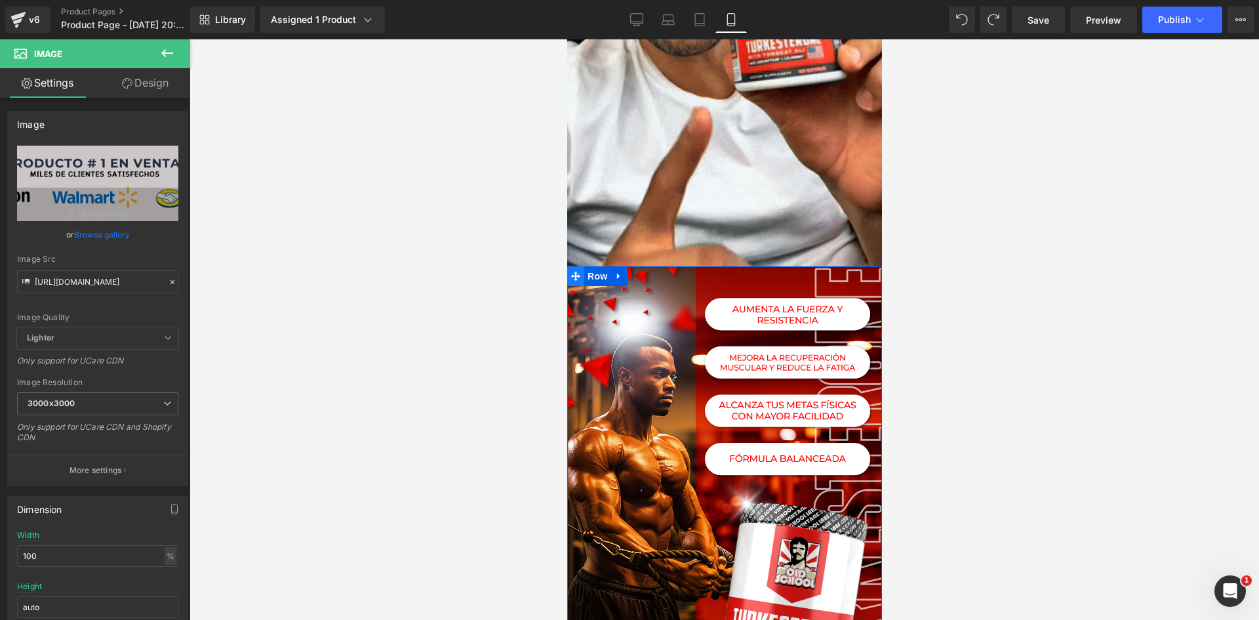
click at [572, 271] on icon at bounding box center [574, 276] width 9 height 10
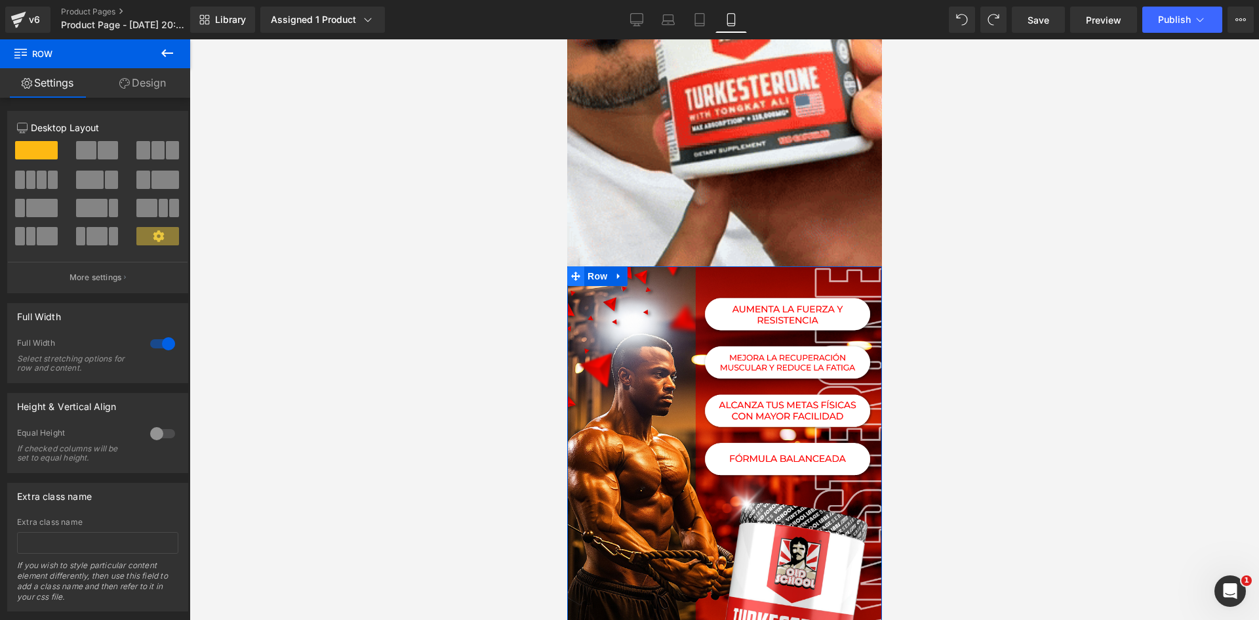
click at [124, 82] on icon at bounding box center [124, 83] width 10 height 10
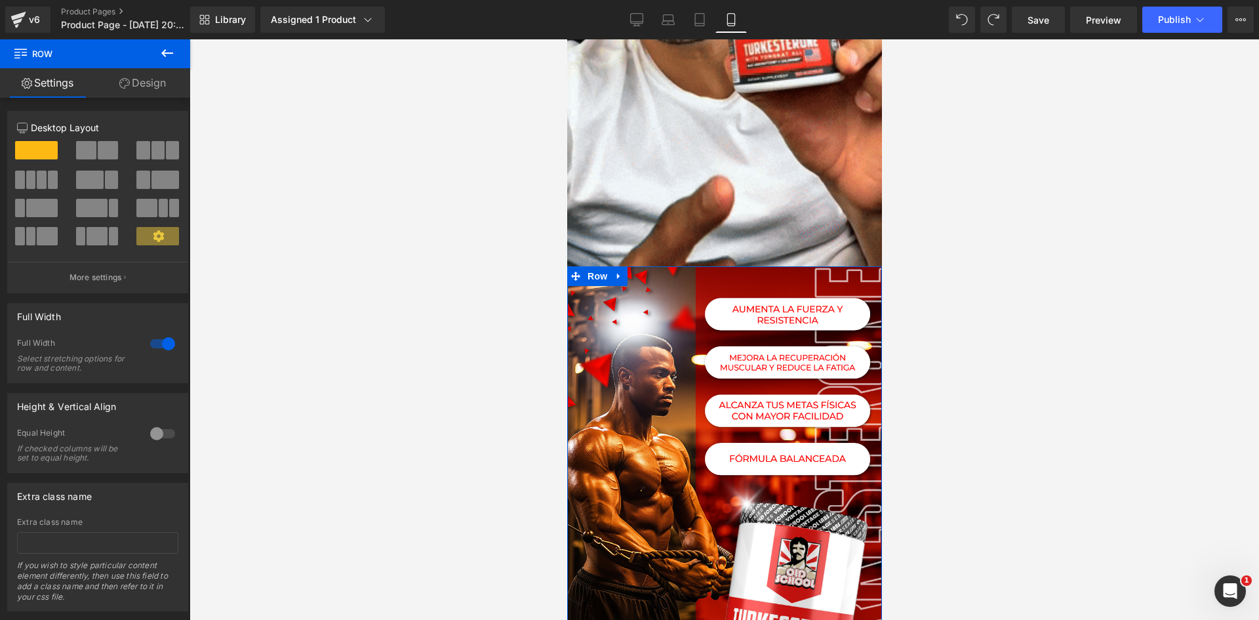
click at [0, 0] on div "Spacing" at bounding box center [0, 0] width 0 height 0
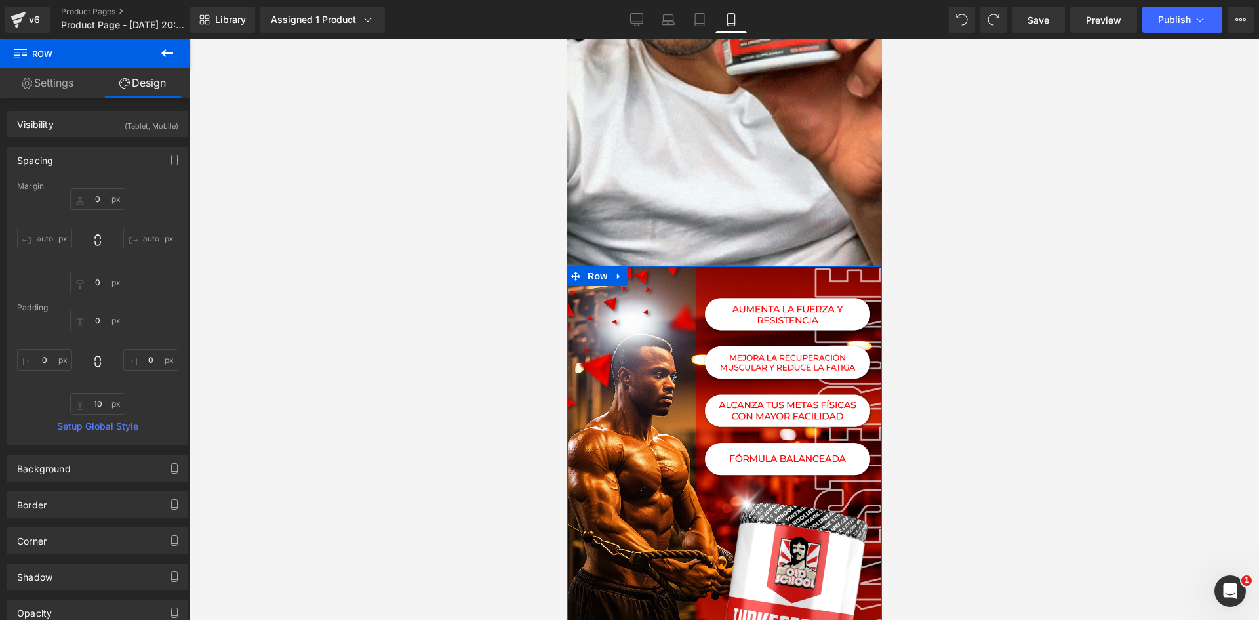
type input "0"
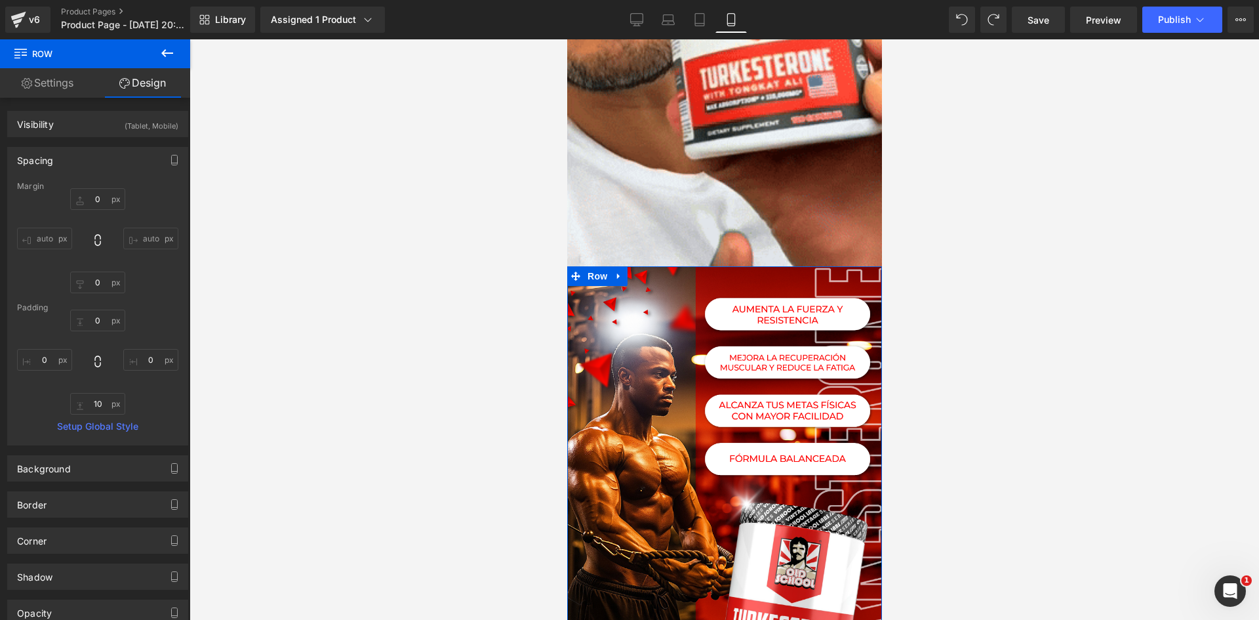
type input "0"
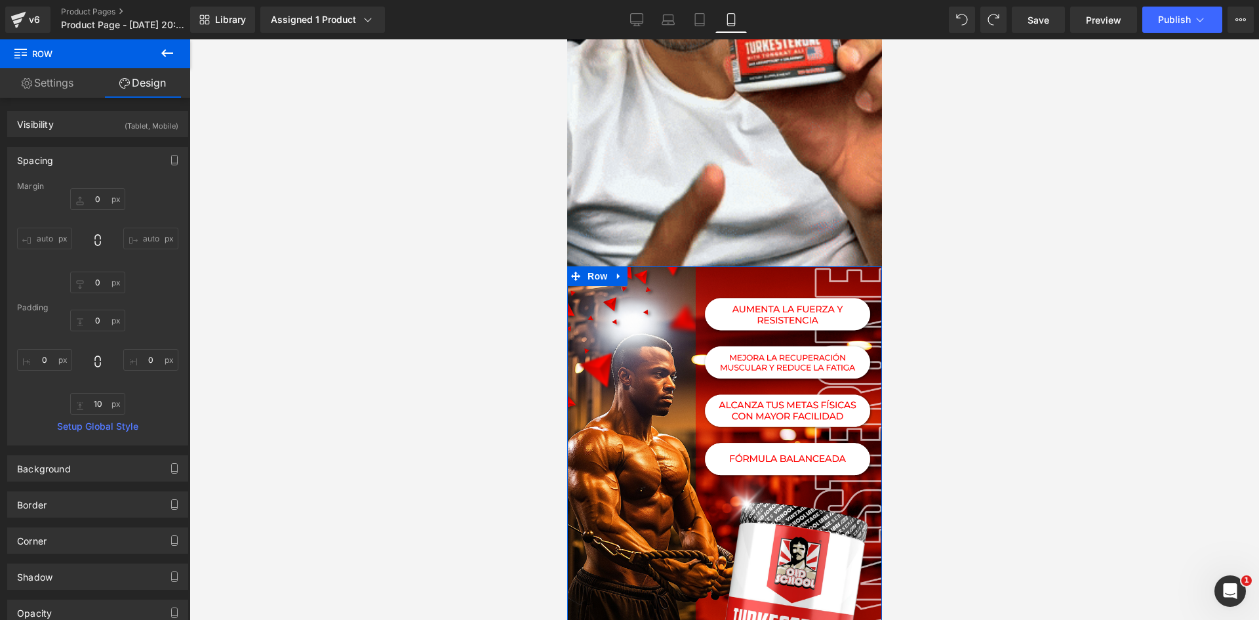
type input "0"
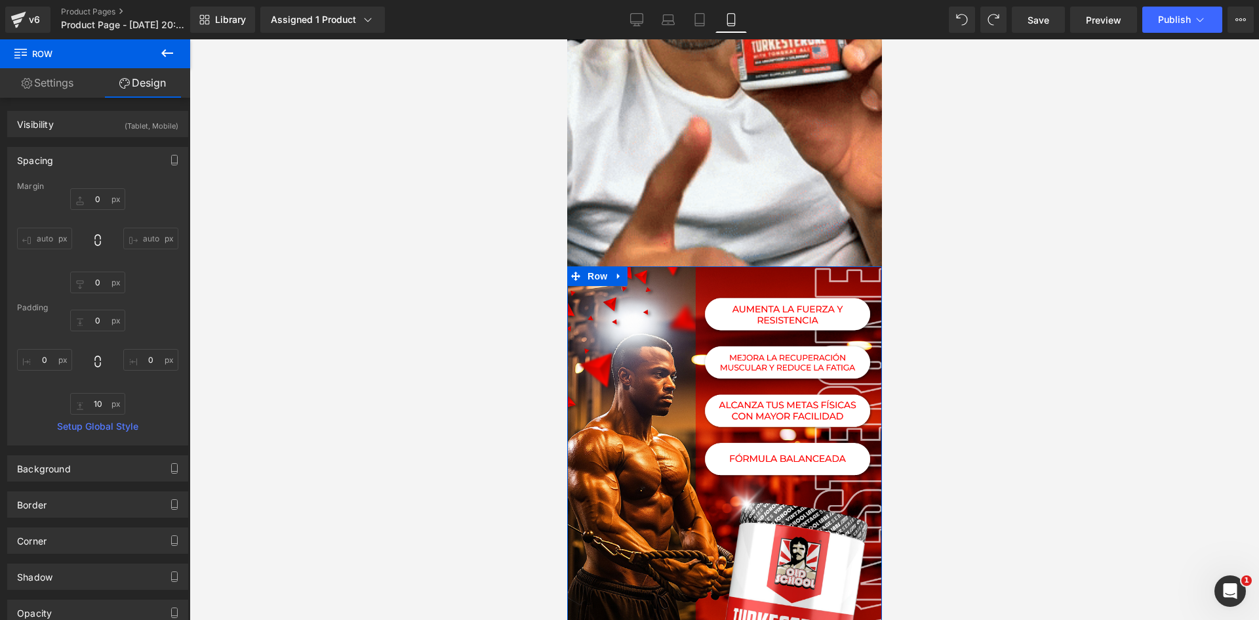
type input "0"
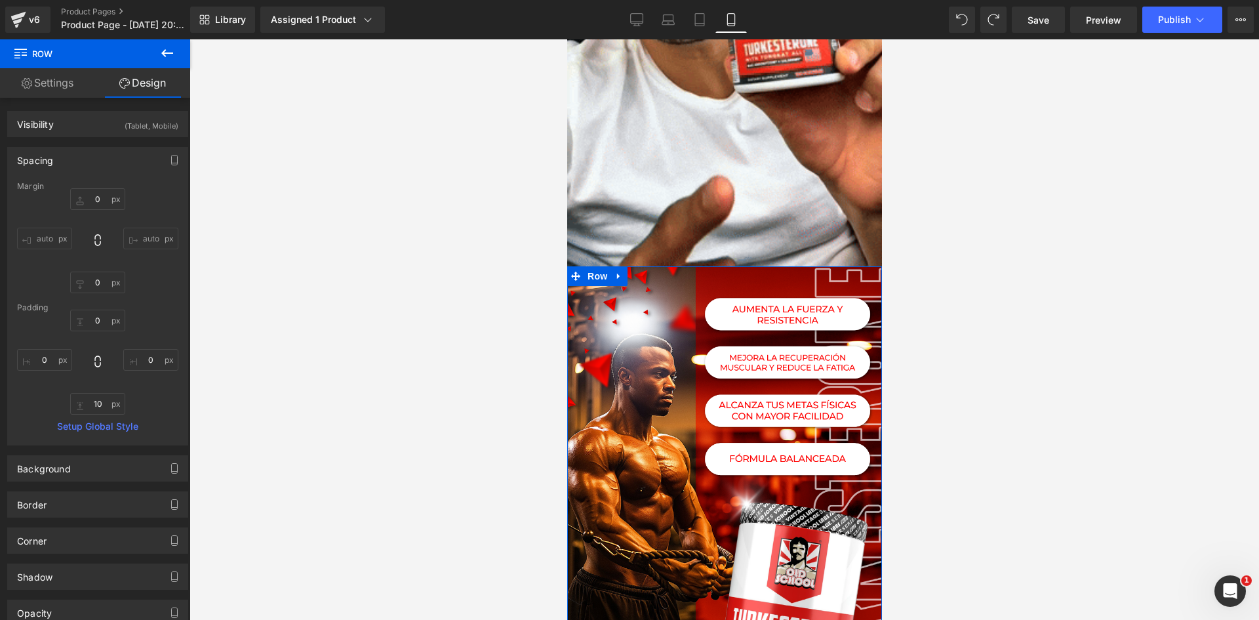
type input "10"
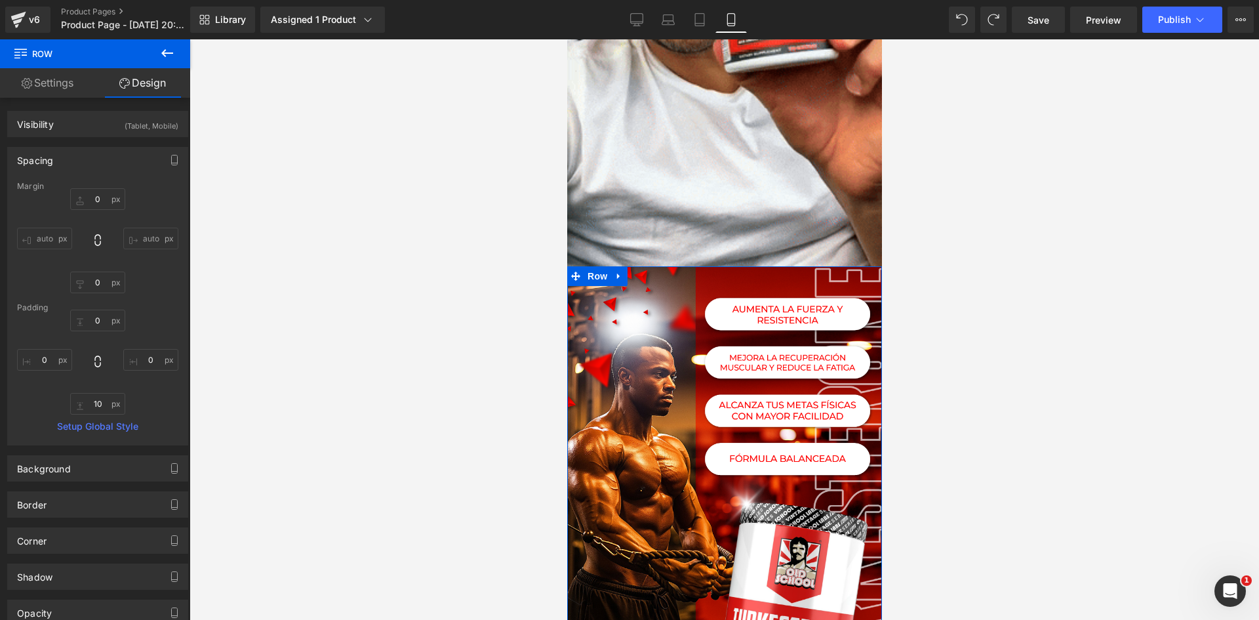
type input "0"
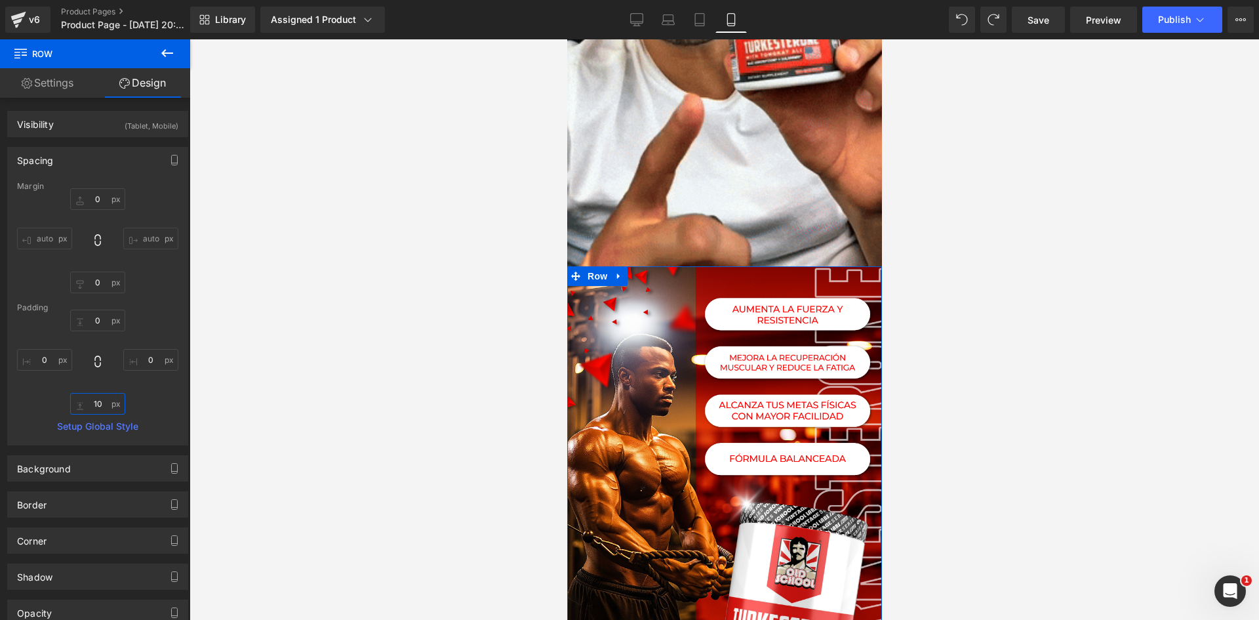
click at [97, 399] on input "10" at bounding box center [97, 404] width 55 height 22
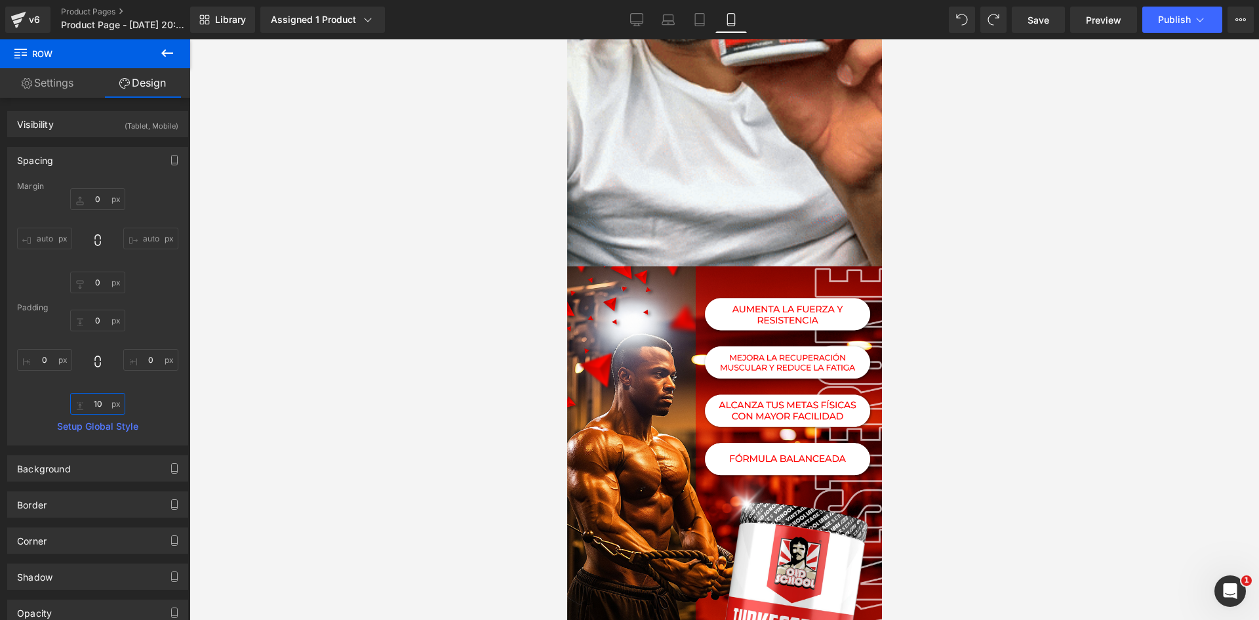
type input "0"
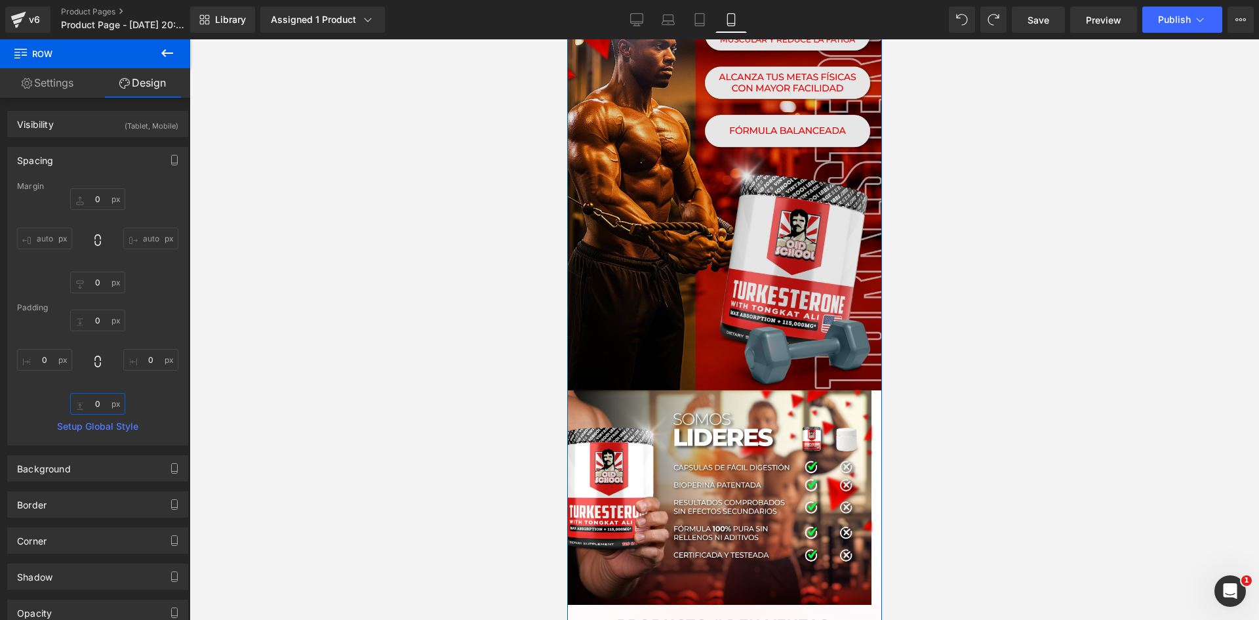
scroll to position [3517, 0]
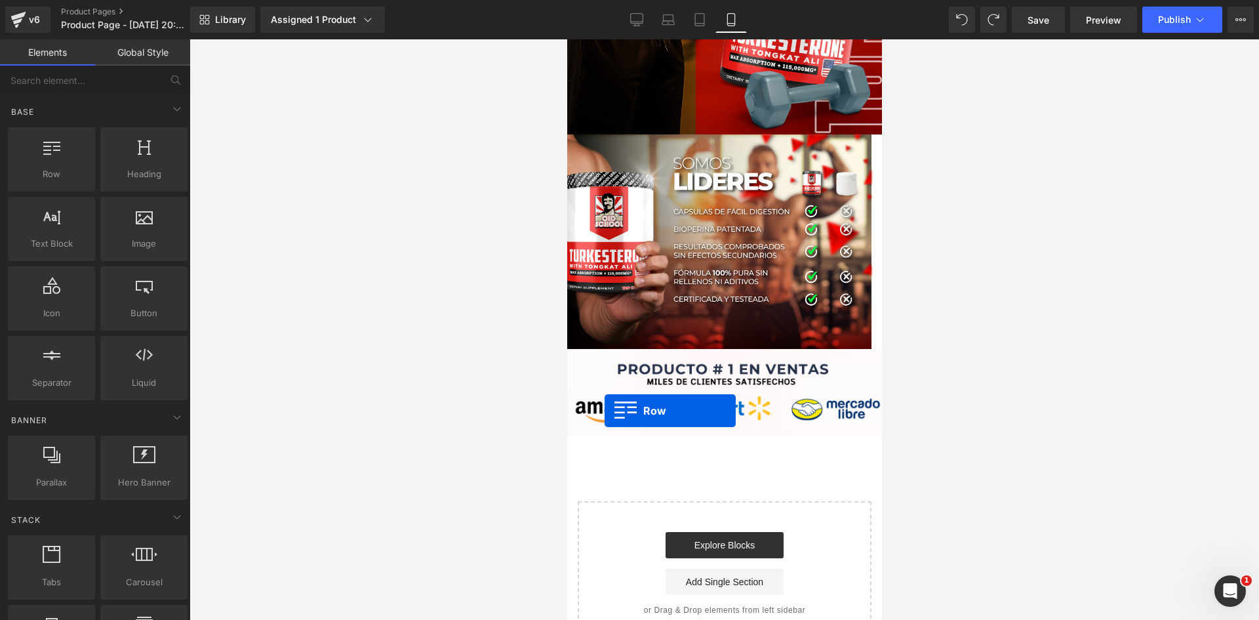
drag, startPoint x: 619, startPoint y: 195, endPoint x: 604, endPoint y: 410, distance: 216.3
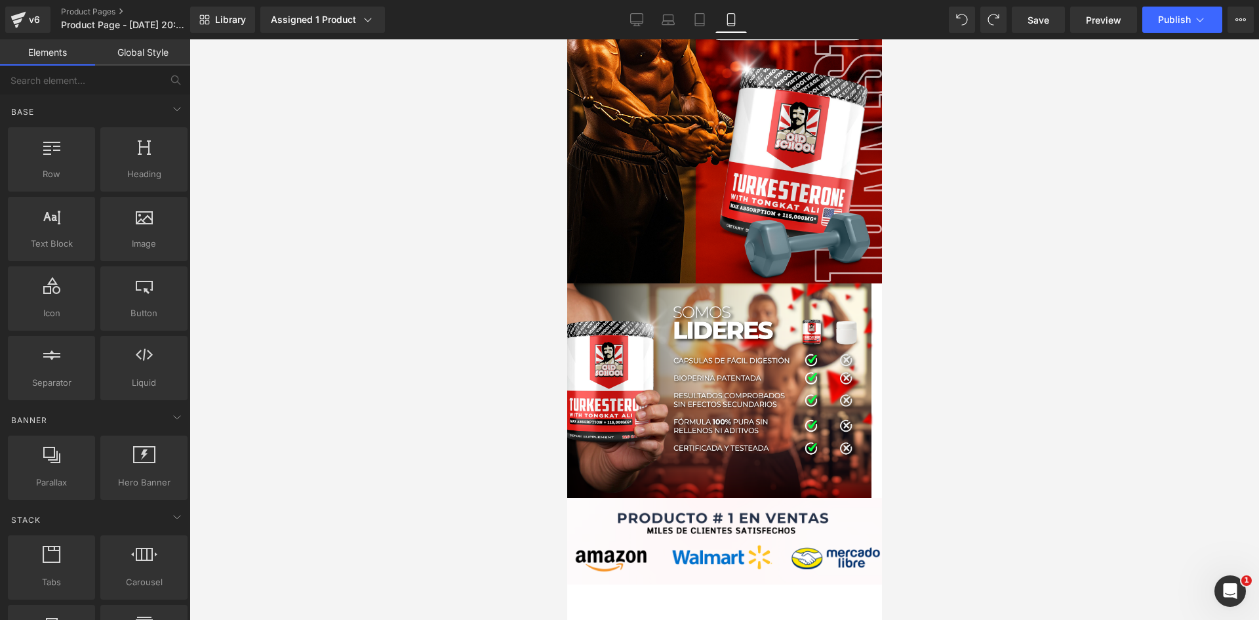
scroll to position [3484, 0]
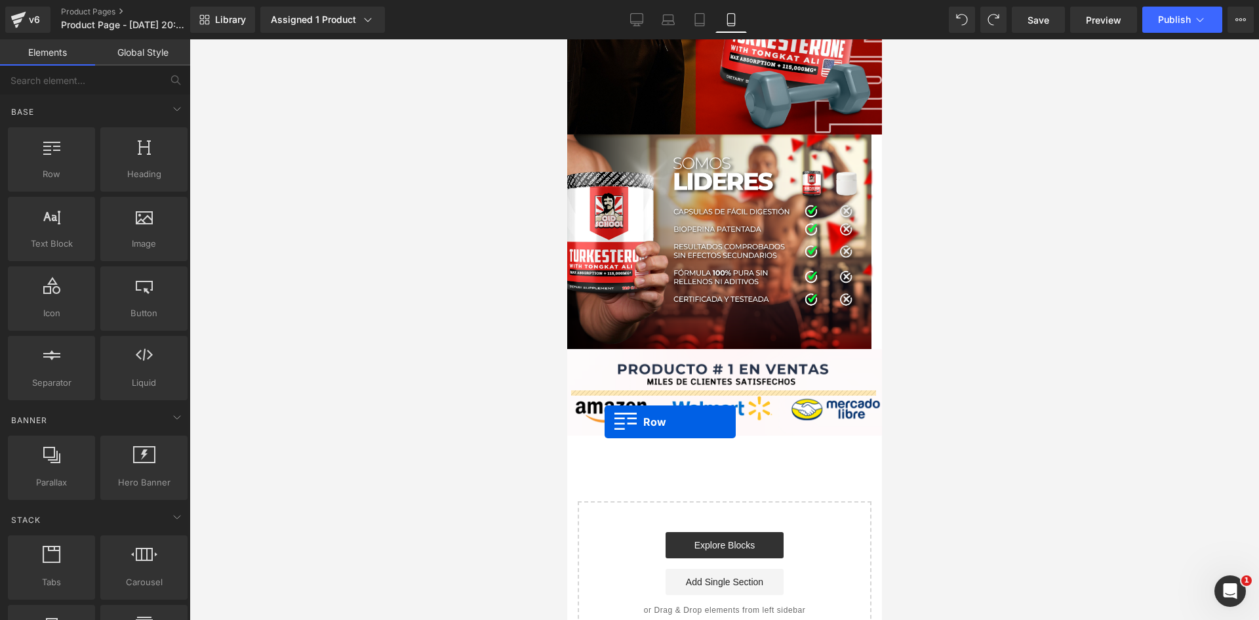
drag, startPoint x: 618, startPoint y: 208, endPoint x: 604, endPoint y: 420, distance: 212.9
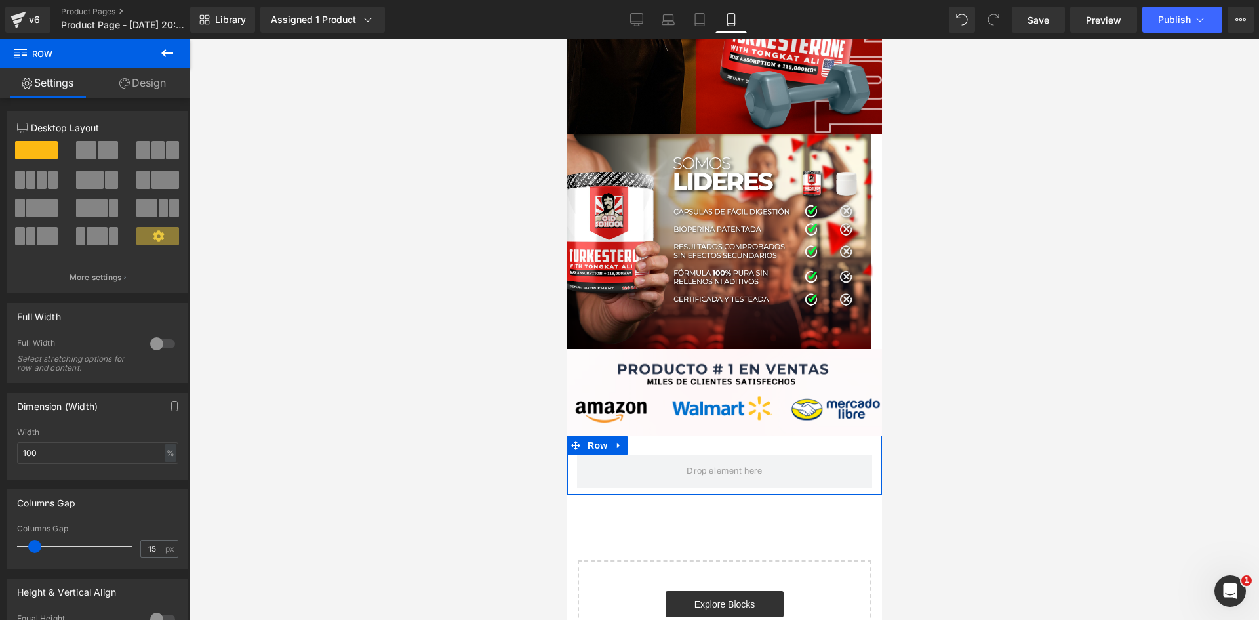
drag, startPoint x: 167, startPoint y: 344, endPoint x: 196, endPoint y: 334, distance: 30.5
click at [167, 344] on div at bounding box center [162, 343] width 31 height 21
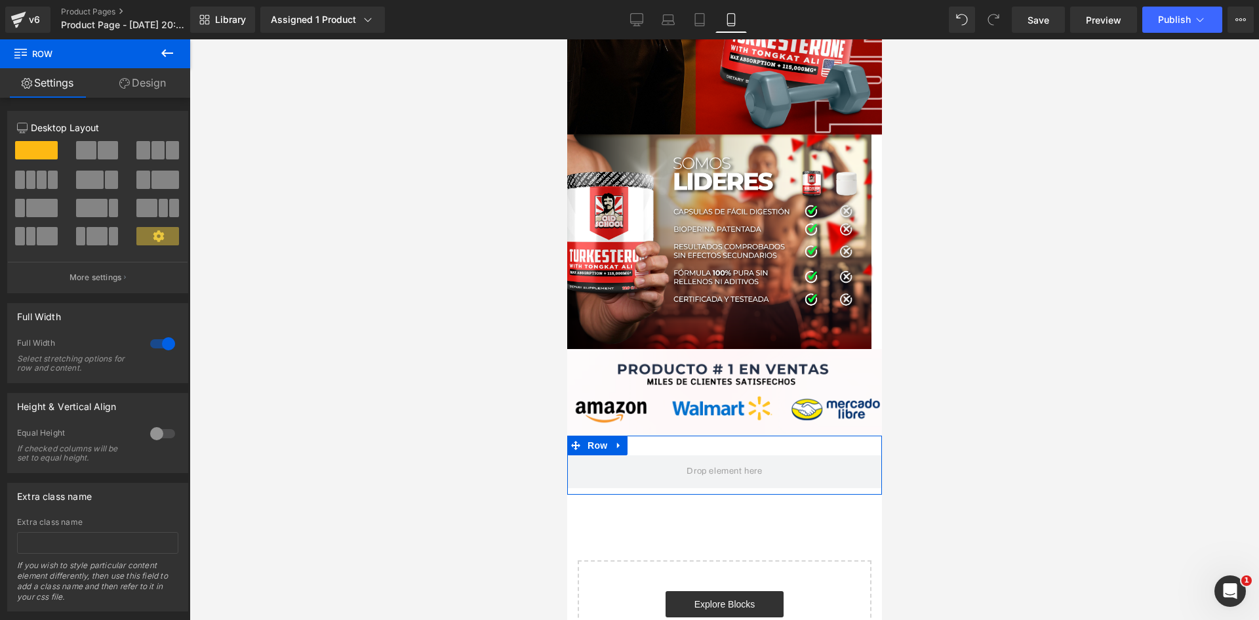
click at [155, 85] on link "Design" at bounding box center [142, 83] width 95 height 30
click at [0, 0] on div "Visibility" at bounding box center [0, 0] width 0 height 0
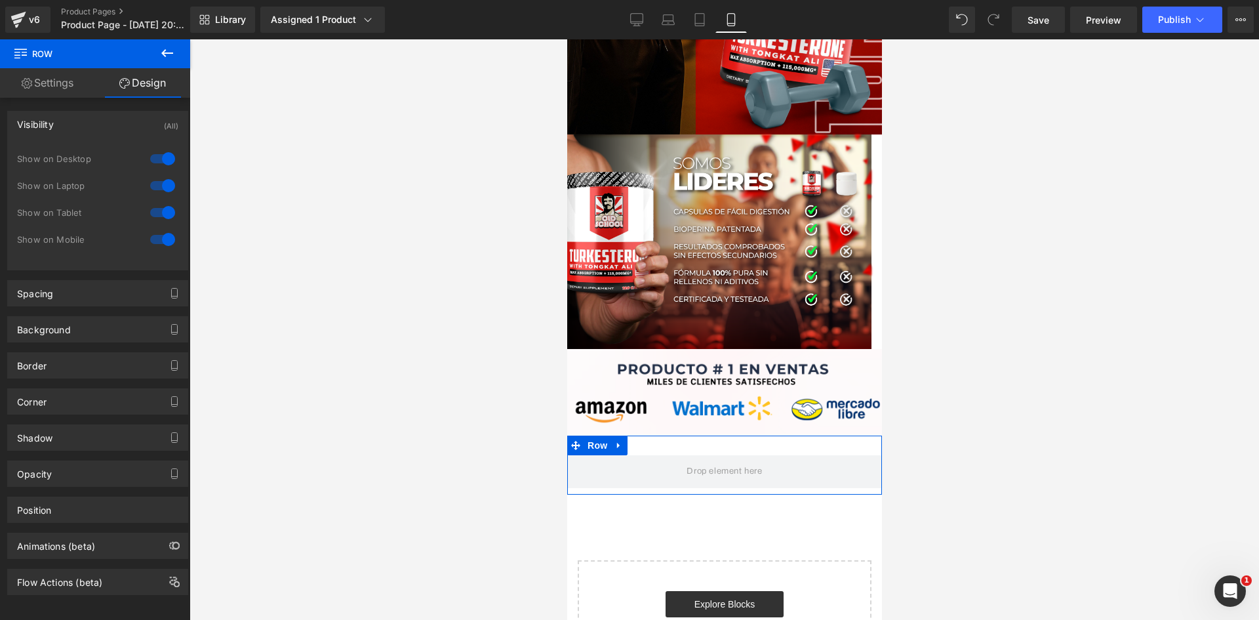
type input "0"
type input "30"
type input "0"
type input "10"
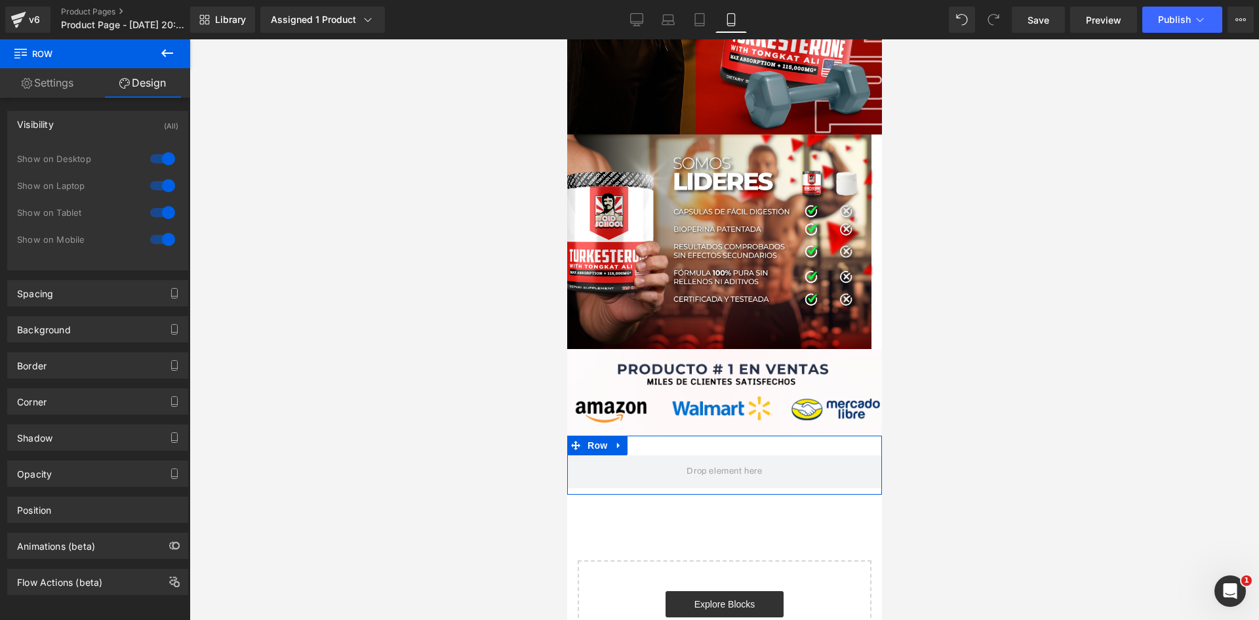
type input "0"
click at [159, 159] on div at bounding box center [162, 158] width 31 height 21
click at [158, 182] on div at bounding box center [162, 185] width 31 height 21
click at [116, 297] on div "Spacing" at bounding box center [98, 293] width 180 height 25
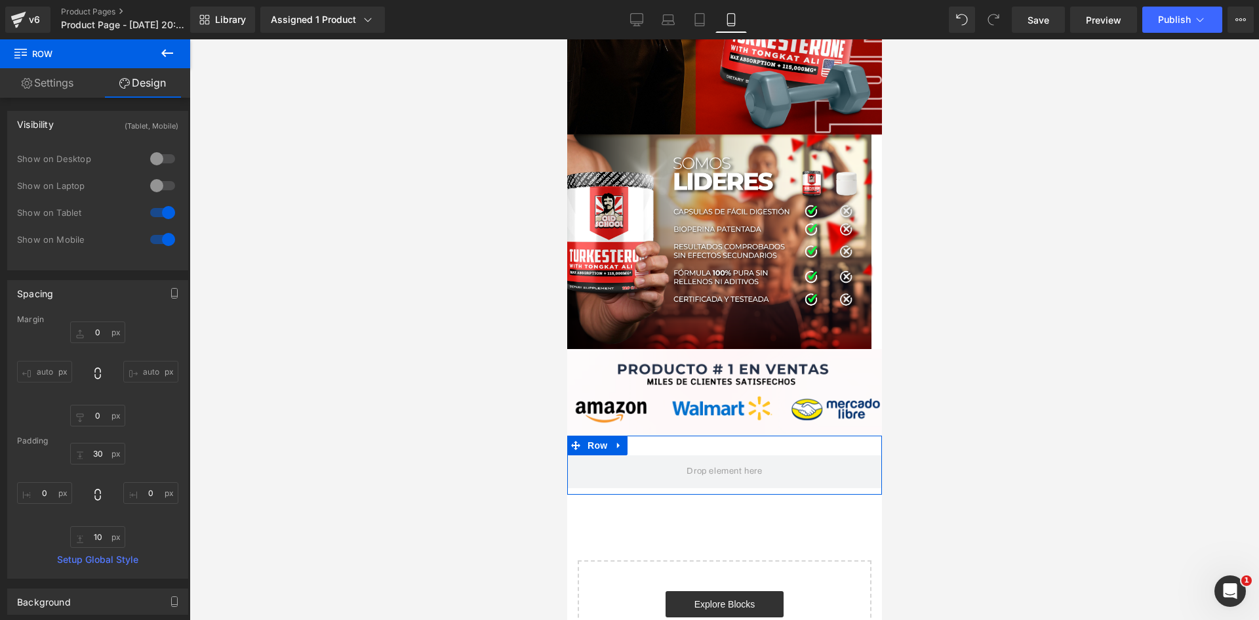
click at [75, 298] on div "Spacing" at bounding box center [98, 293] width 180 height 25
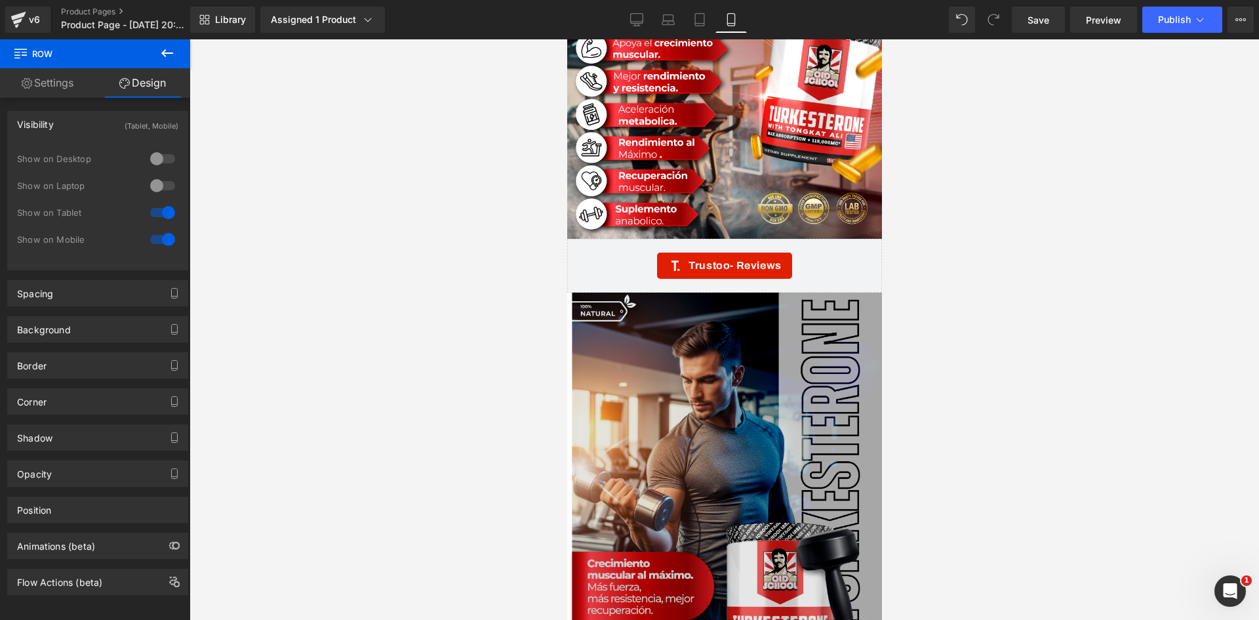
scroll to position [927, 0]
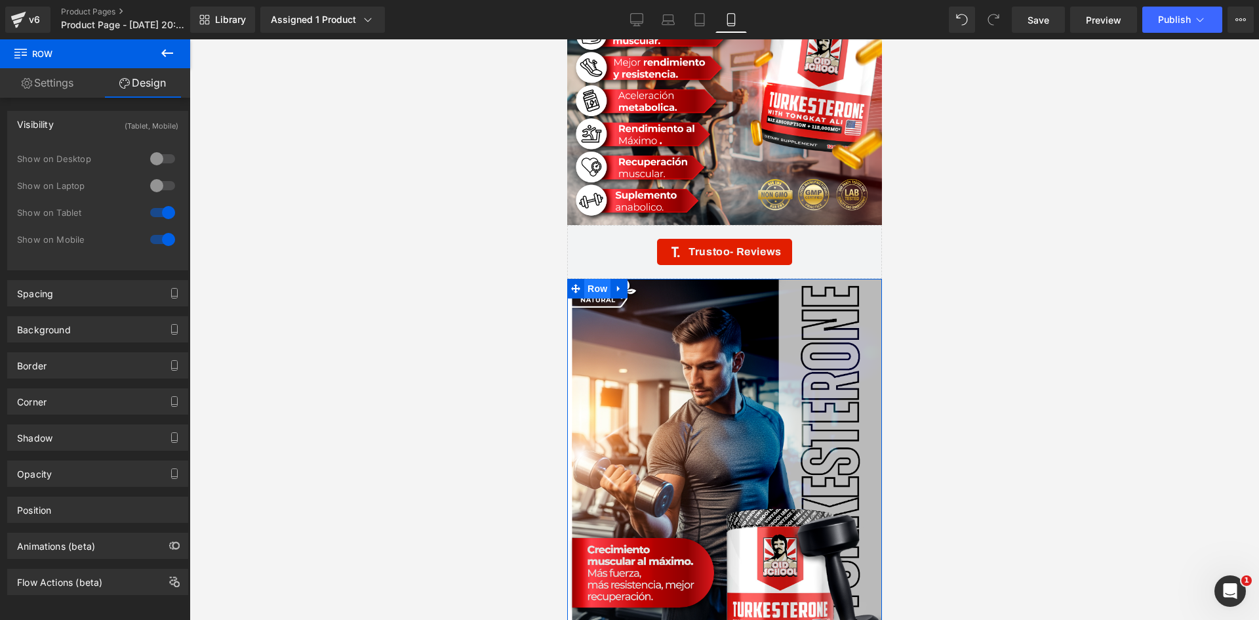
click at [584, 279] on span "Row" at bounding box center [597, 289] width 26 height 20
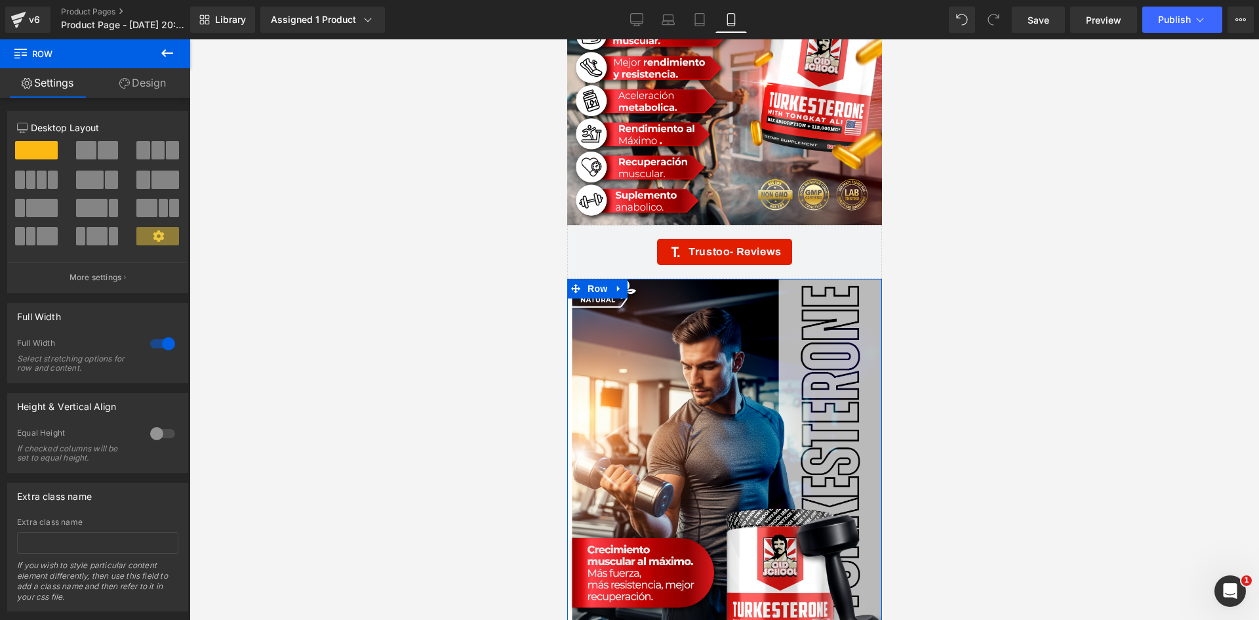
click at [166, 79] on link "Design" at bounding box center [142, 83] width 95 height 30
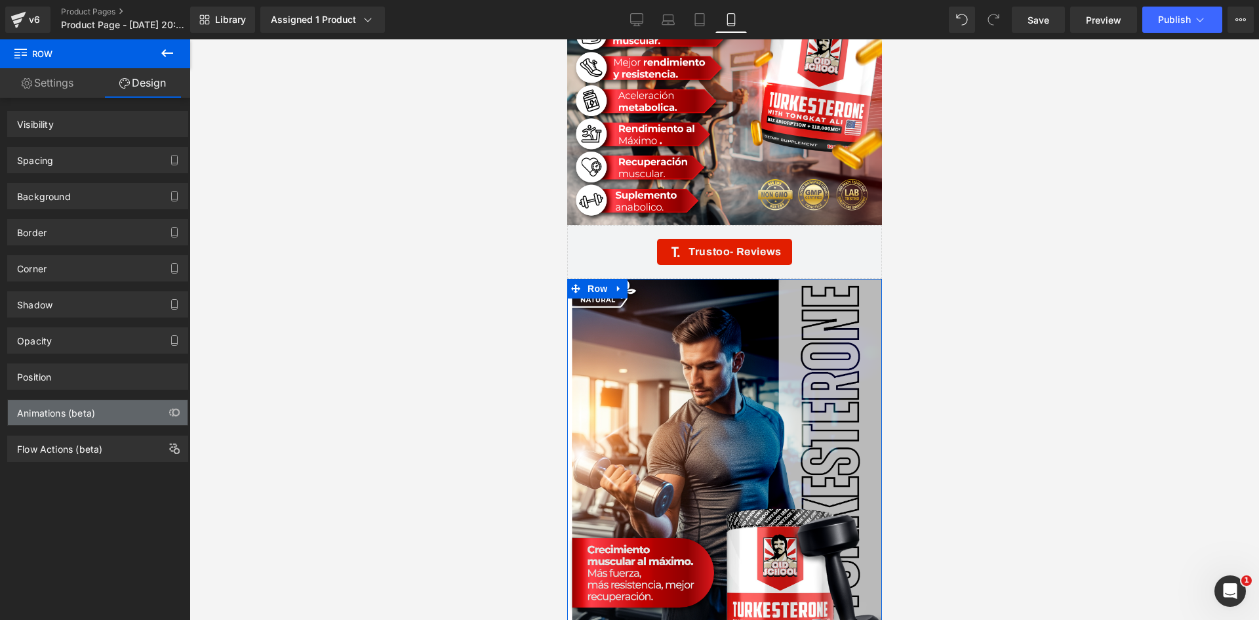
click at [118, 420] on div "Animations (beta)" at bounding box center [98, 412] width 180 height 25
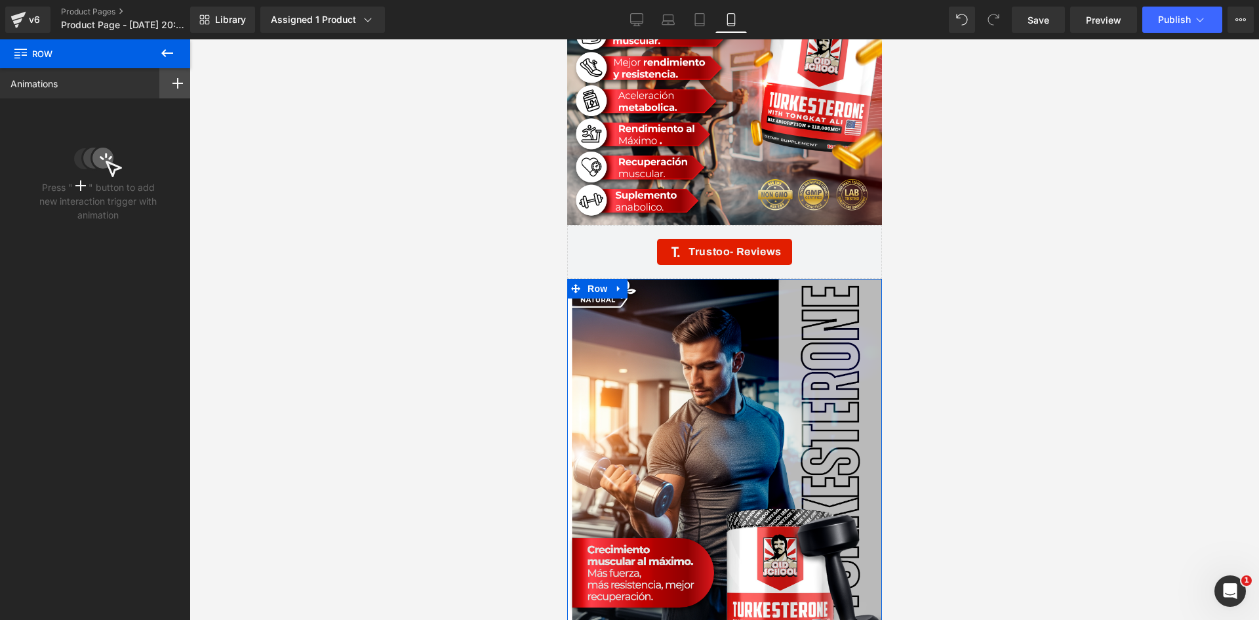
click at [174, 86] on icon at bounding box center [177, 83] width 10 height 10
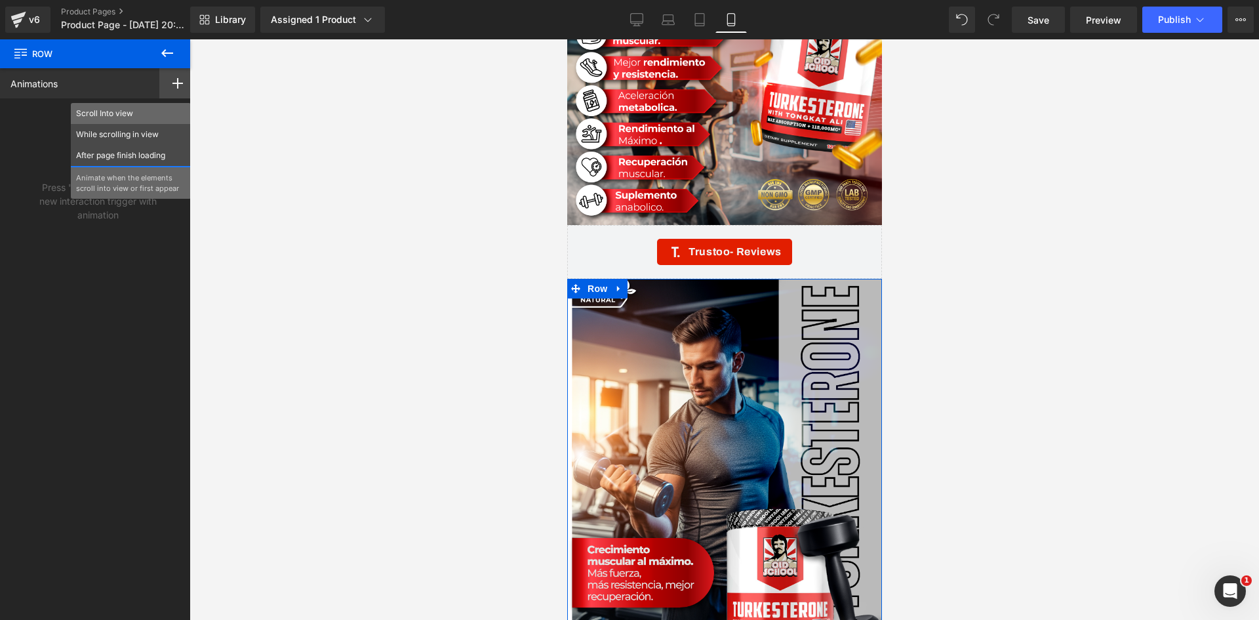
click at [117, 113] on p "Scroll Into view" at bounding box center [131, 114] width 110 height 12
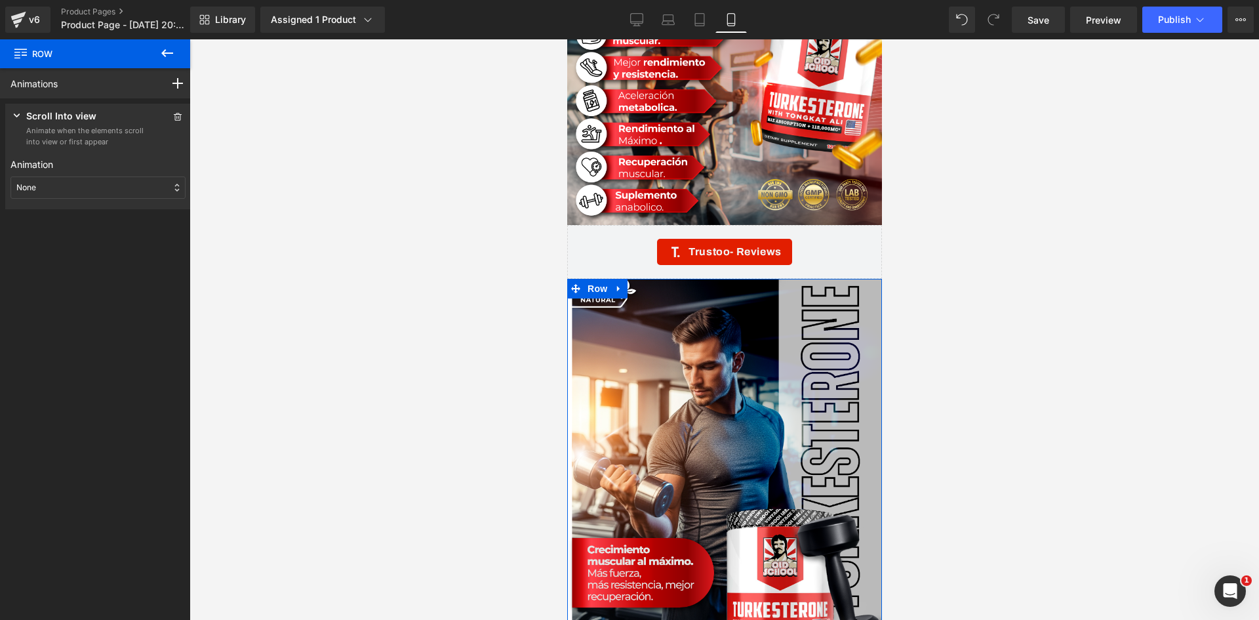
click at [62, 186] on div "None" at bounding box center [97, 187] width 175 height 22
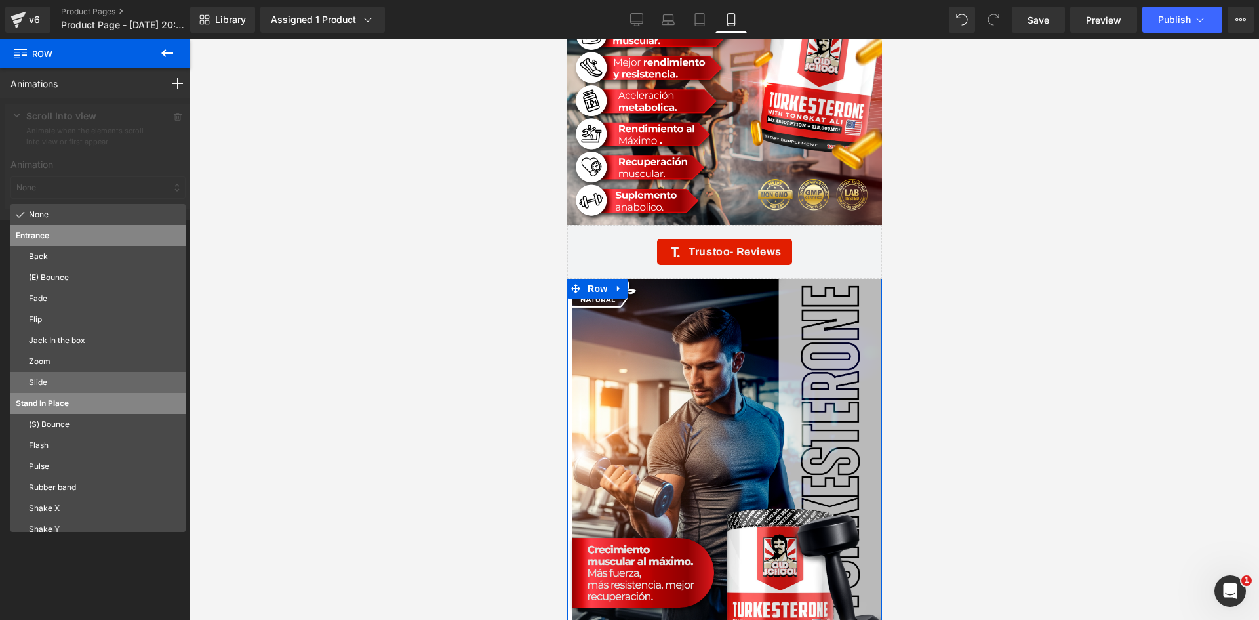
click at [40, 379] on p "Slide" at bounding box center [104, 382] width 151 height 12
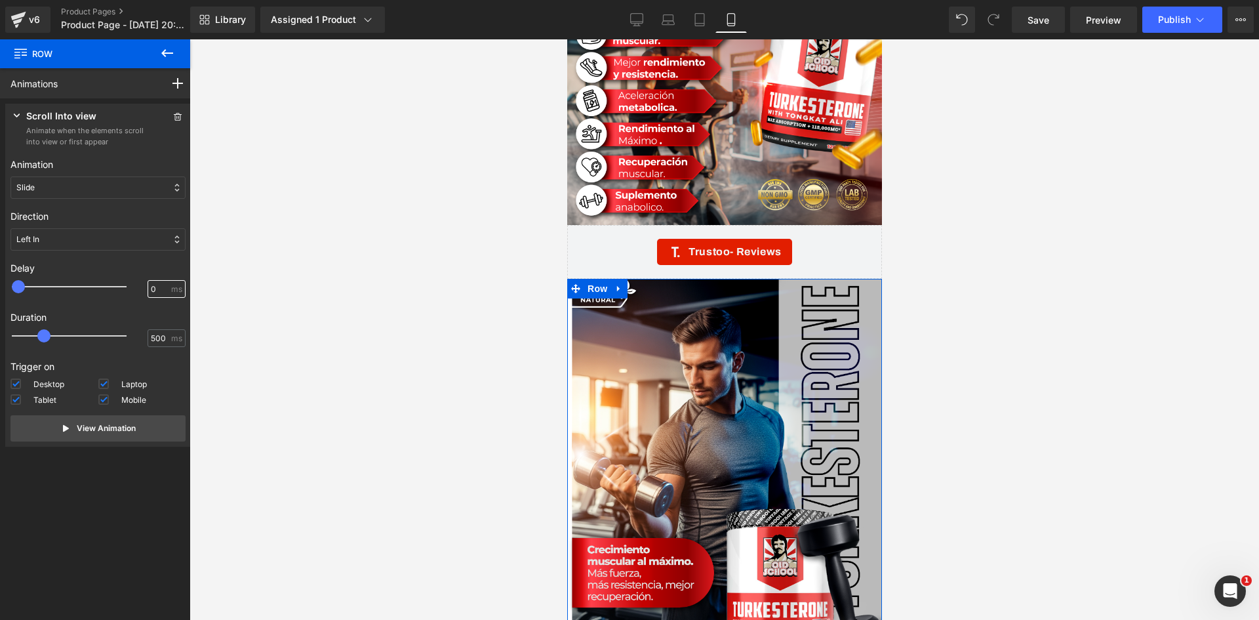
click at [151, 289] on input "0" at bounding box center [160, 289] width 18 height 12
type input "100"
click at [273, 299] on div at bounding box center [723, 329] width 1069 height 580
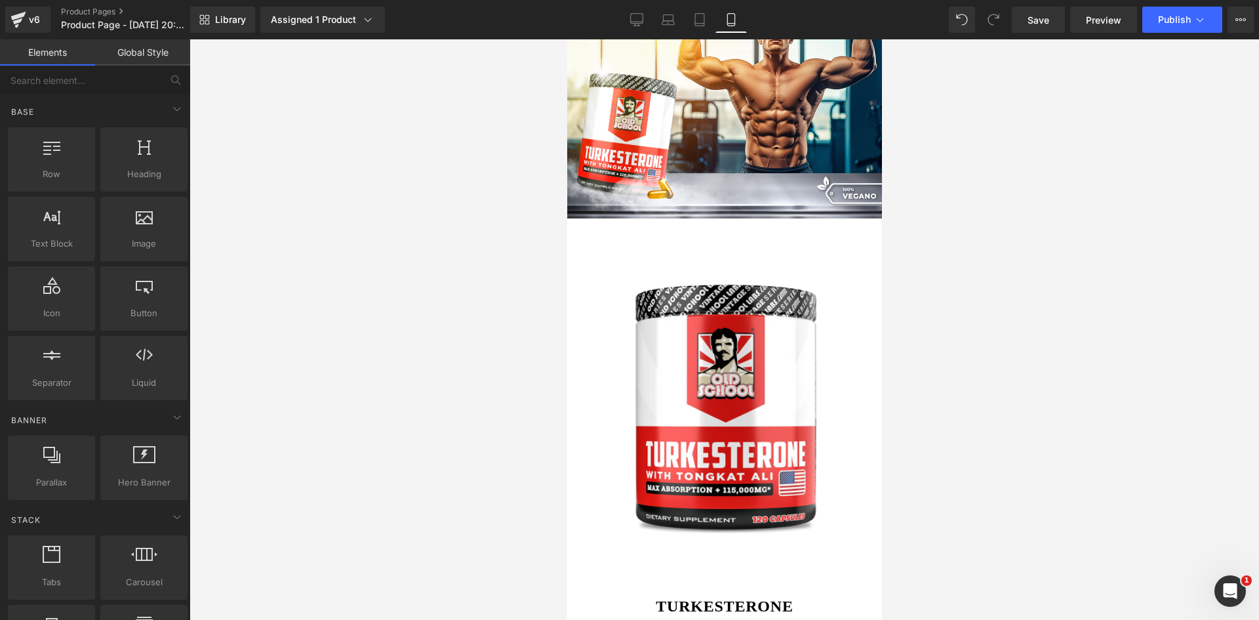
scroll to position [1648, 0]
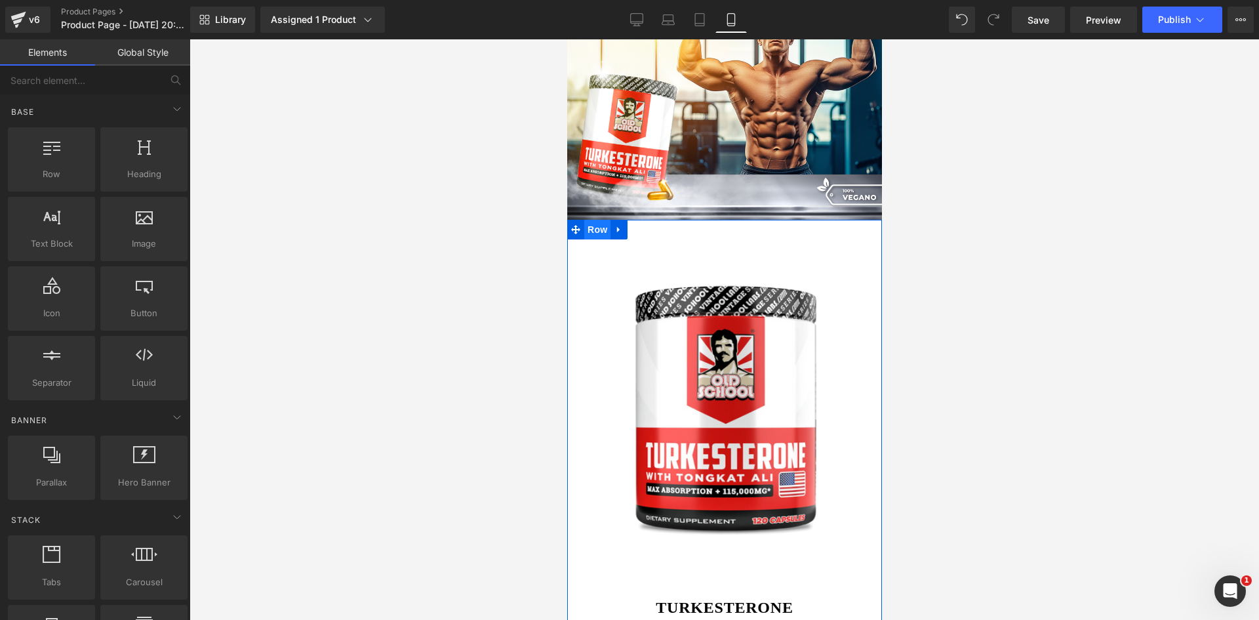
click at [594, 220] on span "Row" at bounding box center [597, 230] width 26 height 20
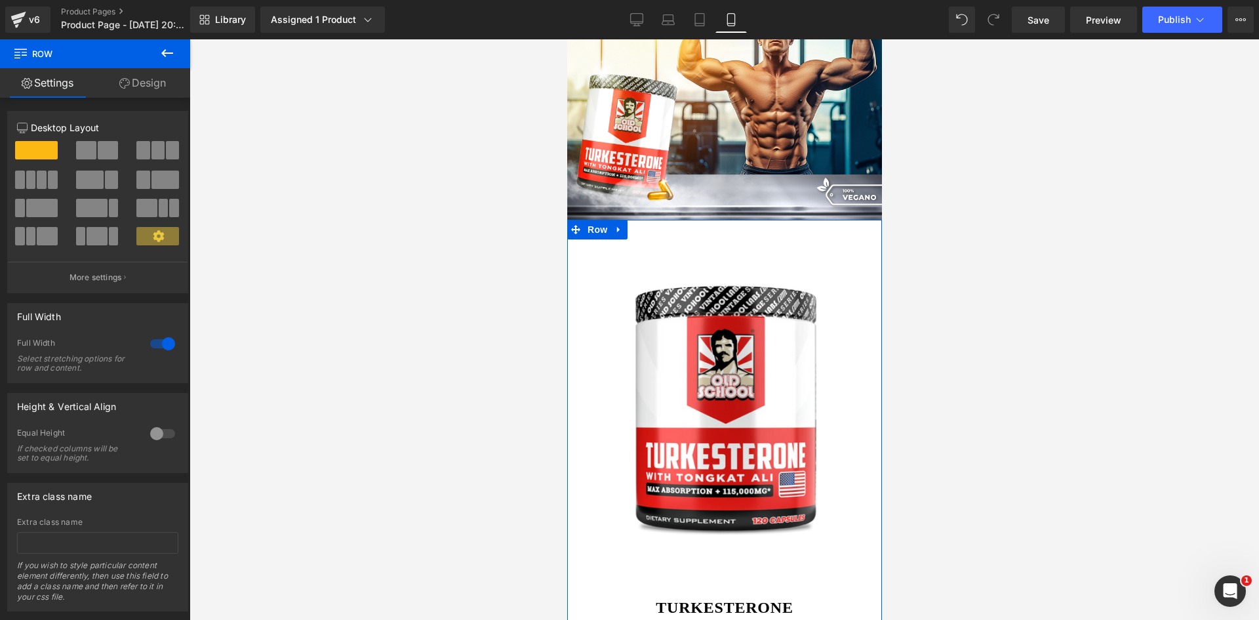
click at [158, 86] on link "Design" at bounding box center [142, 83] width 95 height 30
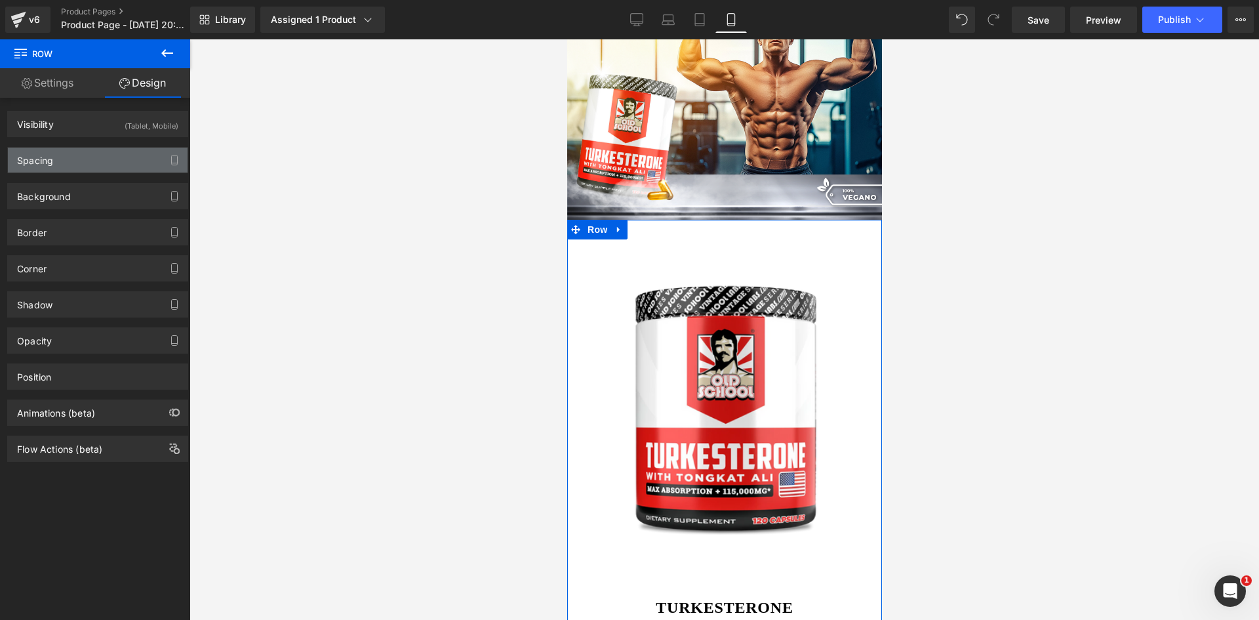
click at [147, 165] on div "Spacing" at bounding box center [98, 160] width 180 height 25
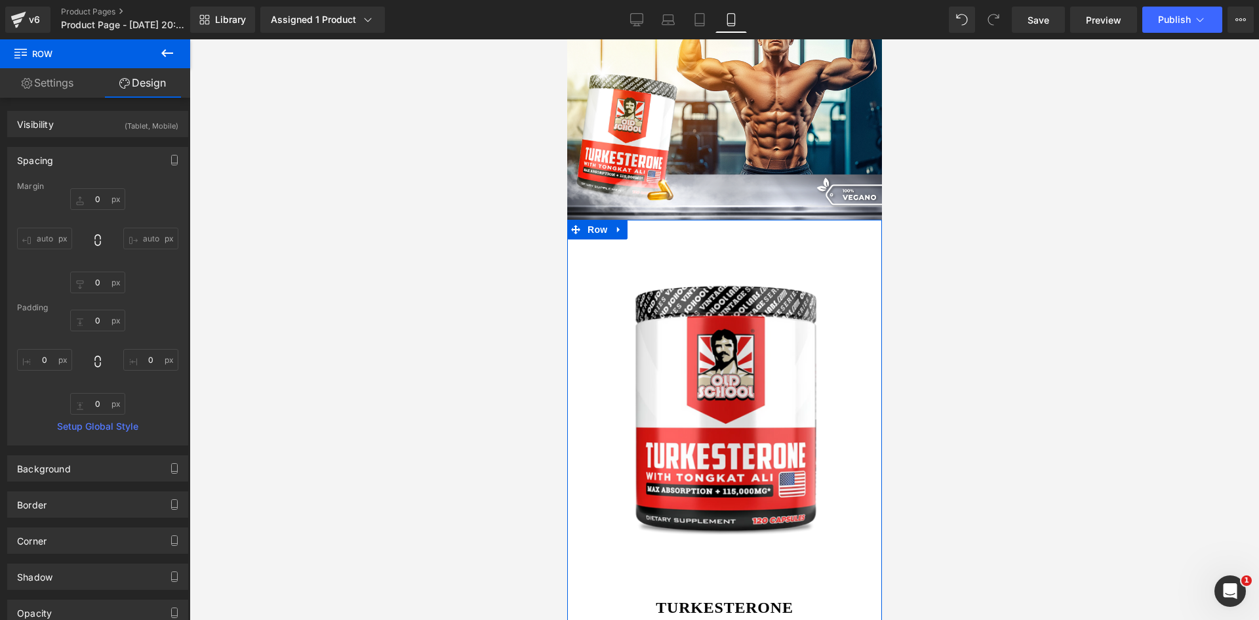
click at [106, 158] on div "Spacing" at bounding box center [98, 160] width 180 height 25
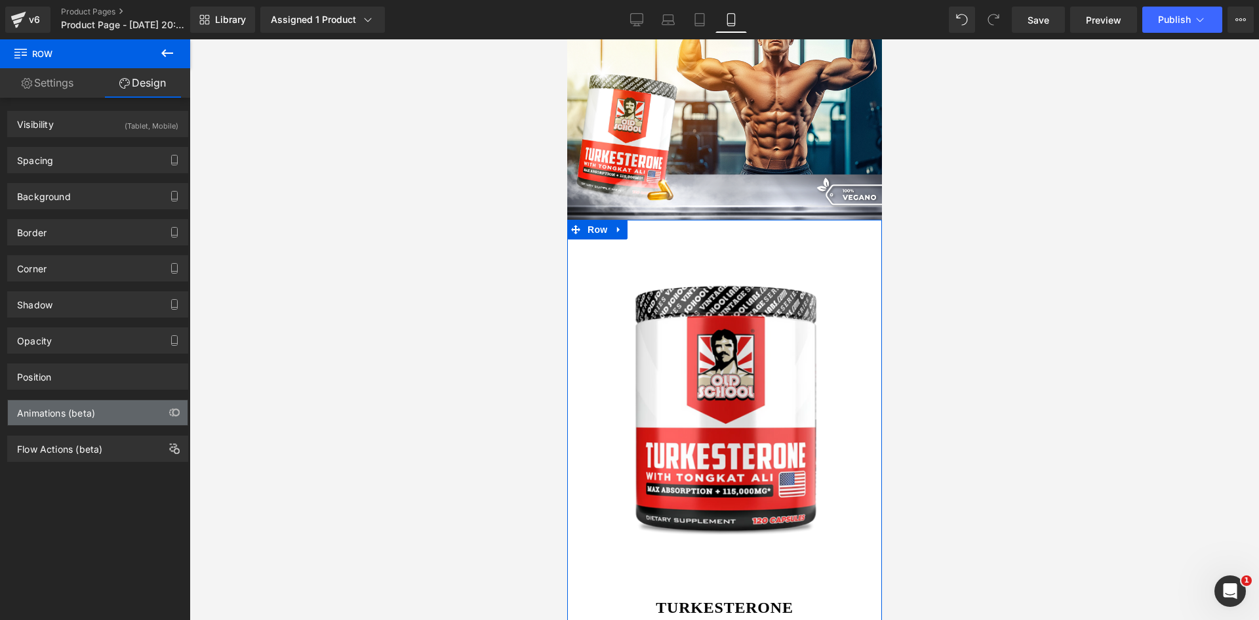
click at [115, 419] on div "Animations (beta)" at bounding box center [98, 412] width 180 height 25
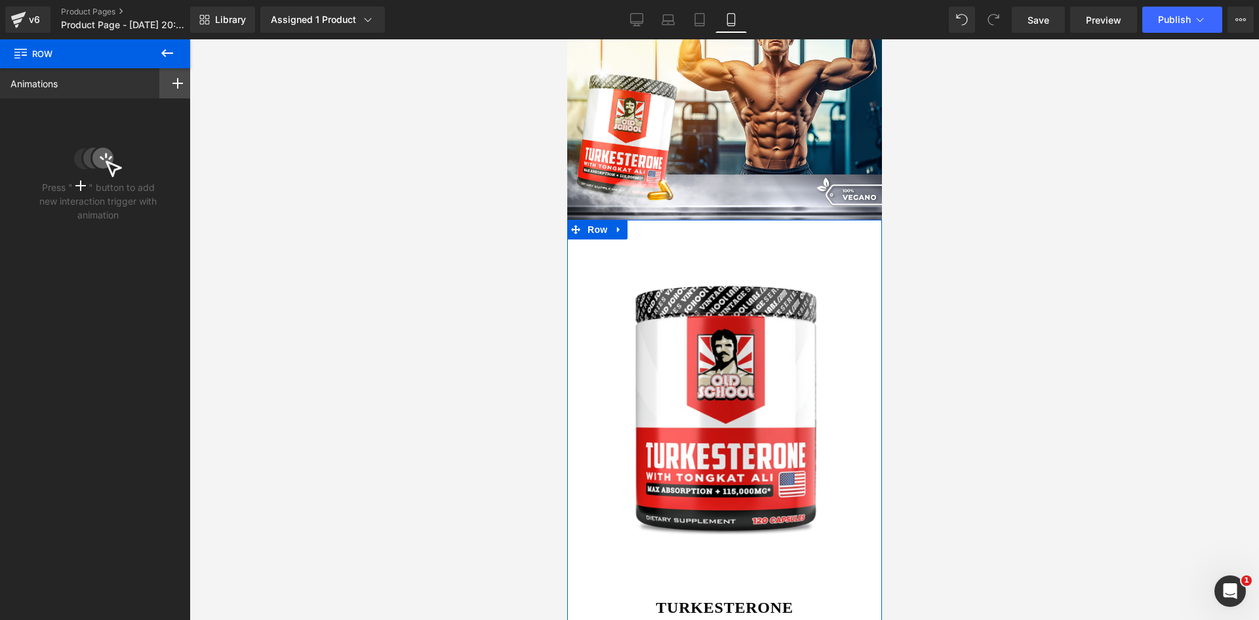
click at [170, 89] on div at bounding box center [177, 83] width 37 height 30
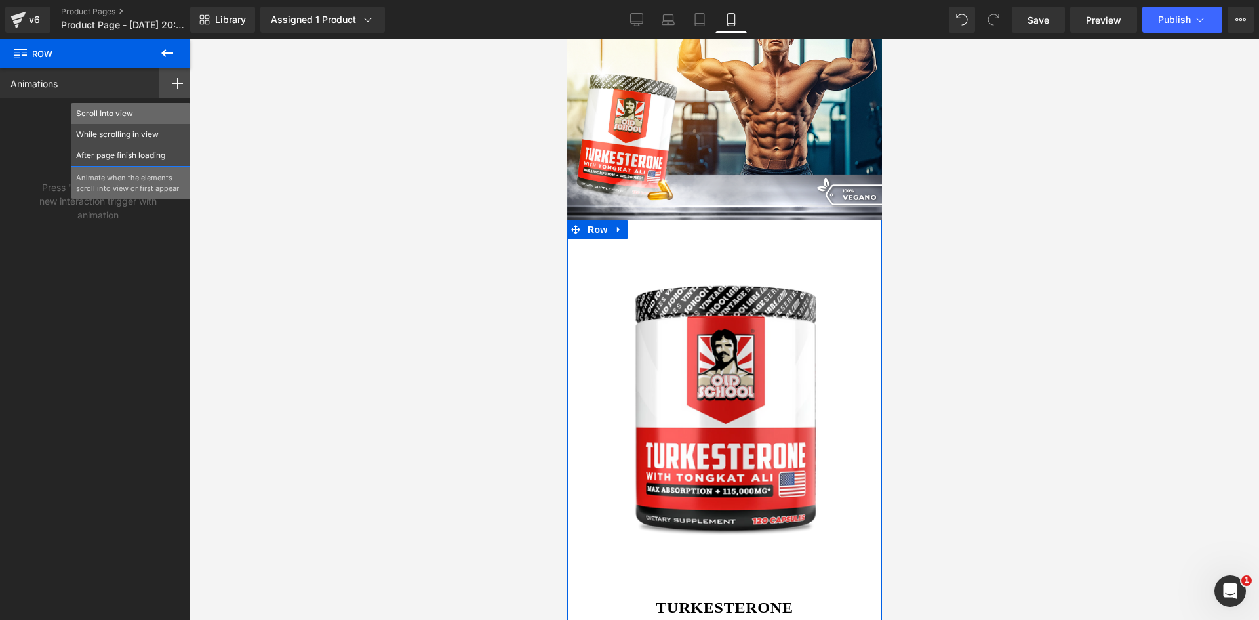
click at [106, 115] on p "Scroll Into view" at bounding box center [131, 114] width 110 height 12
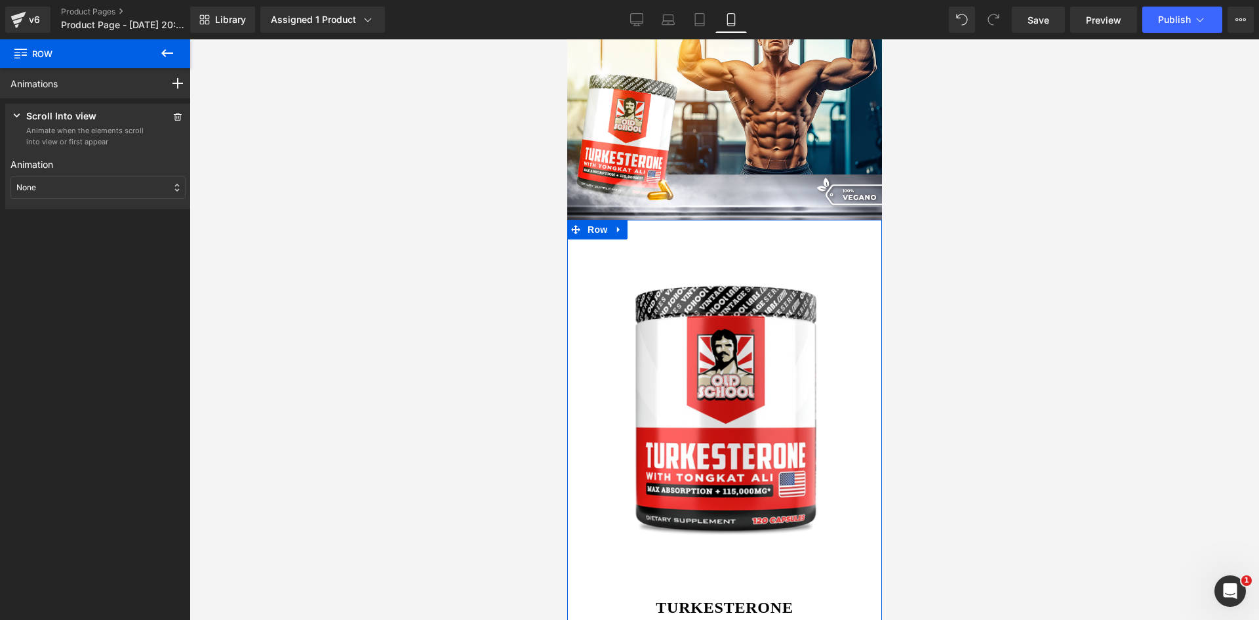
click at [64, 194] on div "None" at bounding box center [97, 187] width 175 height 22
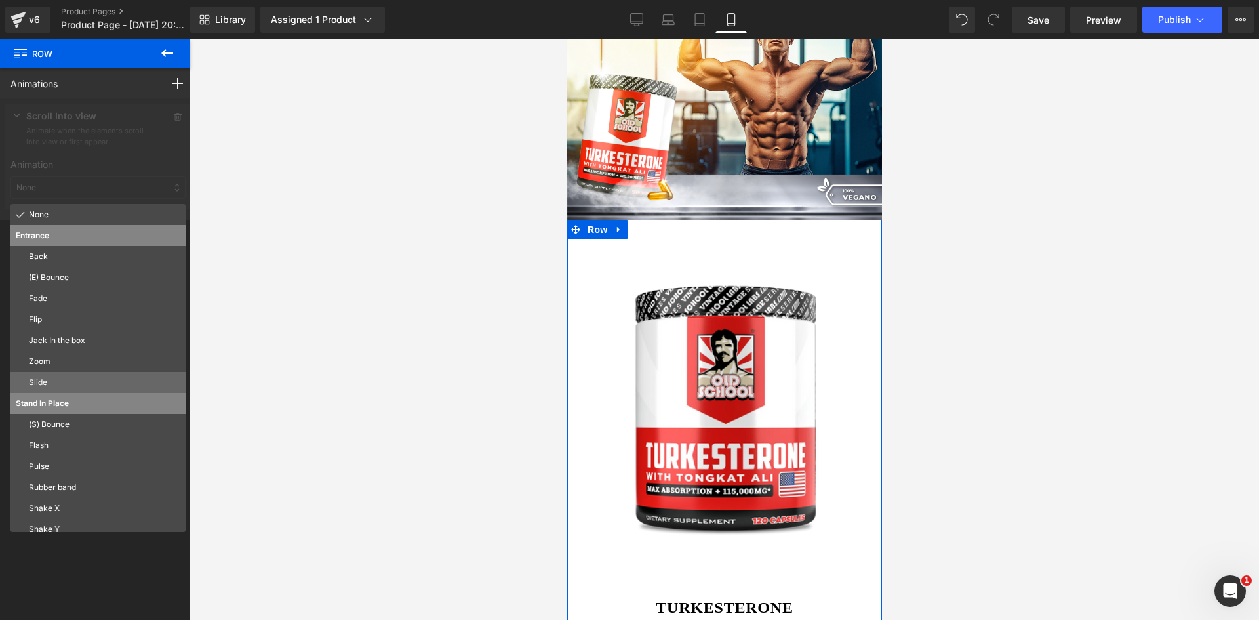
click at [41, 384] on p "Slide" at bounding box center [104, 382] width 151 height 12
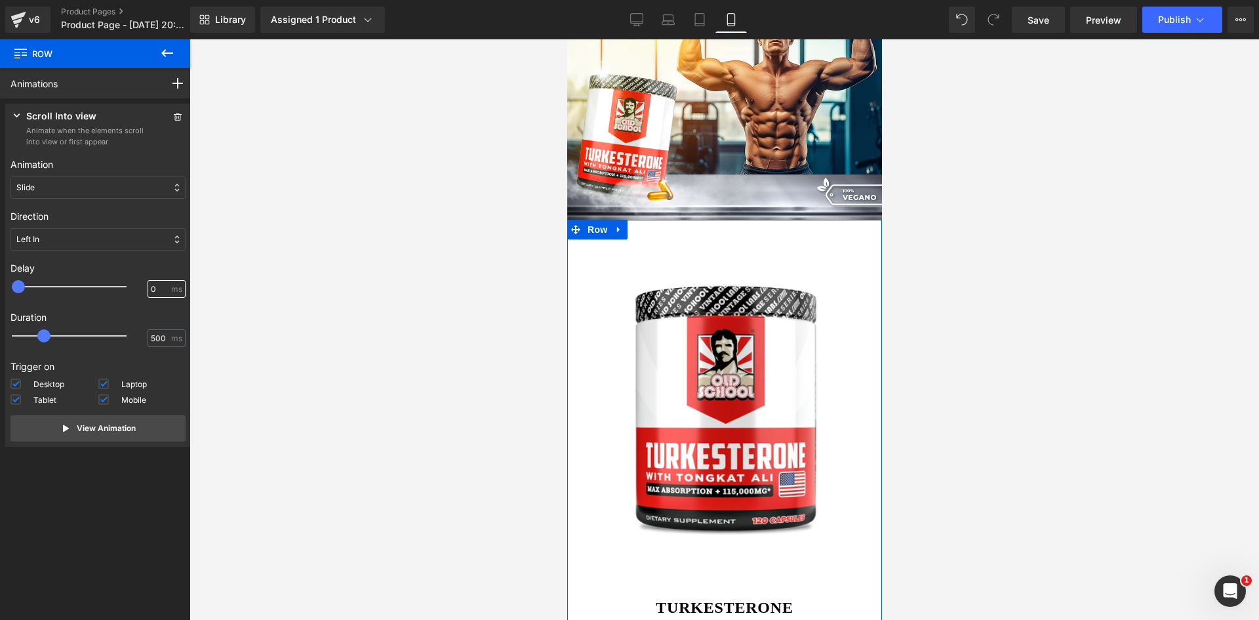
click at [151, 289] on input "0" at bounding box center [160, 289] width 18 height 12
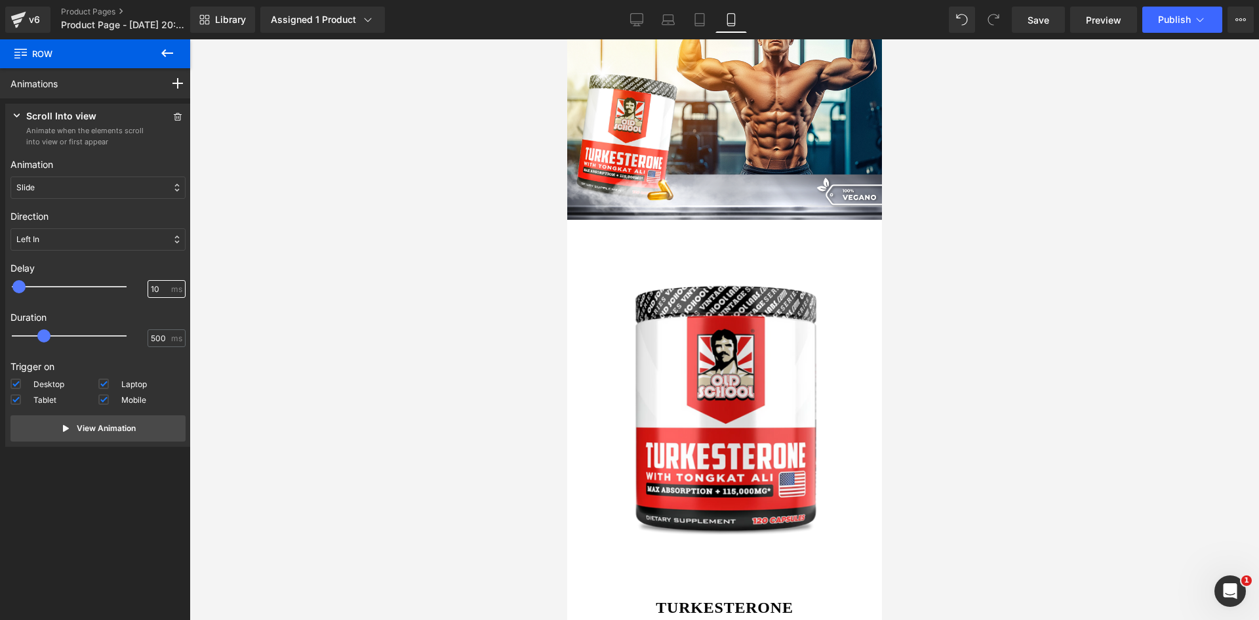
type input "100"
click at [269, 300] on div at bounding box center [723, 329] width 1069 height 580
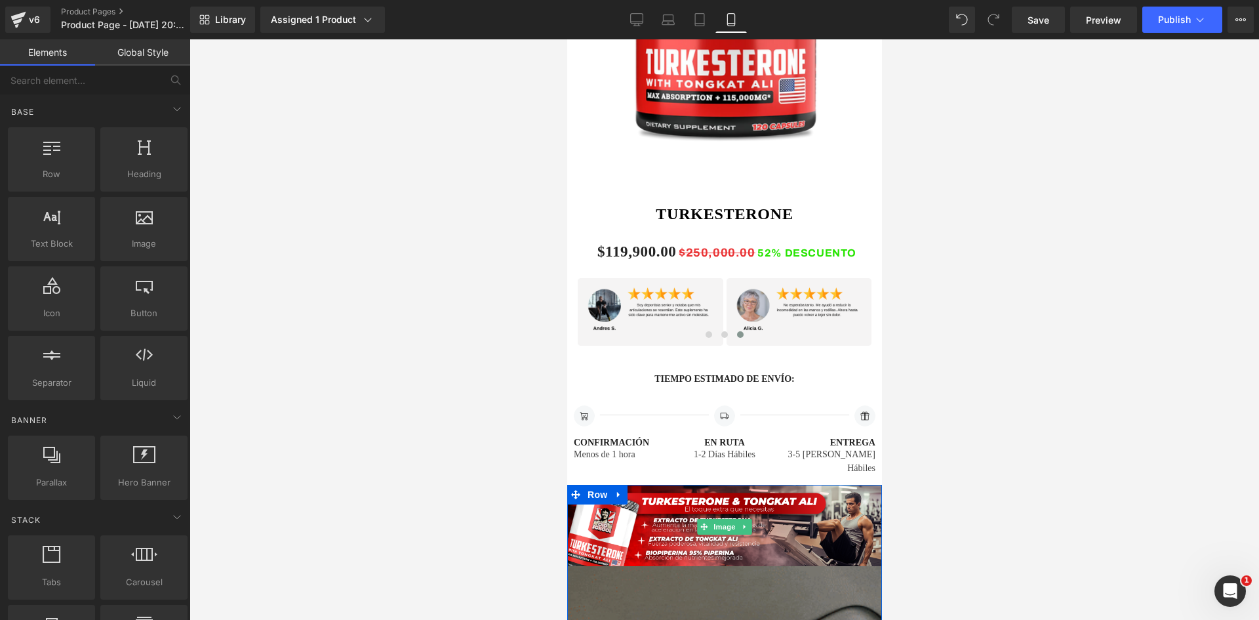
scroll to position [2107, 0]
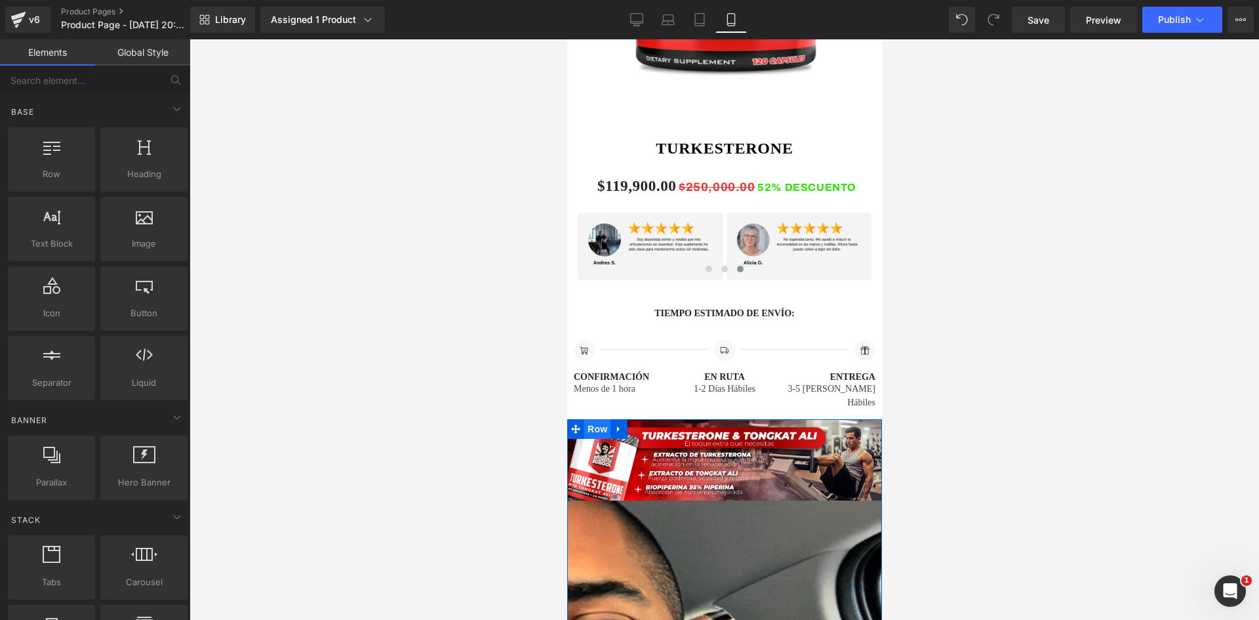
click at [588, 419] on span "Row" at bounding box center [597, 429] width 26 height 20
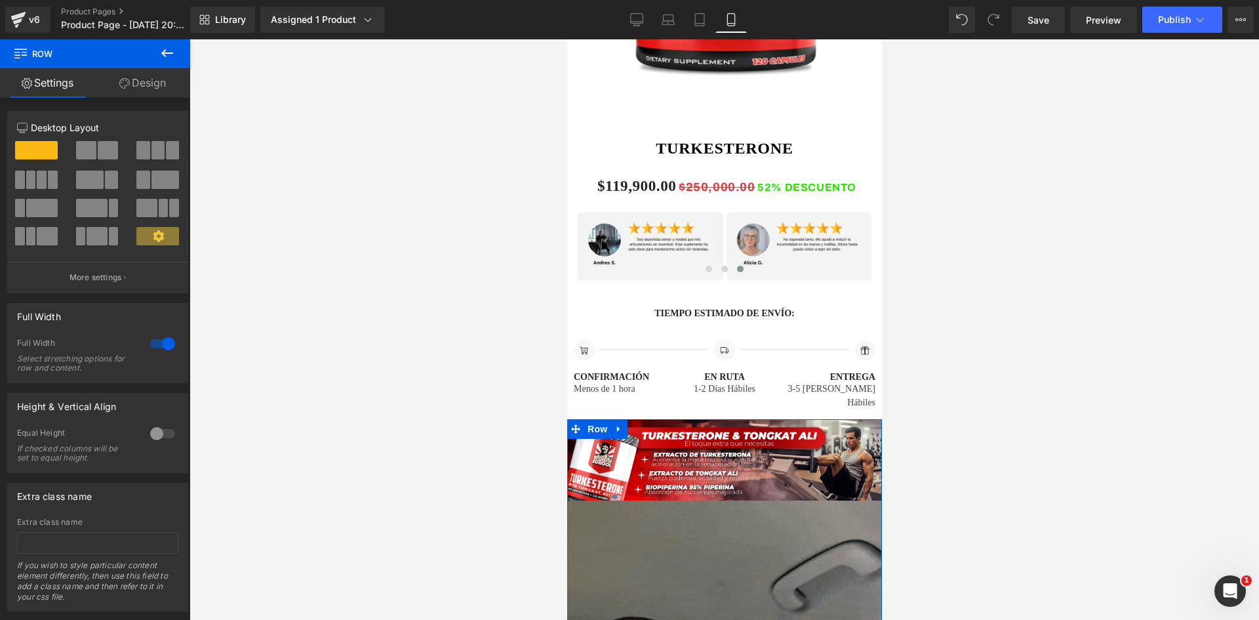
click at [140, 80] on link "Design" at bounding box center [142, 83] width 95 height 30
click at [0, 0] on div "Animations (beta)" at bounding box center [0, 0] width 0 height 0
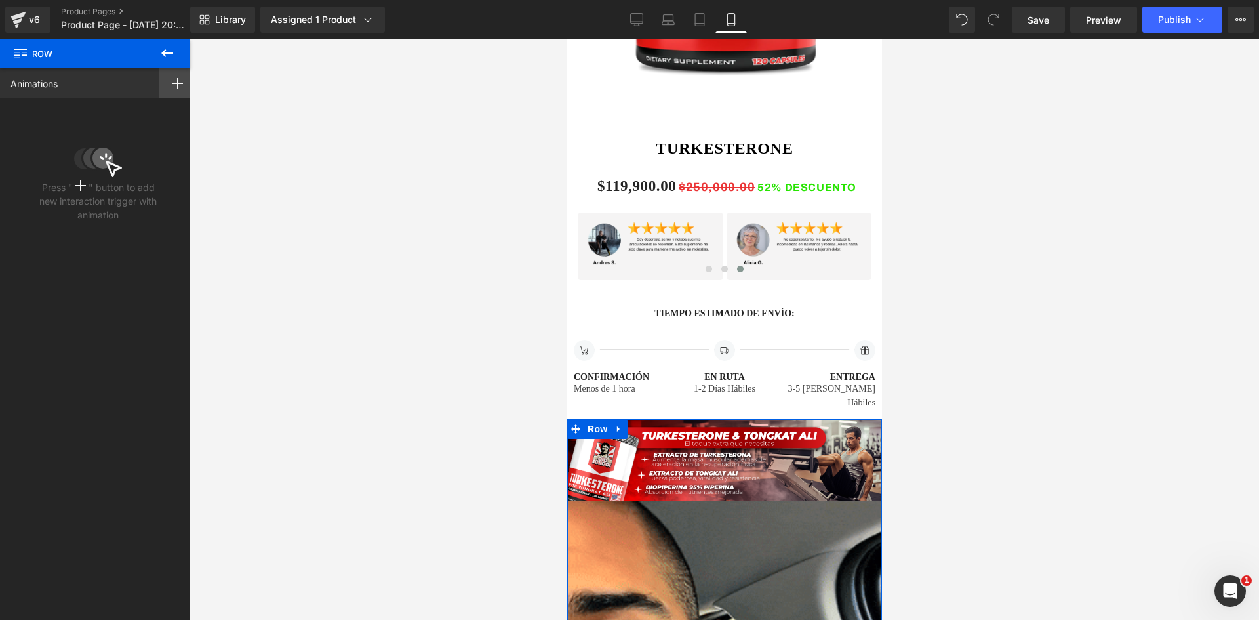
click at [172, 81] on icon at bounding box center [177, 83] width 10 height 10
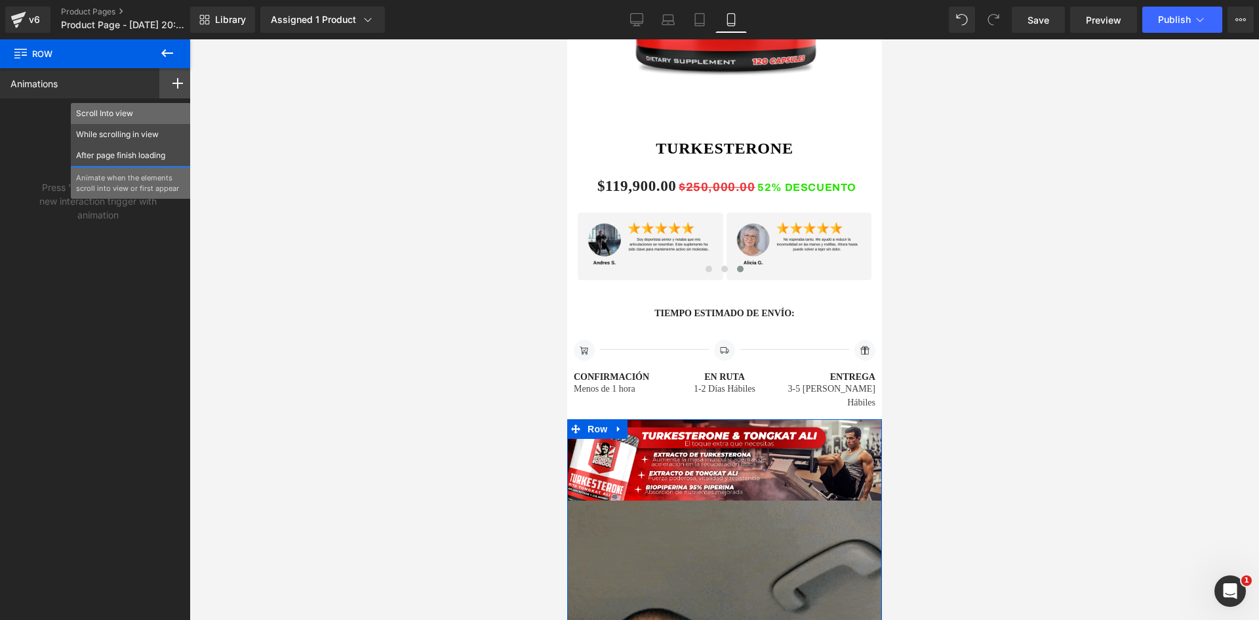
click at [98, 113] on p "Scroll Into view" at bounding box center [131, 114] width 110 height 12
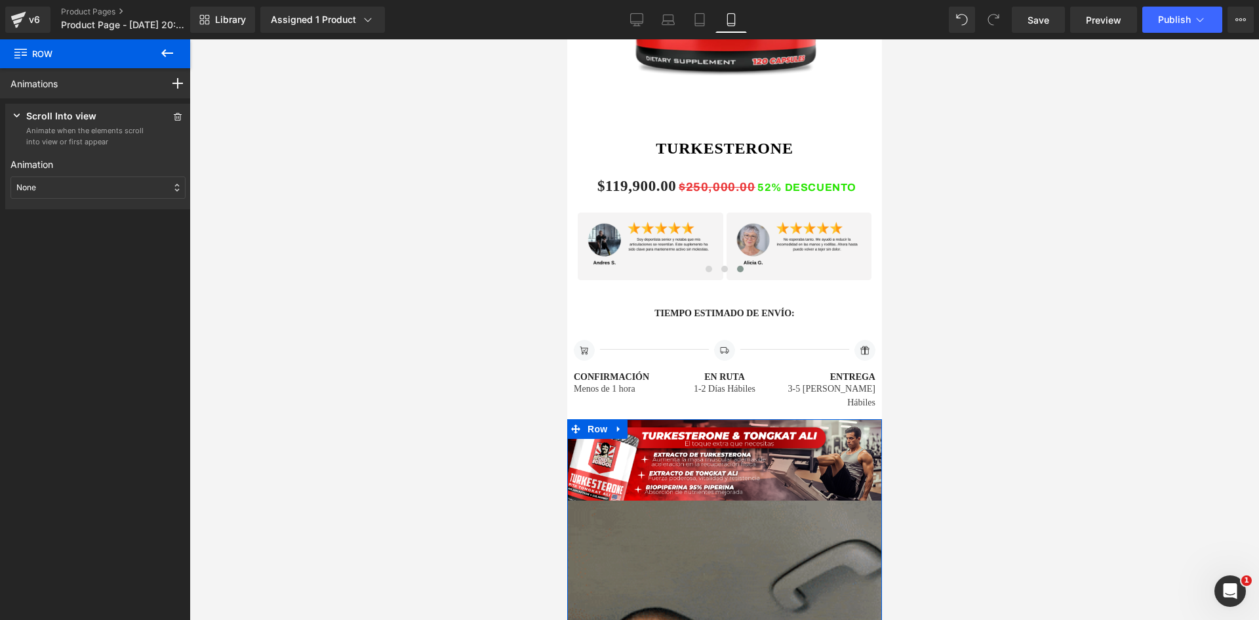
click at [54, 183] on div "None" at bounding box center [97, 187] width 175 height 22
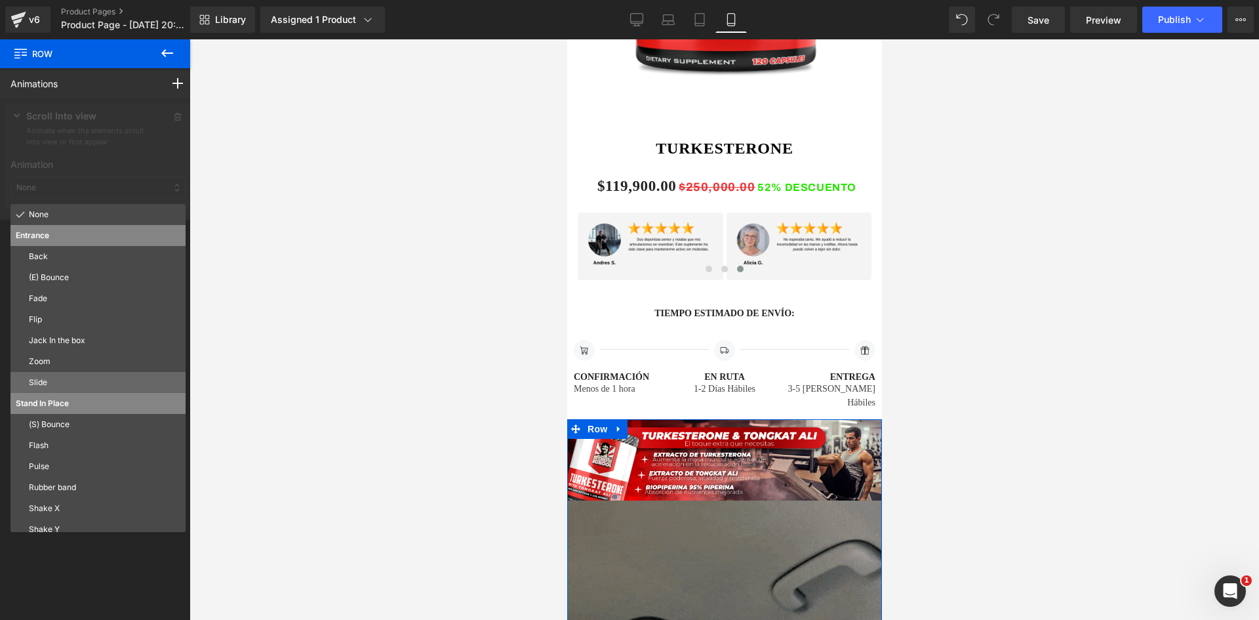
click at [34, 379] on p "Slide" at bounding box center [104, 382] width 151 height 12
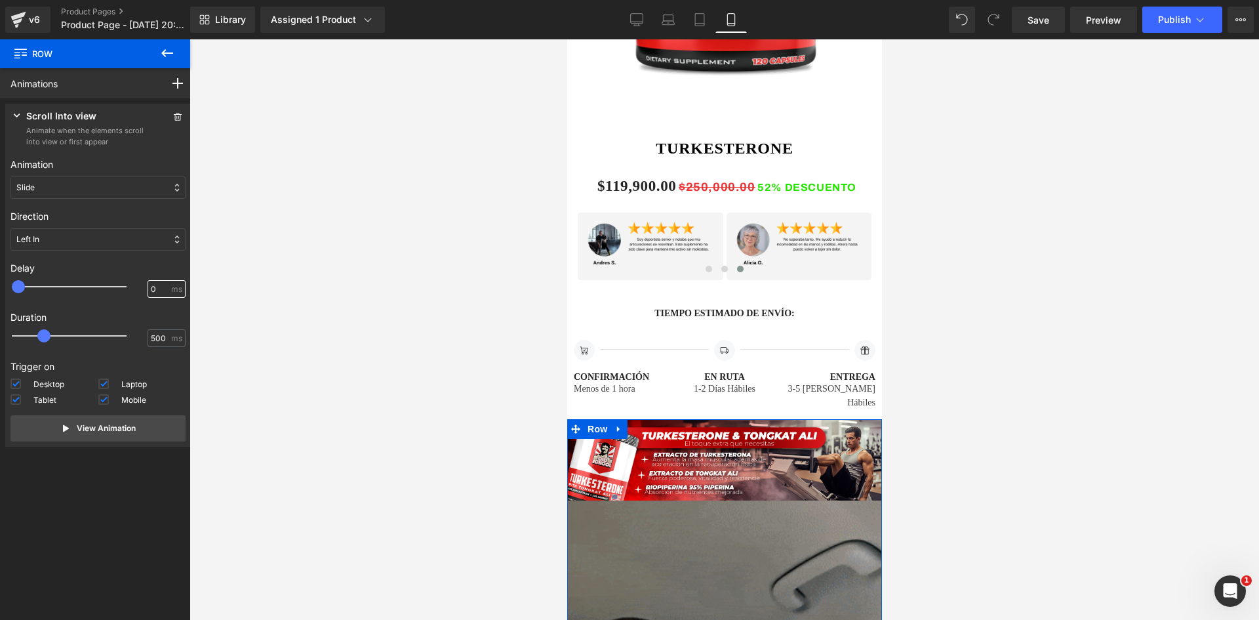
click at [151, 288] on input "0" at bounding box center [160, 289] width 18 height 12
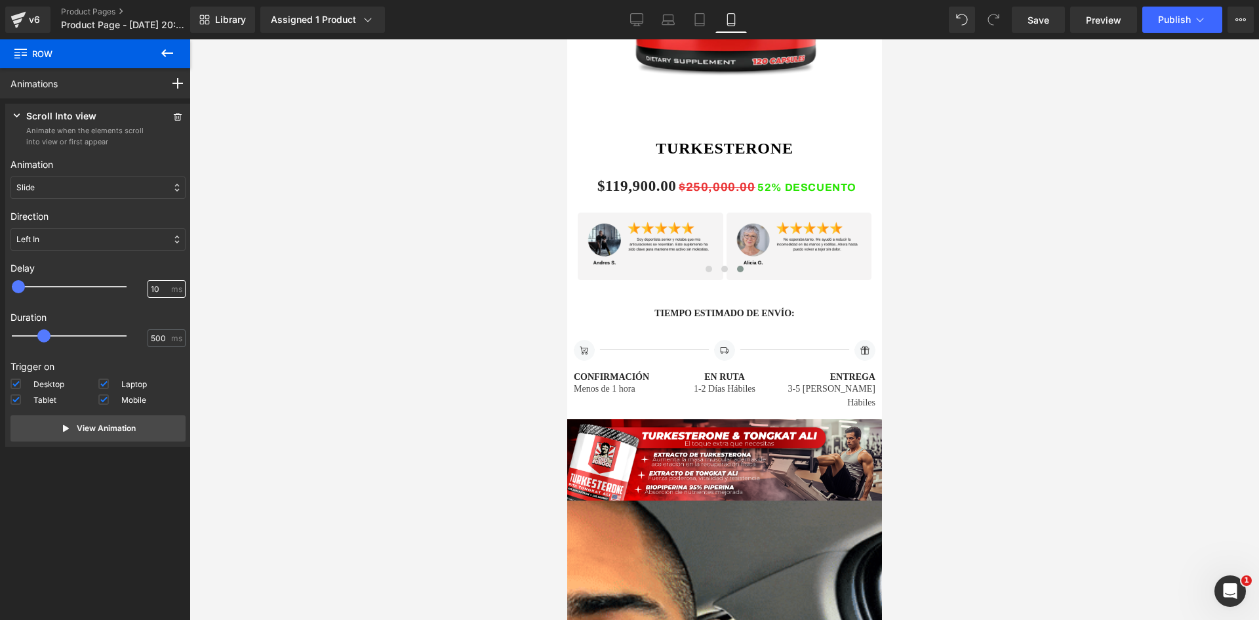
type input "100"
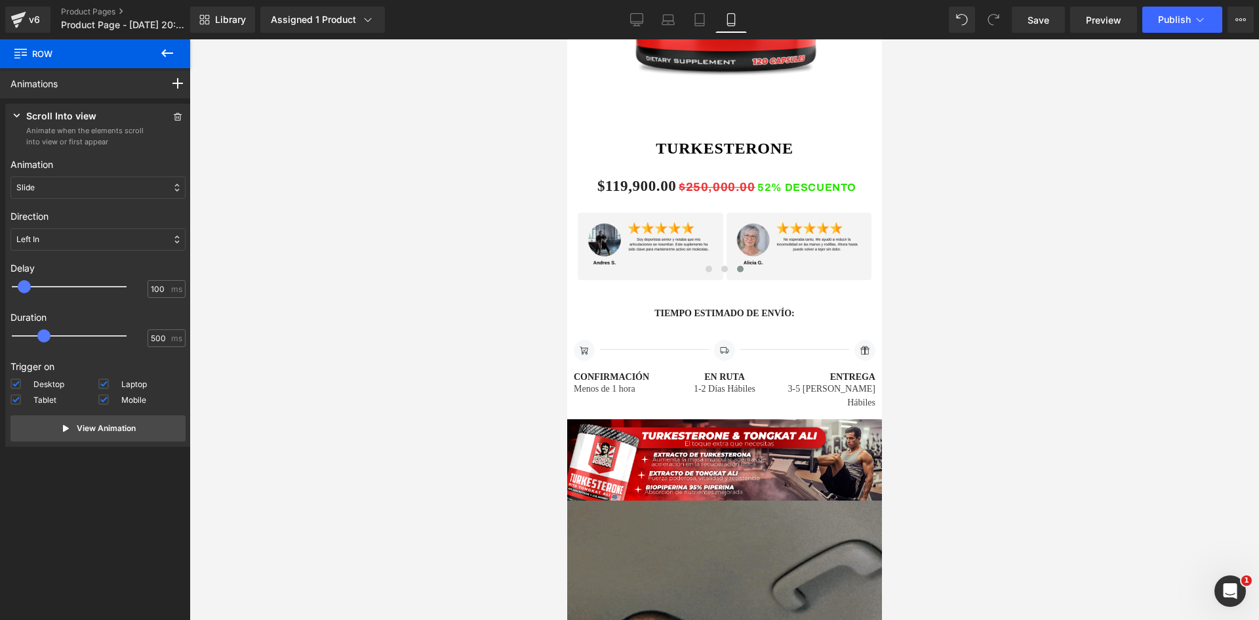
click at [262, 319] on div at bounding box center [723, 329] width 1069 height 580
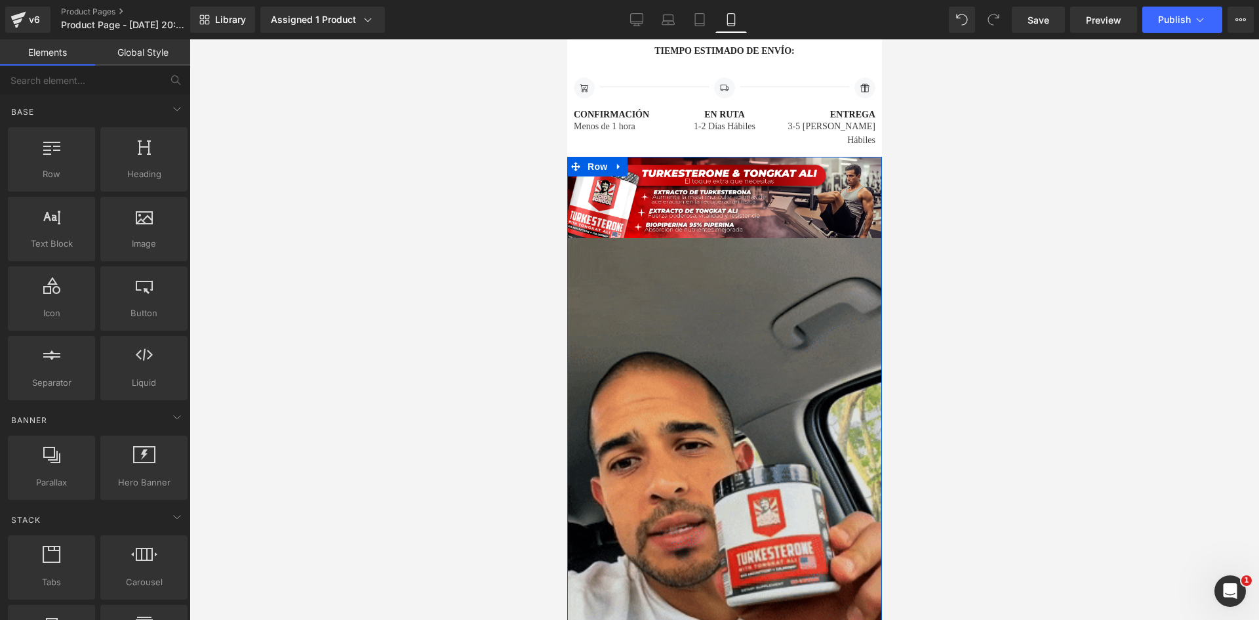
scroll to position [2378, 0]
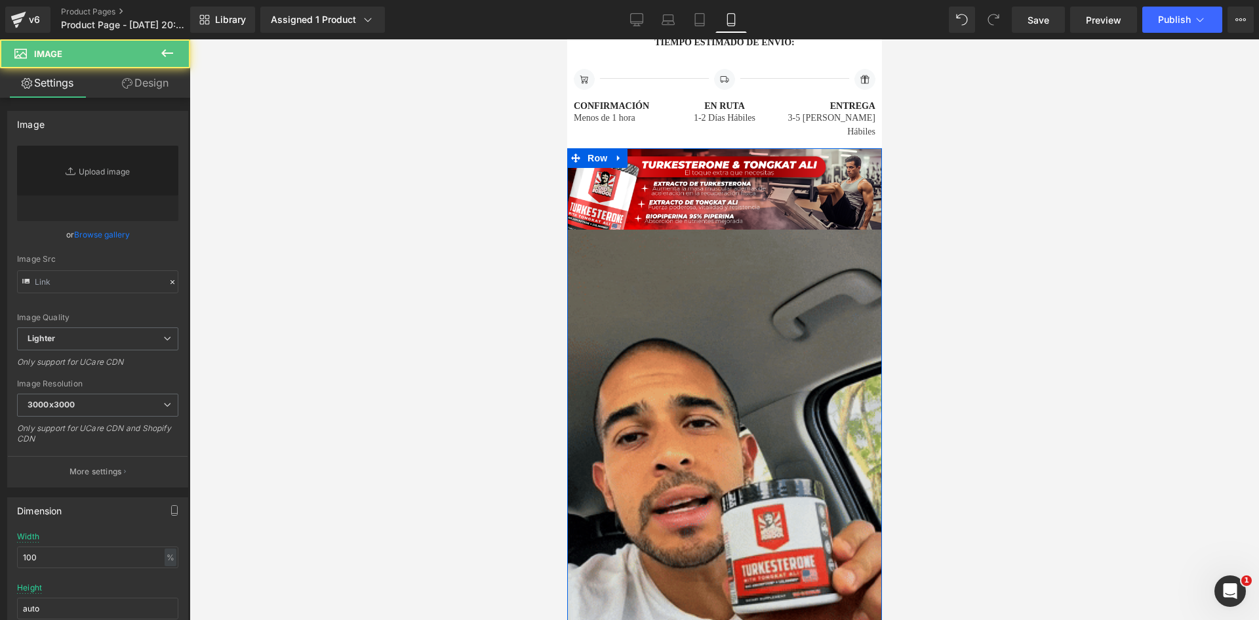
click at [714, 332] on img at bounding box center [724, 508] width 315 height 559
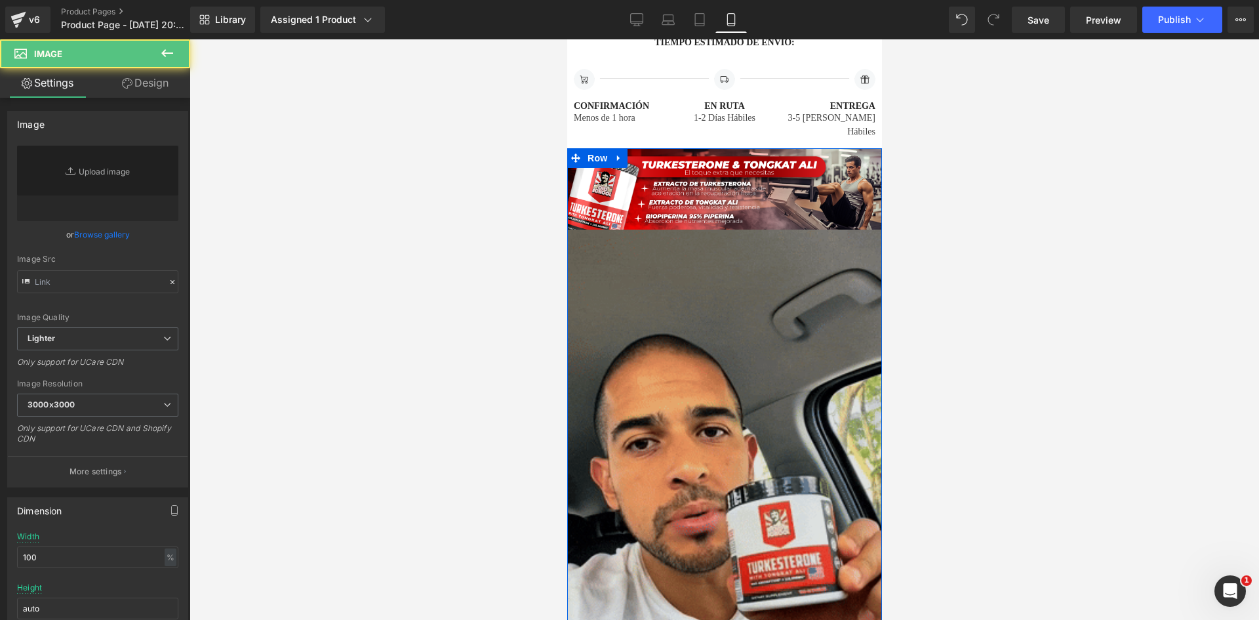
scroll to position [2500, 0]
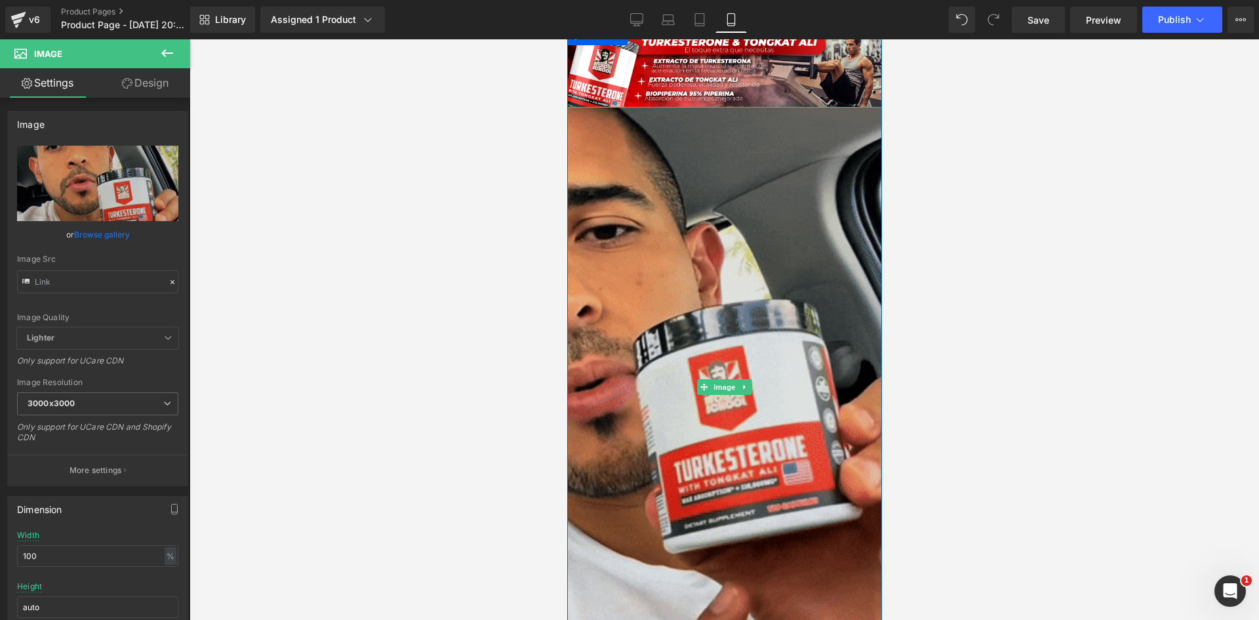
type input "https://media2.giphy.com/media/v1.Y2lkPTc5MGI3NjExOWE5cjYzc2NpZ3kxaGN1bmtmaTg4d…"
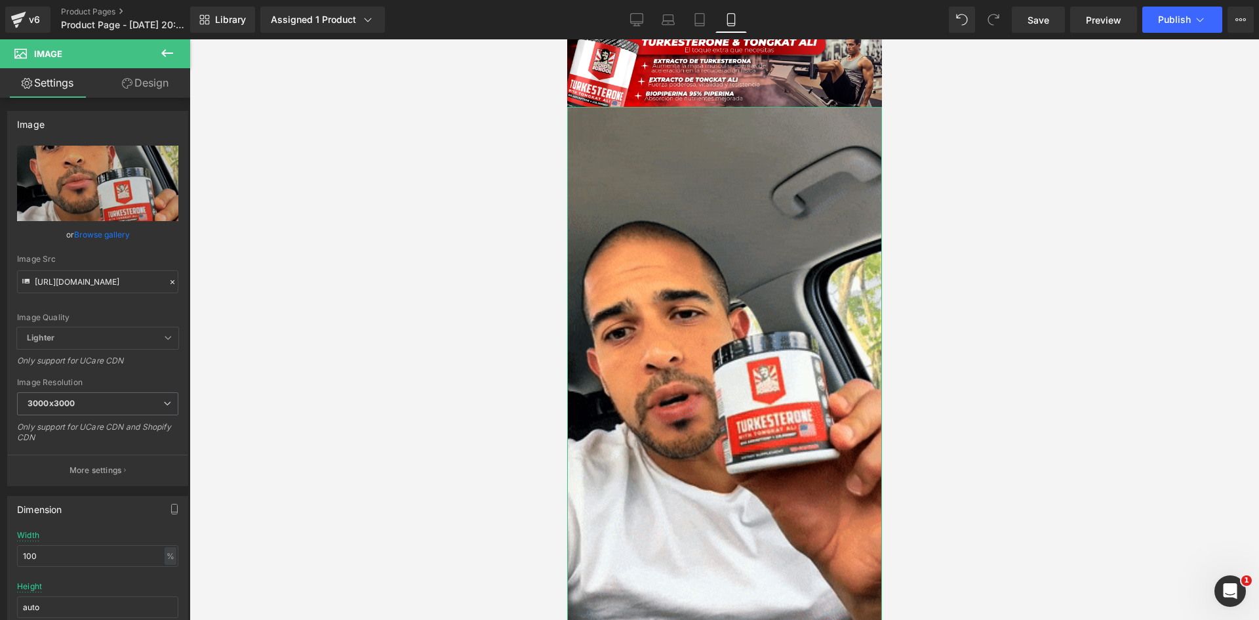
click at [132, 81] on link "Design" at bounding box center [145, 83] width 95 height 30
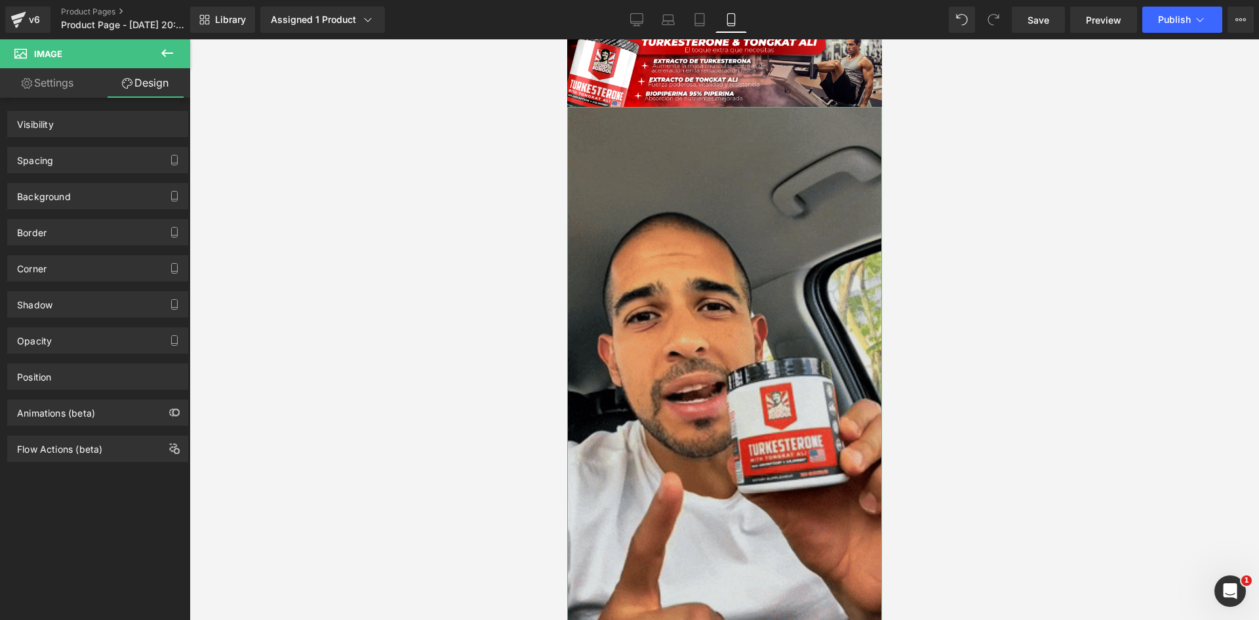
click at [668, 185] on img at bounding box center [724, 386] width 315 height 559
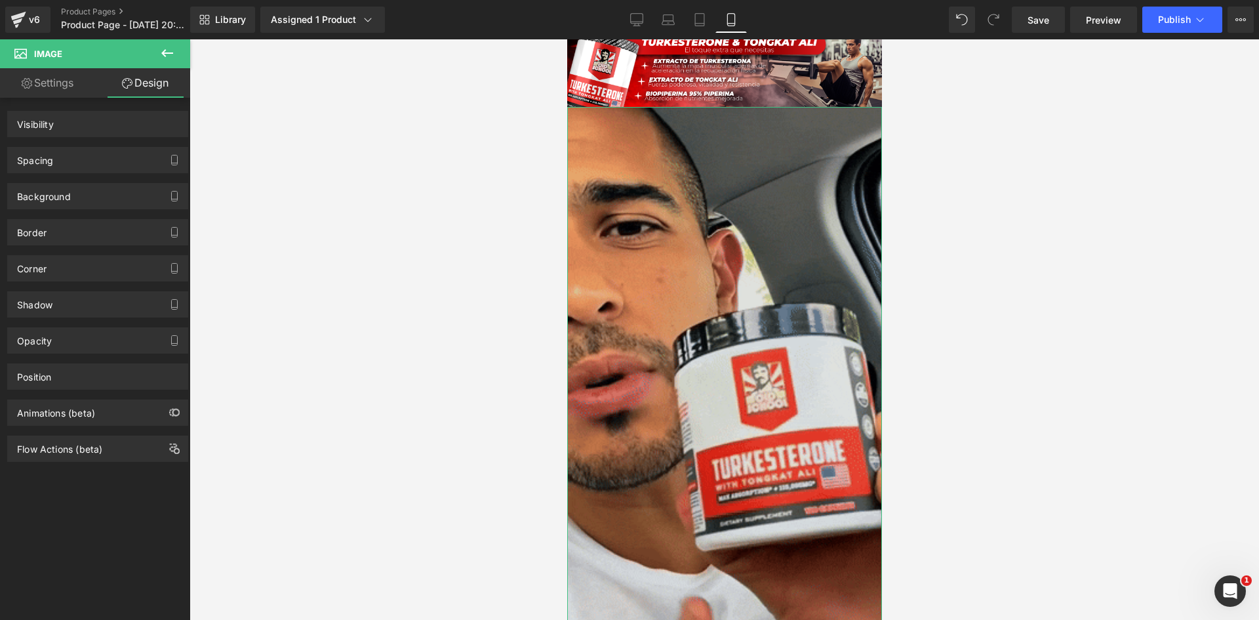
click at [584, 306] on img at bounding box center [724, 386] width 315 height 559
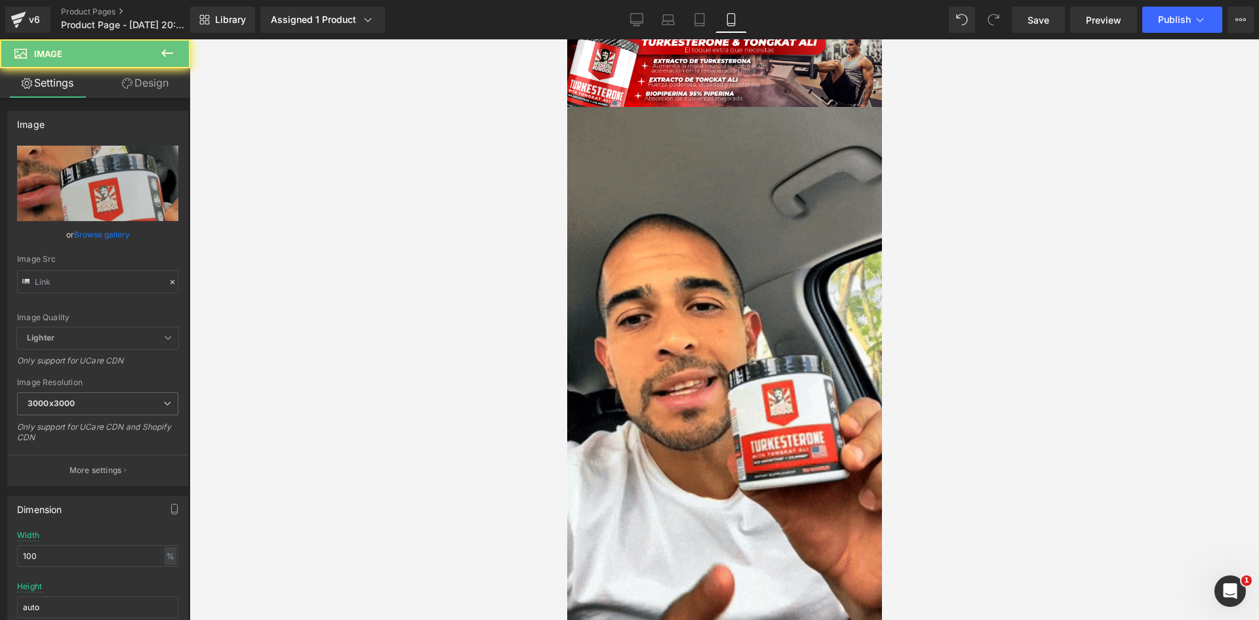
type input "https://media2.giphy.com/media/v1.Y2lkPTc5MGI3NjExOWE5cjYzc2NpZ3kxaGN1bmtmaTg4d…"
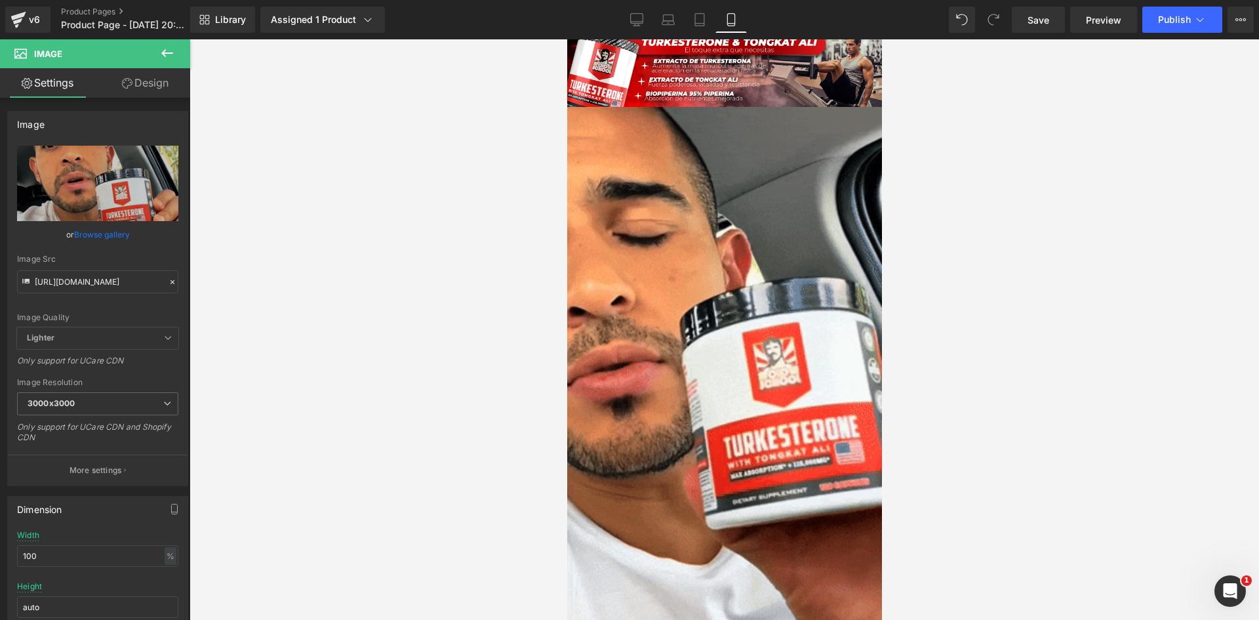
click at [414, 216] on div at bounding box center [723, 329] width 1069 height 580
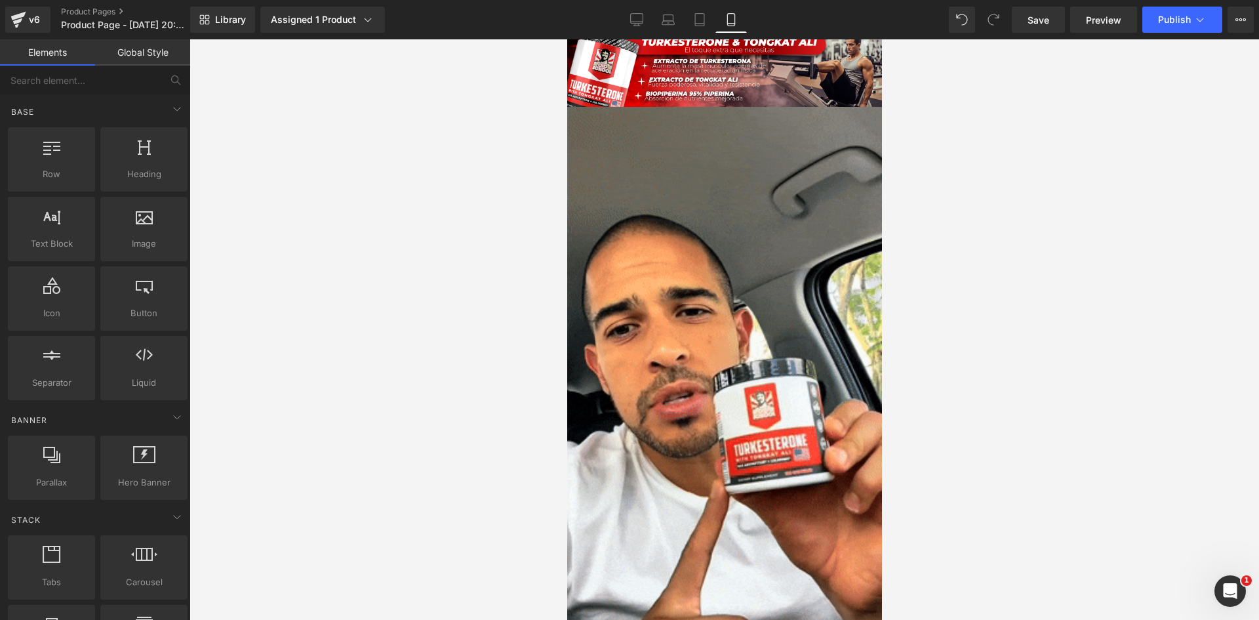
scroll to position [2894, 0]
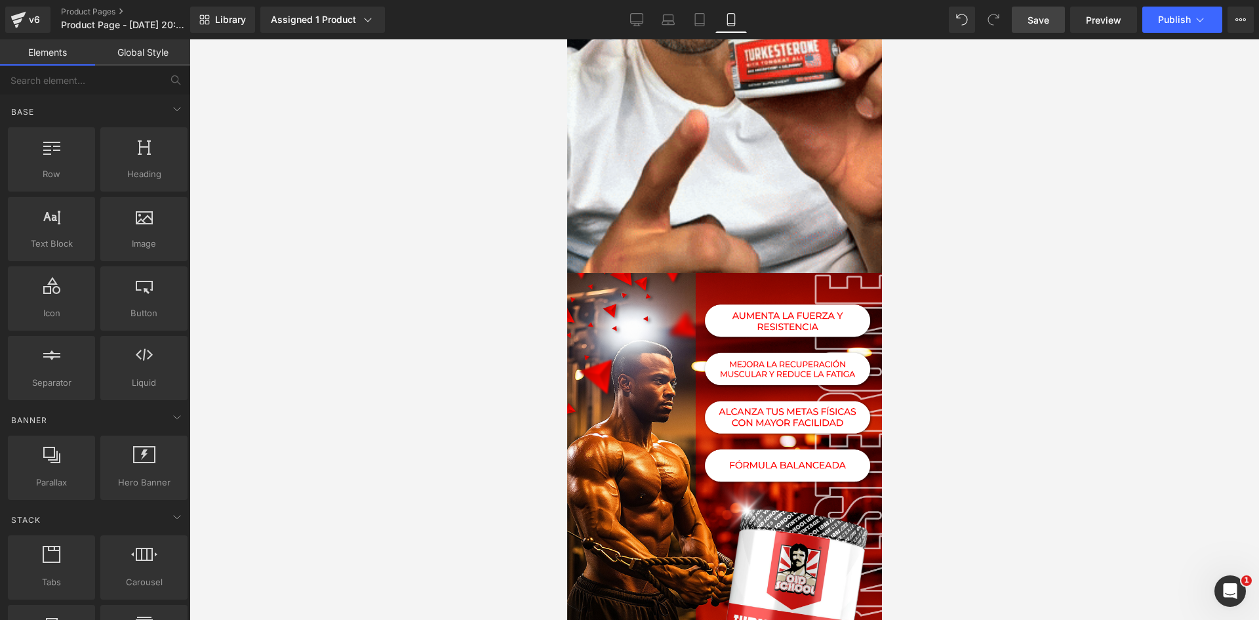
click at [1036, 17] on span "Save" at bounding box center [1038, 20] width 22 height 14
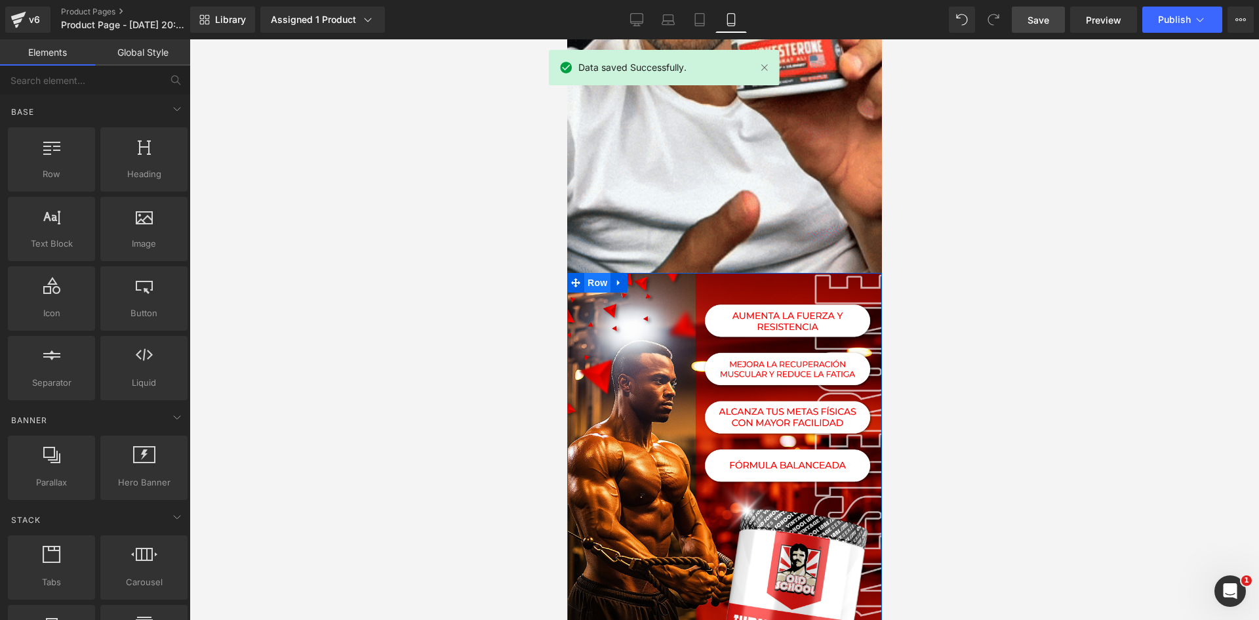
click at [591, 273] on span "Row" at bounding box center [597, 283] width 26 height 20
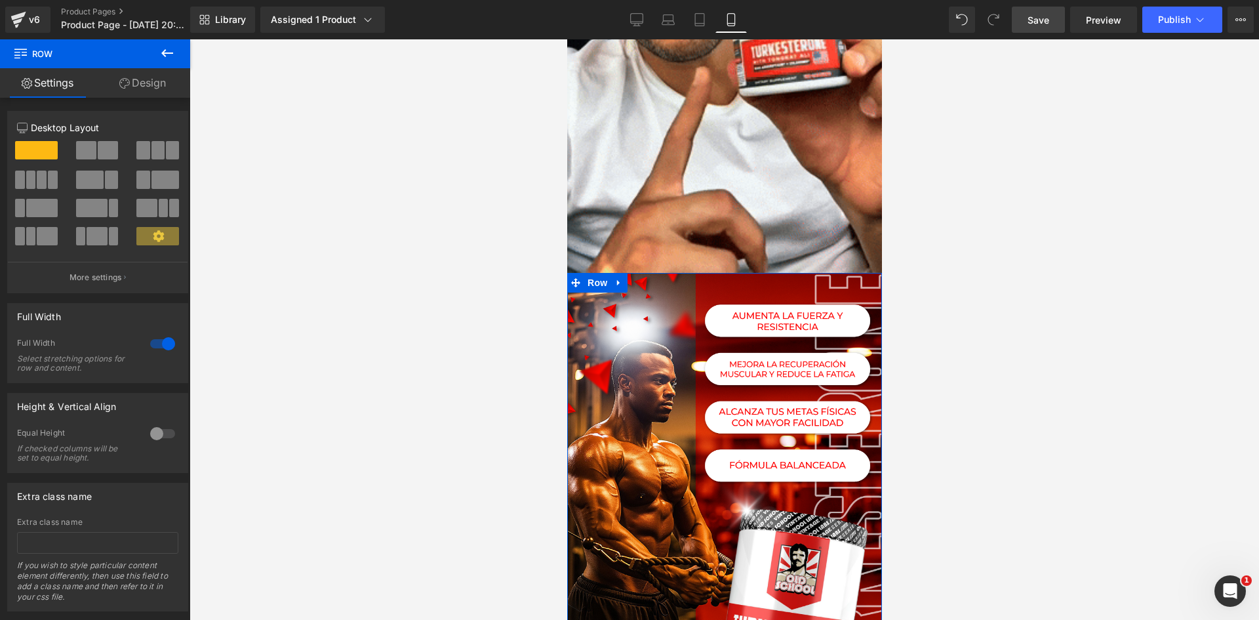
click at [137, 85] on link "Design" at bounding box center [142, 83] width 95 height 30
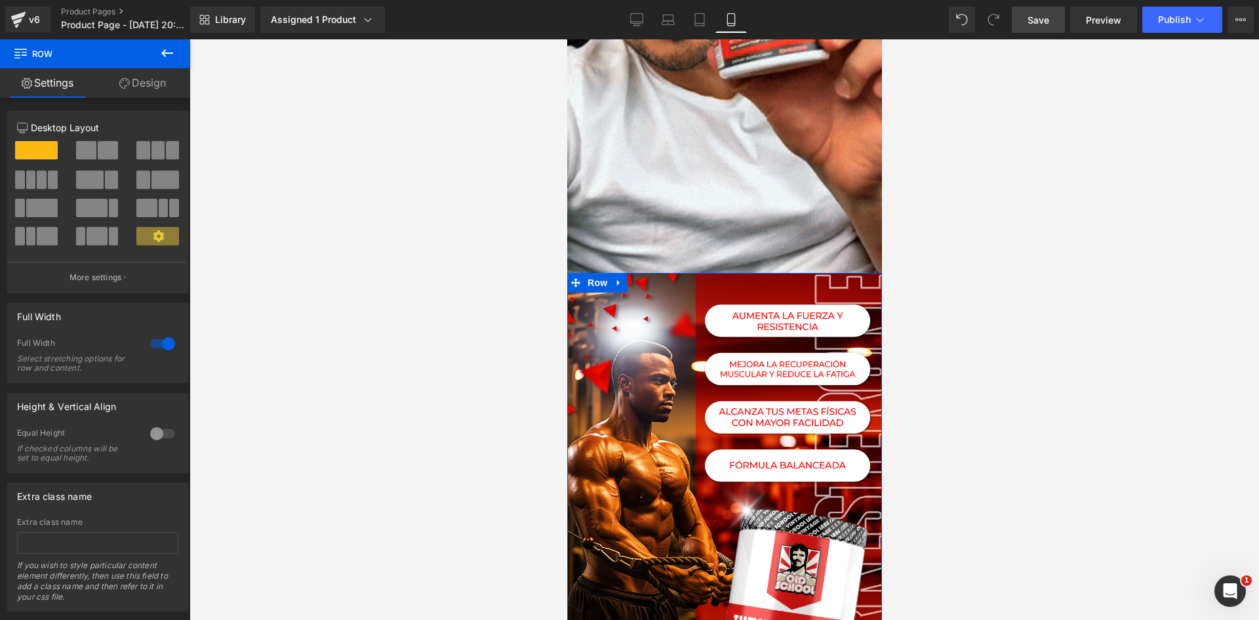
click at [0, 0] on div "Animations (beta)" at bounding box center [0, 0] width 0 height 0
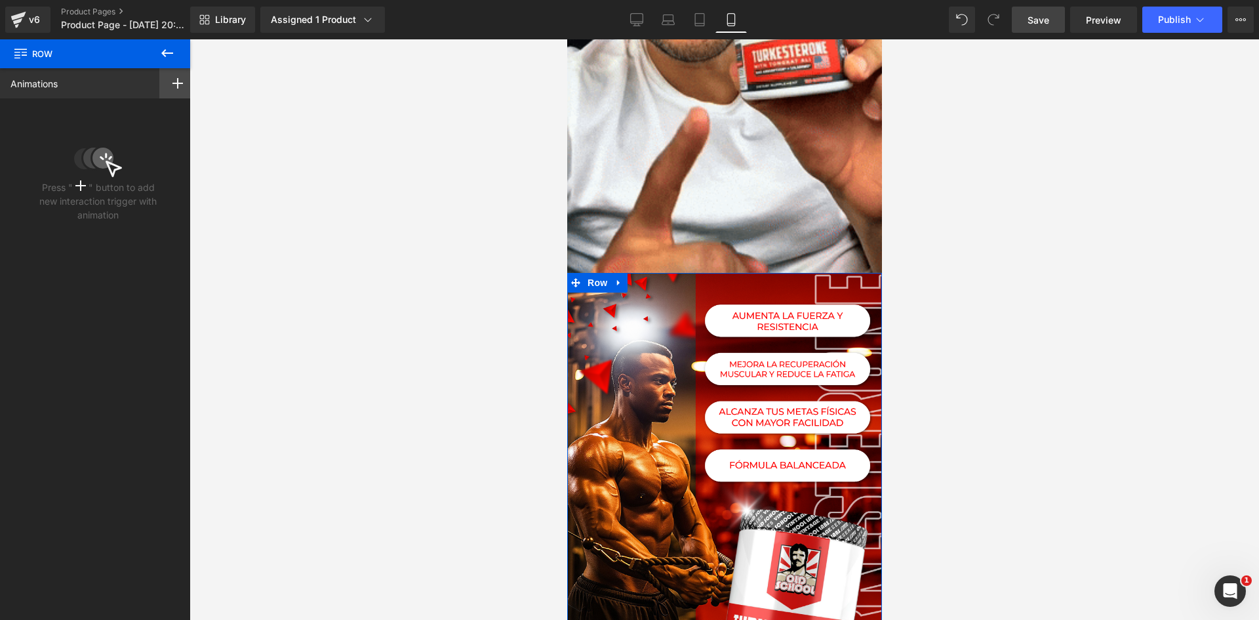
click at [165, 83] on div at bounding box center [177, 83] width 37 height 30
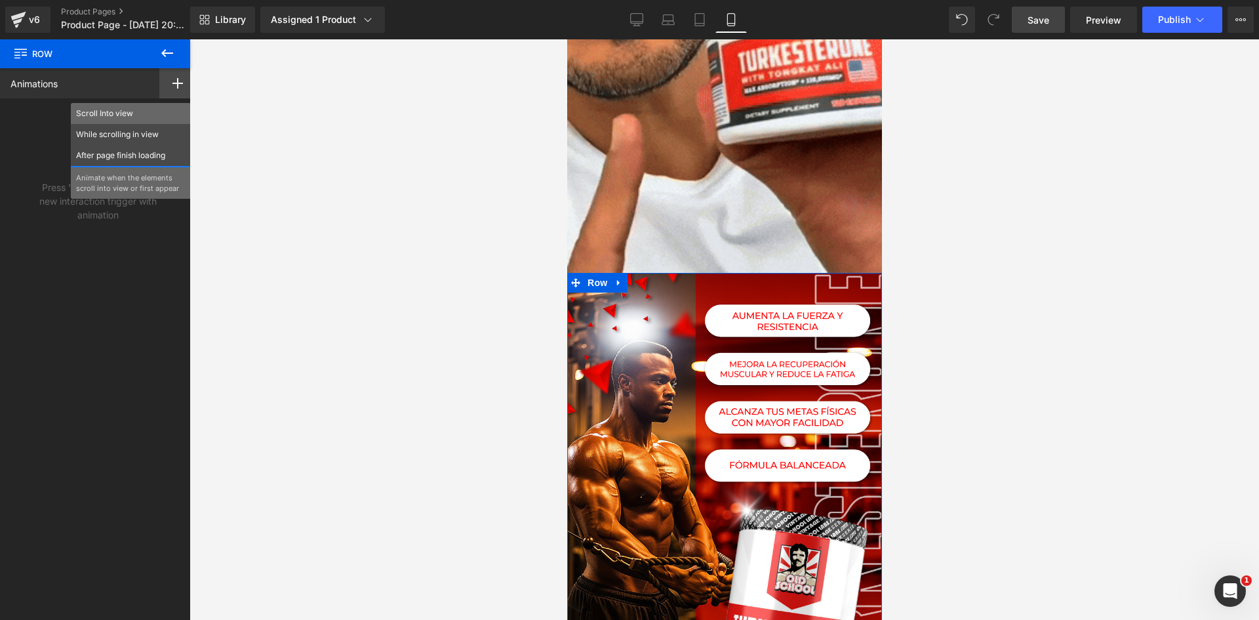
click at [106, 110] on p "Scroll Into view" at bounding box center [131, 114] width 110 height 12
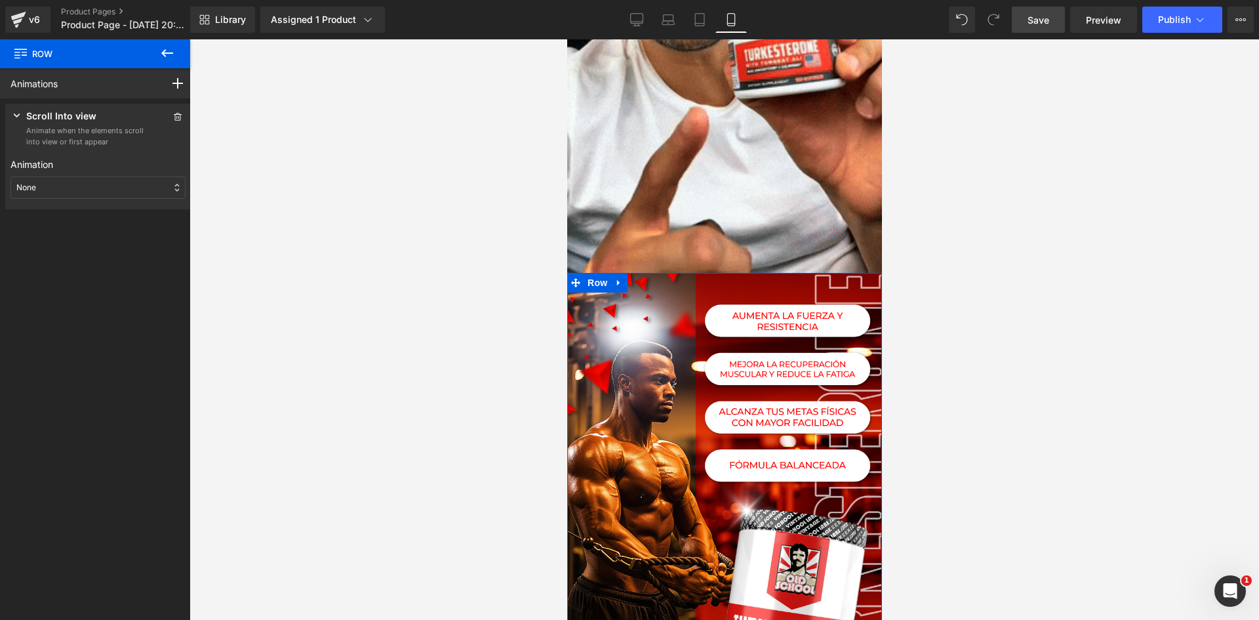
click at [64, 188] on div "None" at bounding box center [97, 187] width 175 height 22
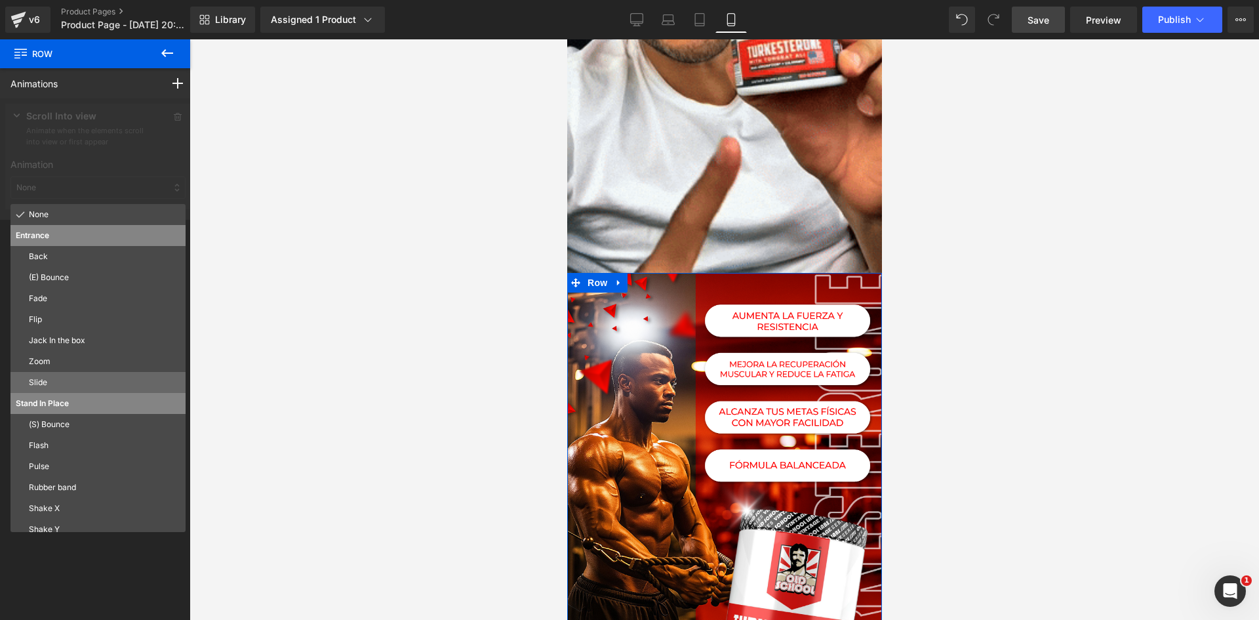
click at [49, 382] on p "Slide" at bounding box center [104, 382] width 151 height 12
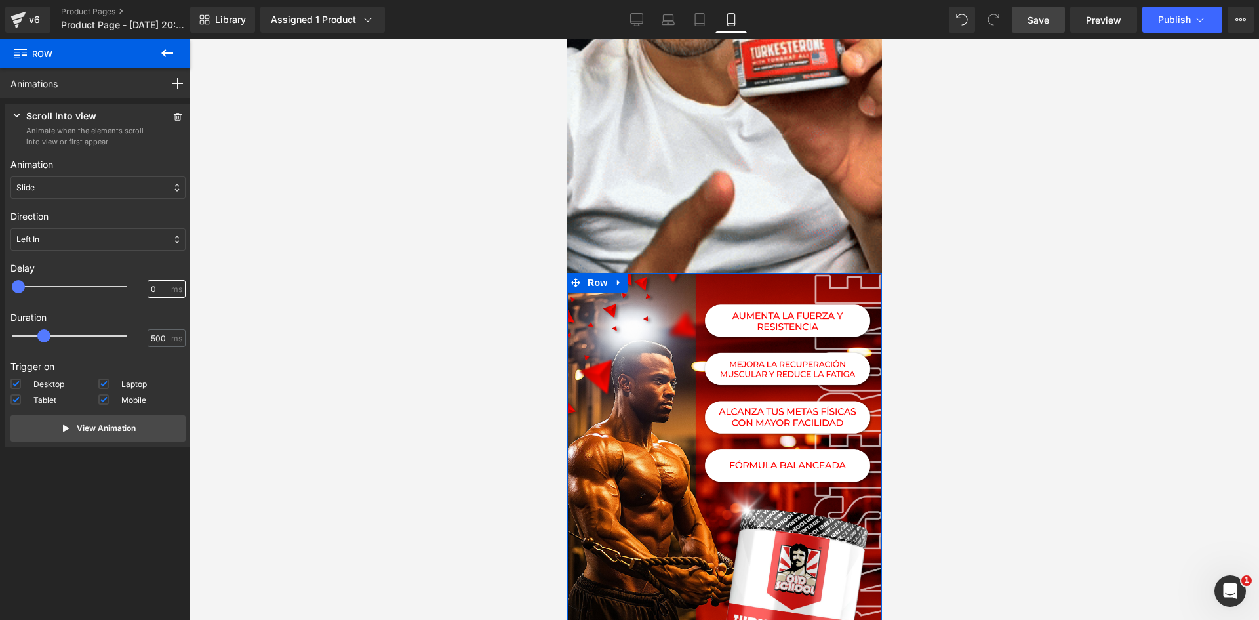
click at [151, 288] on input "0" at bounding box center [160, 289] width 18 height 12
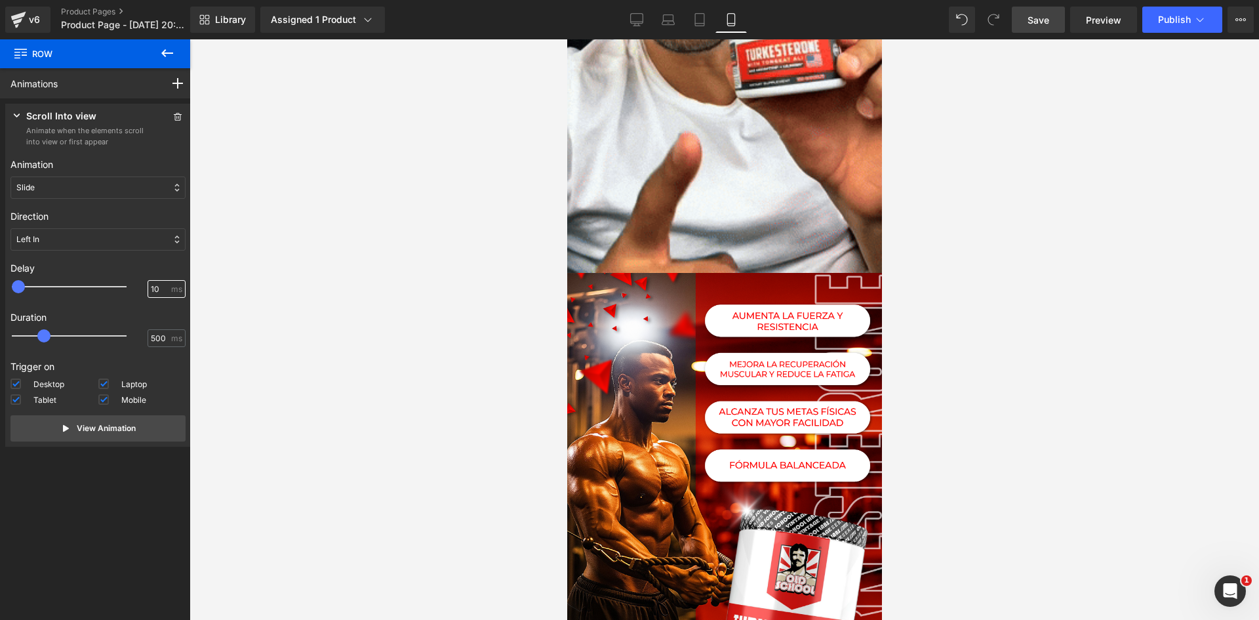
type input "100"
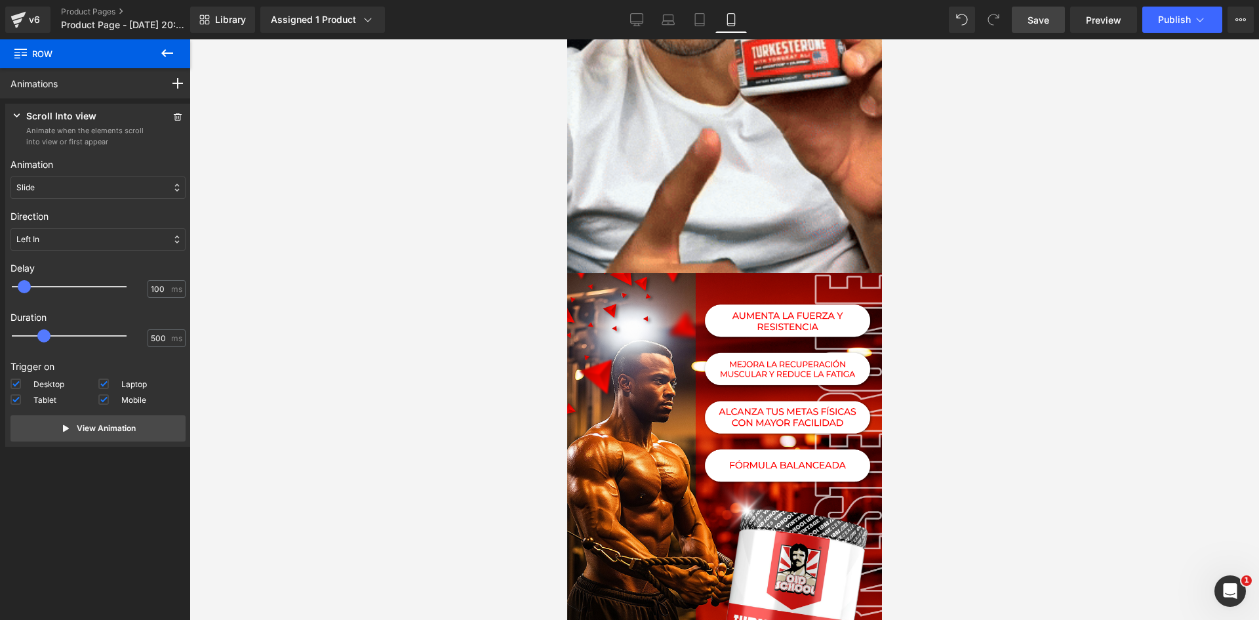
click at [260, 312] on div at bounding box center [723, 329] width 1069 height 580
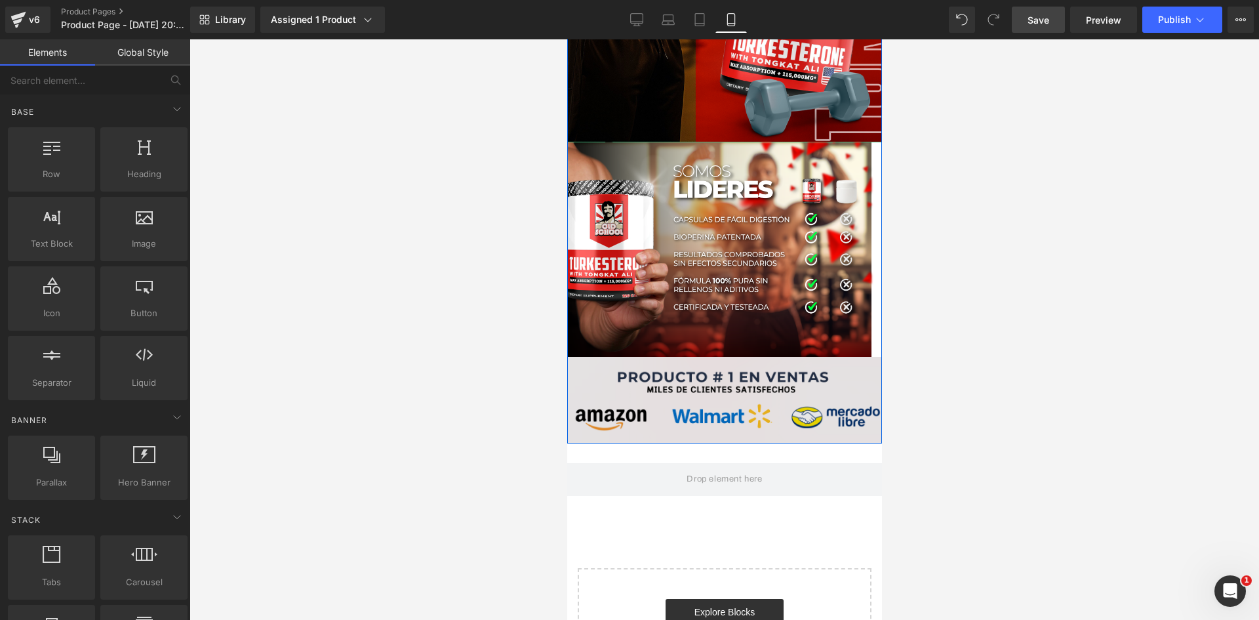
scroll to position [3543, 0]
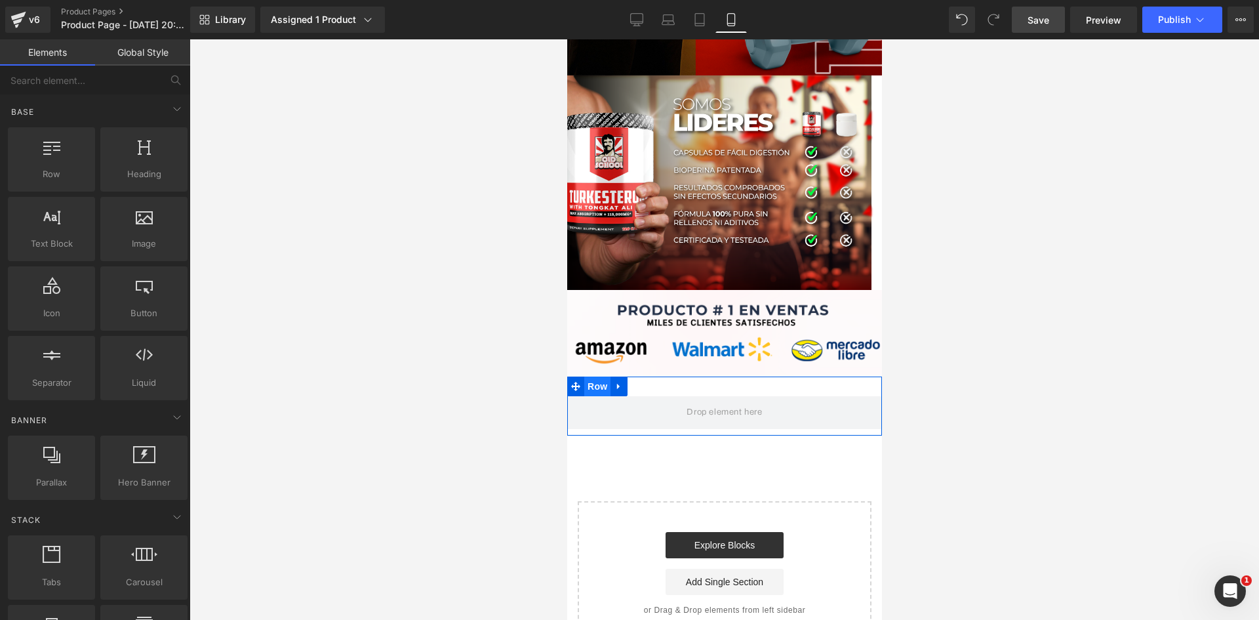
click at [593, 376] on span "Row" at bounding box center [597, 386] width 26 height 20
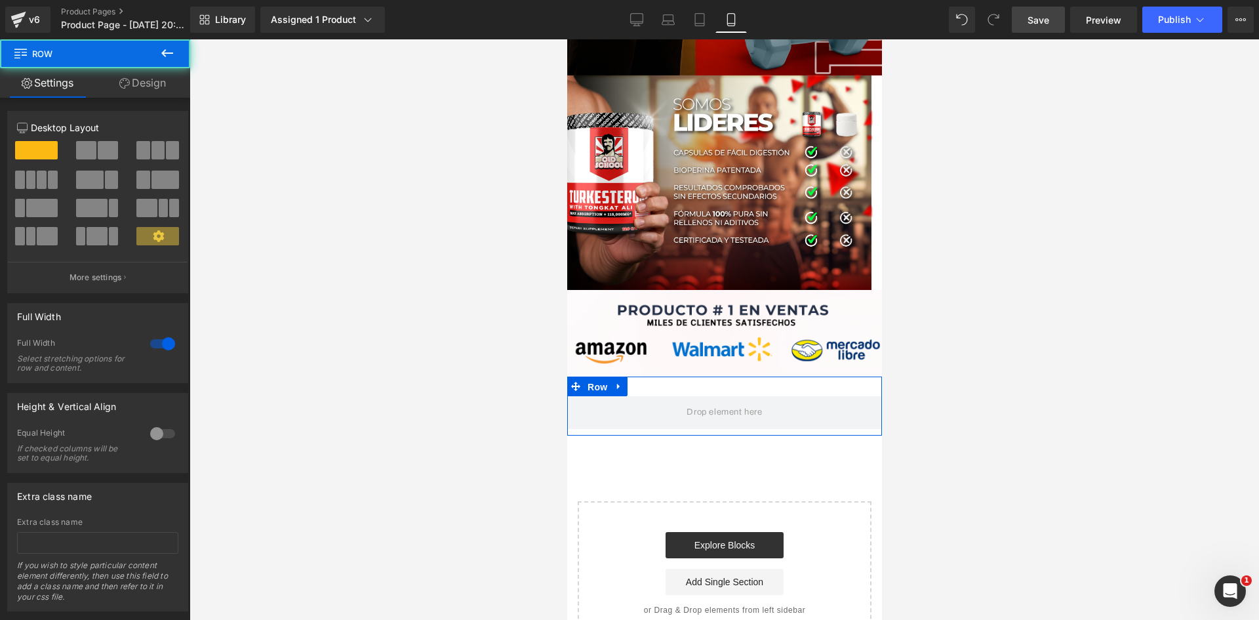
click at [151, 84] on link "Design" at bounding box center [142, 83] width 95 height 30
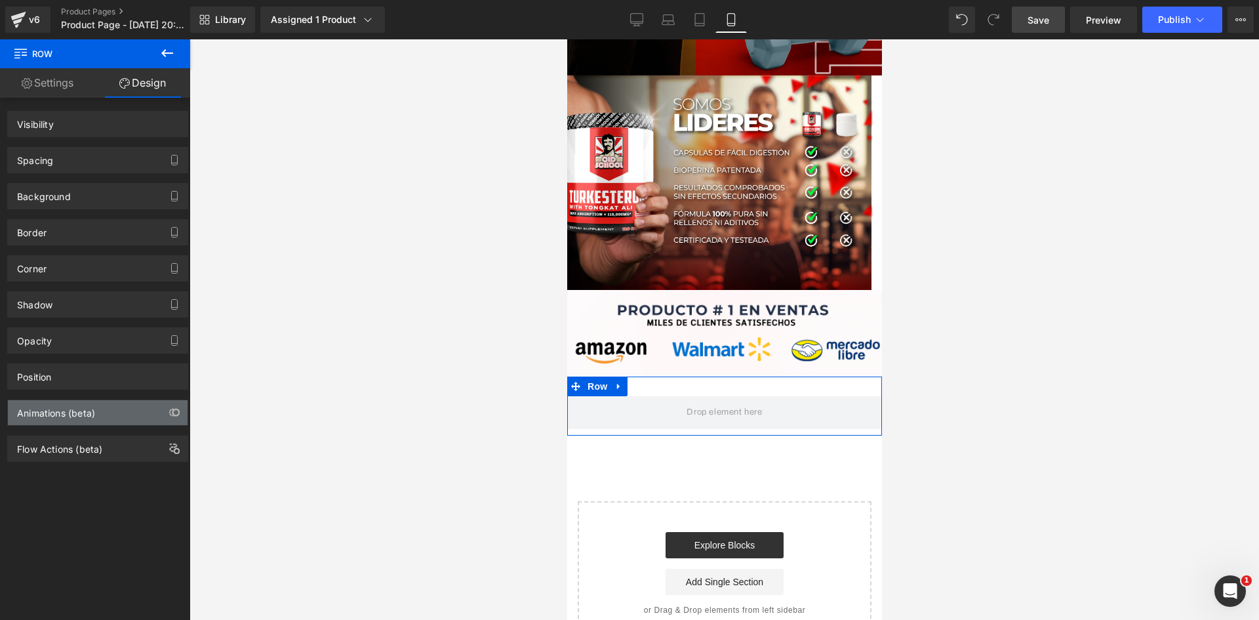
click at [104, 412] on div "Animations (beta)" at bounding box center [98, 412] width 180 height 25
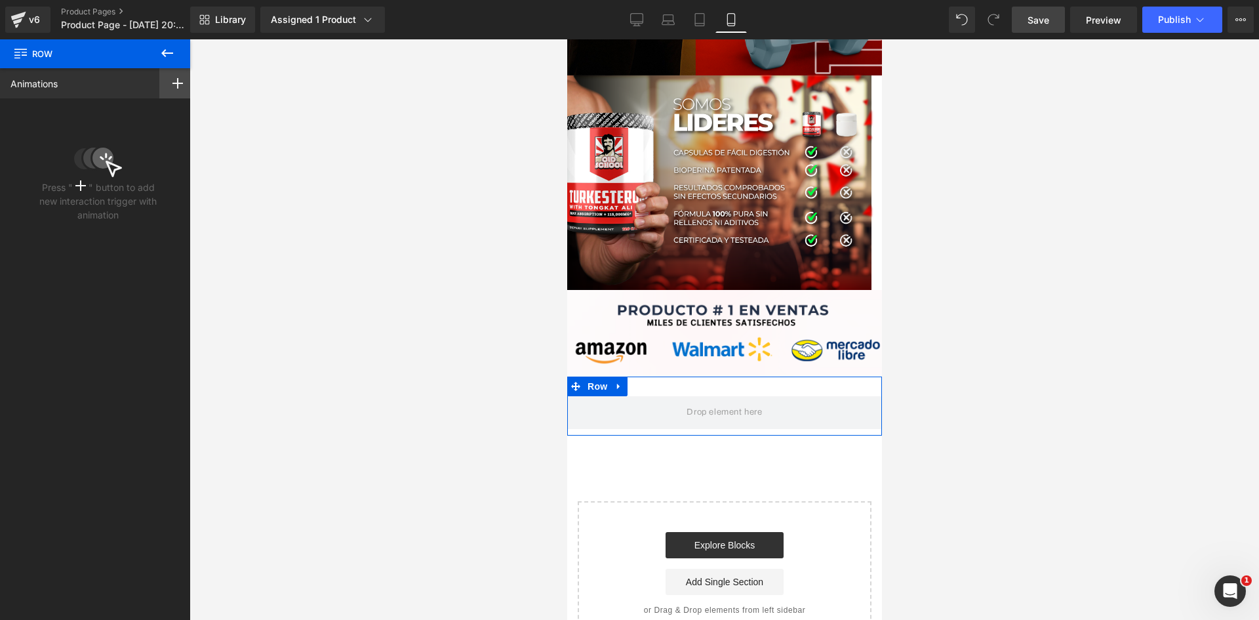
click at [172, 81] on icon at bounding box center [177, 83] width 10 height 10
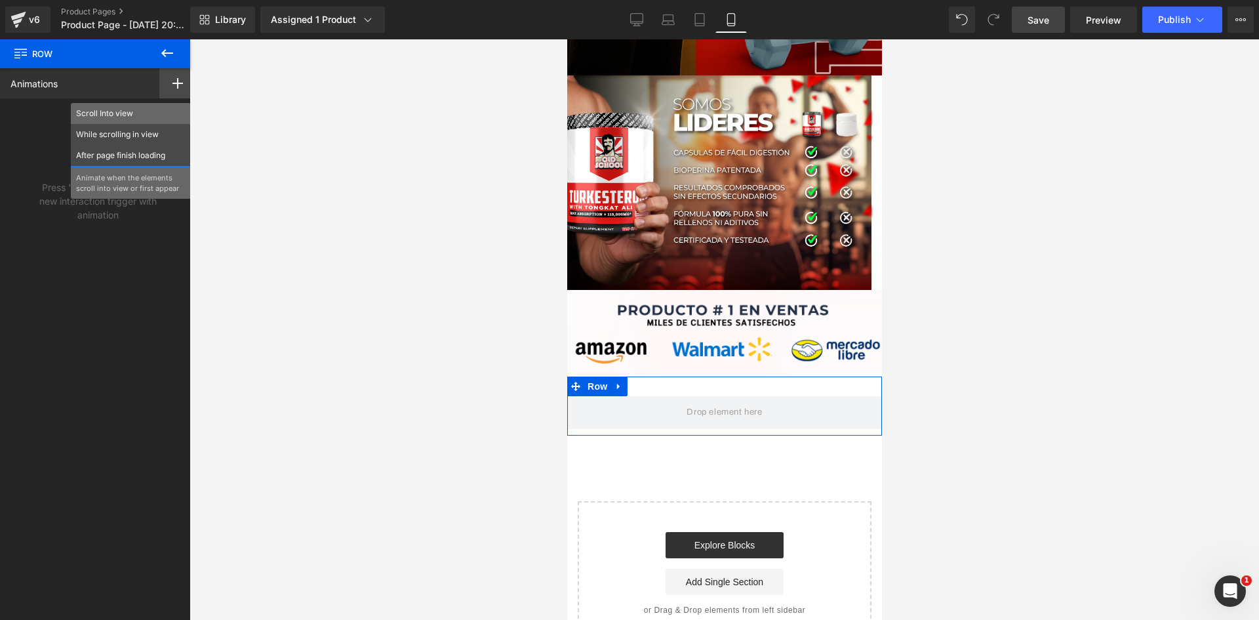
click at [97, 112] on p "Scroll Into view" at bounding box center [131, 114] width 110 height 12
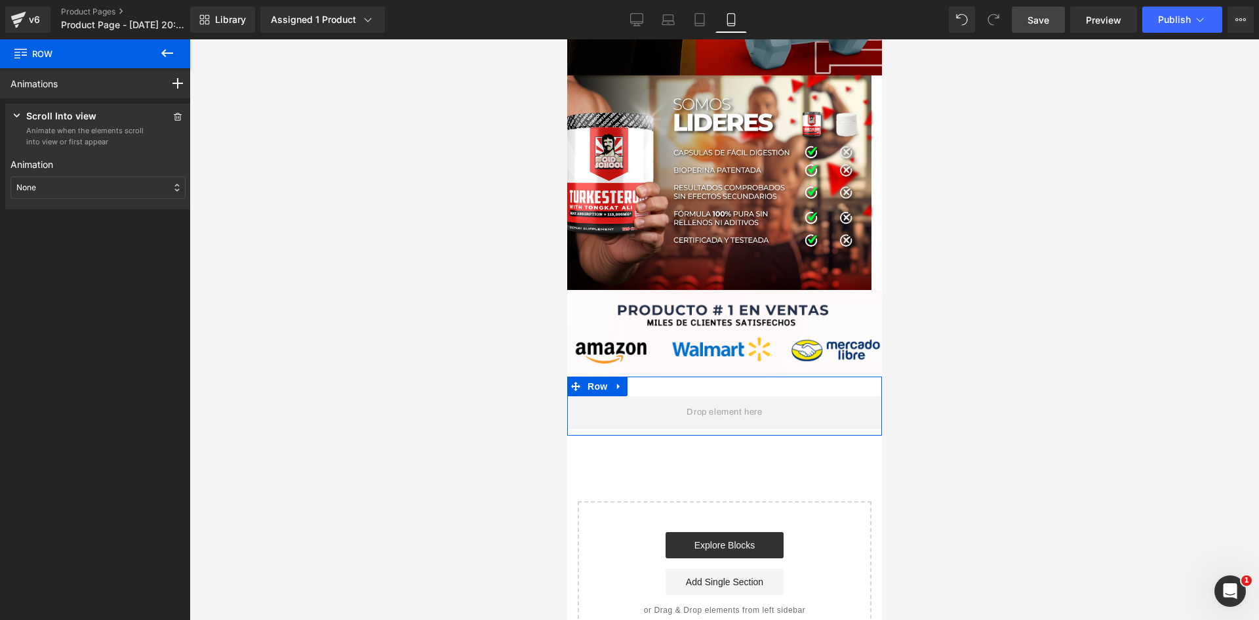
click at [33, 186] on p "None" at bounding box center [26, 188] width 20 height 12
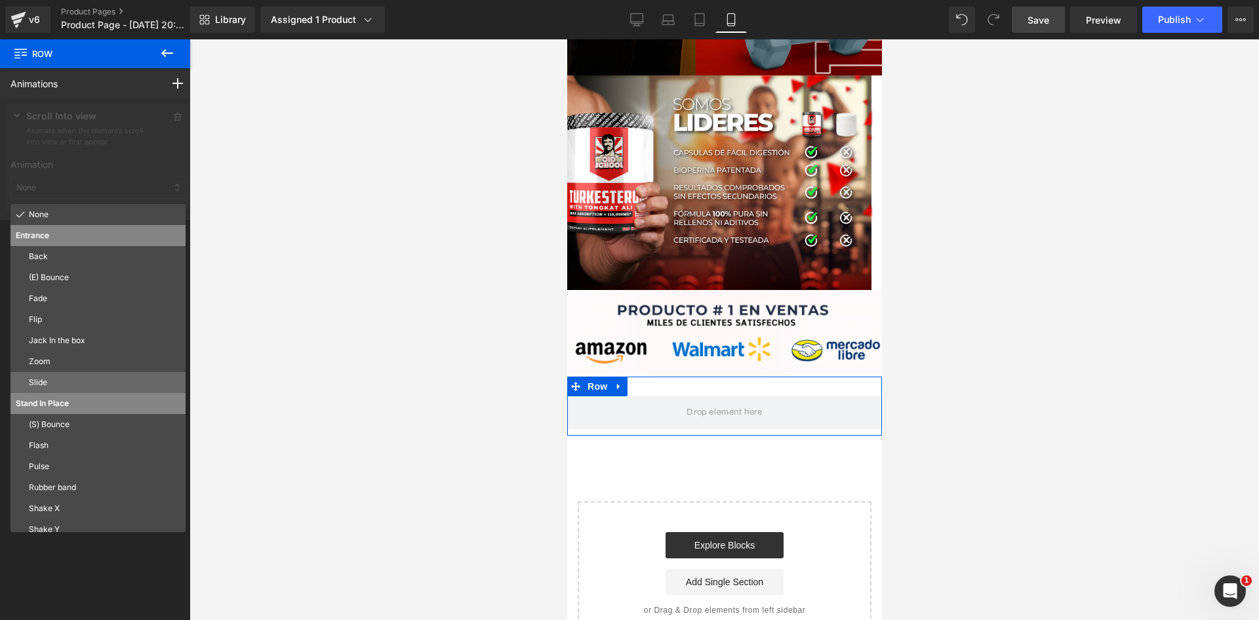
click at [49, 379] on p "Slide" at bounding box center [104, 382] width 151 height 12
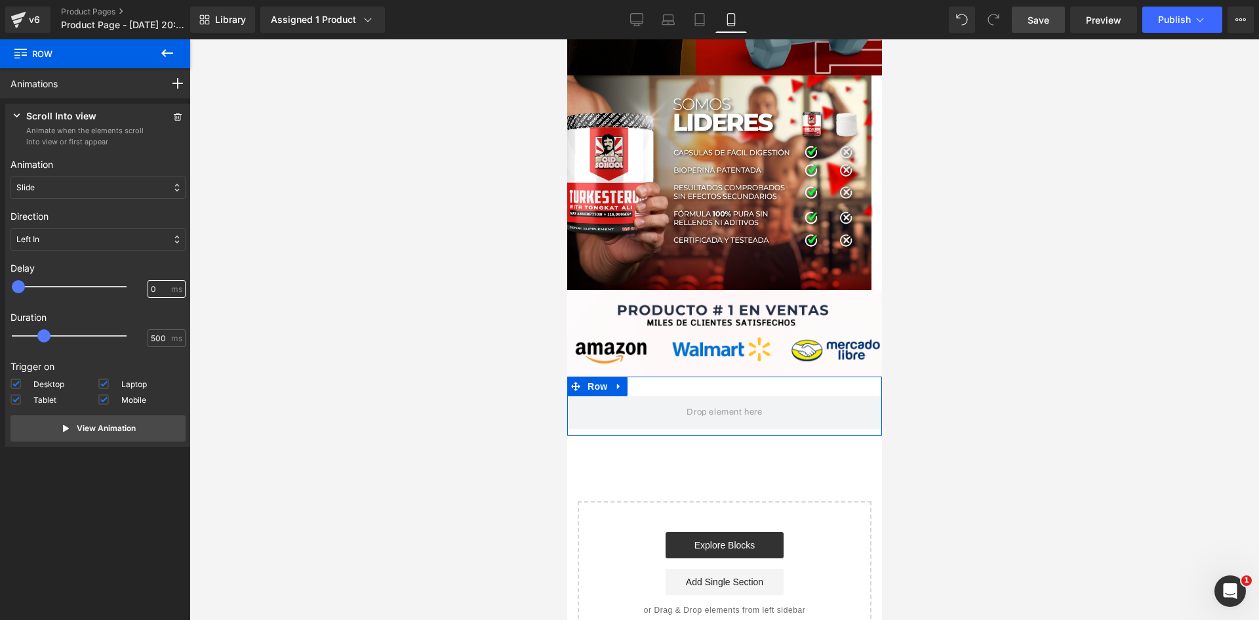
click at [151, 288] on input "0" at bounding box center [160, 289] width 18 height 12
type input "100"
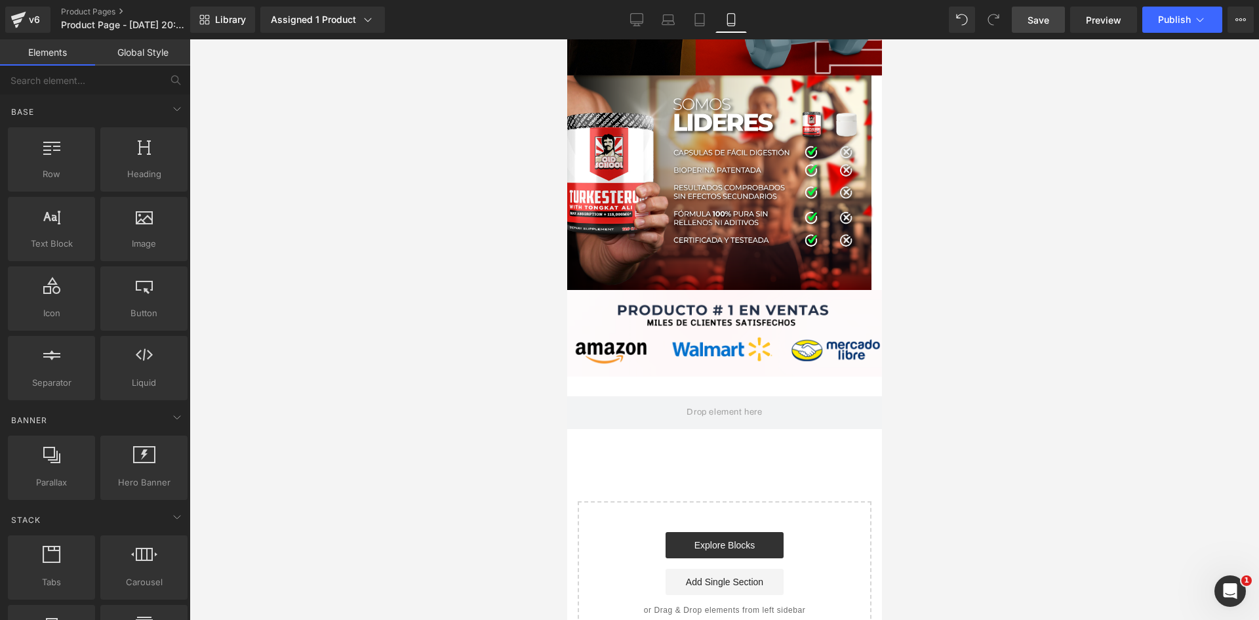
click at [233, 306] on div at bounding box center [723, 329] width 1069 height 580
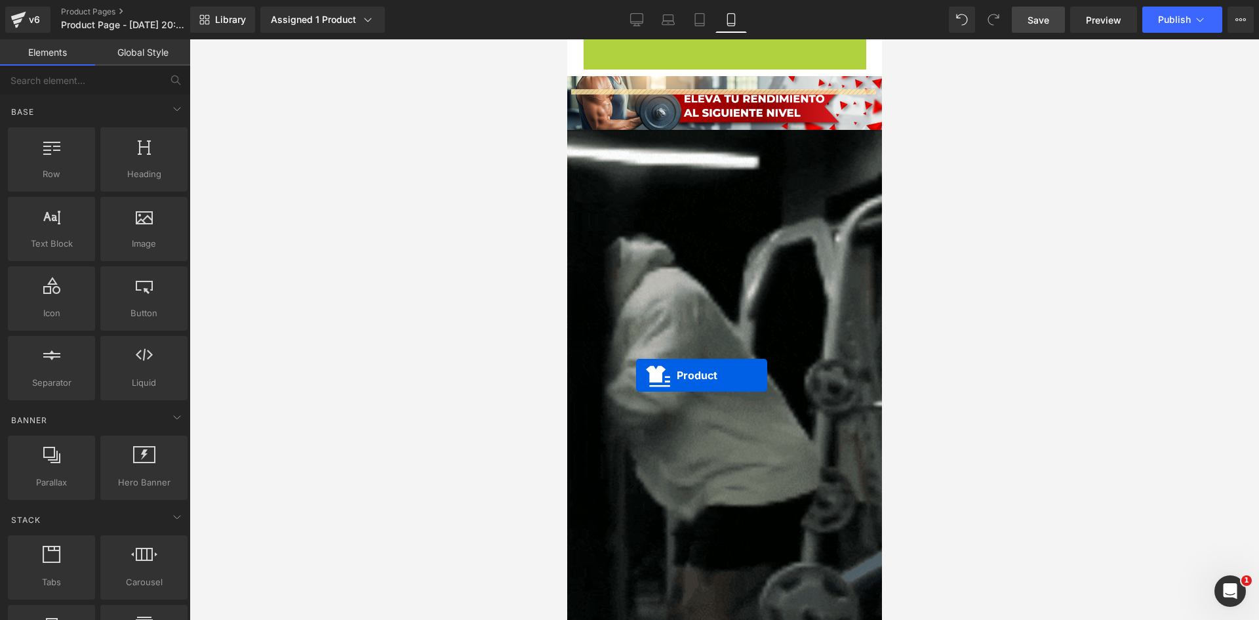
scroll to position [1311, 0]
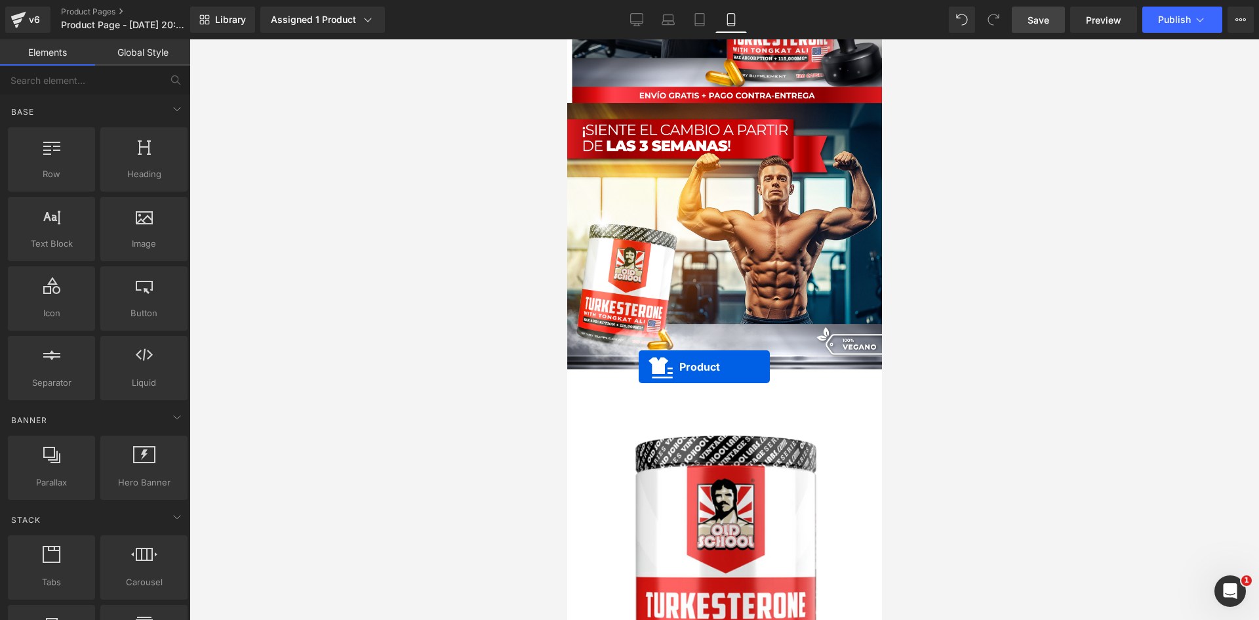
drag, startPoint x: 667, startPoint y: 56, endPoint x: 607, endPoint y: 367, distance: 316.5
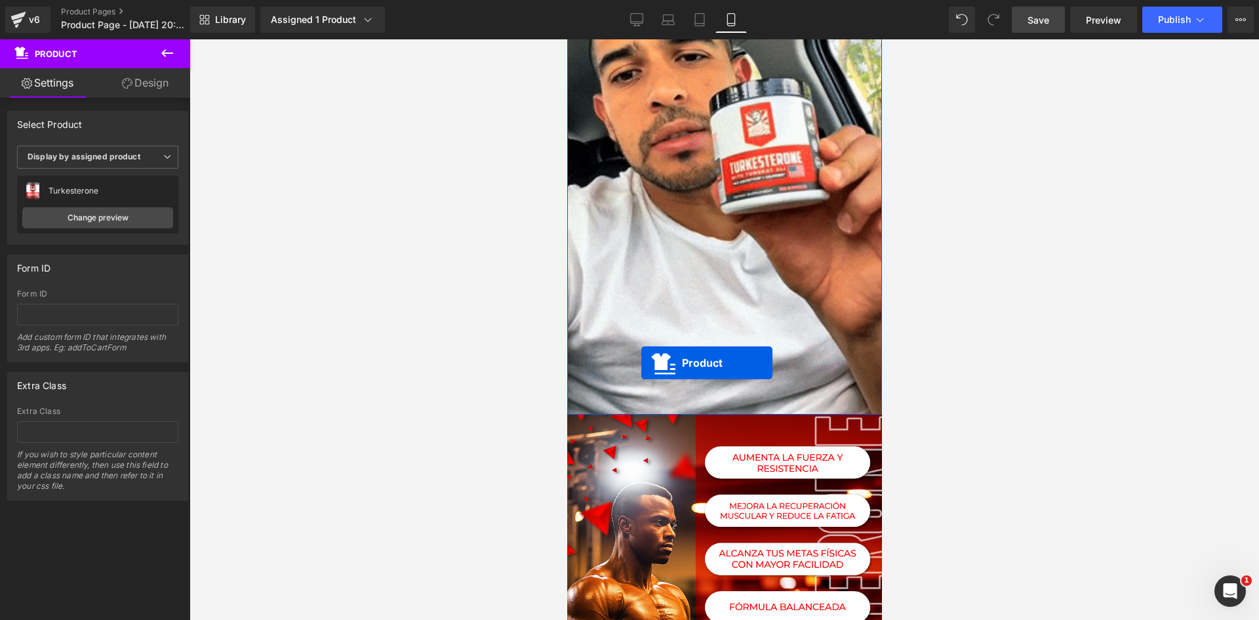
scroll to position [3360, 0]
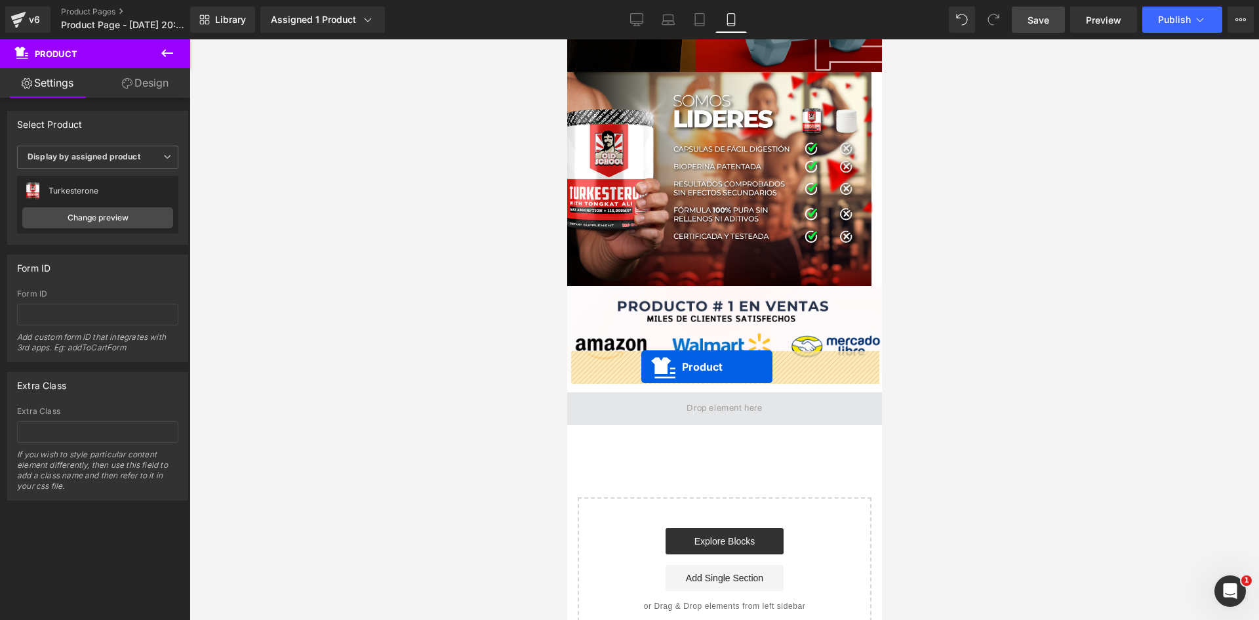
drag, startPoint x: 666, startPoint y: 56, endPoint x: 639, endPoint y: 366, distance: 310.7
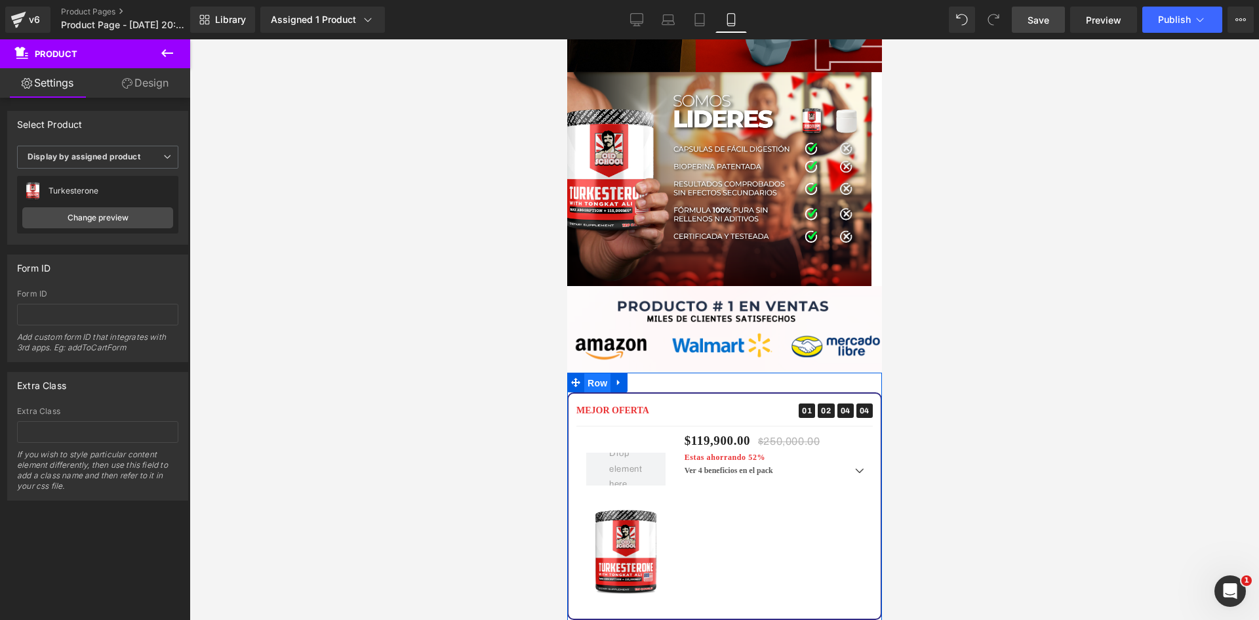
click at [589, 373] on span "Row" at bounding box center [597, 383] width 26 height 20
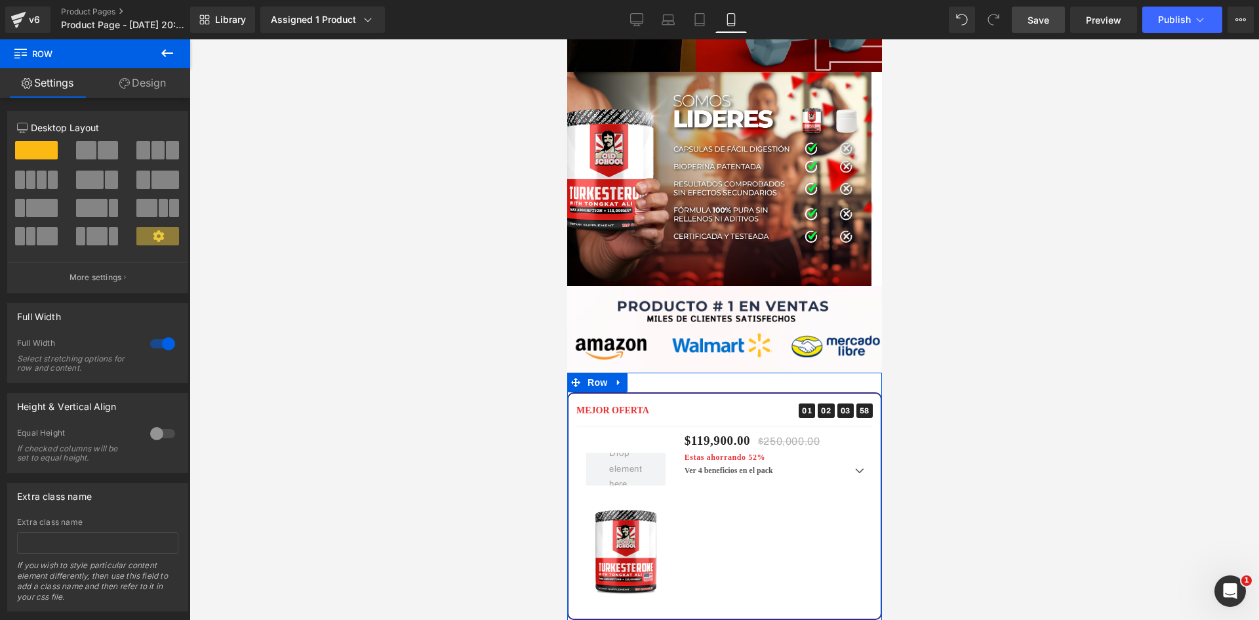
click at [151, 75] on link "Design" at bounding box center [142, 83] width 95 height 30
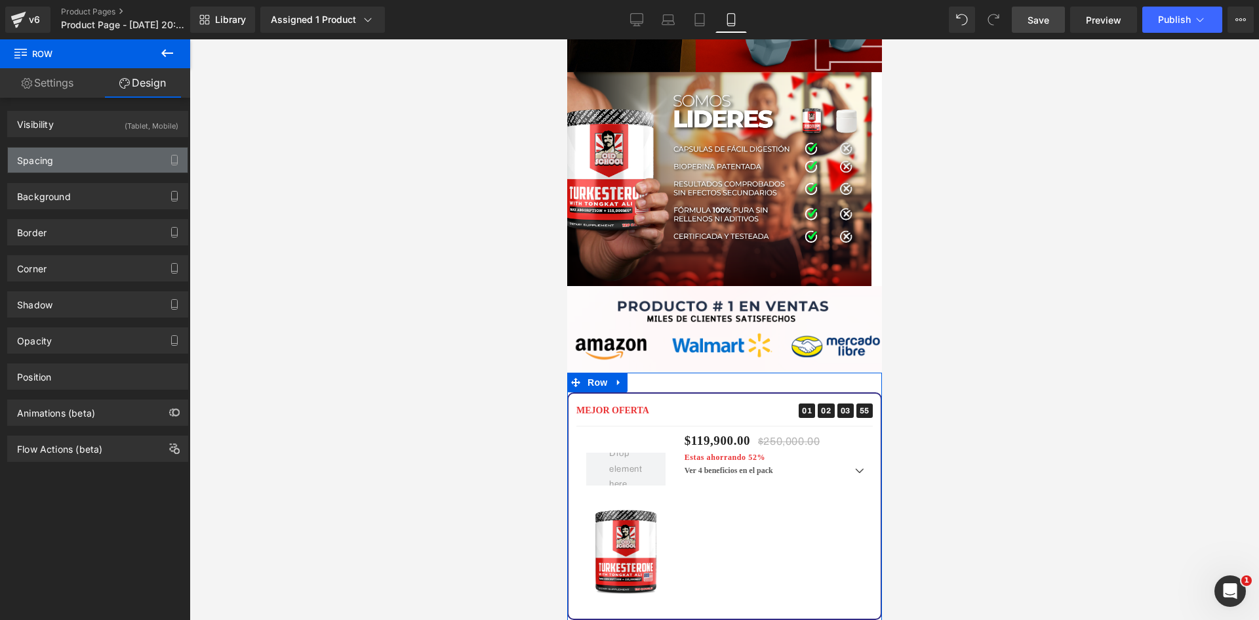
click at [104, 160] on div "Spacing" at bounding box center [98, 160] width 180 height 25
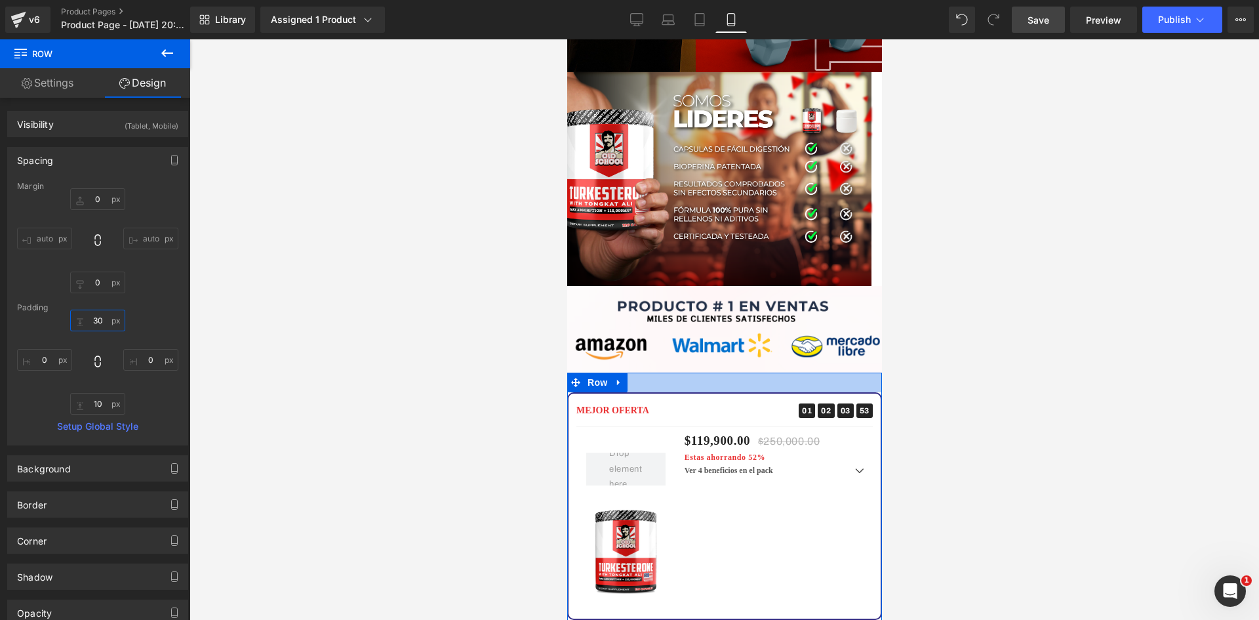
click at [90, 317] on input "text" at bounding box center [97, 320] width 55 height 22
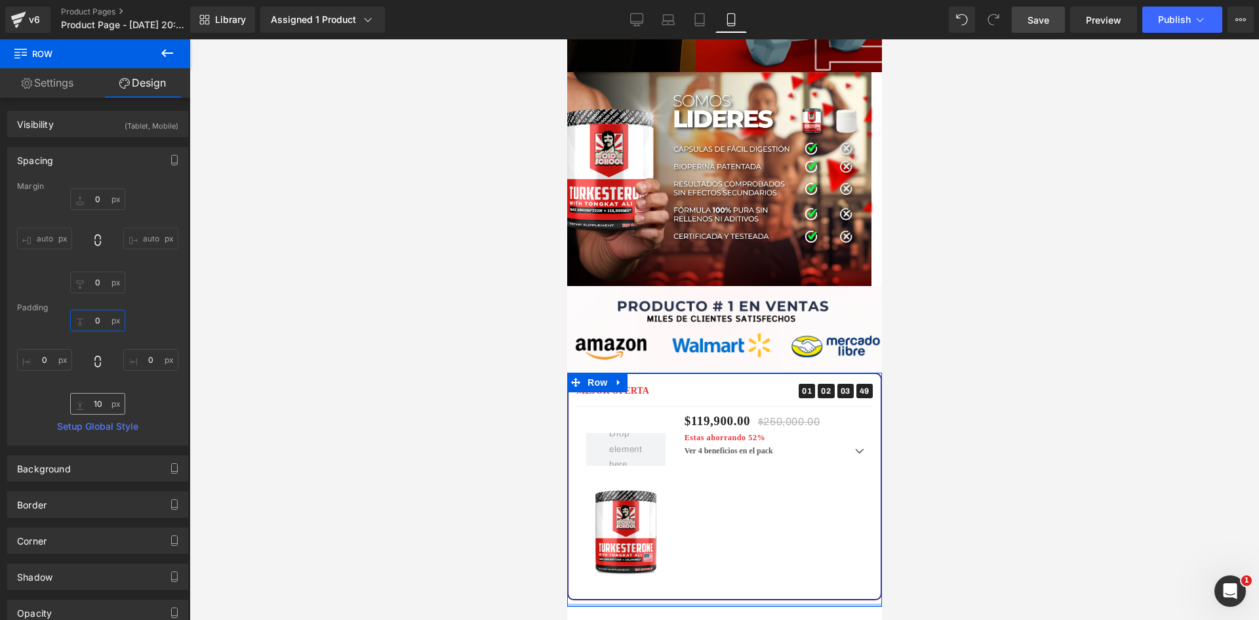
type input "0"
click at [97, 404] on input "text" at bounding box center [97, 404] width 55 height 22
type input "0"
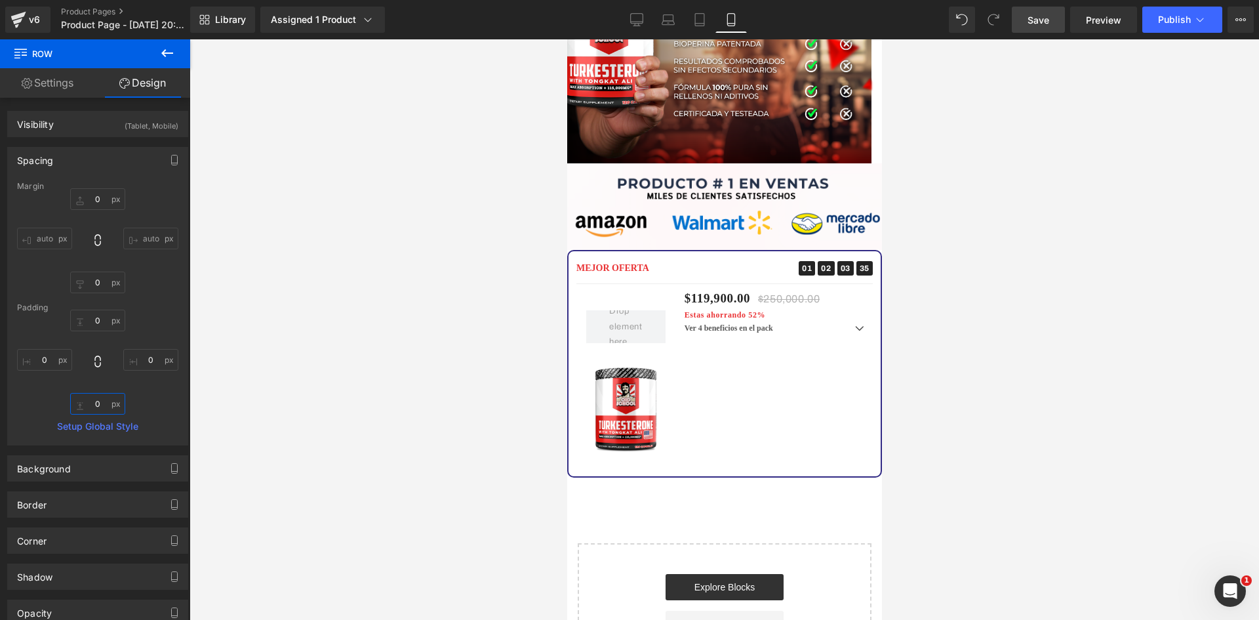
scroll to position [3528, 0]
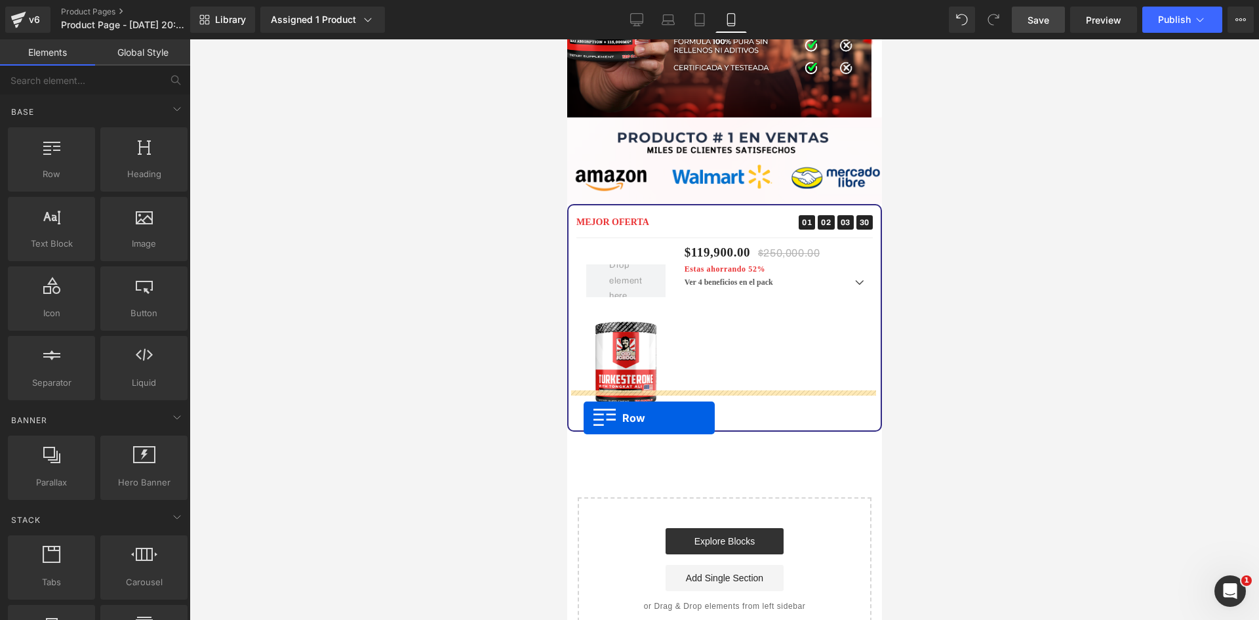
drag, startPoint x: 608, startPoint y: 195, endPoint x: 583, endPoint y: 418, distance: 224.4
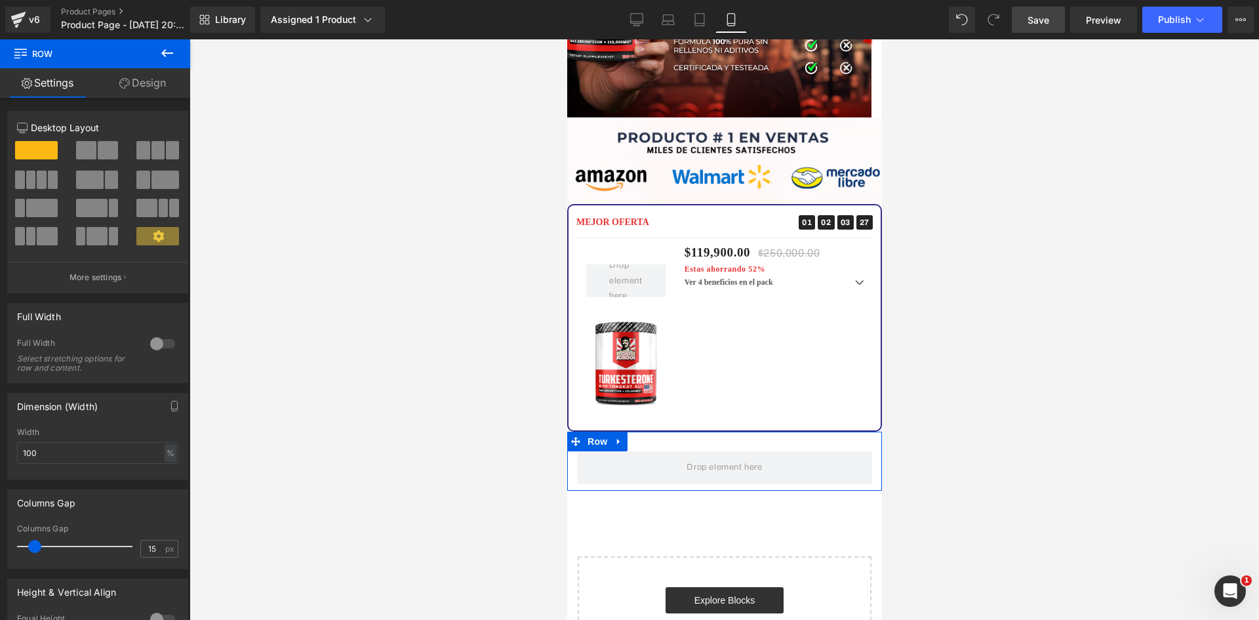
click at [156, 346] on div at bounding box center [162, 343] width 31 height 21
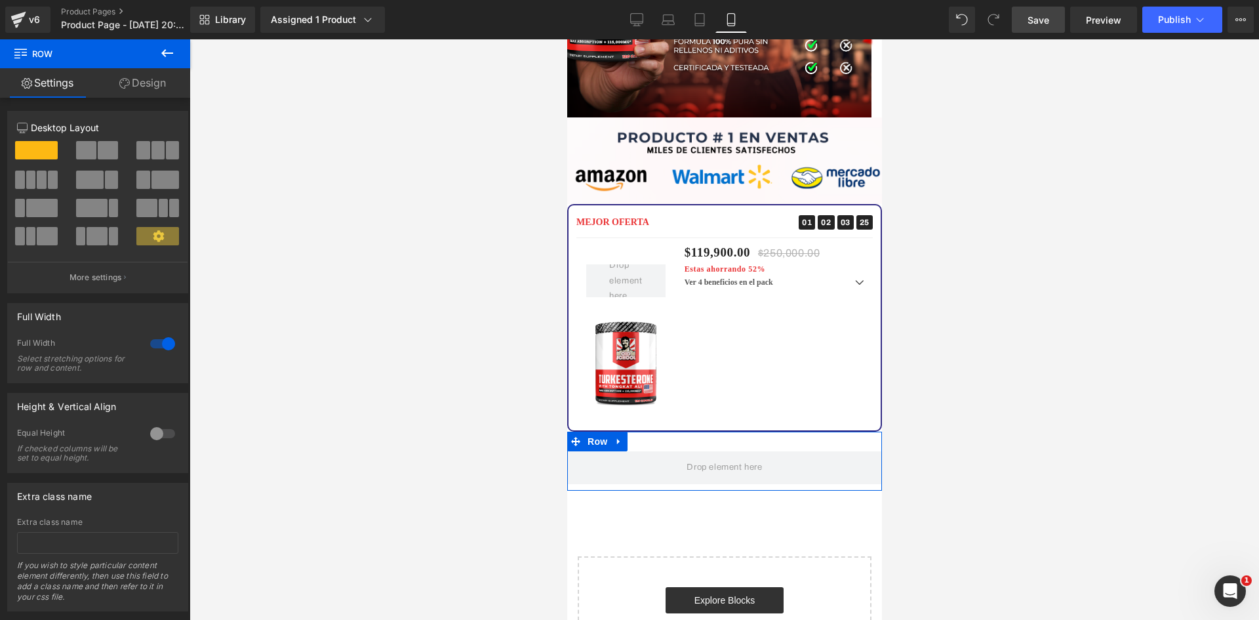
click at [152, 83] on link "Design" at bounding box center [142, 83] width 95 height 30
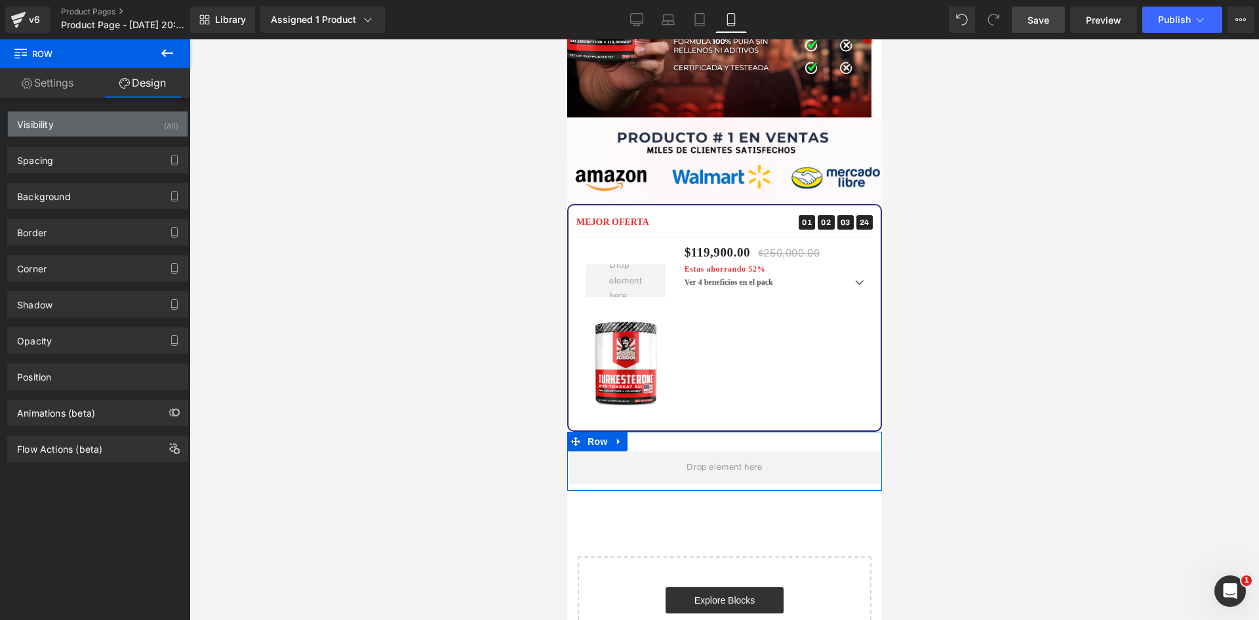
click at [127, 125] on div "Visibility (All)" at bounding box center [98, 123] width 180 height 25
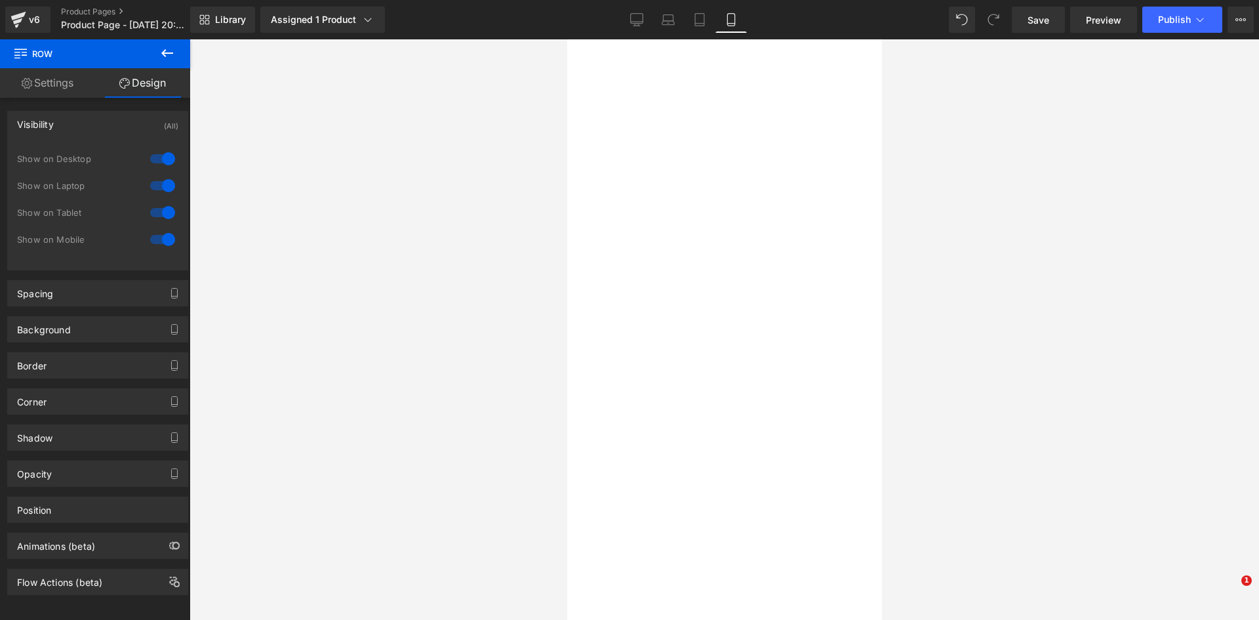
click at [159, 156] on div at bounding box center [162, 158] width 31 height 21
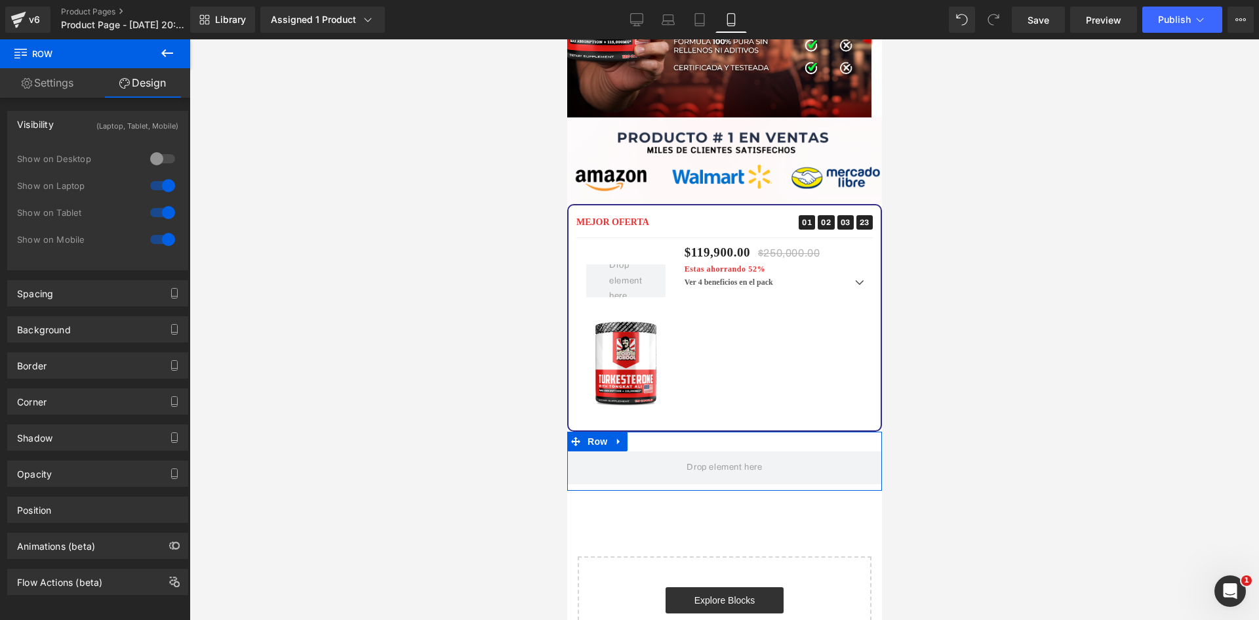
click at [161, 189] on div at bounding box center [162, 185] width 31 height 21
click at [142, 298] on div "Spacing" at bounding box center [98, 293] width 180 height 25
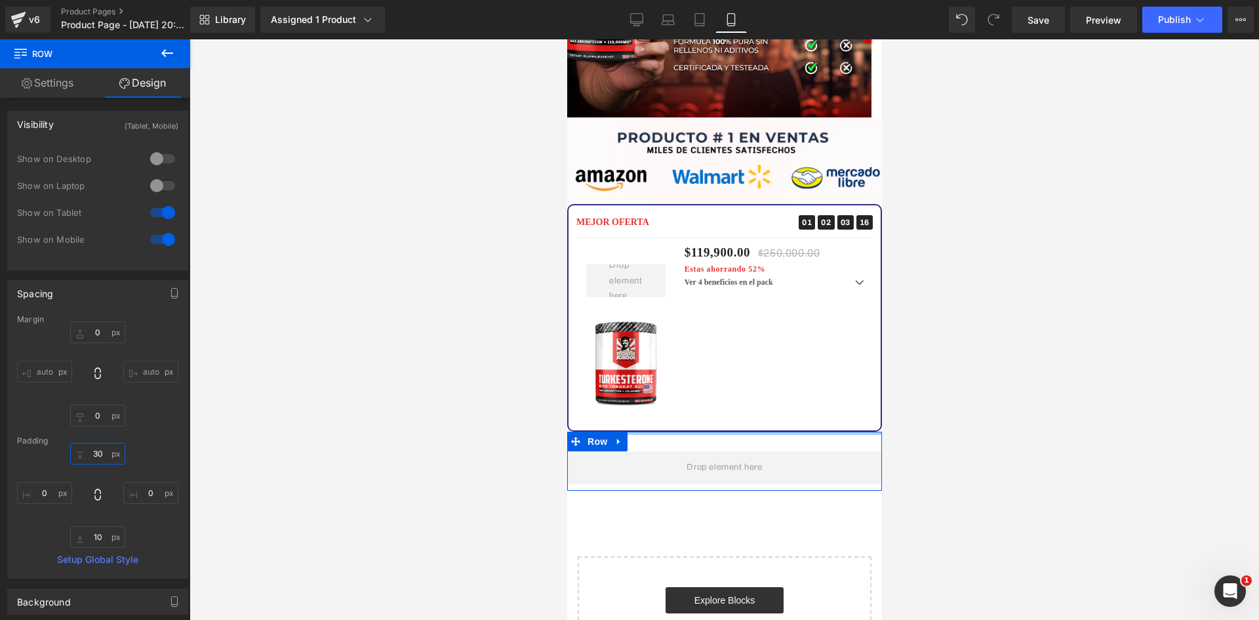
click at [98, 460] on input "30" at bounding box center [97, 454] width 55 height 22
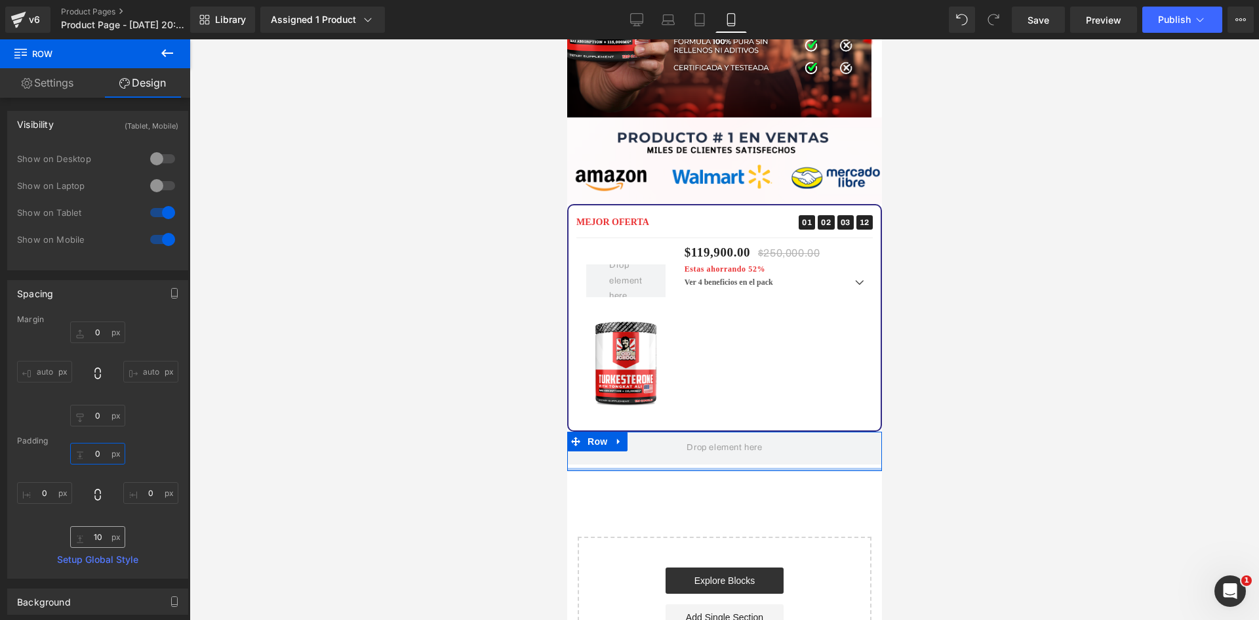
type input "0"
click at [105, 540] on input "10" at bounding box center [97, 537] width 55 height 22
type input "0"
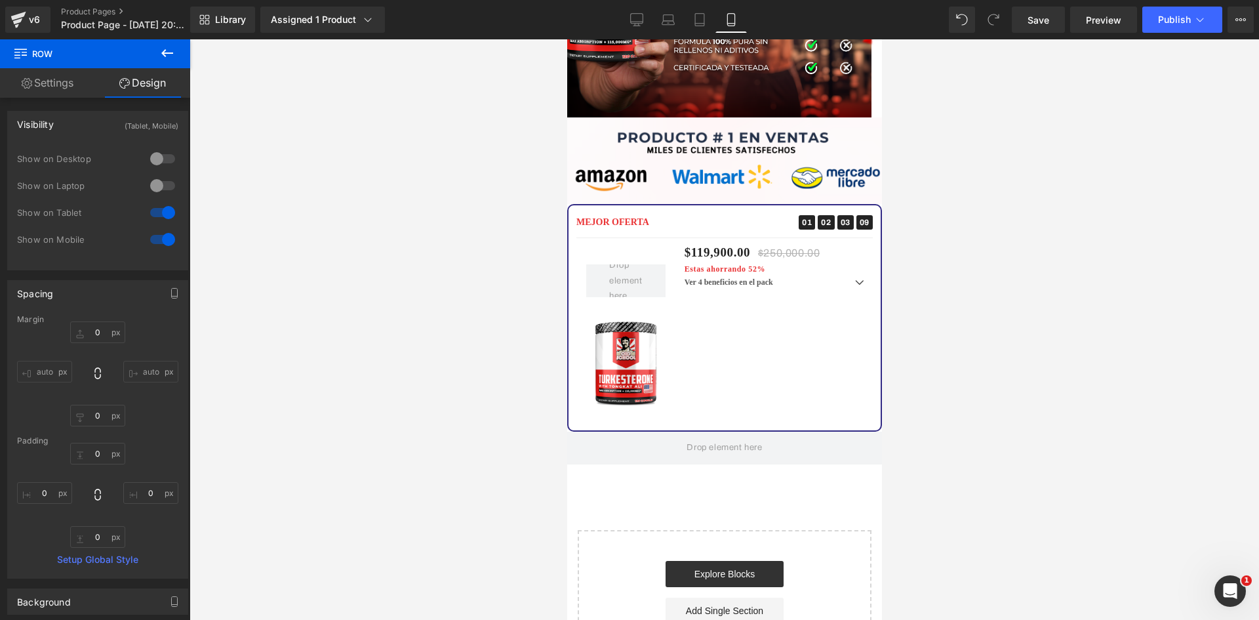
click at [496, 426] on div at bounding box center [723, 329] width 1069 height 580
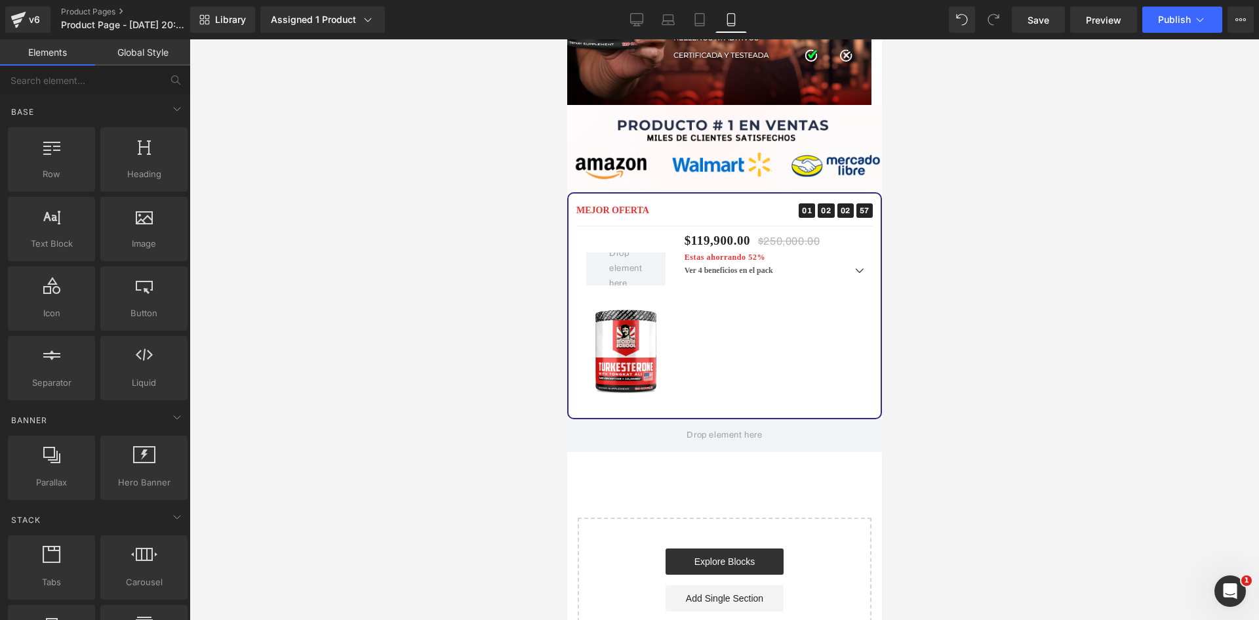
scroll to position [3539, 0]
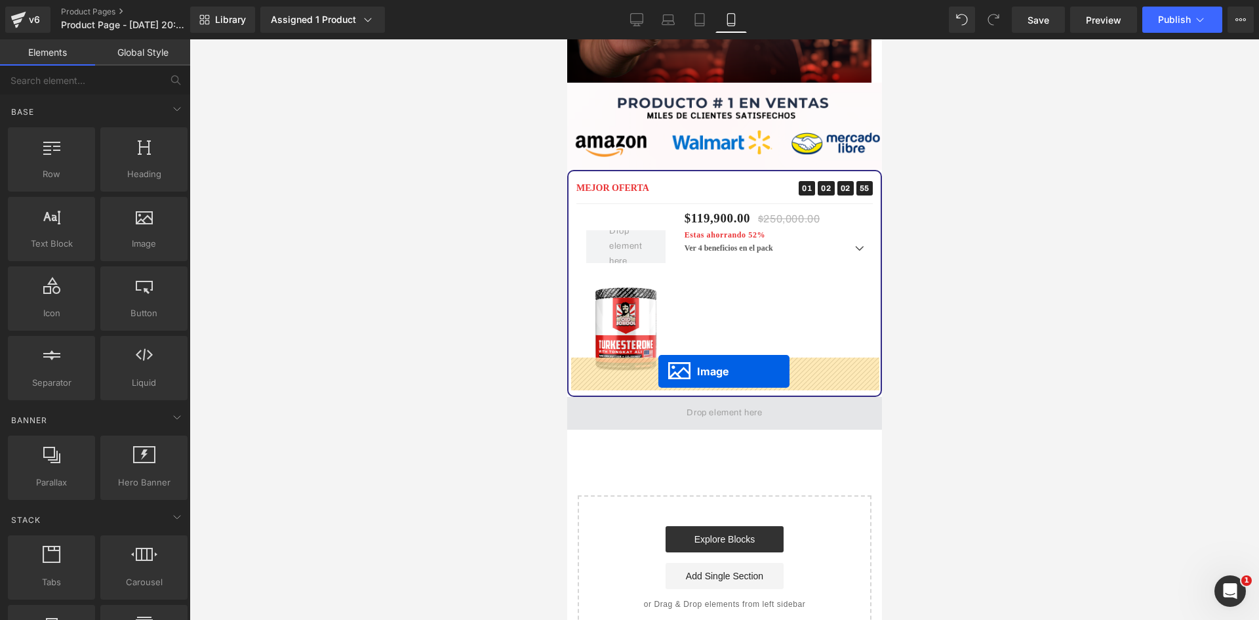
drag, startPoint x: 699, startPoint y: 110, endPoint x: 657, endPoint y: 371, distance: 265.0
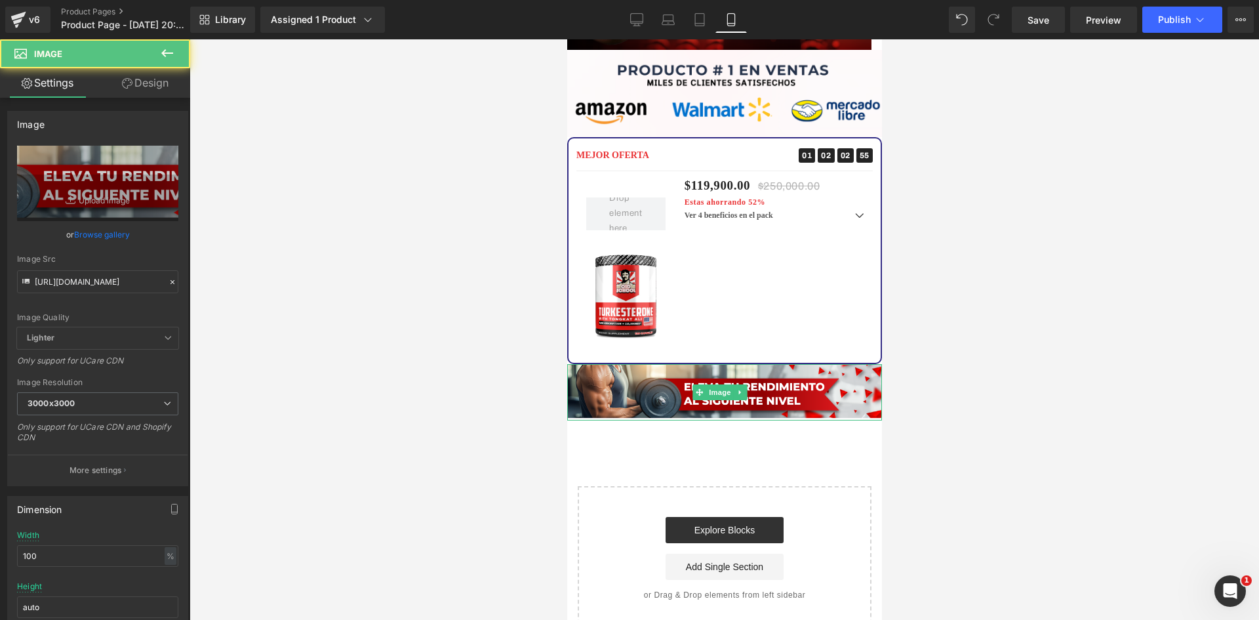
scroll to position [3507, 0]
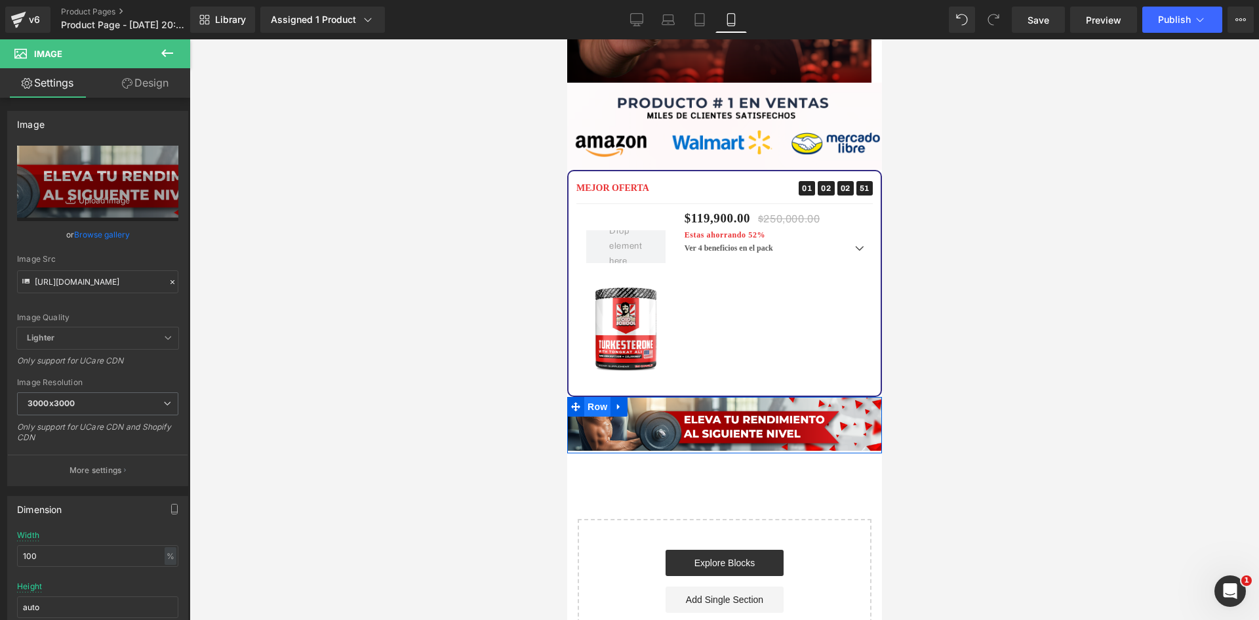
click at [588, 397] on span "Row" at bounding box center [597, 407] width 26 height 20
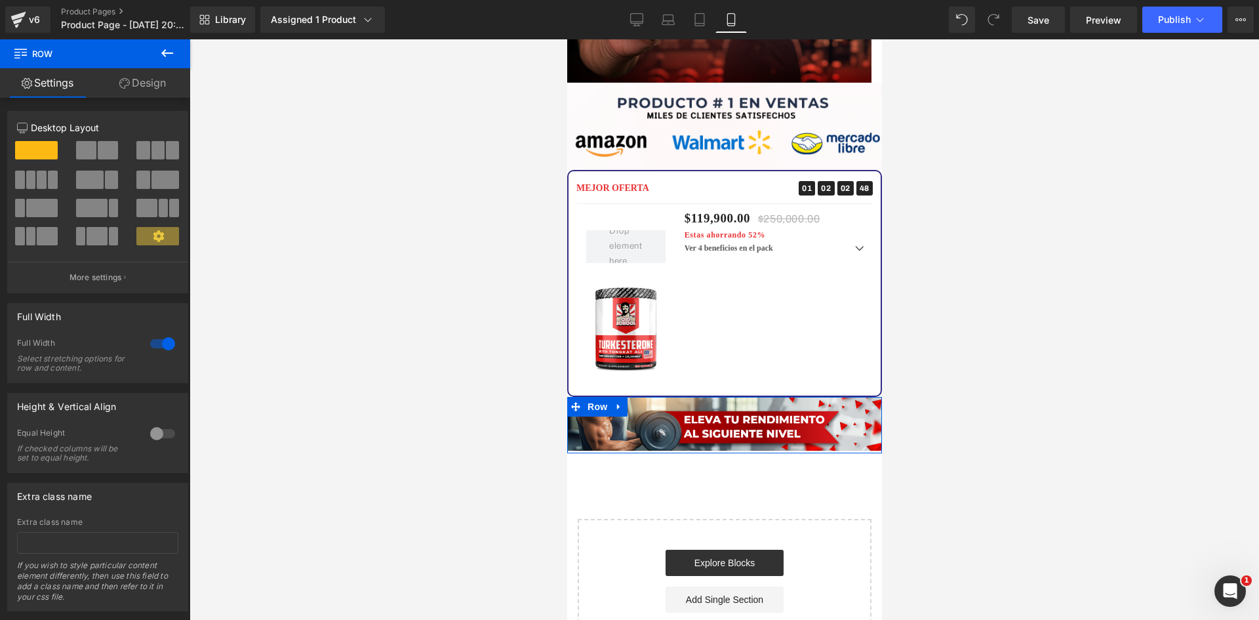
click at [123, 79] on icon at bounding box center [124, 83] width 10 height 10
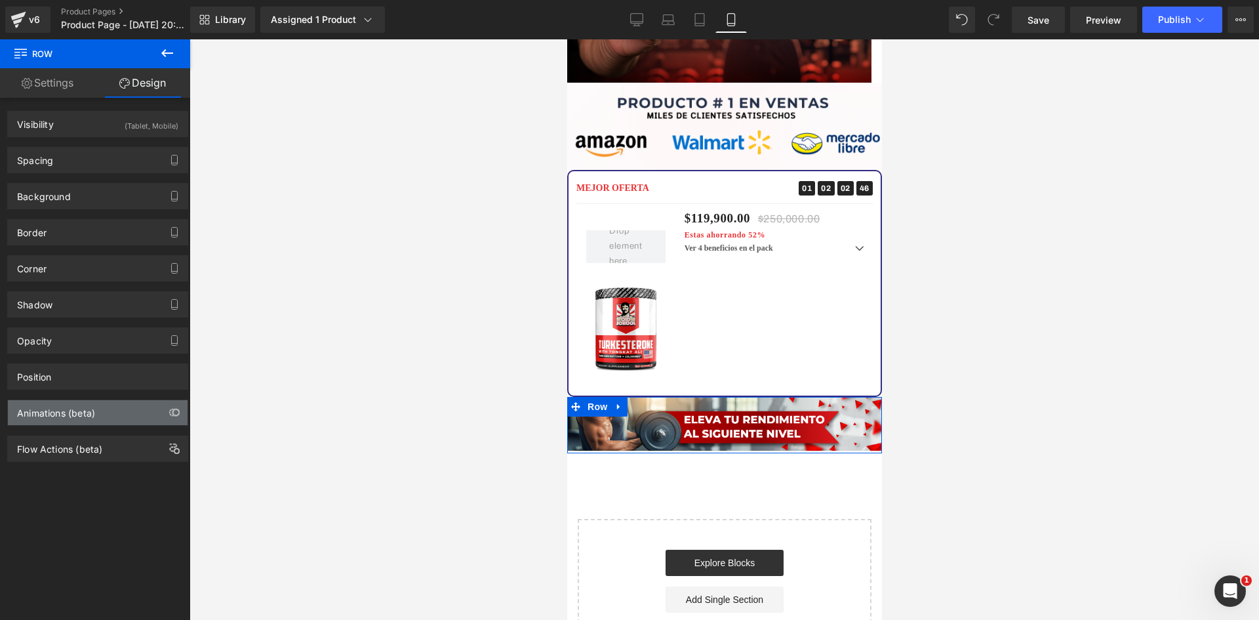
click at [140, 416] on div "Animations (beta)" at bounding box center [98, 412] width 180 height 25
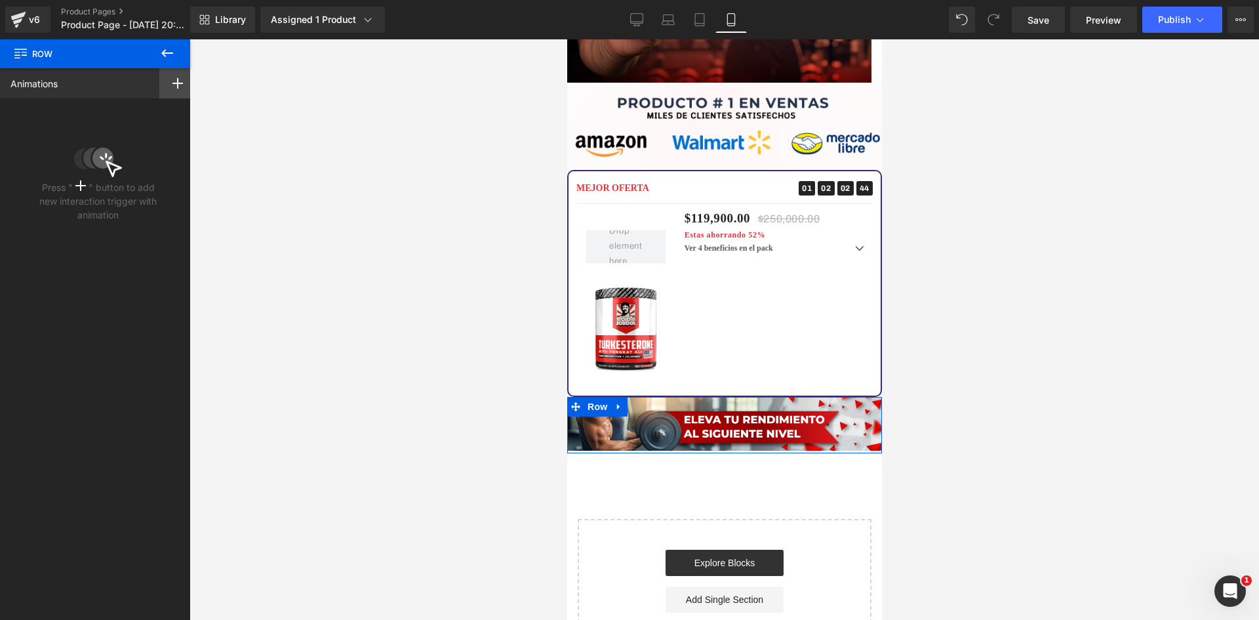
click at [172, 81] on icon at bounding box center [177, 83] width 10 height 10
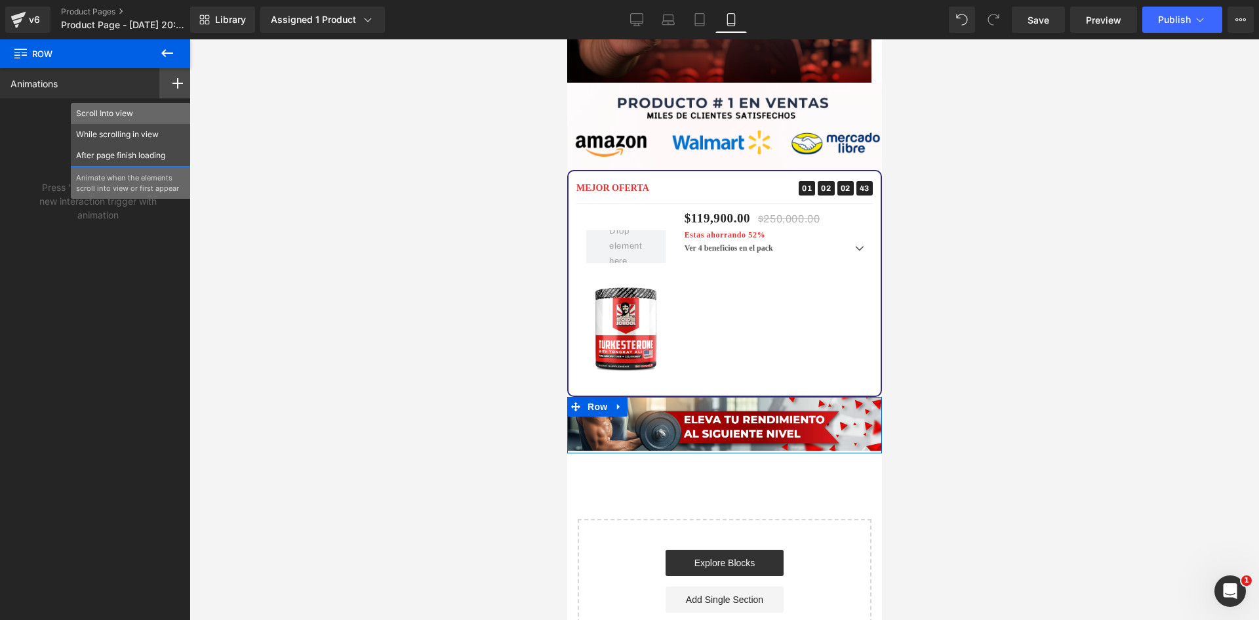
click at [125, 113] on p "Scroll Into view" at bounding box center [131, 114] width 110 height 12
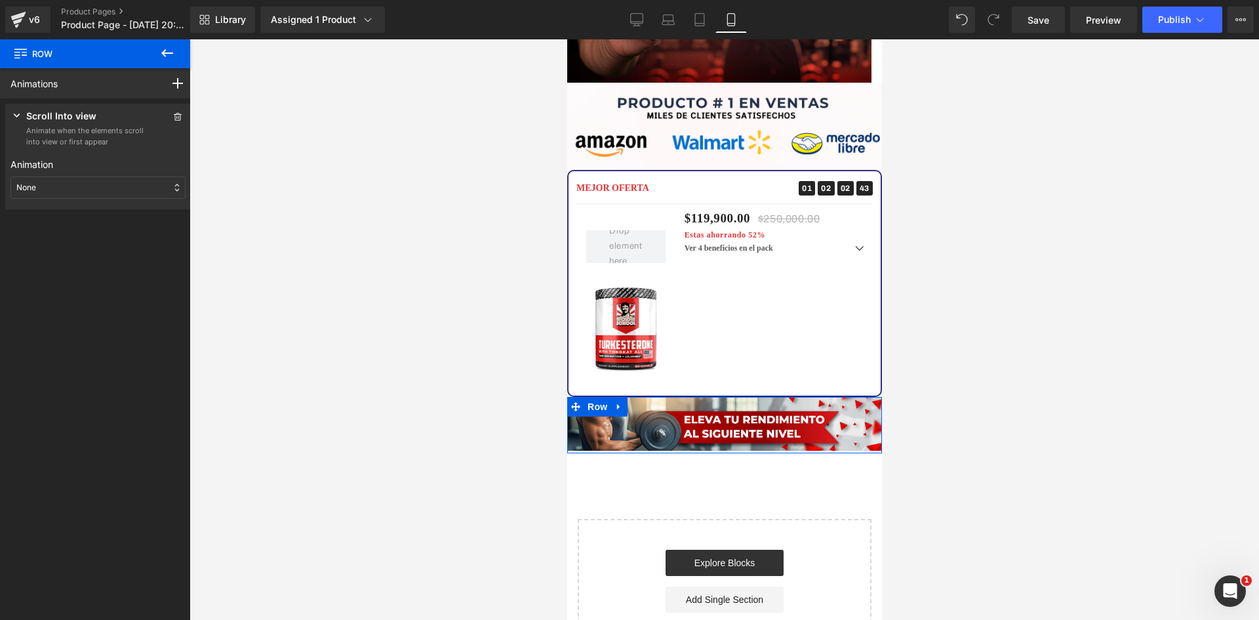
click at [64, 194] on div "None" at bounding box center [97, 187] width 175 height 22
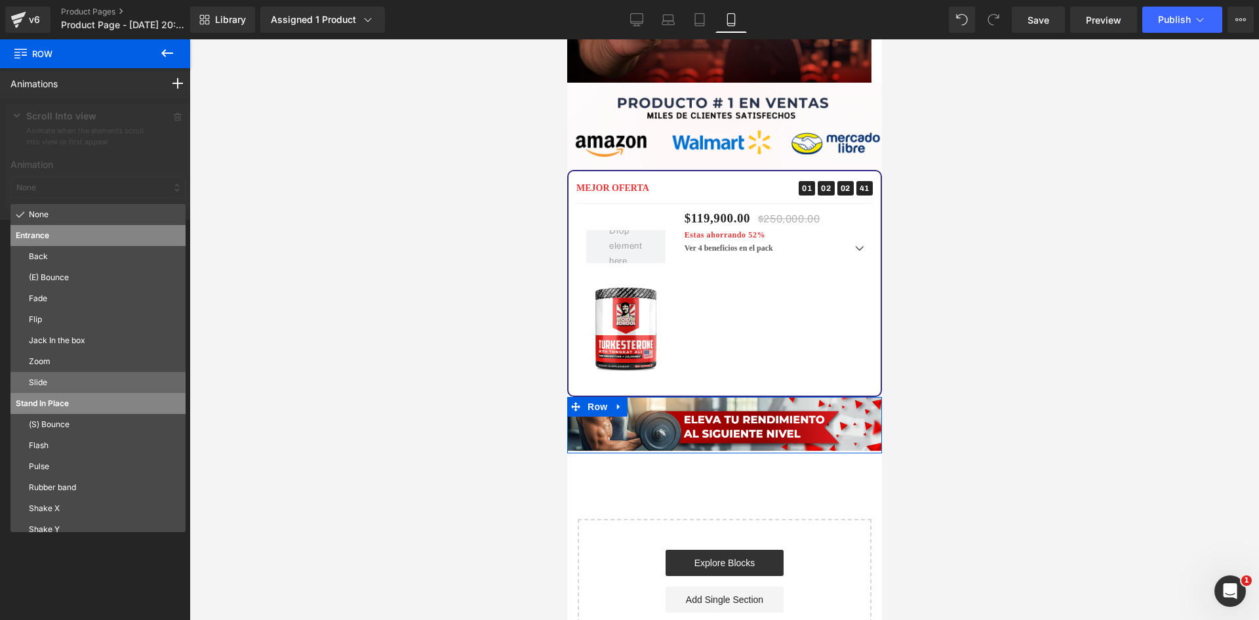
click at [68, 386] on p "Slide" at bounding box center [104, 382] width 151 height 12
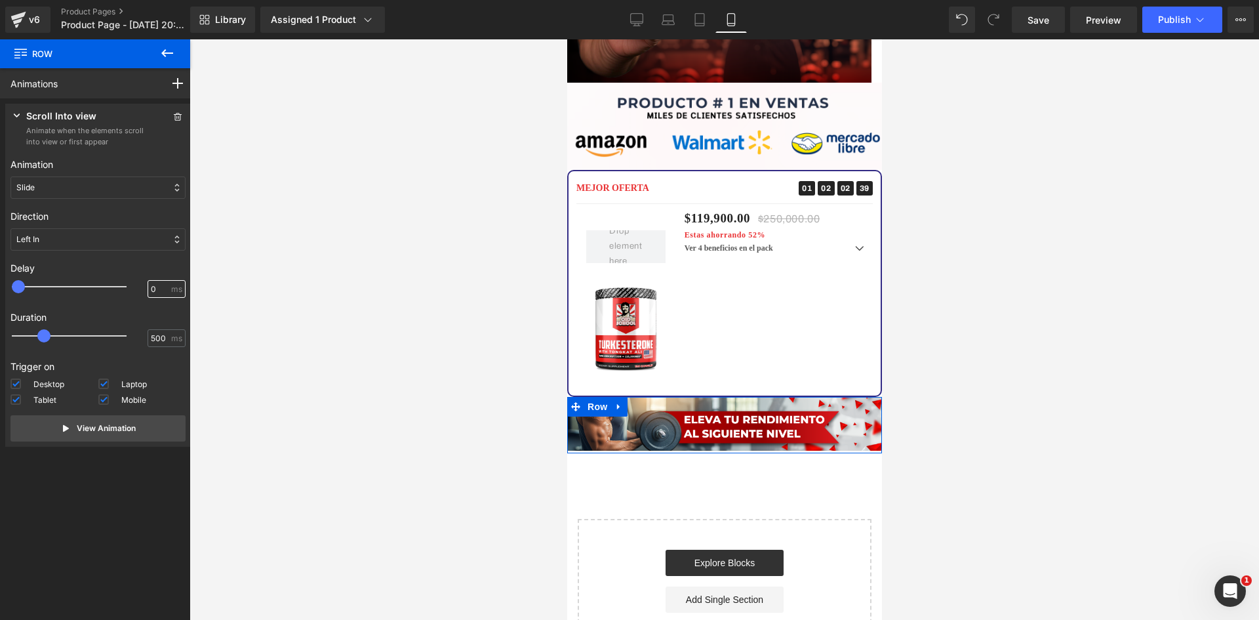
click at [151, 286] on input "0" at bounding box center [160, 289] width 18 height 12
type input "100"
click at [441, 365] on div at bounding box center [723, 329] width 1069 height 580
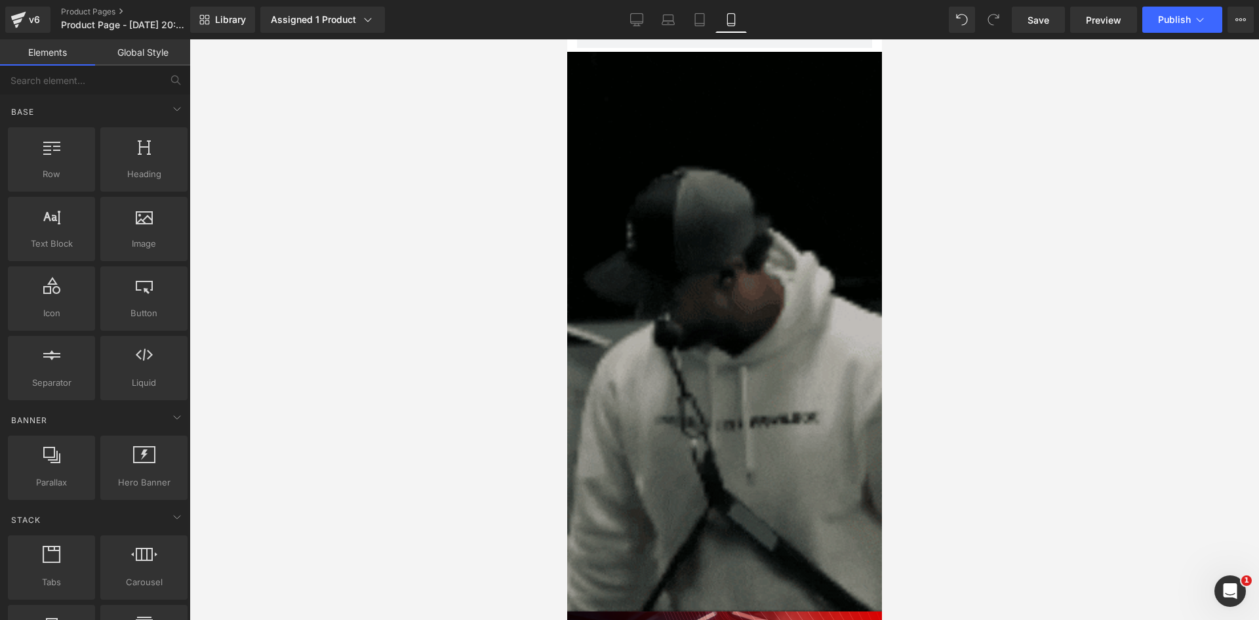
scroll to position [0, 0]
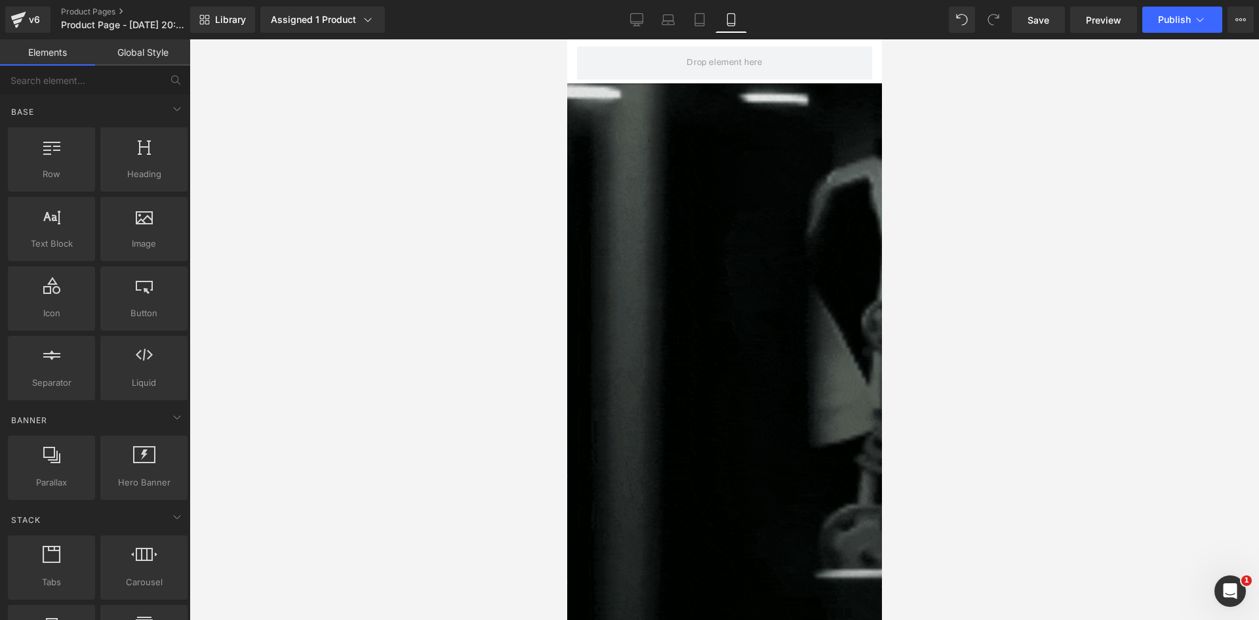
click at [714, 319] on img at bounding box center [724, 362] width 315 height 559
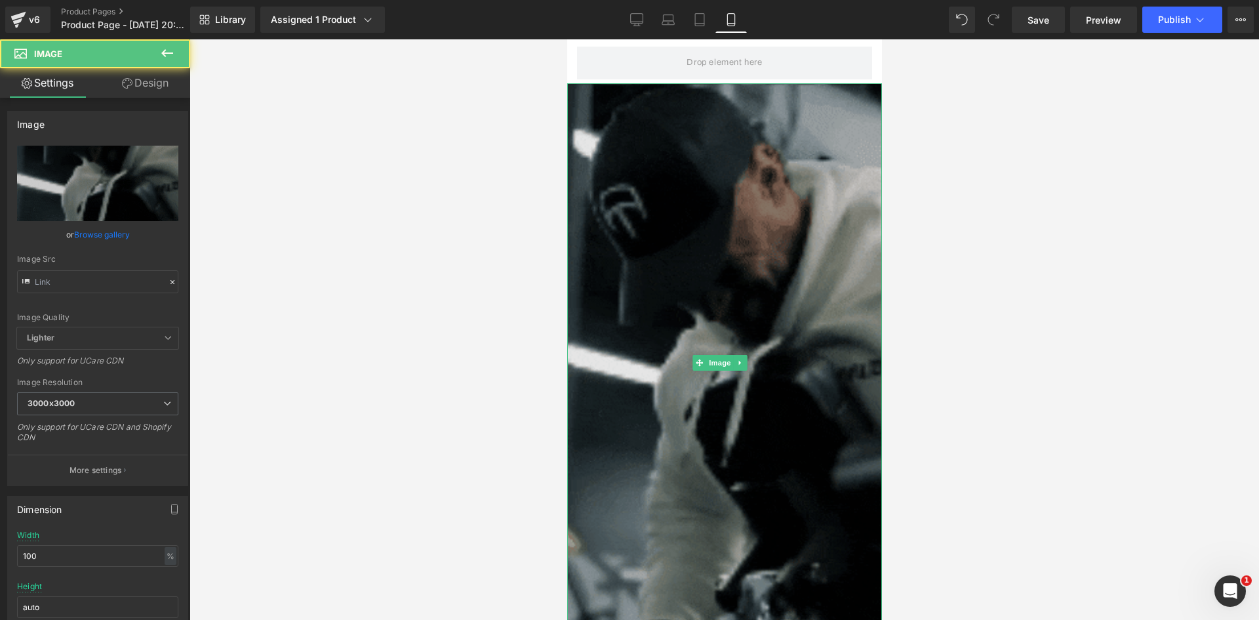
type input "[URL][DOMAIN_NAME]"
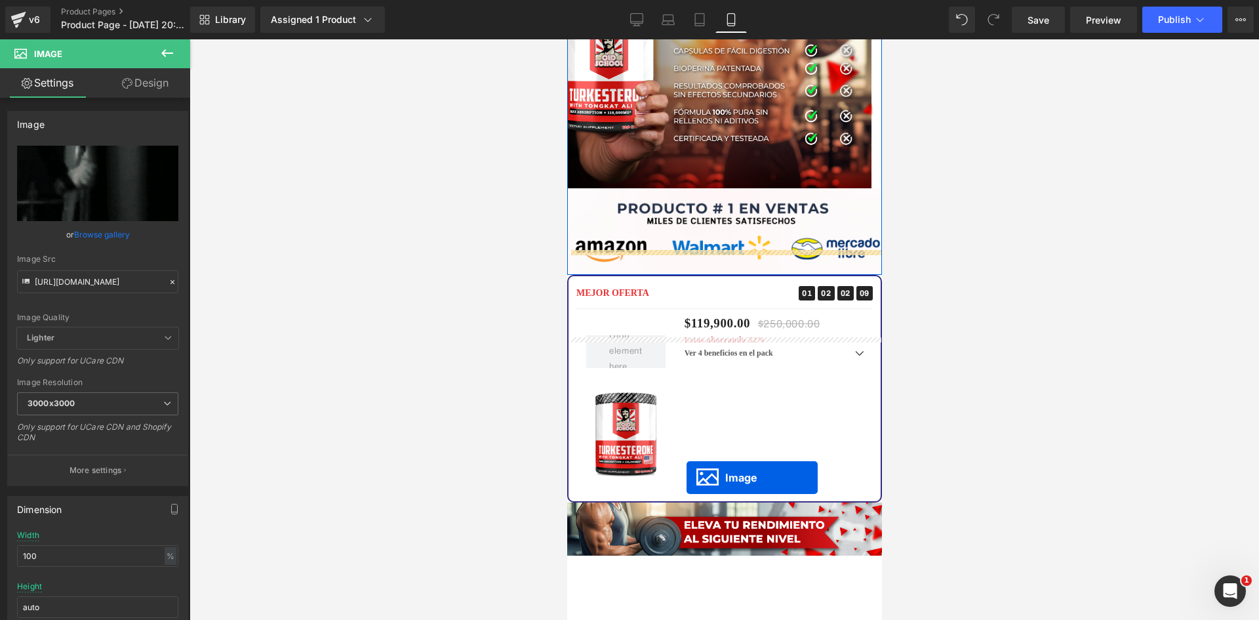
scroll to position [3021, 0]
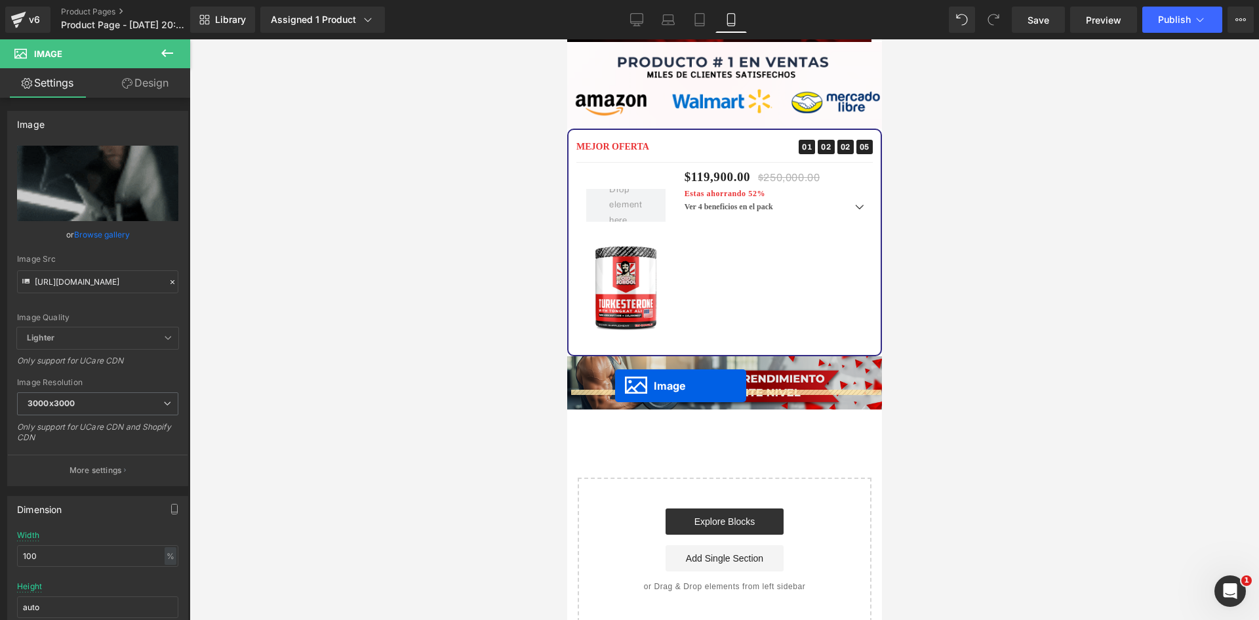
drag, startPoint x: 698, startPoint y: 353, endPoint x: 614, endPoint y: 386, distance: 89.5
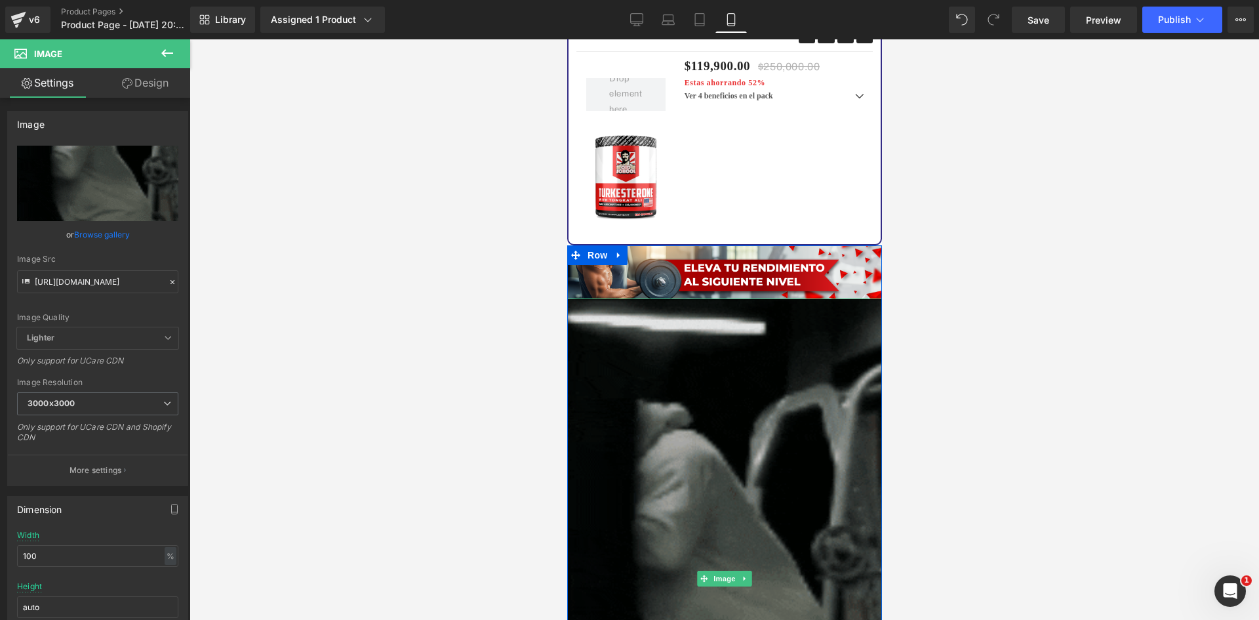
scroll to position [3188, 0]
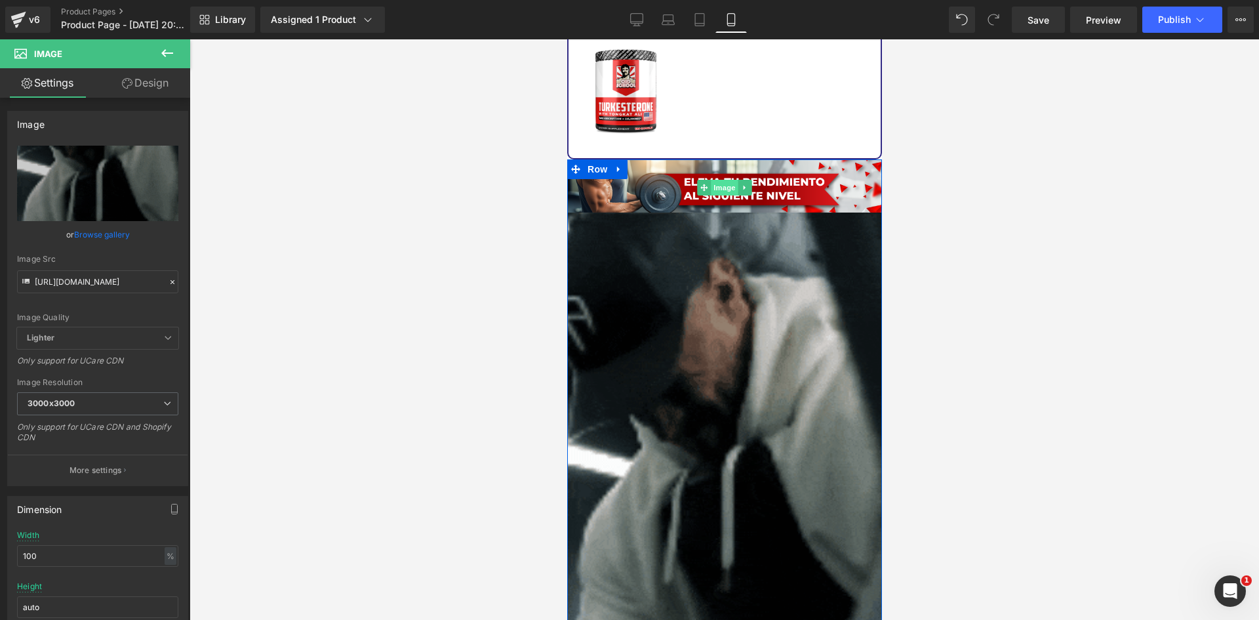
click at [716, 180] on span "Image" at bounding box center [724, 188] width 28 height 16
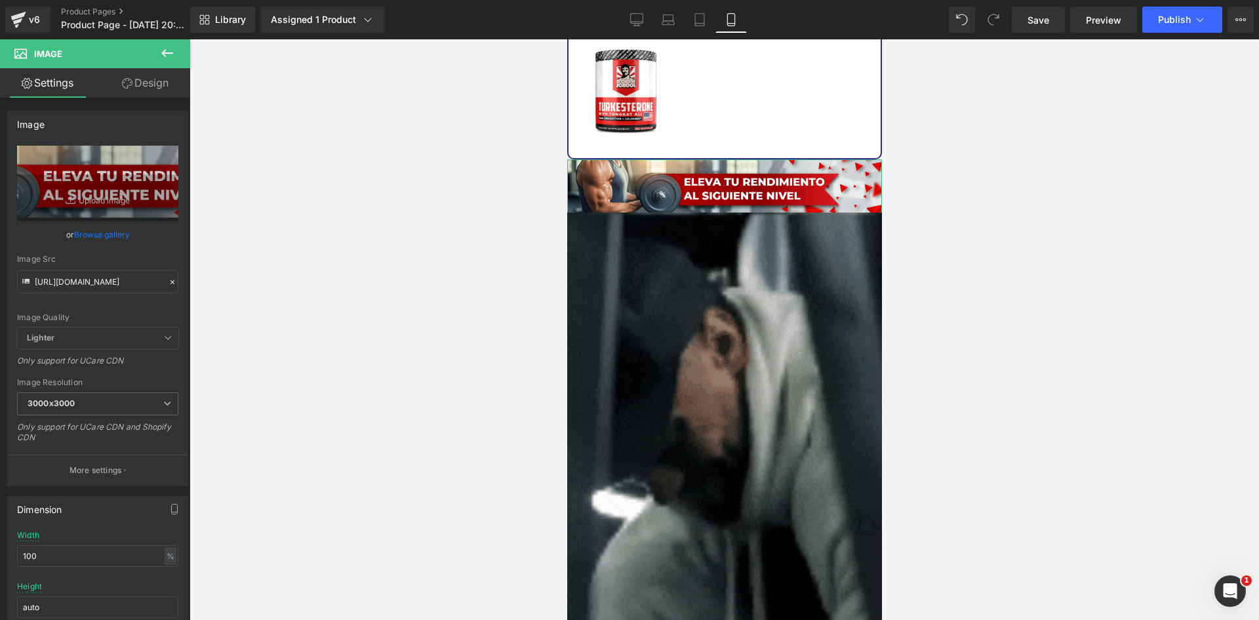
click at [134, 81] on link "Design" at bounding box center [145, 83] width 95 height 30
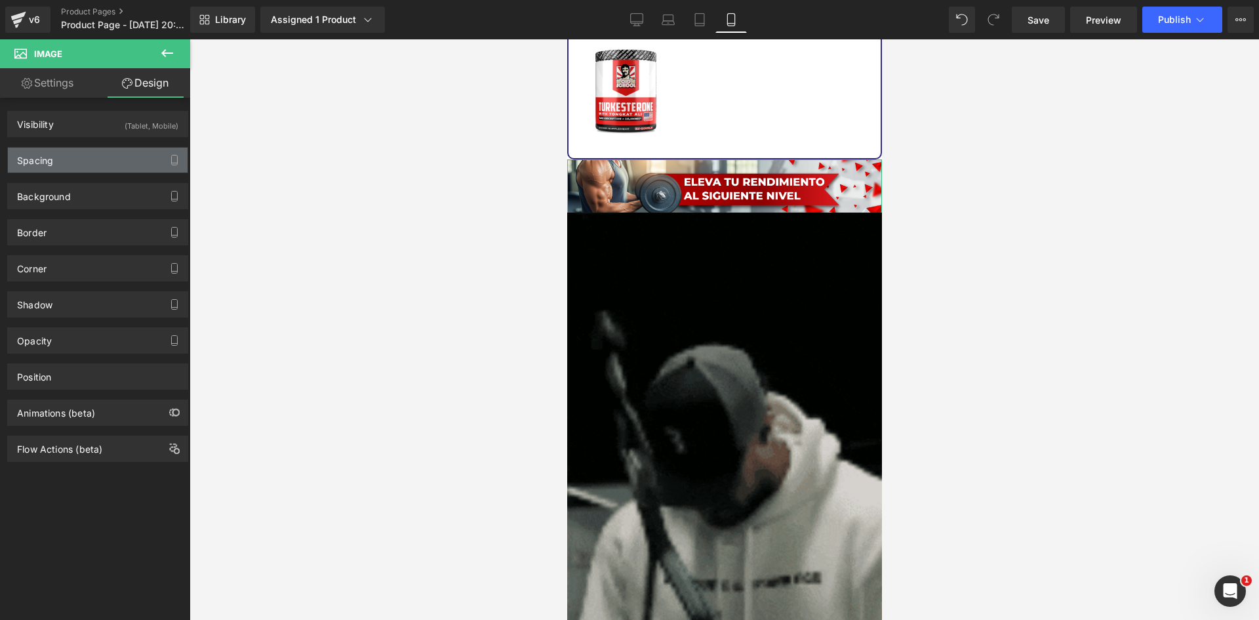
click at [89, 163] on div "Spacing" at bounding box center [98, 160] width 180 height 25
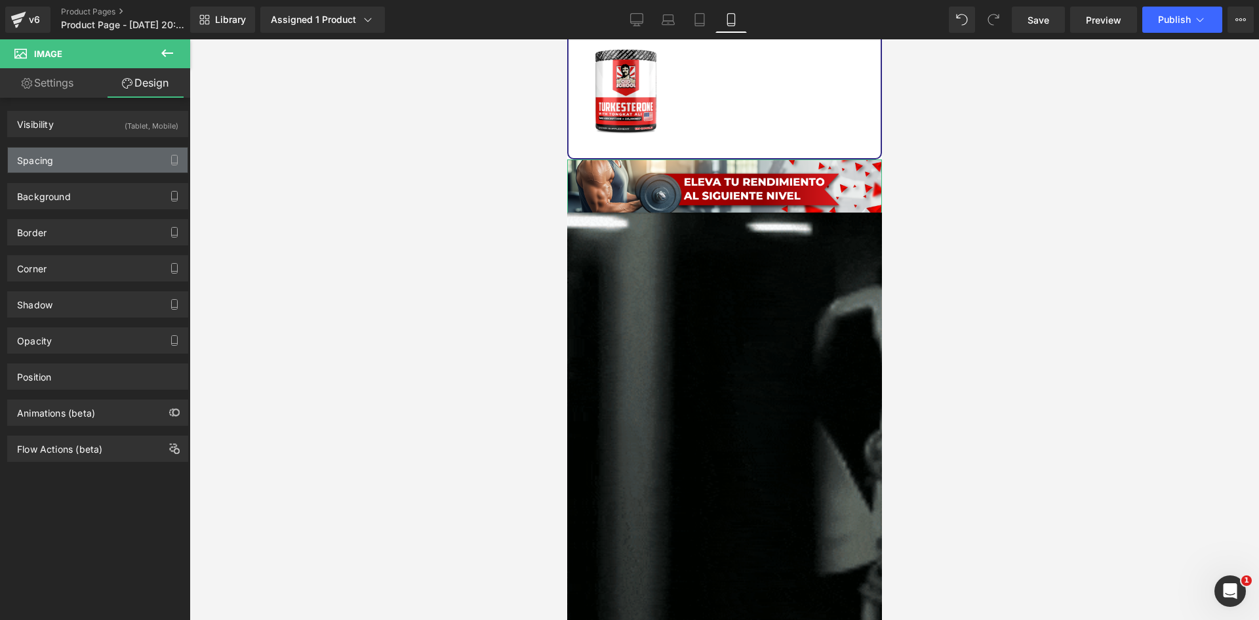
type input "0"
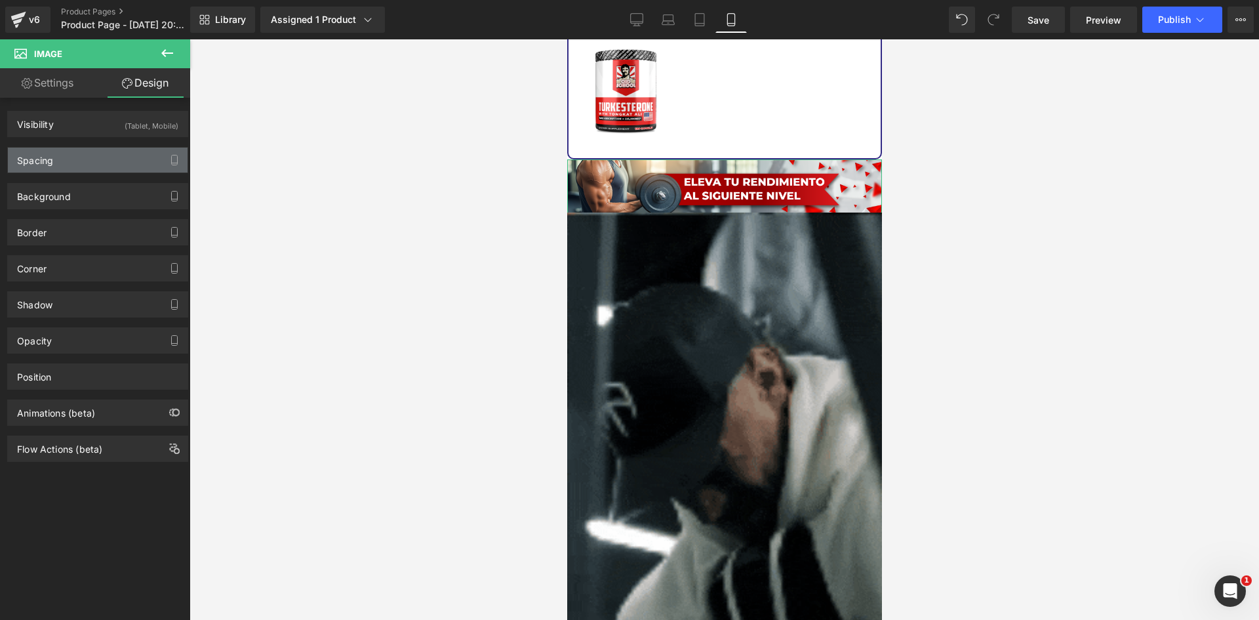
type input "0"
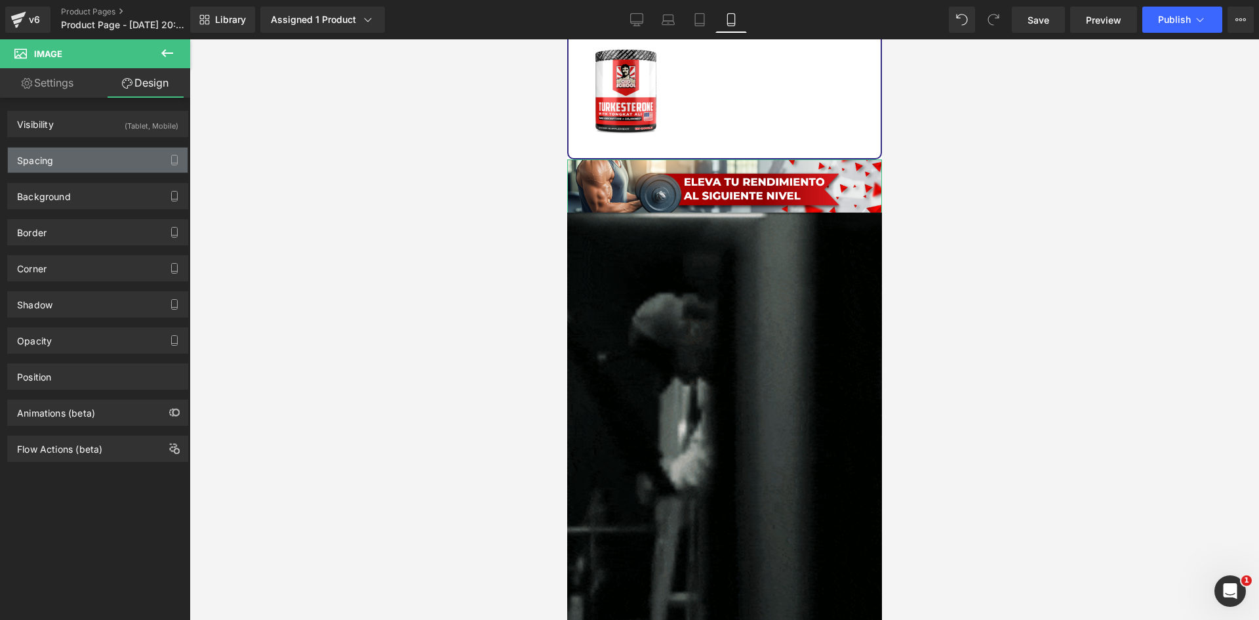
type input "0"
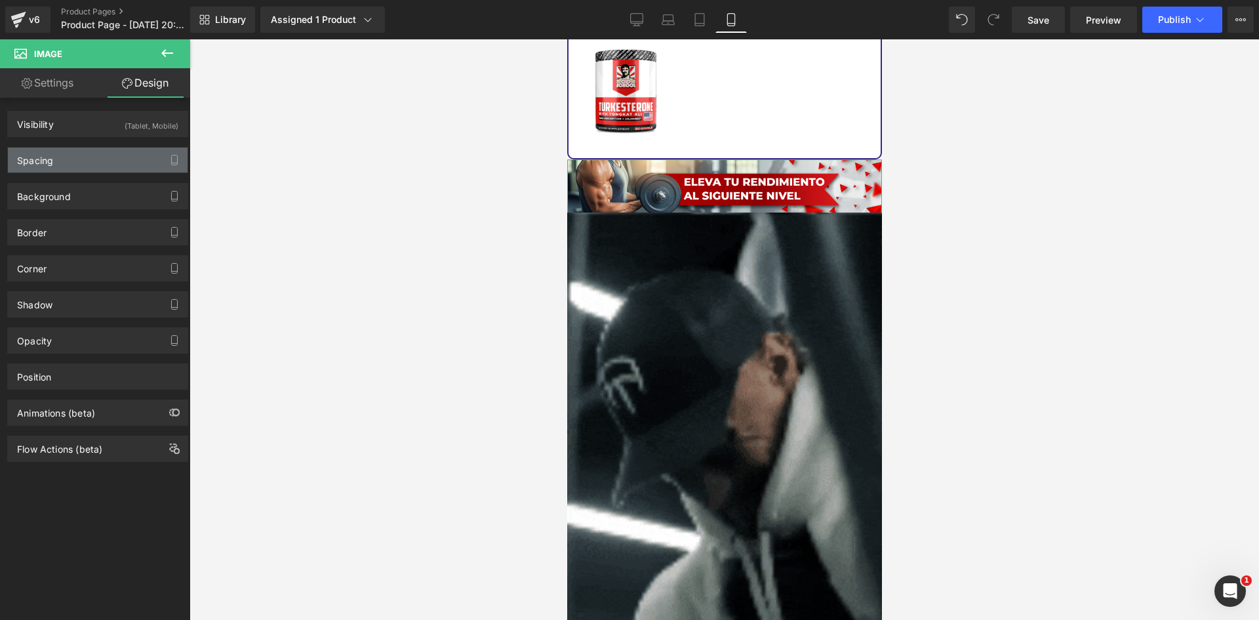
type input "0"
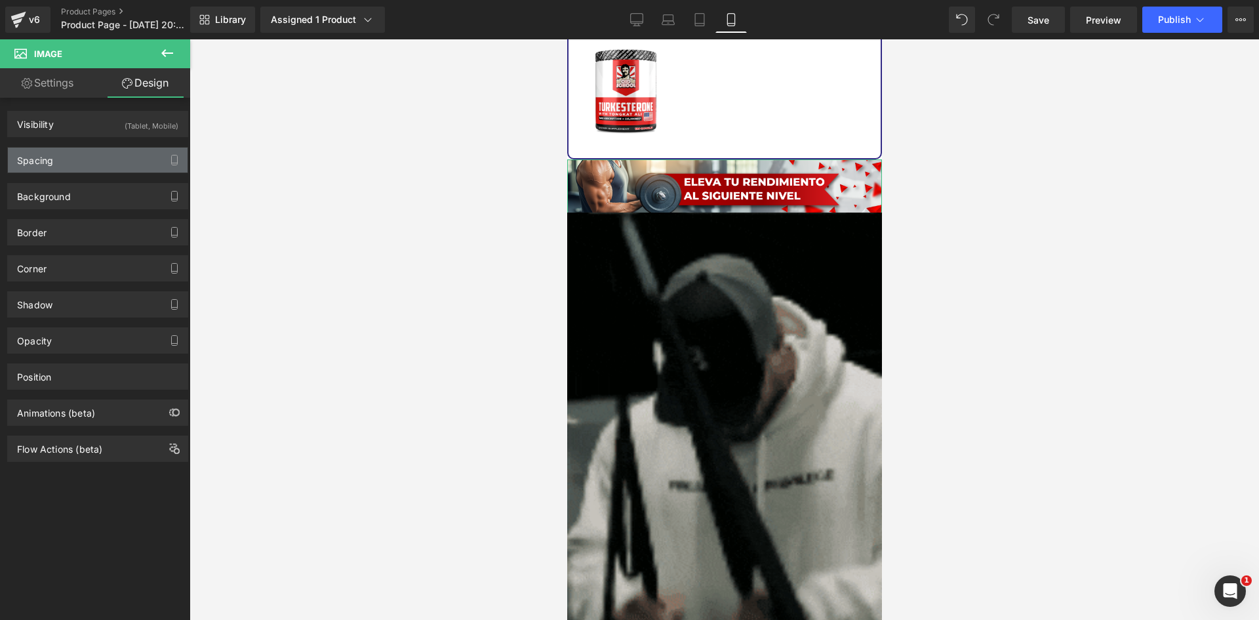
type input "0"
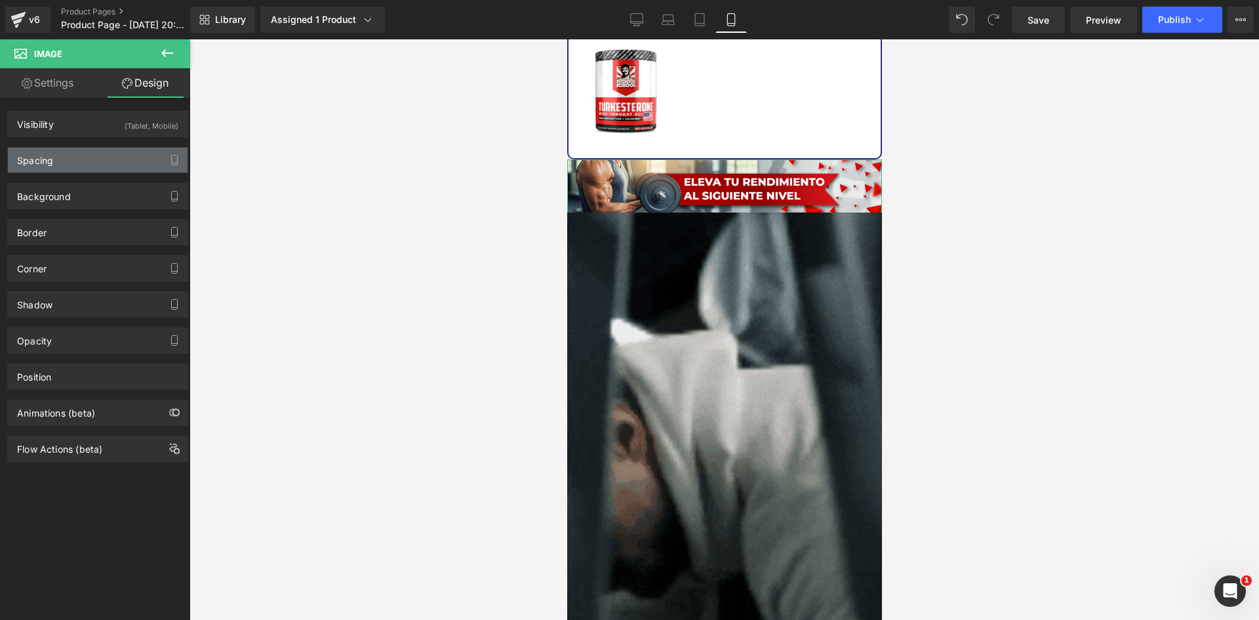
type input "0"
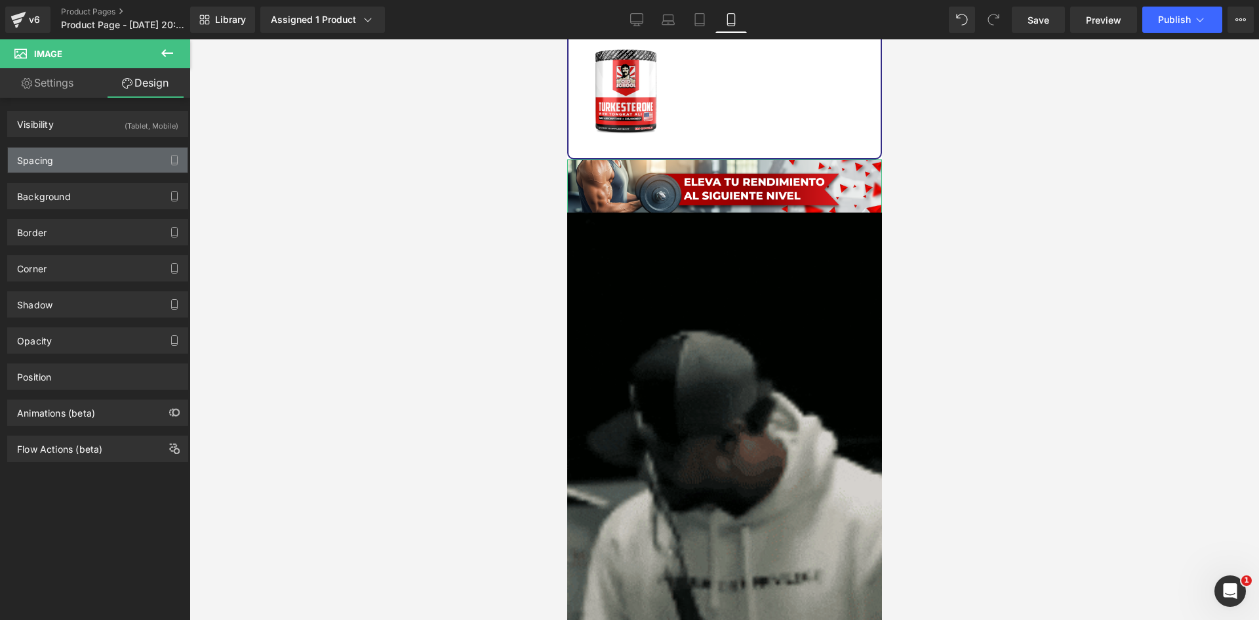
type input "0"
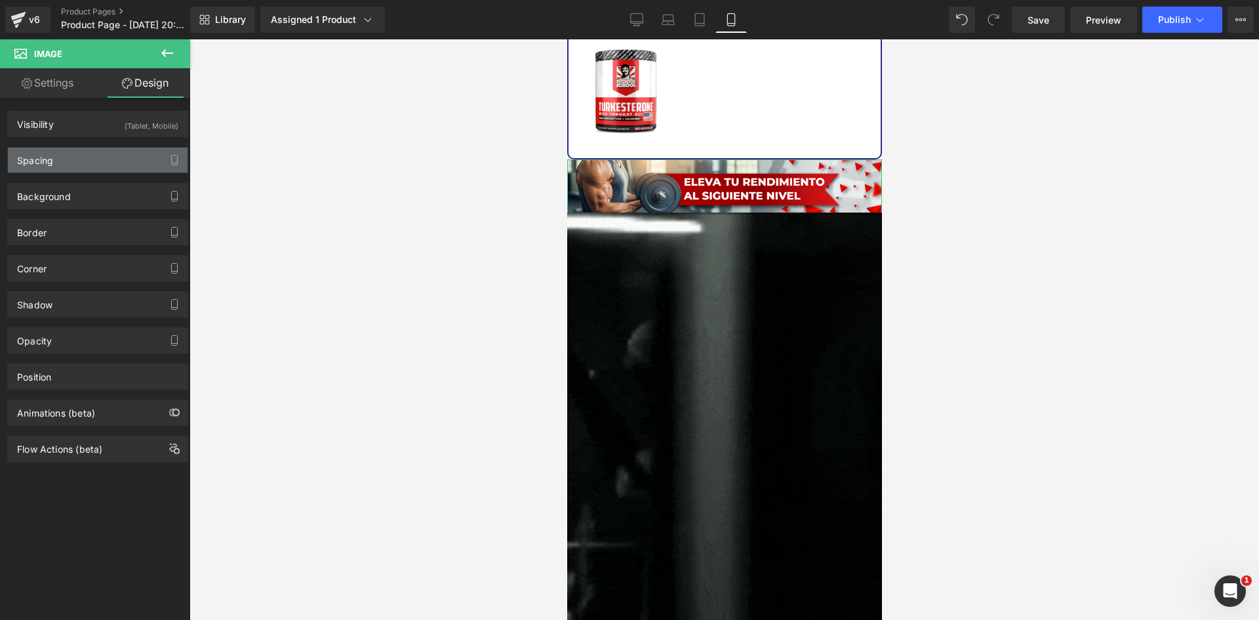
type input "0"
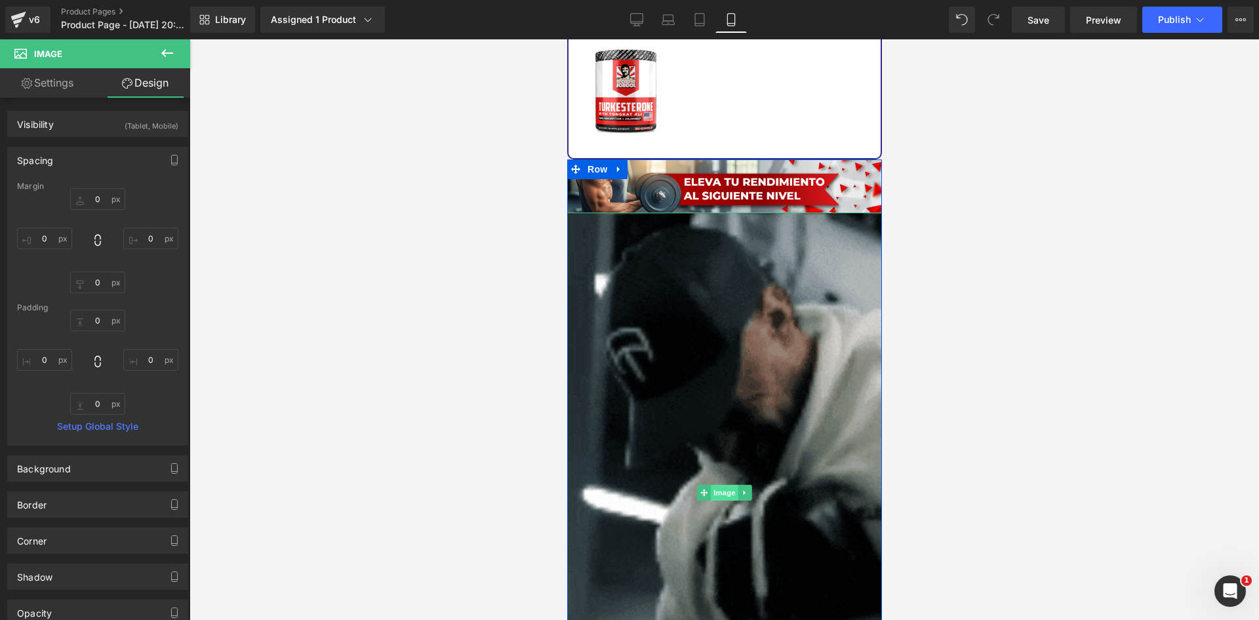
click at [715, 485] on span "Image" at bounding box center [724, 493] width 28 height 16
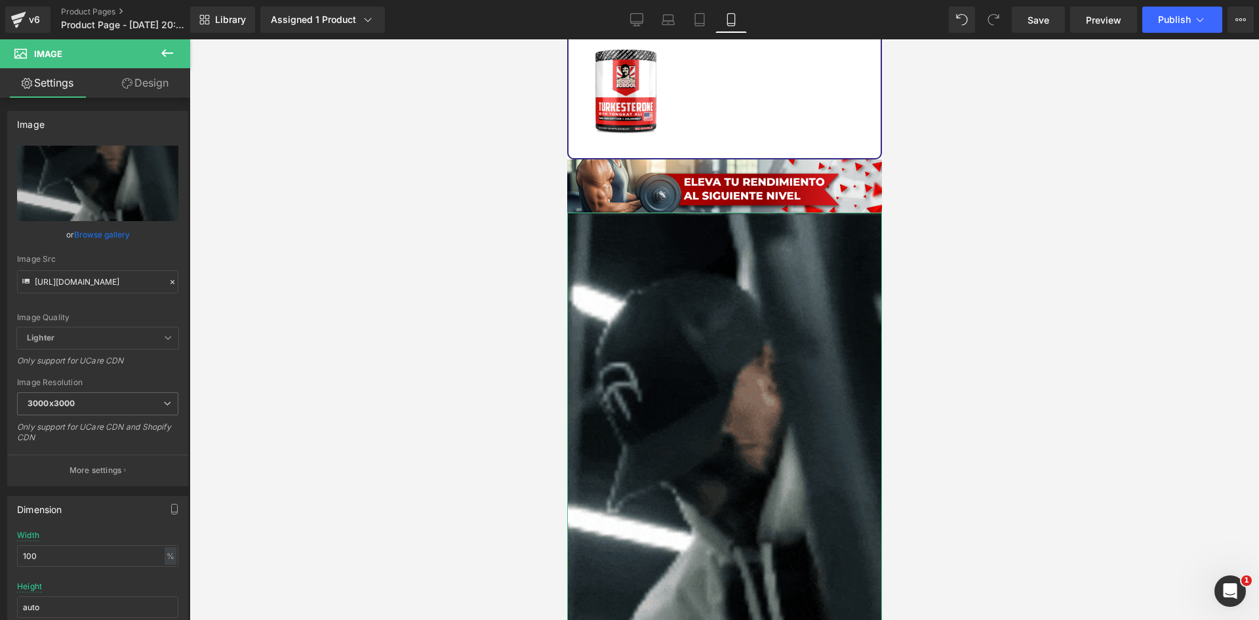
click at [140, 83] on link "Design" at bounding box center [145, 83] width 95 height 30
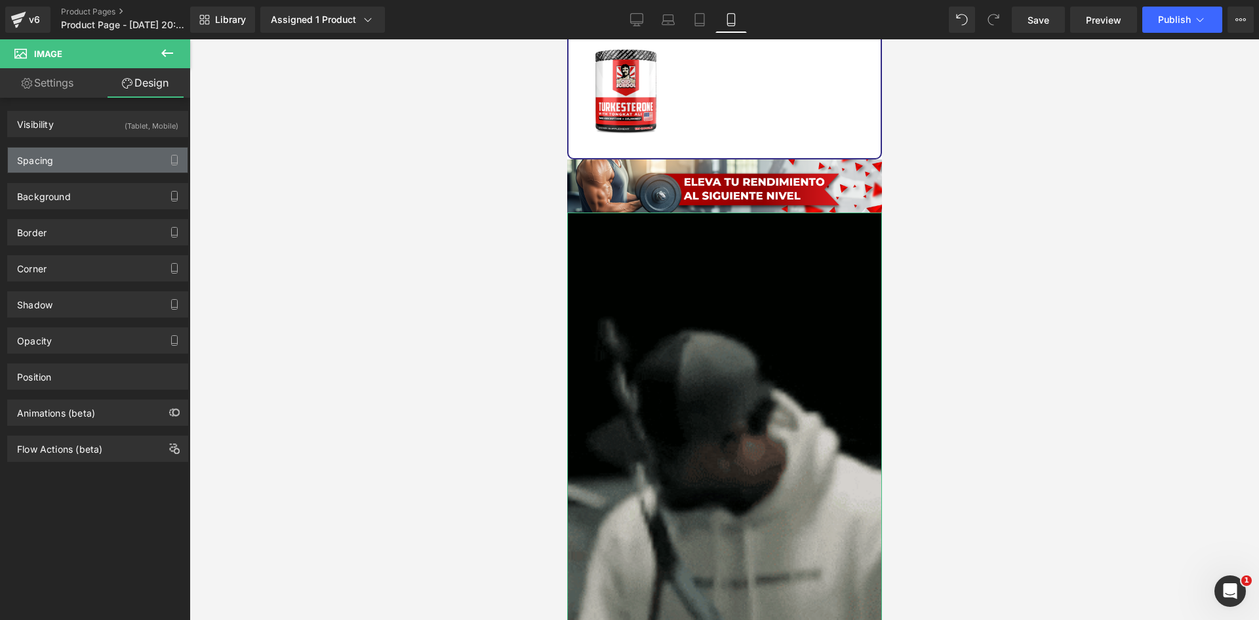
click at [71, 157] on div "Spacing" at bounding box center [98, 160] width 180 height 25
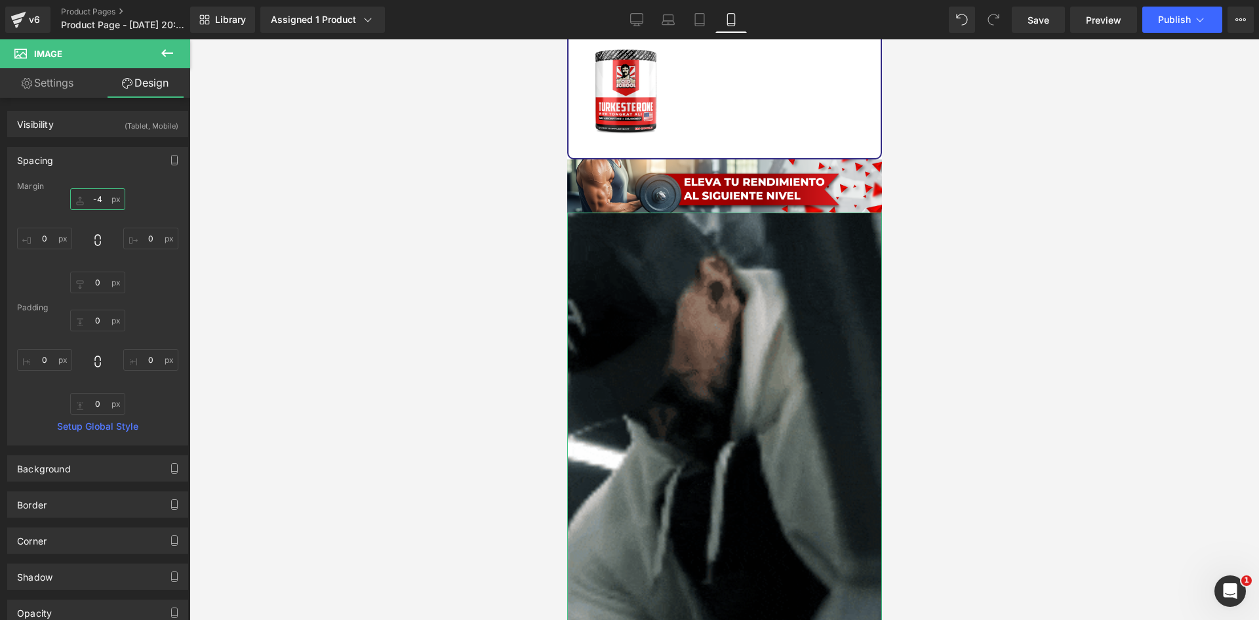
click at [102, 202] on input "-4" at bounding box center [97, 199] width 55 height 22
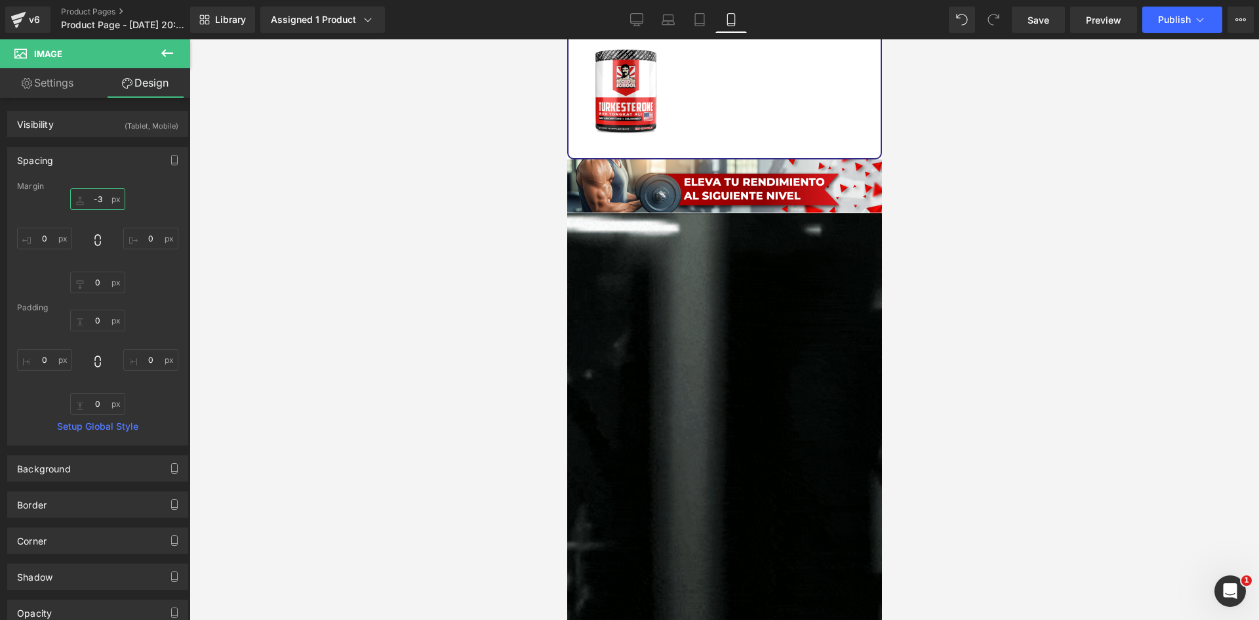
type input "-4"
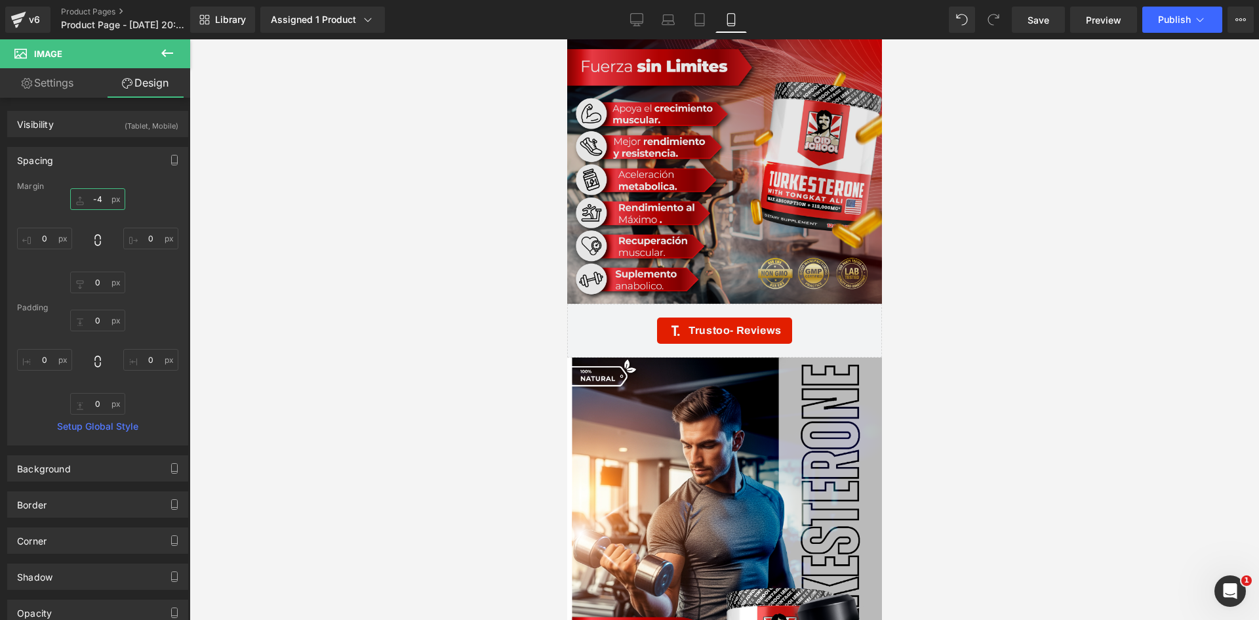
scroll to position [0, 0]
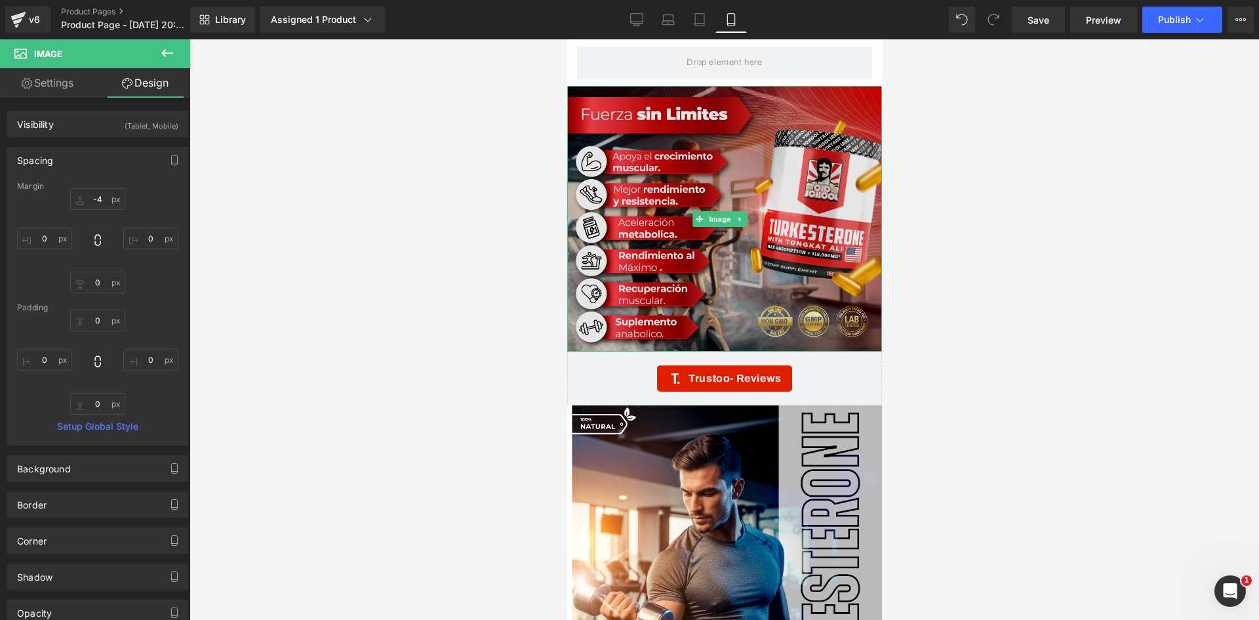
click at [593, 102] on img at bounding box center [724, 219] width 315 height 266
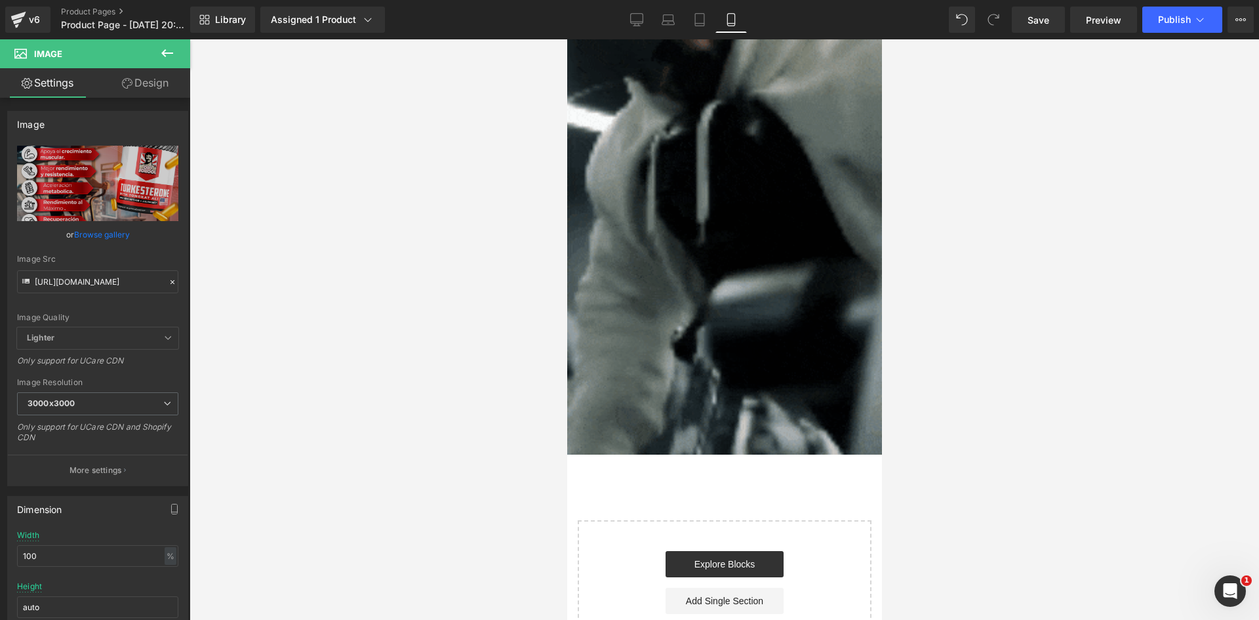
scroll to position [3323, 0]
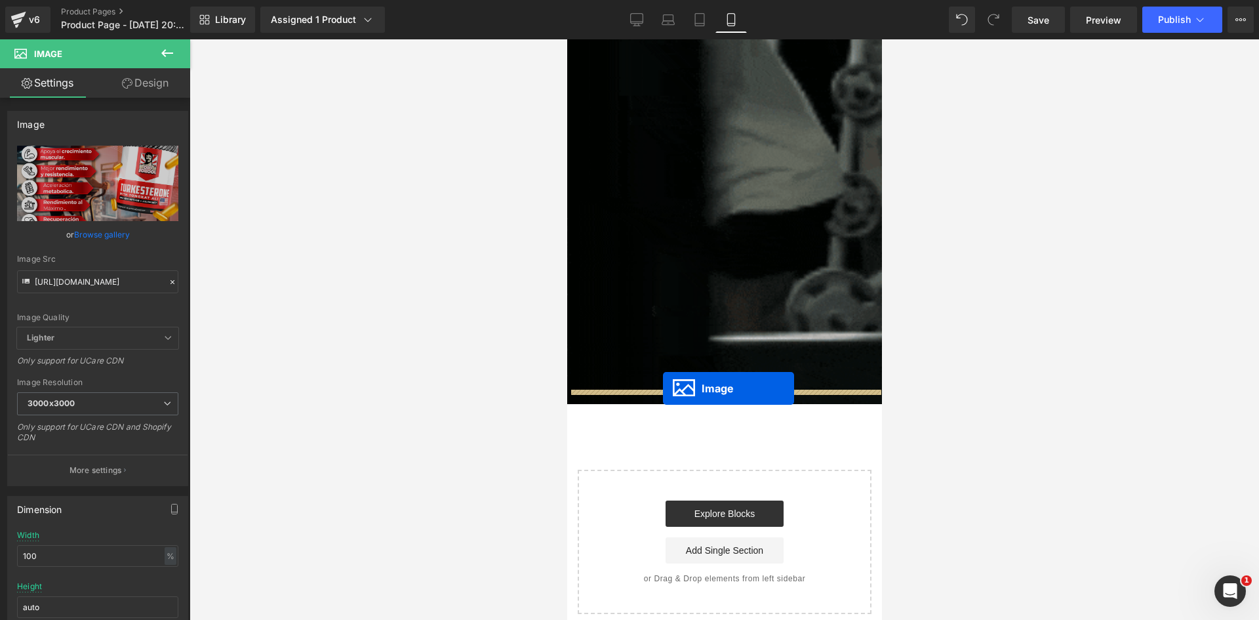
drag, startPoint x: 698, startPoint y: 214, endPoint x: 662, endPoint y: 388, distance: 178.0
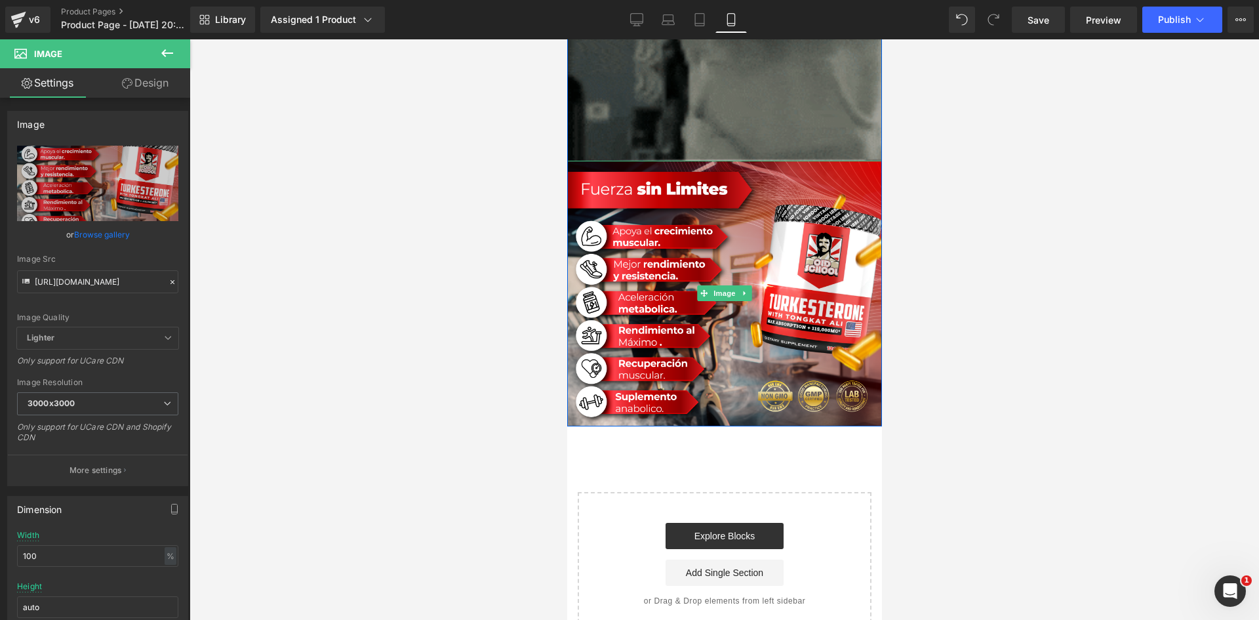
scroll to position [3556, 0]
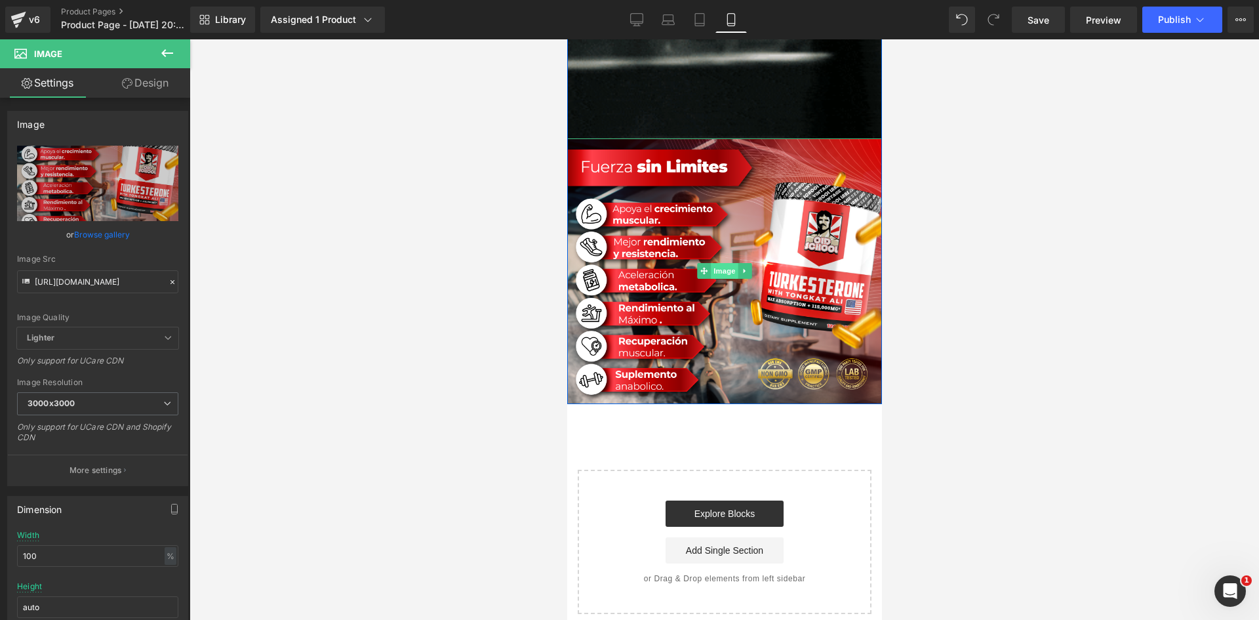
click at [717, 263] on span "Image" at bounding box center [724, 271] width 28 height 16
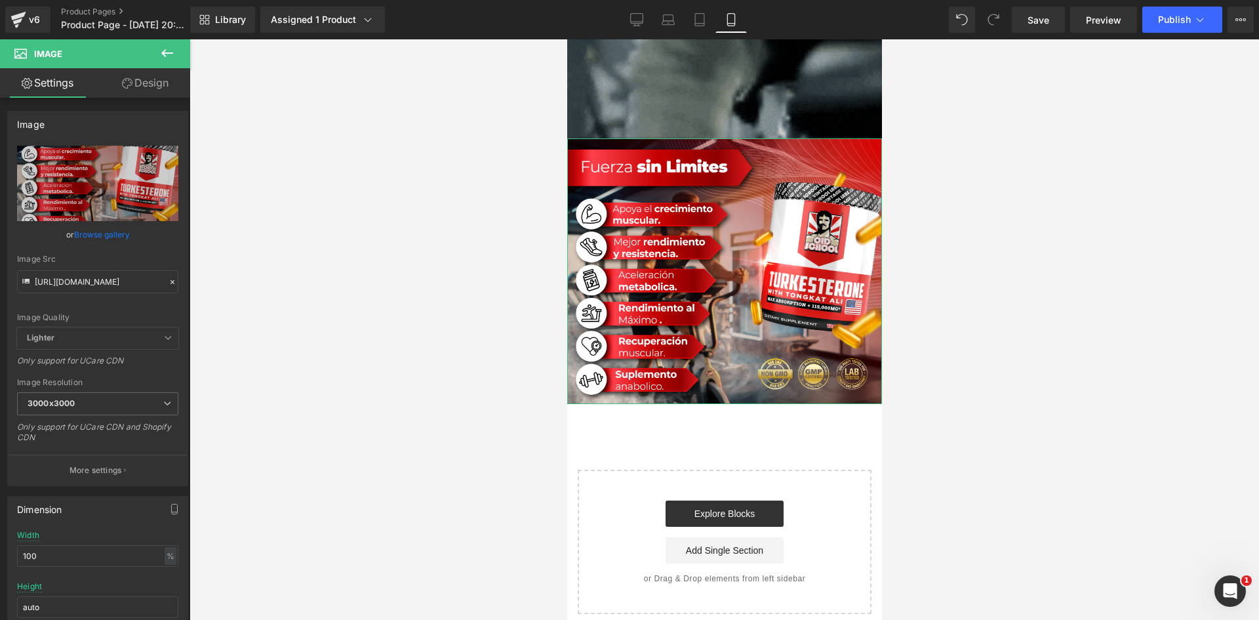
click at [125, 85] on icon at bounding box center [127, 83] width 10 height 10
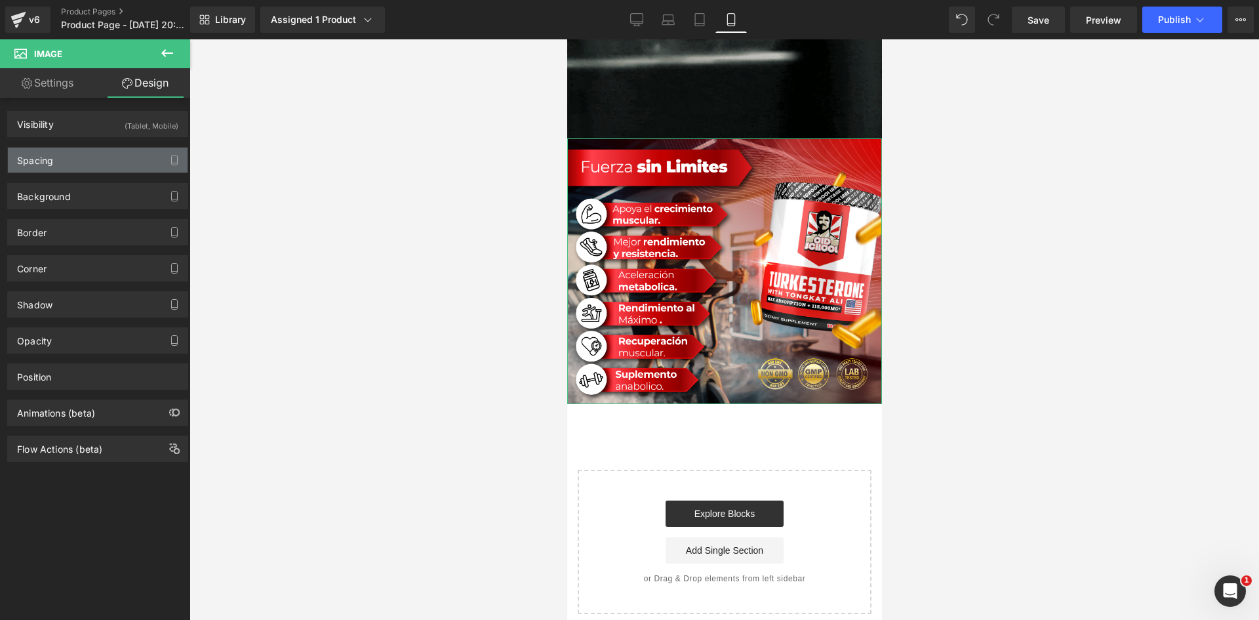
type input "0"
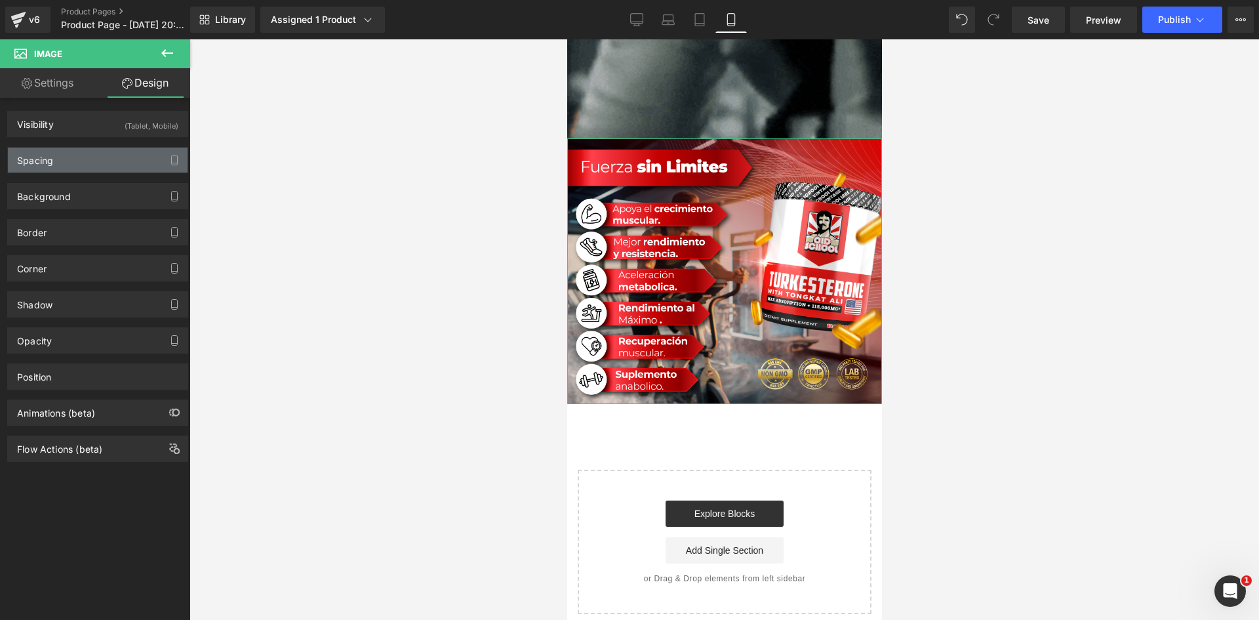
type input "0"
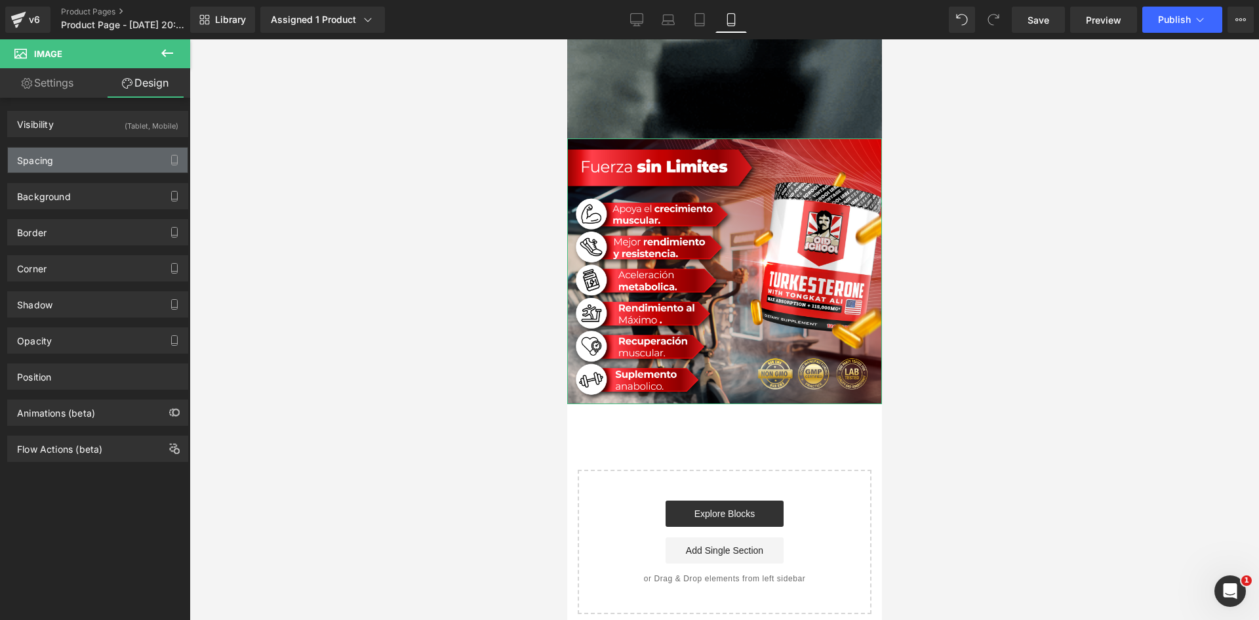
type input "0"
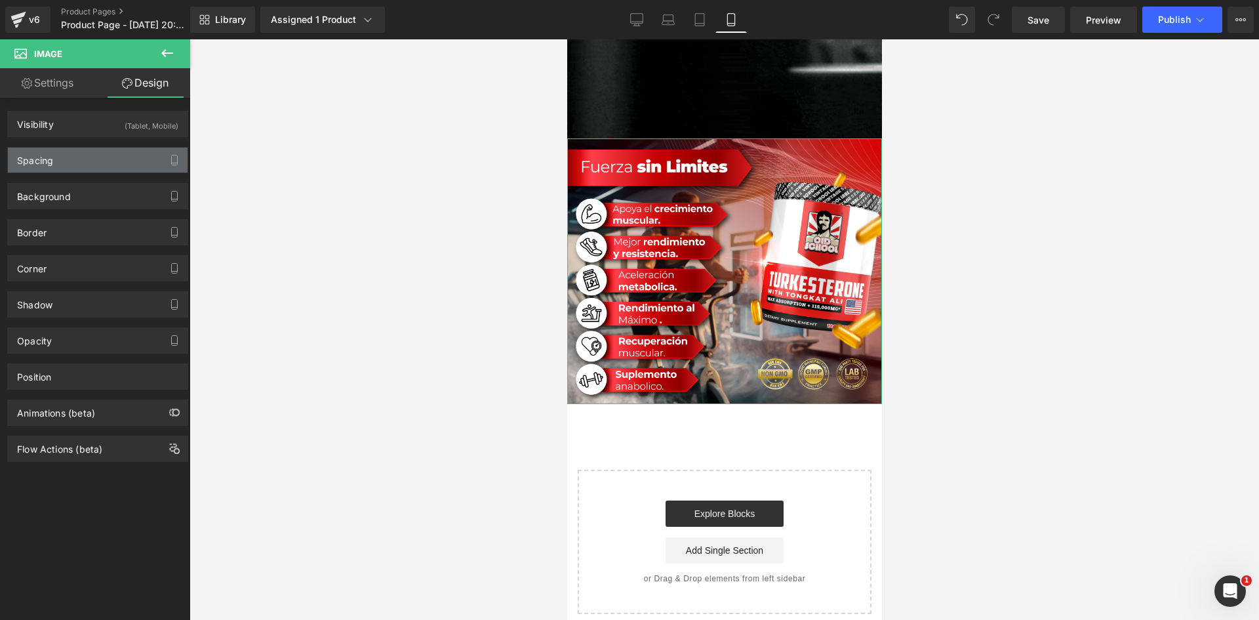
type input "0"
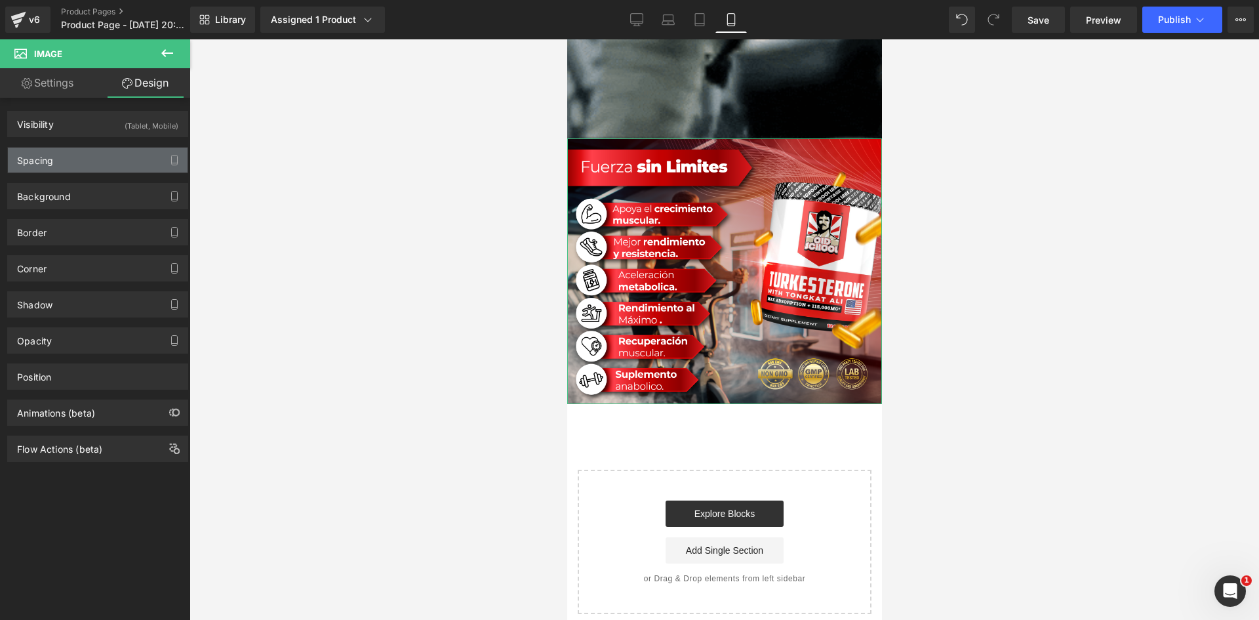
type input "0"
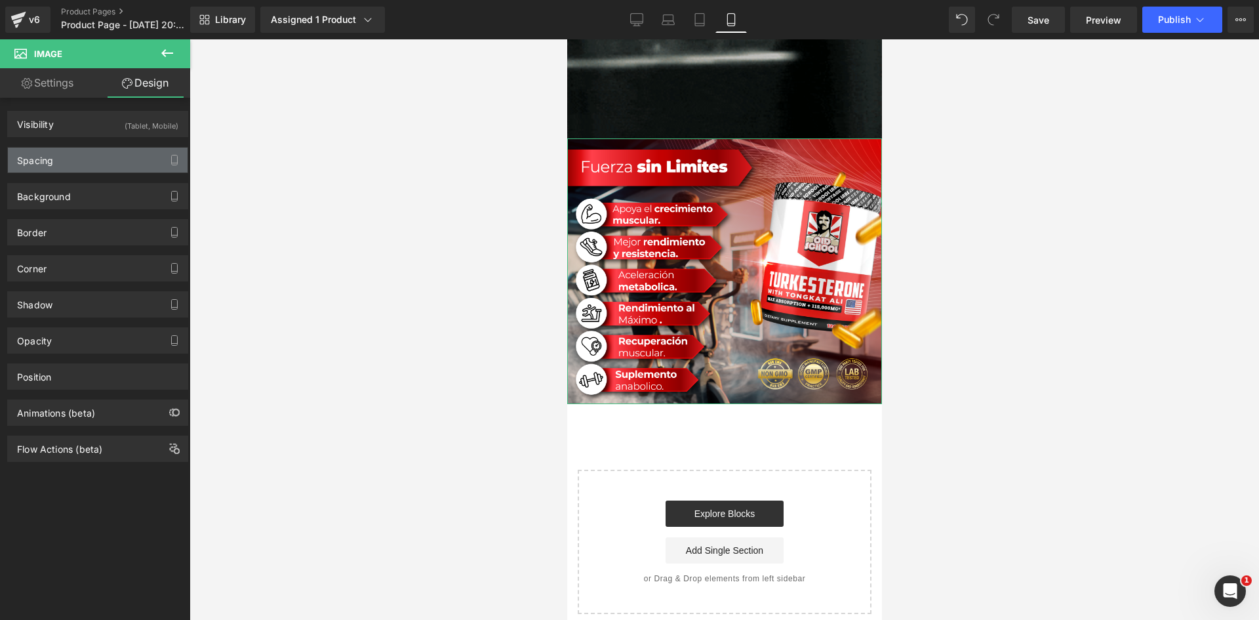
type input "0"
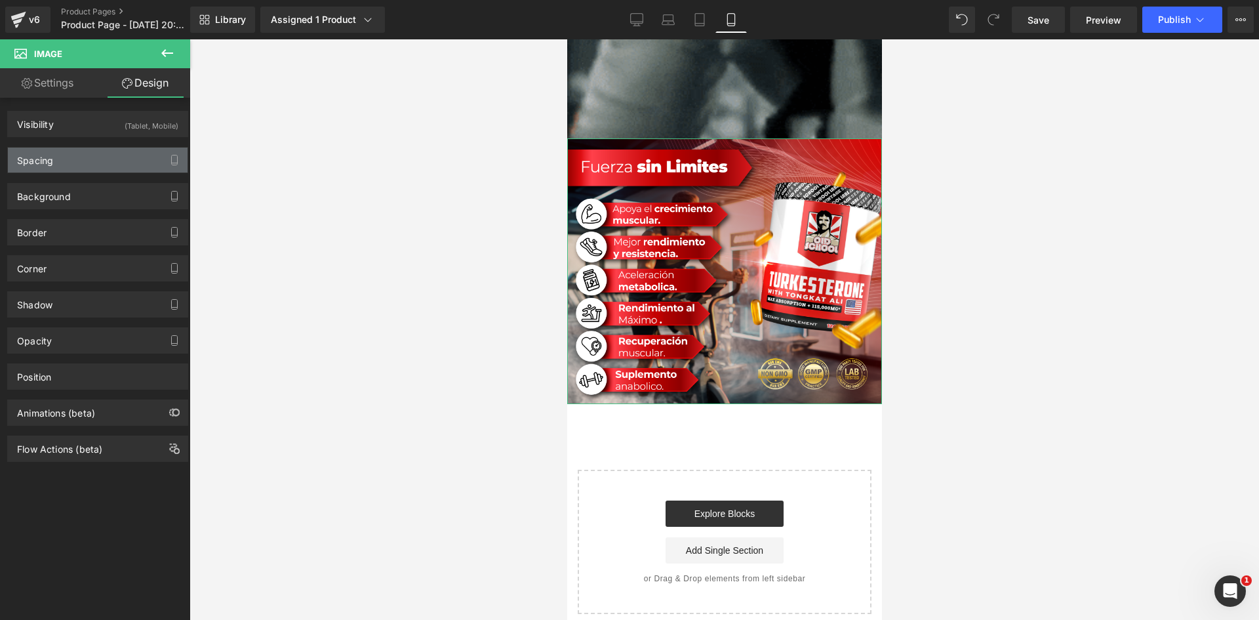
type input "0"
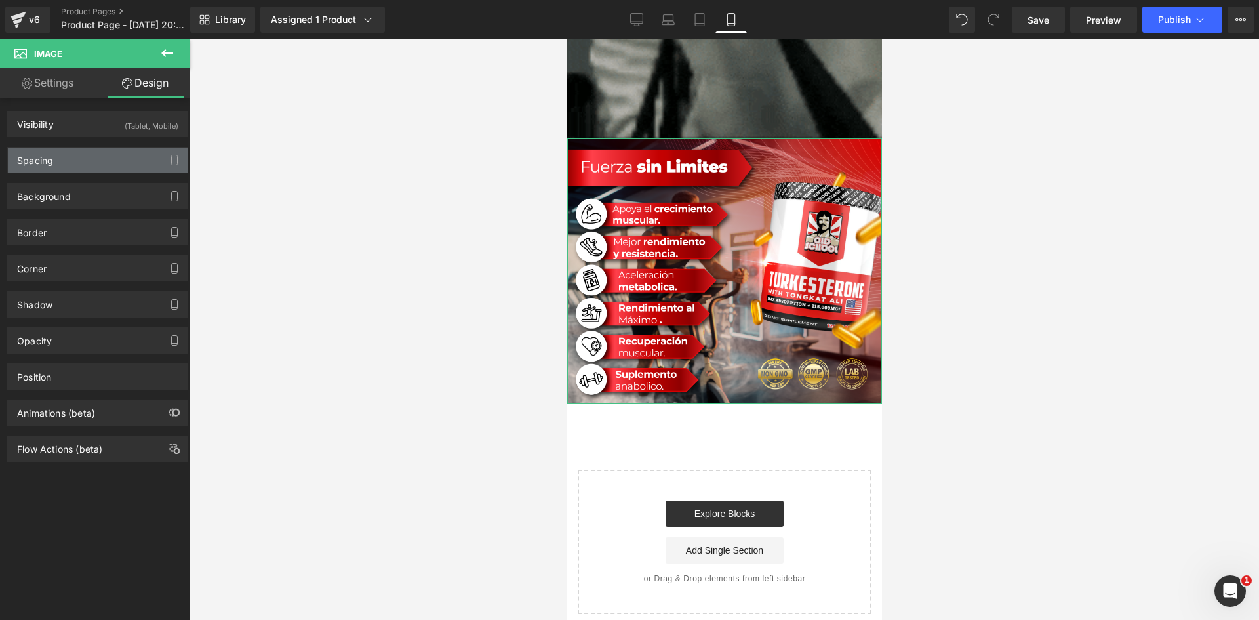
type input "0"
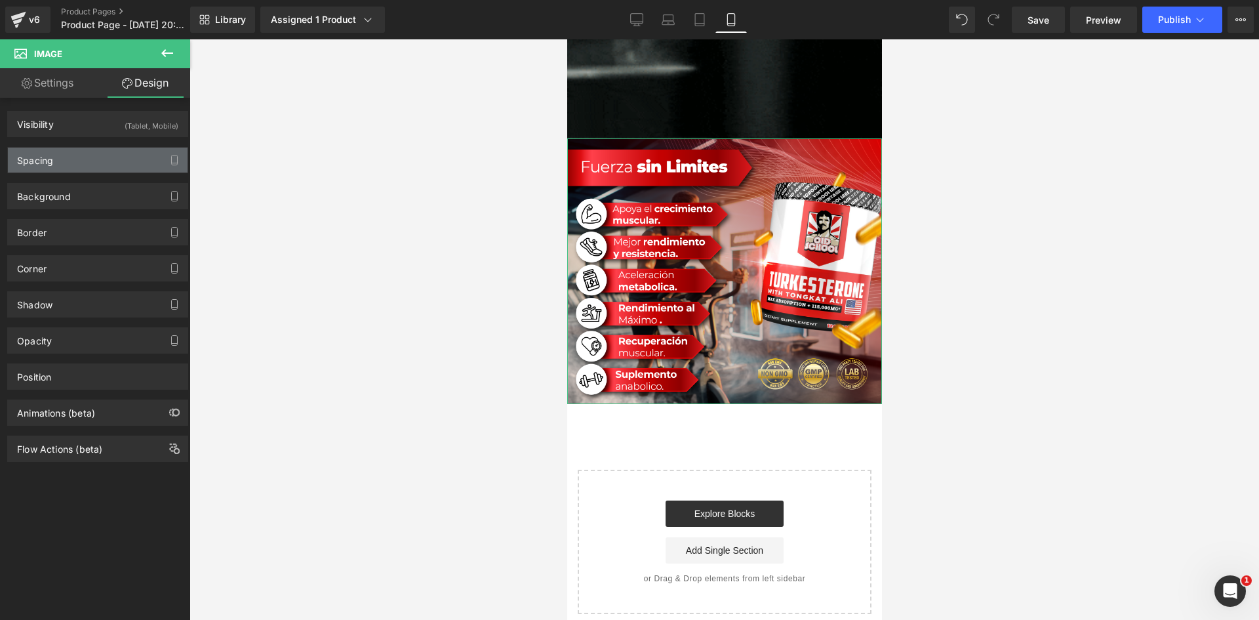
click at [83, 165] on div "Spacing" at bounding box center [98, 160] width 180 height 25
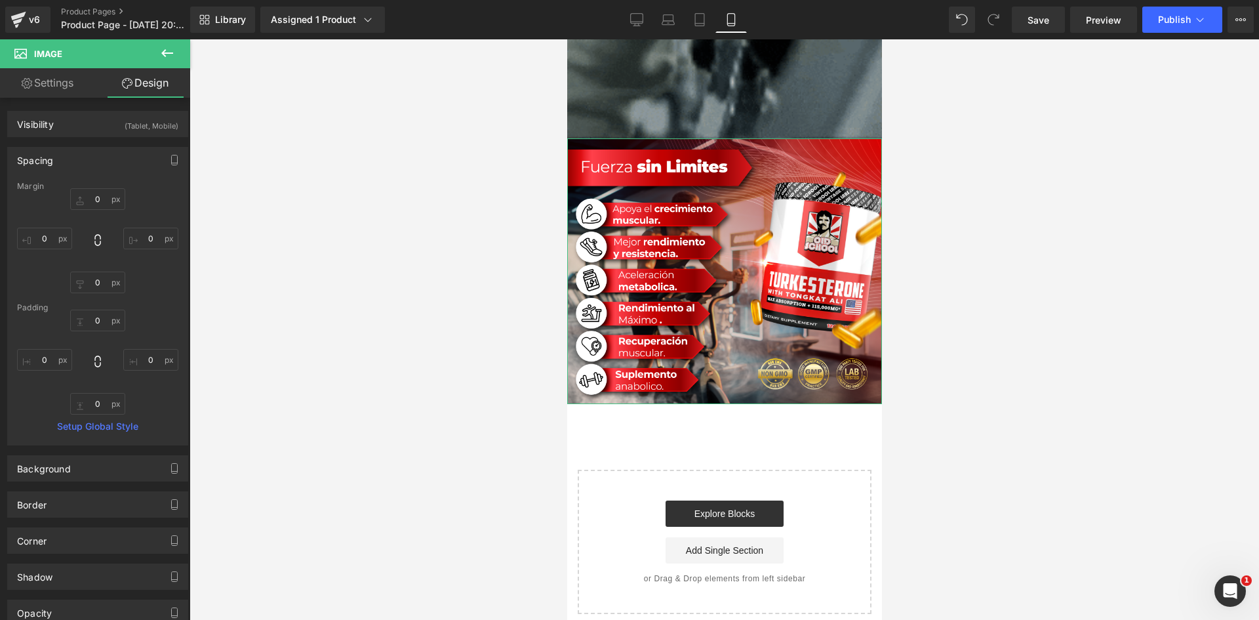
click at [60, 87] on link "Settings" at bounding box center [47, 83] width 95 height 30
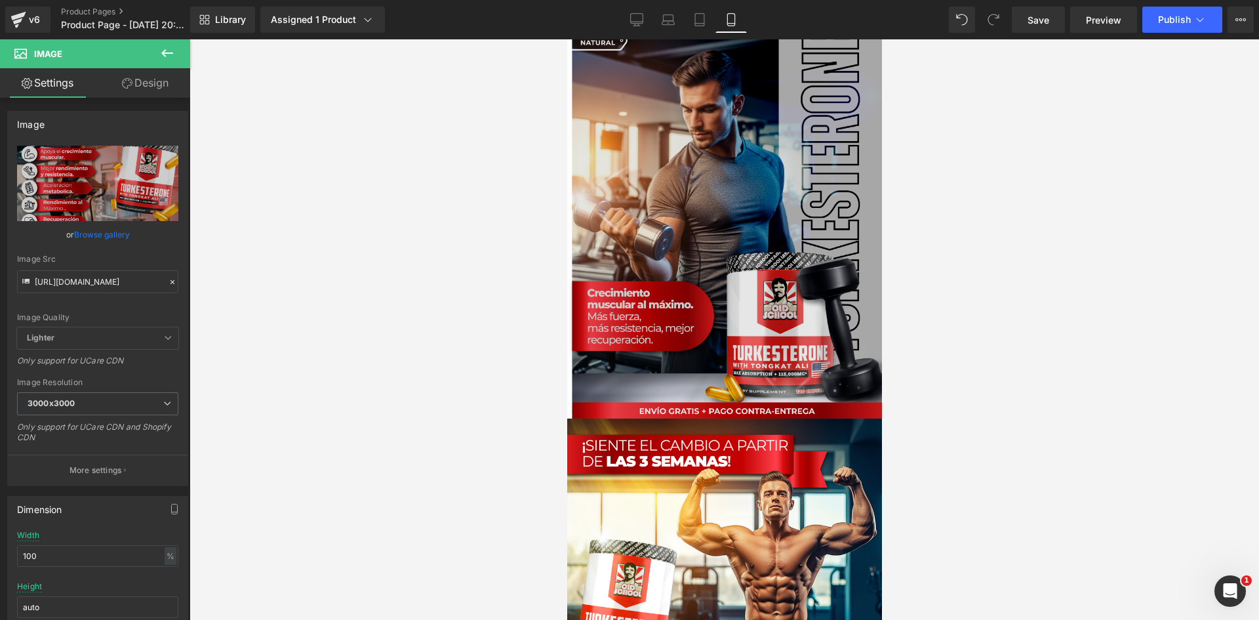
scroll to position [0, 0]
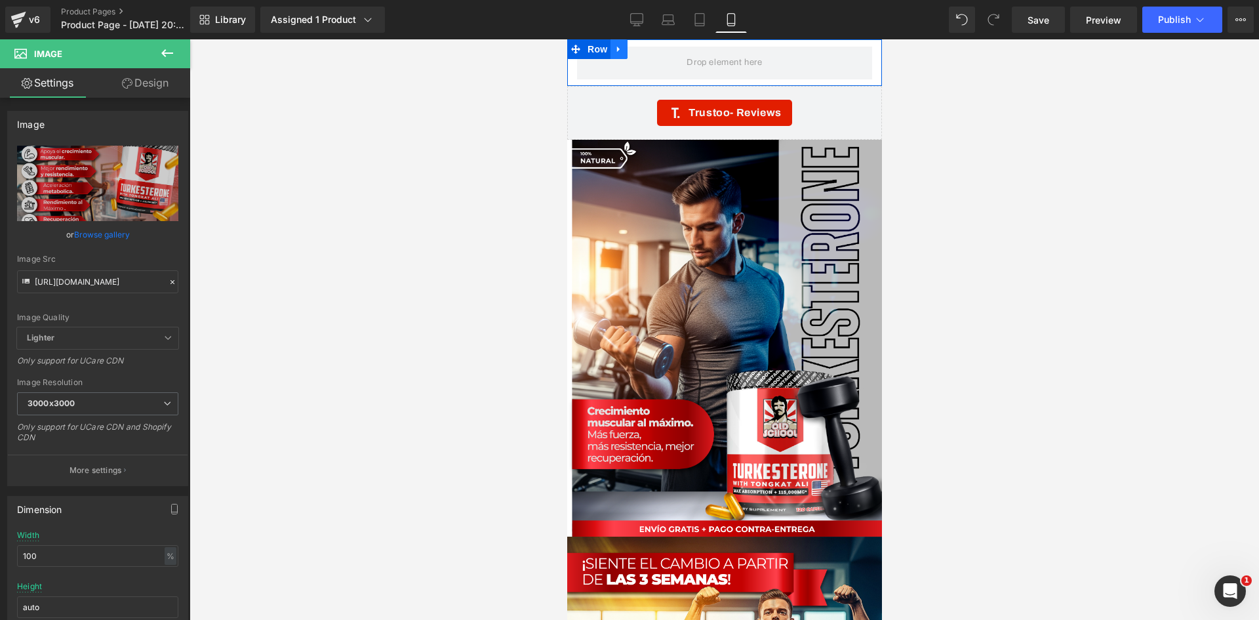
click at [616, 47] on icon at bounding box center [617, 50] width 3 height 6
click at [595, 46] on span "Row" at bounding box center [597, 49] width 26 height 20
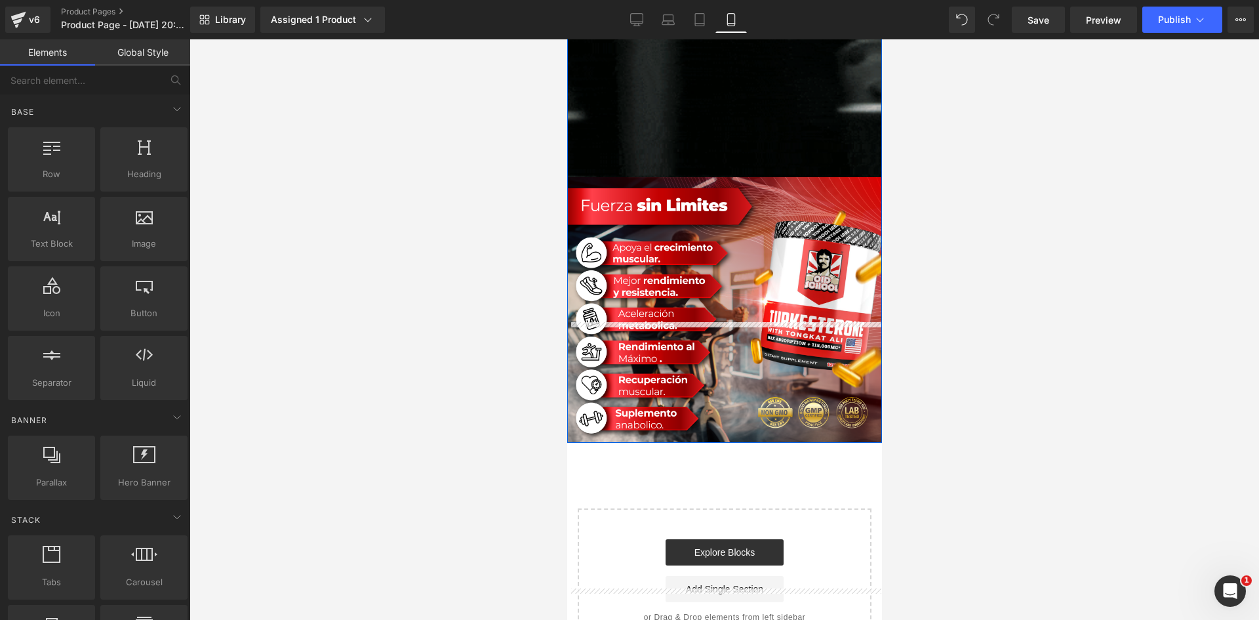
scroll to position [3488, 0]
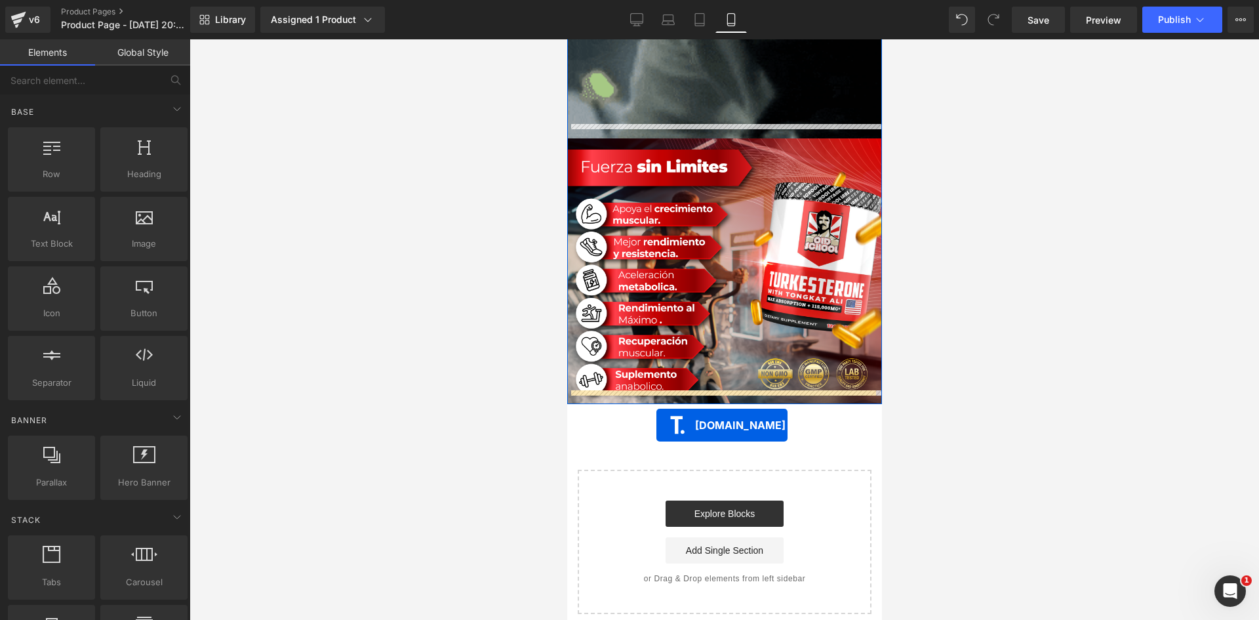
drag, startPoint x: 631, startPoint y: 47, endPoint x: 656, endPoint y: 425, distance: 378.5
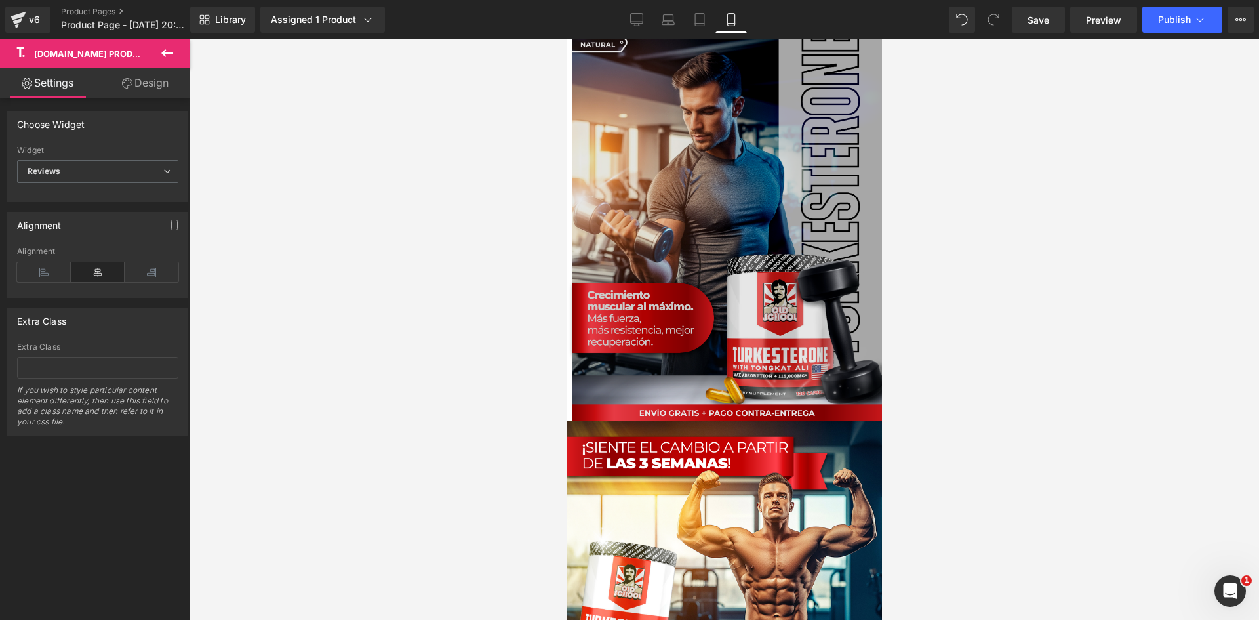
scroll to position [0, 0]
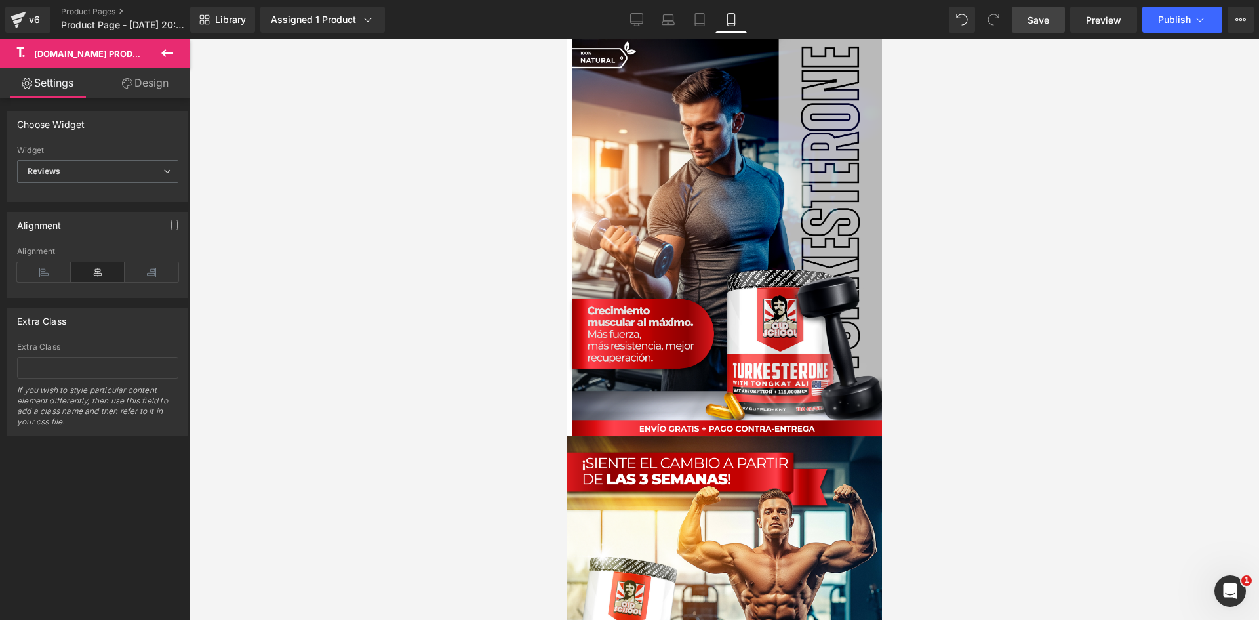
click at [1039, 18] on span "Save" at bounding box center [1038, 20] width 22 height 14
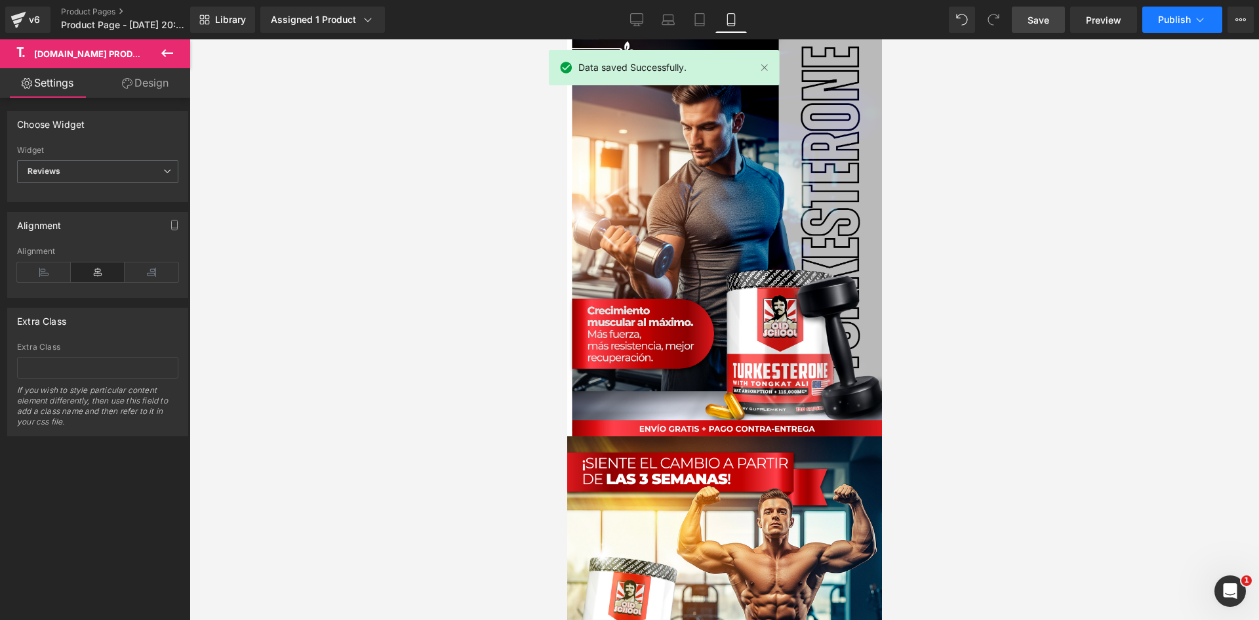
click at [1207, 19] on button "Publish" at bounding box center [1182, 20] width 80 height 26
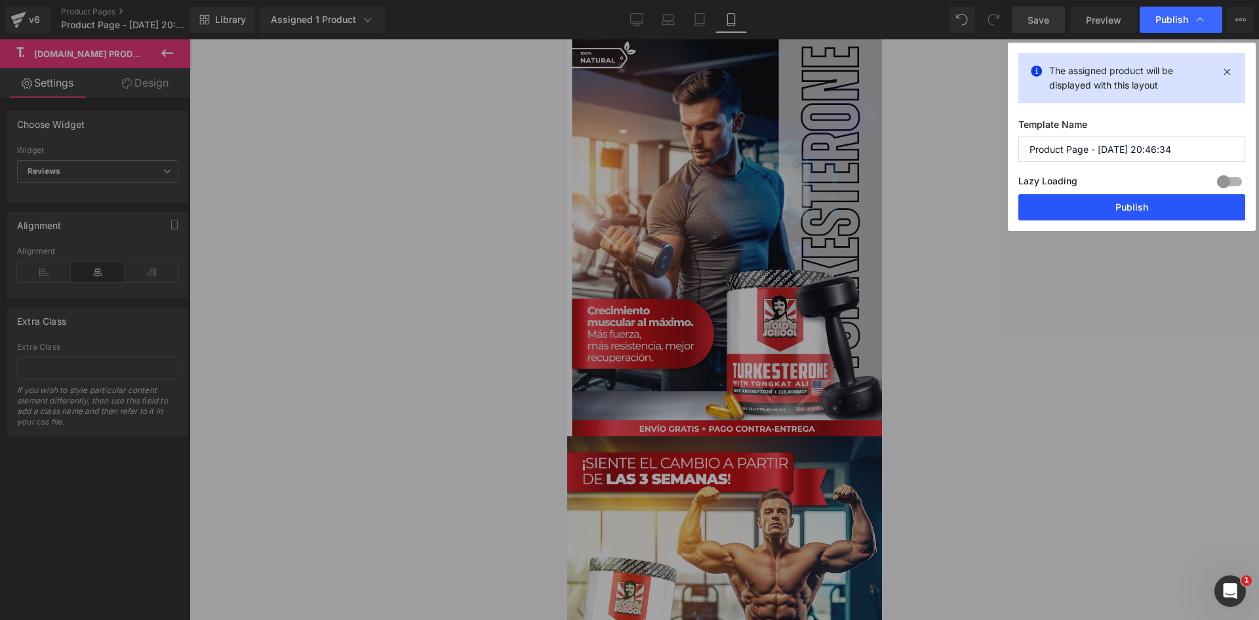
click at [1142, 208] on button "Publish" at bounding box center [1131, 207] width 227 height 26
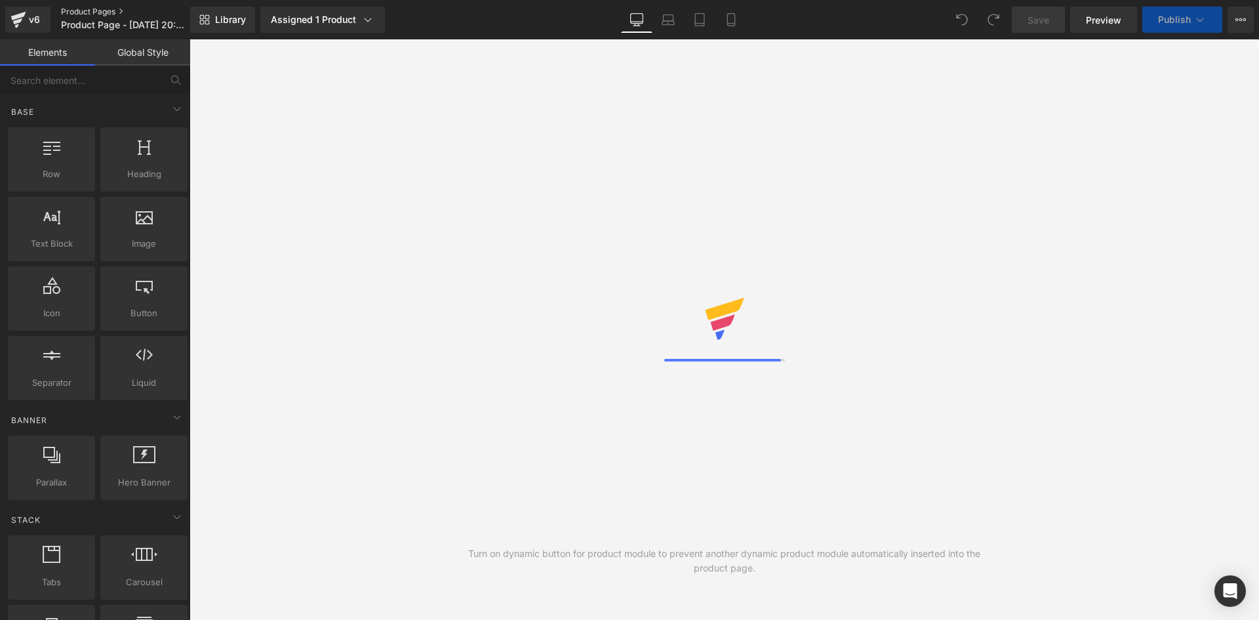
click at [100, 10] on link "Product Pages" at bounding box center [136, 12] width 151 height 10
click at [98, 25] on span "Product Page - [DATE] 20:46:34" at bounding box center [124, 25] width 126 height 10
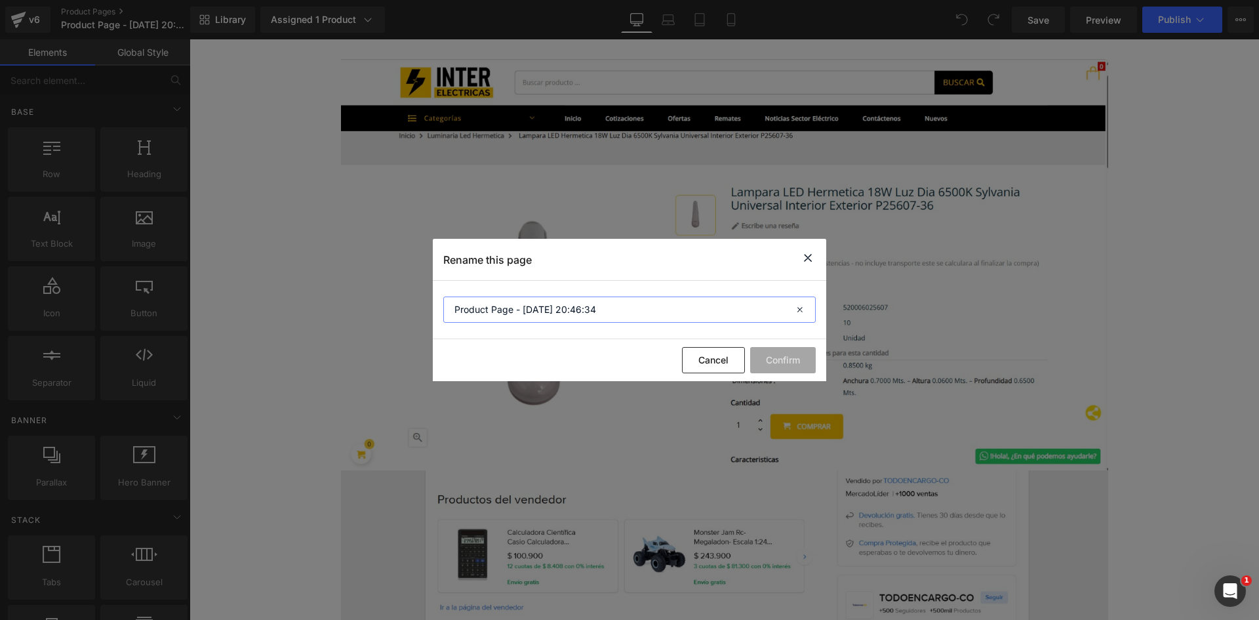
drag, startPoint x: 517, startPoint y: 315, endPoint x: 455, endPoint y: 323, distance: 62.1
click at [455, 323] on section "Product Page - [DATE] 20:46:34" at bounding box center [629, 310] width 393 height 58
type input "Turkesterone- Aug 30, 20:46:34"
click at [783, 360] on button "Confirm" at bounding box center [783, 360] width 66 height 26
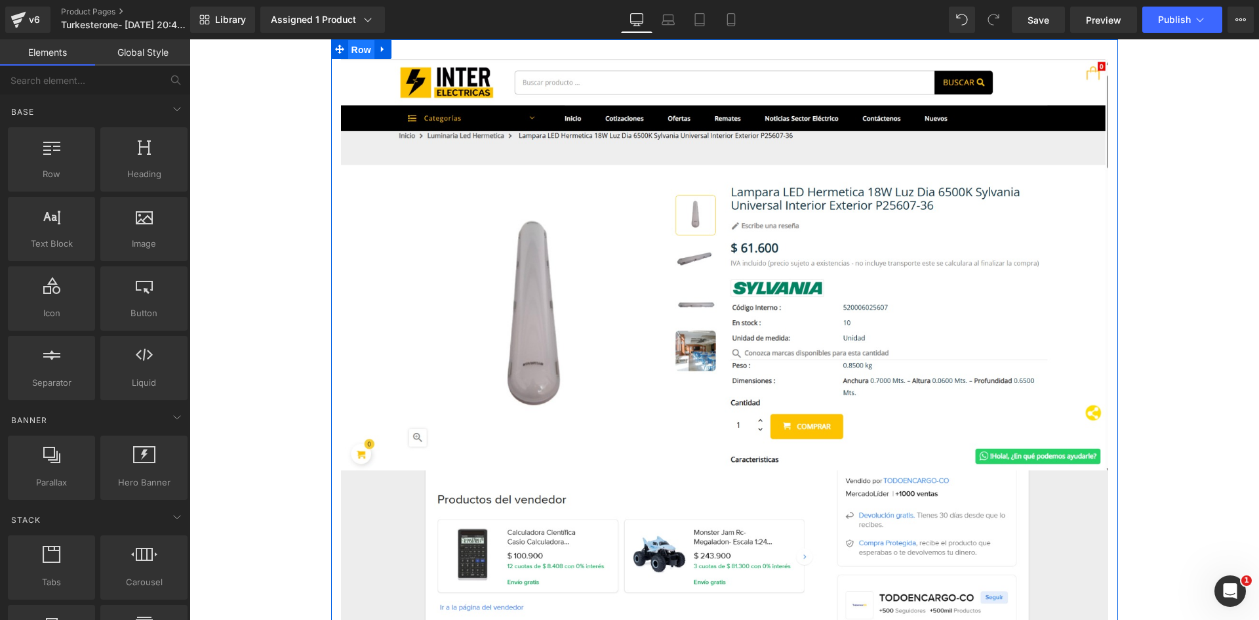
click at [353, 46] on span "Row" at bounding box center [361, 50] width 26 height 20
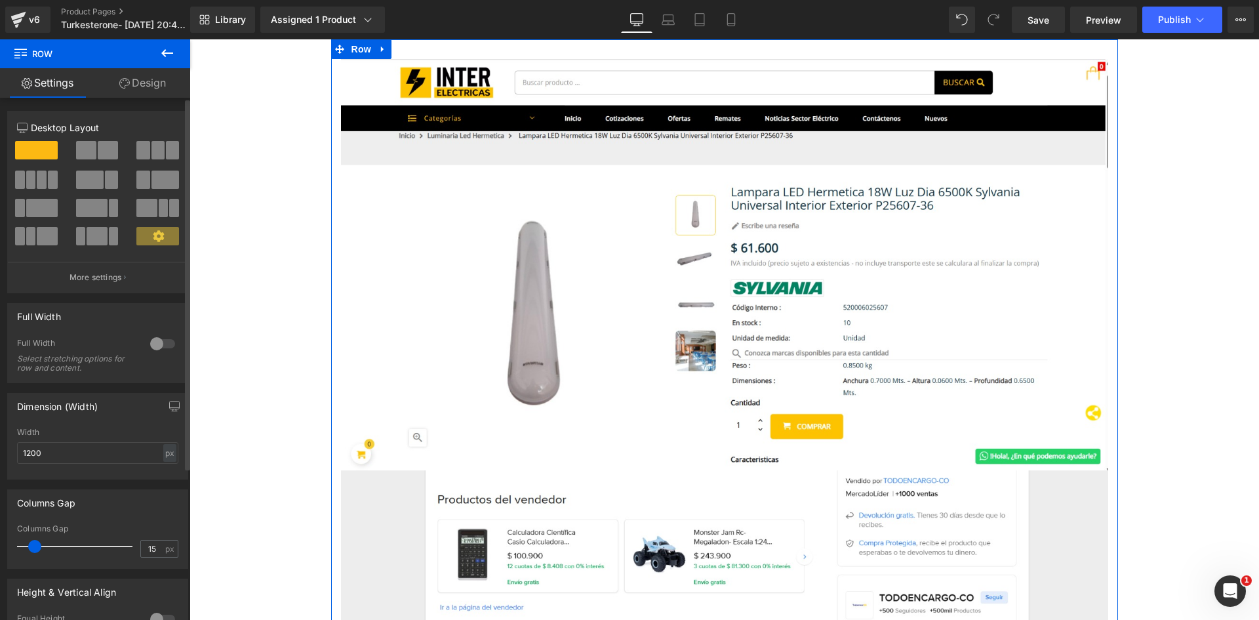
click at [151, 344] on div at bounding box center [162, 343] width 31 height 21
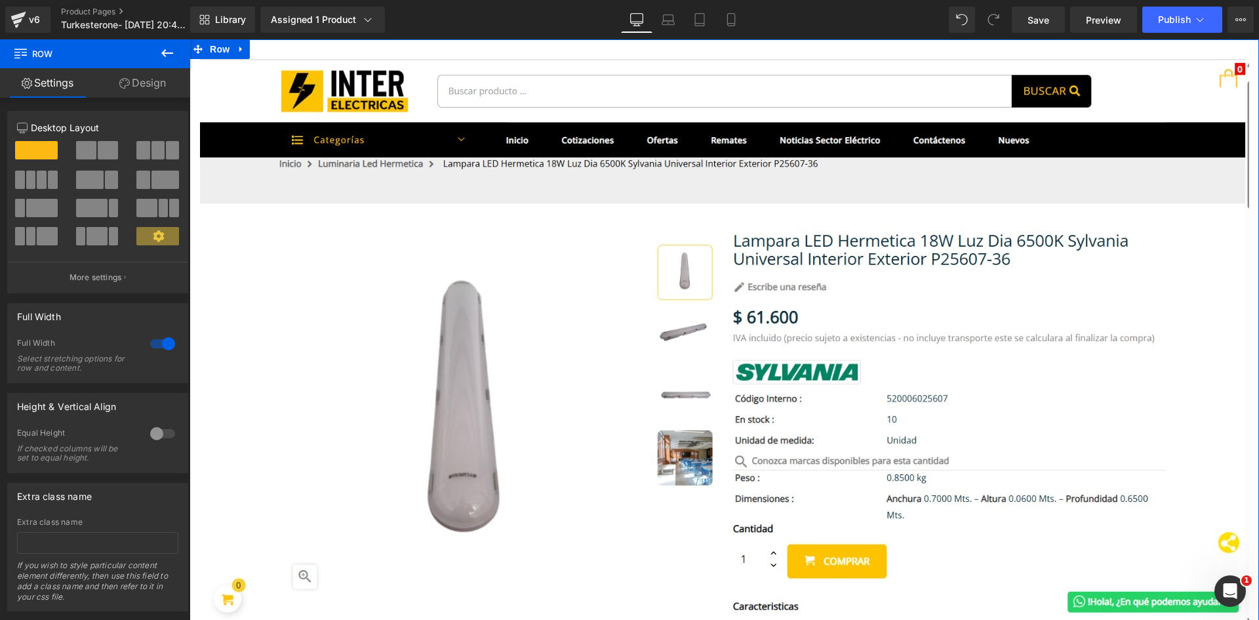
click at [144, 83] on link "Design" at bounding box center [142, 83] width 95 height 30
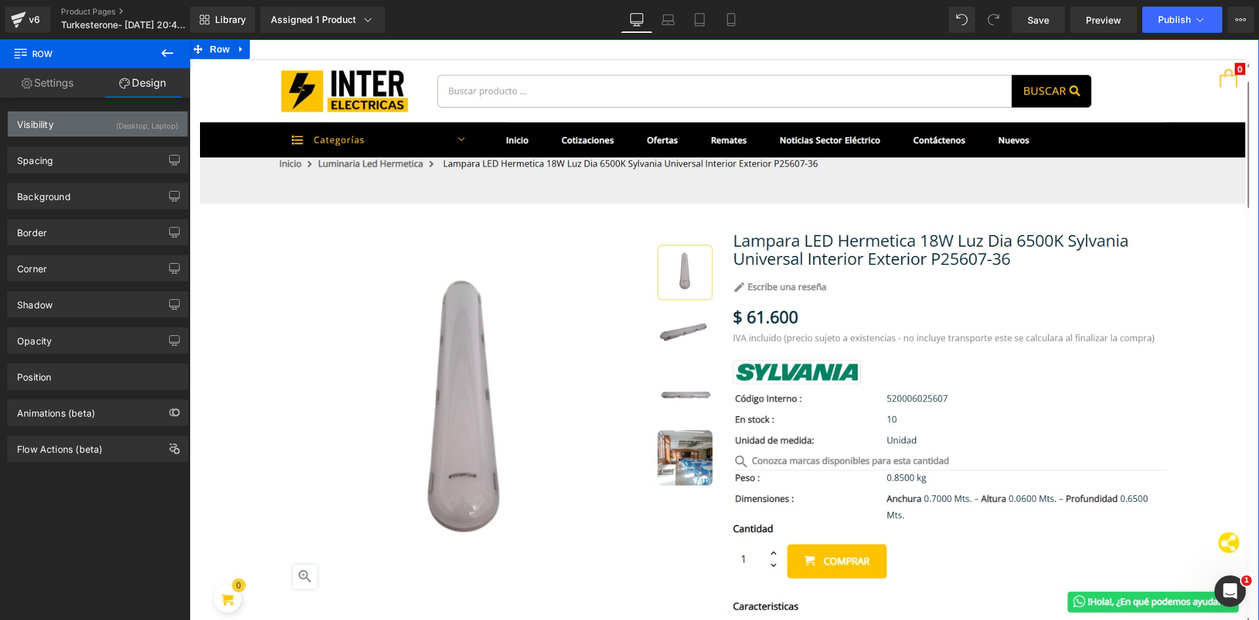
click at [62, 123] on div "Visibility (Desktop, Laptop)" at bounding box center [98, 123] width 180 height 25
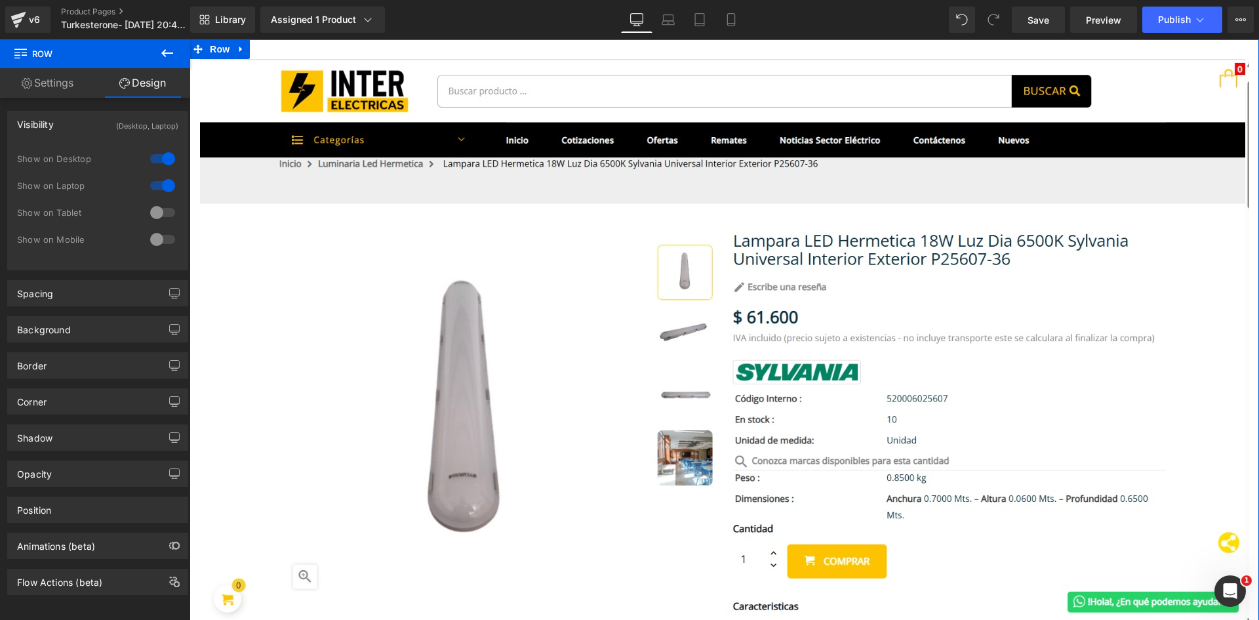
click at [50, 83] on link "Settings" at bounding box center [47, 83] width 95 height 30
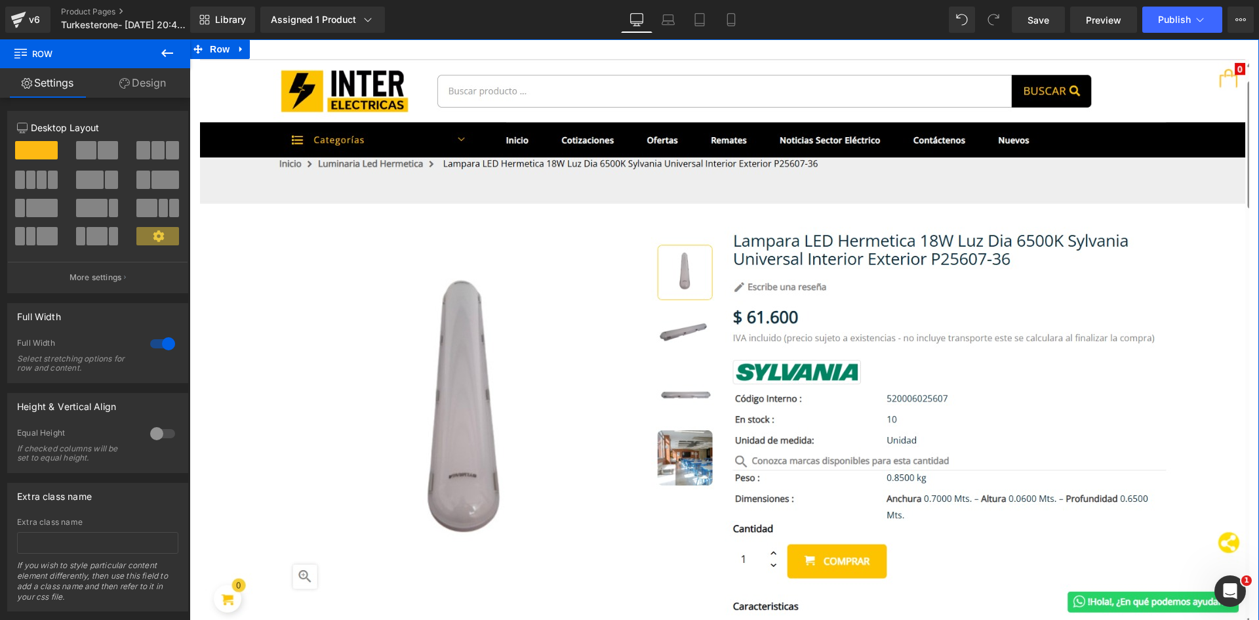
click at [141, 82] on link "Design" at bounding box center [142, 83] width 95 height 30
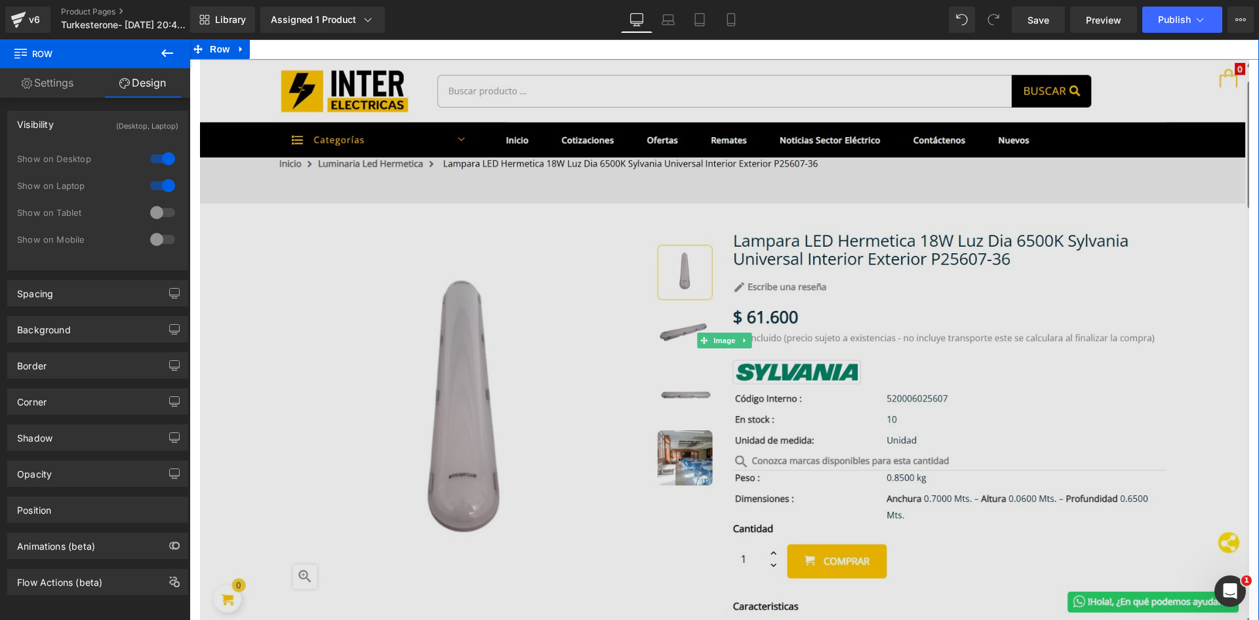
click at [488, 243] on img at bounding box center [724, 340] width 1049 height 562
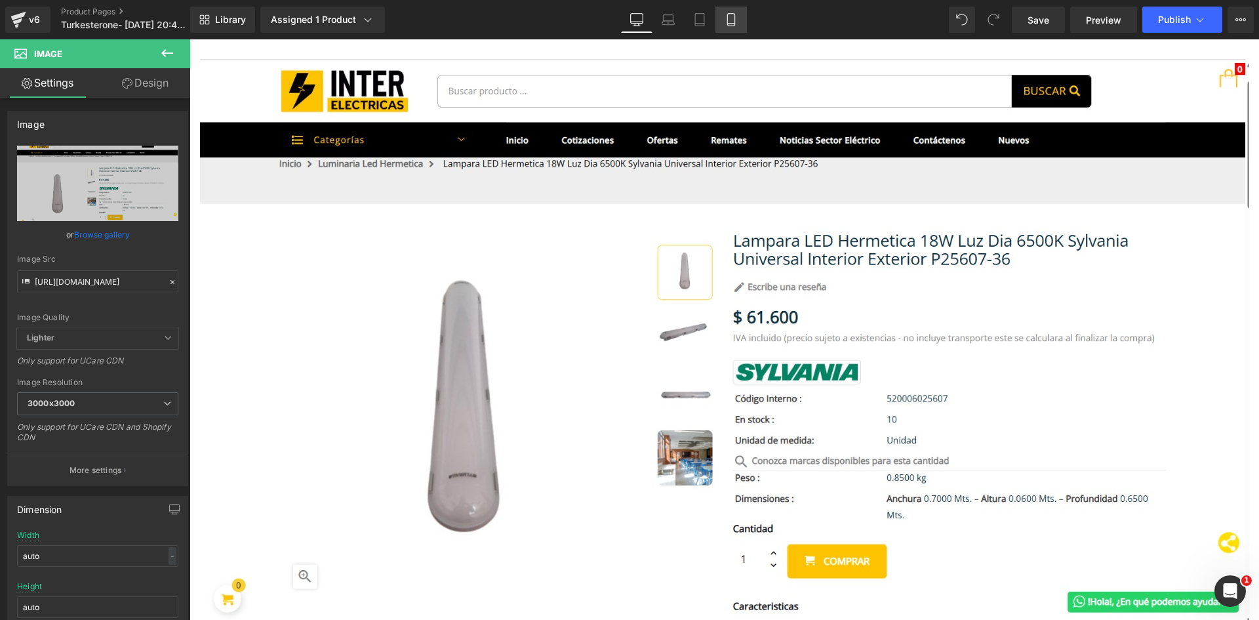
click at [732, 19] on icon at bounding box center [731, 19] width 13 height 13
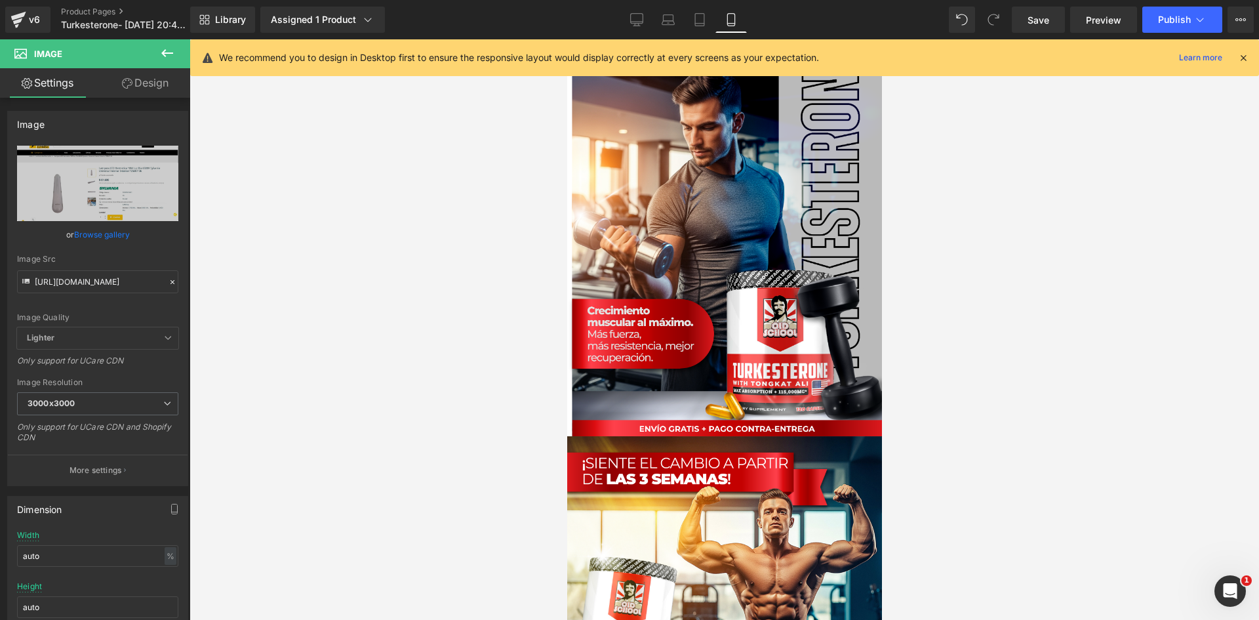
type input "100"
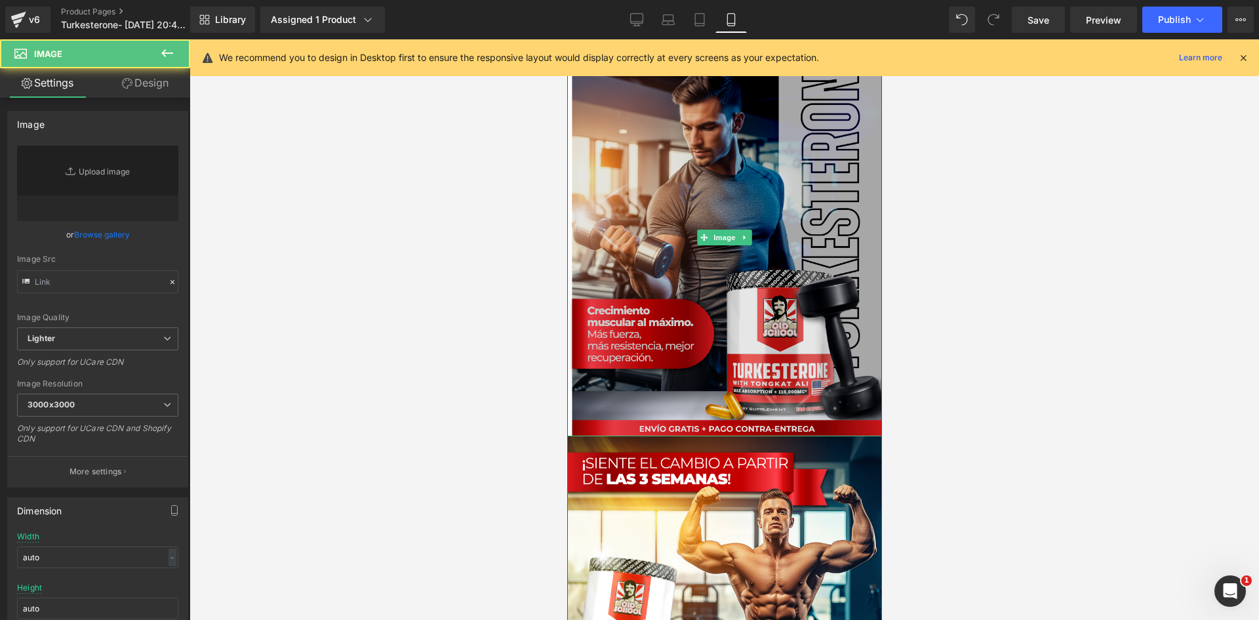
click at [657, 228] on img at bounding box center [724, 237] width 315 height 397
type input "https://i.ibb.co/bRYSsctr/Pieza-1-3x.png"
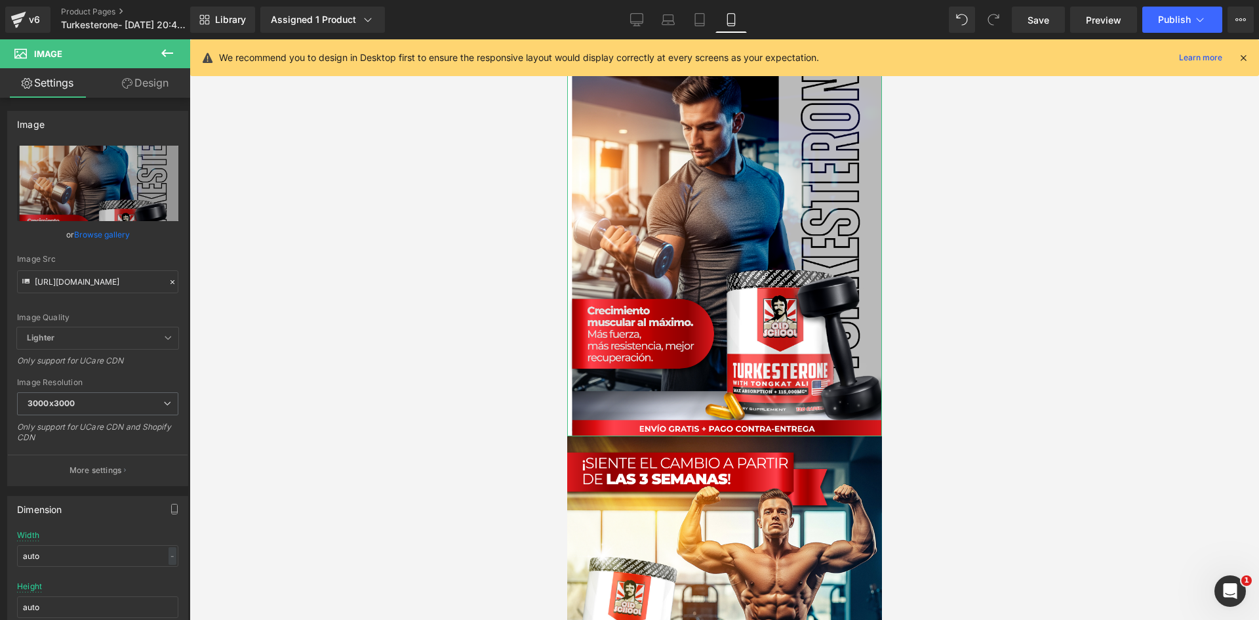
click at [157, 85] on link "Design" at bounding box center [145, 83] width 95 height 30
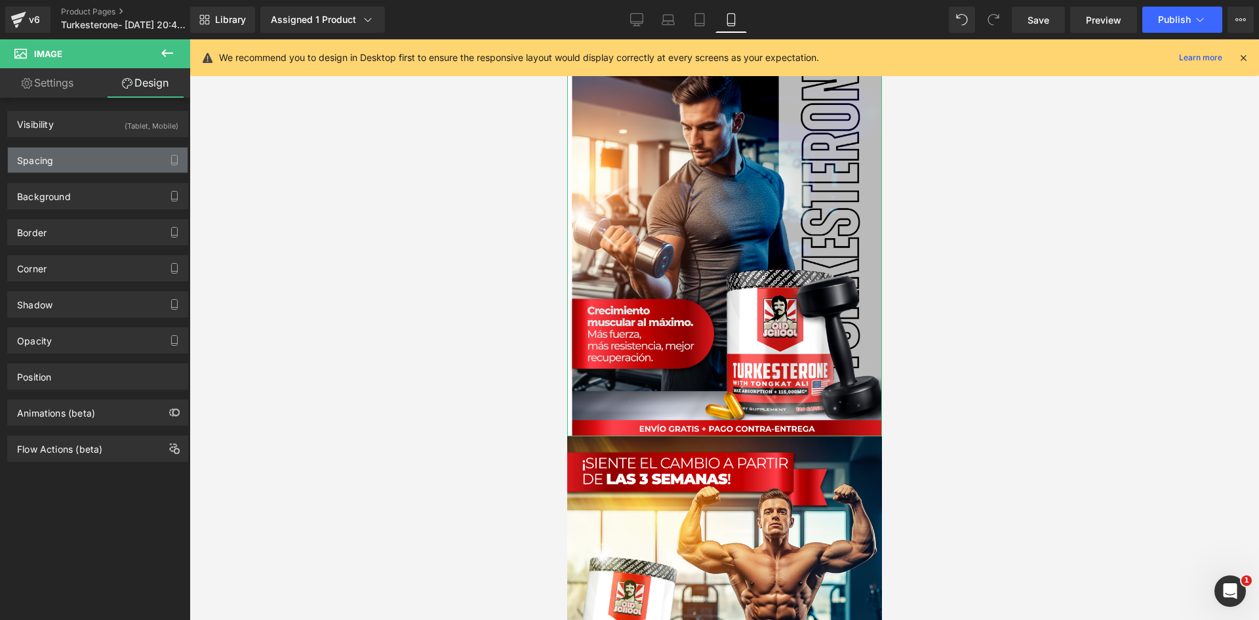
click at [119, 155] on div "Spacing" at bounding box center [98, 160] width 180 height 25
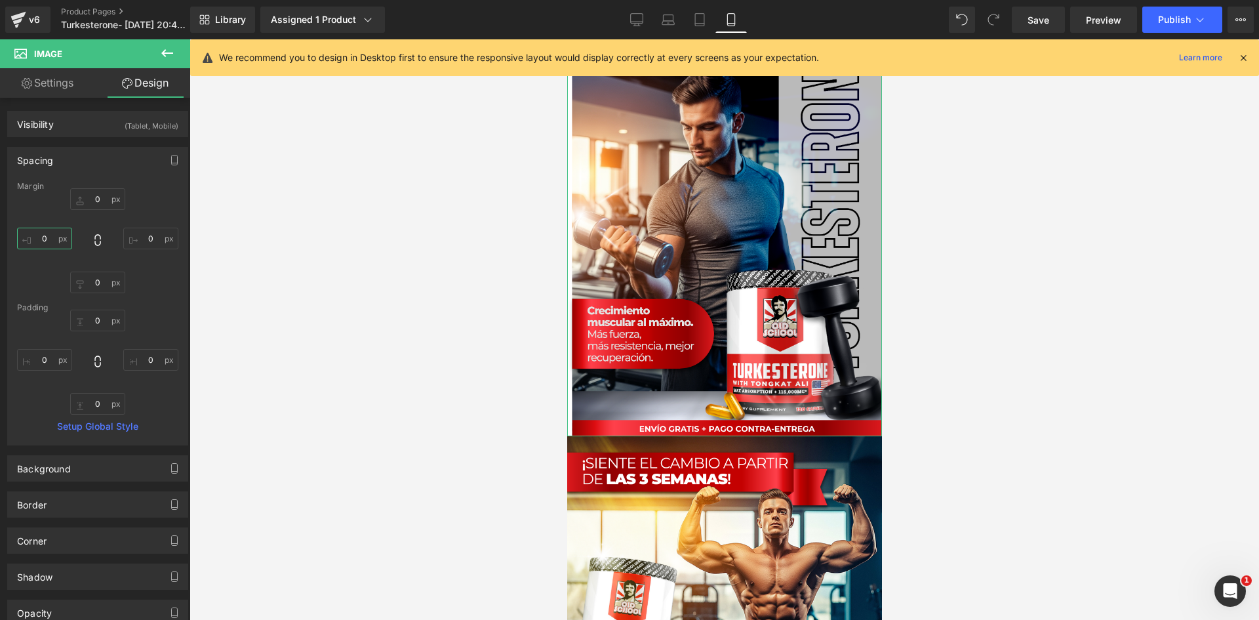
click at [45, 239] on input "0" at bounding box center [44, 239] width 55 height 22
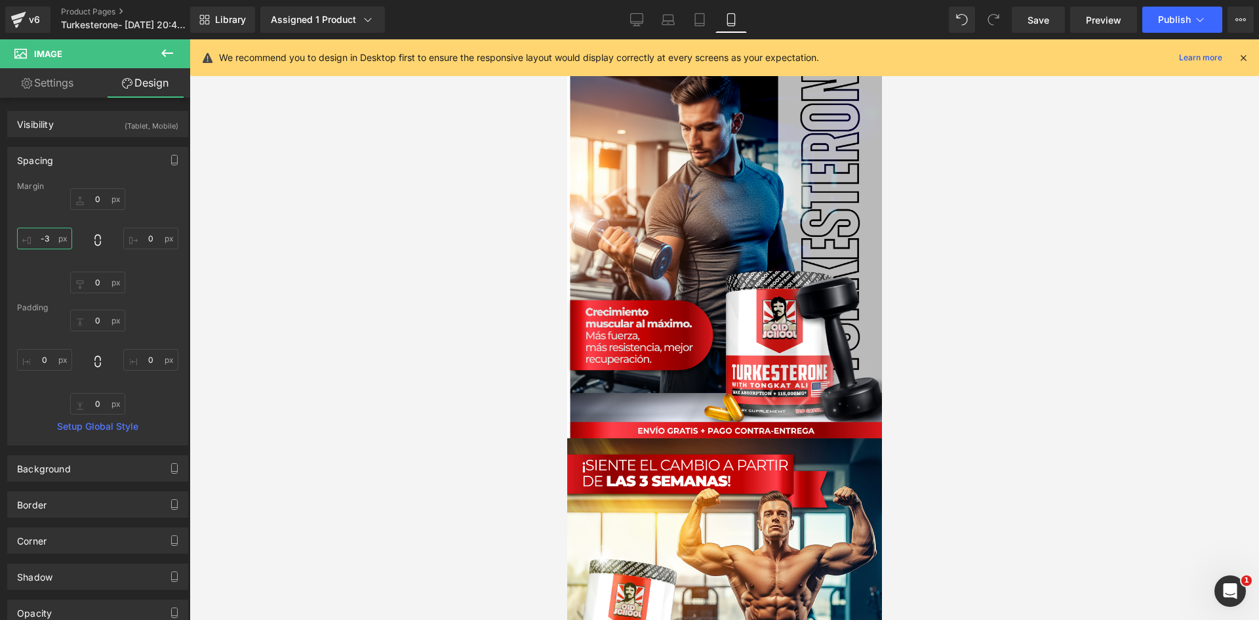
type input "-4"
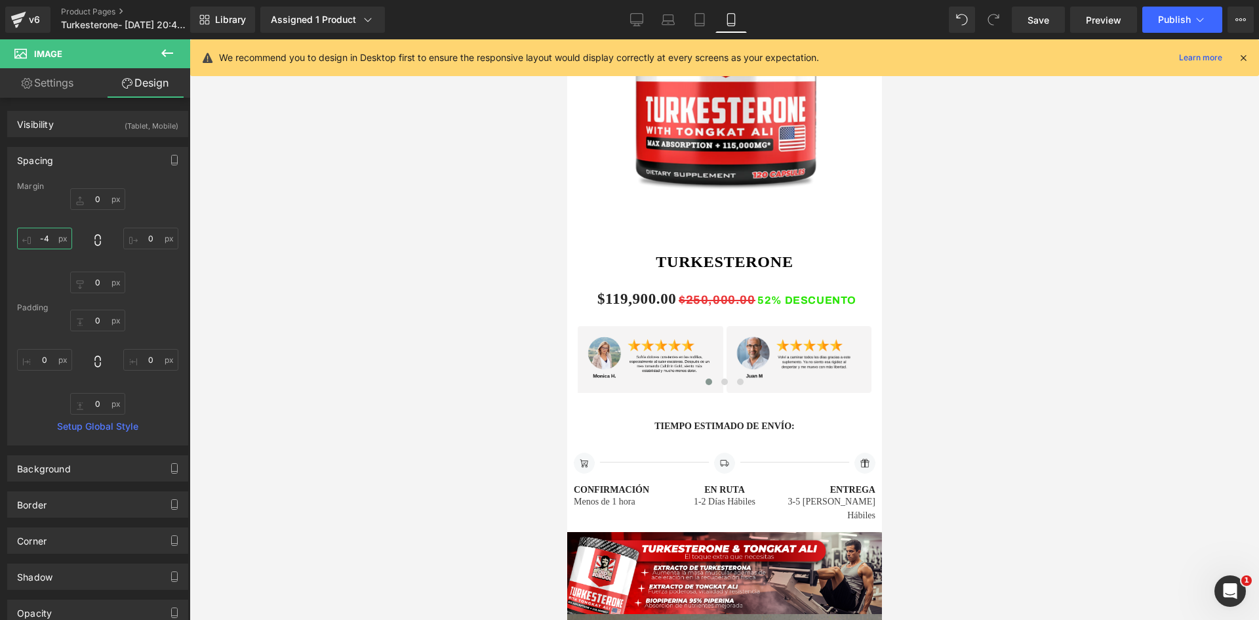
scroll to position [852, 0]
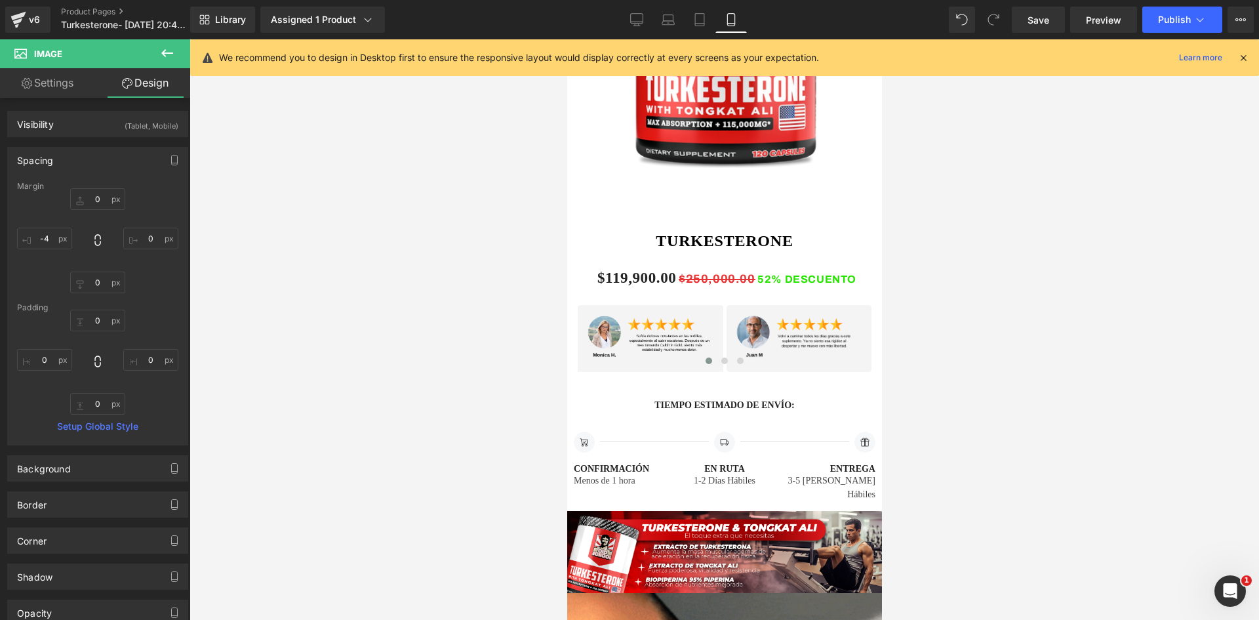
click at [404, 252] on div at bounding box center [723, 329] width 1069 height 580
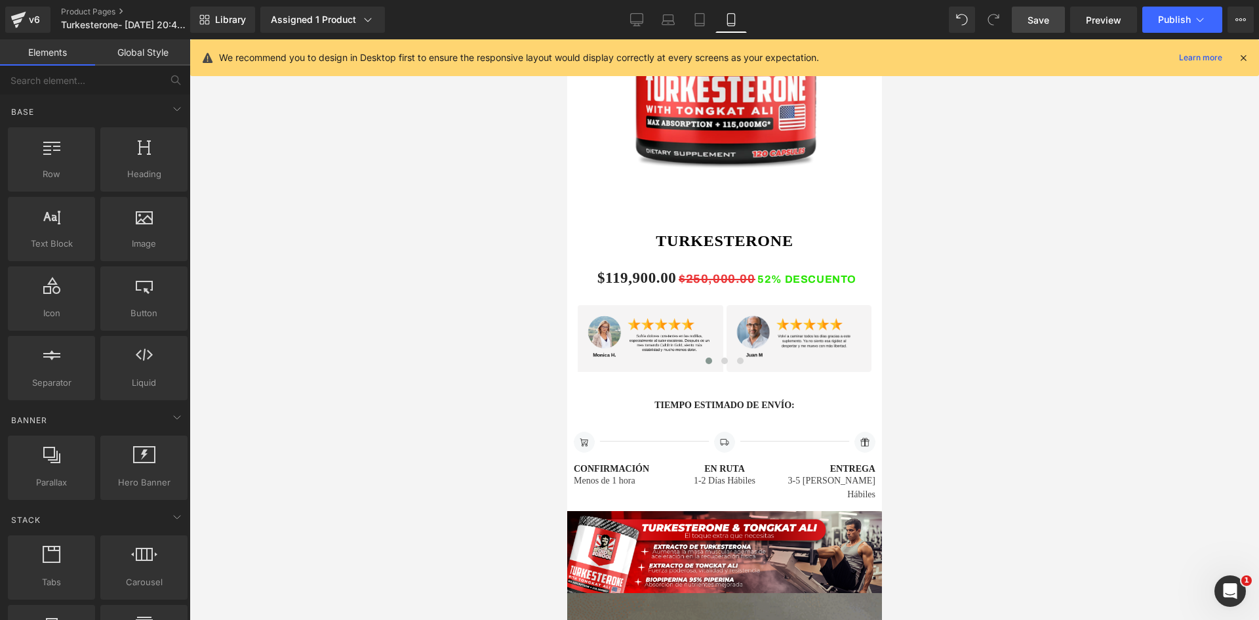
click at [1048, 22] on span "Save" at bounding box center [1038, 20] width 22 height 14
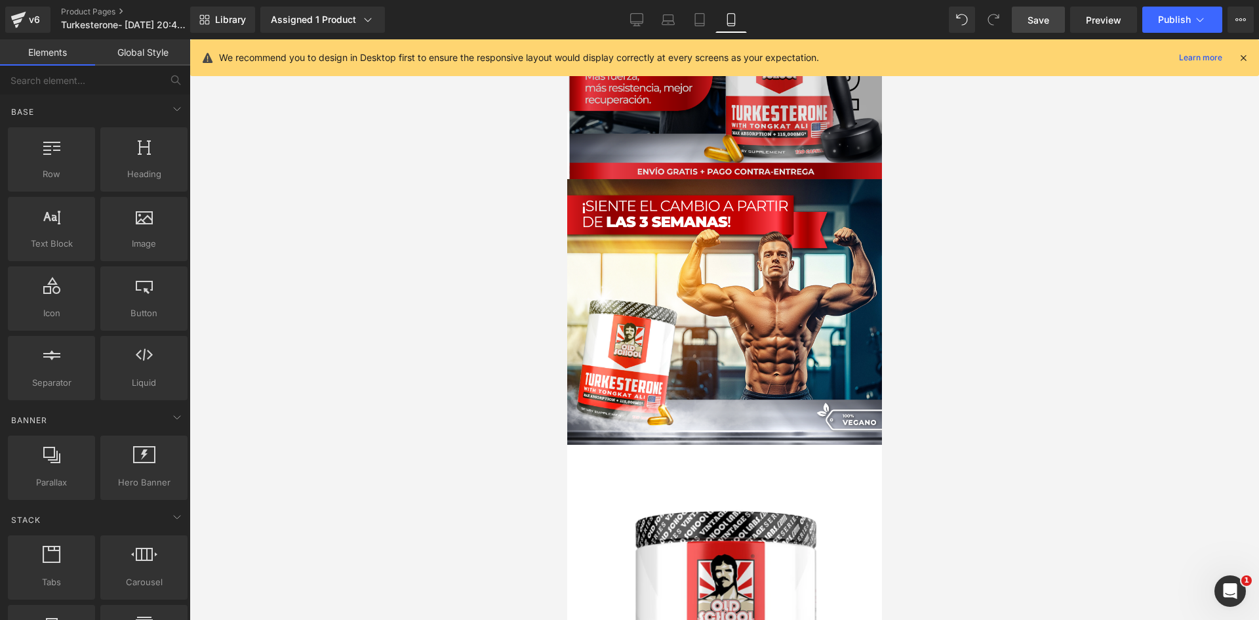
scroll to position [0, 0]
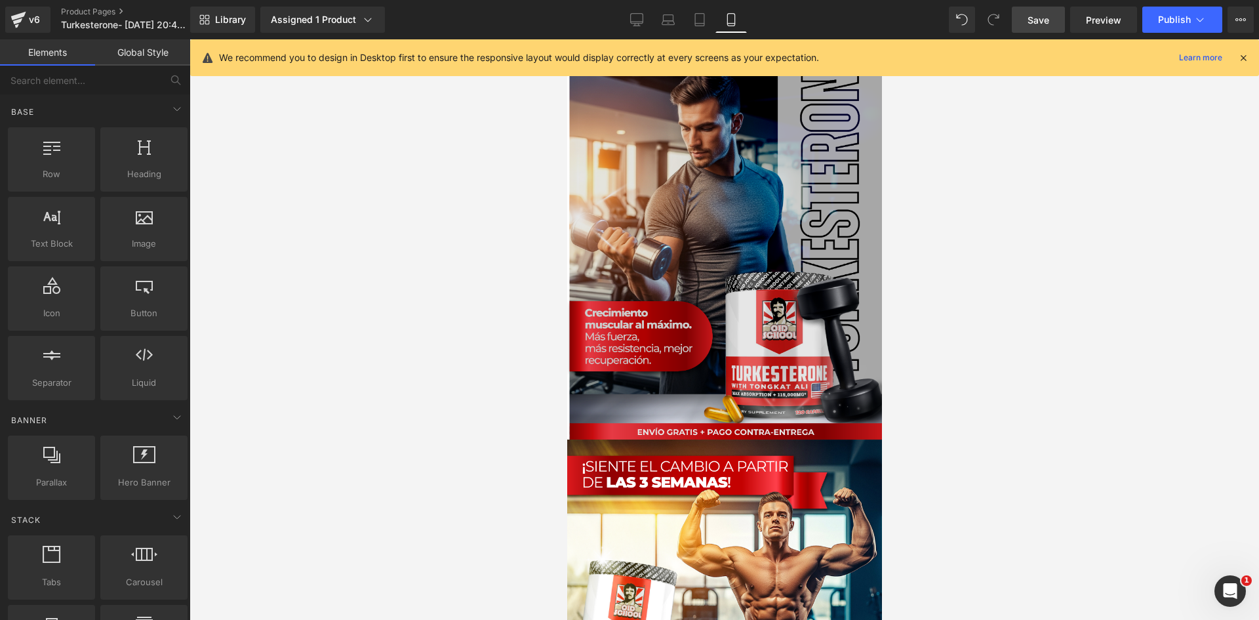
click at [681, 223] on img at bounding box center [722, 239] width 317 height 400
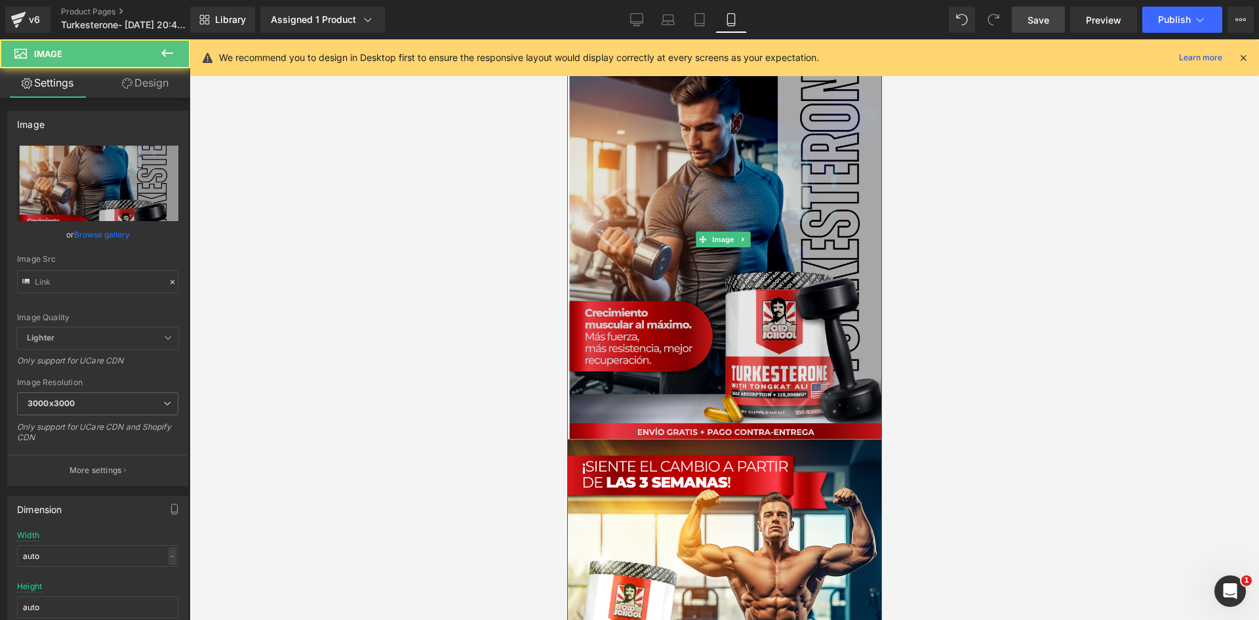
type input "https://i.ibb.co/bRYSsctr/Pieza-1-3x.png"
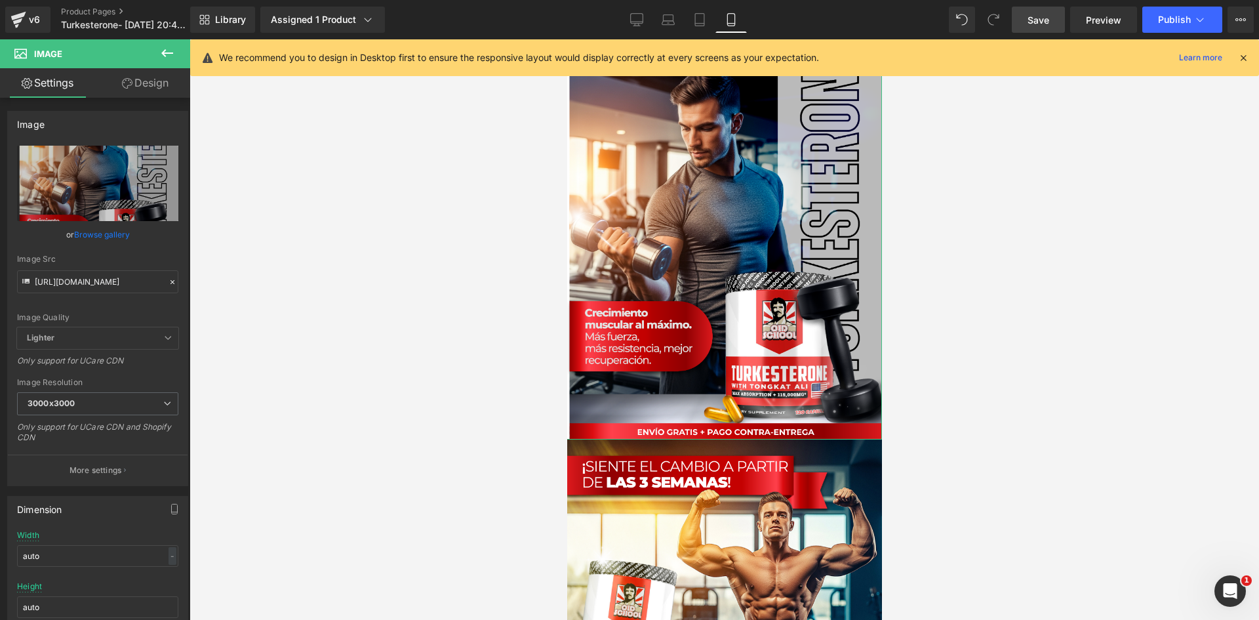
click at [148, 81] on link "Design" at bounding box center [145, 83] width 95 height 30
click at [0, 0] on div "Spacing" at bounding box center [0, 0] width 0 height 0
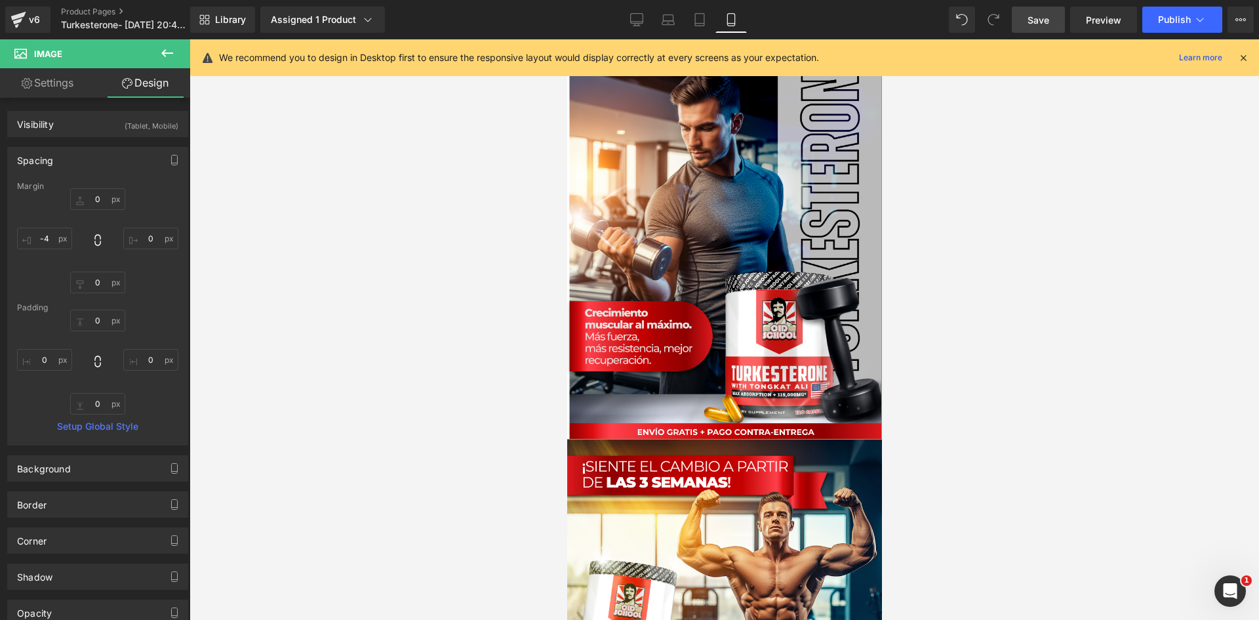
type input "0"
type input "-4"
type input "0"
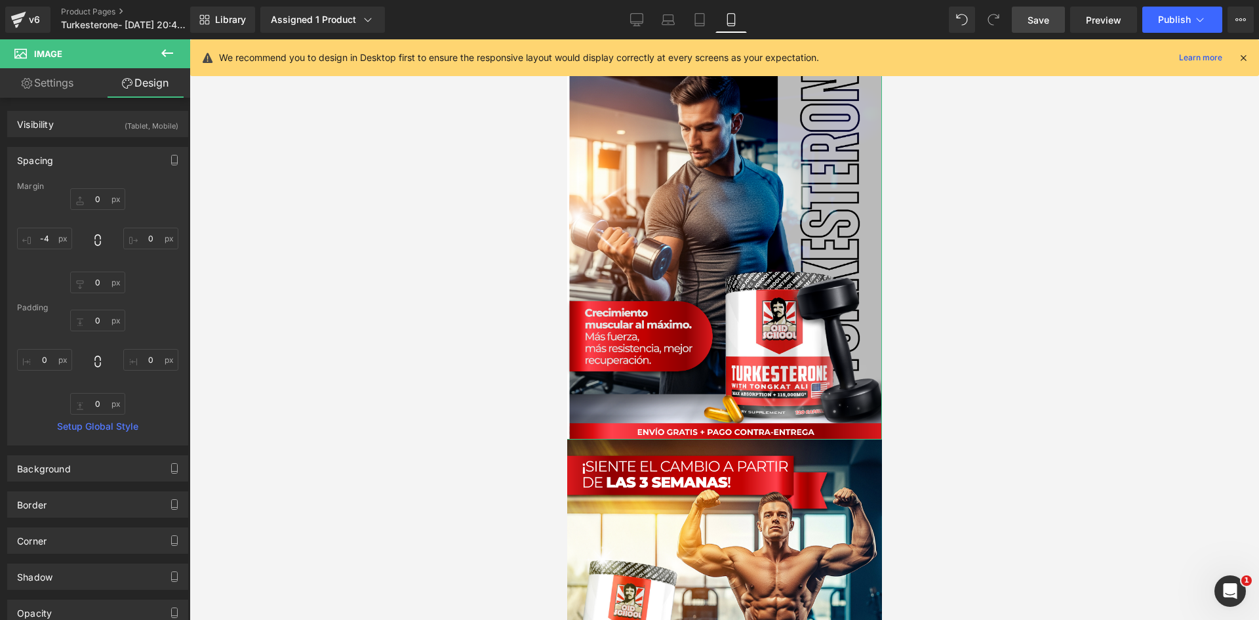
type input "0"
click at [55, 236] on input "-4" at bounding box center [44, 239] width 55 height 22
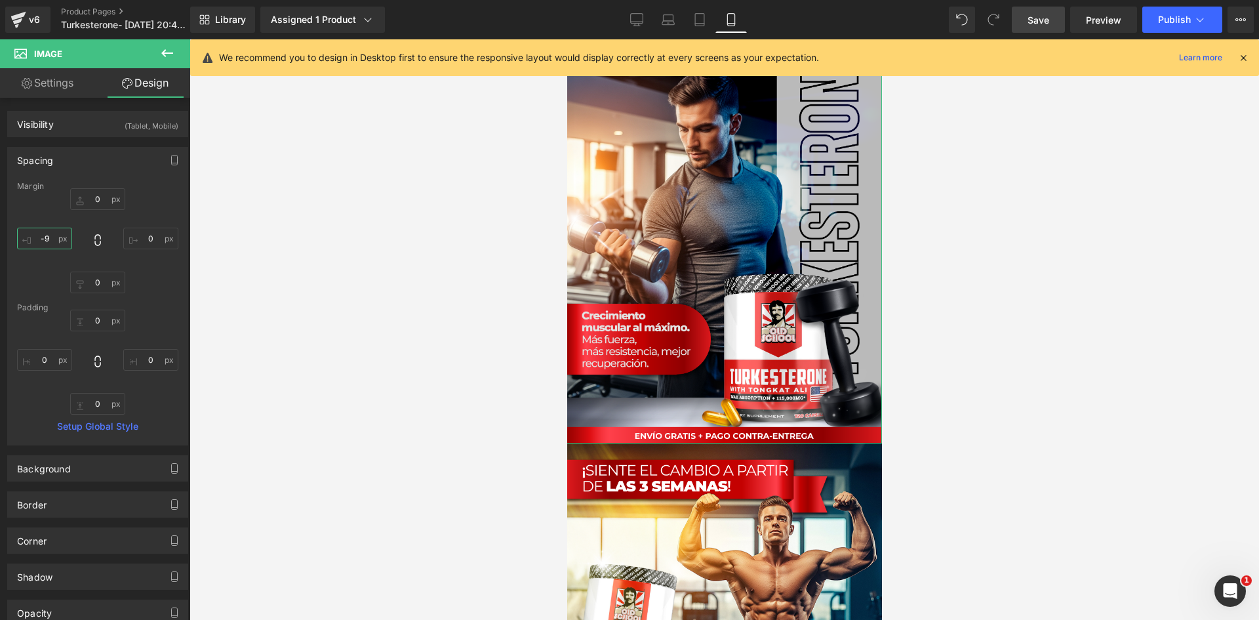
type input "-10"
click at [1047, 24] on span "Save" at bounding box center [1038, 20] width 22 height 14
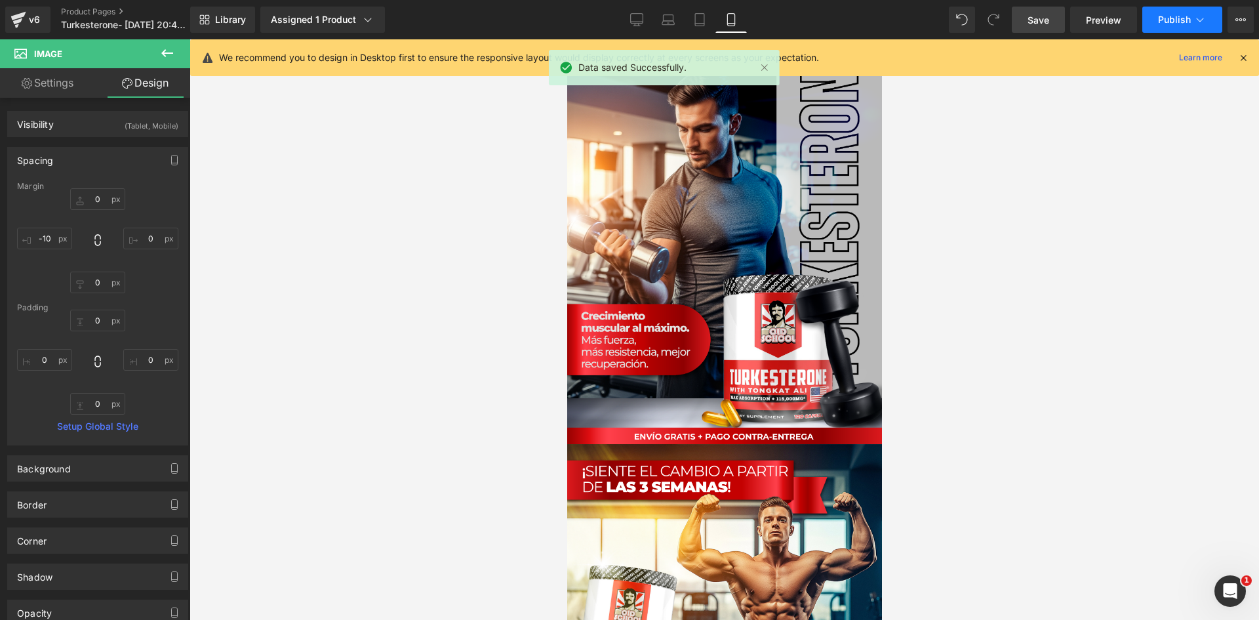
click at [1181, 20] on span "Publish" at bounding box center [1174, 19] width 33 height 10
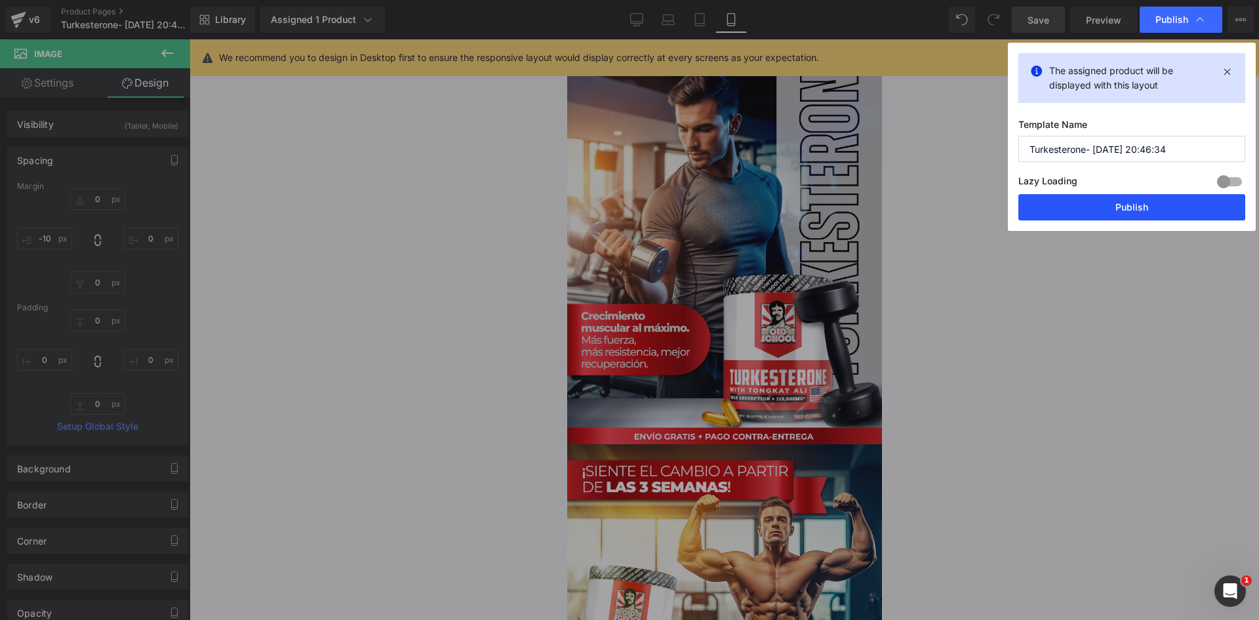
click at [1115, 207] on button "Publish" at bounding box center [1131, 207] width 227 height 26
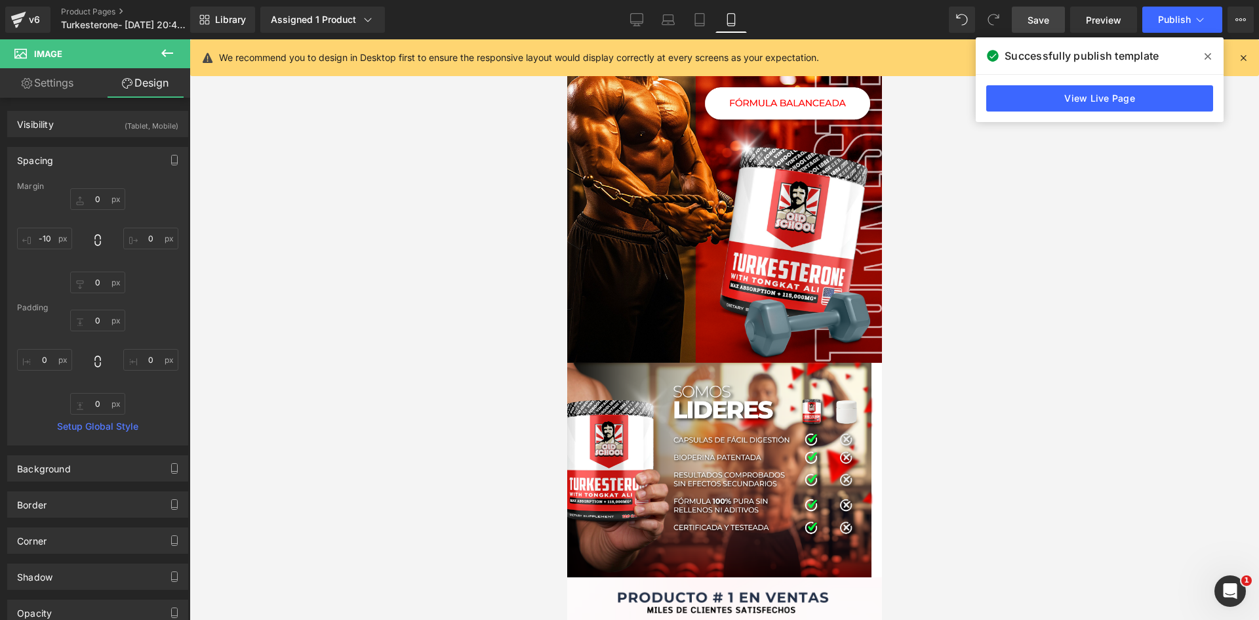
scroll to position [2295, 0]
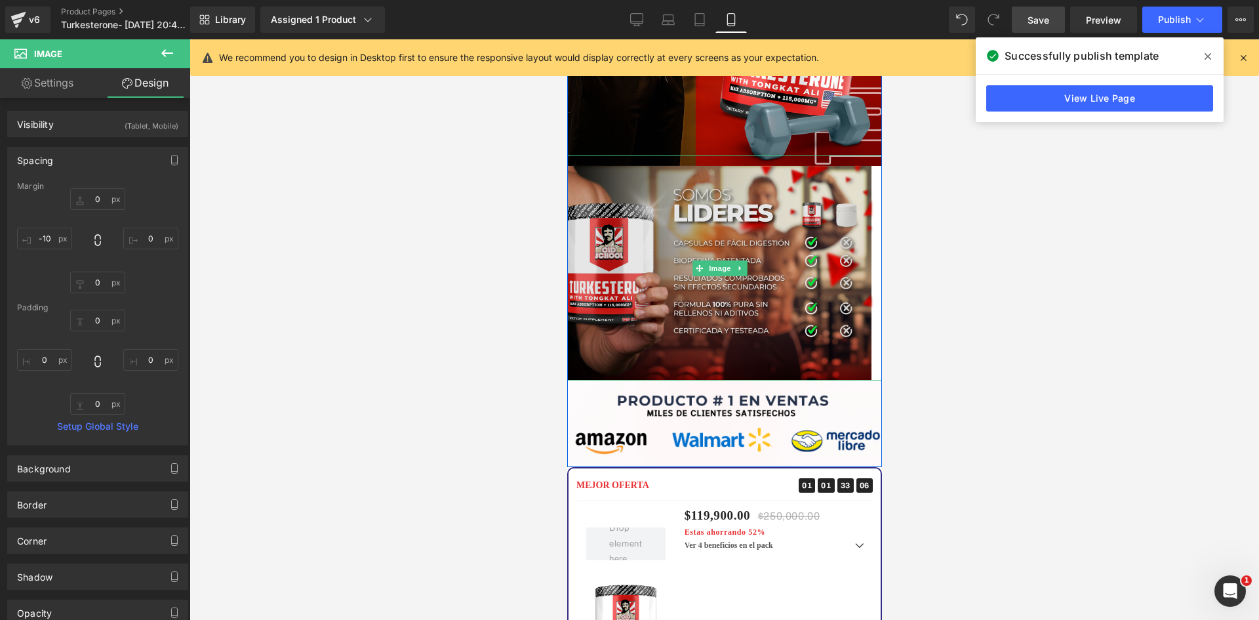
click at [706, 268] on img at bounding box center [719, 267] width 325 height 225
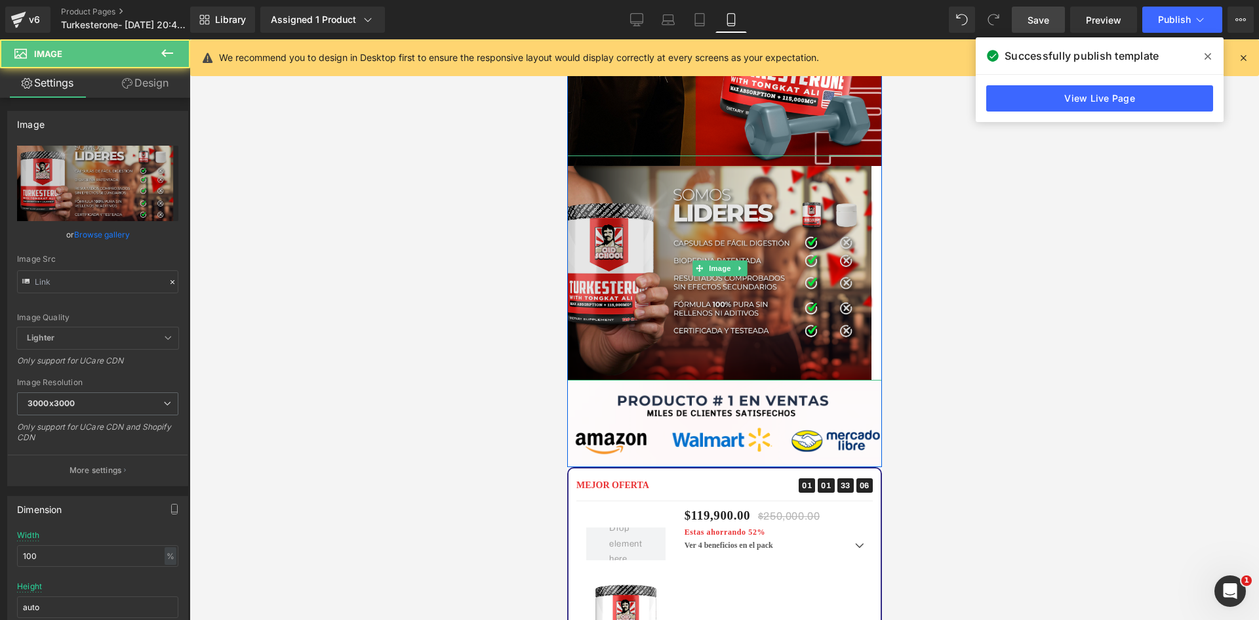
type input "https://i.ibb.co/1JpvH2Cy/Pieza-7-3x.png"
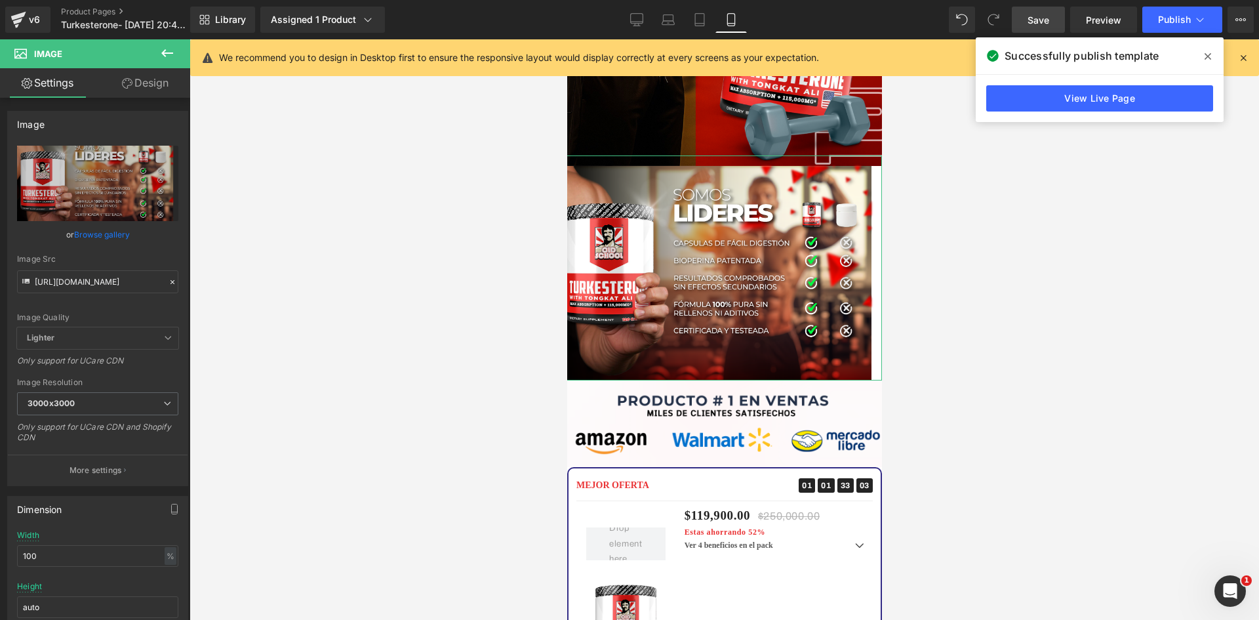
click at [127, 83] on icon at bounding box center [127, 83] width 10 height 10
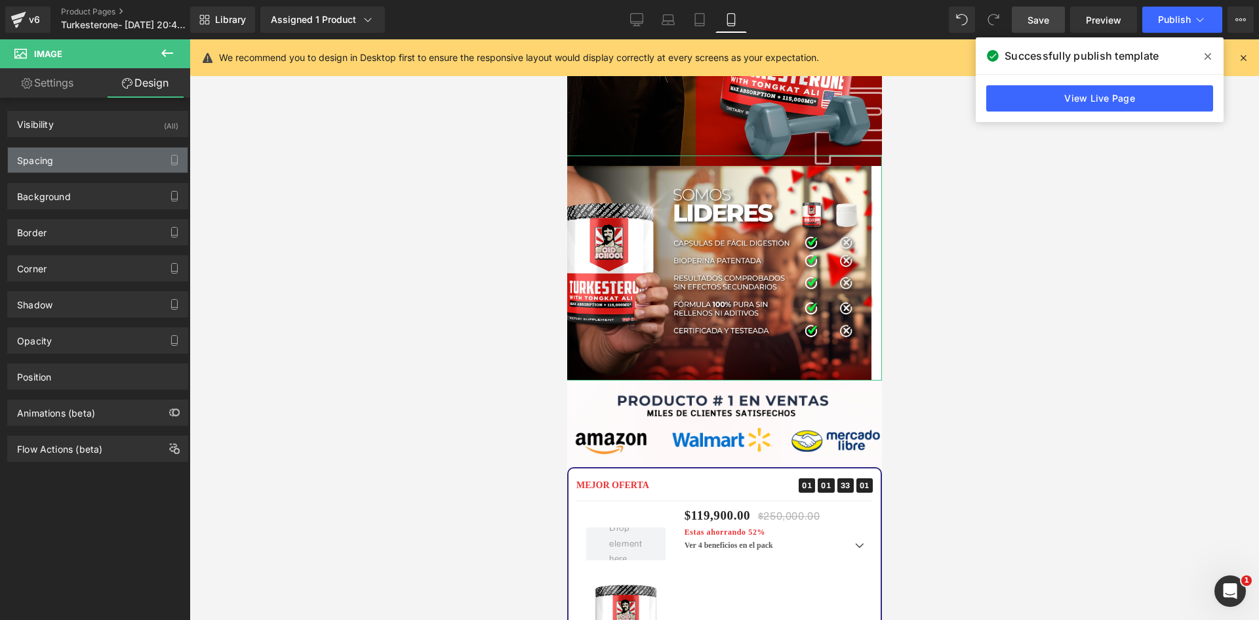
type input "-16"
type input "0"
type input "-15"
type input "0"
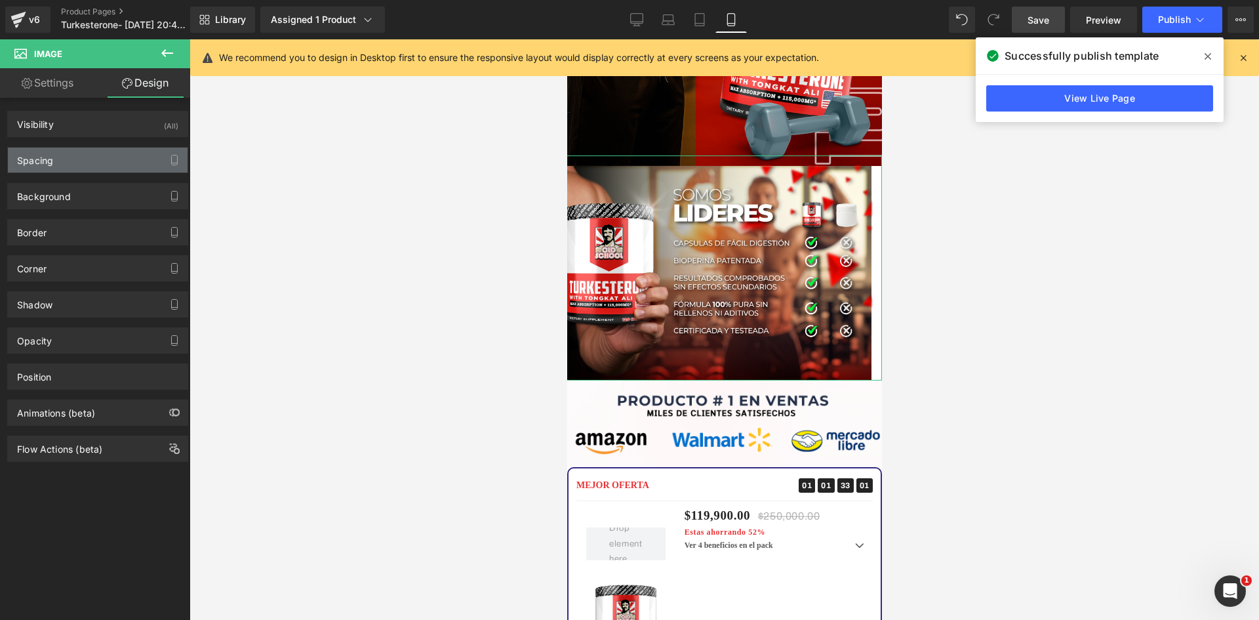
type input "0"
click at [64, 169] on div "Spacing" at bounding box center [98, 160] width 180 height 25
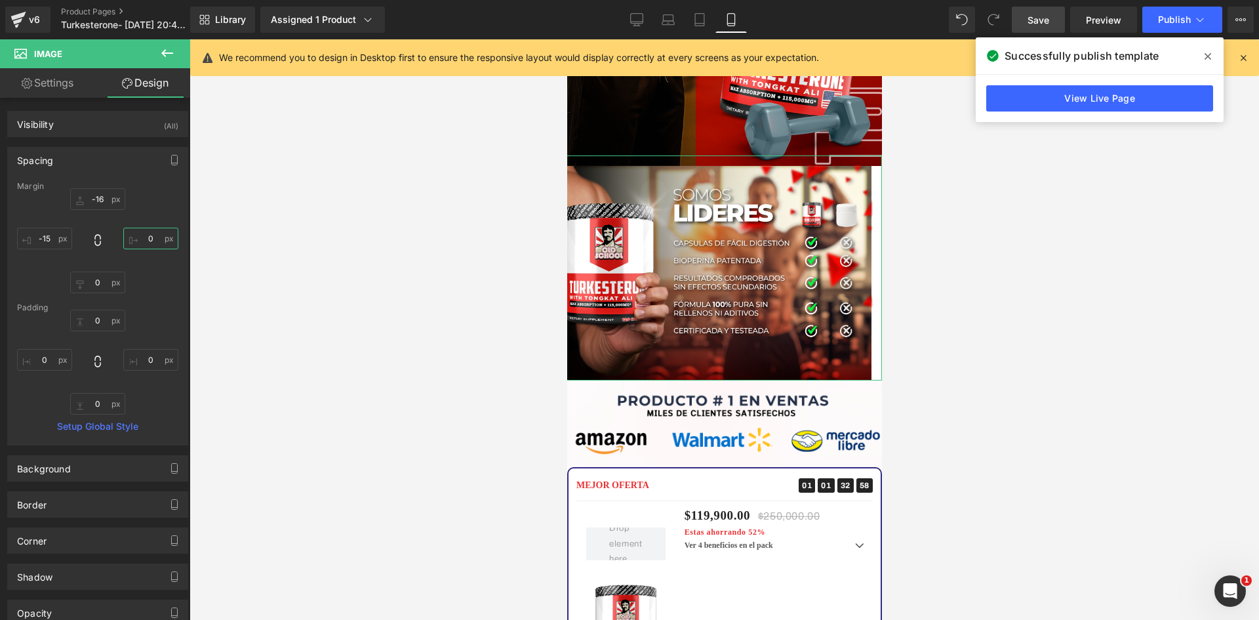
click at [144, 239] on input "0" at bounding box center [150, 239] width 55 height 22
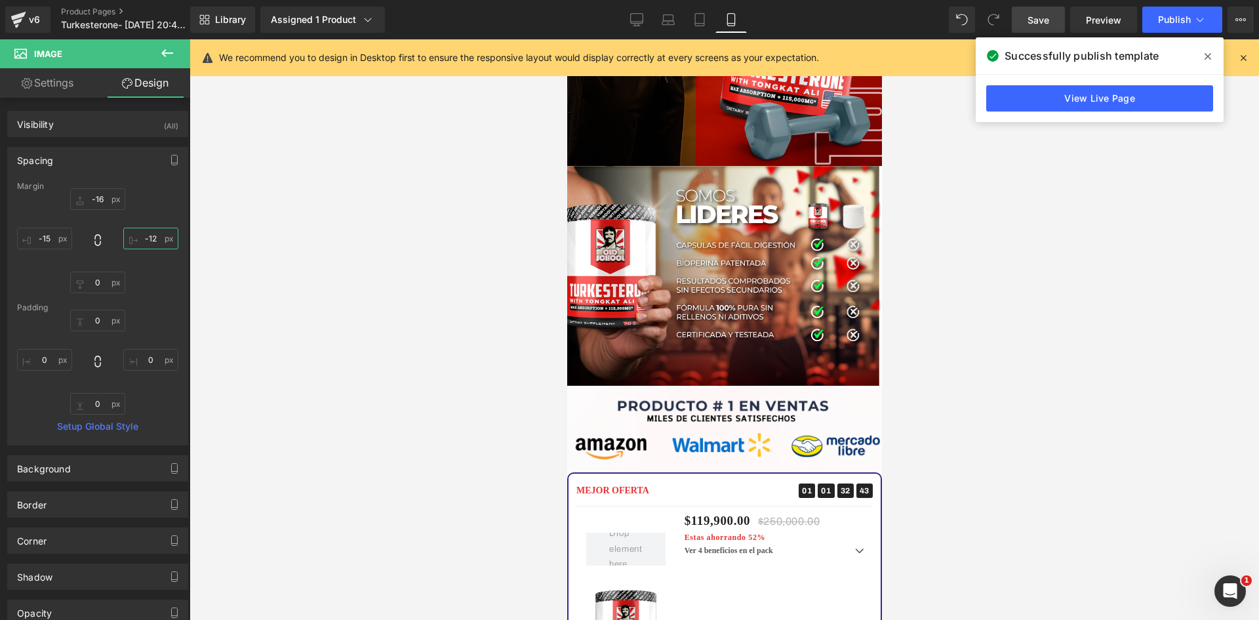
type input "-13"
click at [50, 240] on input "-15" at bounding box center [44, 239] width 55 height 22
type input "-13"
click at [99, 199] on input "-16" at bounding box center [97, 199] width 55 height 22
type input "-17"
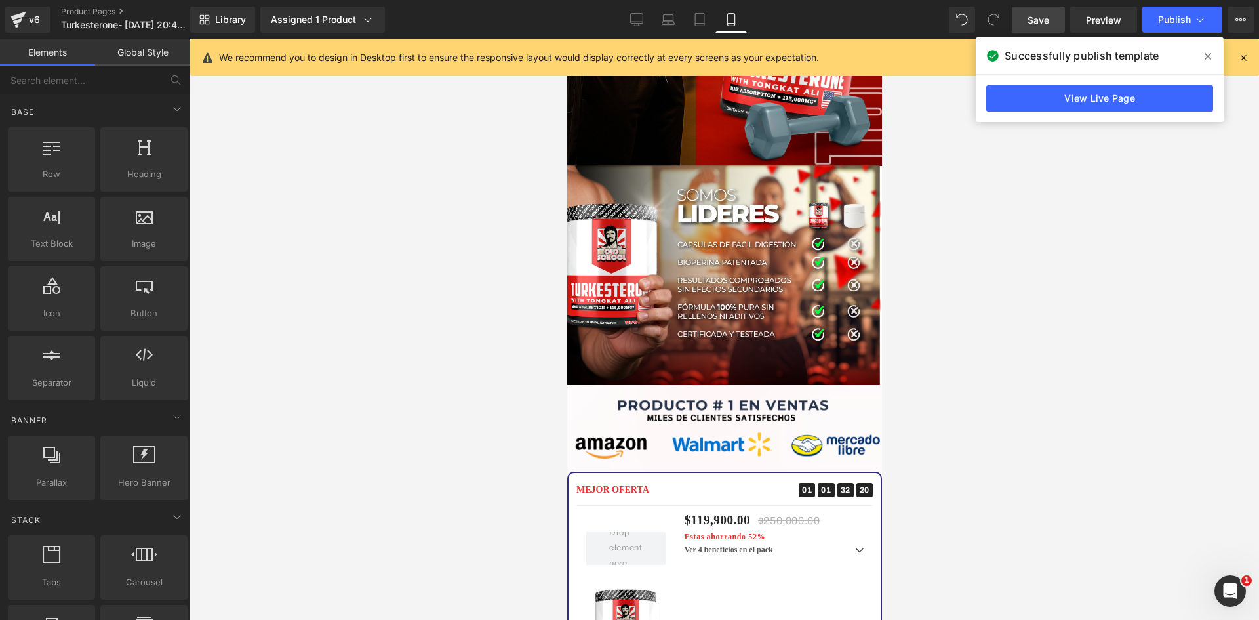
click at [403, 180] on div at bounding box center [723, 329] width 1069 height 580
click at [1048, 14] on span "Save" at bounding box center [1038, 20] width 22 height 14
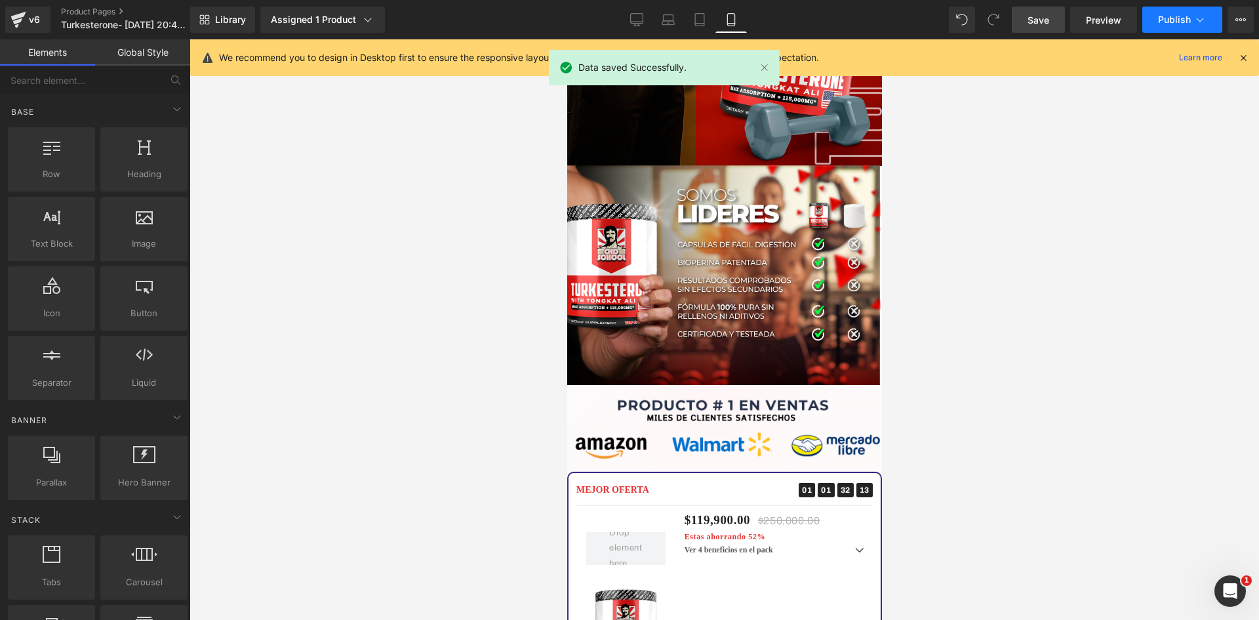
click at [1177, 14] on span "Publish" at bounding box center [1174, 19] width 33 height 10
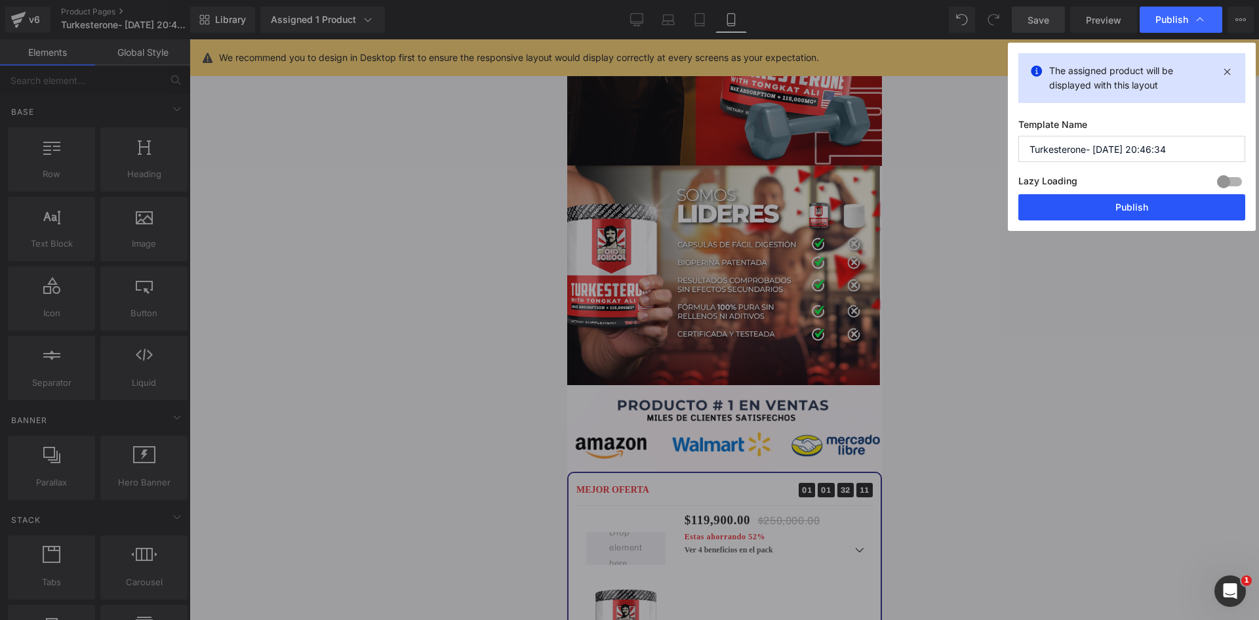
click at [1127, 207] on button "Publish" at bounding box center [1131, 207] width 227 height 26
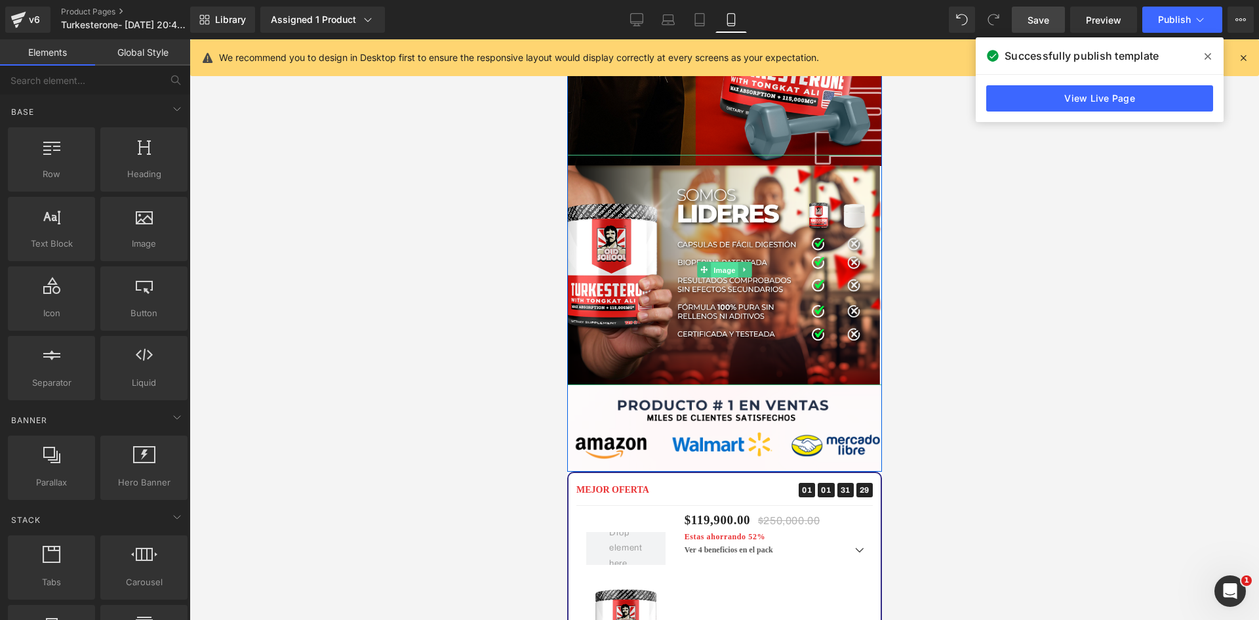
click at [712, 262] on span "Image" at bounding box center [724, 270] width 28 height 16
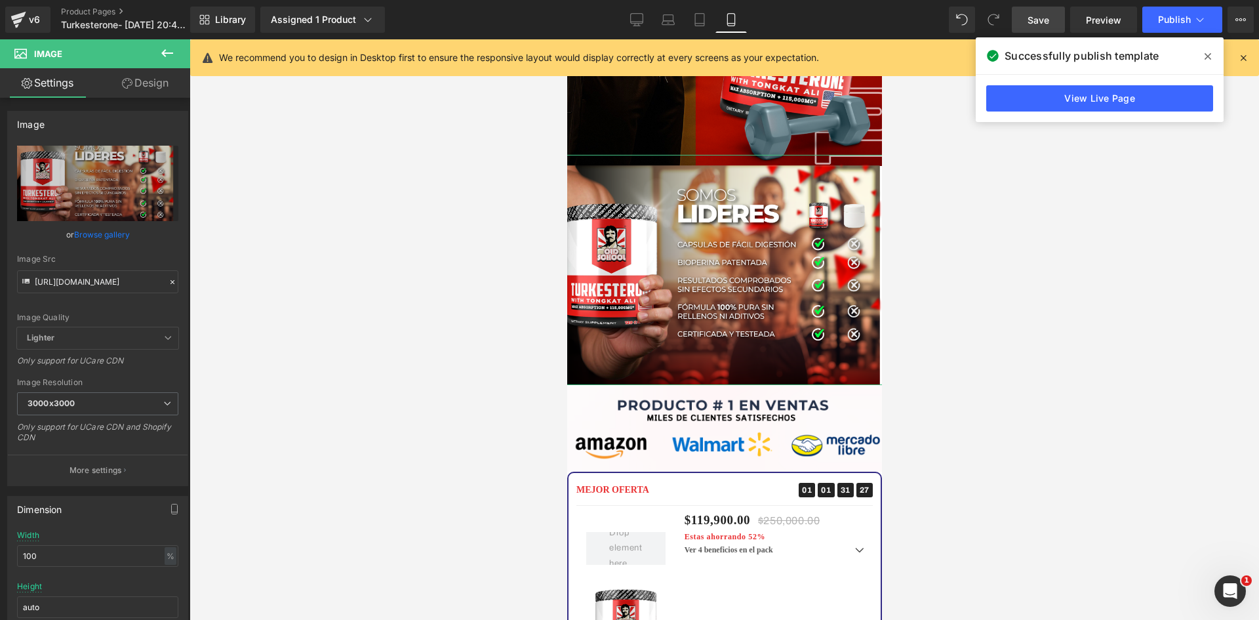
click at [131, 87] on link "Design" at bounding box center [145, 83] width 95 height 30
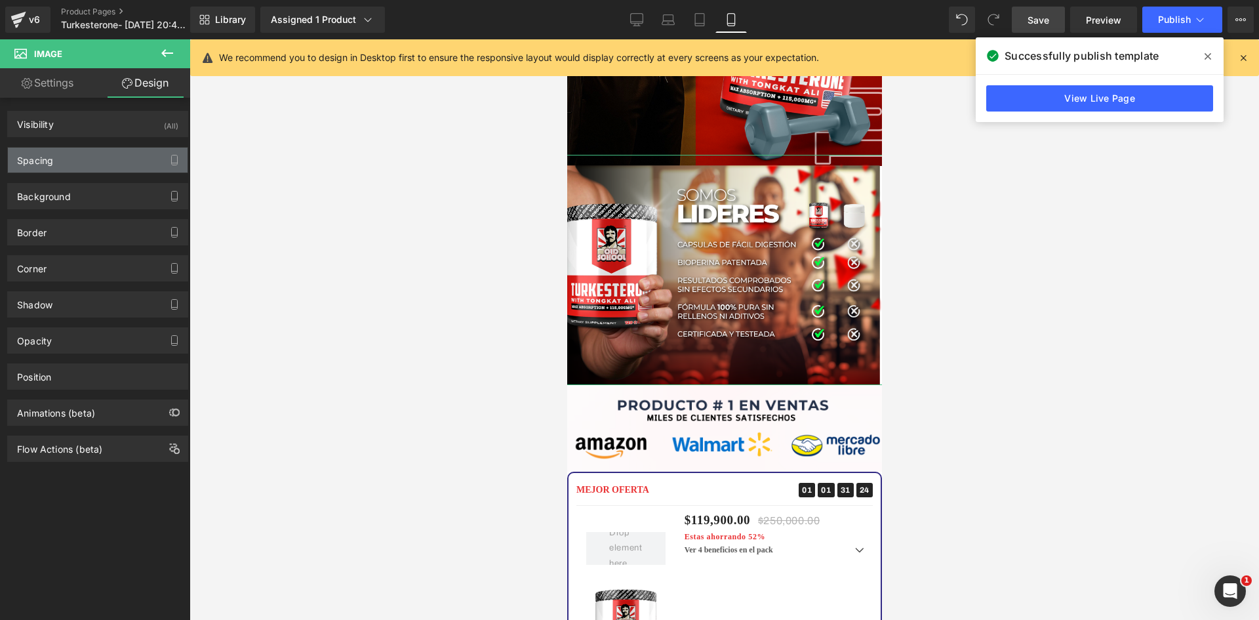
click at [107, 156] on div "Spacing" at bounding box center [98, 160] width 180 height 25
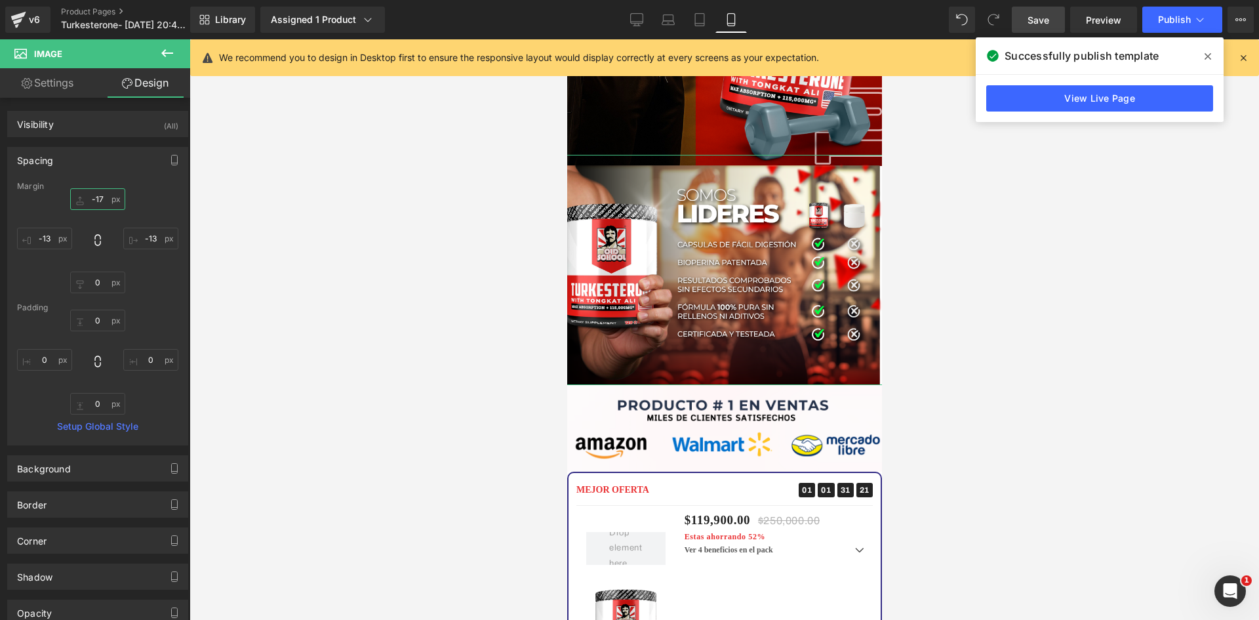
click at [107, 199] on input "-17" at bounding box center [97, 199] width 55 height 22
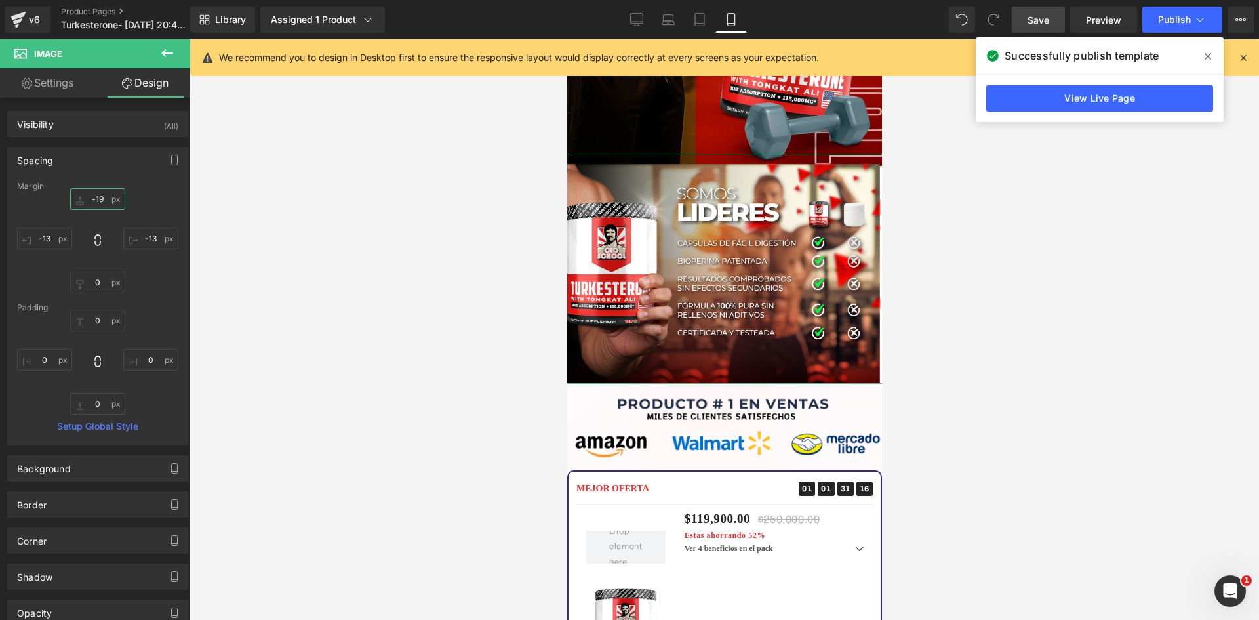
type input "-20"
click at [159, 240] on input "-13" at bounding box center [150, 239] width 55 height 22
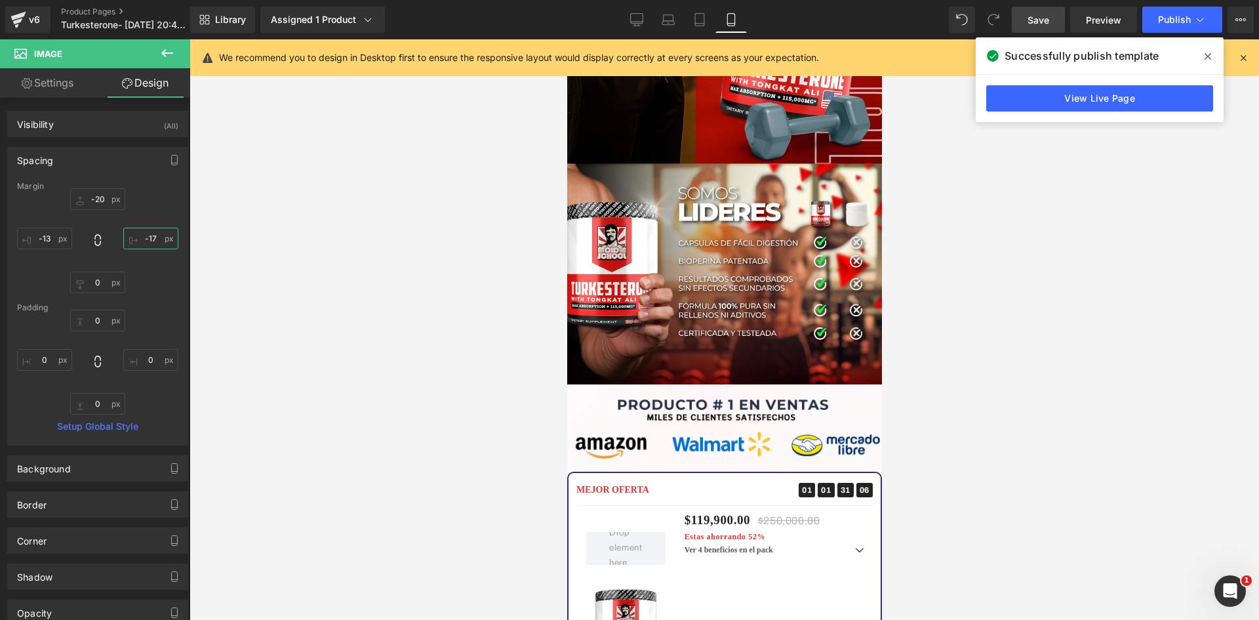
type input "-18"
click at [49, 237] on input "-13" at bounding box center [44, 239] width 55 height 22
click at [1041, 16] on span "Save" at bounding box center [1038, 20] width 22 height 14
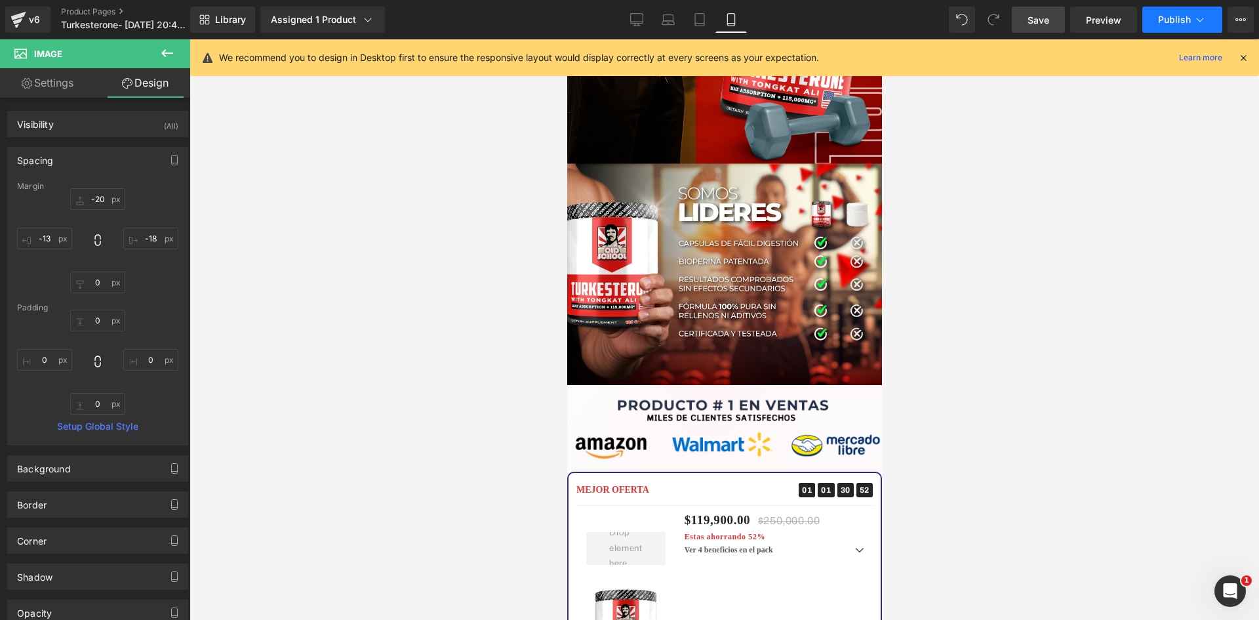
click at [1201, 26] on icon at bounding box center [1199, 19] width 13 height 13
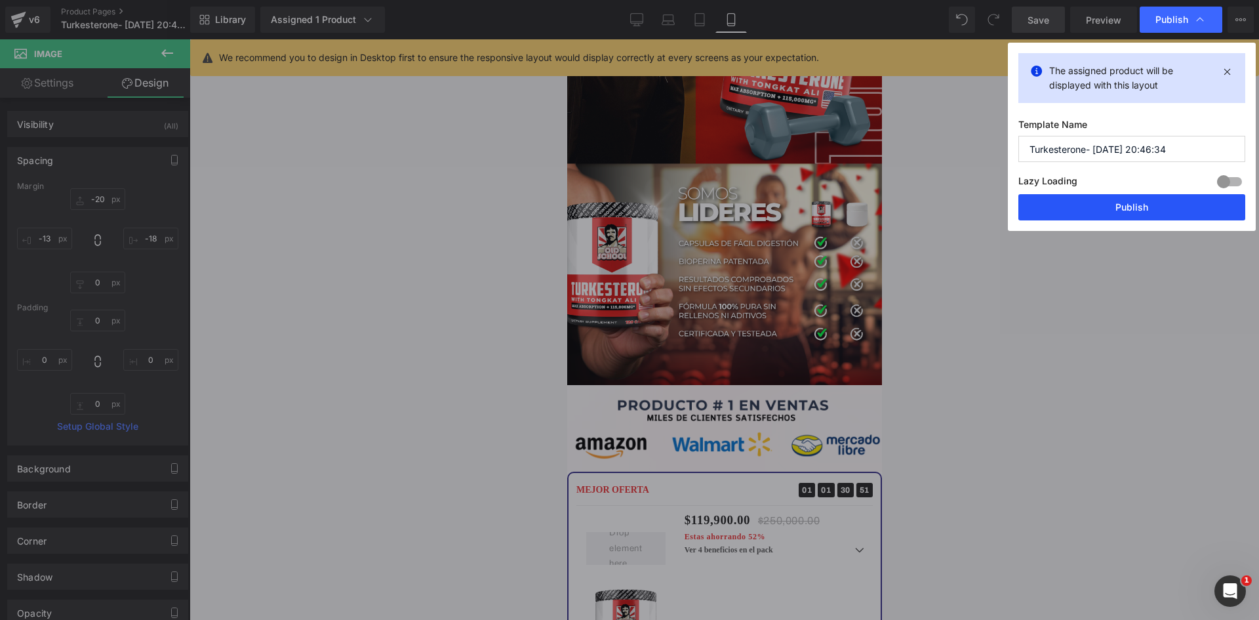
click at [1130, 209] on button "Publish" at bounding box center [1131, 207] width 227 height 26
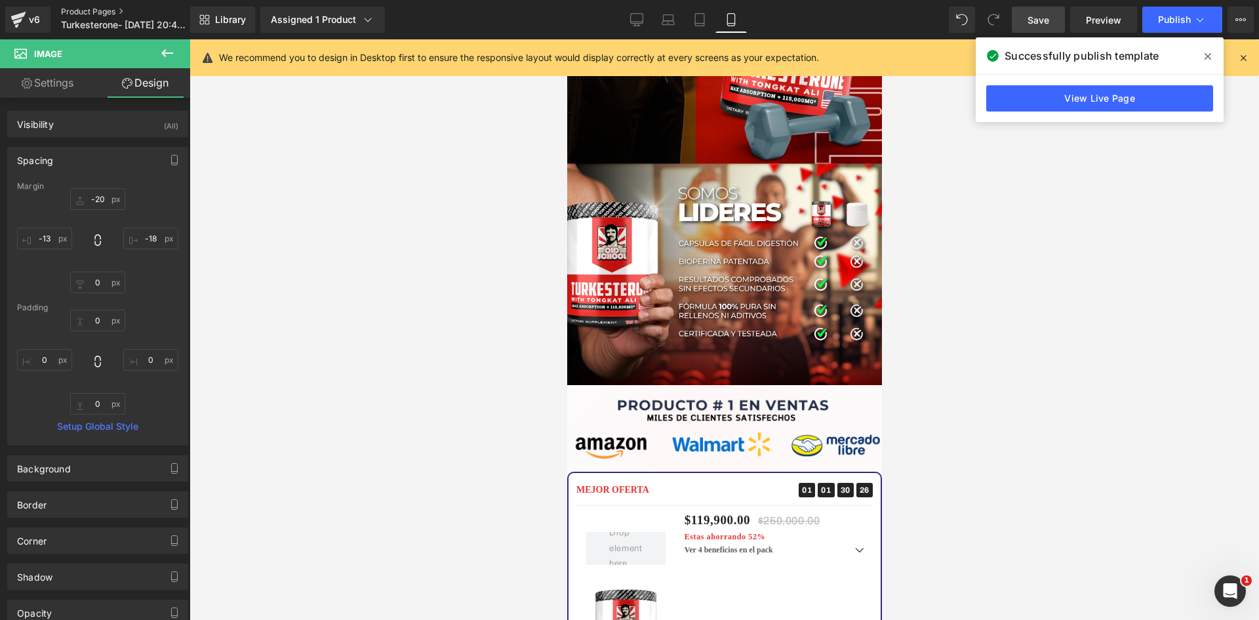
click at [98, 9] on link "Product Pages" at bounding box center [136, 12] width 151 height 10
